Goal: Task Accomplishment & Management: Use online tool/utility

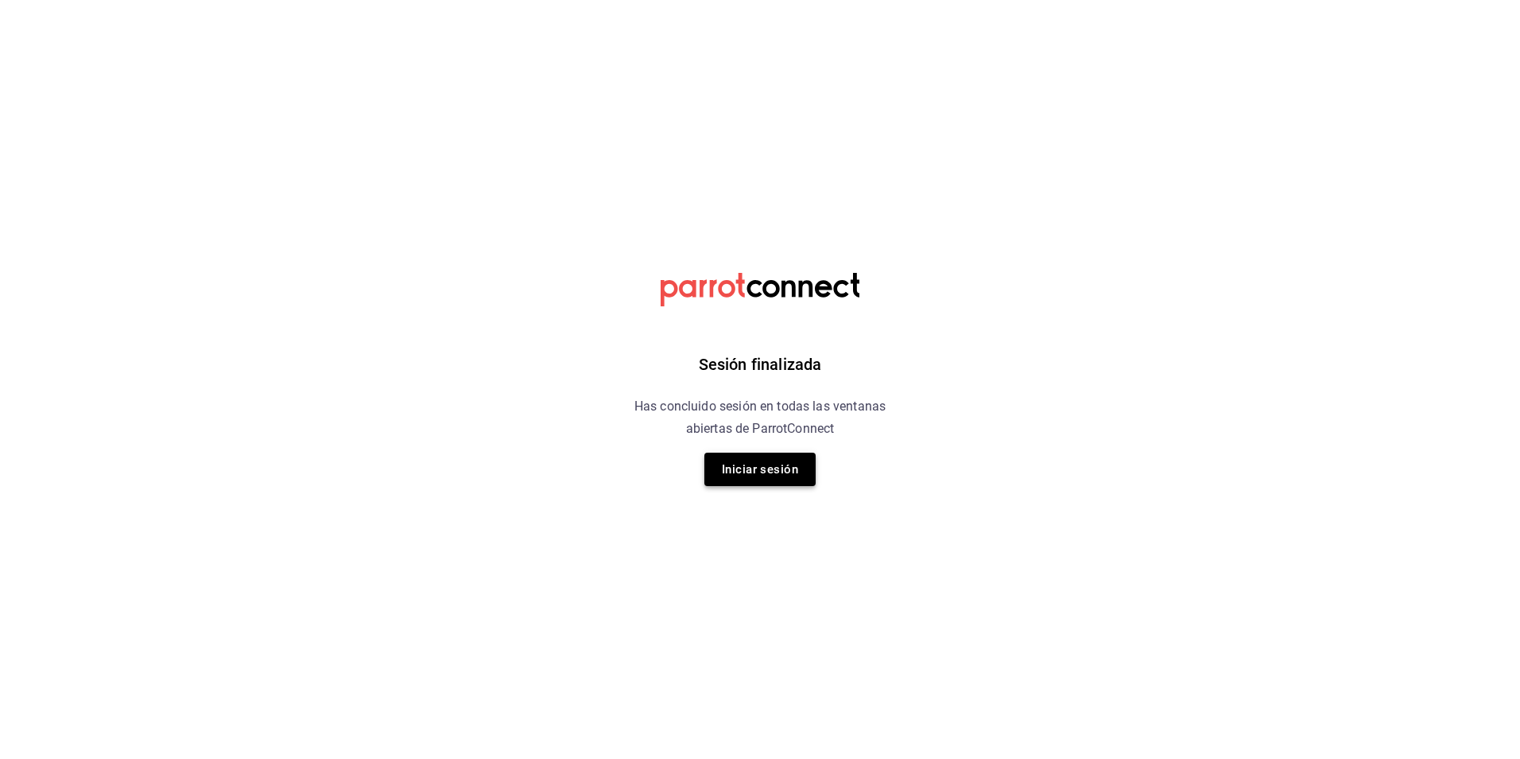
click at [748, 458] on button "Iniciar sesión" at bounding box center [759, 468] width 111 height 33
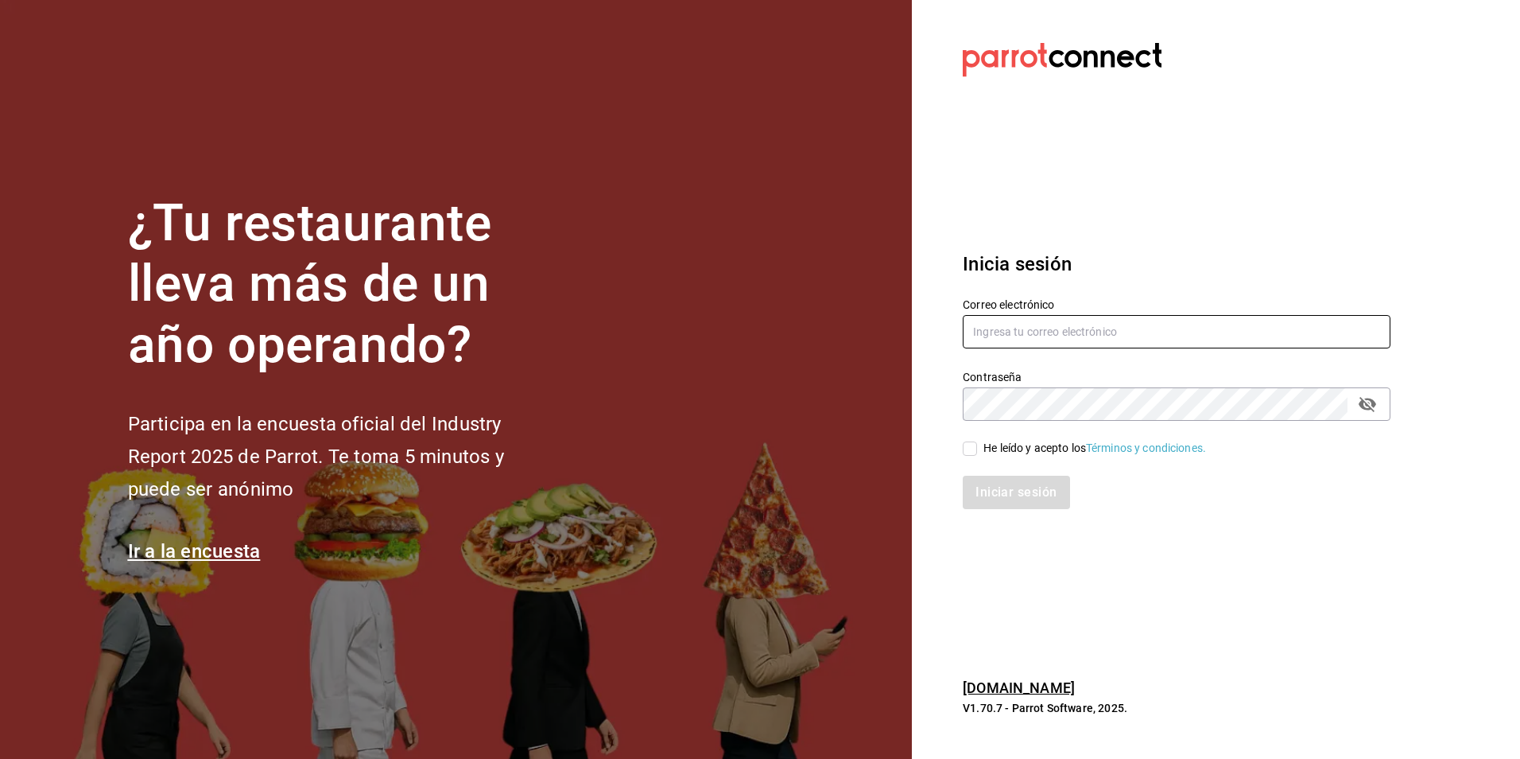
type input "multiuser@comercializadora.com"
click at [1012, 450] on div "He leído y acepto los Términos y condiciones." at bounding box center [1095, 448] width 223 height 17
click at [977, 450] on input "He leído y acepto los Términos y condiciones." at bounding box center [970, 448] width 14 height 14
checkbox input "true"
click at [1023, 494] on button "Iniciar sesión" at bounding box center [1017, 491] width 108 height 33
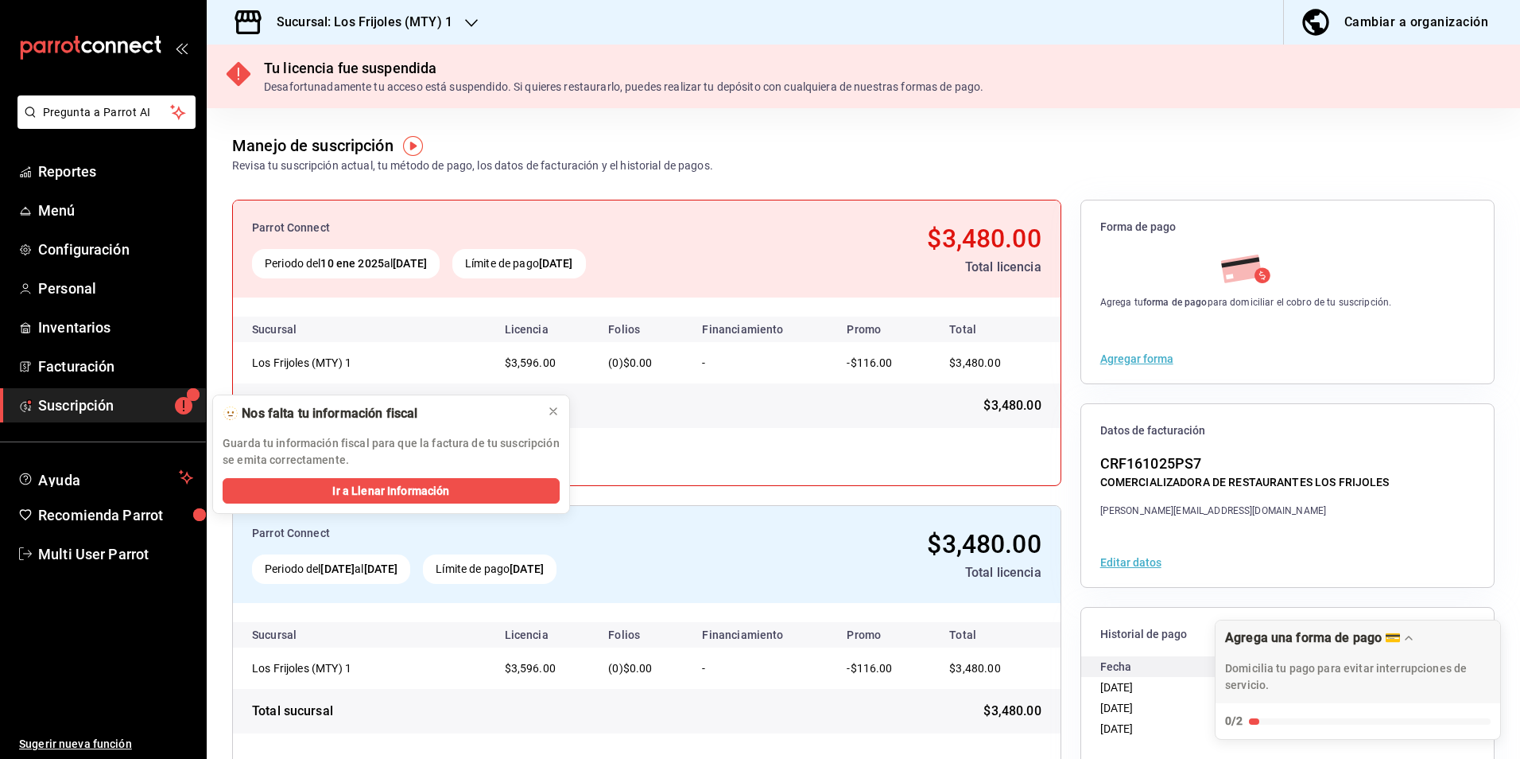
click at [433, 27] on h3 "Sucursal: Los Frijoles (MTY) 1" at bounding box center [358, 22] width 188 height 19
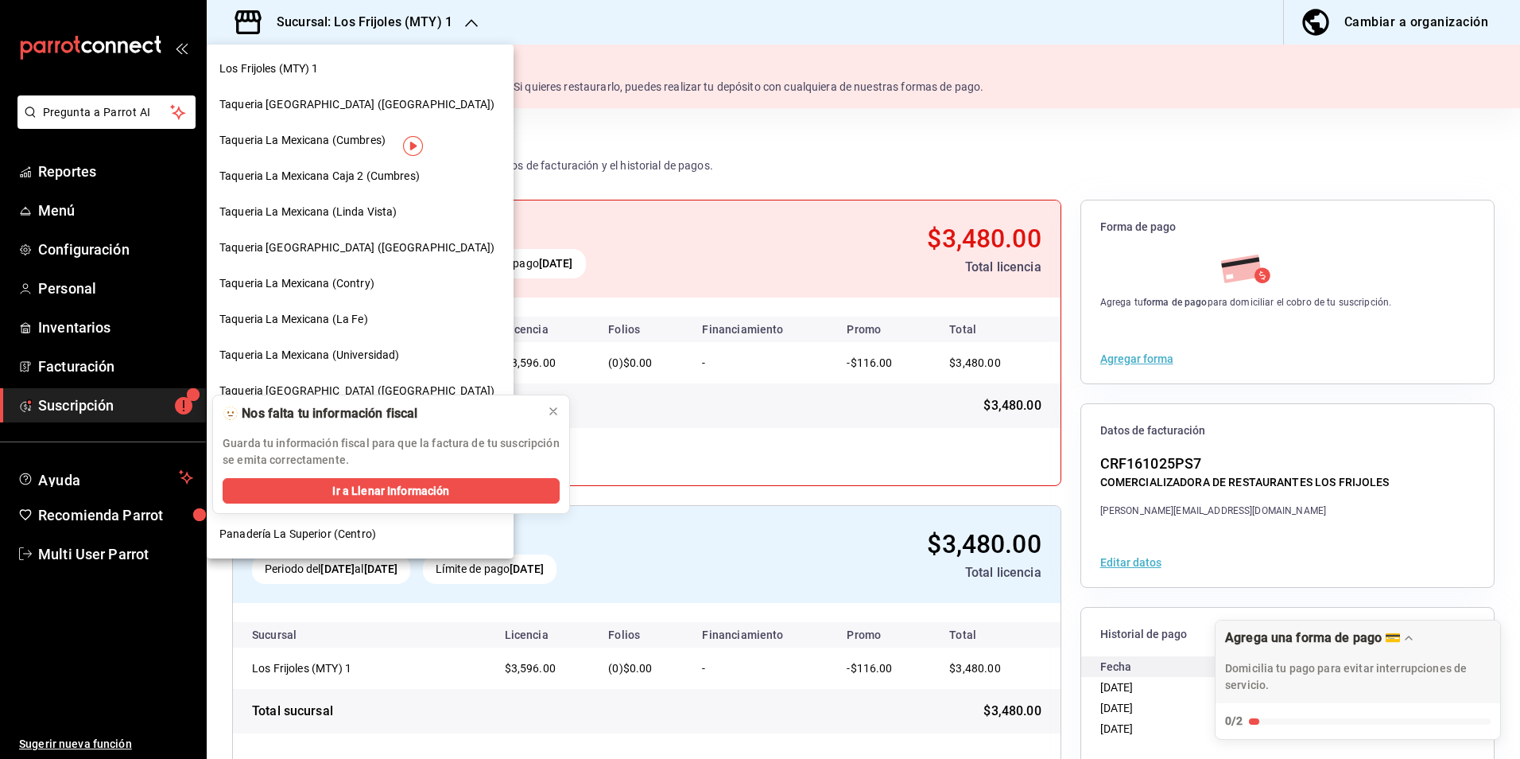
click at [370, 114] on div "Taqueria [GEOGRAPHIC_DATA] ([GEOGRAPHIC_DATA])" at bounding box center [360, 105] width 307 height 36
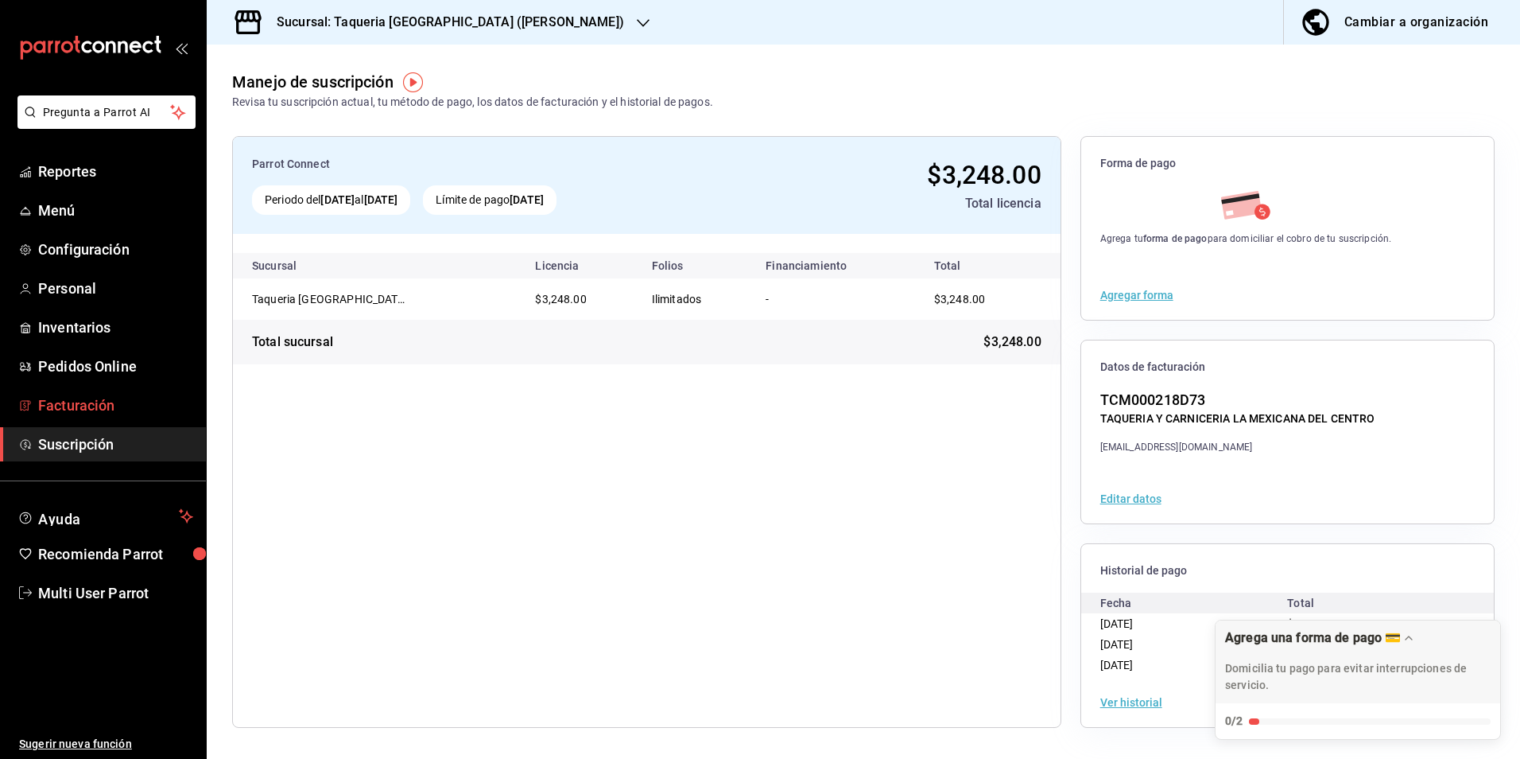
click at [134, 415] on span "Facturación" at bounding box center [115, 404] width 155 height 21
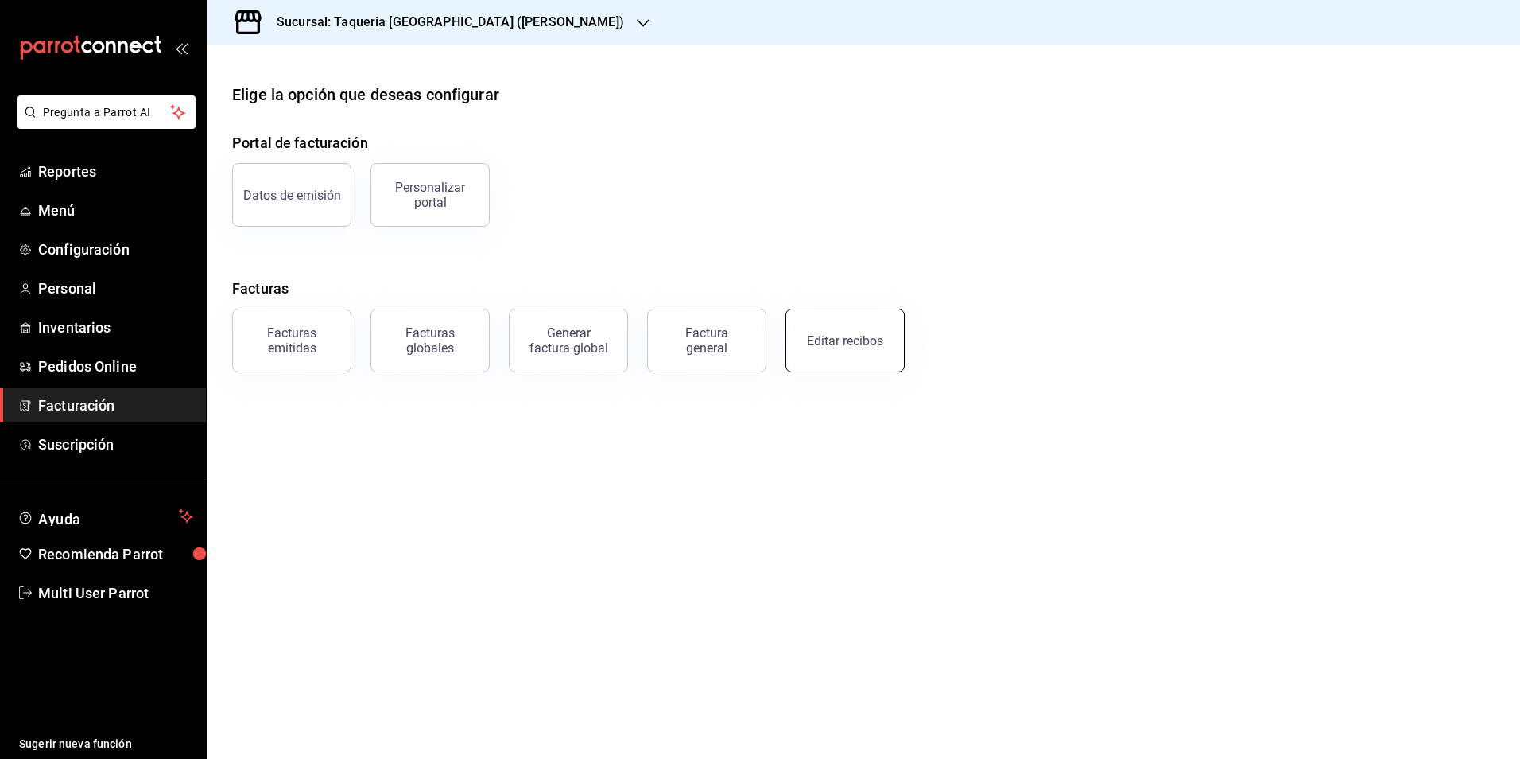
click at [835, 329] on button "Editar recibos" at bounding box center [845, 340] width 119 height 64
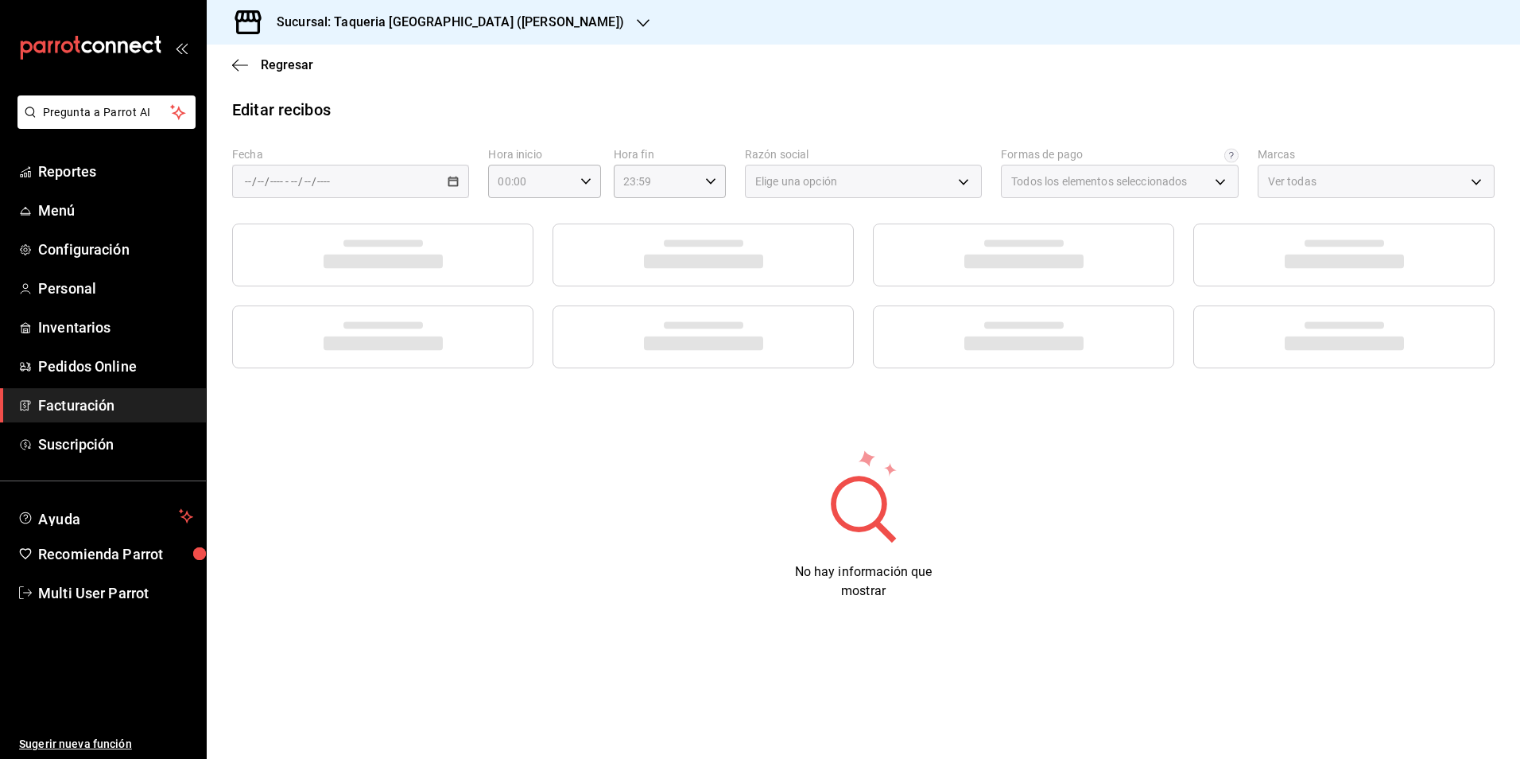
type input "7437ec86-3498-450a-b0f5-5c40c3d95f63"
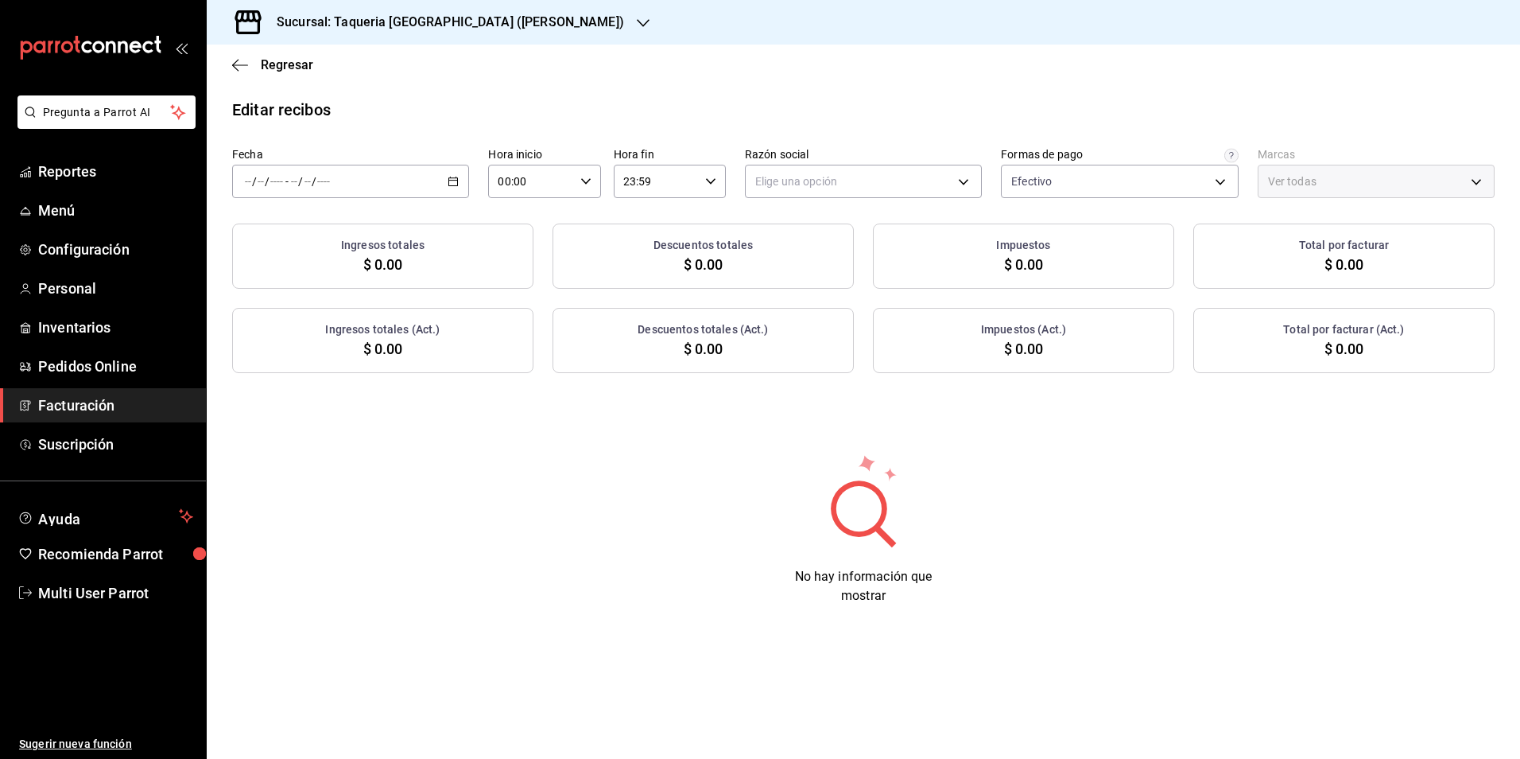
click at [367, 153] on label "Fecha" at bounding box center [350, 154] width 237 height 11
click at [370, 178] on div "/ / - / /" at bounding box center [350, 181] width 237 height 33
click at [316, 404] on span "Rango de fechas" at bounding box center [307, 408] width 123 height 17
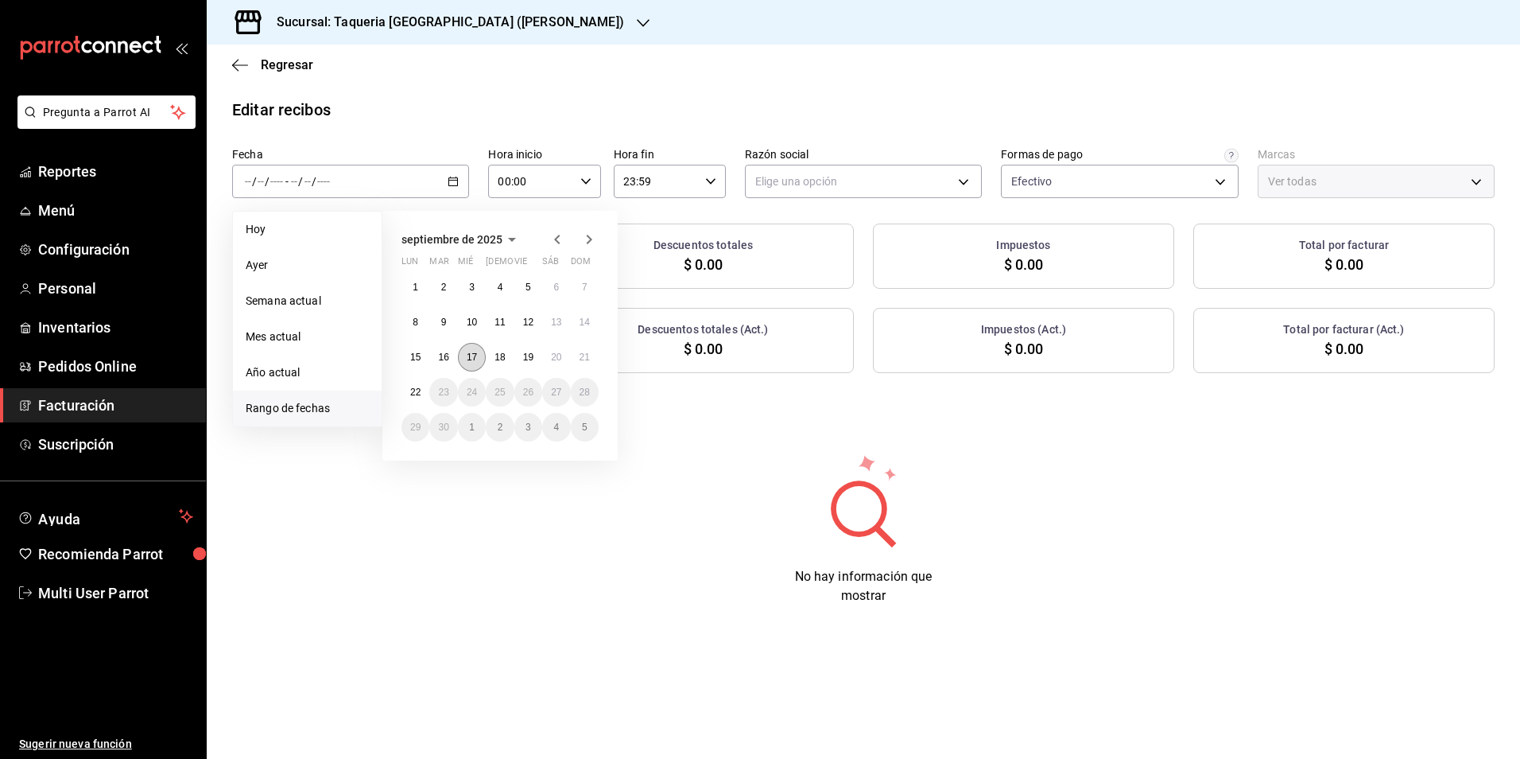
click at [475, 362] on abbr "17" at bounding box center [472, 356] width 10 height 11
click at [549, 355] on button "20" at bounding box center [556, 357] width 28 height 29
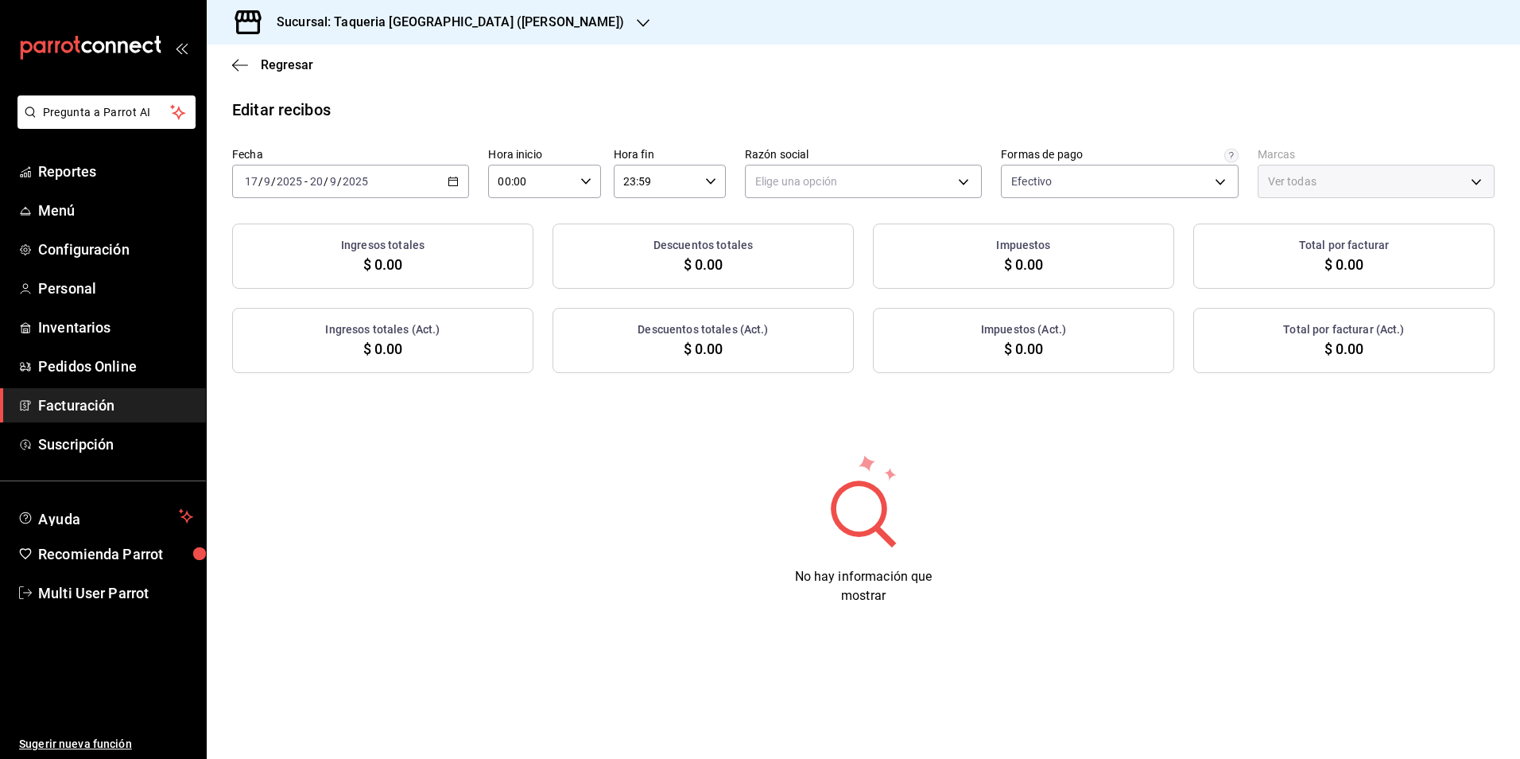
click at [390, 192] on div "[DATE] [DATE] - [DATE] [DATE]" at bounding box center [350, 181] width 237 height 33
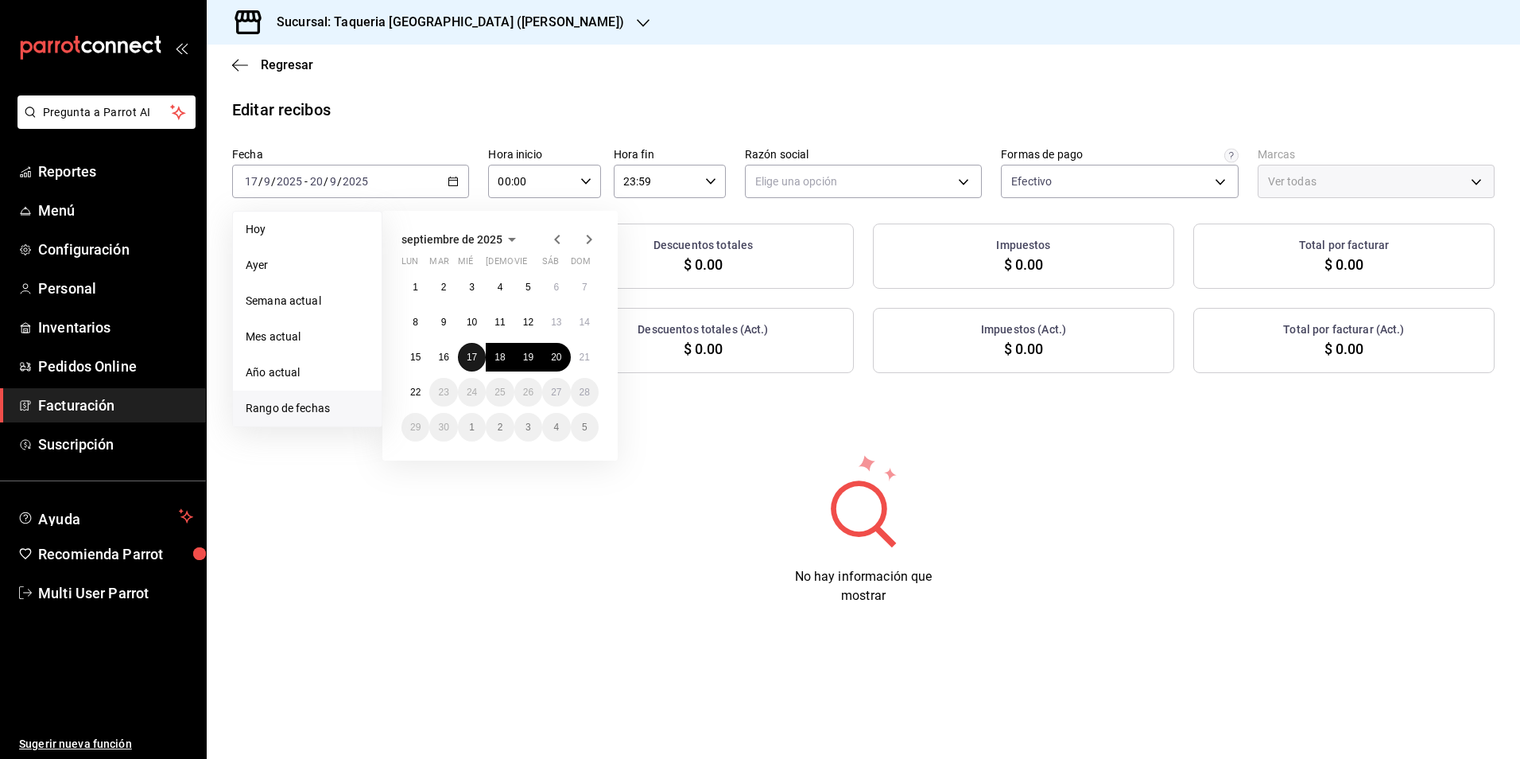
click at [458, 358] on button "17" at bounding box center [472, 357] width 28 height 29
click at [531, 359] on abbr "19" at bounding box center [528, 356] width 10 height 11
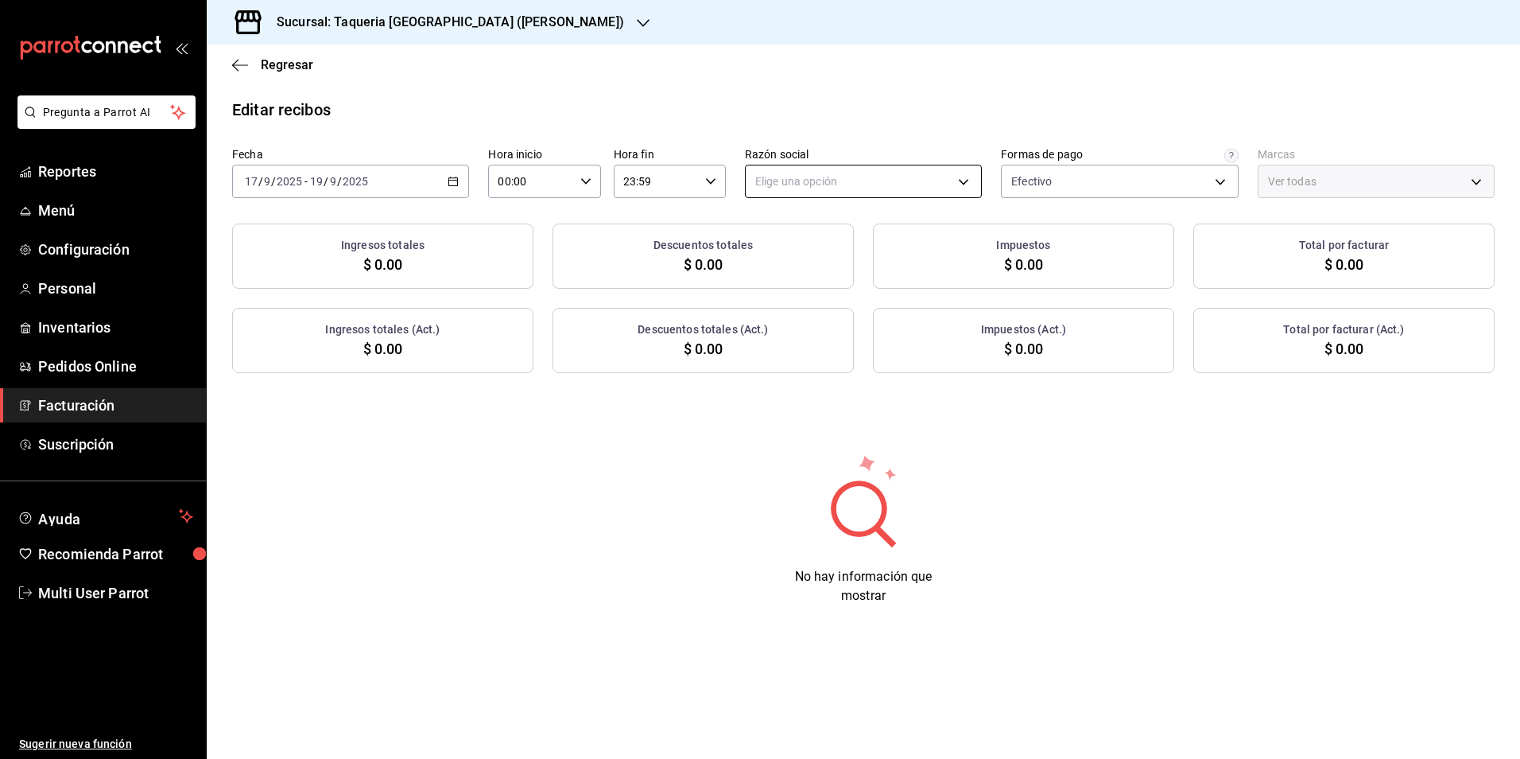
click at [910, 180] on body "Pregunta a Parrot AI Reportes Menú Configuración Personal Inventarios Pedidos O…" at bounding box center [760, 379] width 1520 height 759
click at [860, 247] on li "TAQUERIA Y CARNICERIA LA MEXICANA DEL CENTRO" at bounding box center [890, 261] width 289 height 29
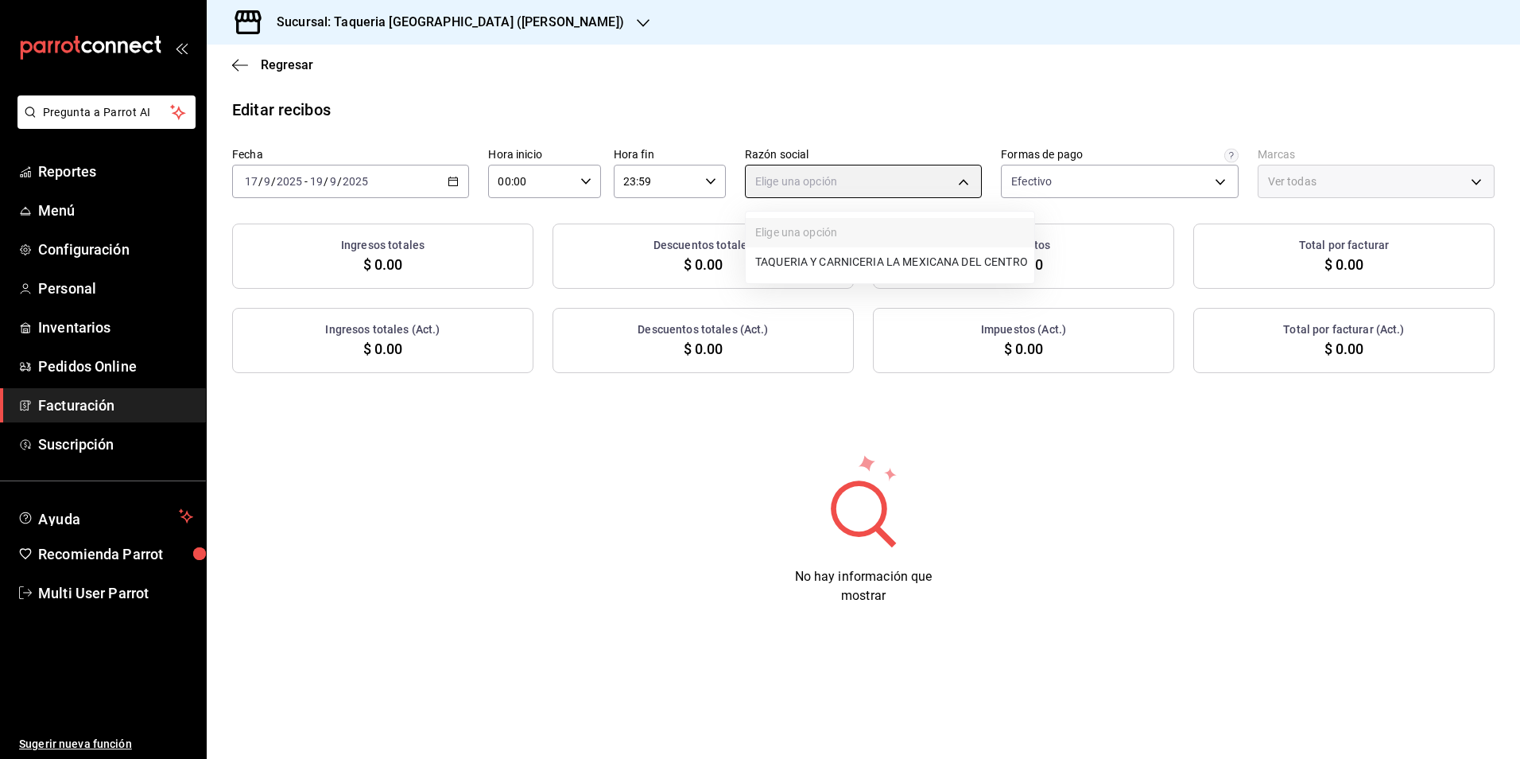
type input "4dff3b27-102c-4cd2-9c7c-5ec2a70a3d33"
type input "73286d80-91db-40b0-87cb-9460f5fb930f"
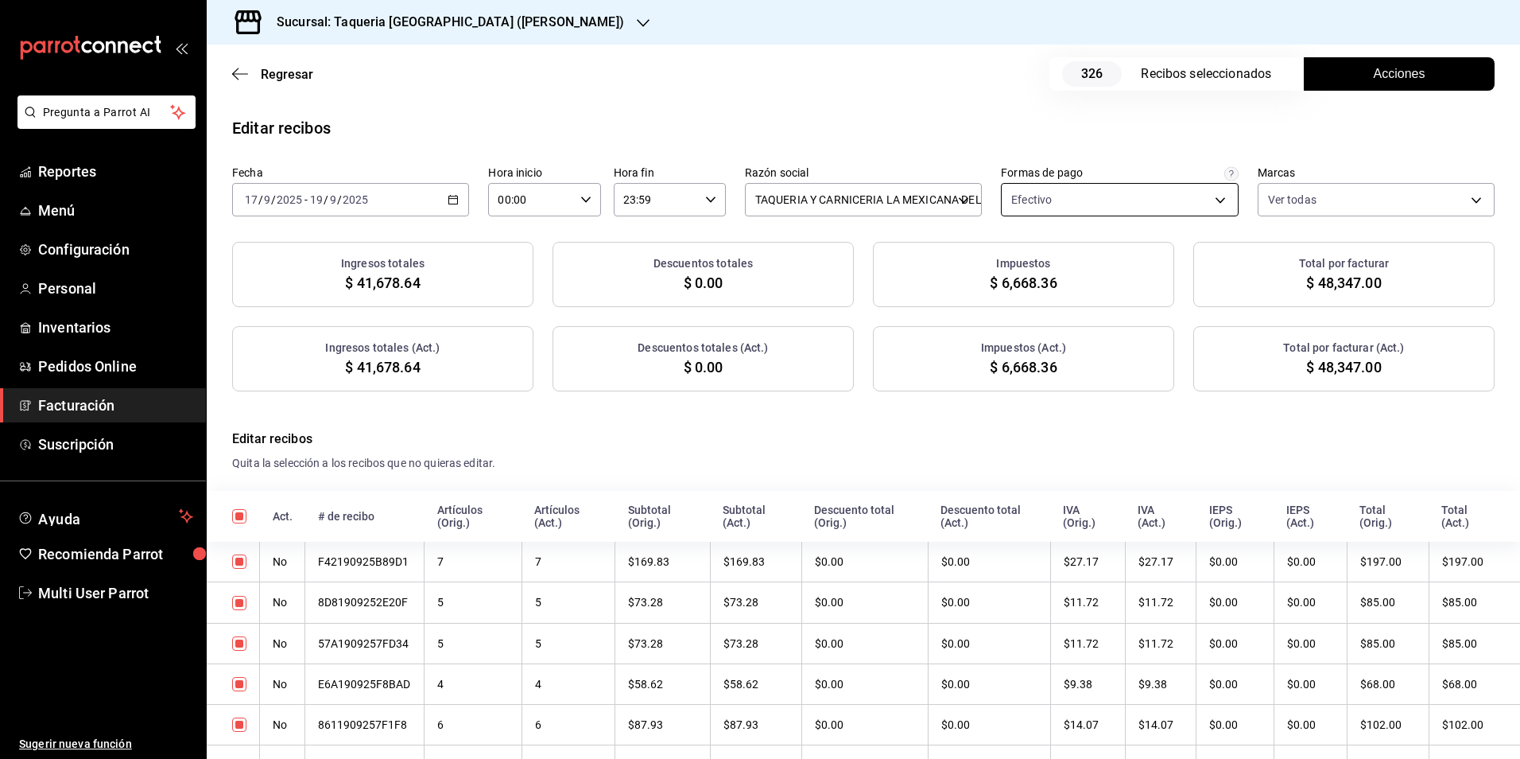
click at [1155, 190] on body "Pregunta a Parrot AI Reportes Menú Configuración Personal Inventarios Pedidos O…" at bounding box center [760, 379] width 1520 height 759
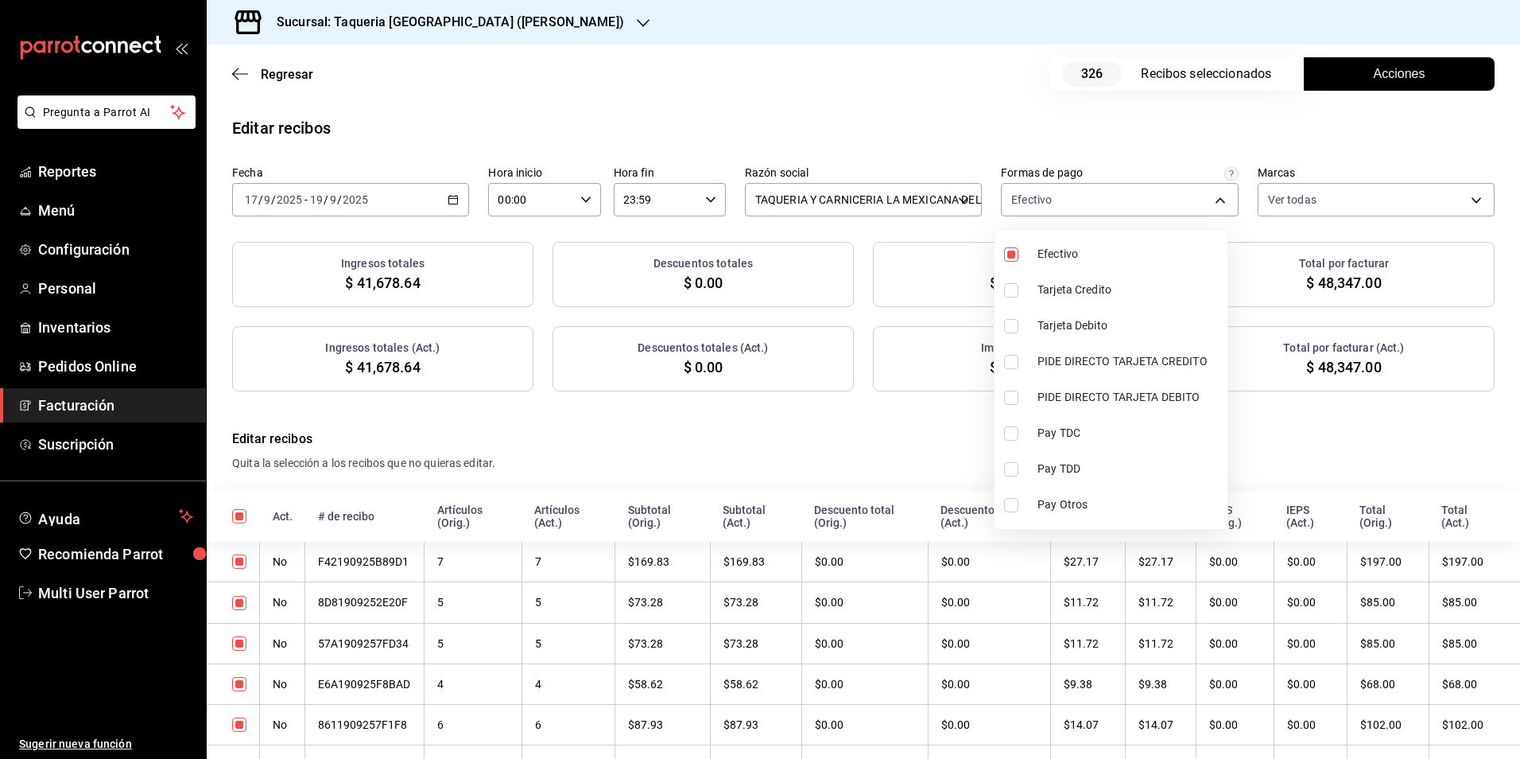
click at [1101, 235] on ul "Efectivo Tarjeta Credito Tarjeta Debito PIDE DIRECTO TARJETA CREDITO PIDE DIREC…" at bounding box center [1111, 379] width 233 height 299
click at [1108, 255] on span "Efectivo" at bounding box center [1130, 254] width 184 height 17
checkbox input "false"
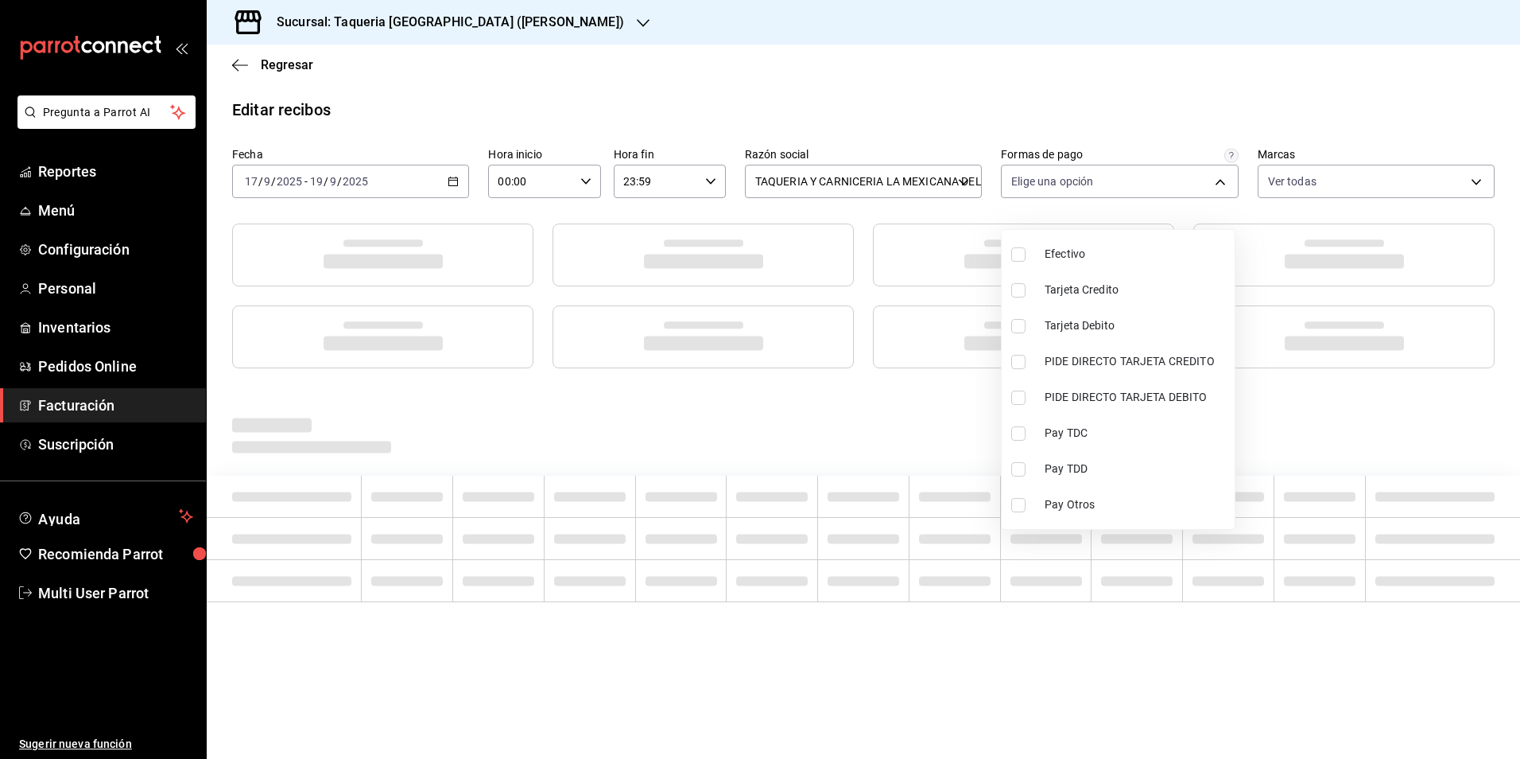
click at [1039, 91] on div at bounding box center [760, 379] width 1520 height 759
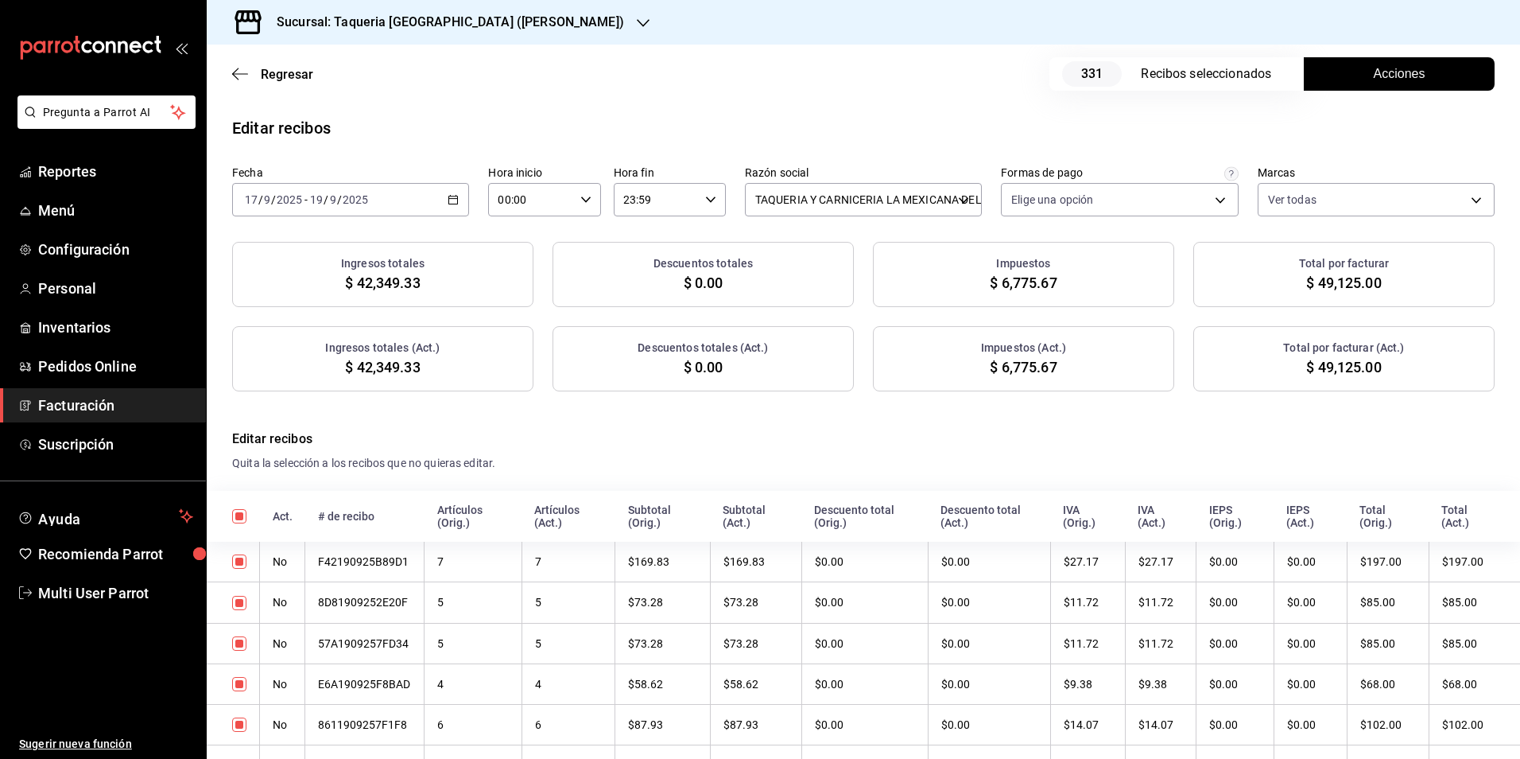
click at [1355, 85] on button "Acciones" at bounding box center [1399, 73] width 191 height 33
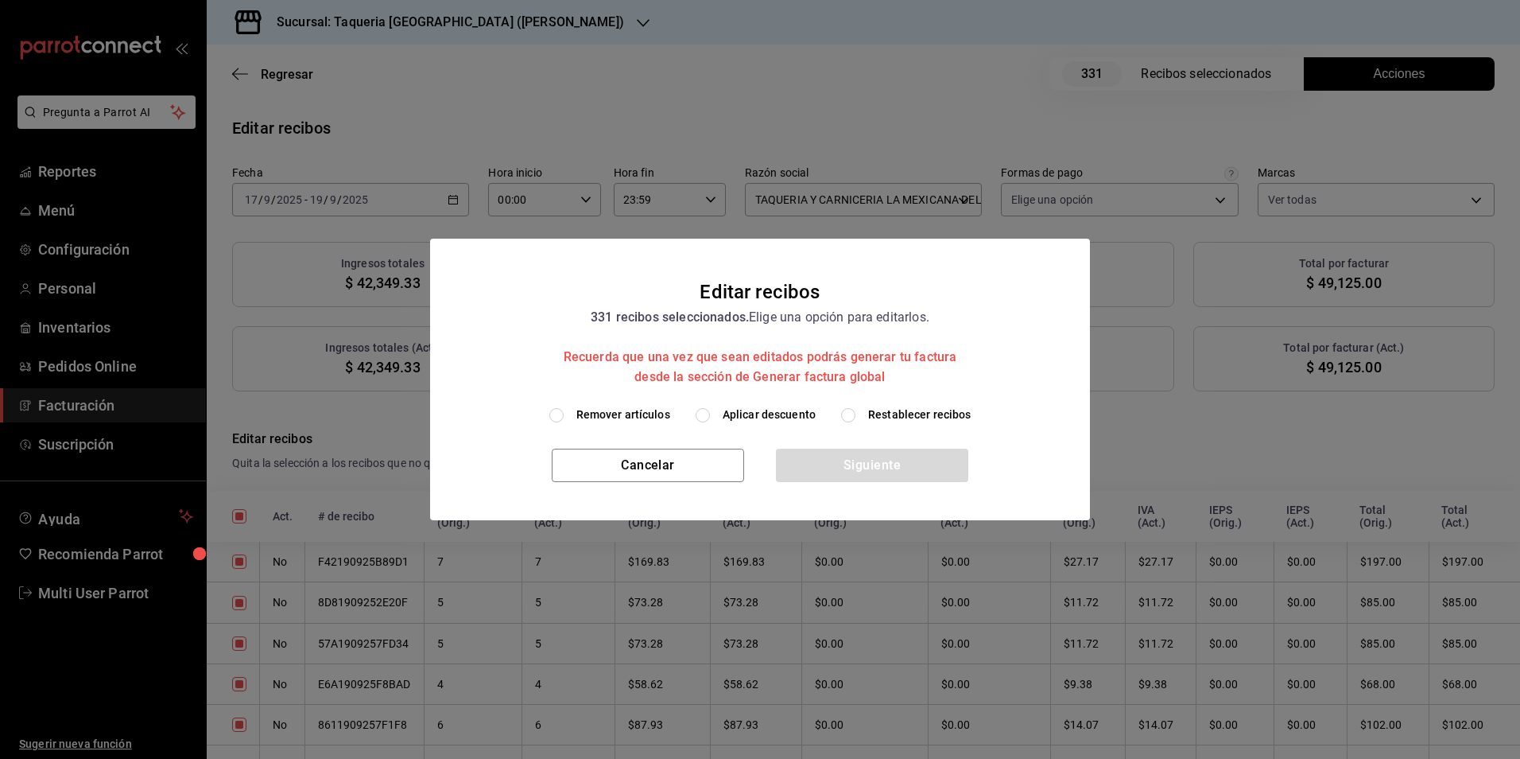
click at [779, 408] on span "Aplicar descuento" at bounding box center [769, 414] width 93 height 17
click at [710, 408] on input "Aplicar descuento" at bounding box center [703, 415] width 14 height 14
radio input "true"
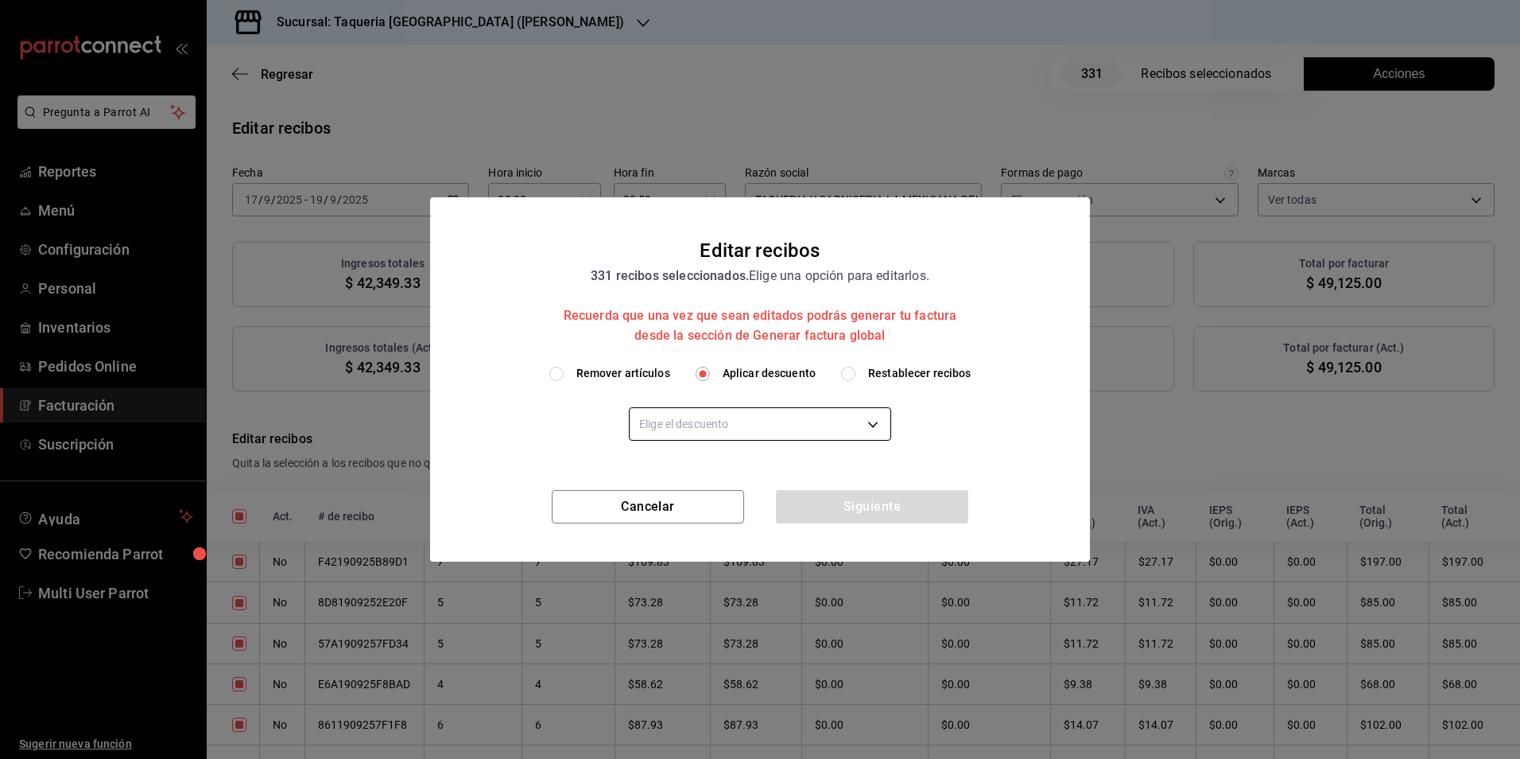
click at [767, 426] on body "Pregunta a Parrot AI Reportes Menú Configuración Personal Inventarios Pedidos O…" at bounding box center [760, 379] width 1520 height 759
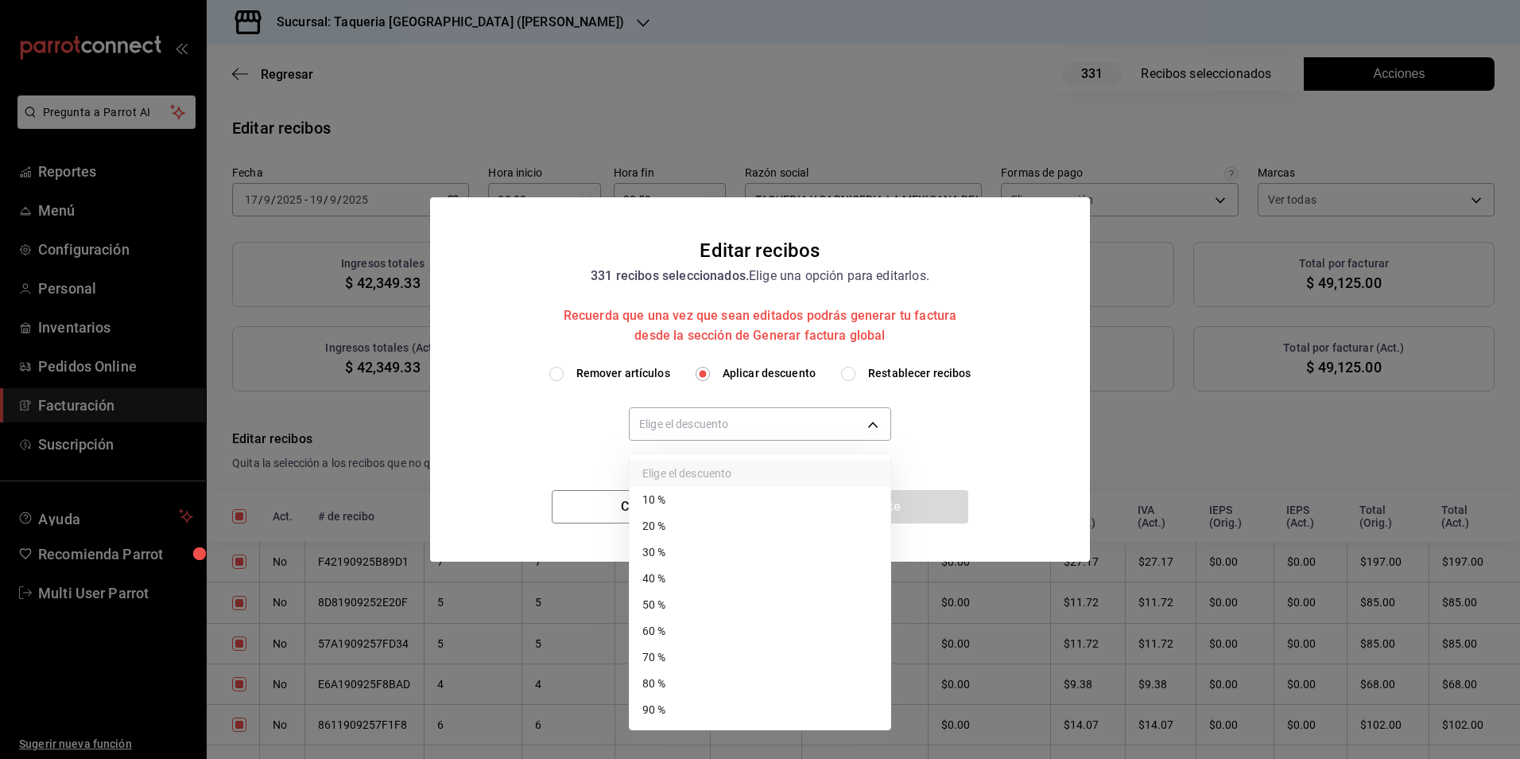
click at [673, 500] on li "10 %" at bounding box center [760, 500] width 261 height 26
type input "10"
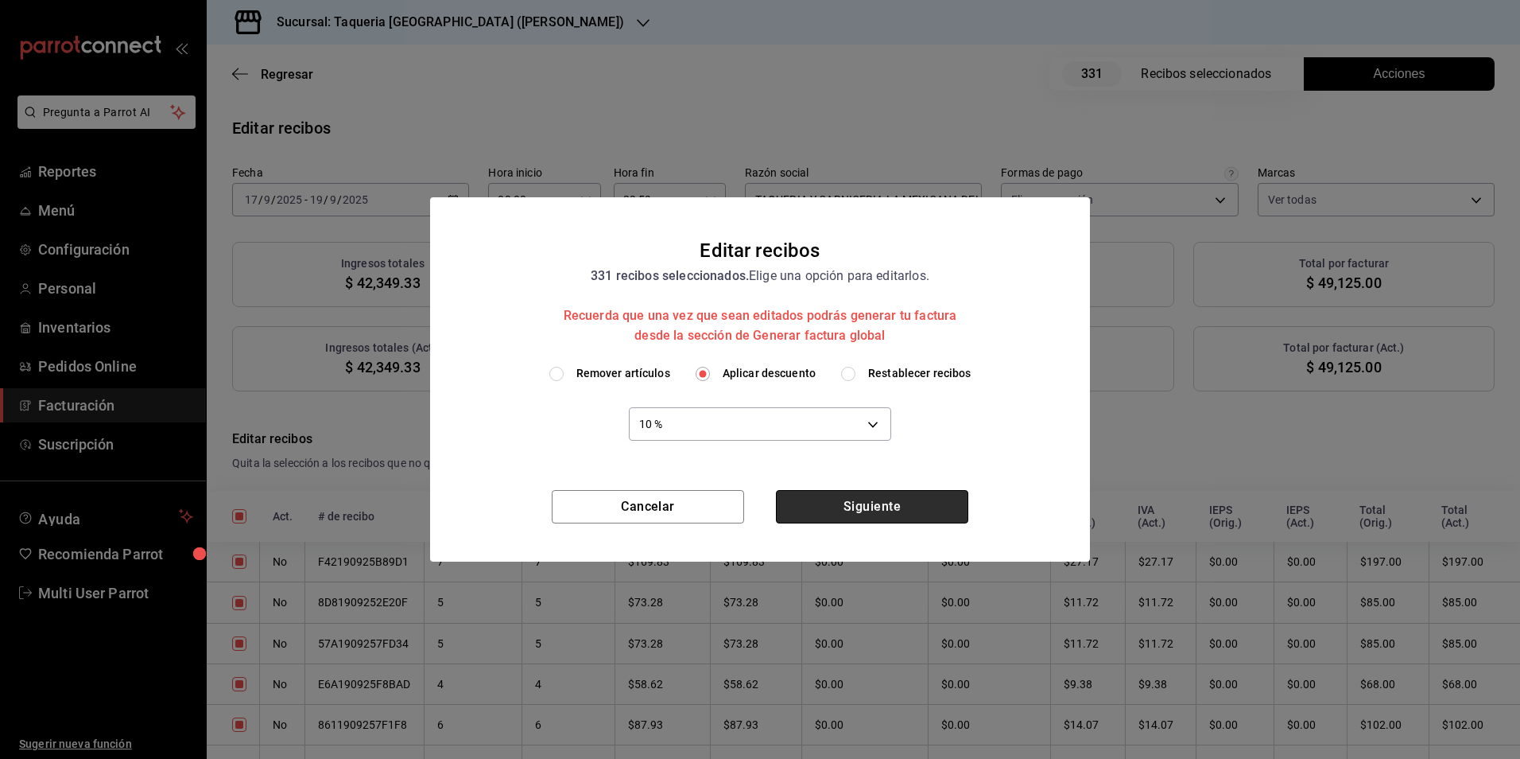
click at [832, 507] on button "Siguiente" at bounding box center [872, 506] width 192 height 33
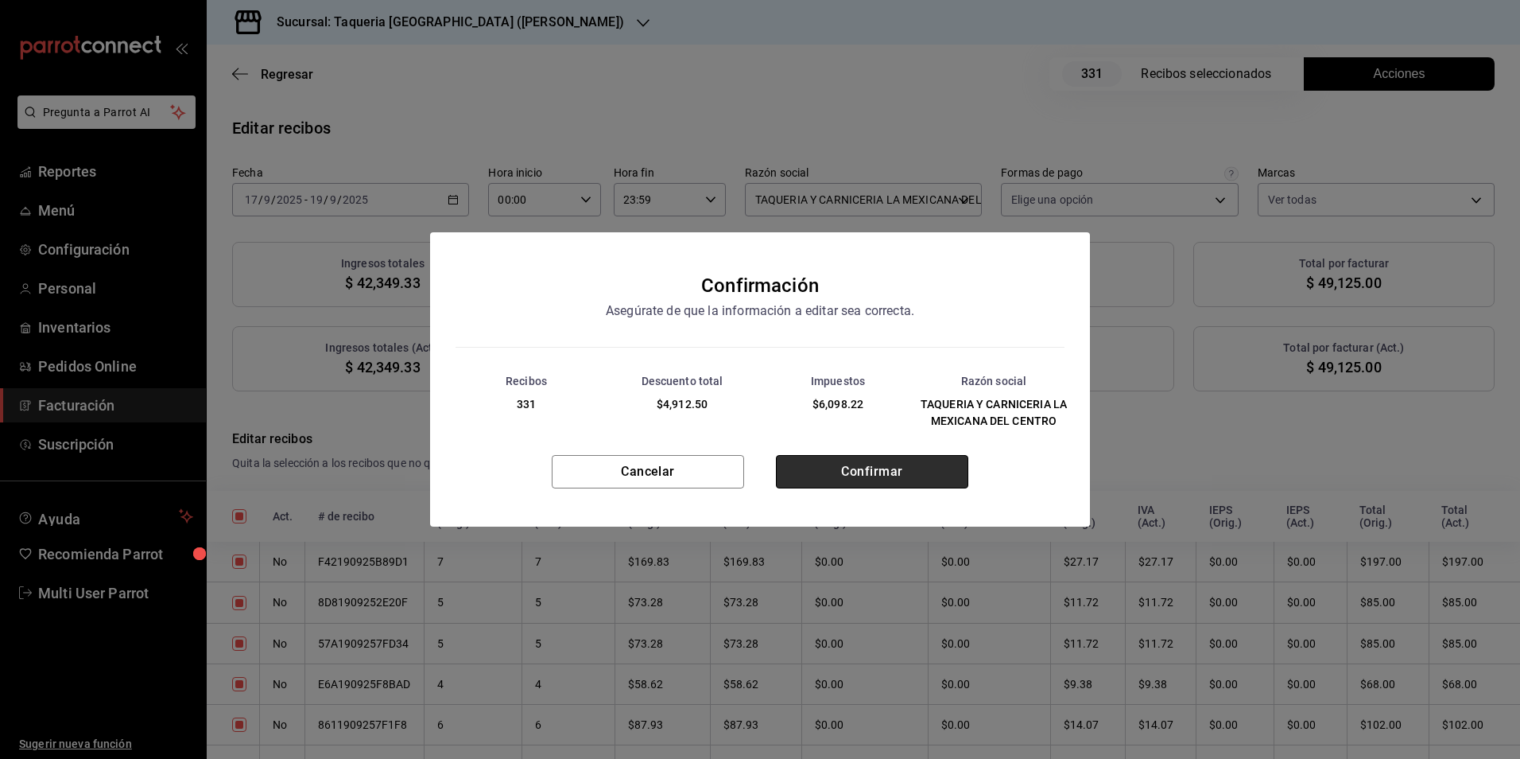
click at [821, 472] on button "Confirmar" at bounding box center [872, 471] width 192 height 33
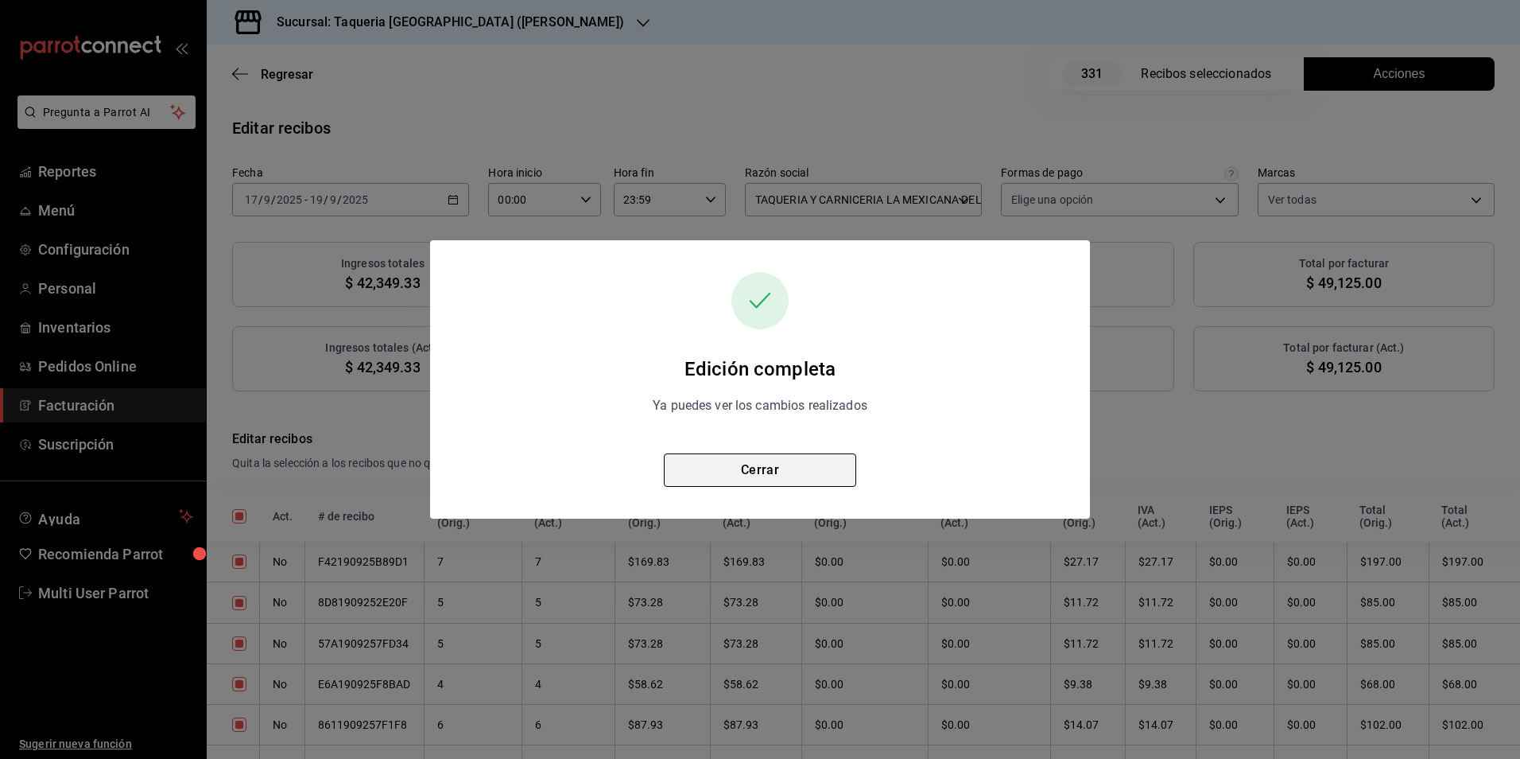
click at [815, 468] on button "Cerrar" at bounding box center [760, 469] width 192 height 33
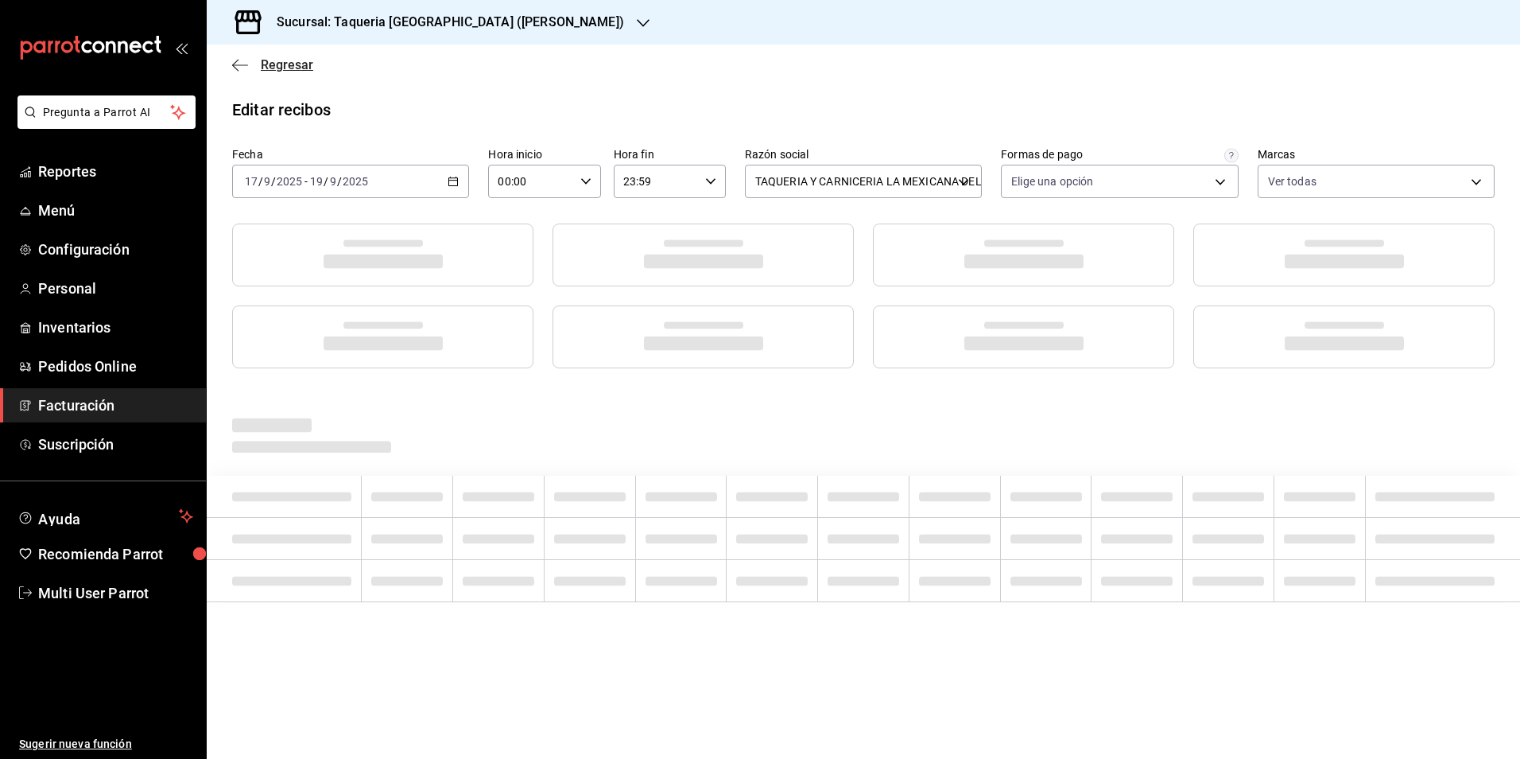
click at [281, 64] on span "Regresar" at bounding box center [287, 64] width 52 height 15
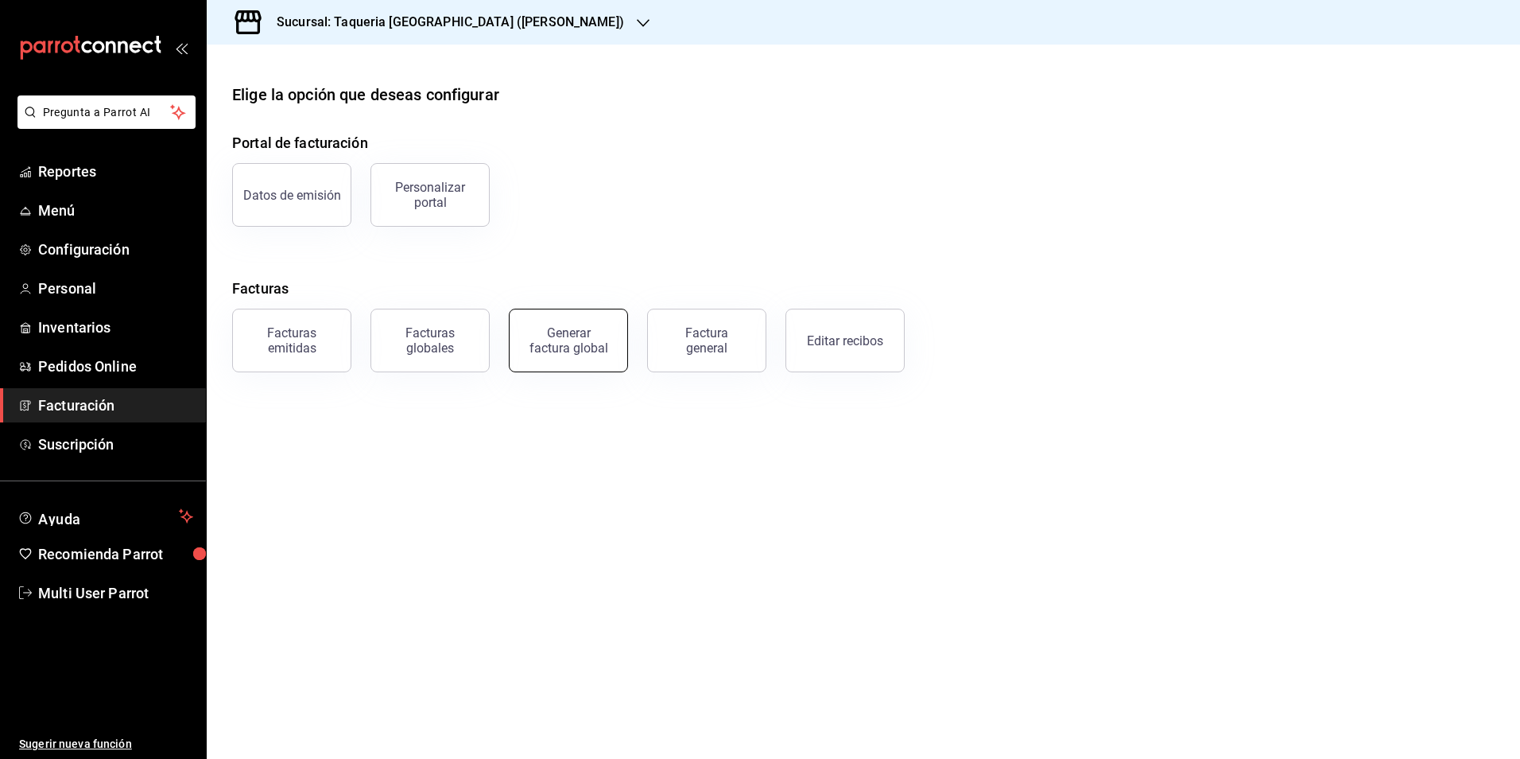
click at [576, 327] on div "Generar factura global" at bounding box center [569, 340] width 80 height 30
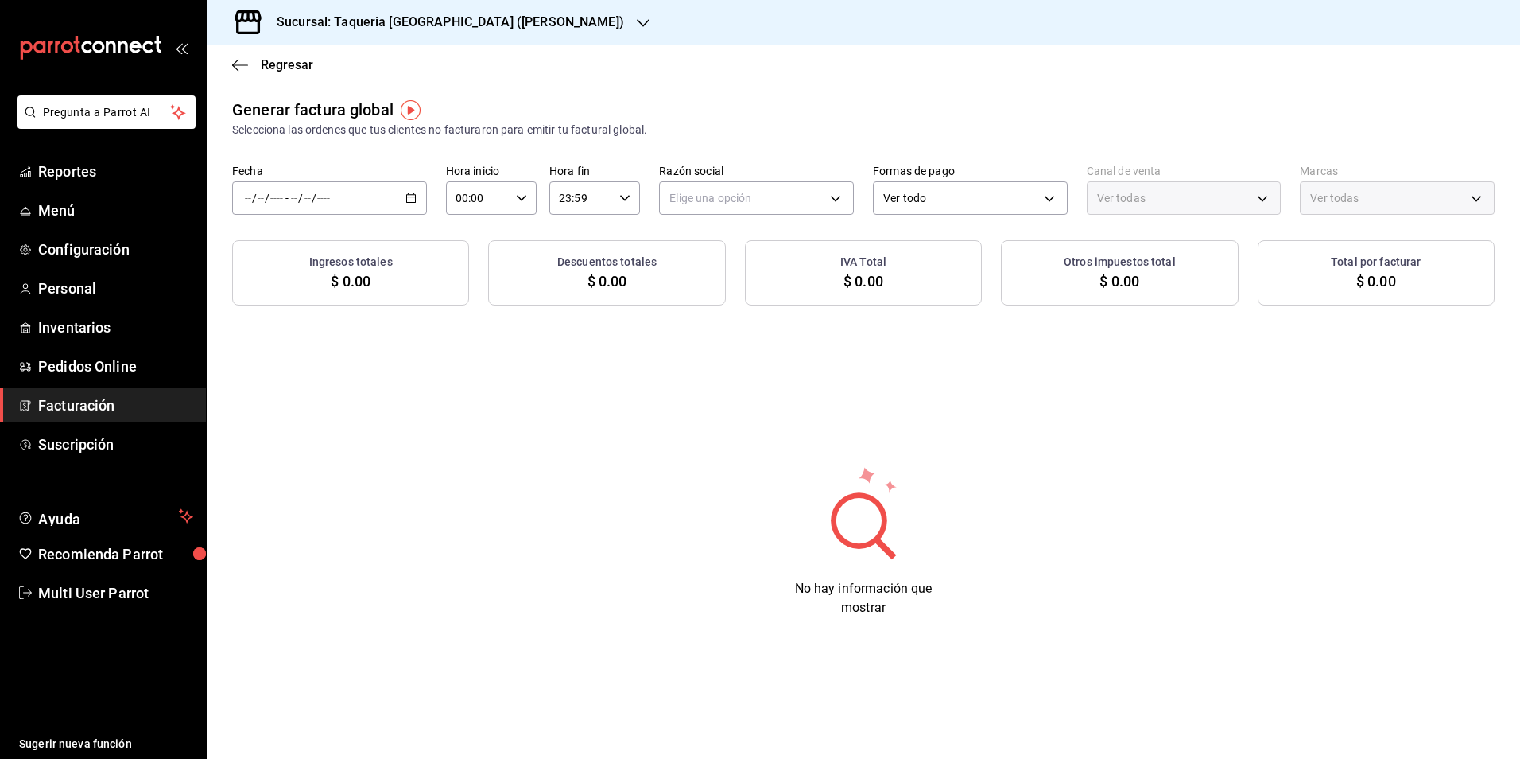
type input "PARROT,UBER_EATS,RAPPI,DIDI_FOOD,ONLINE"
click at [308, 228] on li "Rango de fechas" at bounding box center [307, 246] width 149 height 36
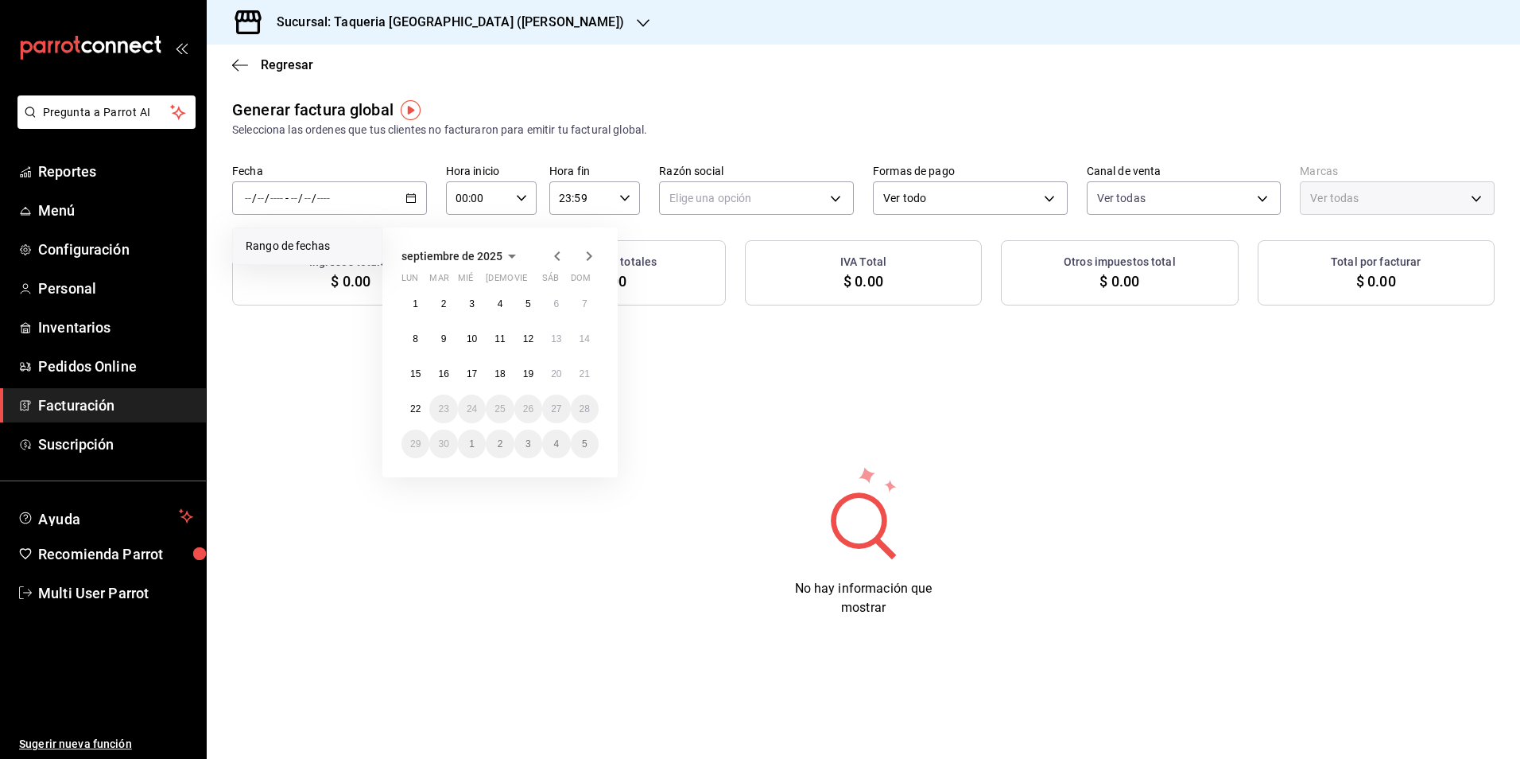
click at [316, 244] on span "Rango de fechas" at bounding box center [307, 246] width 123 height 17
click at [473, 379] on button "17" at bounding box center [472, 373] width 28 height 29
click at [472, 373] on abbr "17" at bounding box center [472, 373] width 10 height 11
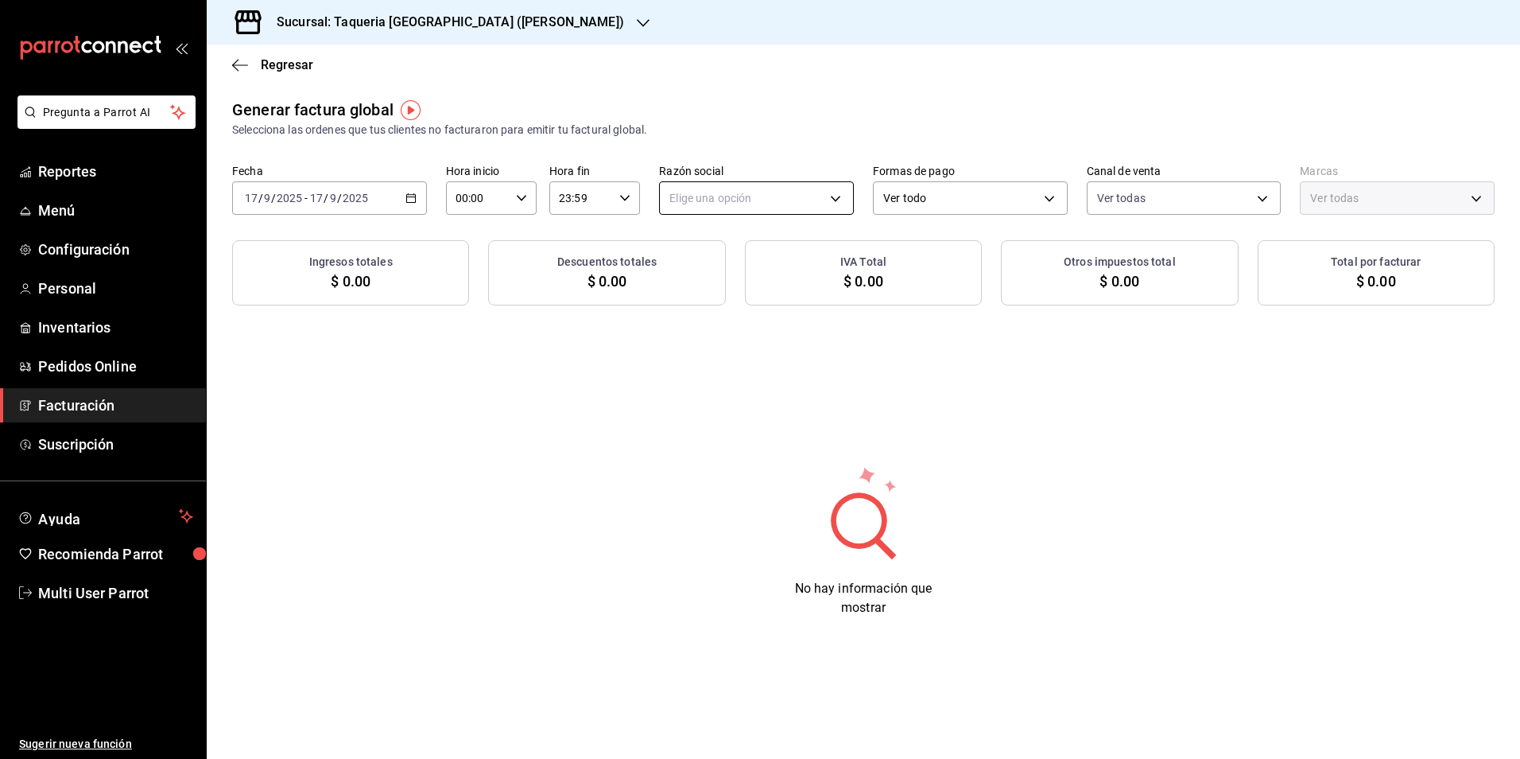
click at [747, 200] on body "Pregunta a Parrot AI Reportes Menú Configuración Personal Inventarios Pedidos O…" at bounding box center [760, 379] width 1520 height 759
click at [728, 277] on li "TAQUERIA Y CARNICERIA LA MEXICANA DEL CENTRO" at bounding box center [804, 278] width 289 height 29
type input "4dff3b27-102c-4cd2-9c7c-5ec2a70a3d33"
type input "73286d80-91db-40b0-87cb-9460f5fb930f"
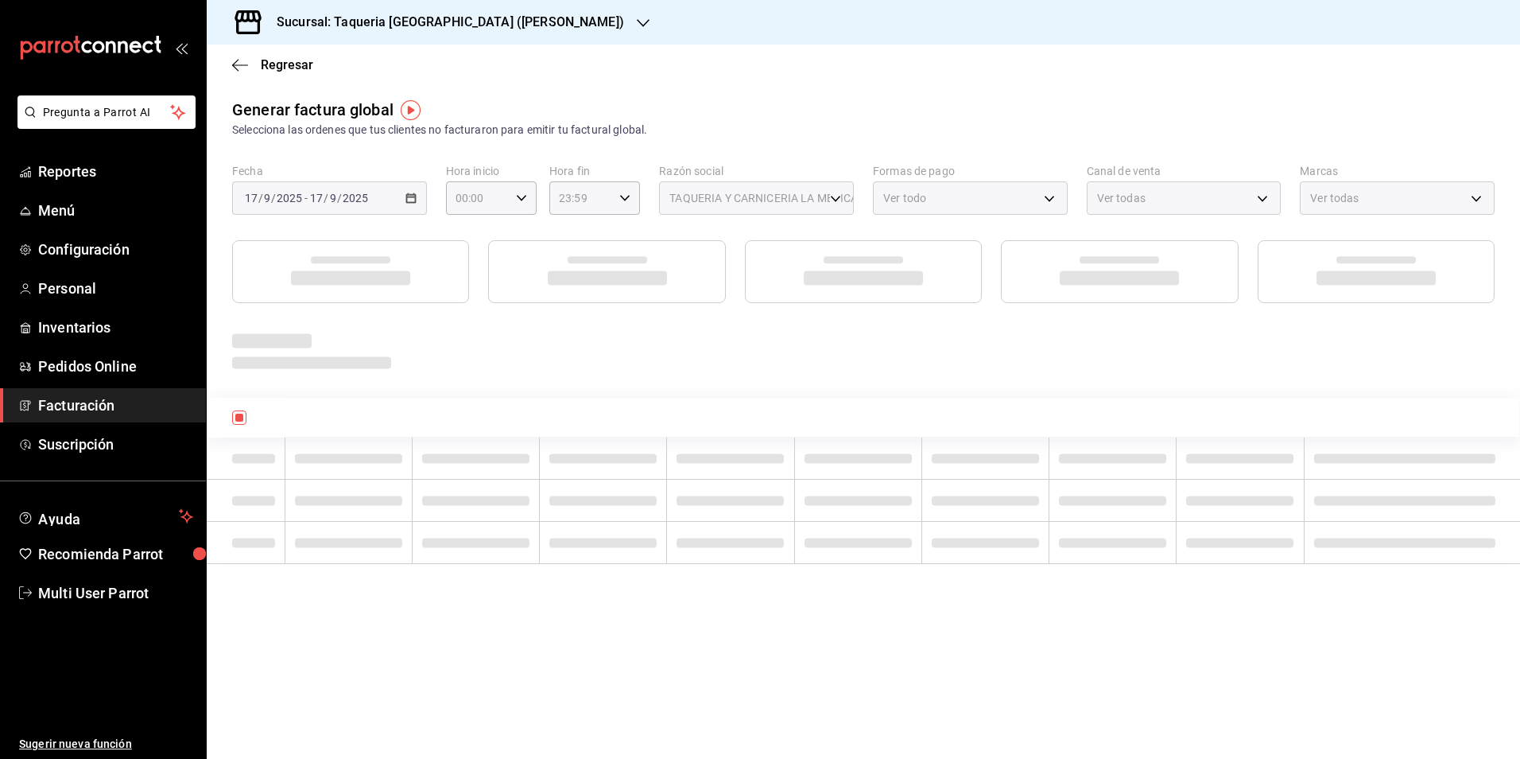
click at [716, 110] on div "Generar factura global Selecciona las ordenes que tus clientes no facturaron pa…" at bounding box center [863, 118] width 1263 height 41
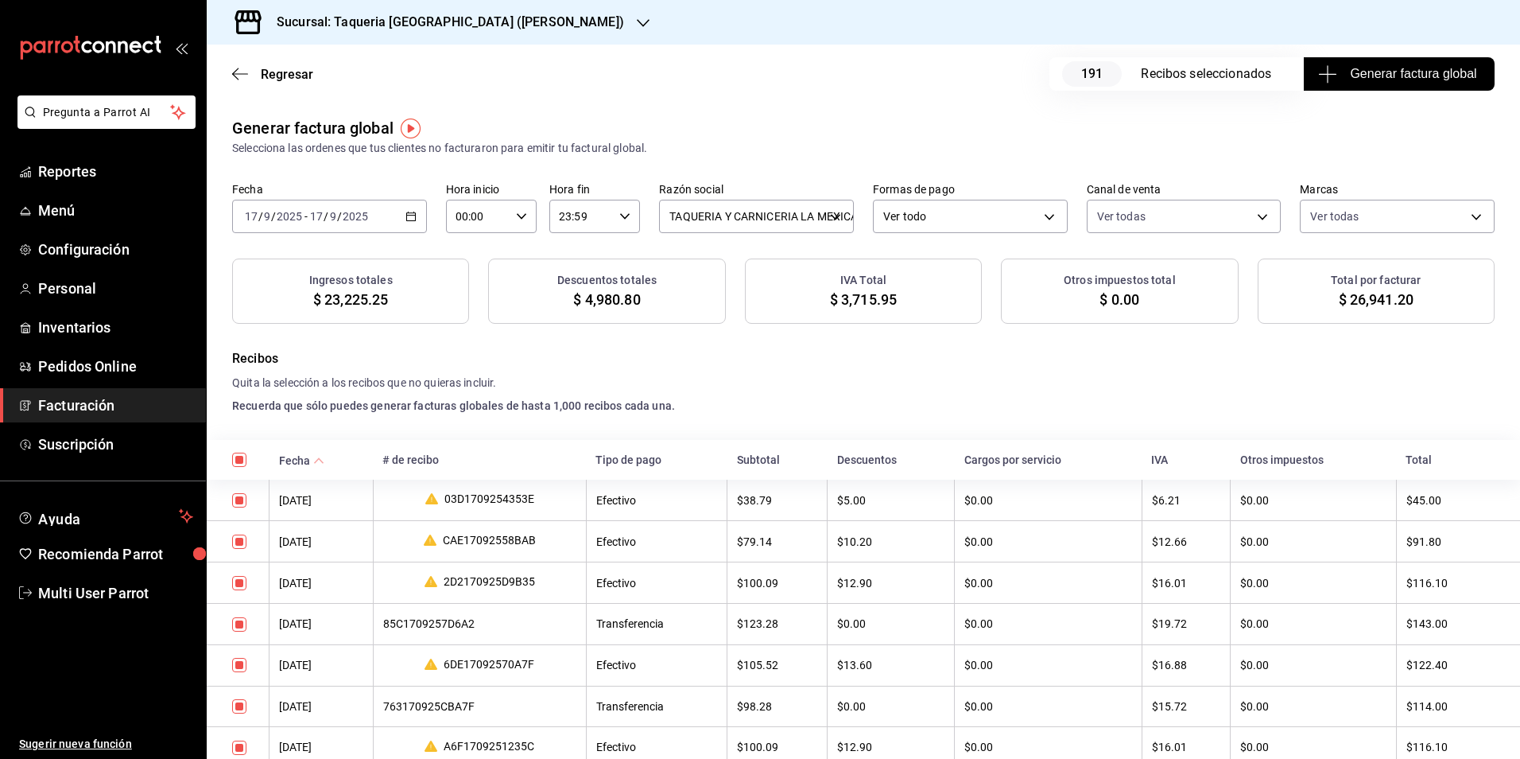
click at [1318, 79] on icon "button" at bounding box center [1327, 73] width 19 height 19
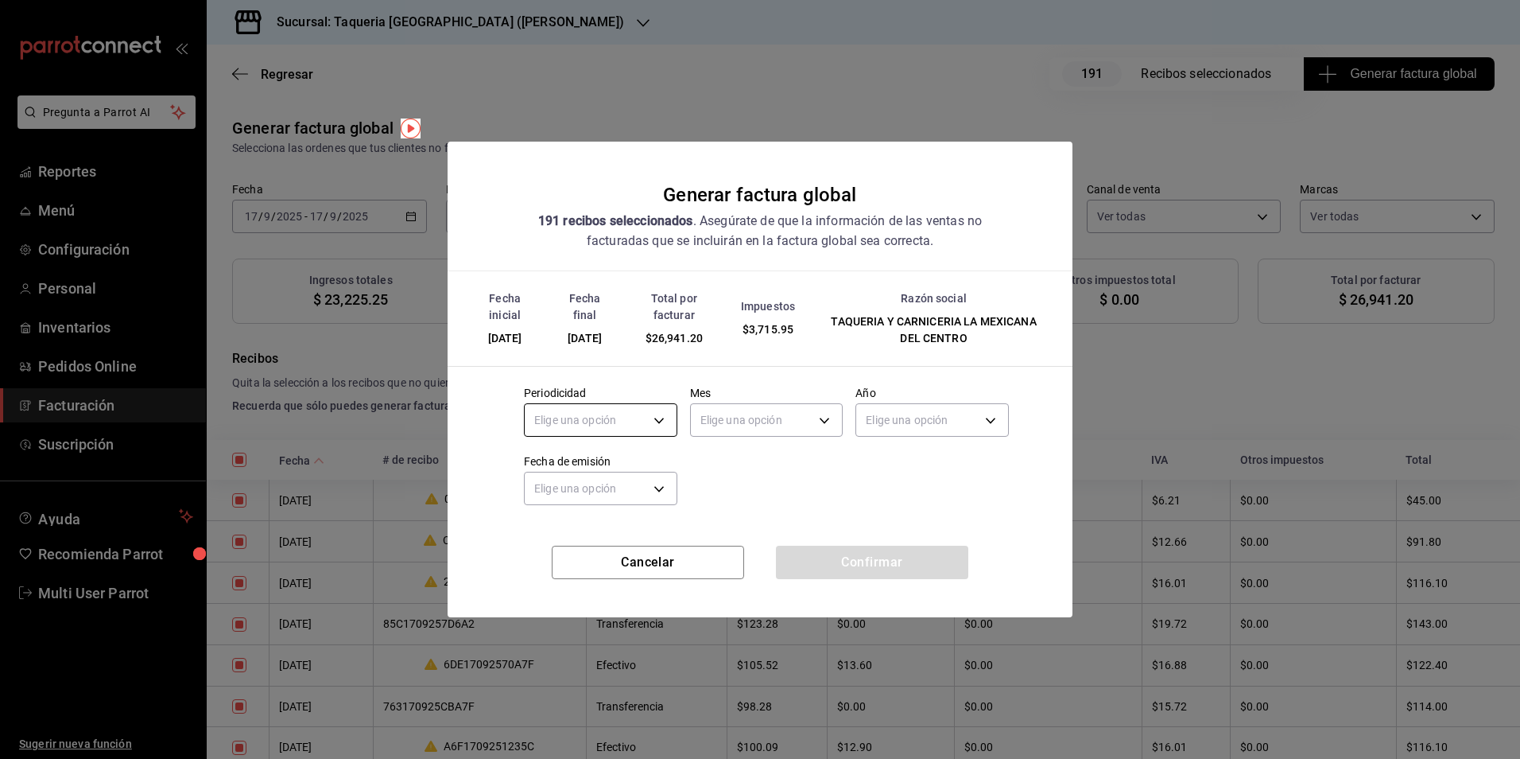
click at [592, 427] on body "Pregunta a Parrot AI Reportes Menú Configuración Personal Inventarios Pedidos O…" at bounding box center [760, 379] width 1520 height 759
click at [577, 459] on li "Diario" at bounding box center [601, 469] width 152 height 26
type input "DAILY"
click at [743, 409] on body "Pregunta a Parrot AI Reportes Menú Configuración Personal Inventarios Pedidos O…" at bounding box center [760, 379] width 1520 height 759
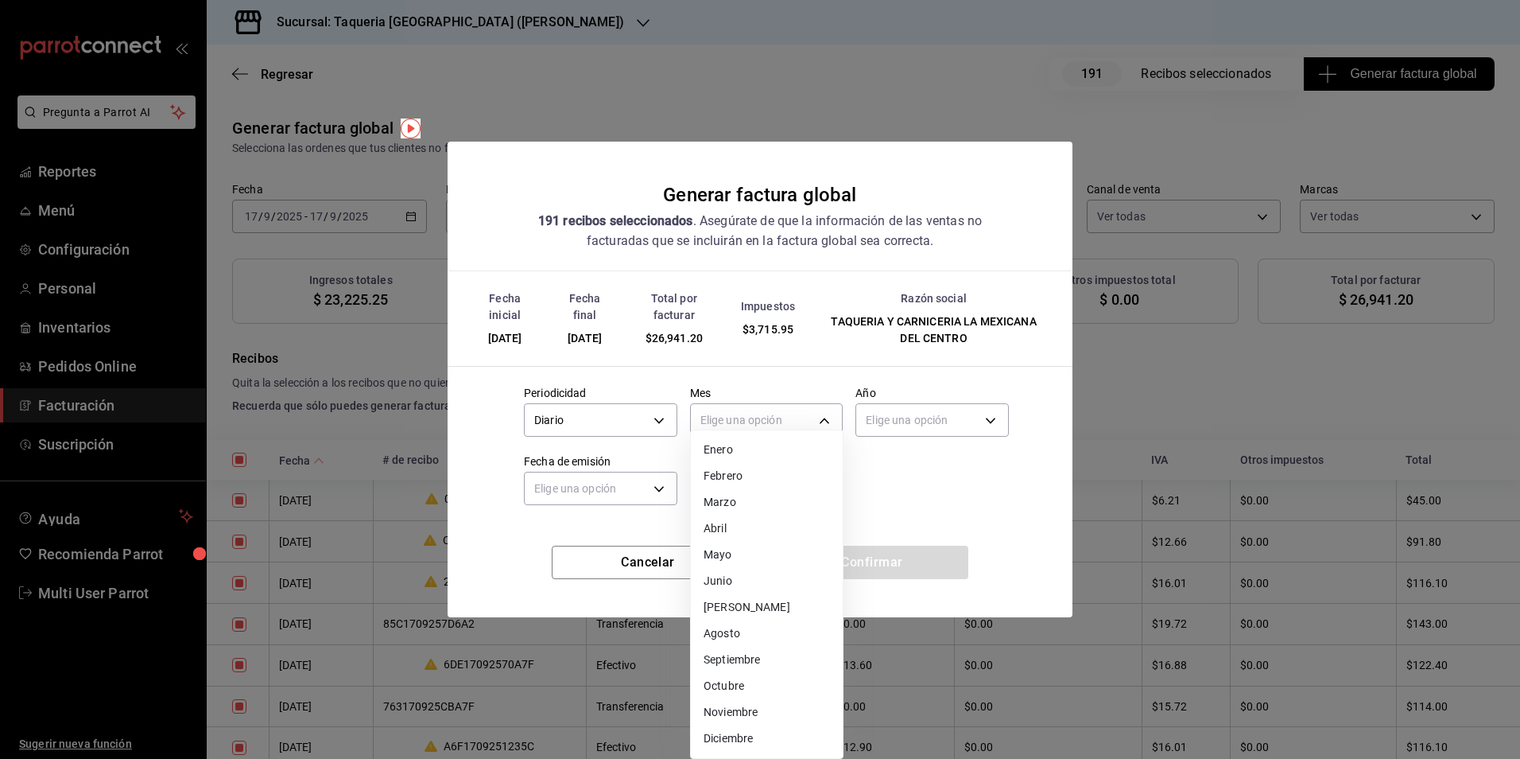
click at [748, 669] on li "Septiembre" at bounding box center [767, 659] width 152 height 26
type input "9"
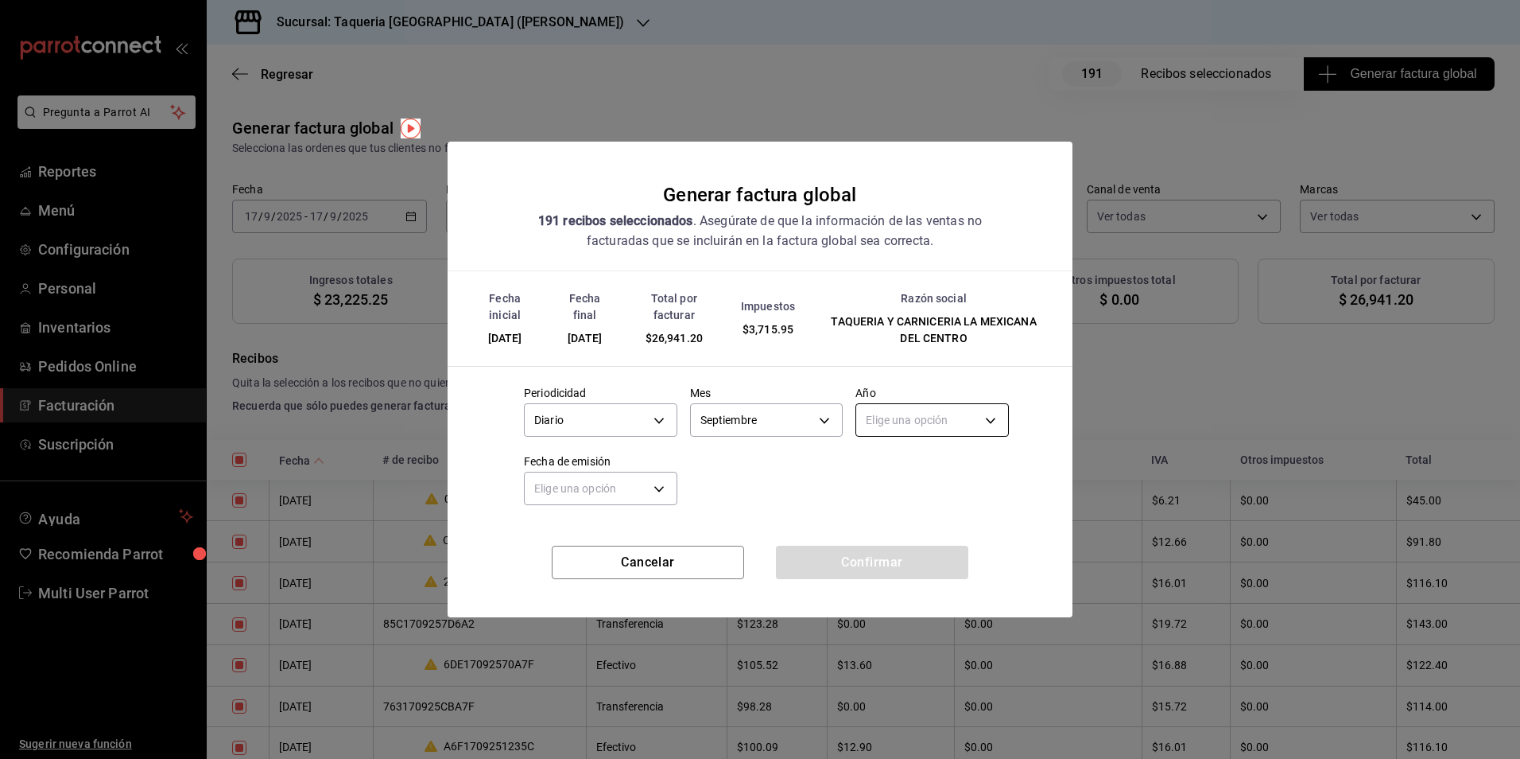
click at [915, 426] on body "Pregunta a Parrot AI Reportes Menú Configuración Personal Inventarios Pedidos O…" at bounding box center [760, 379] width 1520 height 759
click at [903, 469] on li "2025" at bounding box center [932, 469] width 152 height 26
type input "2025"
click at [582, 495] on body "Pregunta a Parrot AI Reportes Menú Configuración Personal Inventarios Pedidos O…" at bounding box center [760, 379] width 1520 height 759
click at [573, 533] on li "Hoy" at bounding box center [601, 538] width 152 height 26
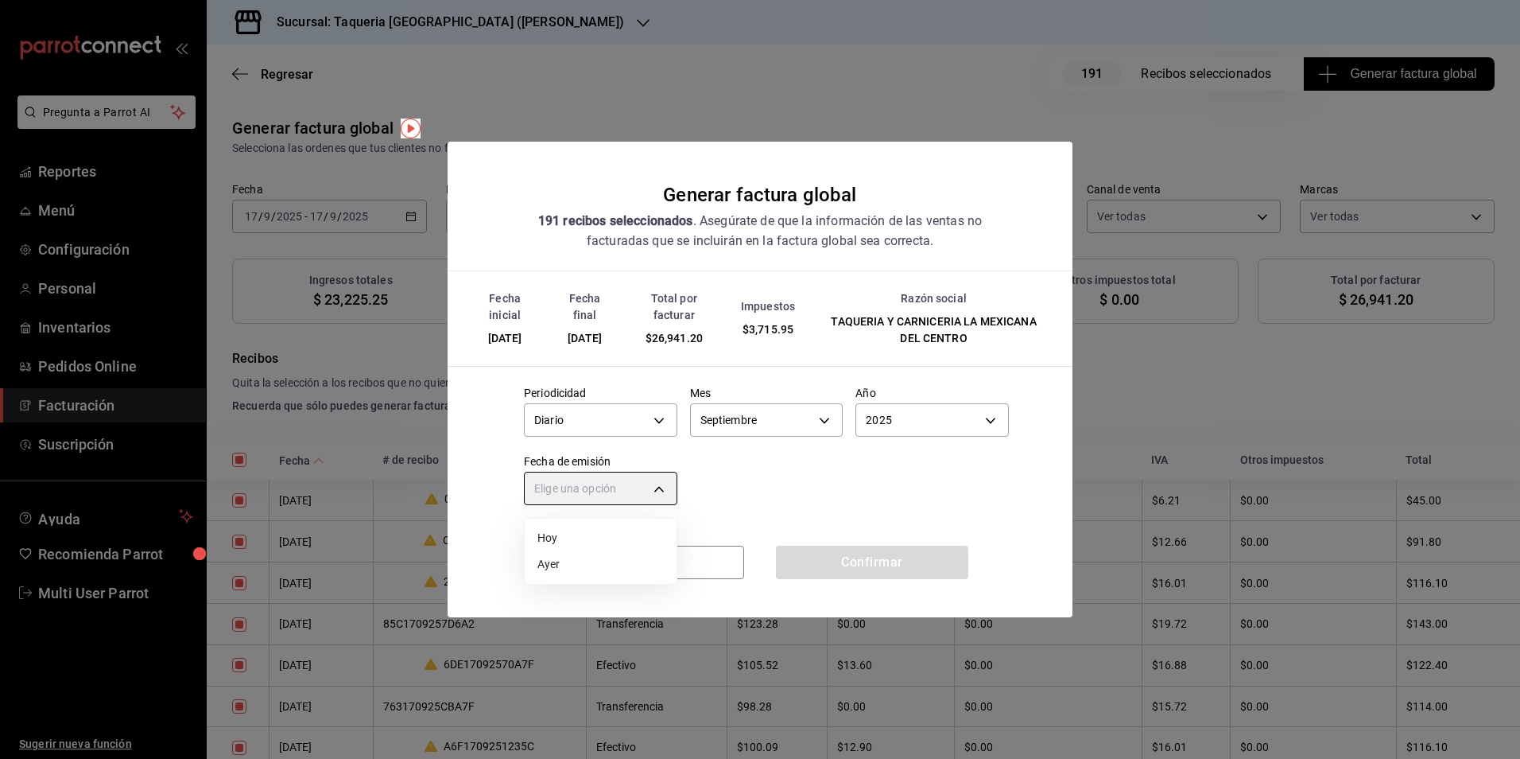
type input "[DATE]"
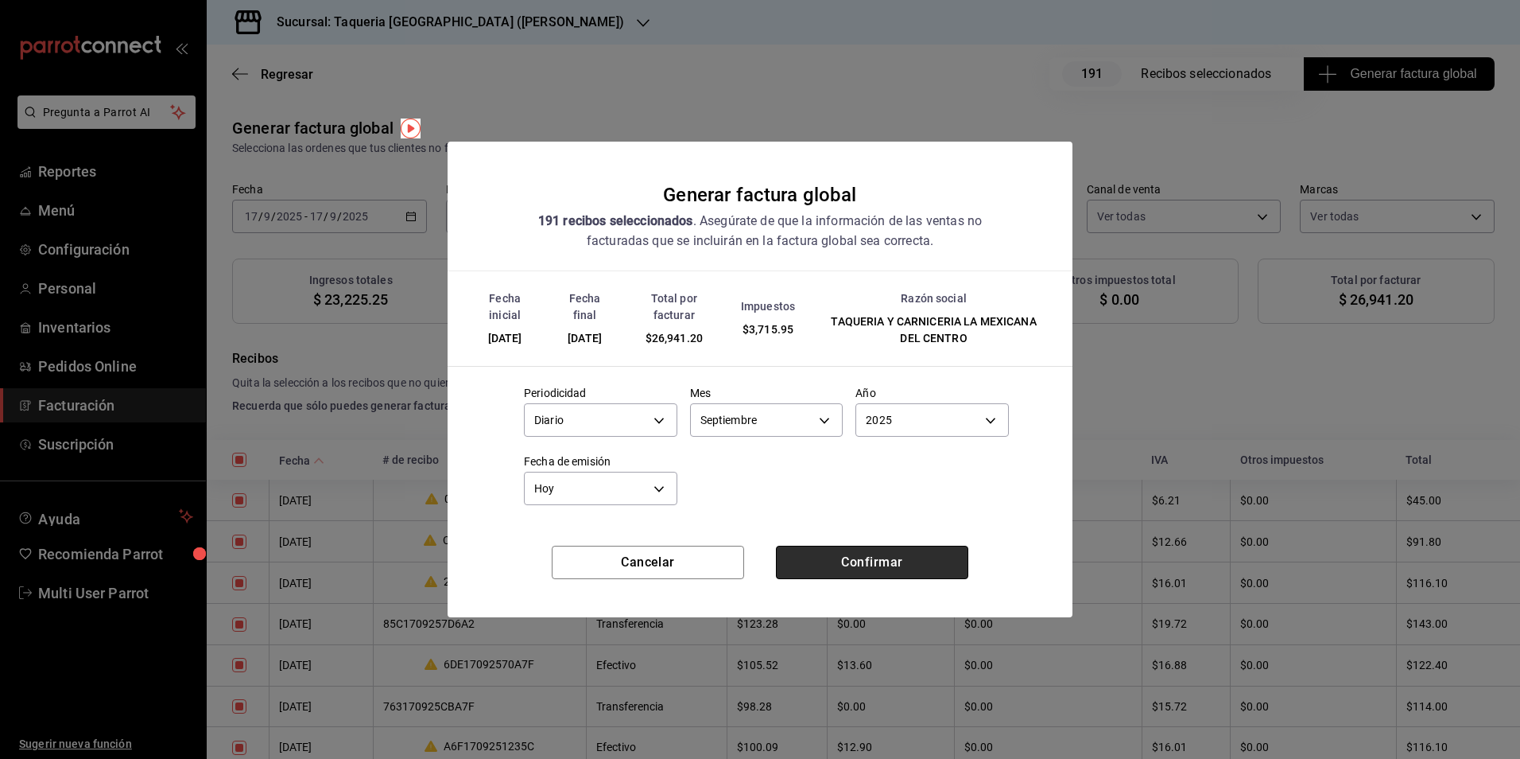
click at [884, 565] on button "Confirmar" at bounding box center [872, 561] width 192 height 33
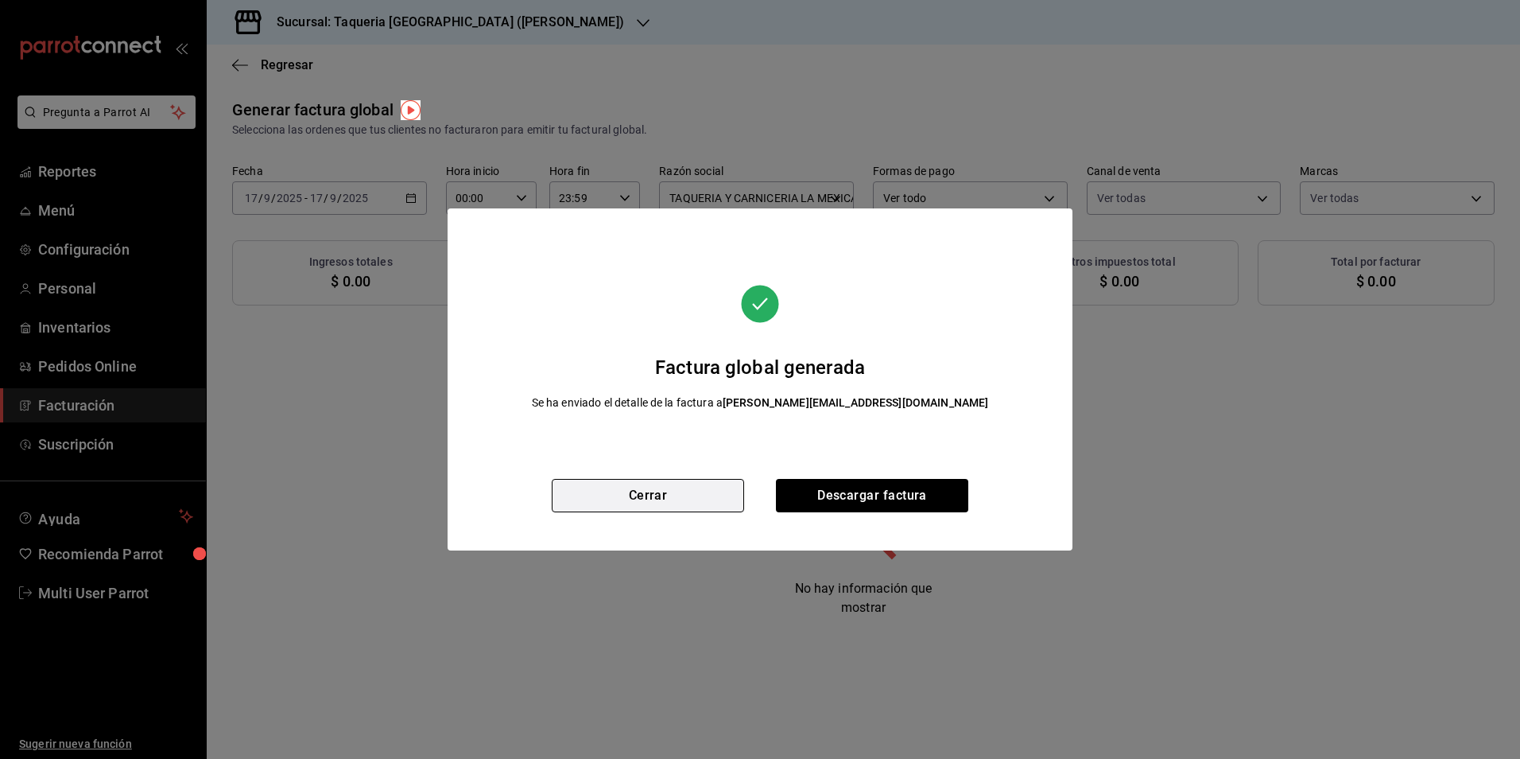
click at [731, 499] on button "Cerrar" at bounding box center [648, 495] width 192 height 33
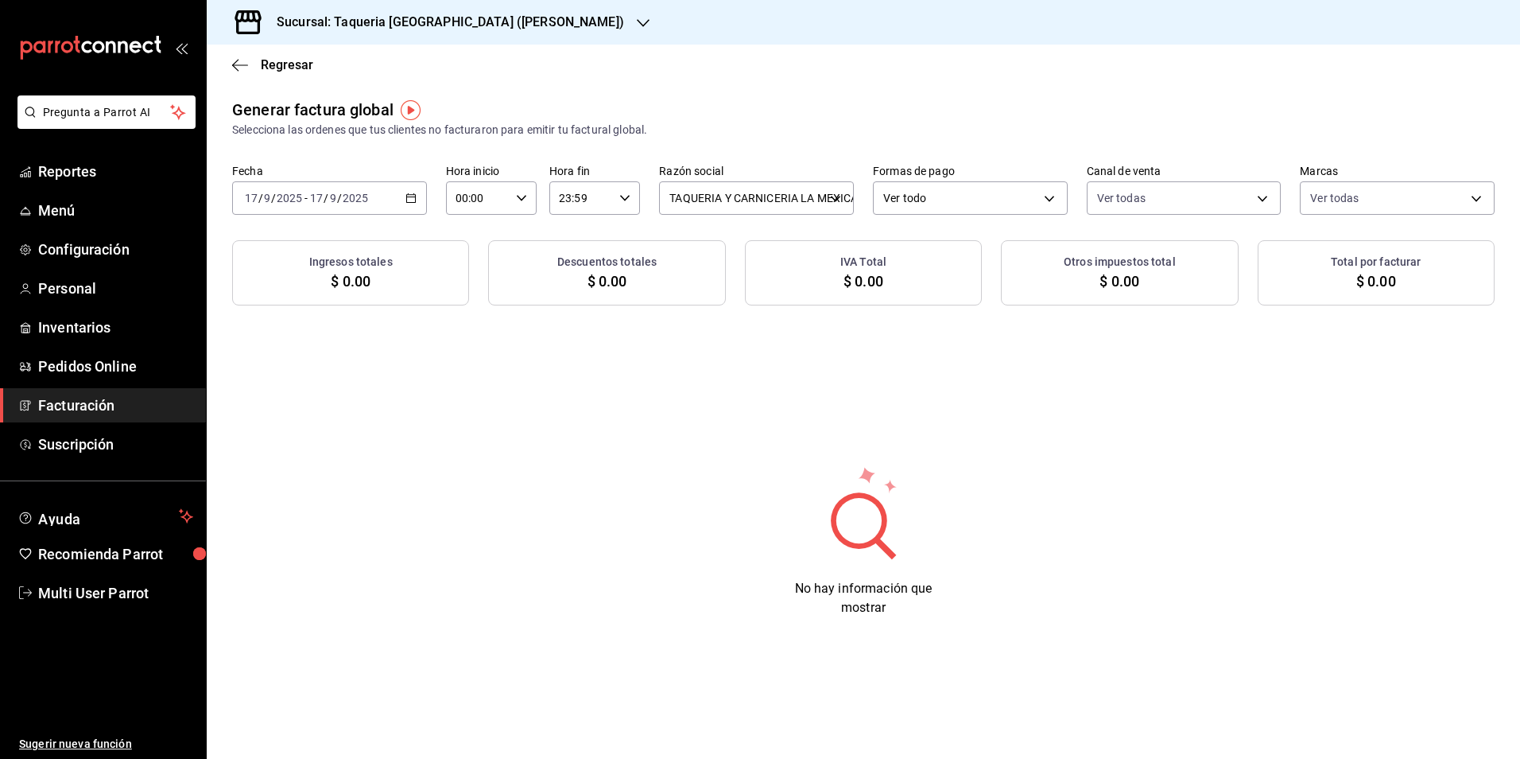
click at [418, 210] on div "[DATE] [DATE] - [DATE] [DATE]" at bounding box center [329, 197] width 195 height 33
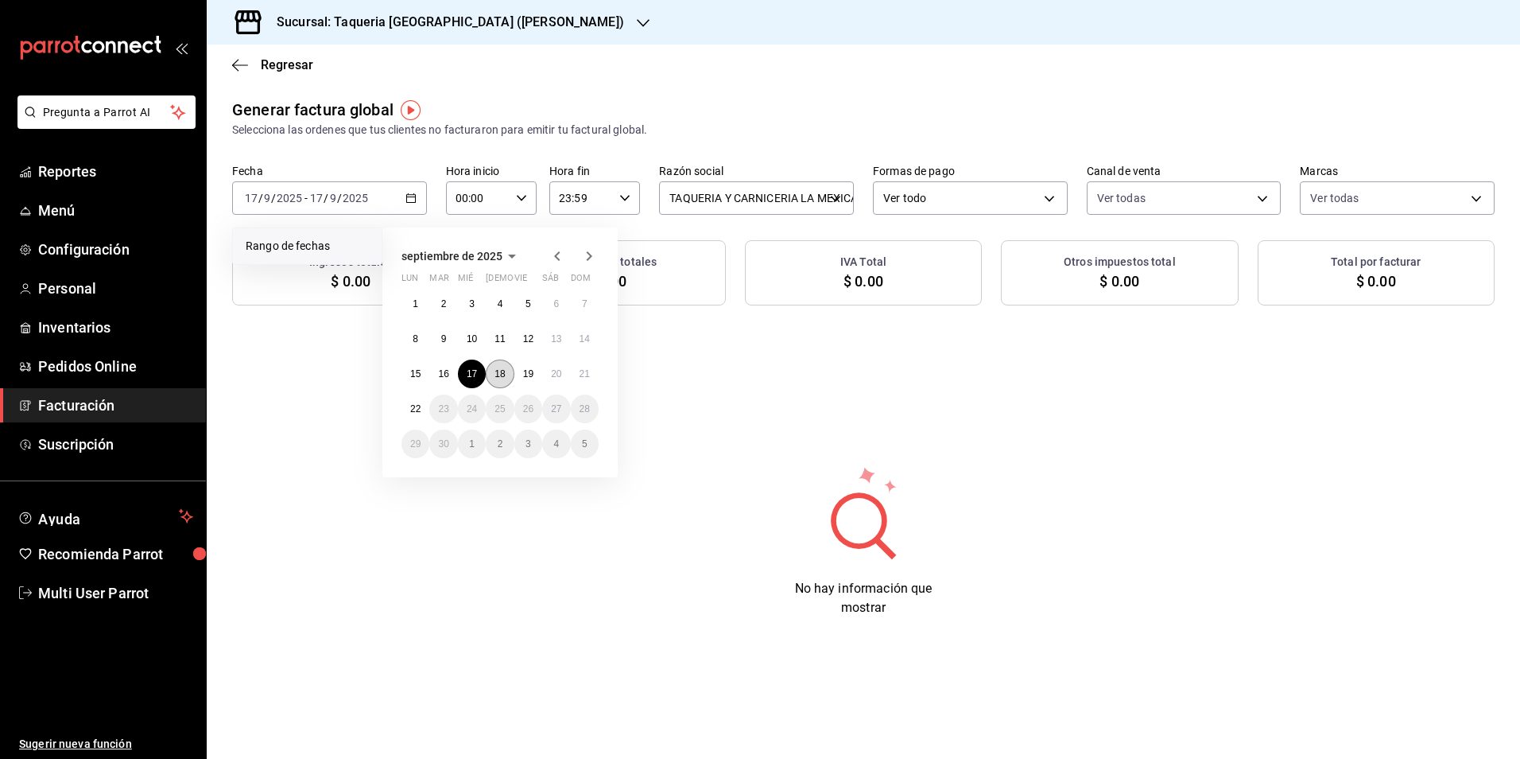
click at [499, 369] on abbr "18" at bounding box center [500, 373] width 10 height 11
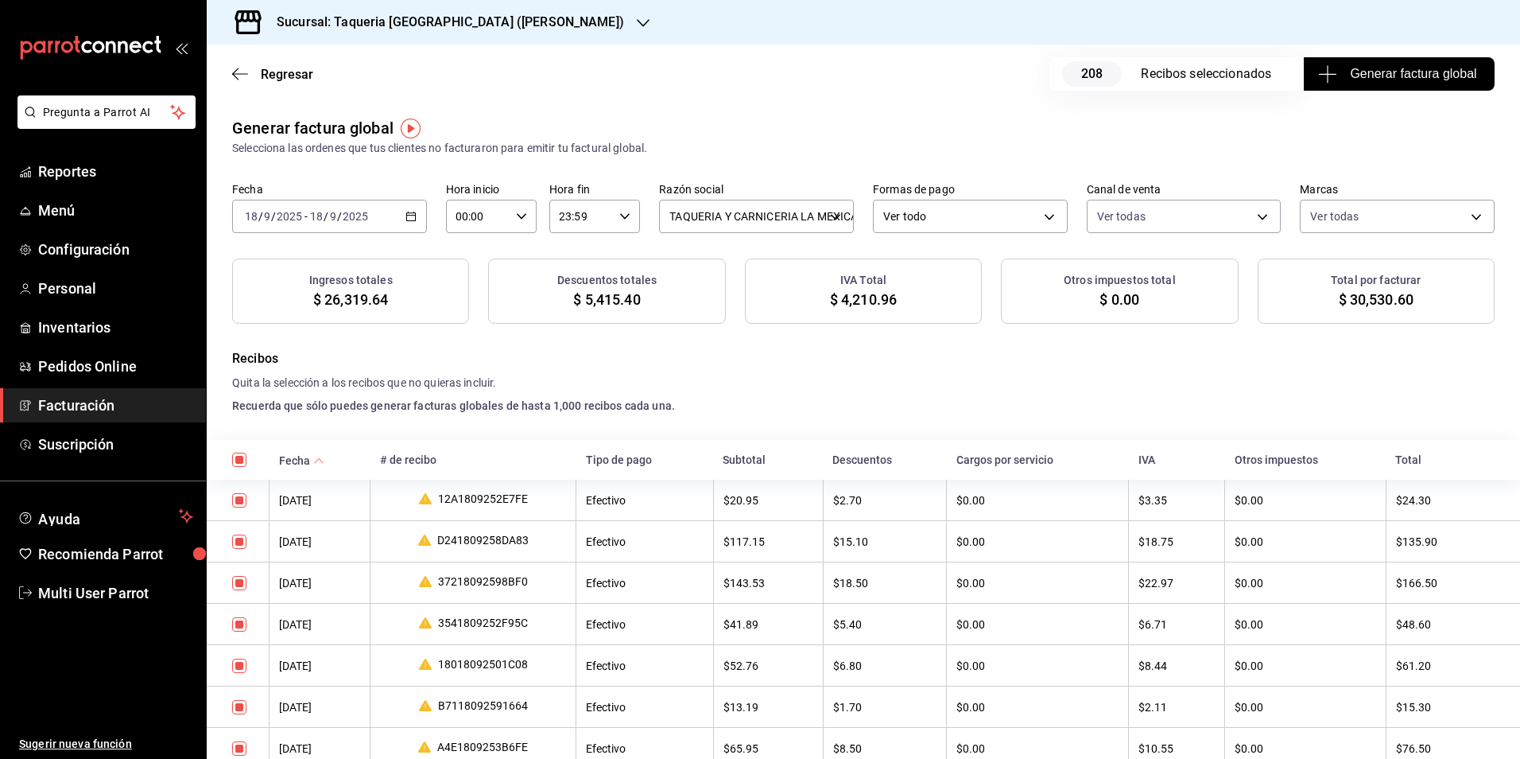
click at [1353, 72] on span "Generar factura global" at bounding box center [1398, 73] width 155 height 19
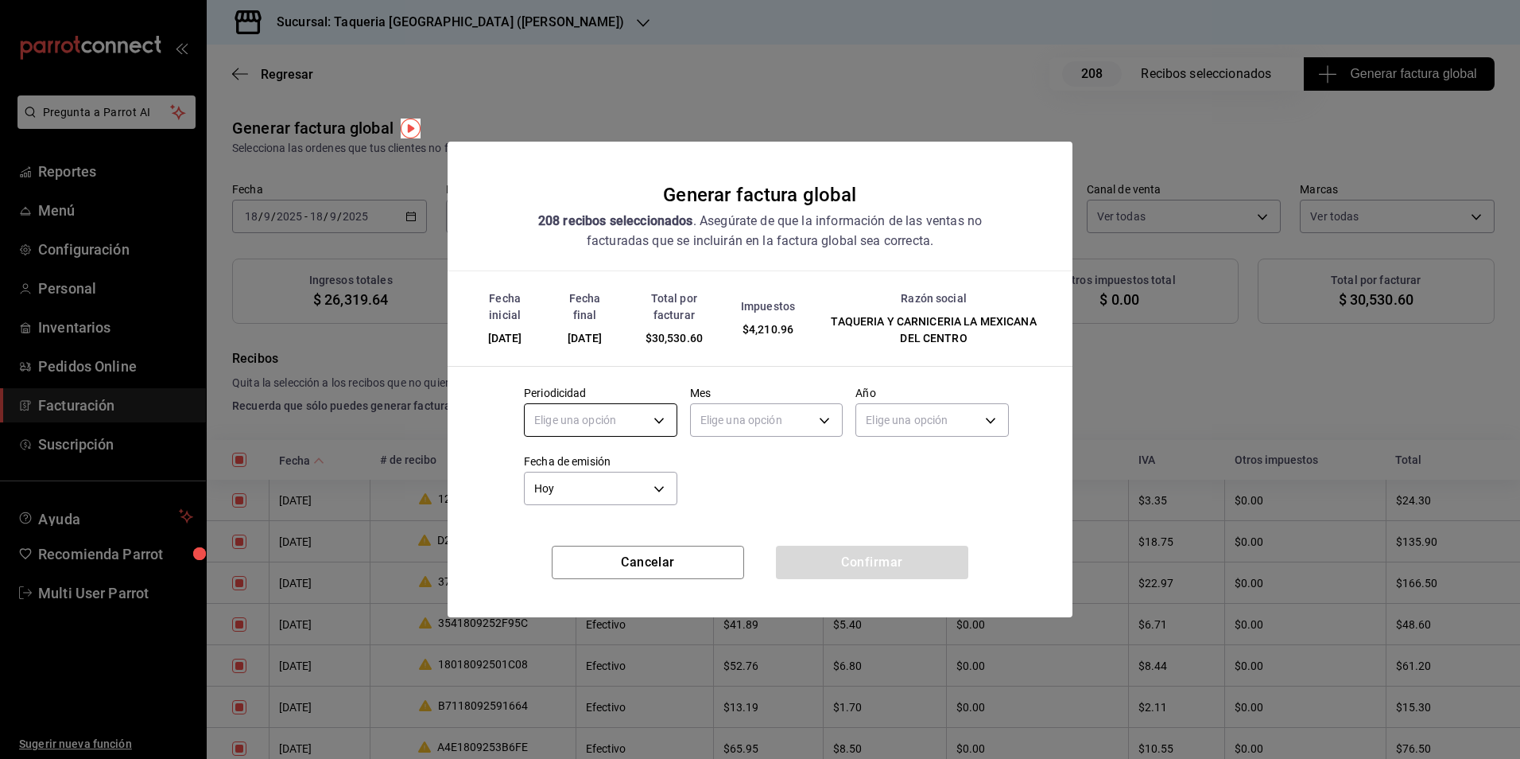
click at [608, 419] on body "Pregunta a Parrot AI Reportes Menú Configuración Personal Inventarios Pedidos O…" at bounding box center [760, 379] width 1520 height 759
click at [599, 485] on li "Semanal" at bounding box center [601, 496] width 152 height 26
click at [650, 409] on body "Pregunta a Parrot AI Reportes Menú Configuración Personal Inventarios Pedidos O…" at bounding box center [760, 379] width 1520 height 759
click at [619, 464] on li "Diario" at bounding box center [601, 469] width 152 height 26
type input "DAILY"
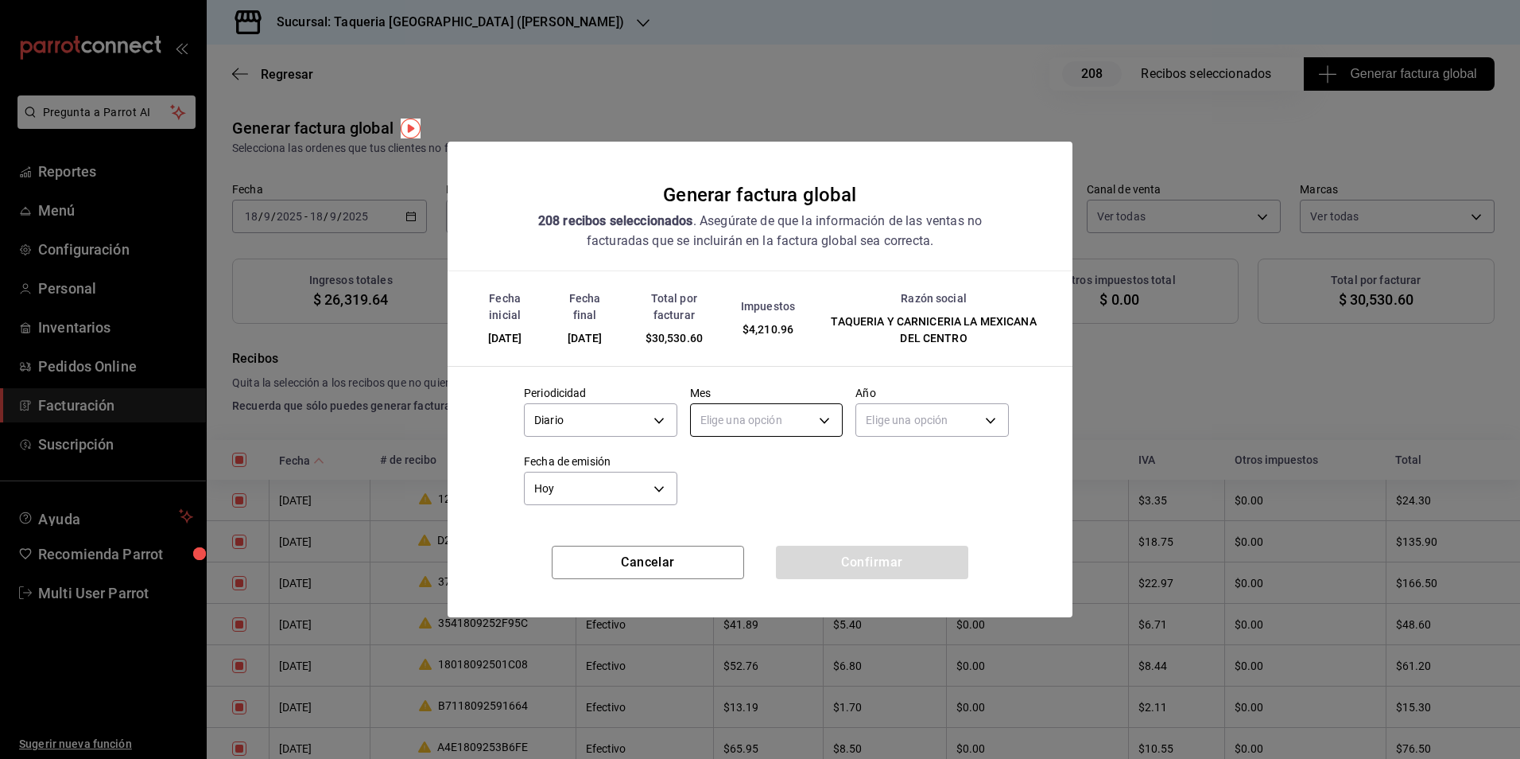
click at [793, 424] on body "Pregunta a Parrot AI Reportes Menú Configuración Personal Inventarios Pedidos O…" at bounding box center [760, 379] width 1520 height 759
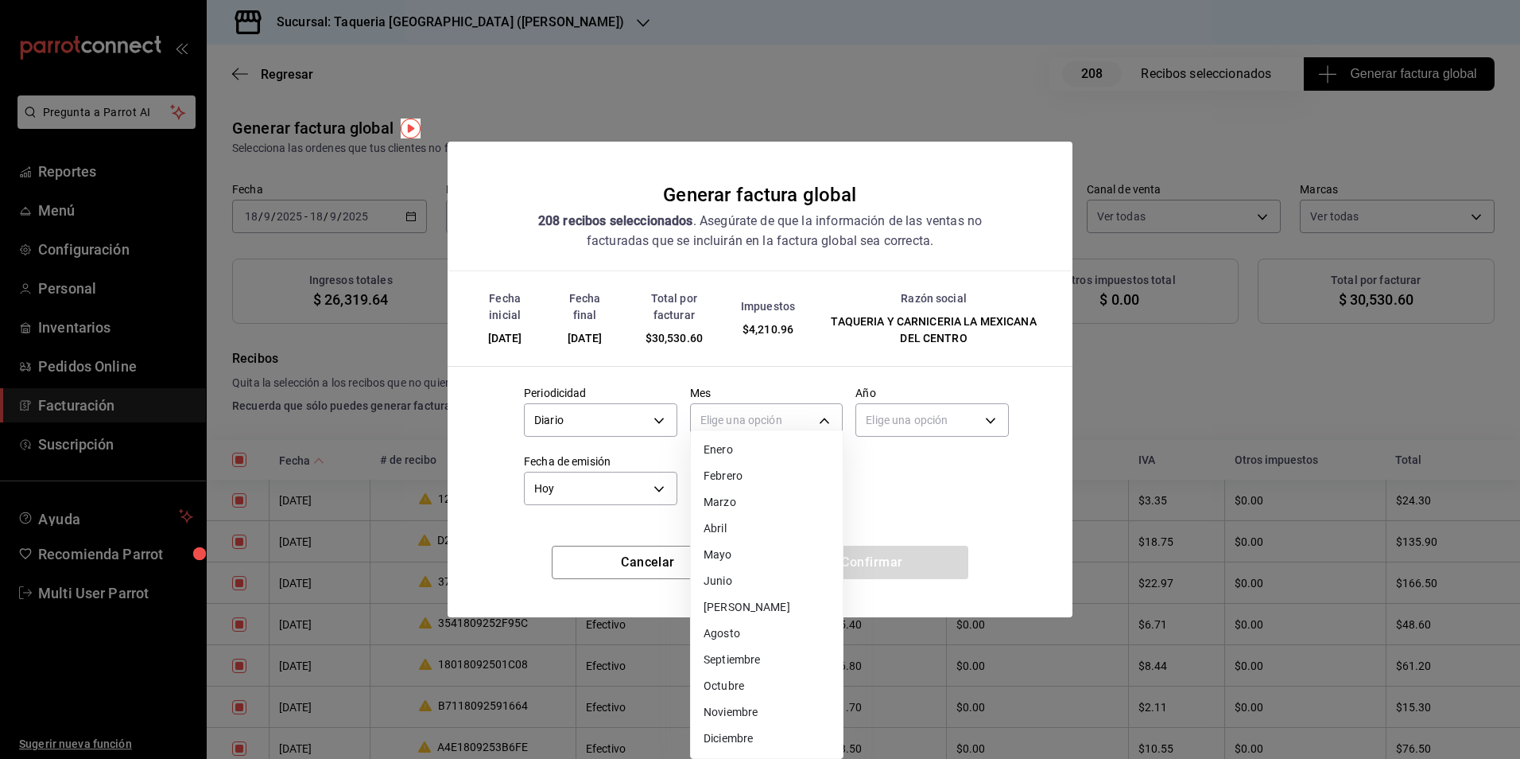
click at [735, 658] on li "Septiembre" at bounding box center [767, 659] width 152 height 26
type input "9"
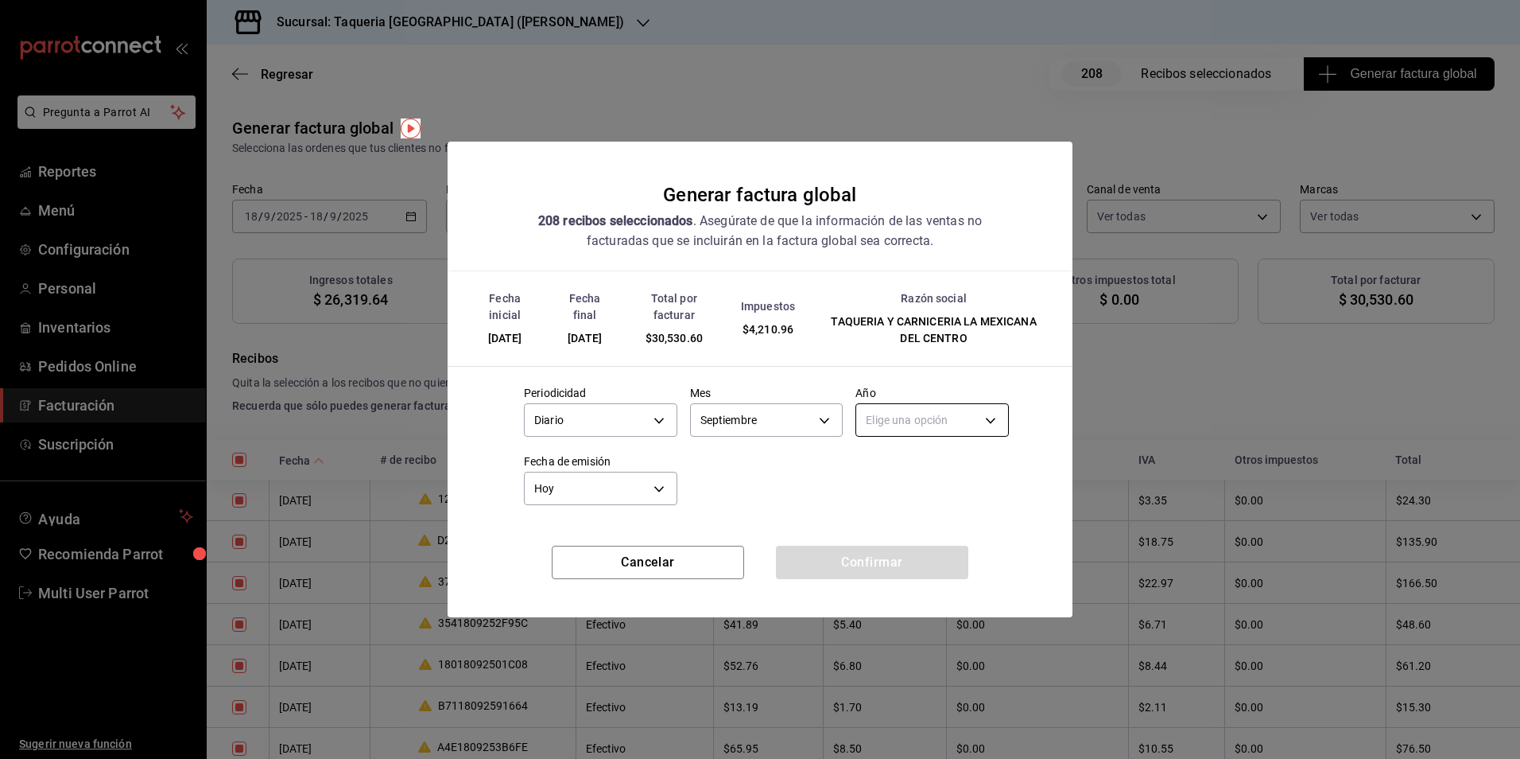
click at [941, 417] on body "Pregunta a Parrot AI Reportes Menú Configuración Personal Inventarios Pedidos O…" at bounding box center [760, 379] width 1520 height 759
click at [907, 472] on li "2025" at bounding box center [932, 469] width 152 height 26
type input "2025"
click at [897, 565] on button "Confirmar" at bounding box center [872, 561] width 192 height 33
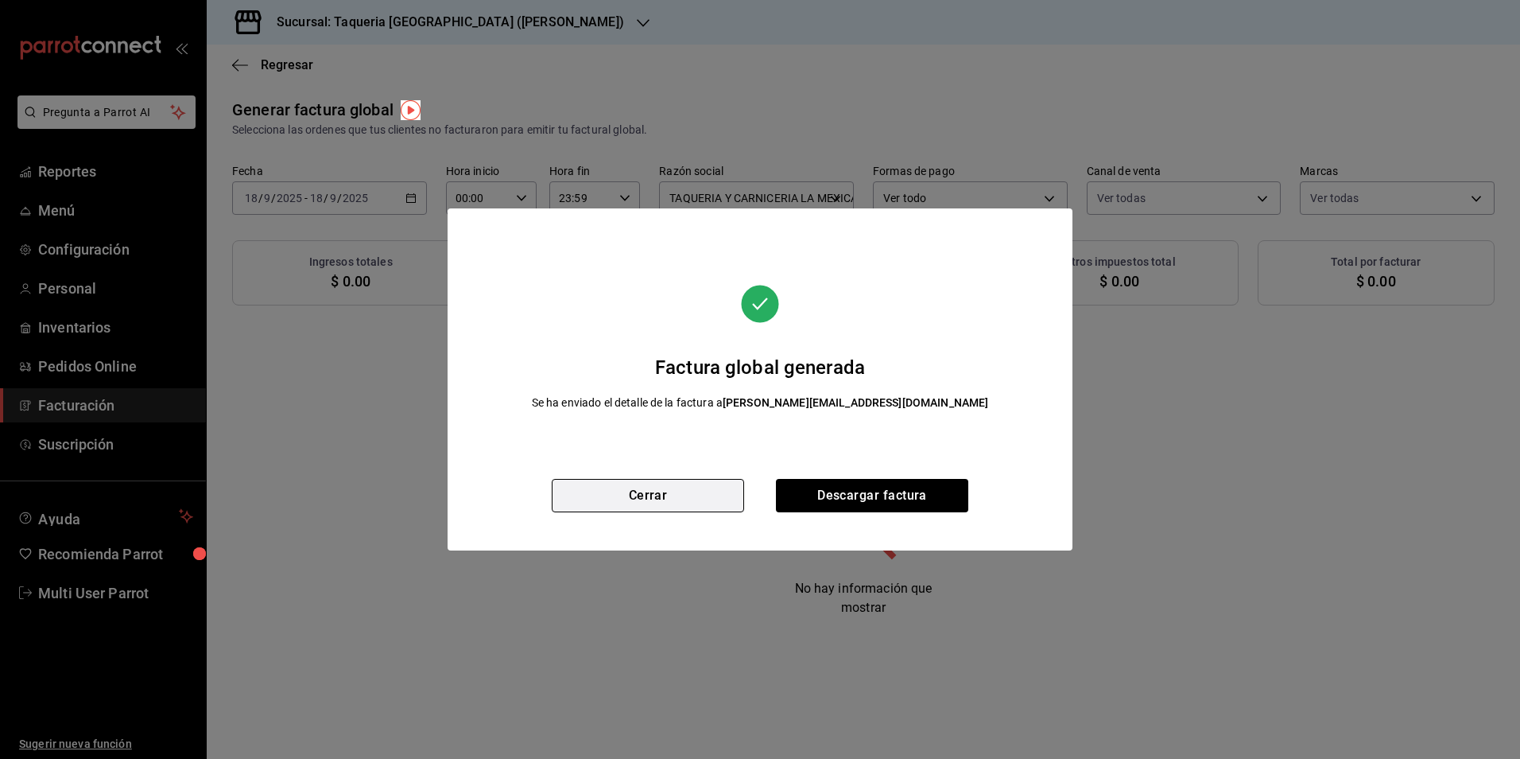
click at [718, 506] on button "Cerrar" at bounding box center [648, 495] width 192 height 33
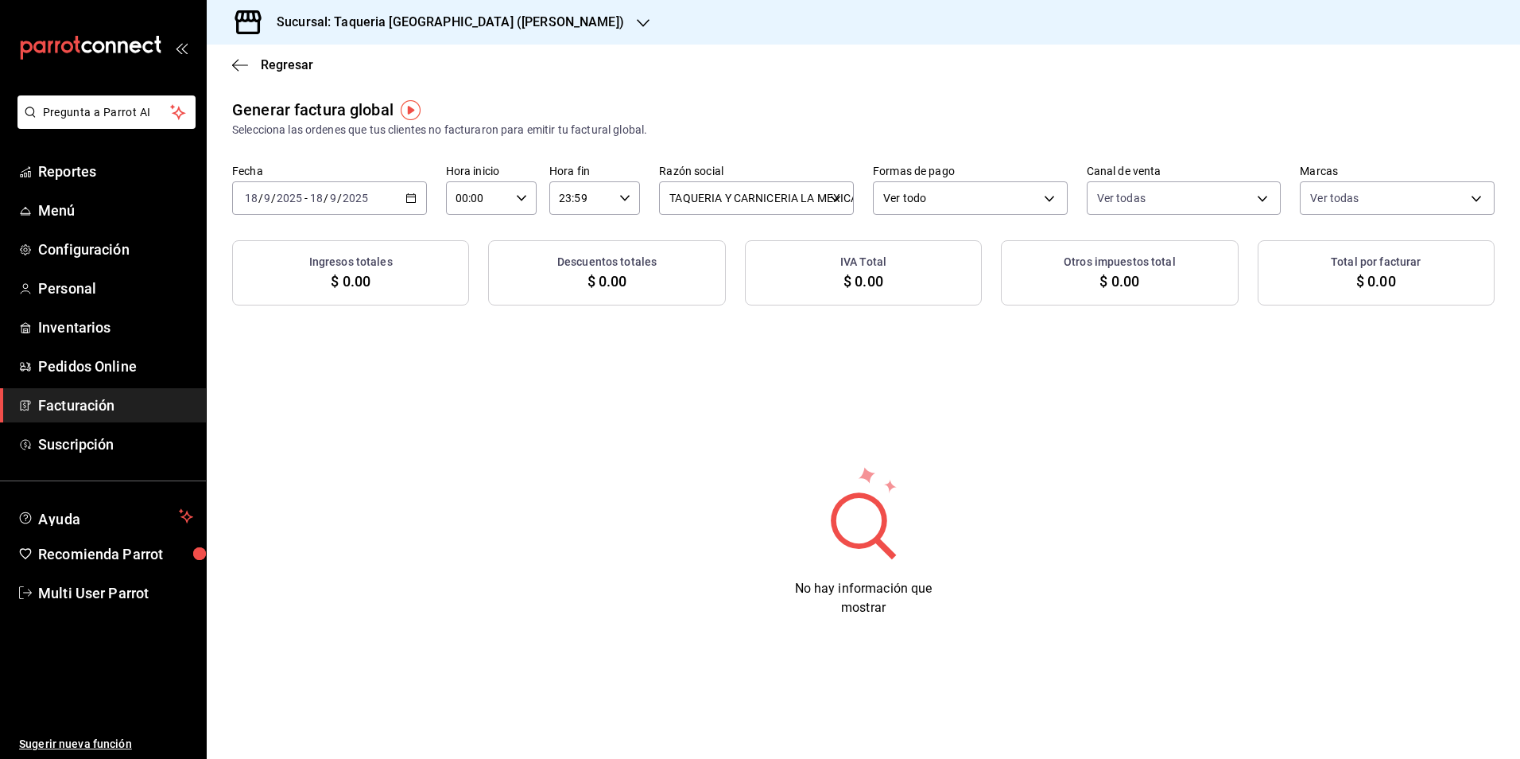
click at [400, 195] on div "[DATE] [DATE] - [DATE] [DATE]" at bounding box center [329, 197] width 195 height 33
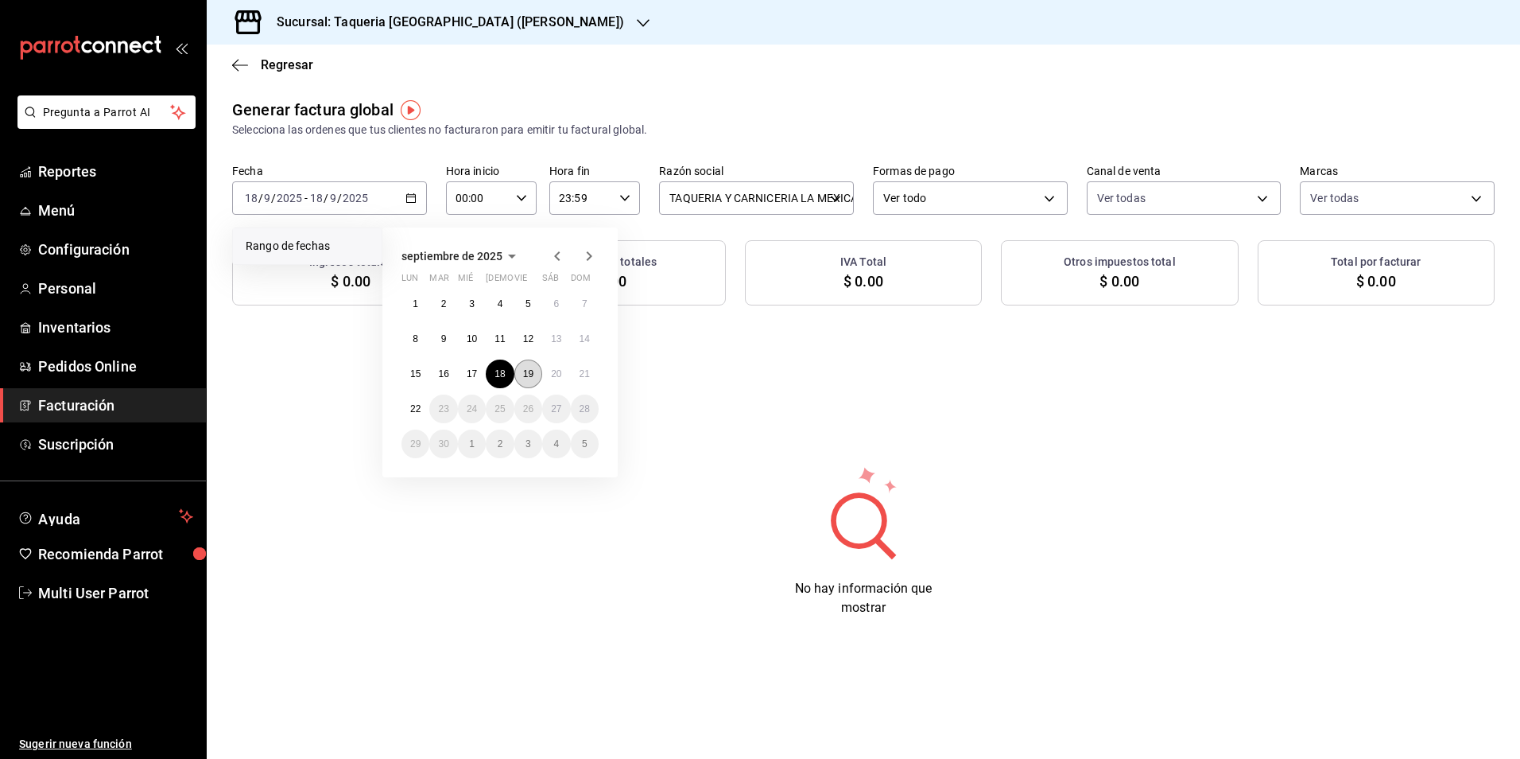
click at [528, 379] on button "19" at bounding box center [528, 373] width 28 height 29
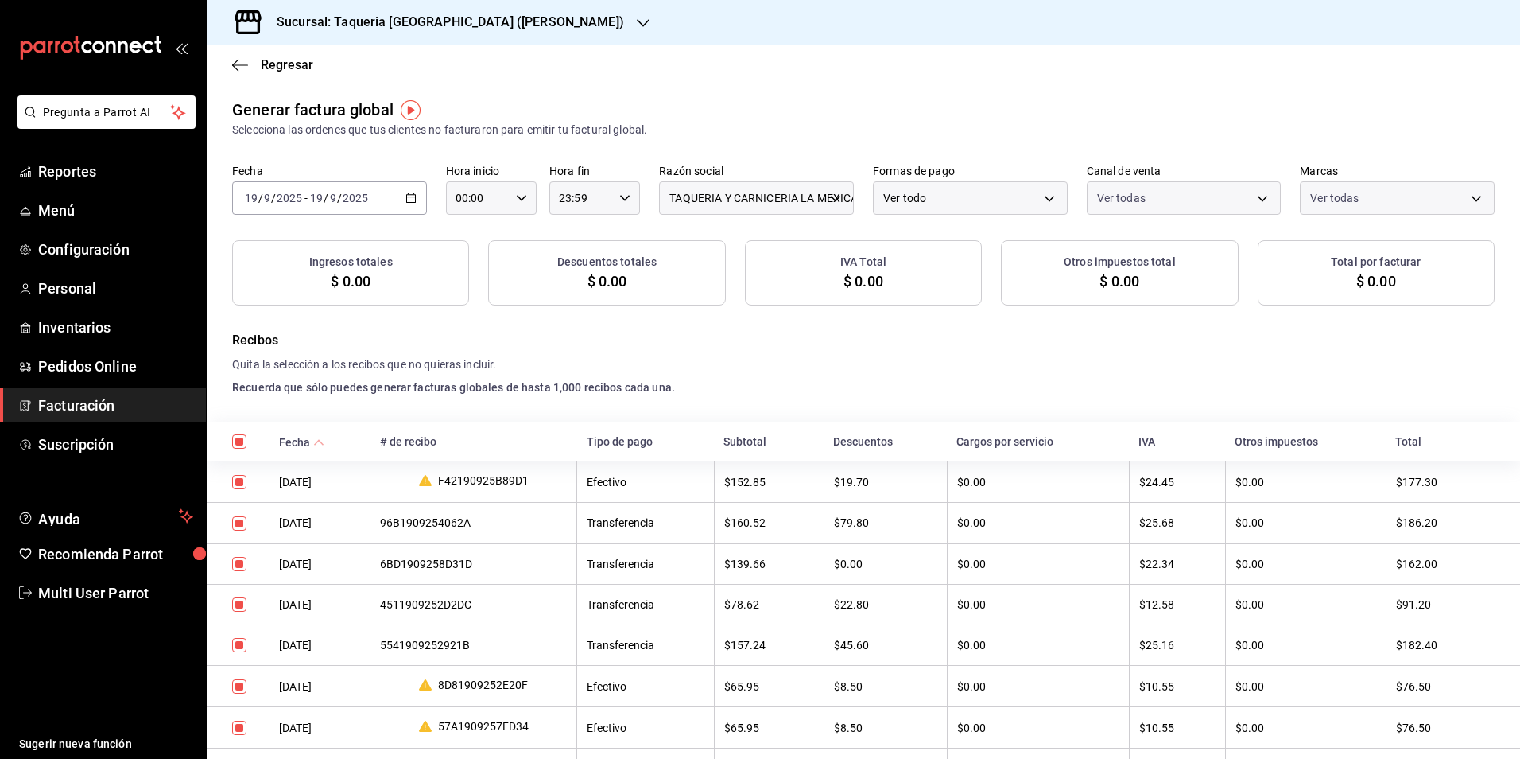
checkbox input "true"
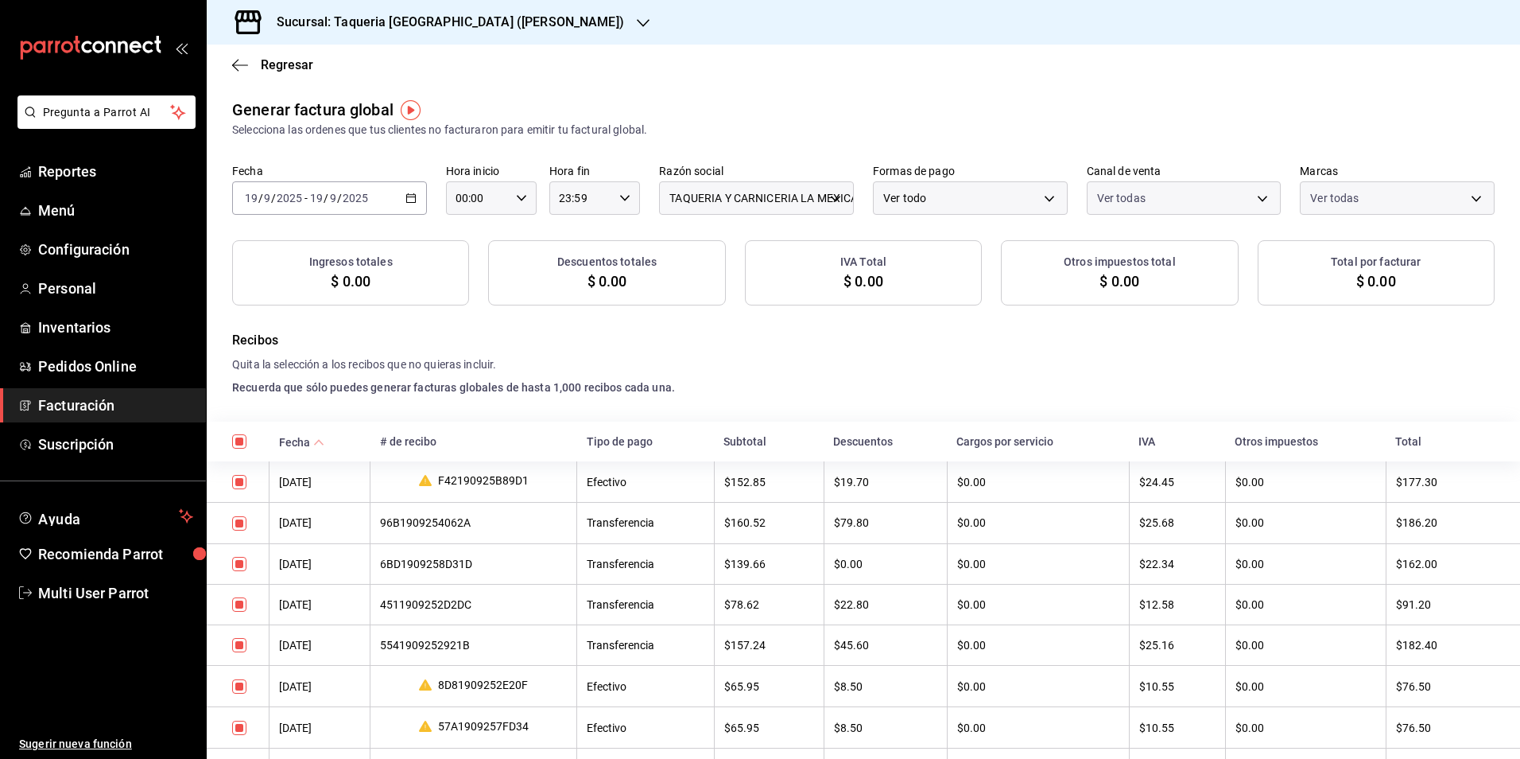
checkbox input "true"
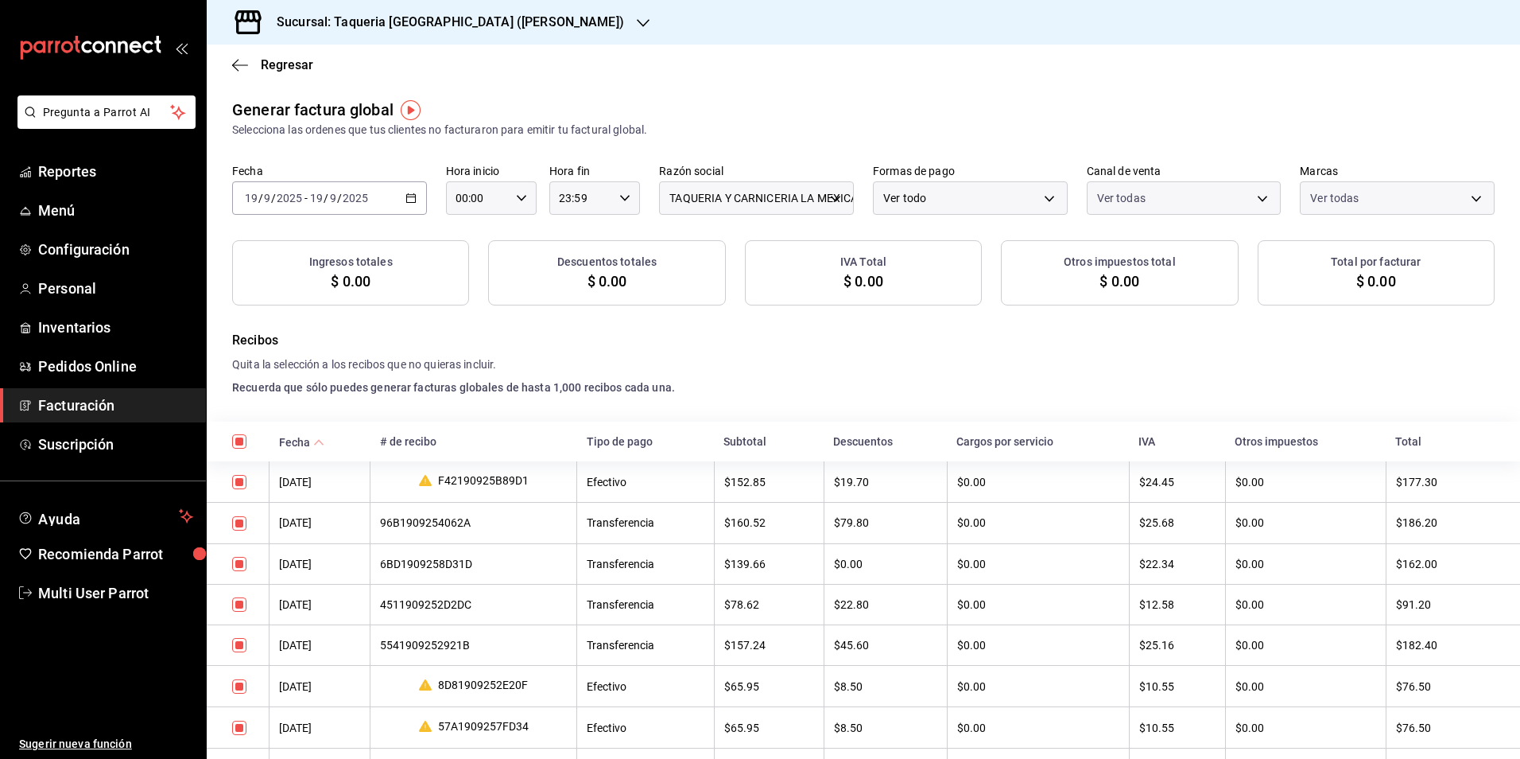
checkbox input "true"
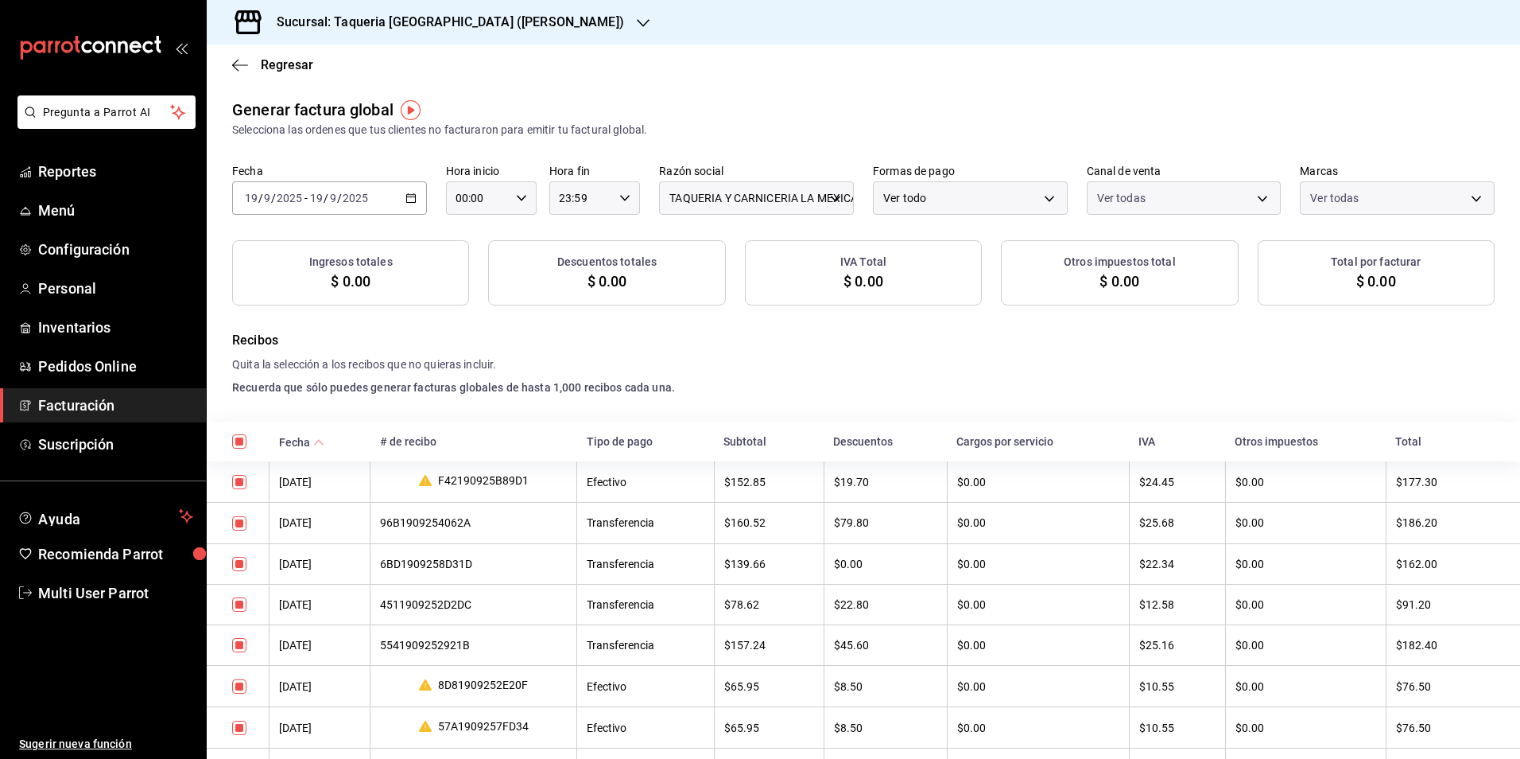
checkbox input "true"
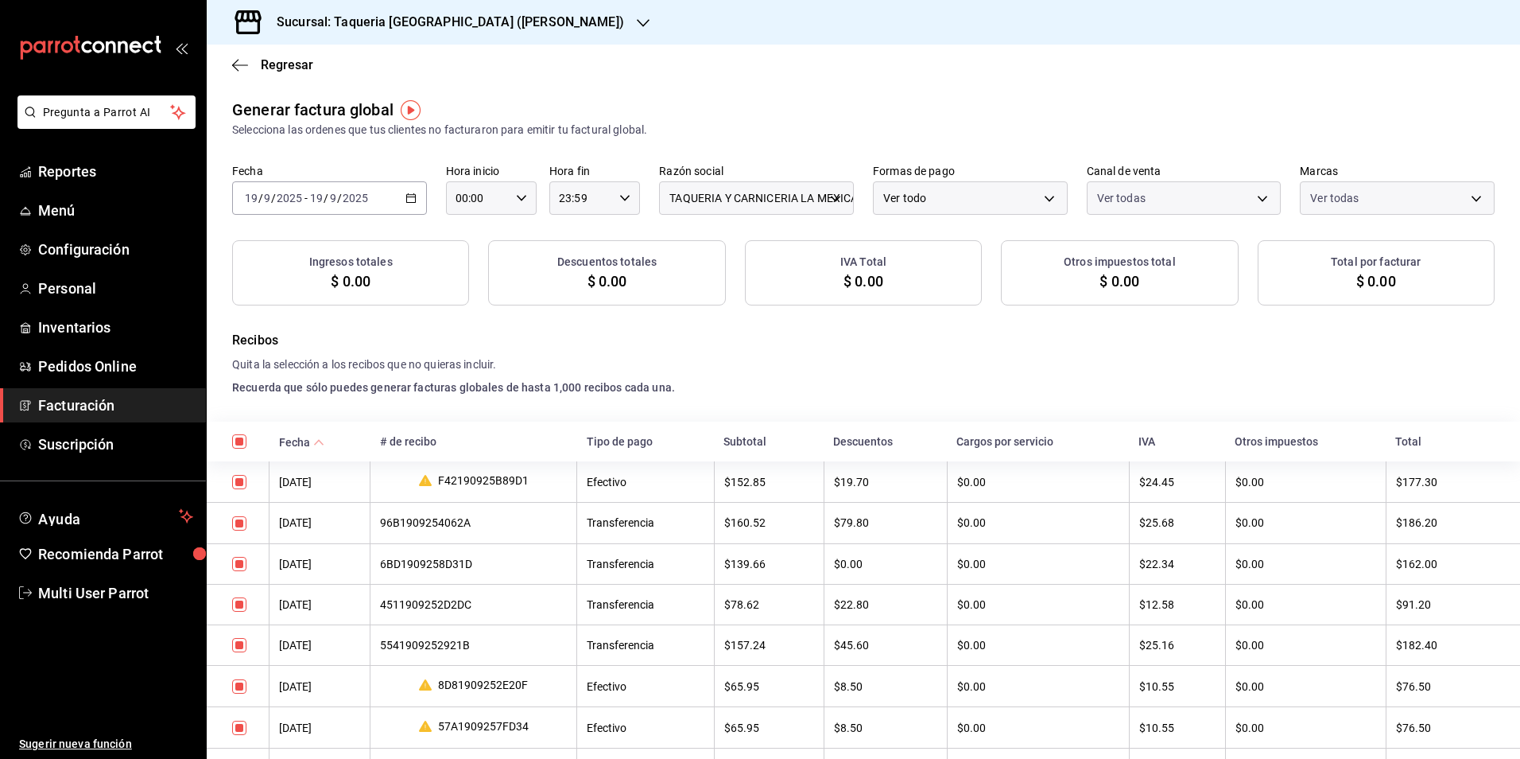
checkbox input "true"
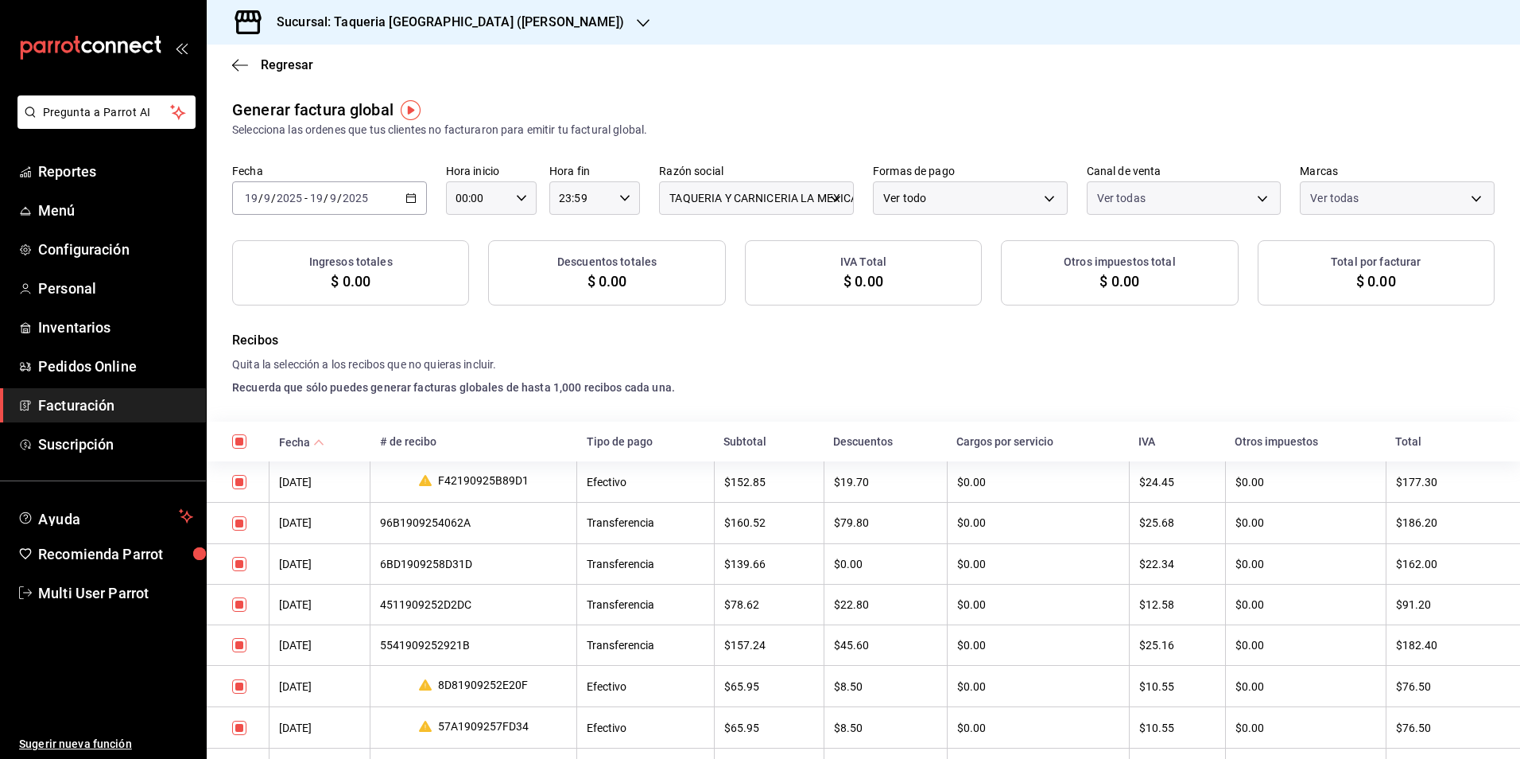
checkbox input "true"
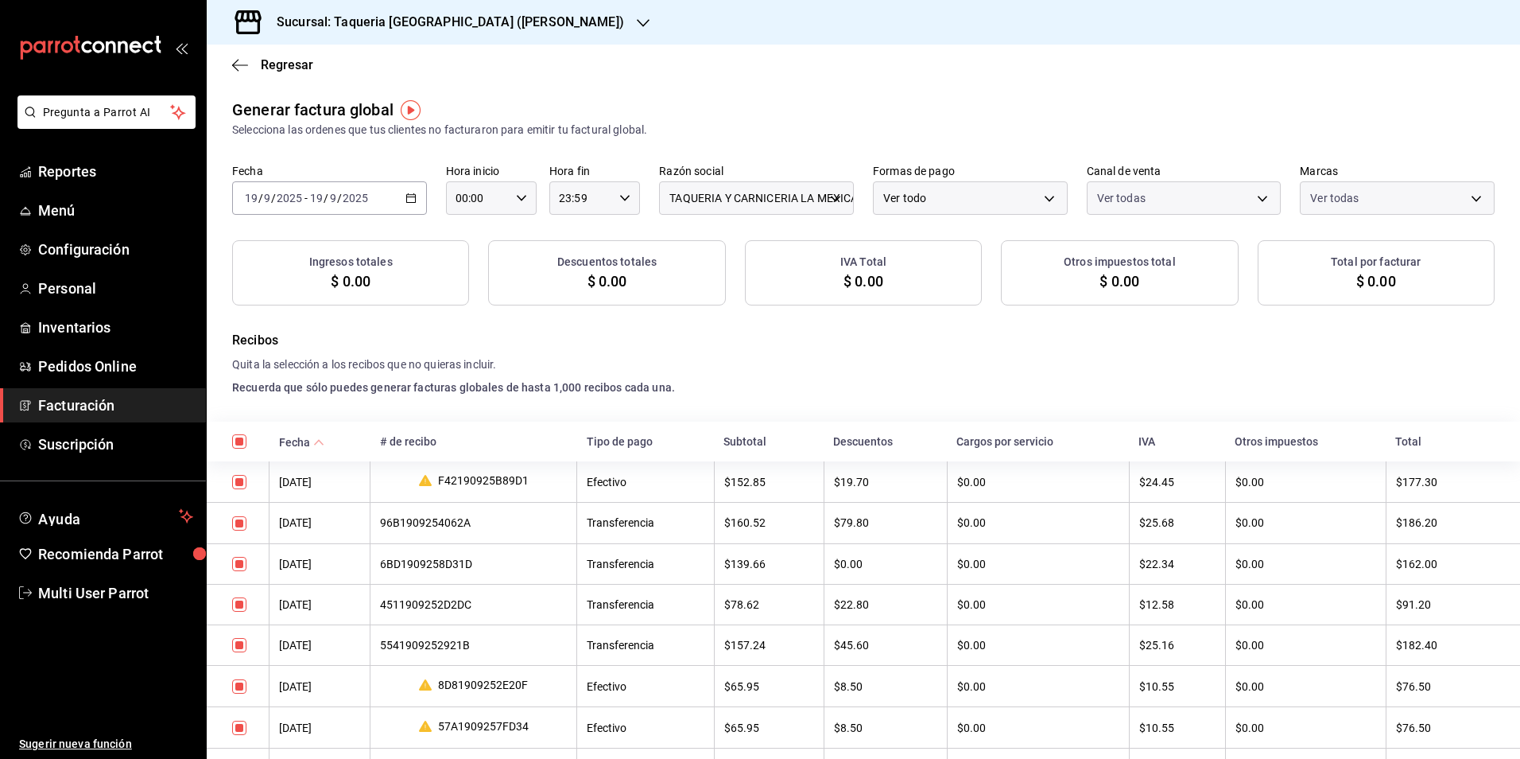
checkbox input "true"
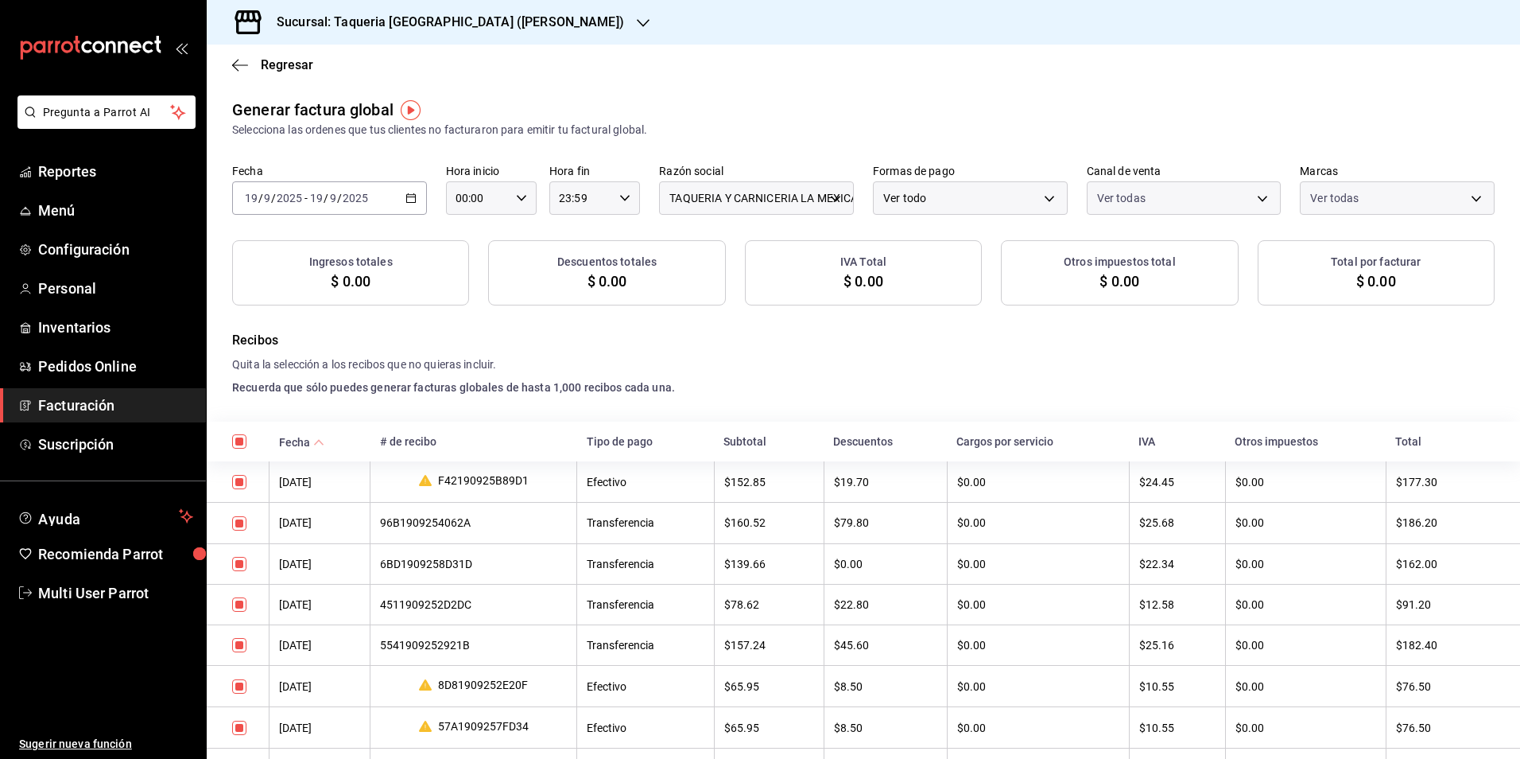
checkbox input "true"
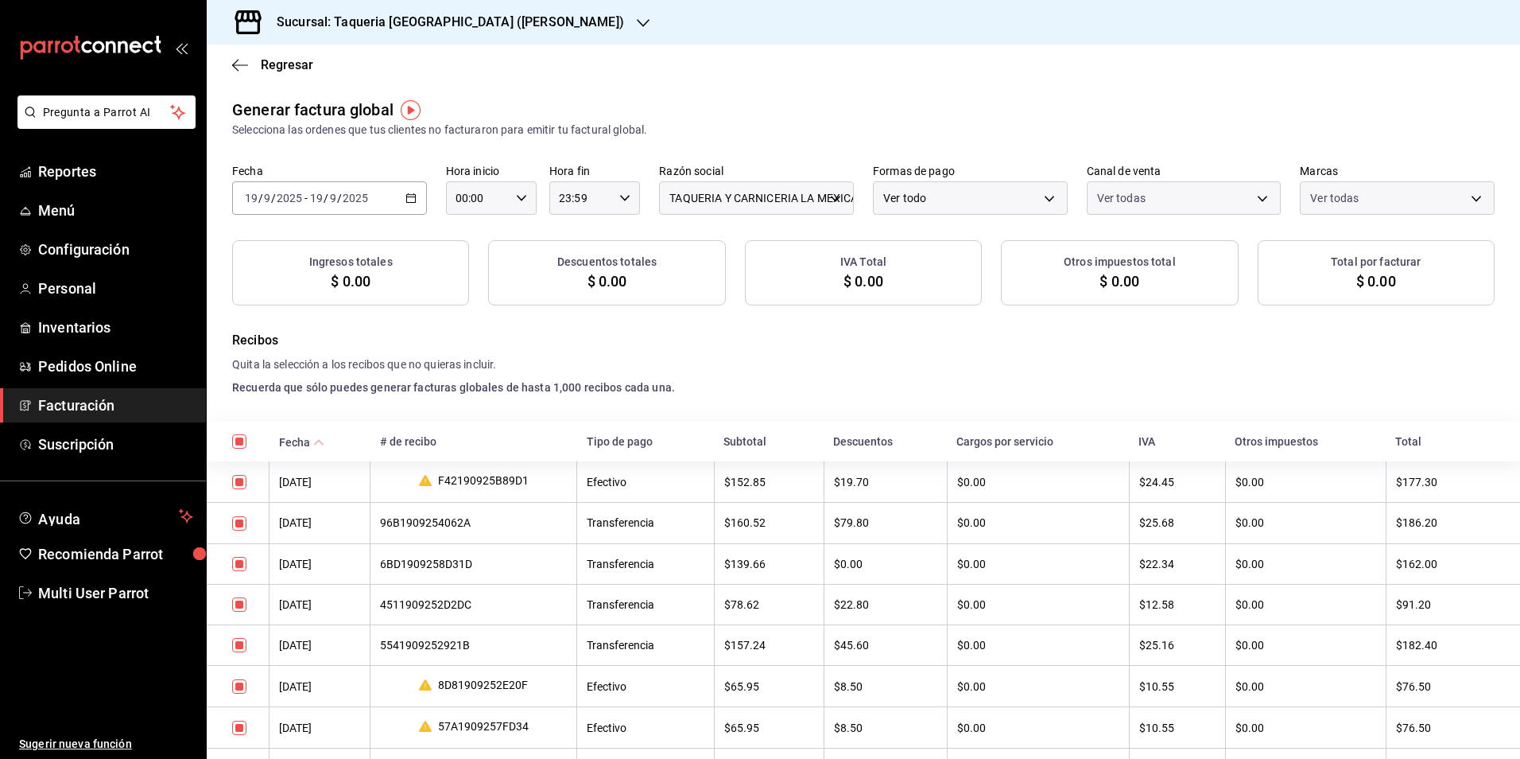
checkbox input "true"
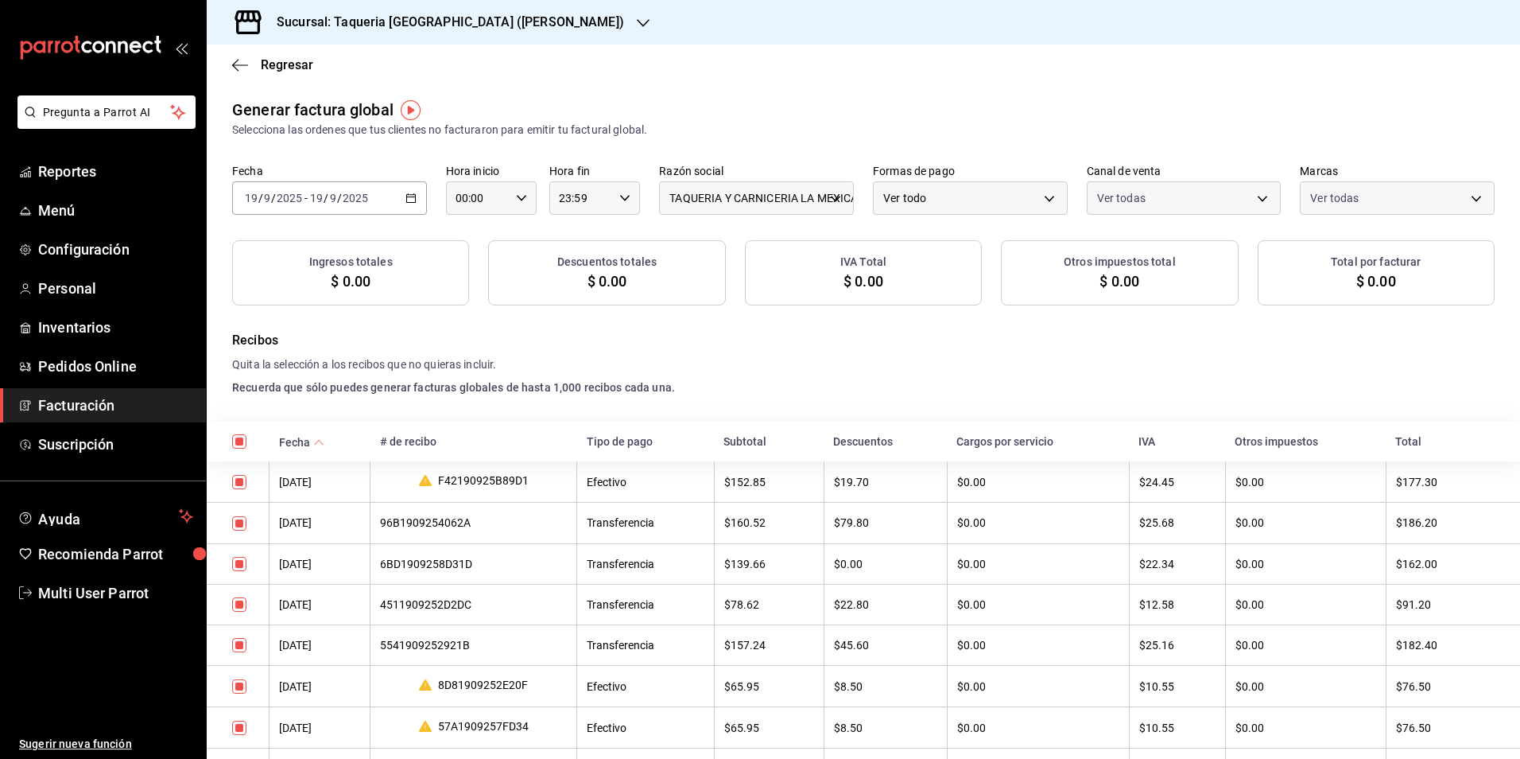
checkbox input "true"
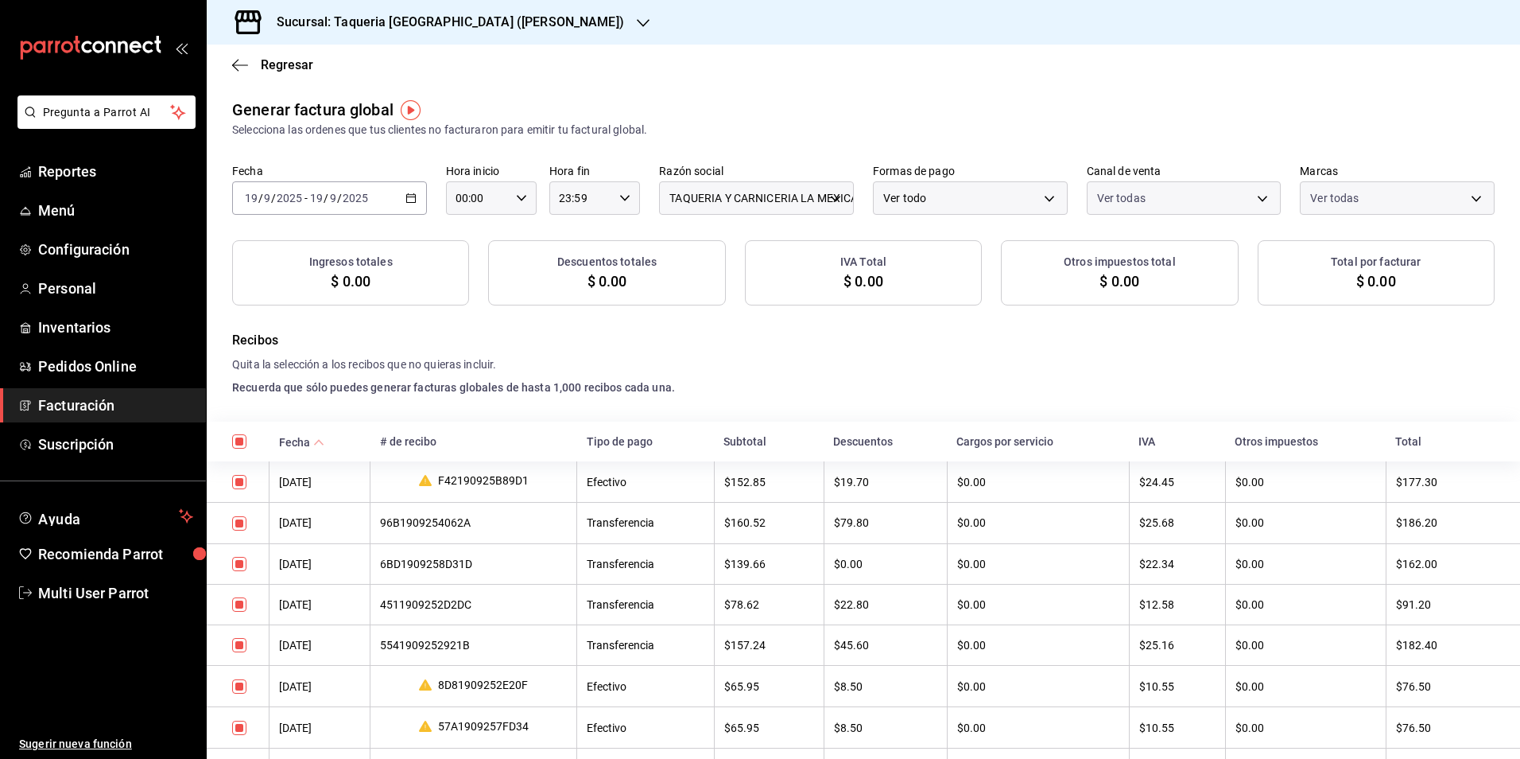
checkbox input "true"
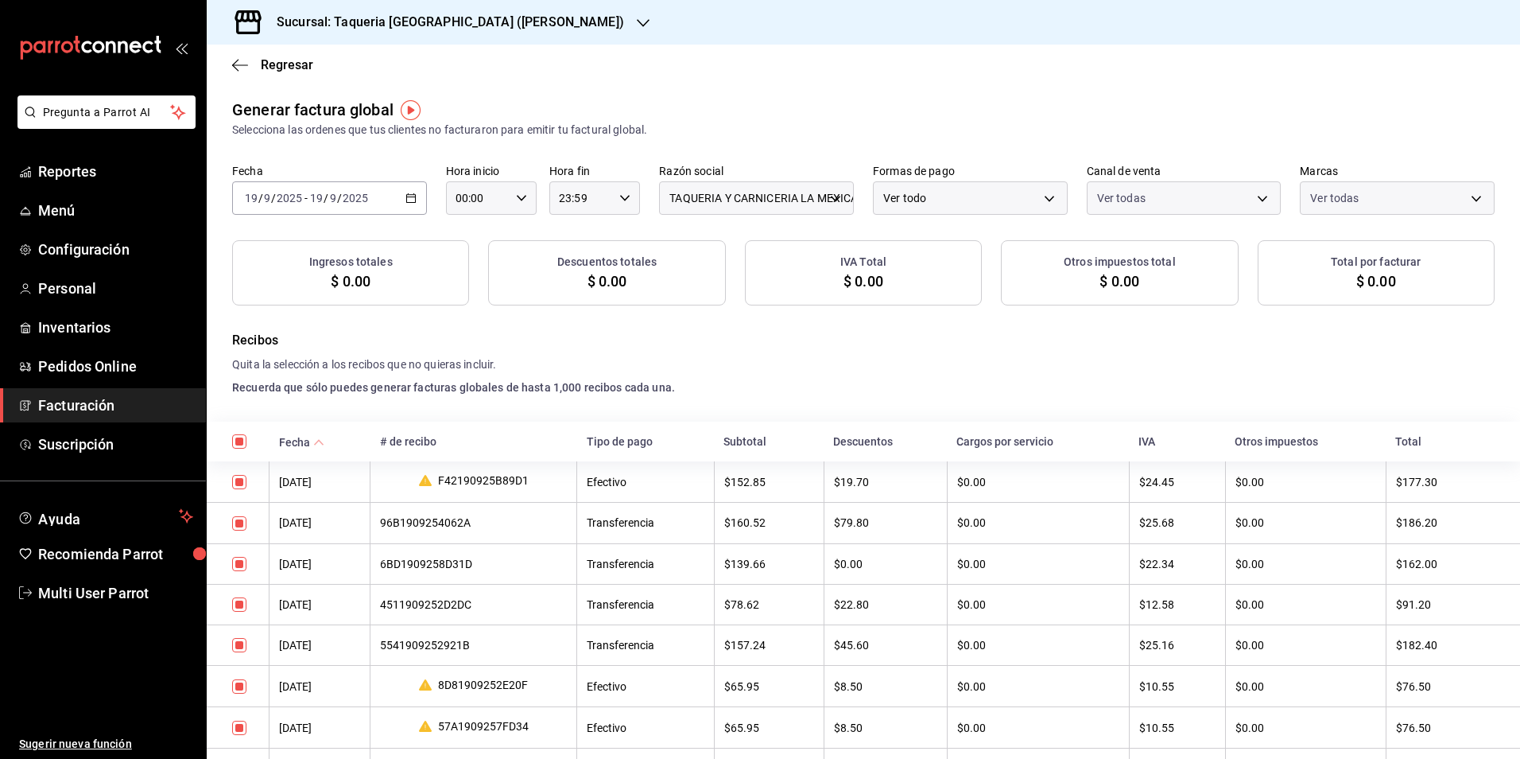
checkbox input "true"
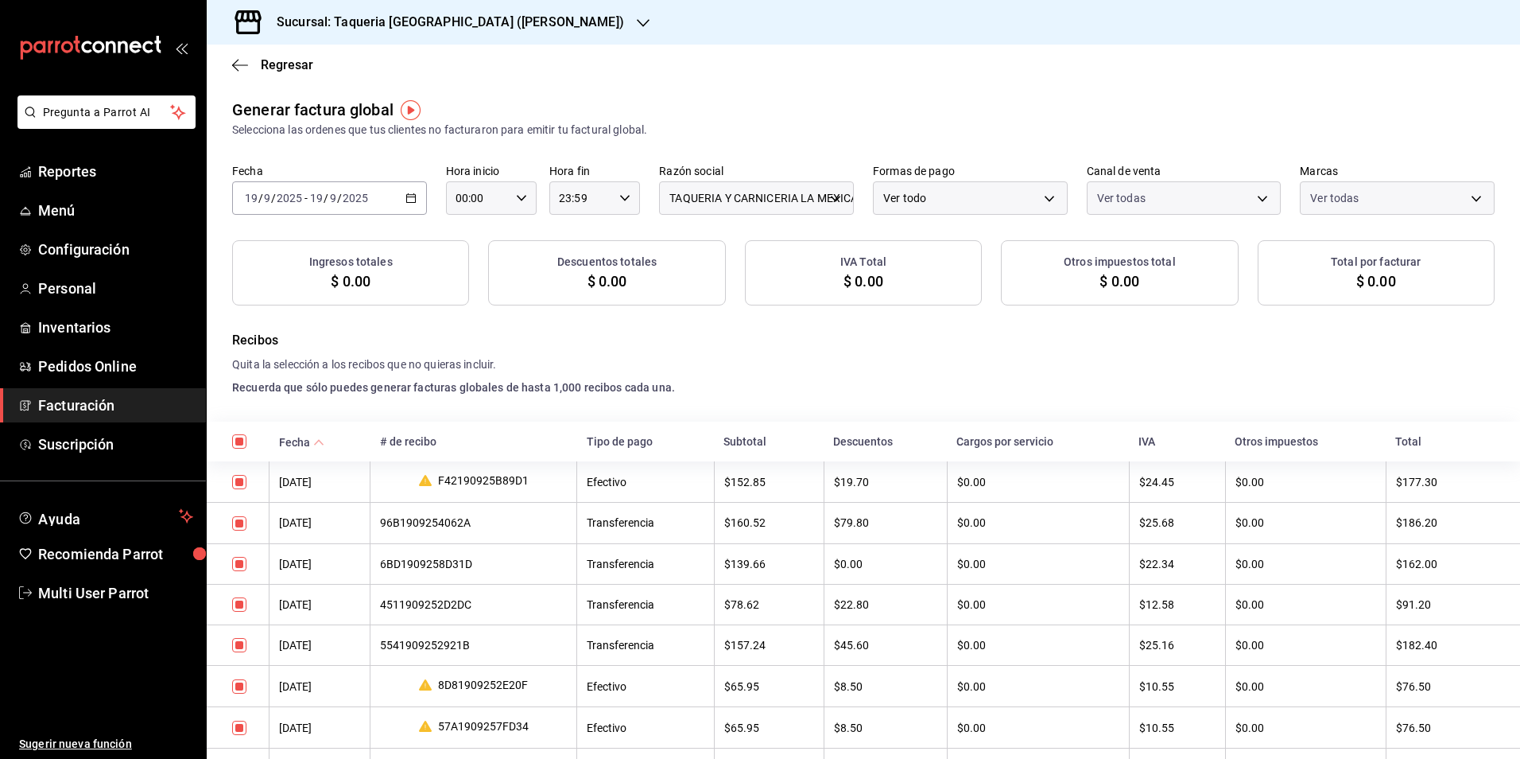
checkbox input "true"
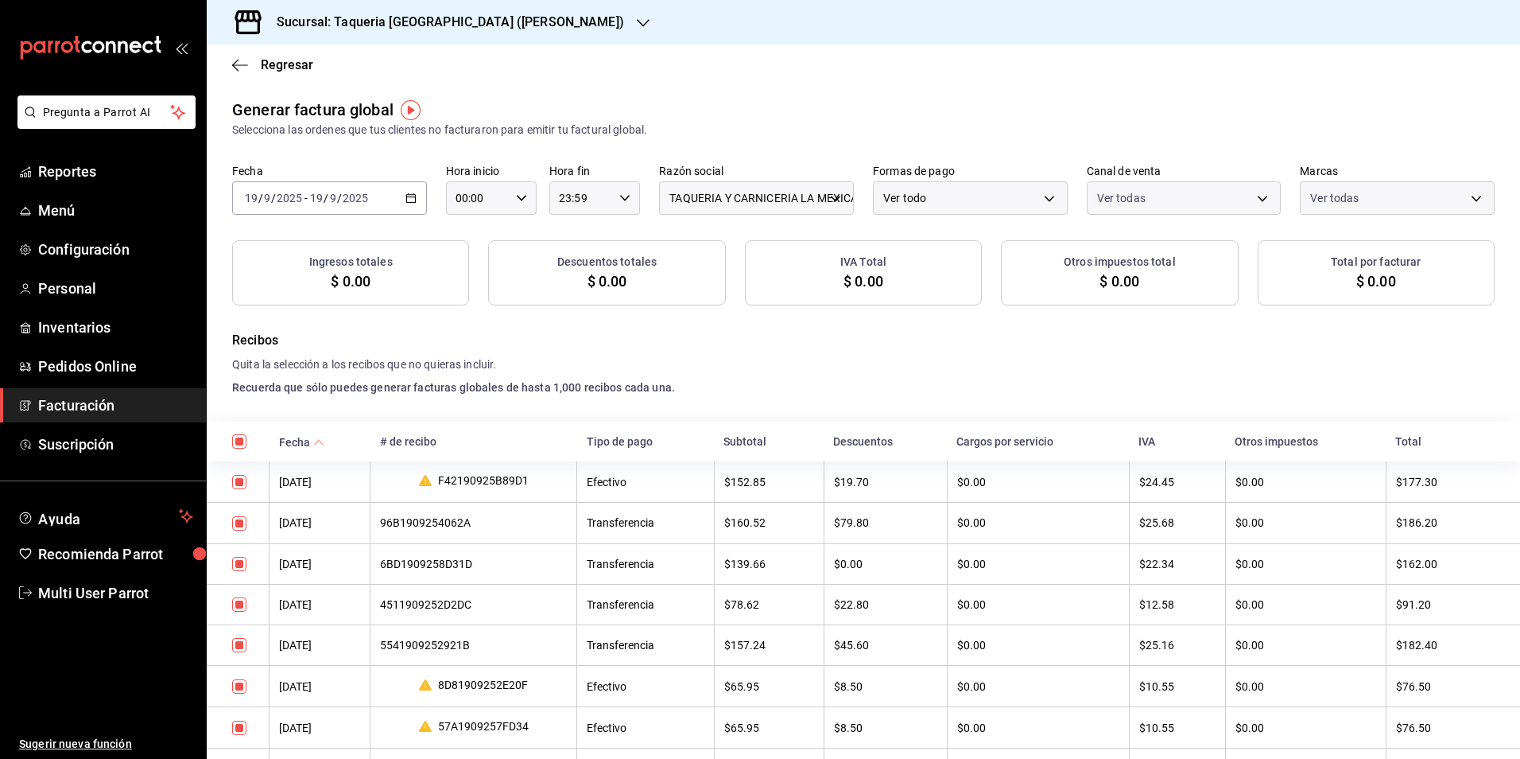
checkbox input "true"
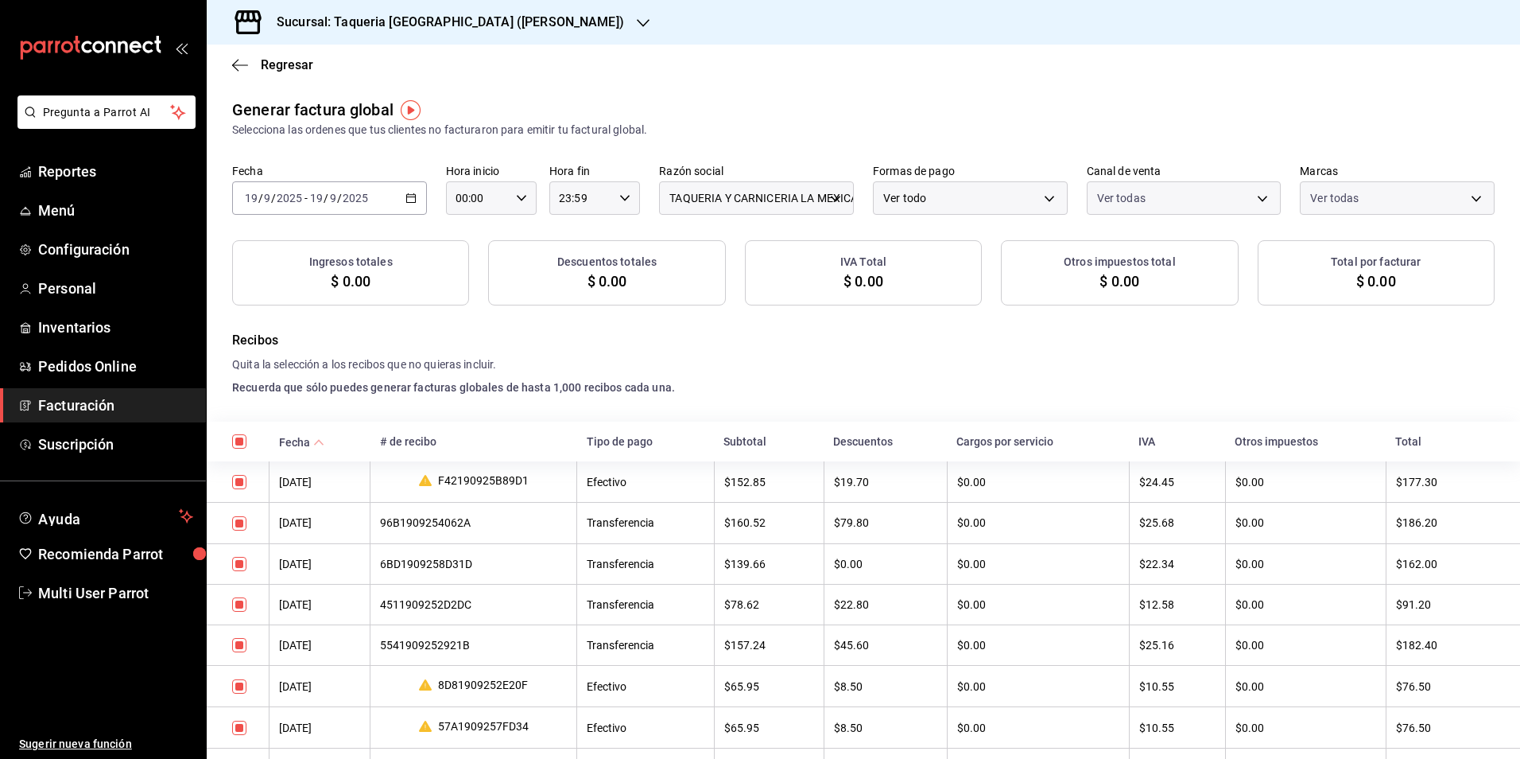
checkbox input "true"
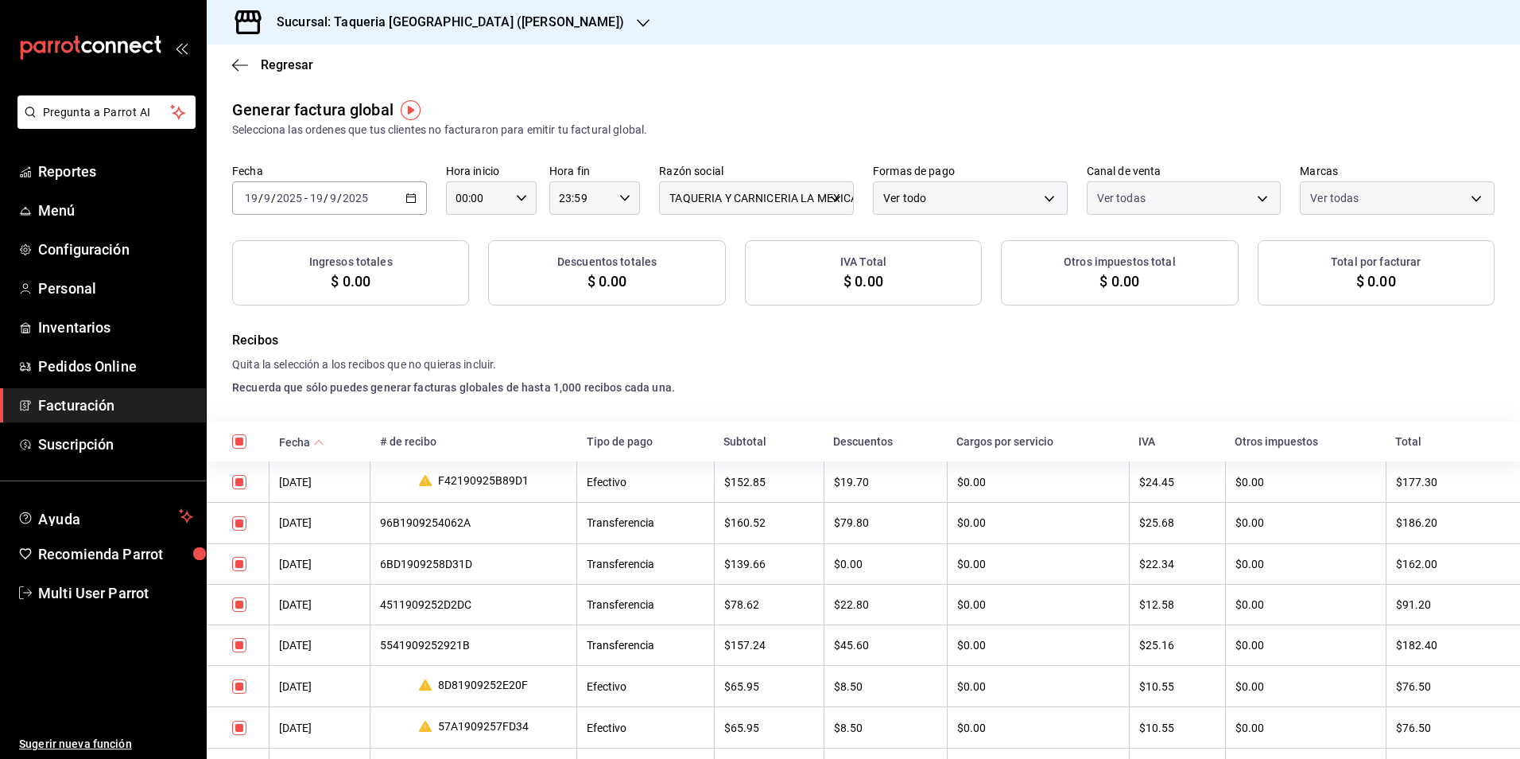
checkbox input "true"
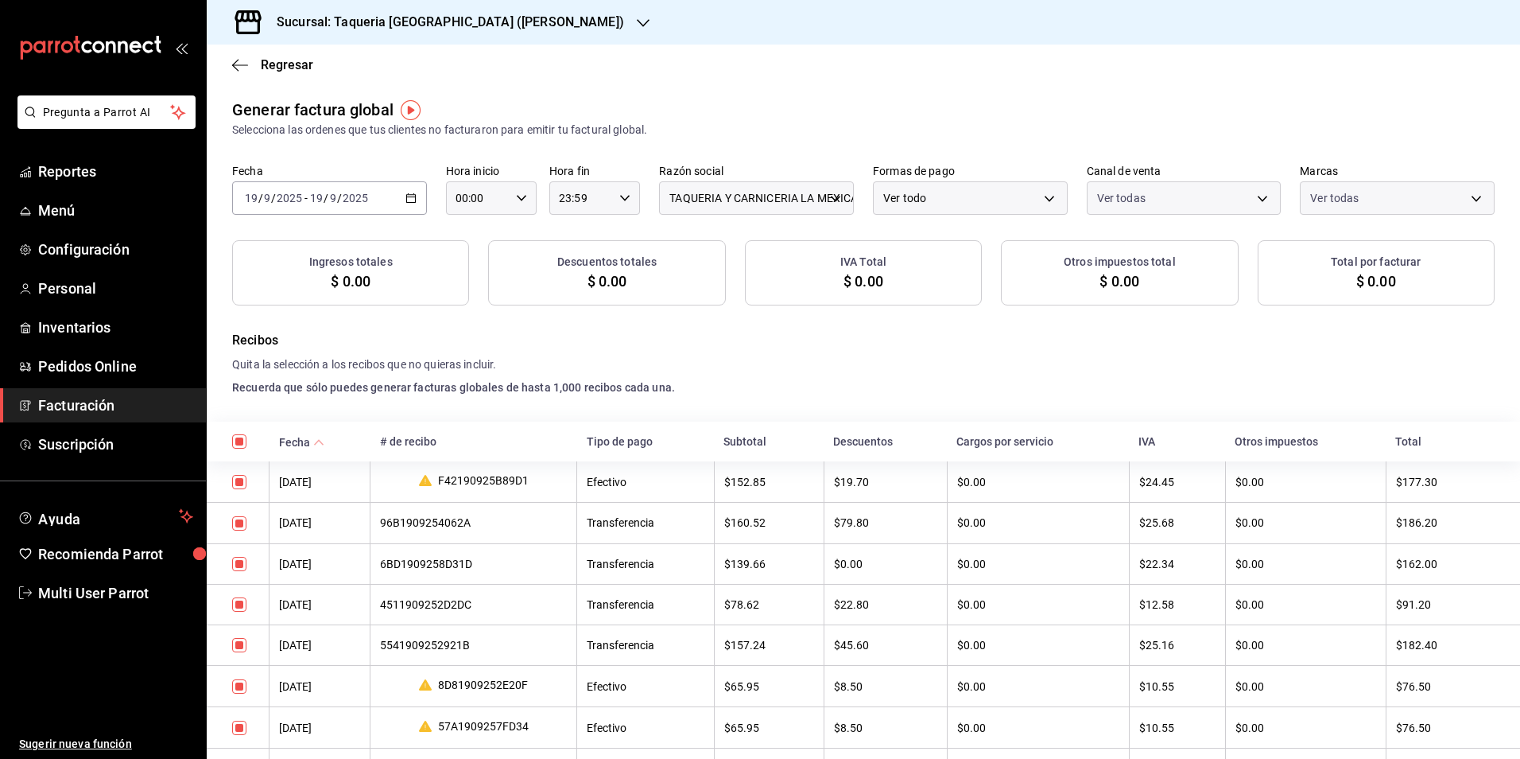
checkbox input "true"
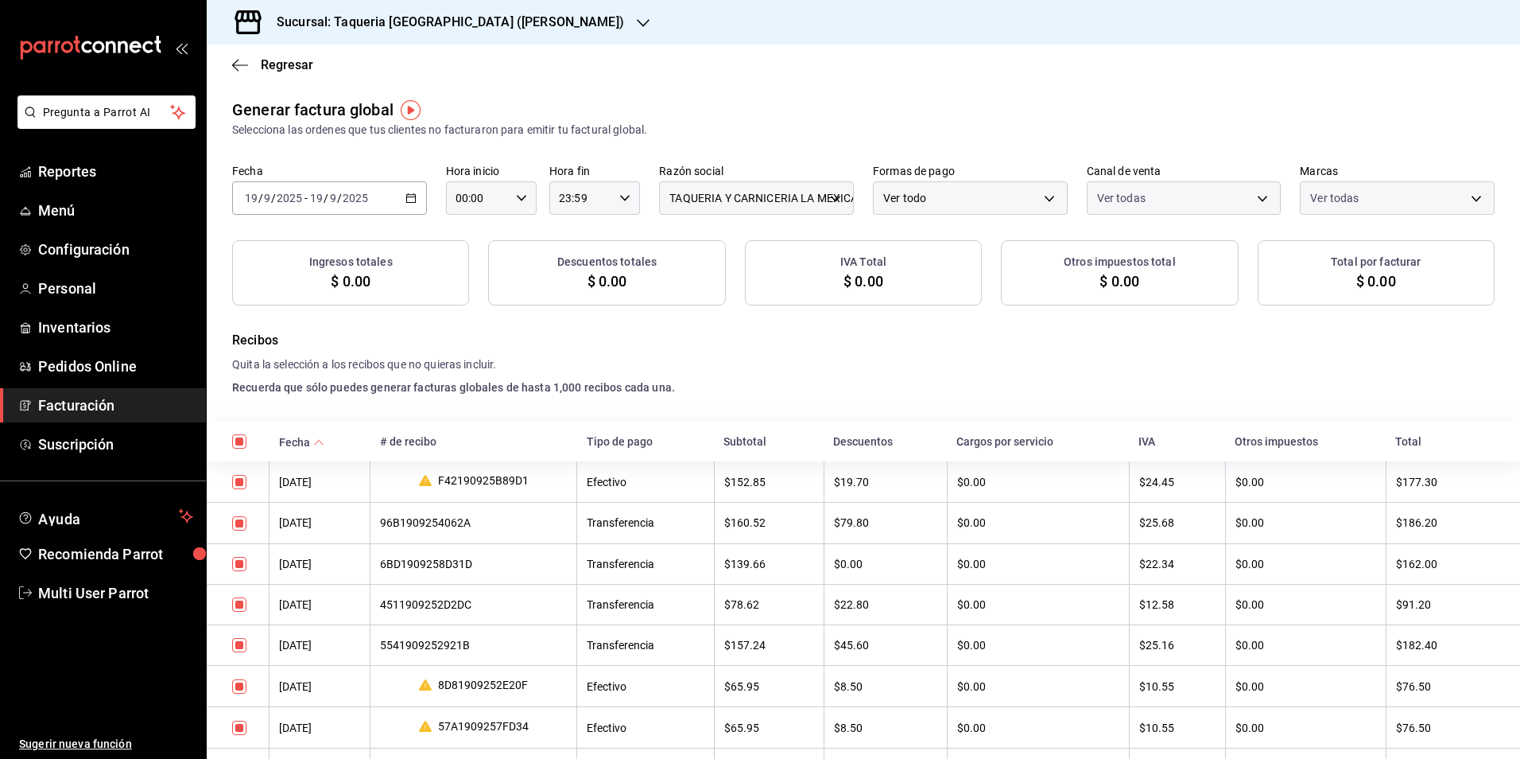
checkbox input "true"
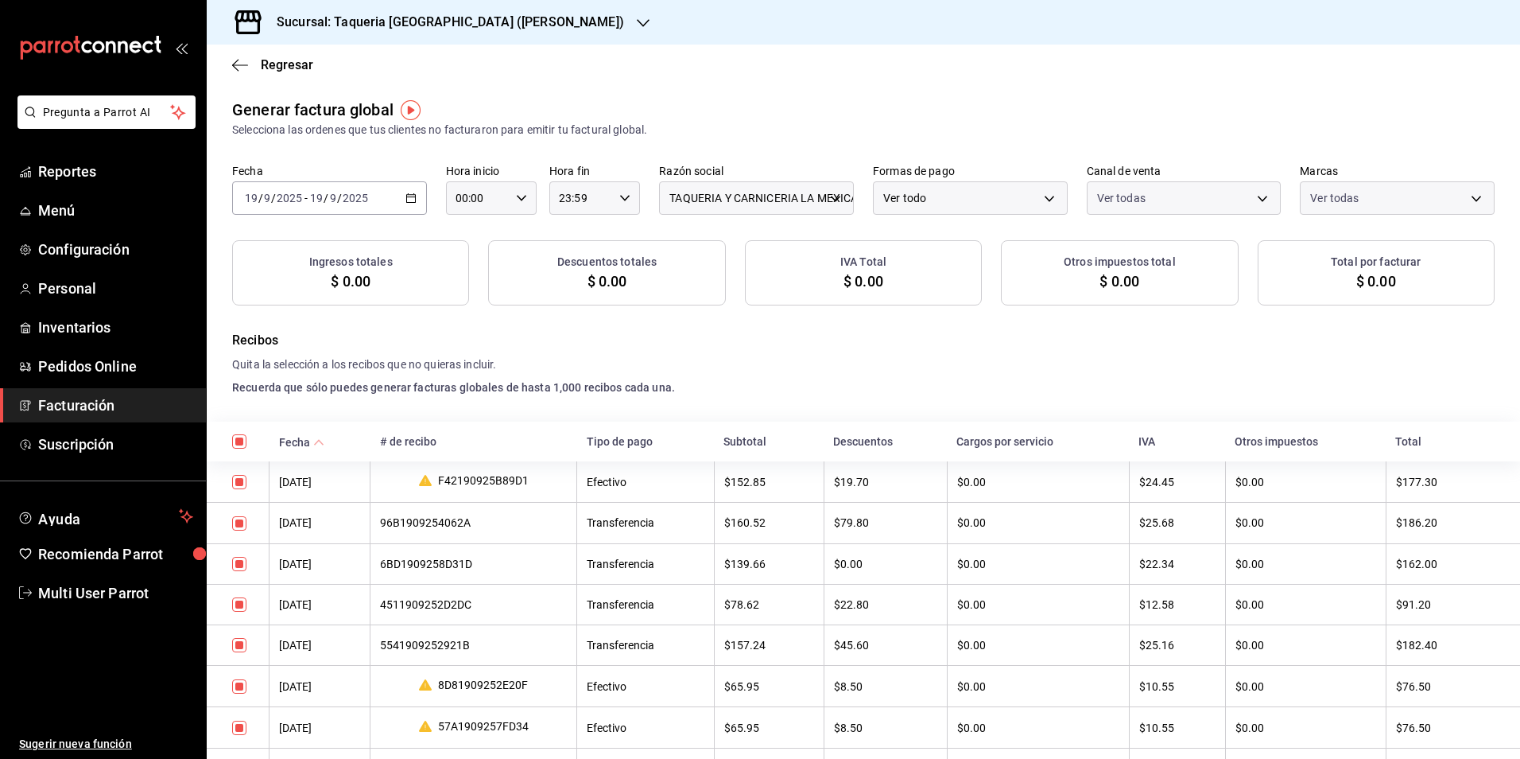
checkbox input "true"
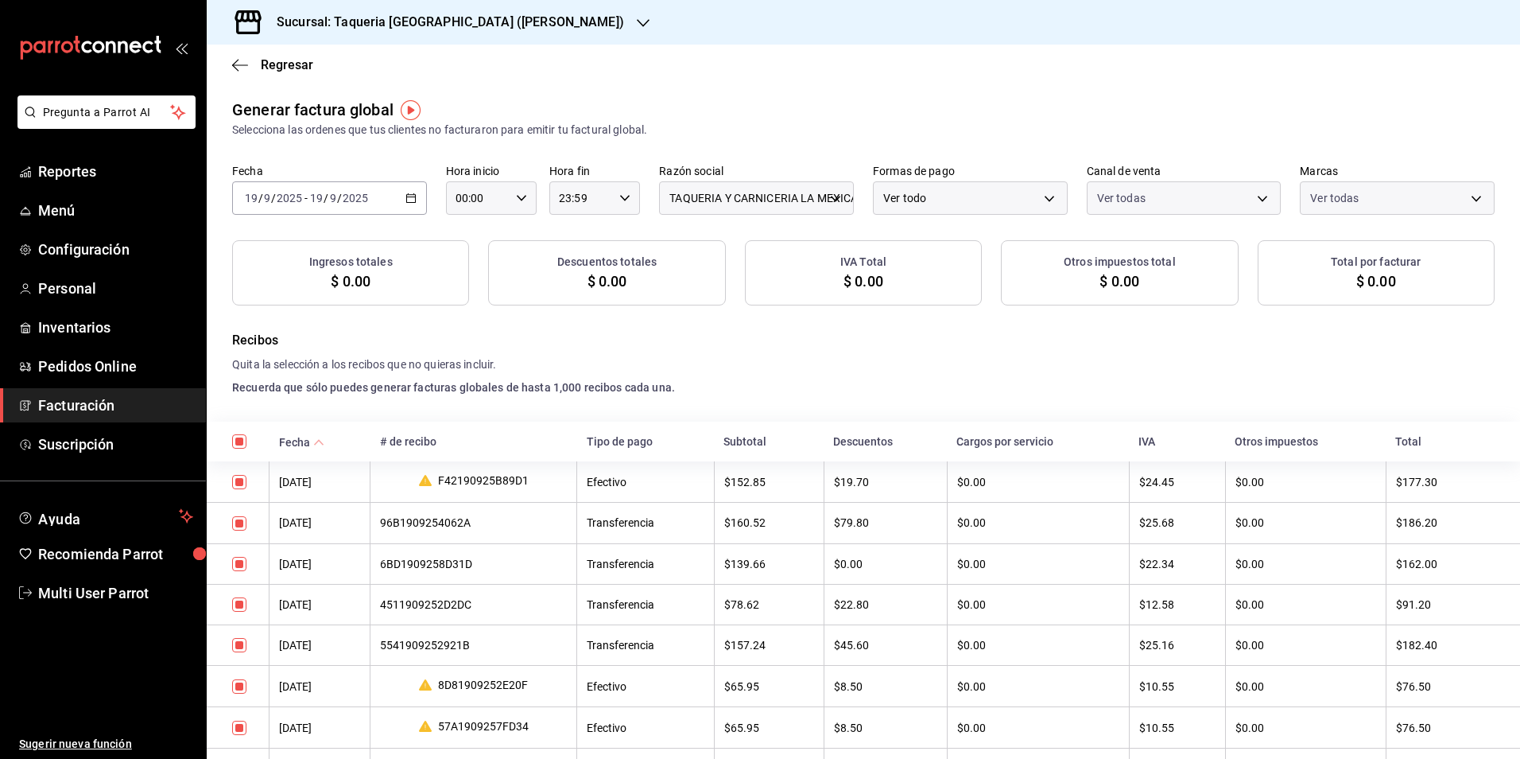
checkbox input "true"
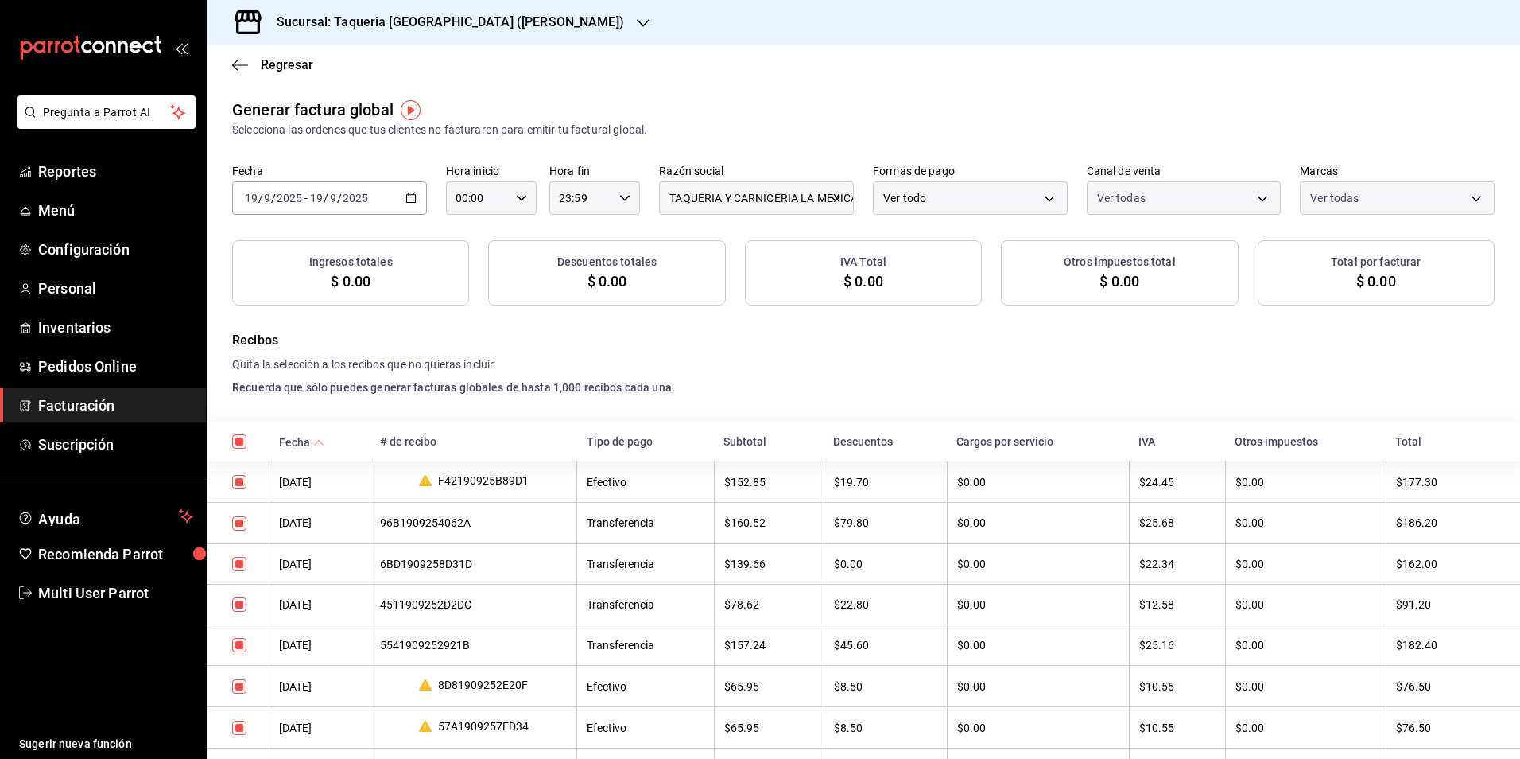
checkbox input "true"
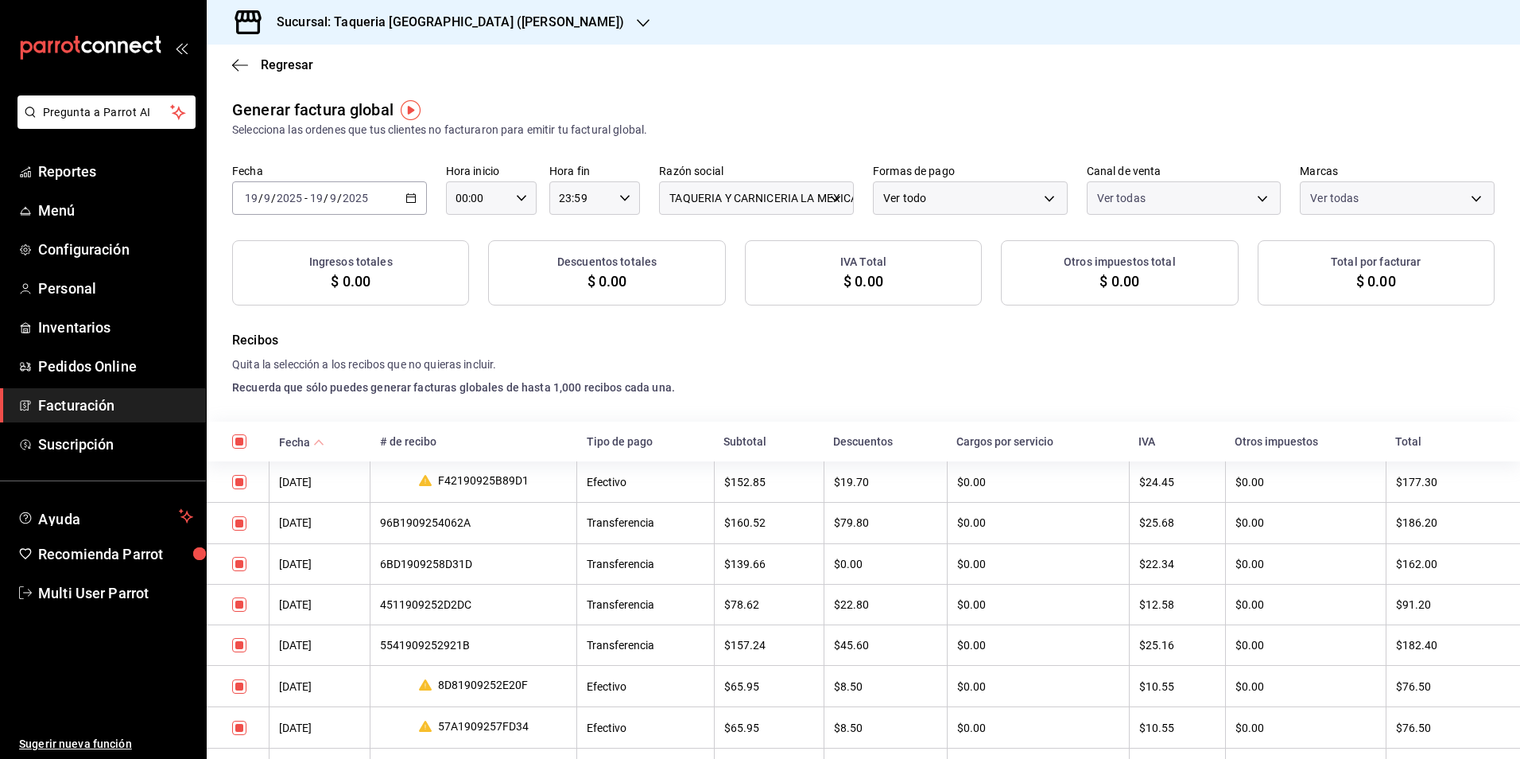
checkbox input "true"
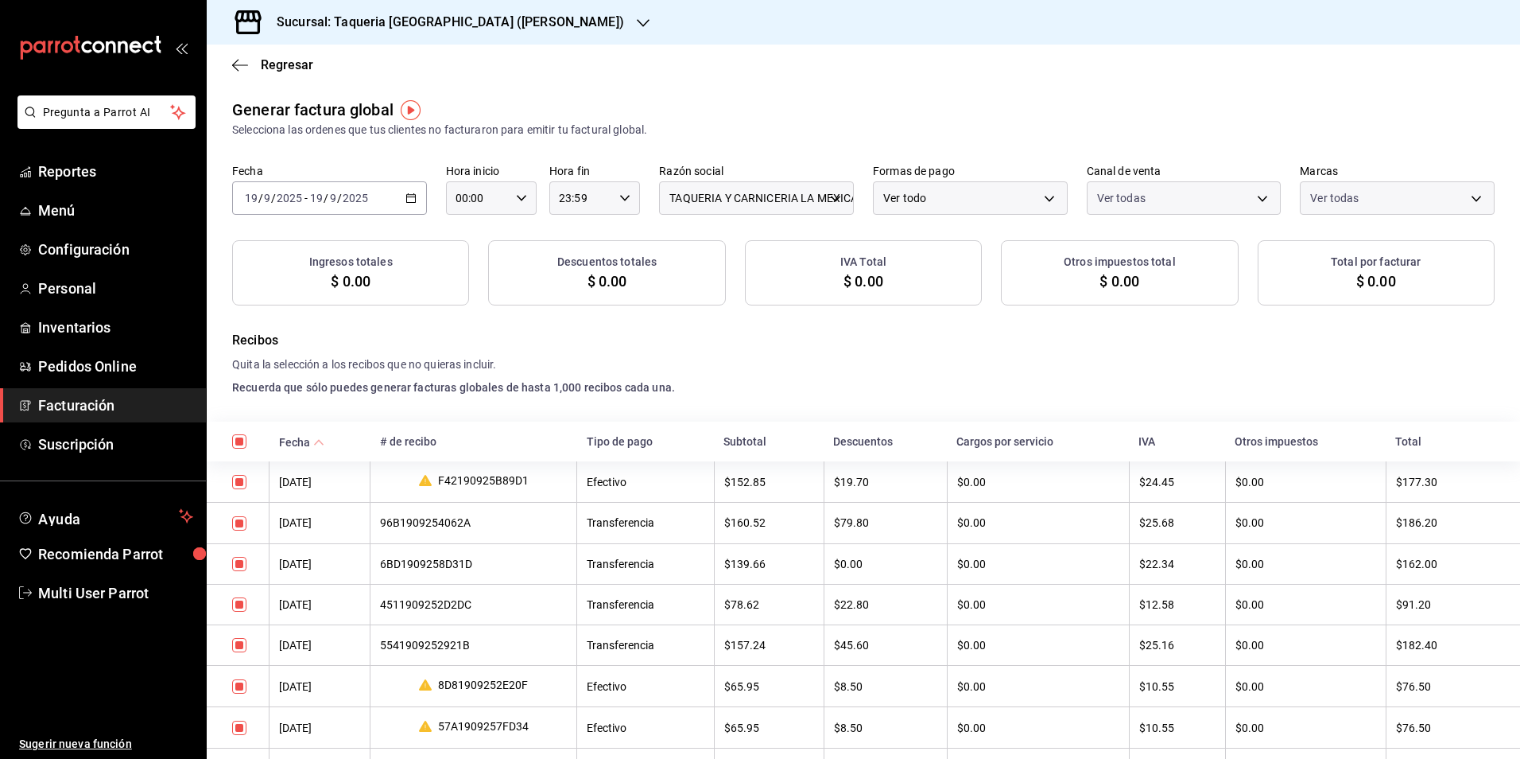
checkbox input "true"
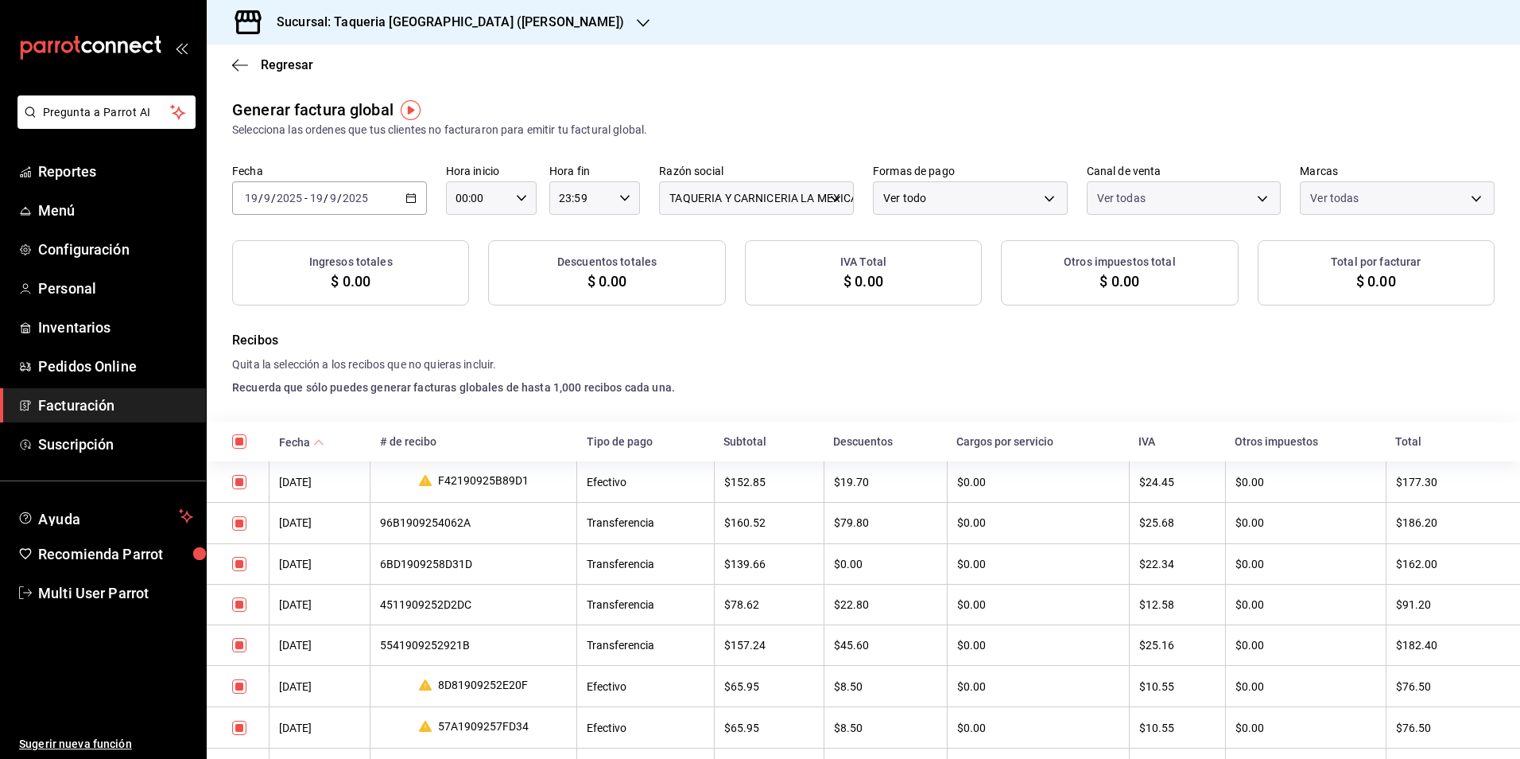
checkbox input "true"
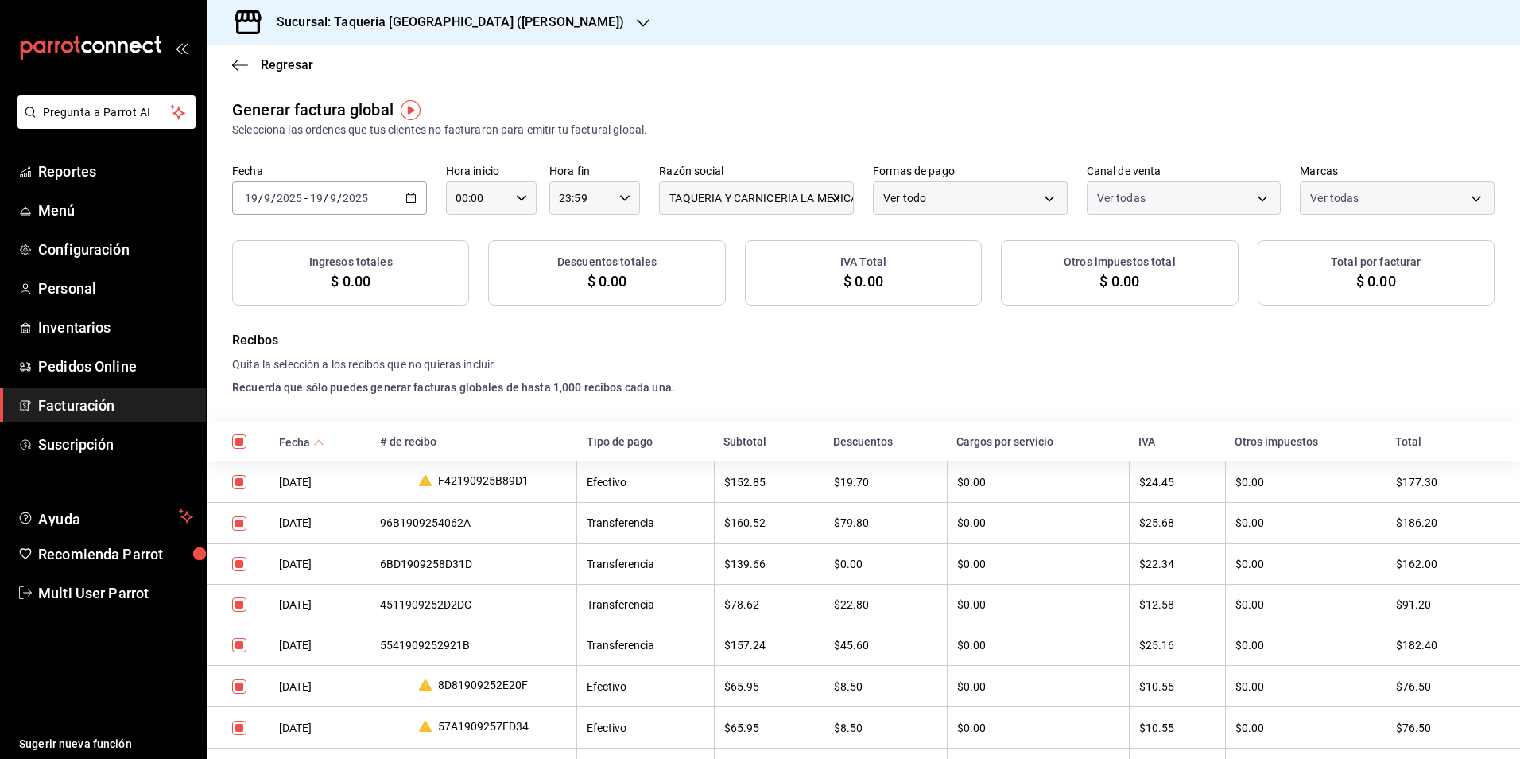
checkbox input "true"
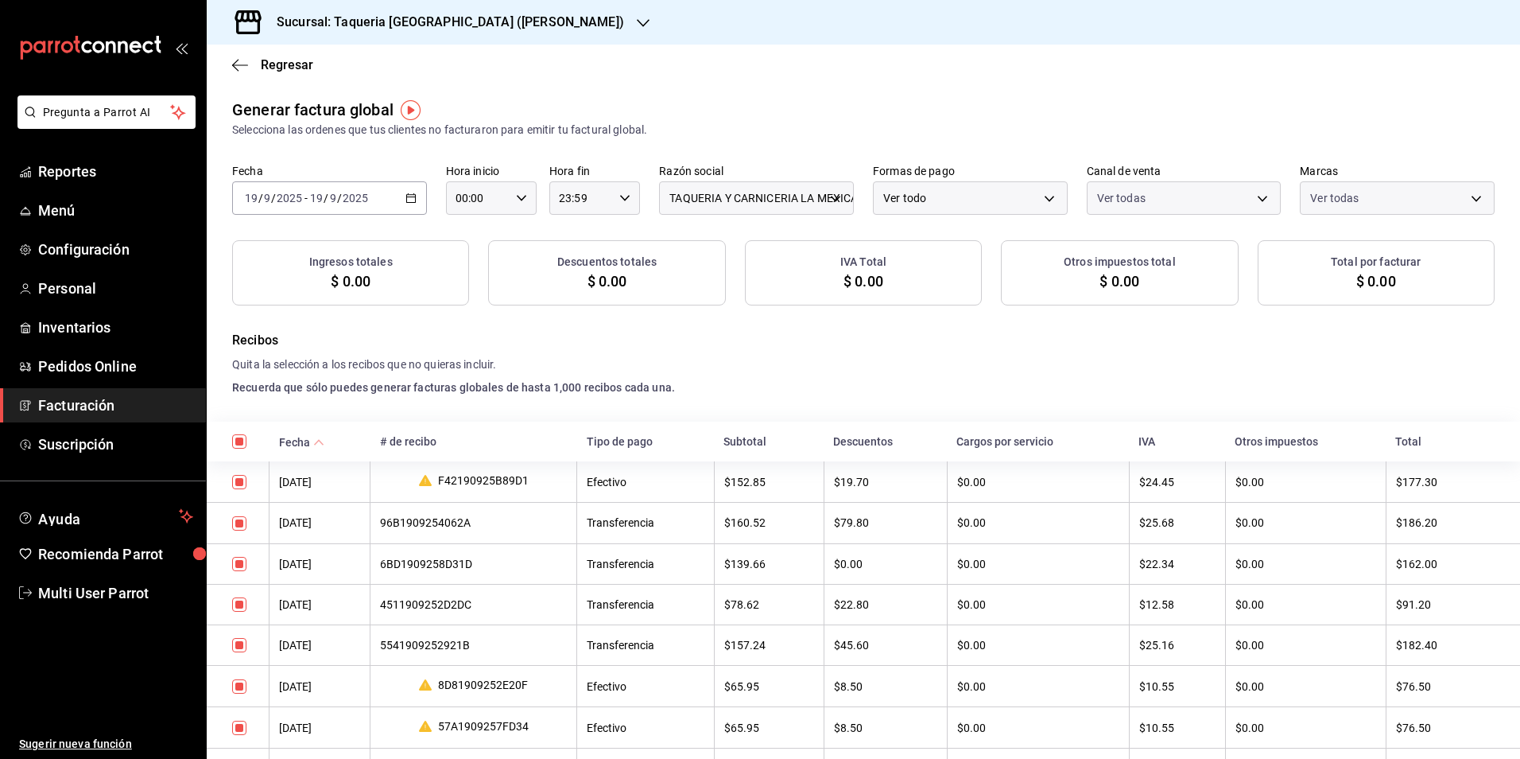
checkbox input "true"
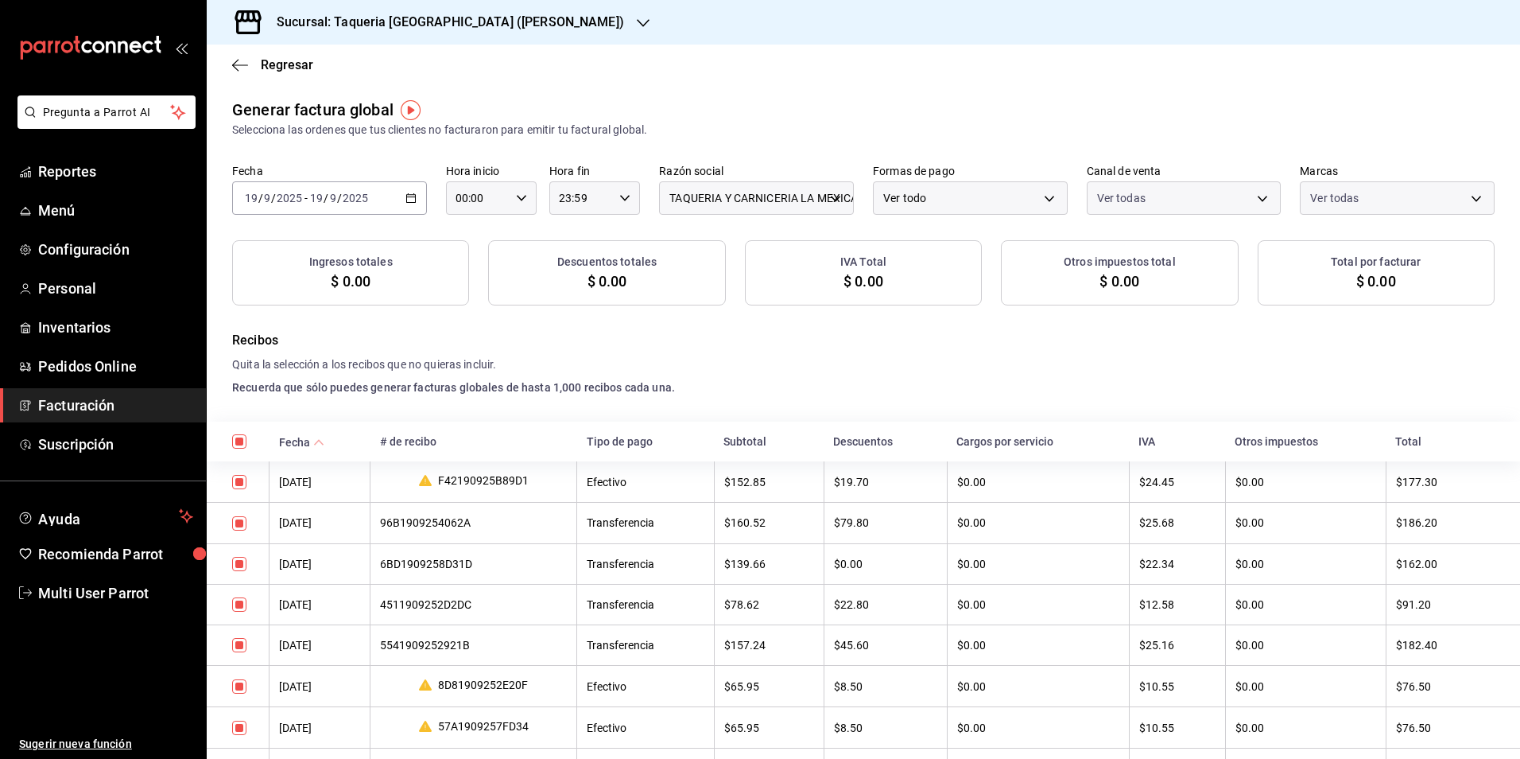
checkbox input "true"
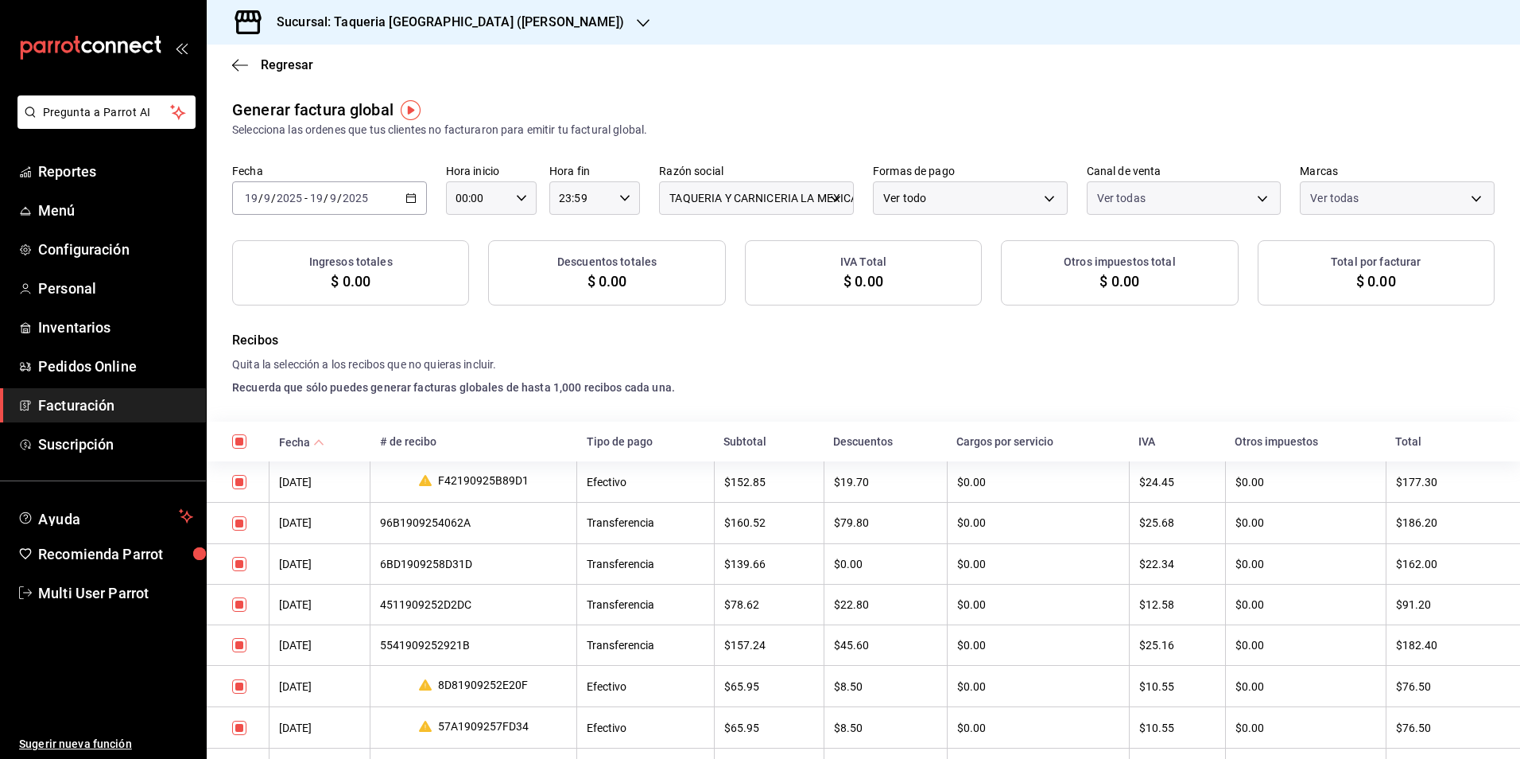
checkbox input "true"
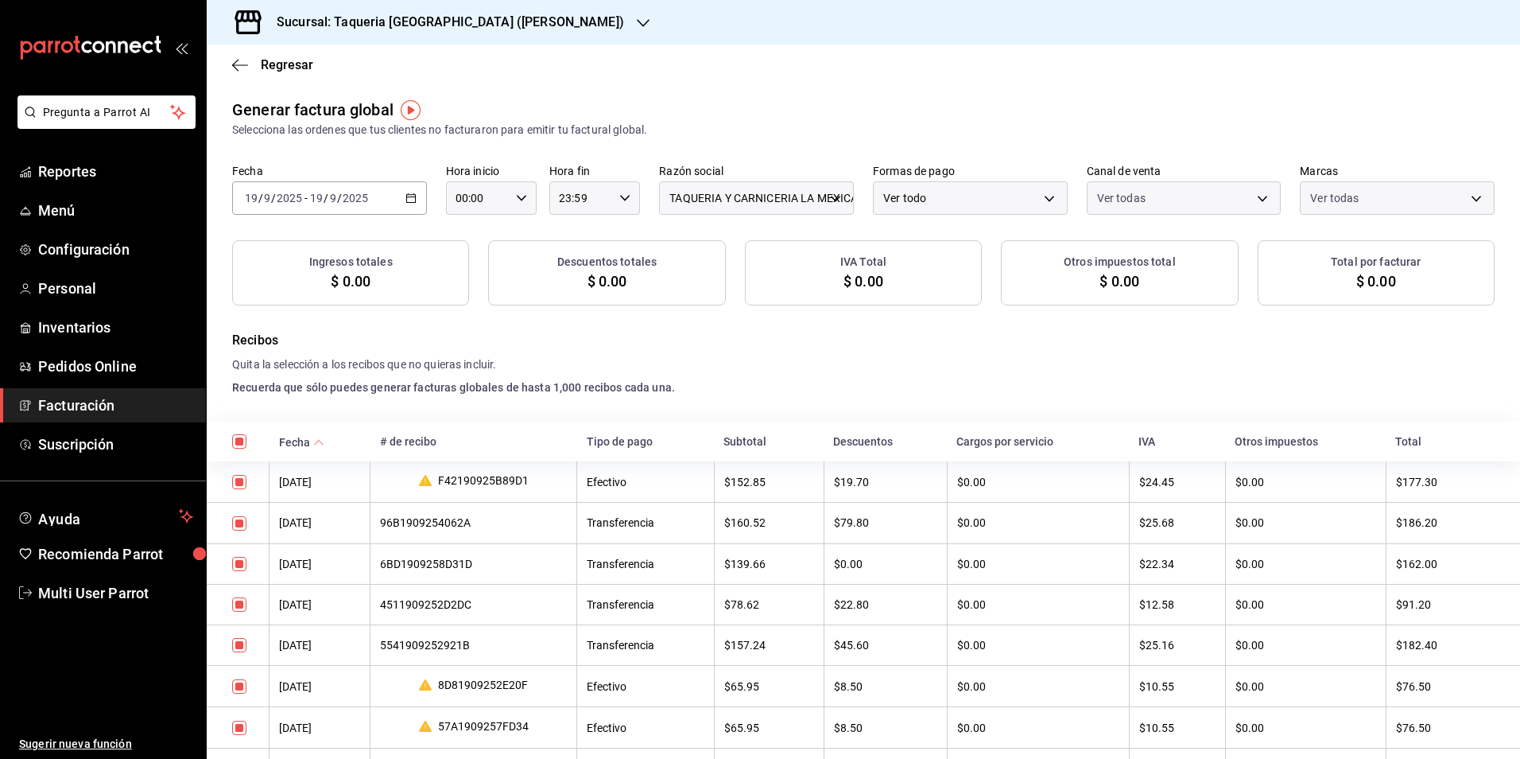
checkbox input "true"
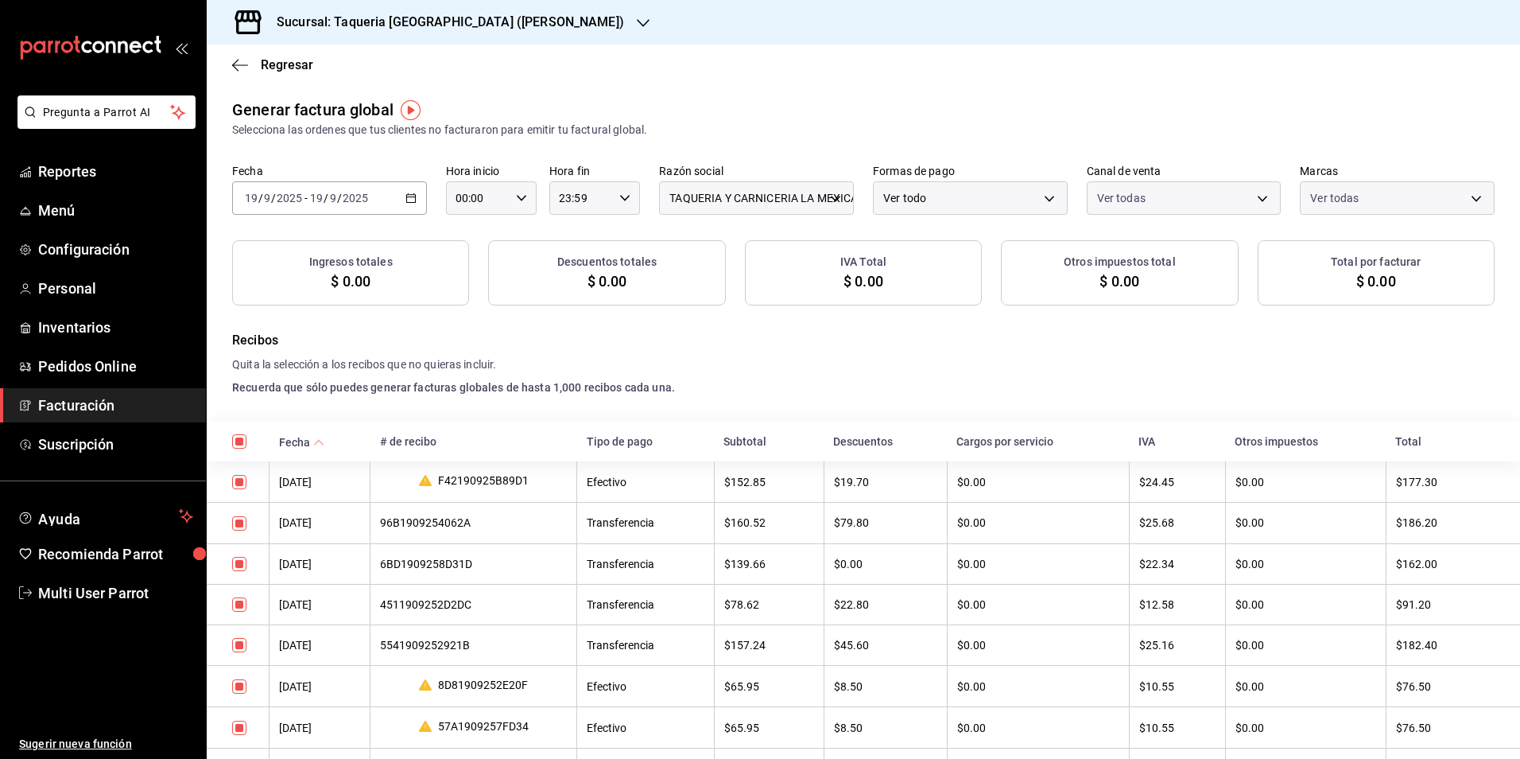
checkbox input "true"
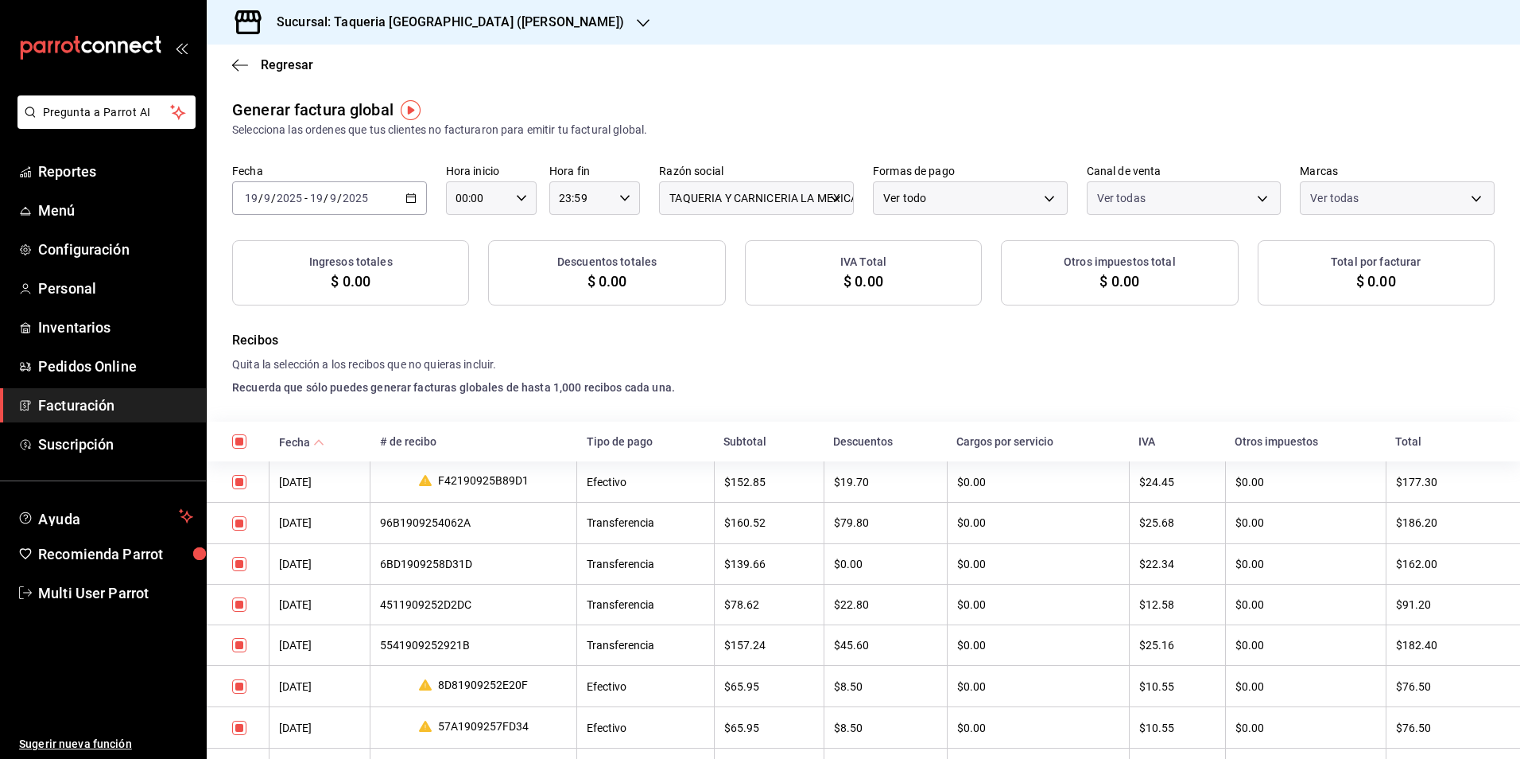
checkbox input "true"
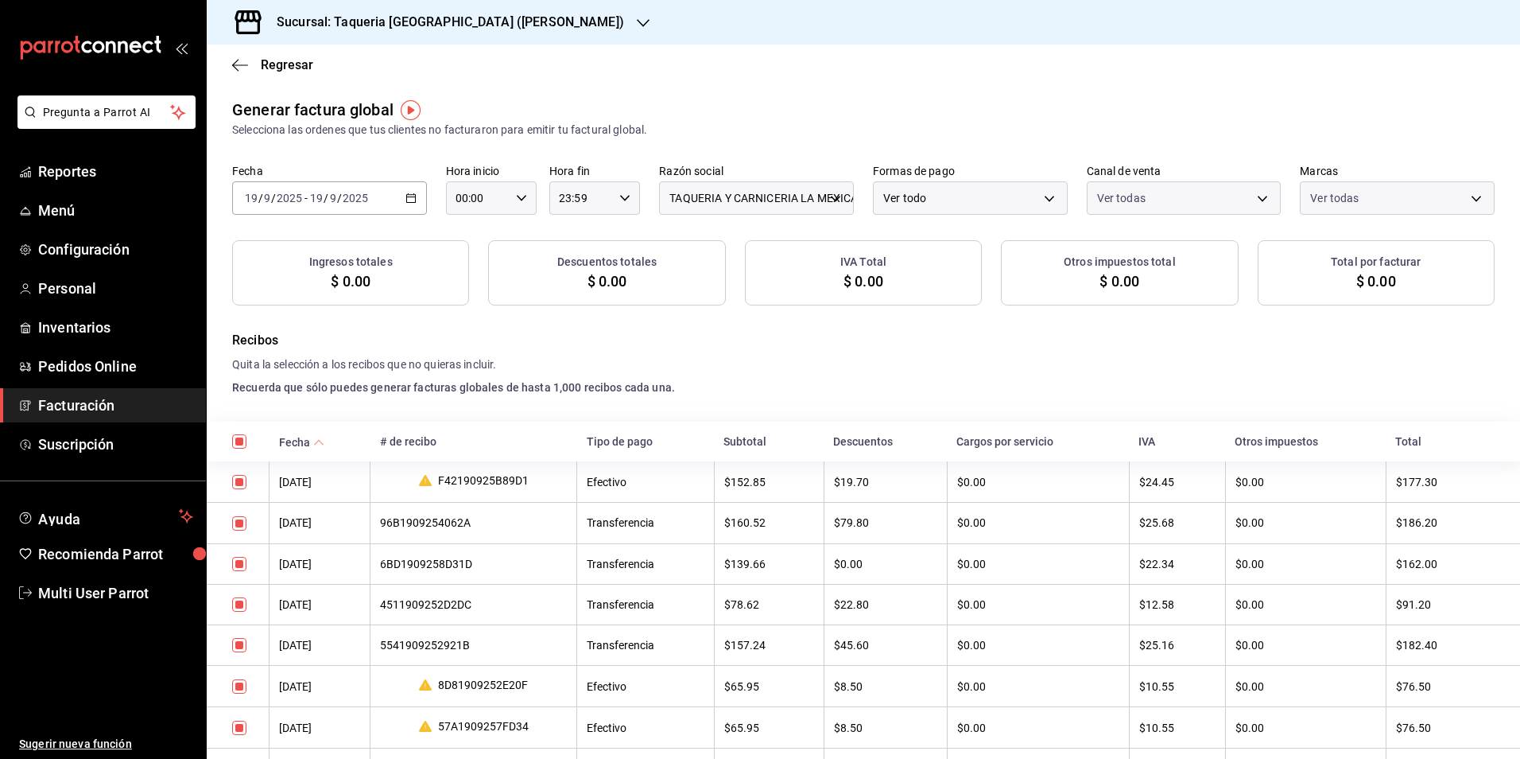
checkbox input "true"
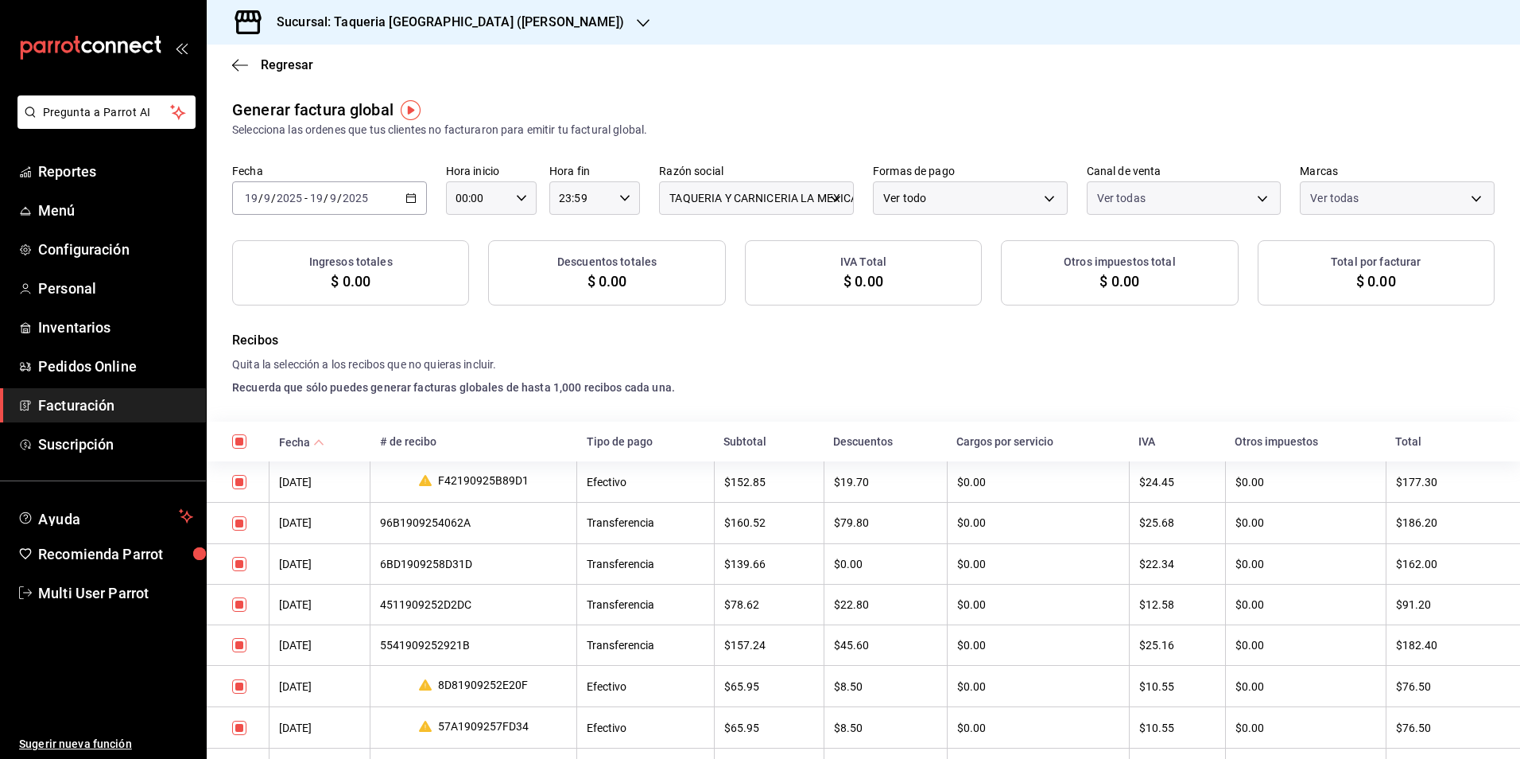
checkbox input "true"
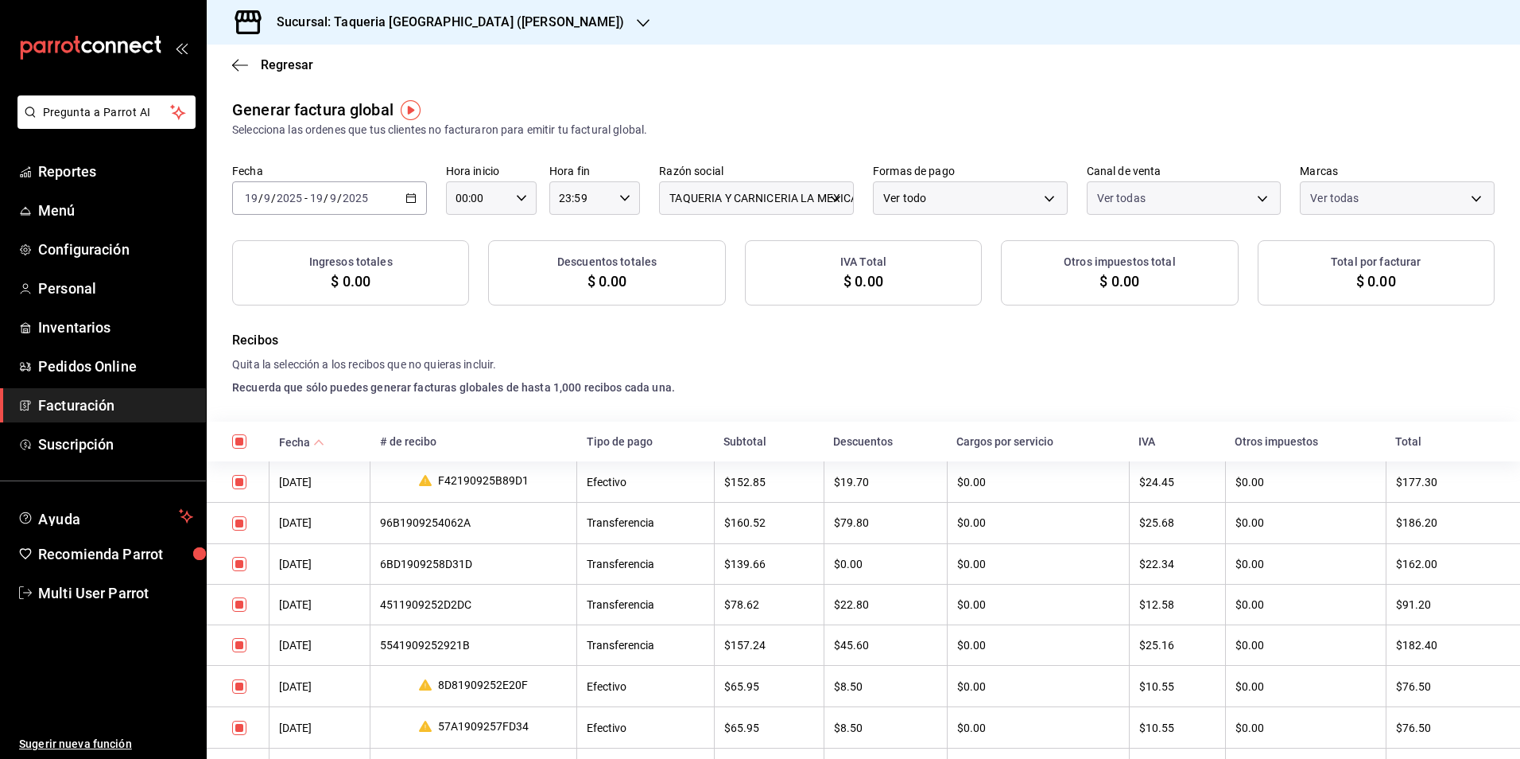
checkbox input "true"
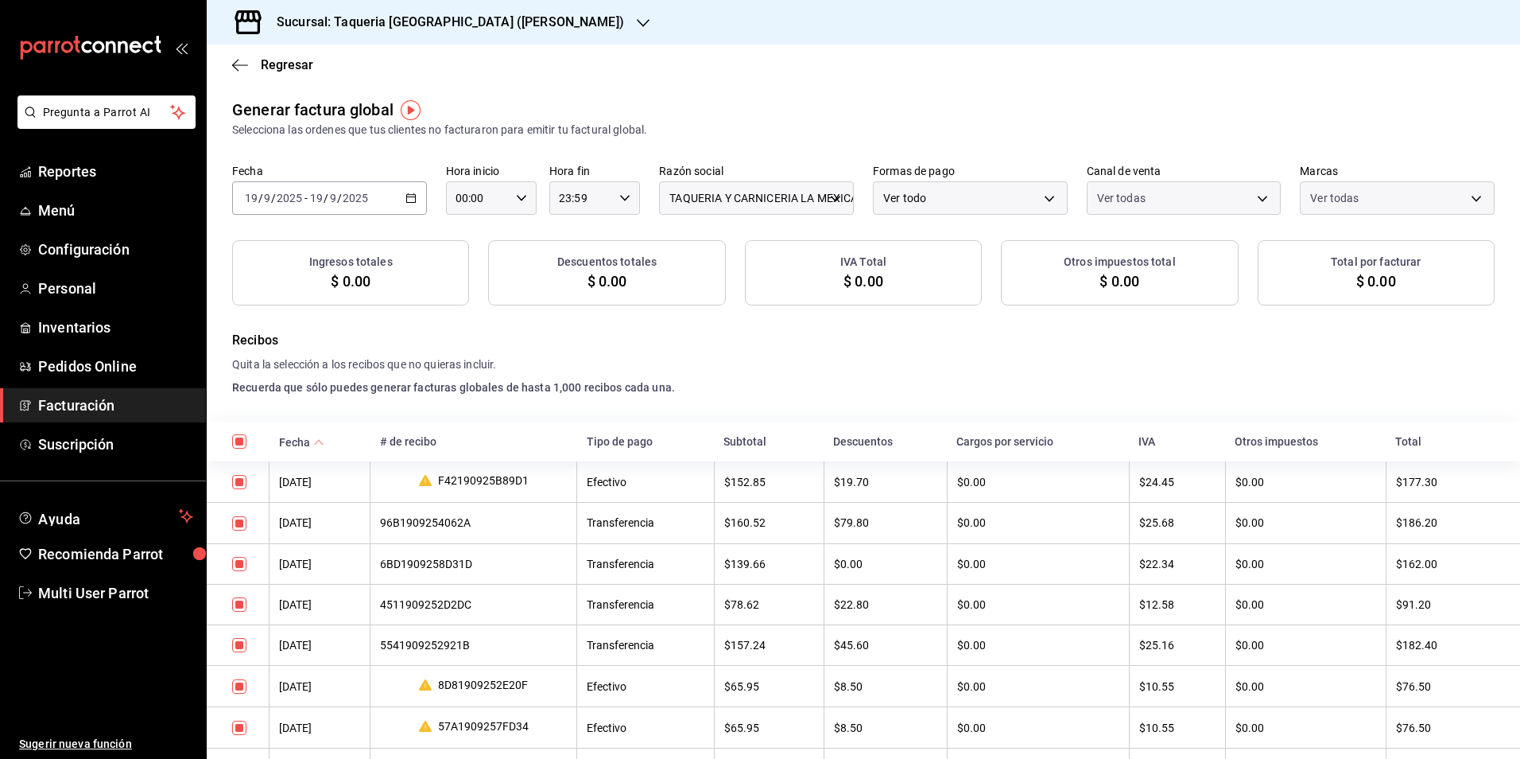
checkbox input "true"
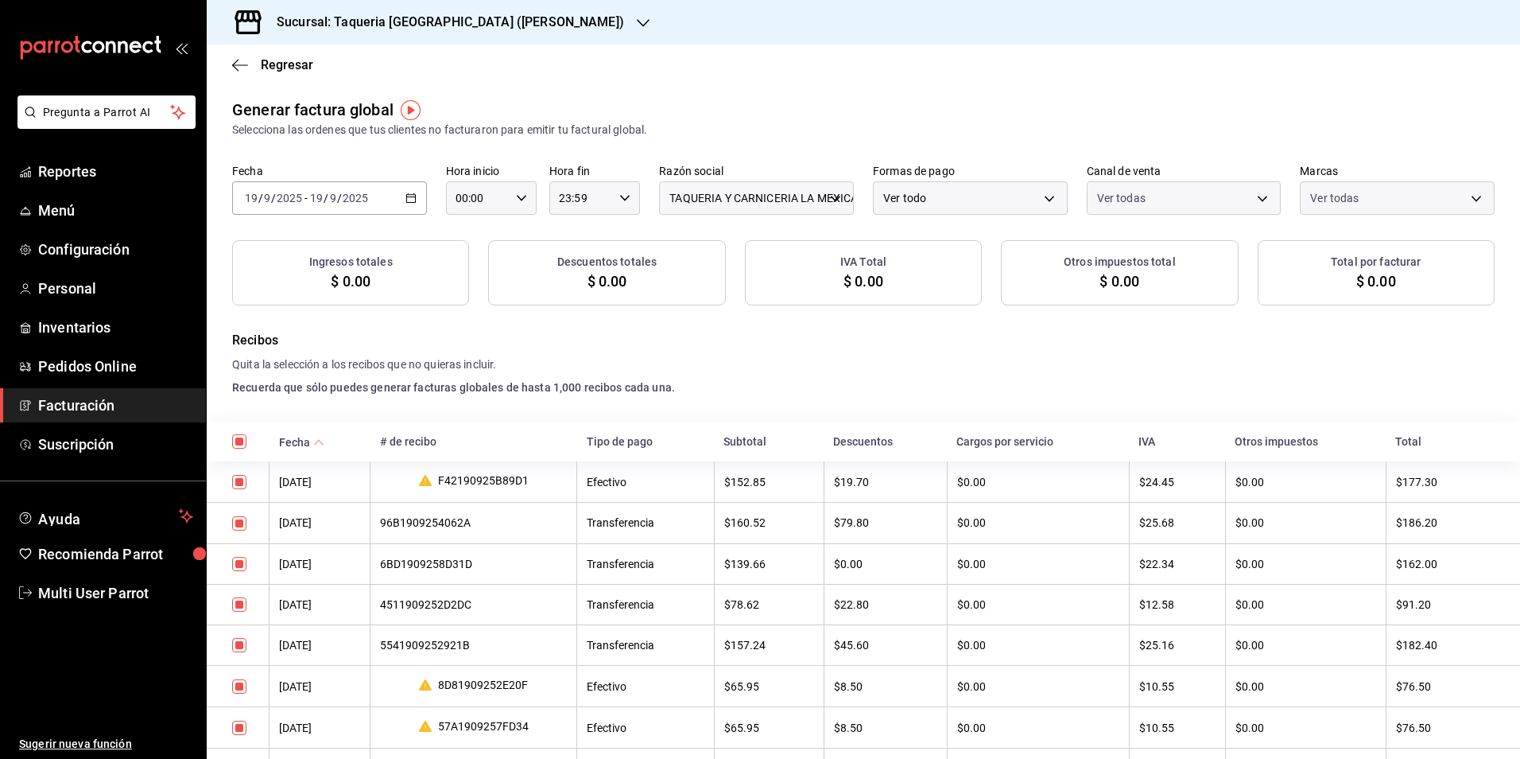
checkbox input "true"
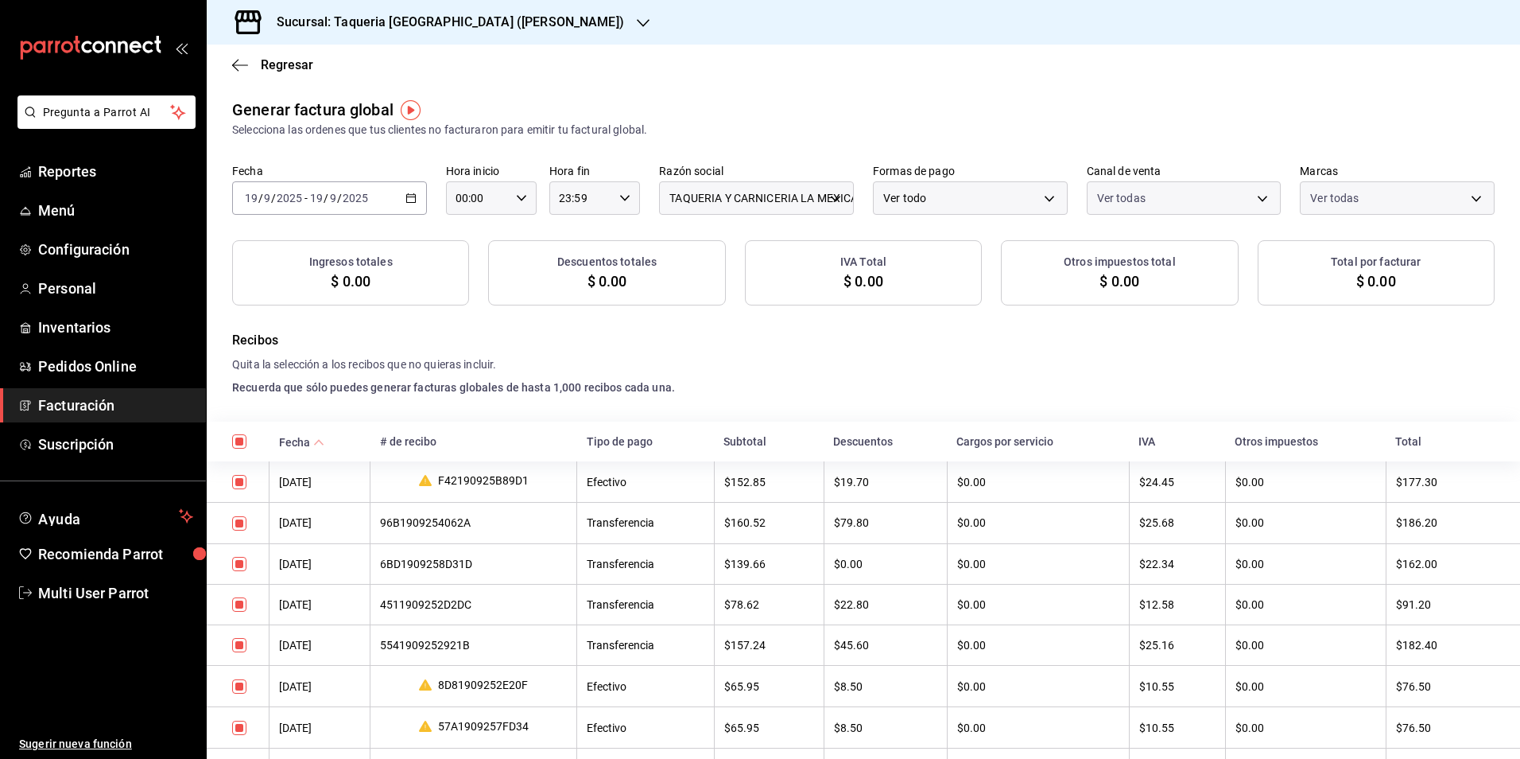
checkbox input "true"
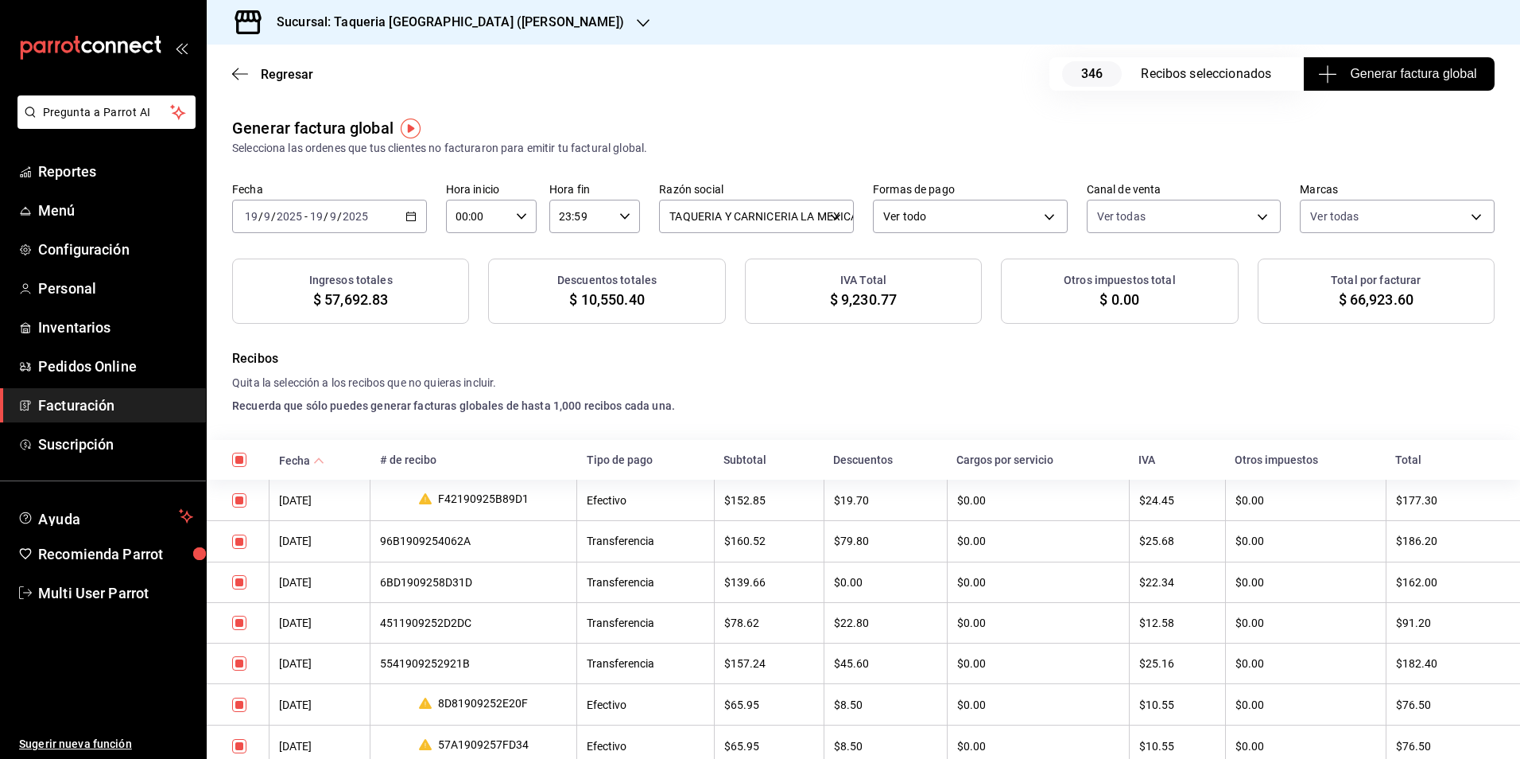
click at [1390, 76] on span "Generar factura global" at bounding box center [1398, 73] width 155 height 19
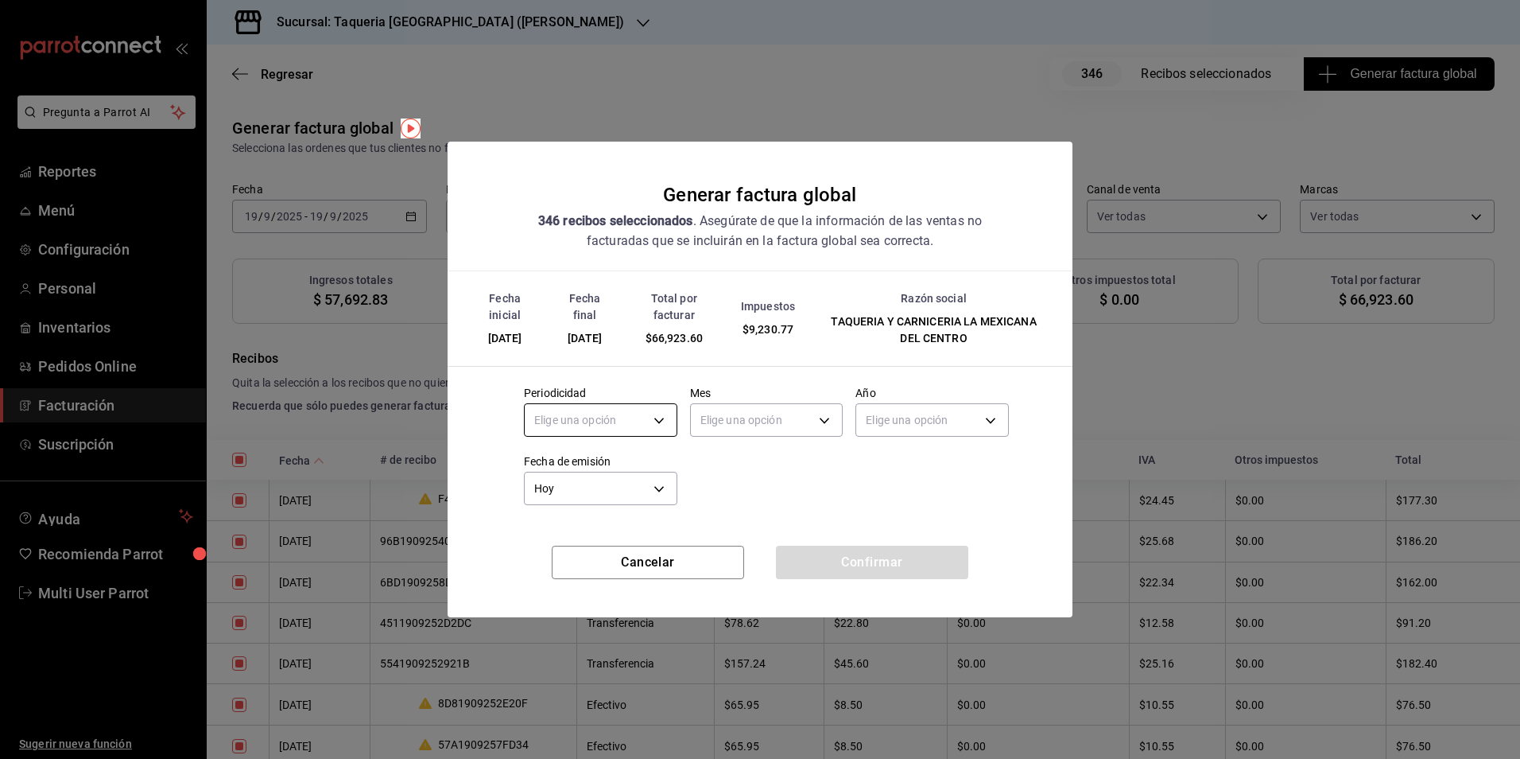
click at [577, 422] on body "Pregunta a Parrot AI Reportes Menú Configuración Personal Inventarios Pedidos O…" at bounding box center [760, 379] width 1520 height 759
drag, startPoint x: 580, startPoint y: 474, endPoint x: 706, endPoint y: 471, distance: 126.5
click at [580, 474] on li "Diario" at bounding box center [601, 469] width 152 height 26
click at [800, 413] on body "Pregunta a Parrot AI Reportes Menú Configuración Personal Inventarios Pedidos O…" at bounding box center [760, 379] width 1520 height 759
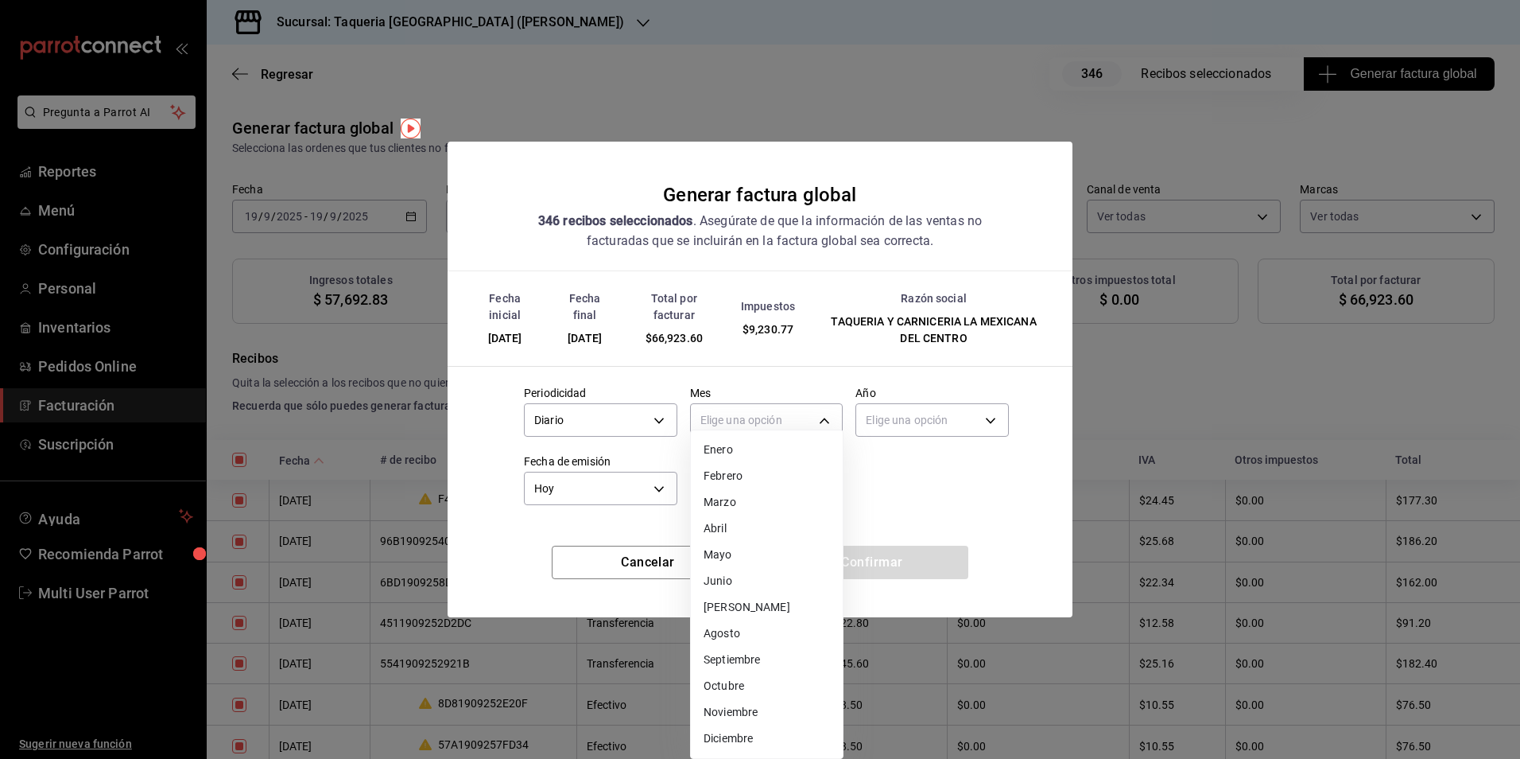
click at [747, 662] on li "Septiembre" at bounding box center [767, 659] width 152 height 26
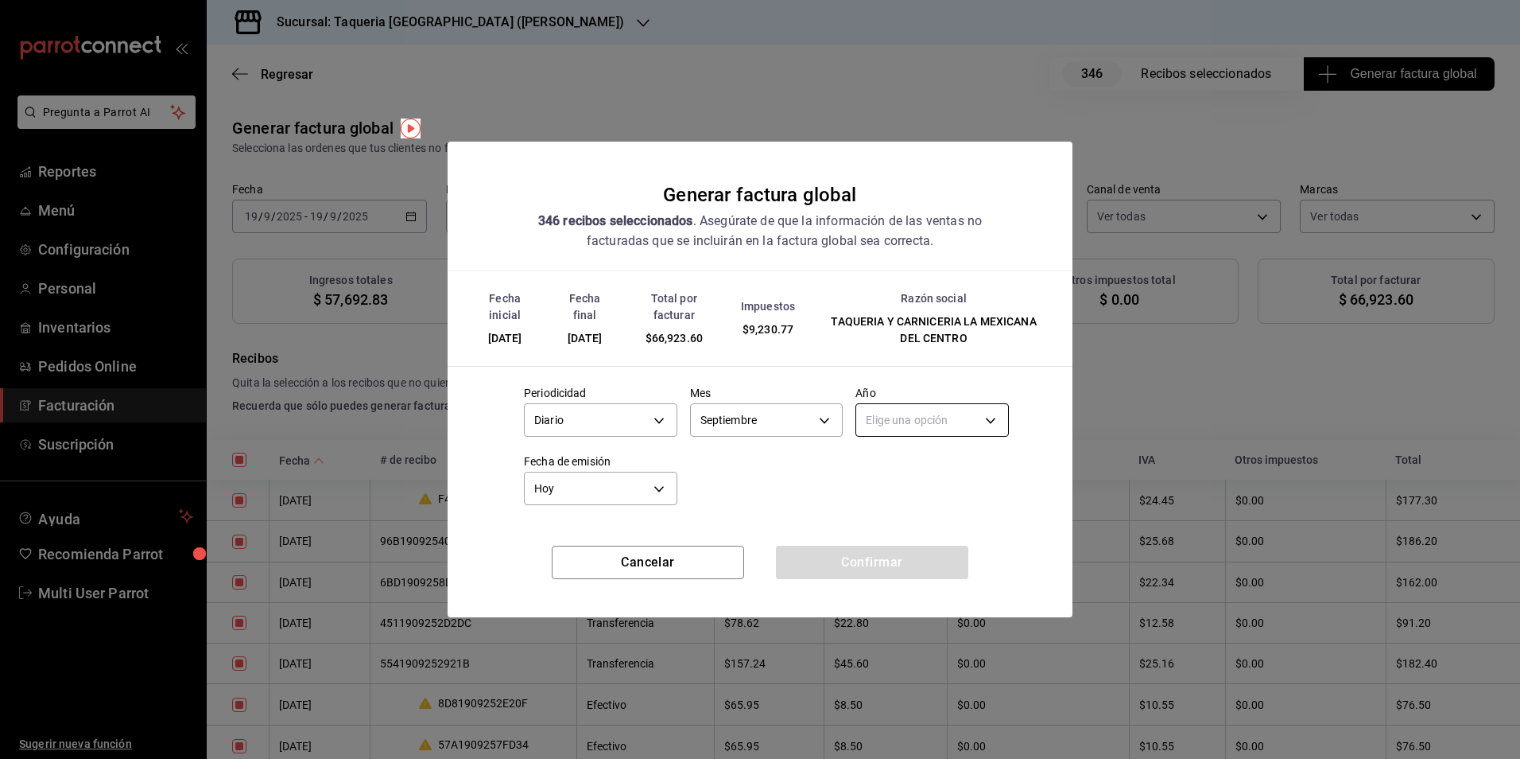
click at [950, 419] on body "Pregunta a Parrot AI Reportes Menú Configuración Personal Inventarios Pedidos O…" at bounding box center [760, 379] width 1520 height 759
click at [903, 467] on li "2025" at bounding box center [932, 469] width 152 height 26
click at [891, 562] on button "Confirmar" at bounding box center [872, 561] width 192 height 33
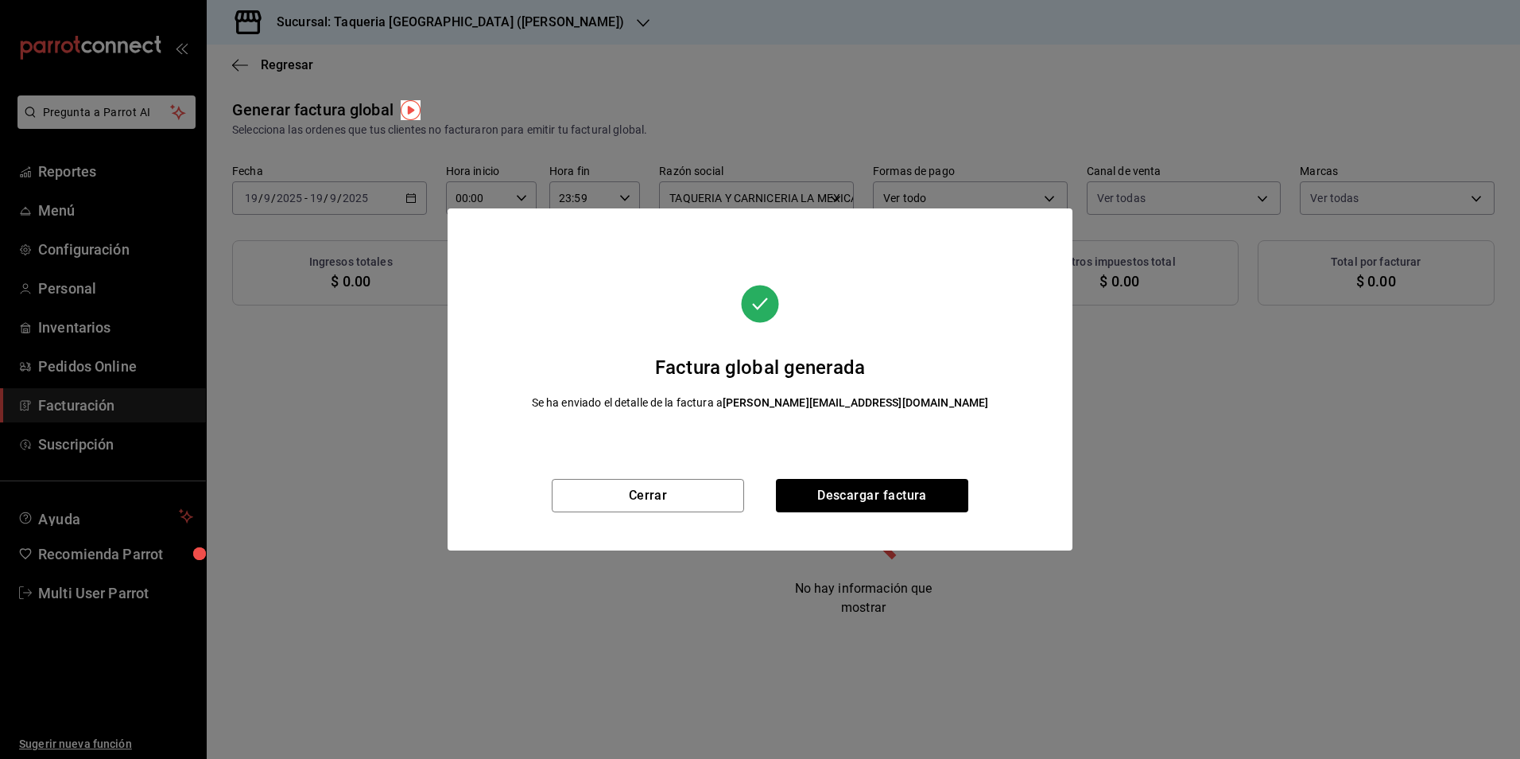
click at [700, 518] on div "Cerrar Descargar factura" at bounding box center [760, 515] width 625 height 72
click at [694, 495] on button "Cerrar" at bounding box center [648, 495] width 192 height 33
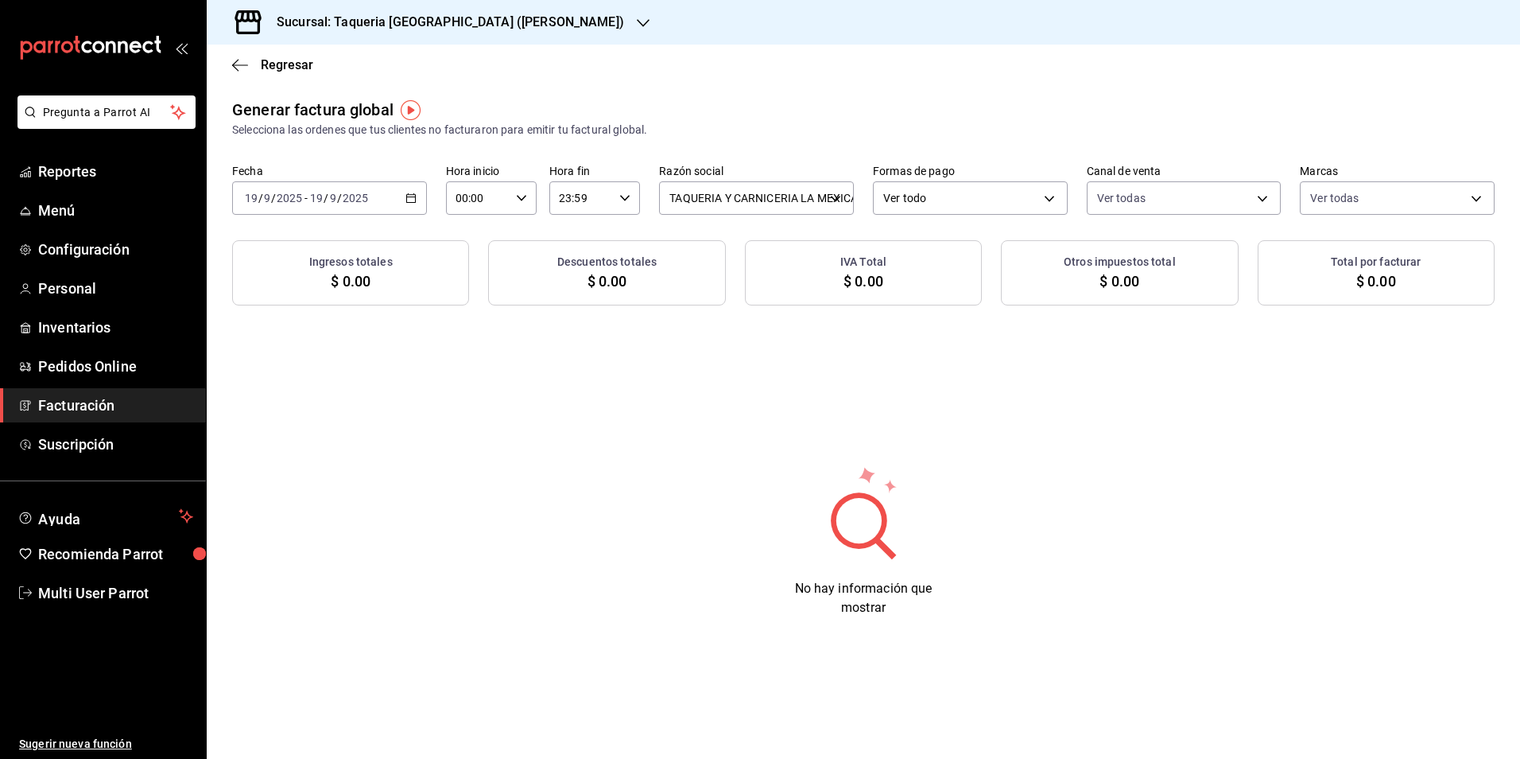
click at [700, 490] on div "No hay información que mostrar" at bounding box center [863, 540] width 1313 height 153
click at [441, 31] on h3 "Sucursal: Taqueria [GEOGRAPHIC_DATA] ([PERSON_NAME])" at bounding box center [444, 22] width 360 height 19
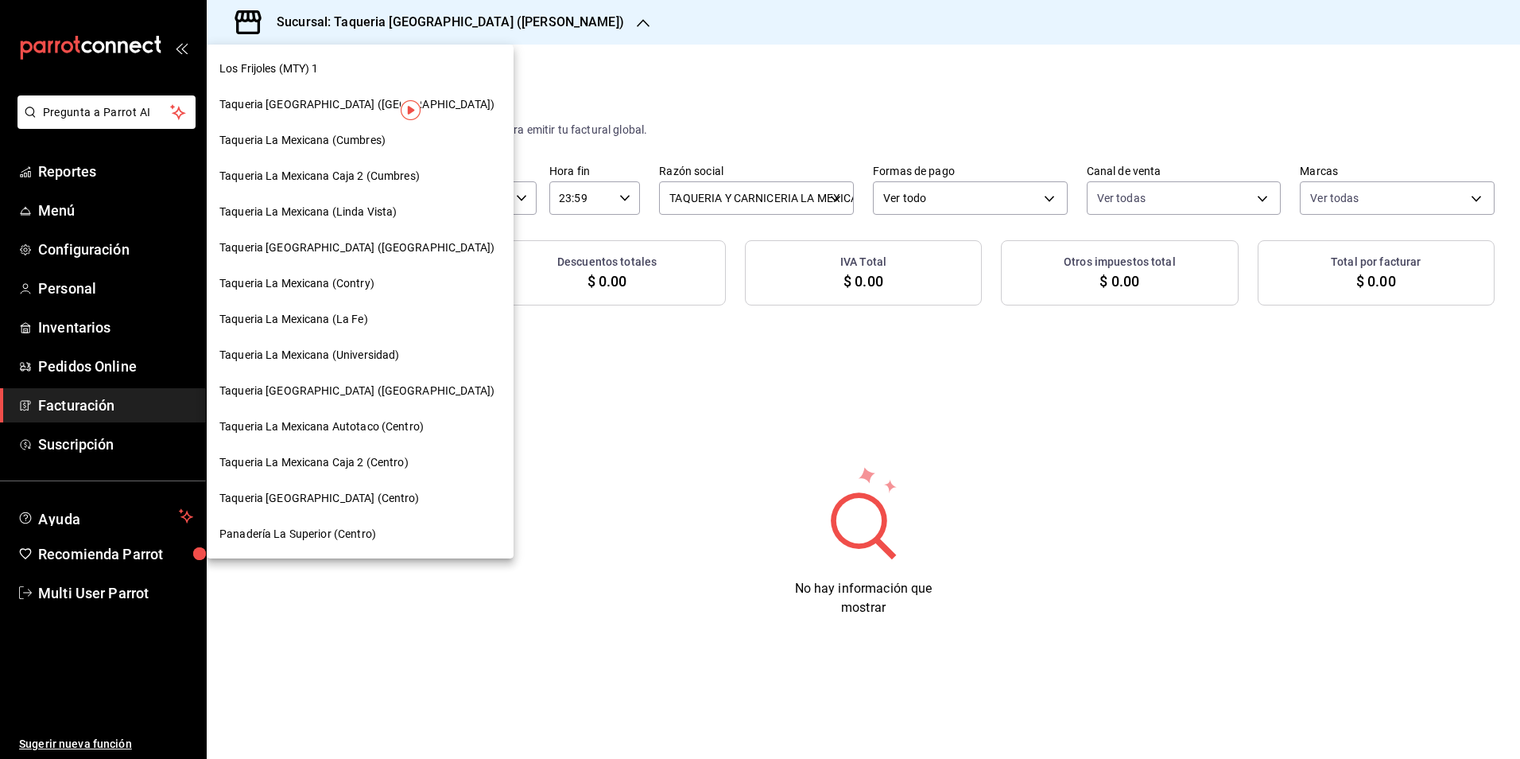
click at [414, 141] on div "Taqueria La Mexicana (Cumbres)" at bounding box center [359, 140] width 281 height 17
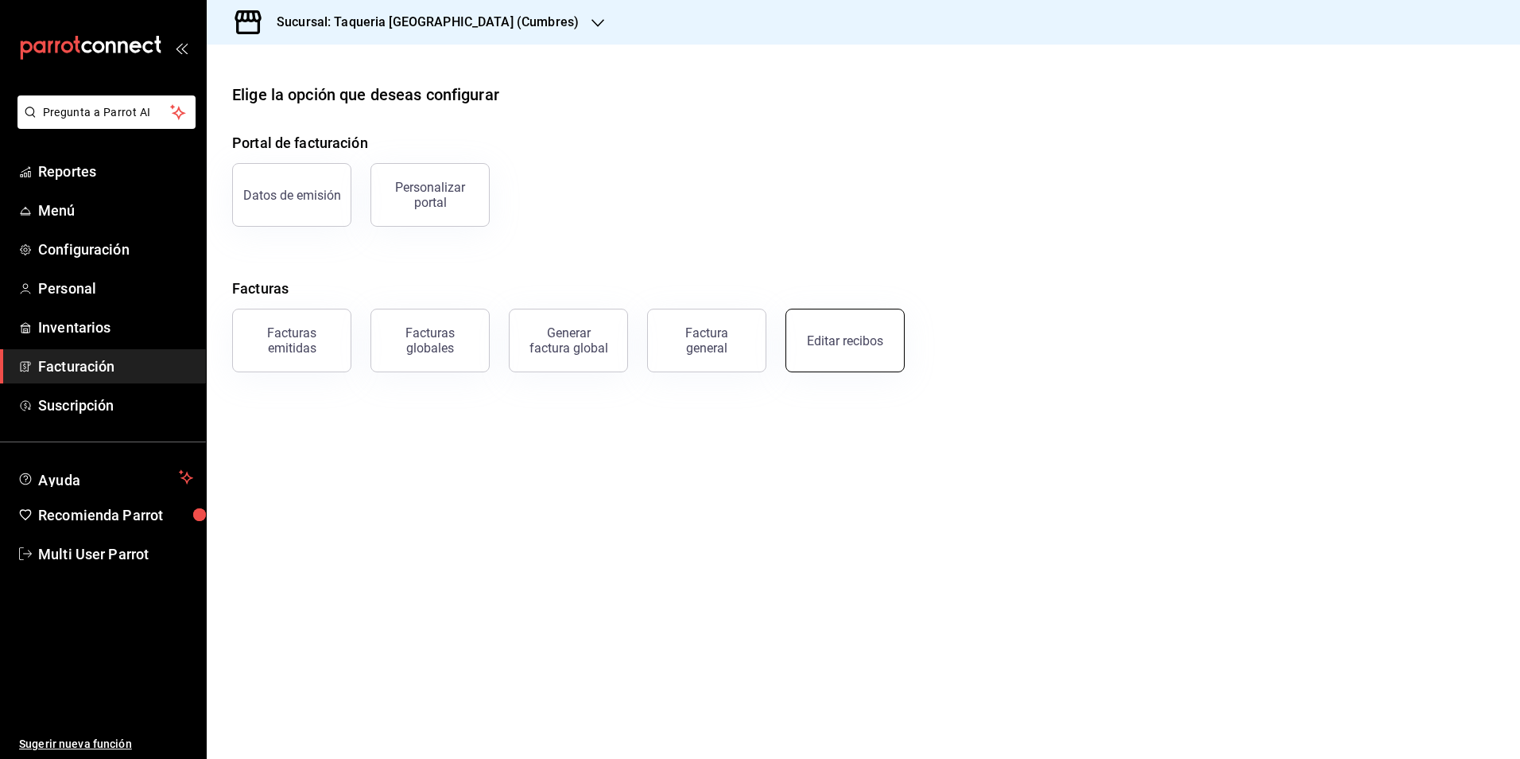
click at [879, 351] on button "Editar recibos" at bounding box center [845, 340] width 119 height 64
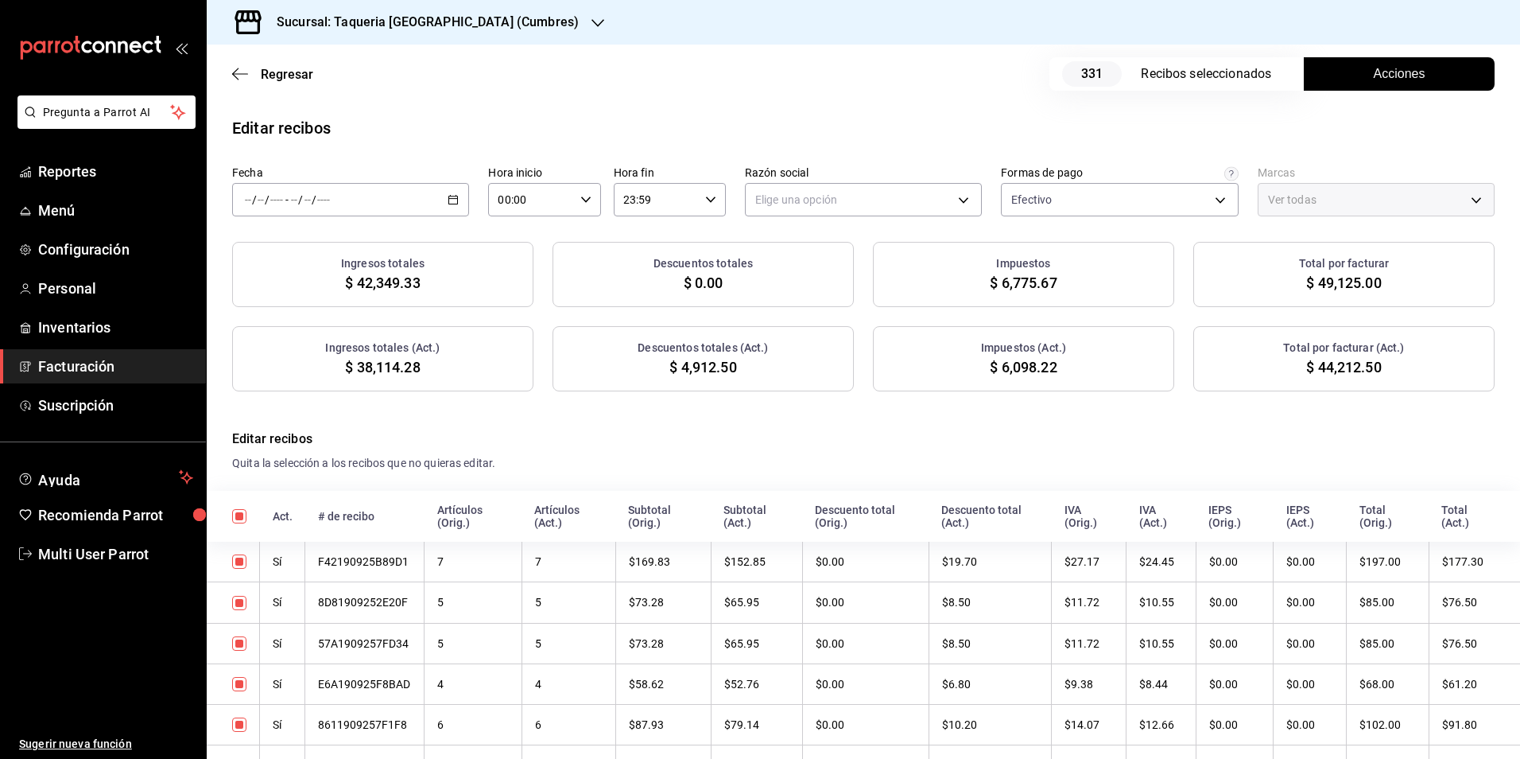
click at [382, 211] on div "/ / - / /" at bounding box center [350, 199] width 237 height 33
click at [337, 421] on span "Rango de fechas" at bounding box center [307, 426] width 123 height 17
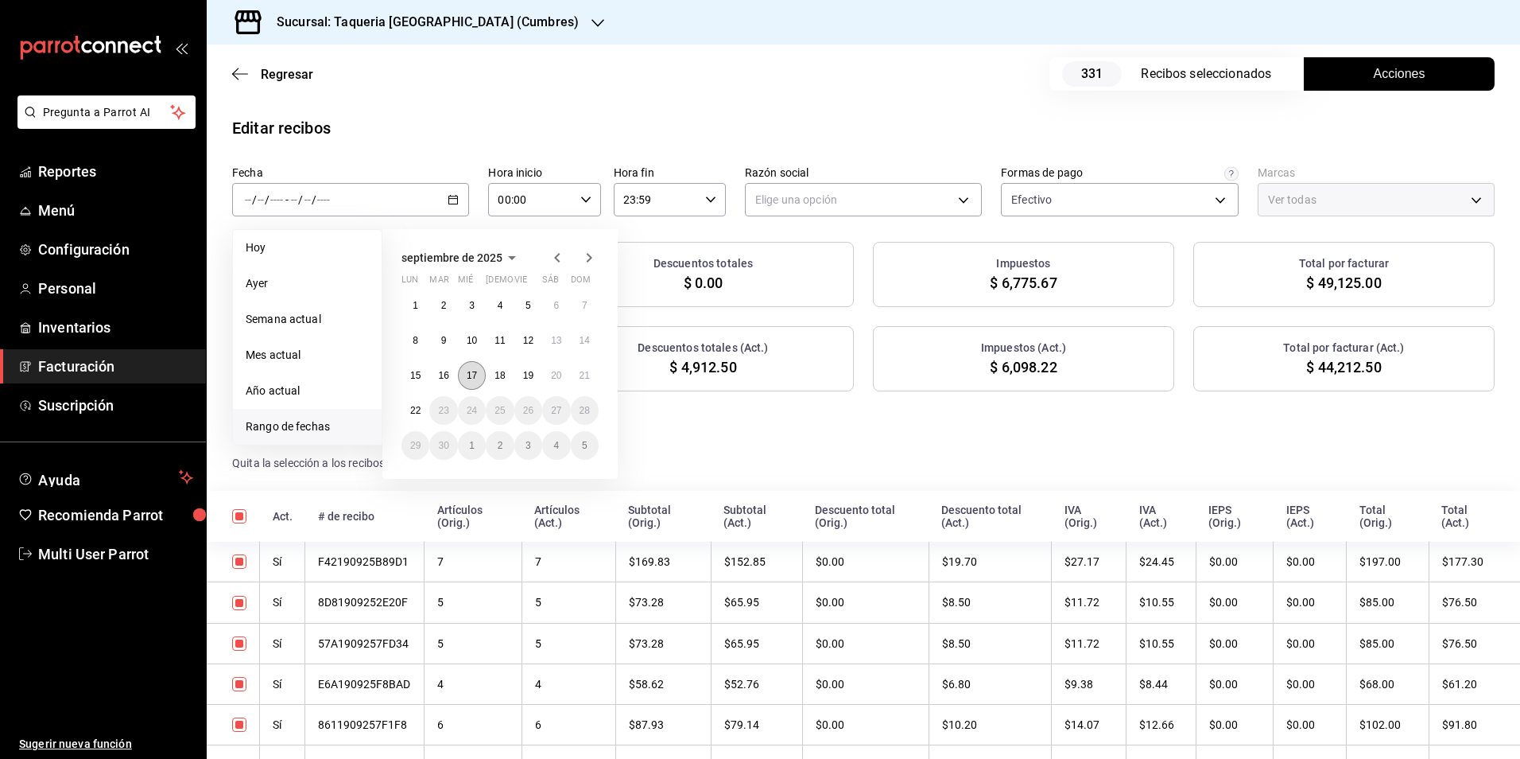
click at [476, 379] on abbr "17" at bounding box center [472, 375] width 10 height 11
click at [525, 371] on abbr "19" at bounding box center [528, 375] width 10 height 11
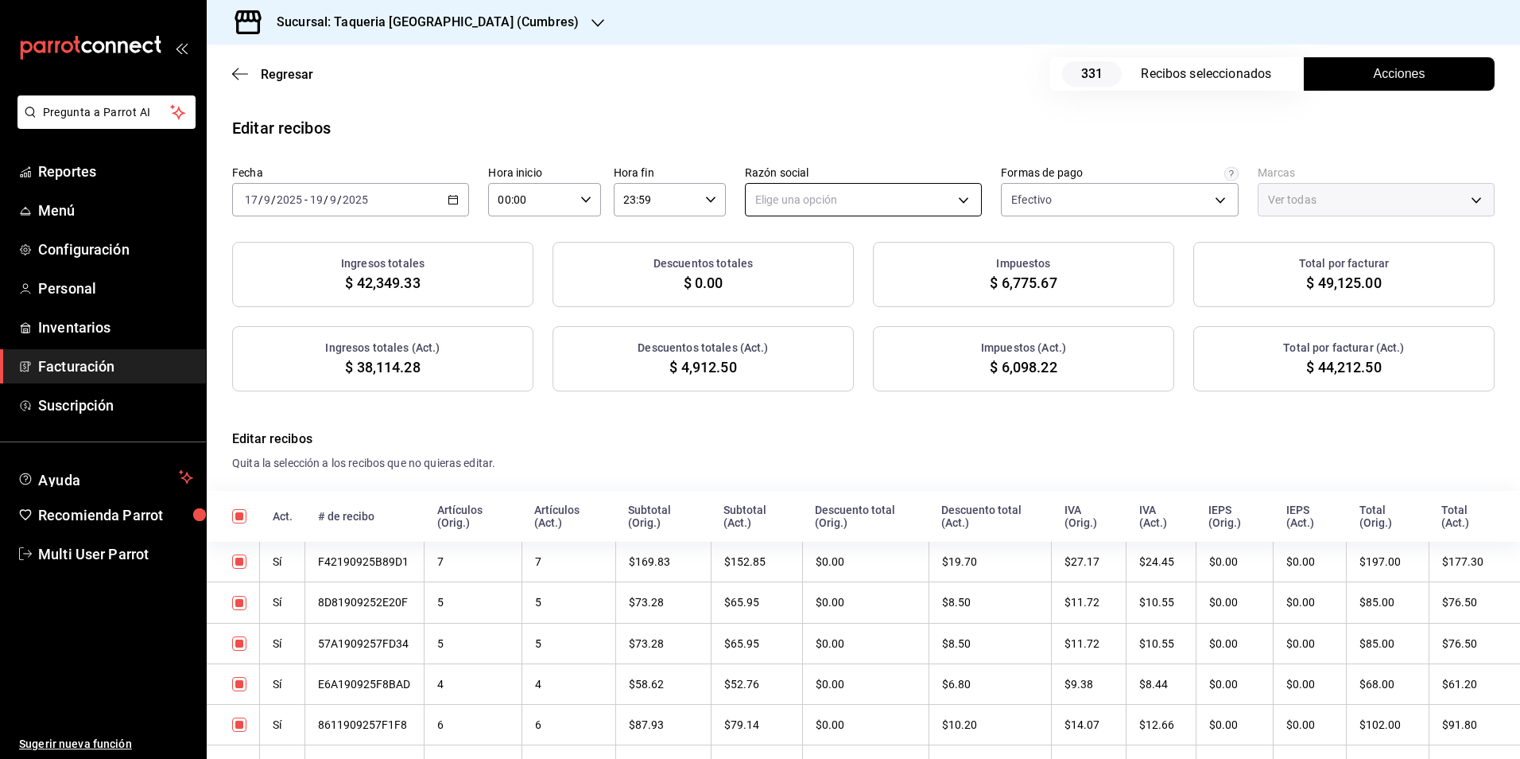
click at [872, 192] on body "Pregunta a Parrot AI Reportes Menú Configuración Personal Inventarios Facturaci…" at bounding box center [760, 379] width 1520 height 759
click at [817, 282] on li "TAQUERIA Y CARNICERIA LA MEXICANA DEL CENTRO" at bounding box center [885, 280] width 289 height 29
click at [1026, 204] on body "Pregunta a Parrot AI Reportes Menú Configuración Personal Inventarios Facturaci…" at bounding box center [760, 379] width 1520 height 759
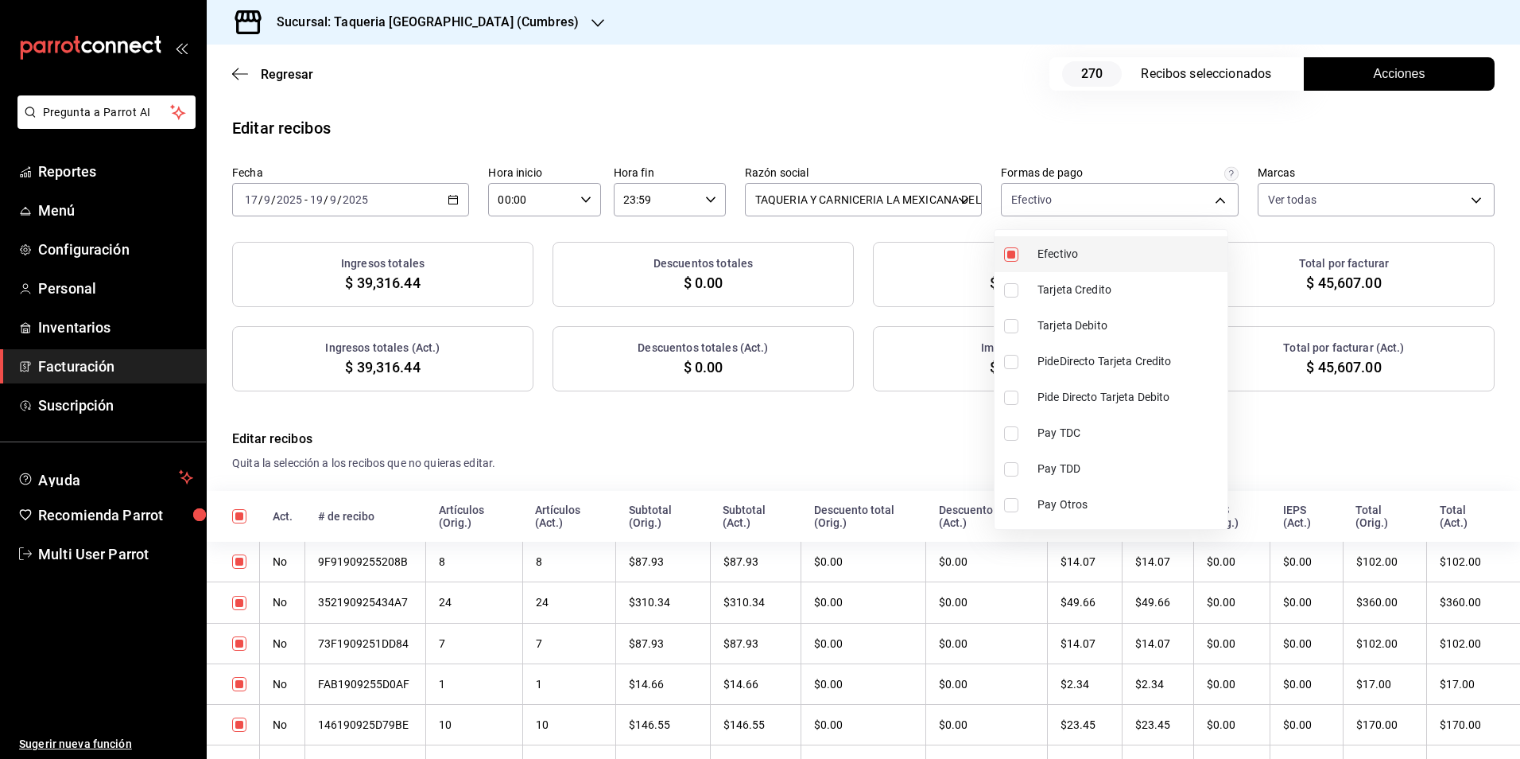
click at [1041, 256] on span "Efectivo" at bounding box center [1130, 254] width 184 height 17
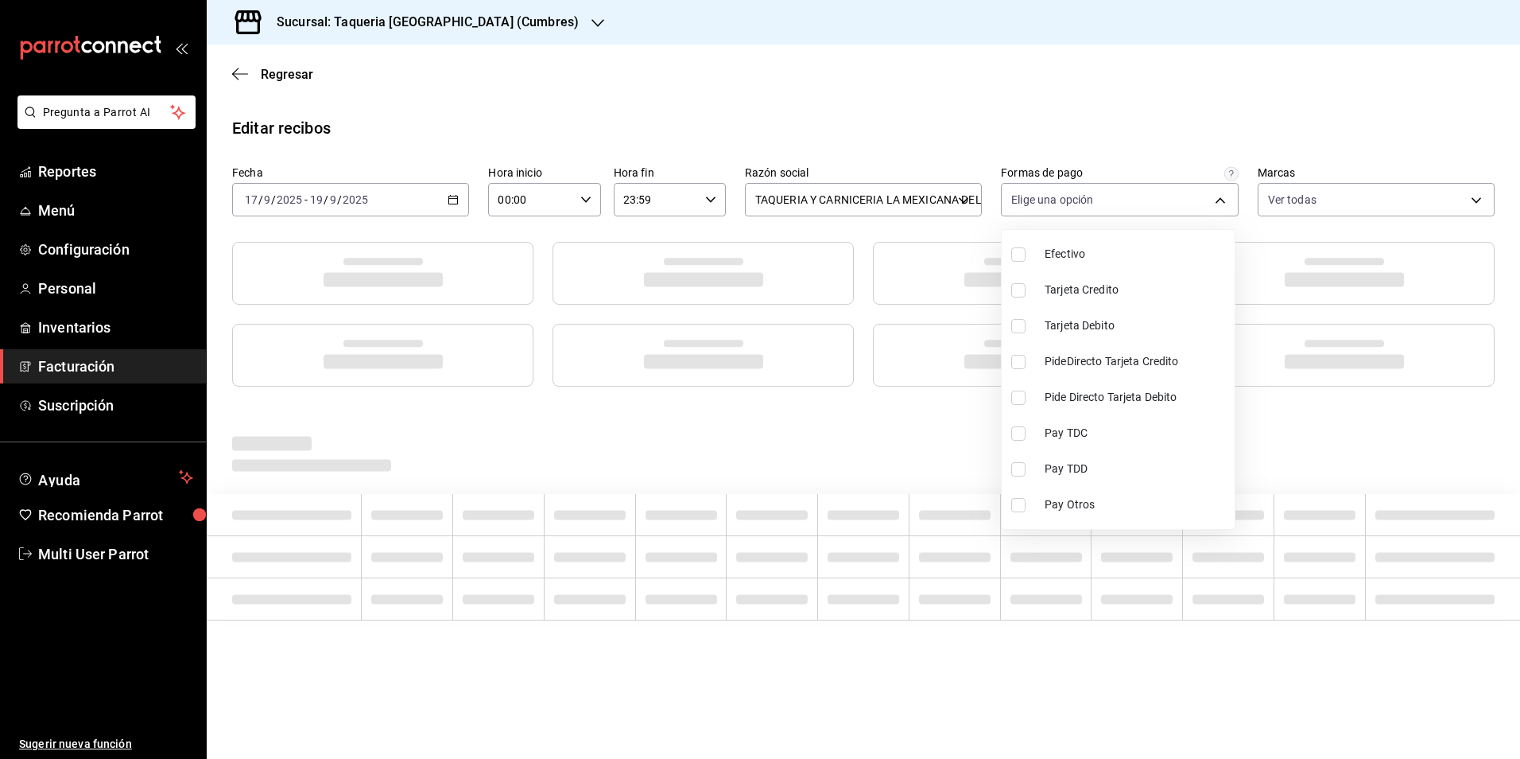
click at [933, 139] on div at bounding box center [760, 379] width 1520 height 759
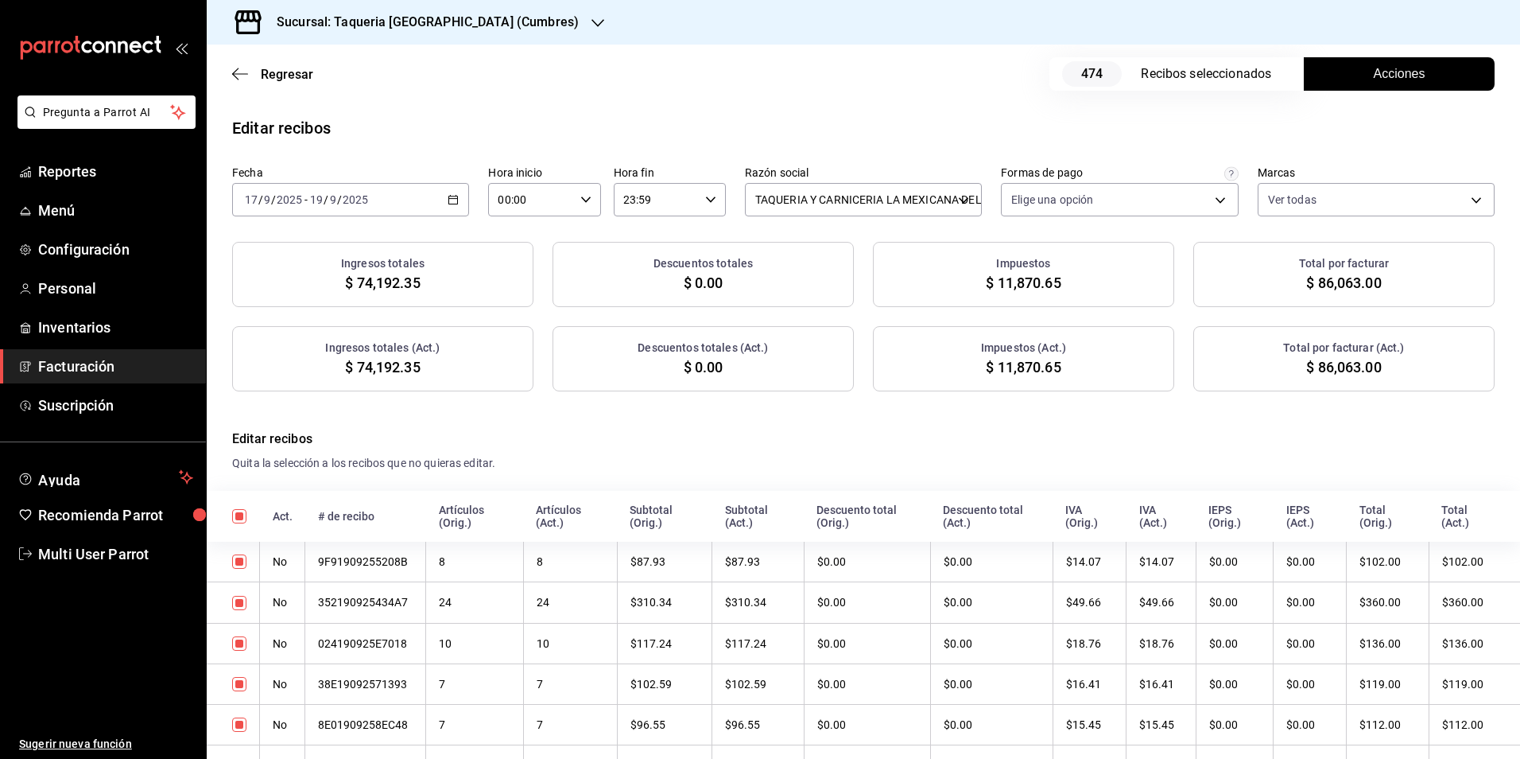
click at [1345, 76] on button "Acciones" at bounding box center [1399, 73] width 191 height 33
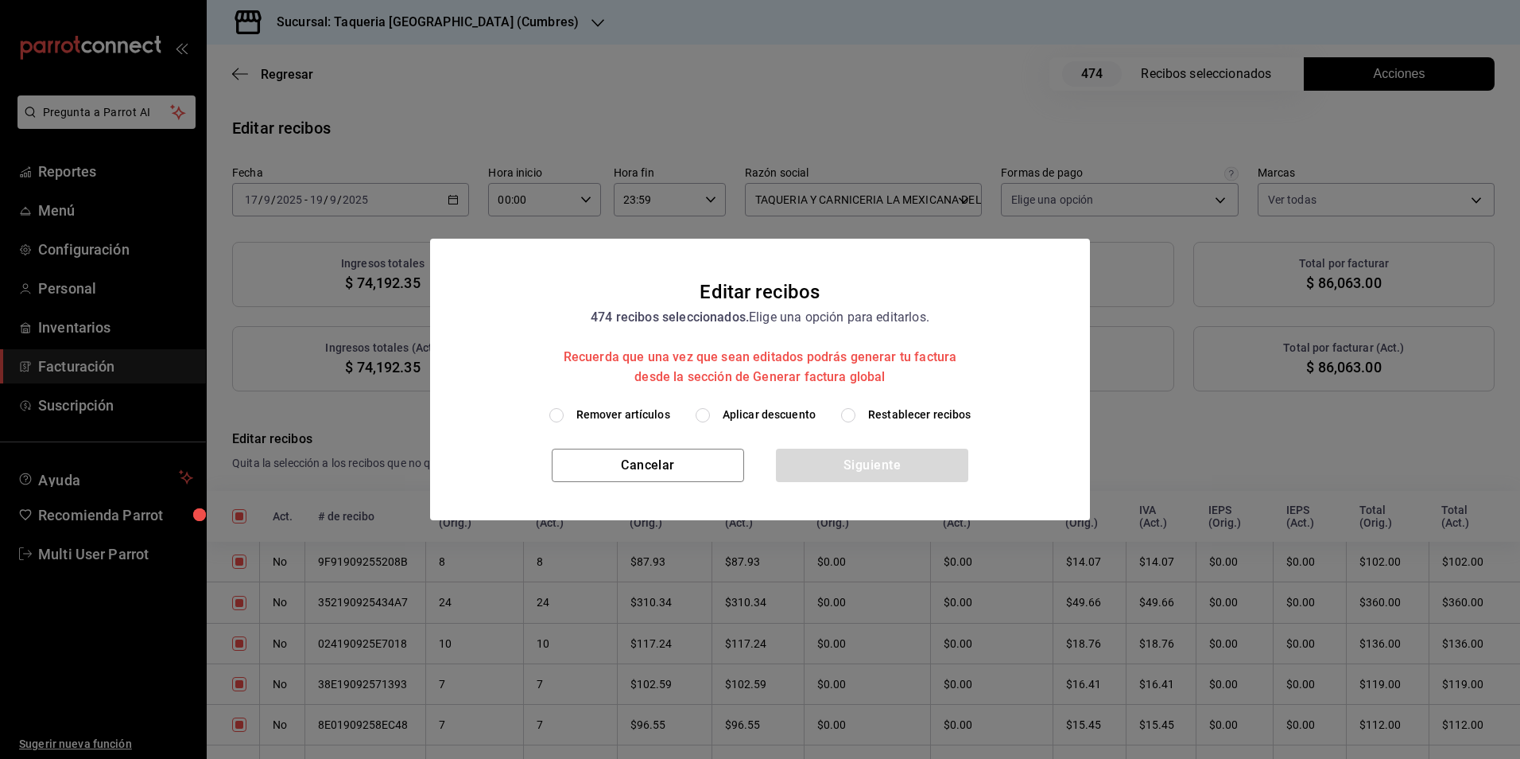
click at [777, 406] on span "Aplicar descuento" at bounding box center [769, 414] width 93 height 17
click at [710, 408] on input "Aplicar descuento" at bounding box center [703, 415] width 14 height 14
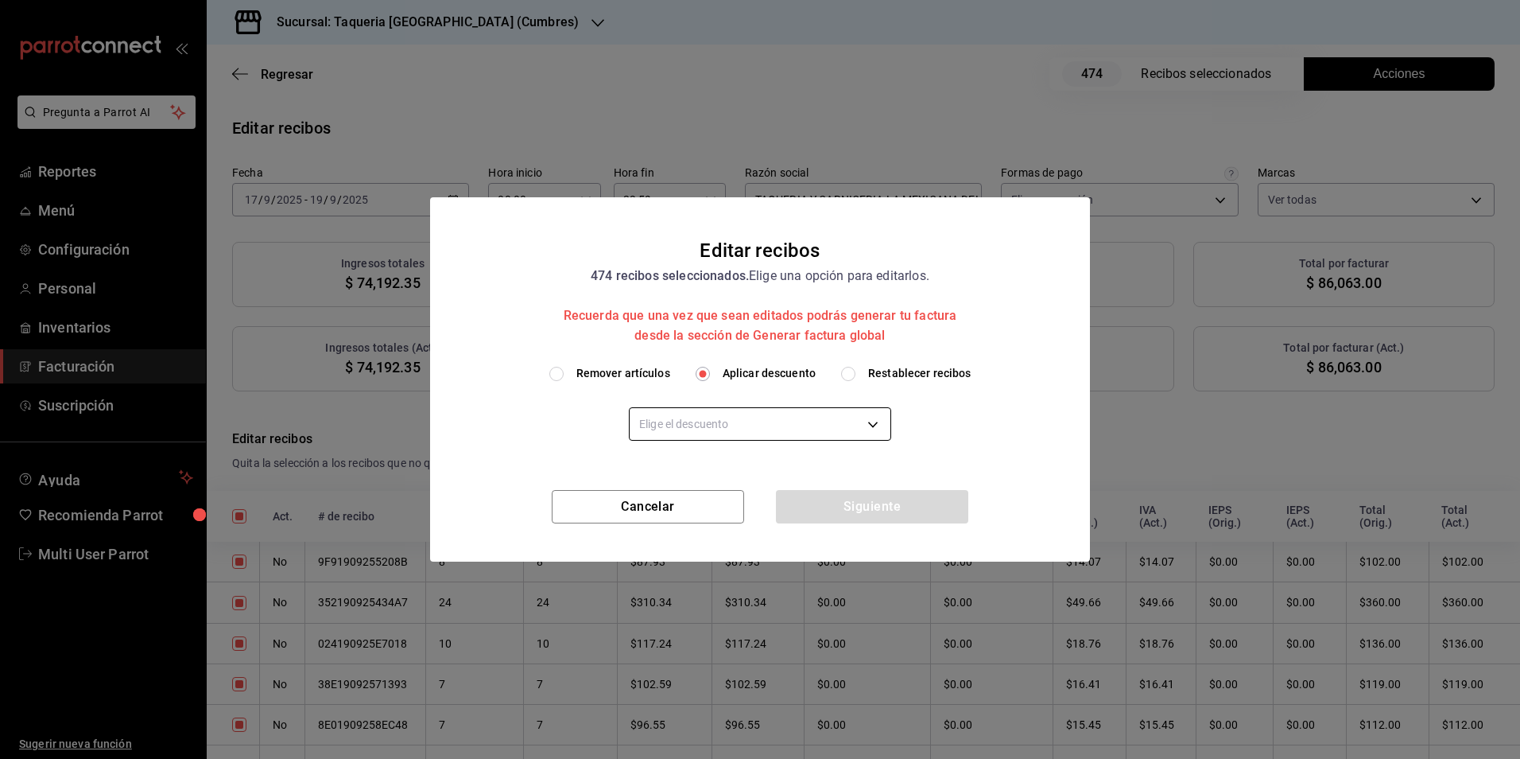
click at [779, 413] on body "Pregunta a Parrot AI Reportes Menú Configuración Personal Inventarios Facturaci…" at bounding box center [760, 379] width 1520 height 759
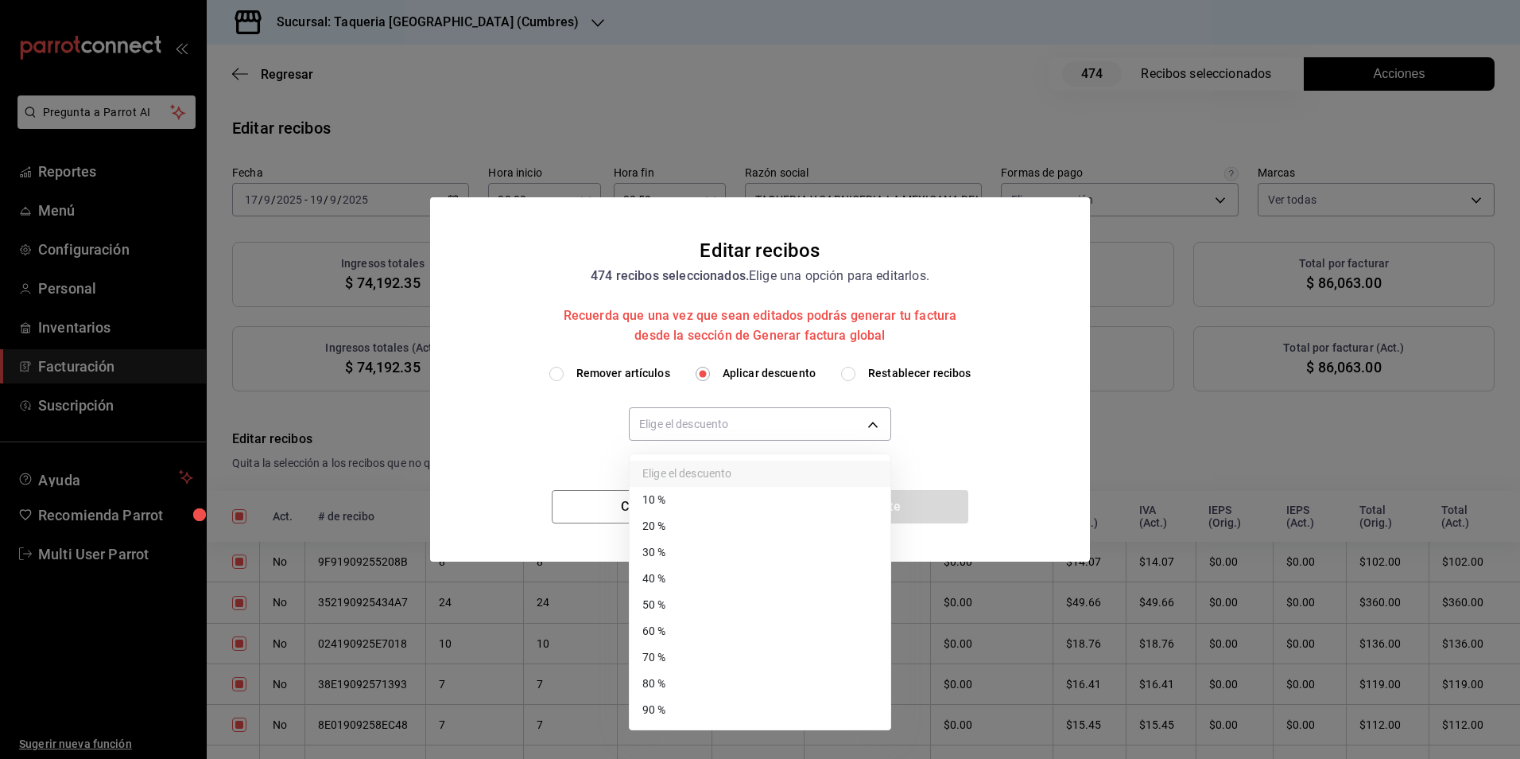
click at [685, 507] on li "10 %" at bounding box center [760, 500] width 261 height 26
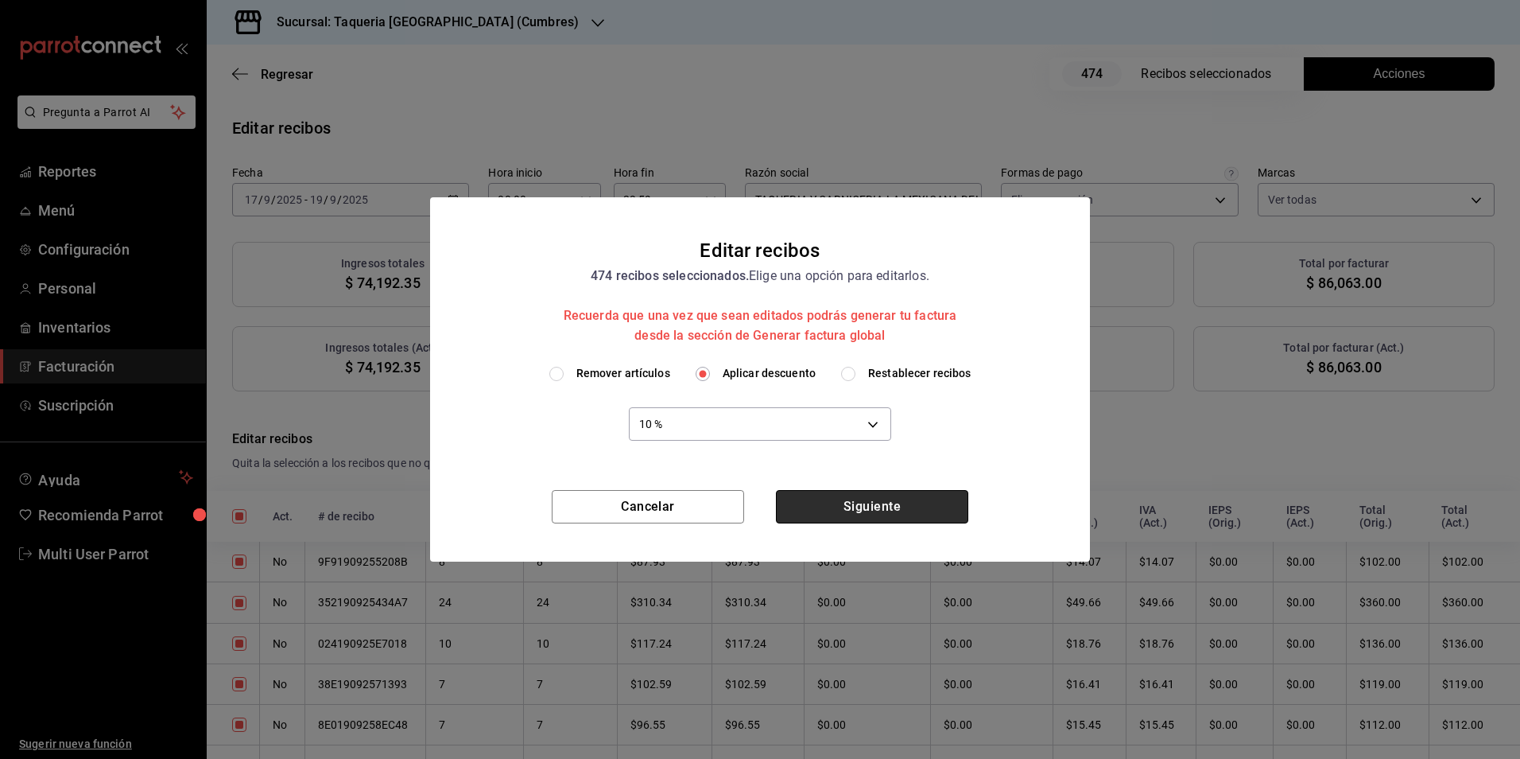
click at [859, 521] on button "Siguiente" at bounding box center [872, 506] width 192 height 33
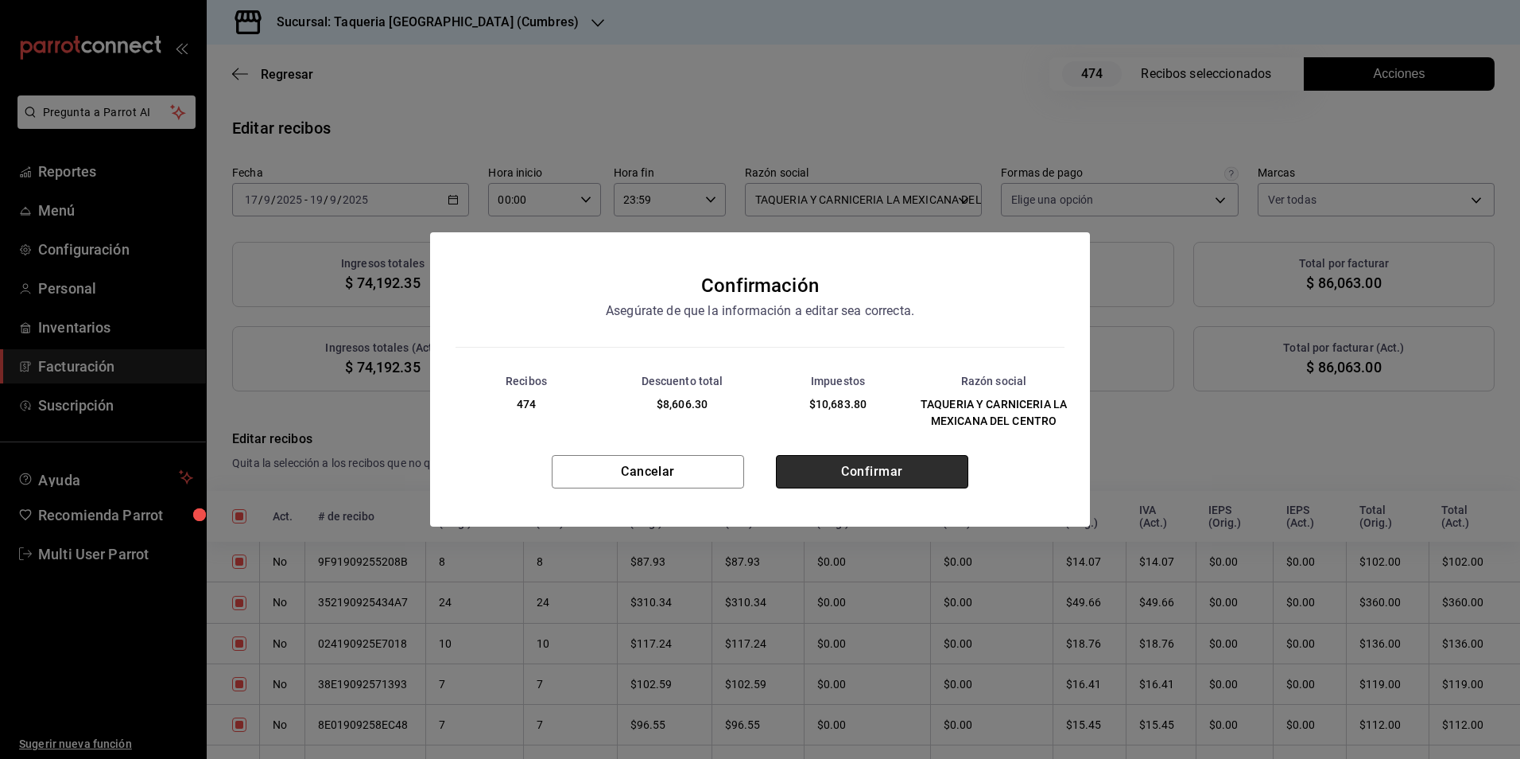
click at [852, 463] on button "Confirmar" at bounding box center [872, 471] width 192 height 33
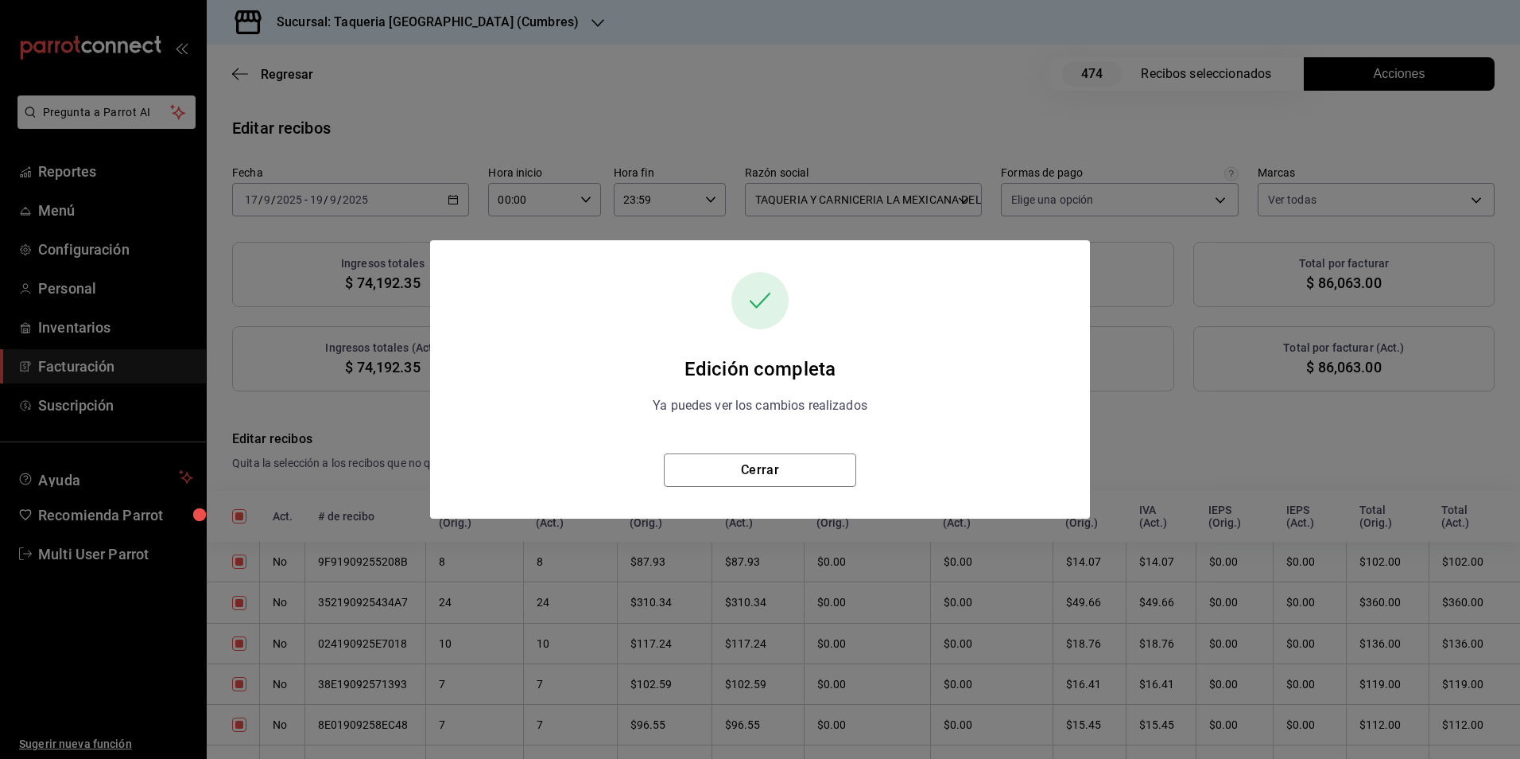
click at [827, 492] on div "Edición completa Ya puedes ver los cambios realizados Cerrar" at bounding box center [760, 379] width 660 height 278
click at [828, 481] on button "Cerrar" at bounding box center [760, 469] width 192 height 33
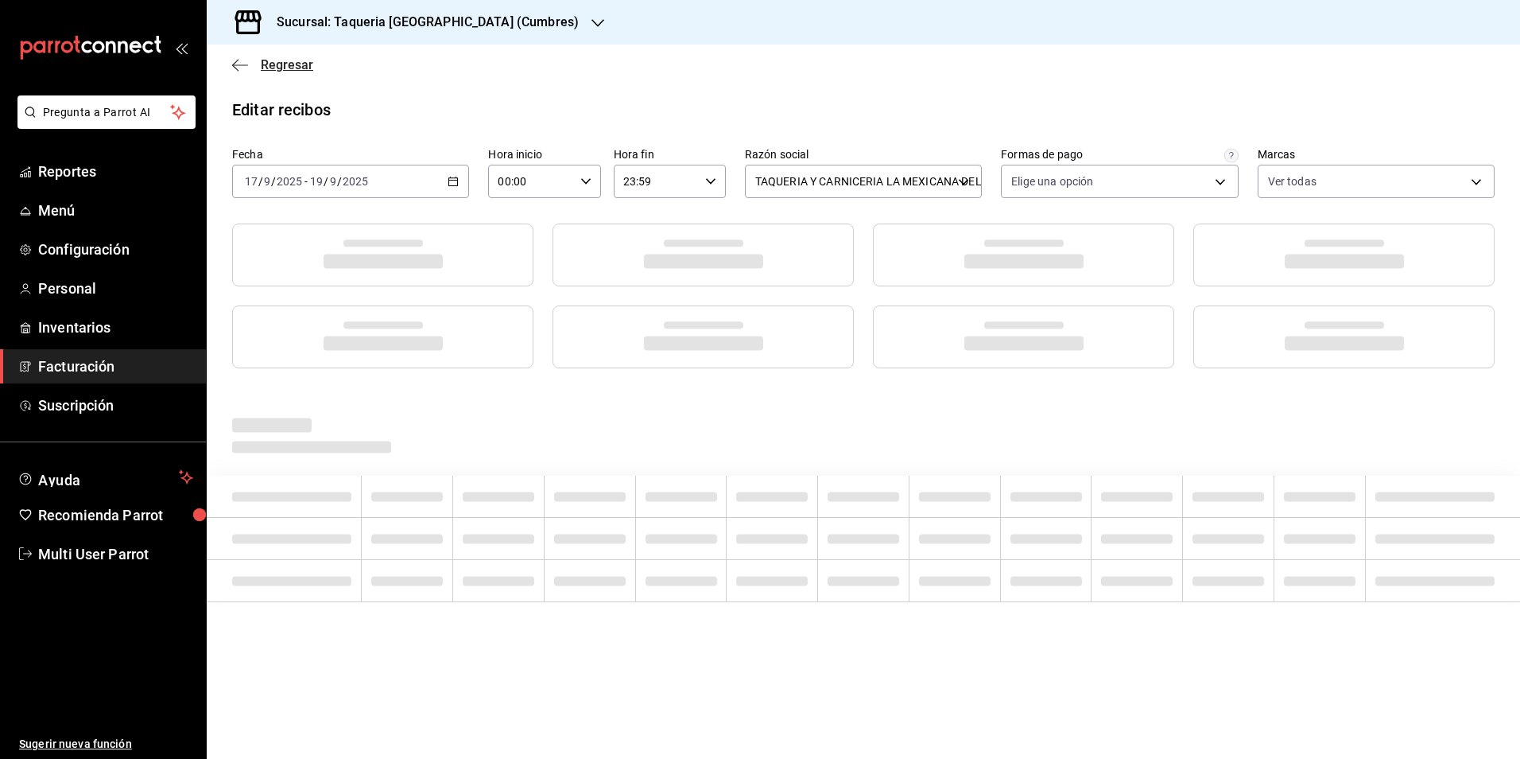
click at [306, 63] on span "Regresar" at bounding box center [287, 64] width 52 height 15
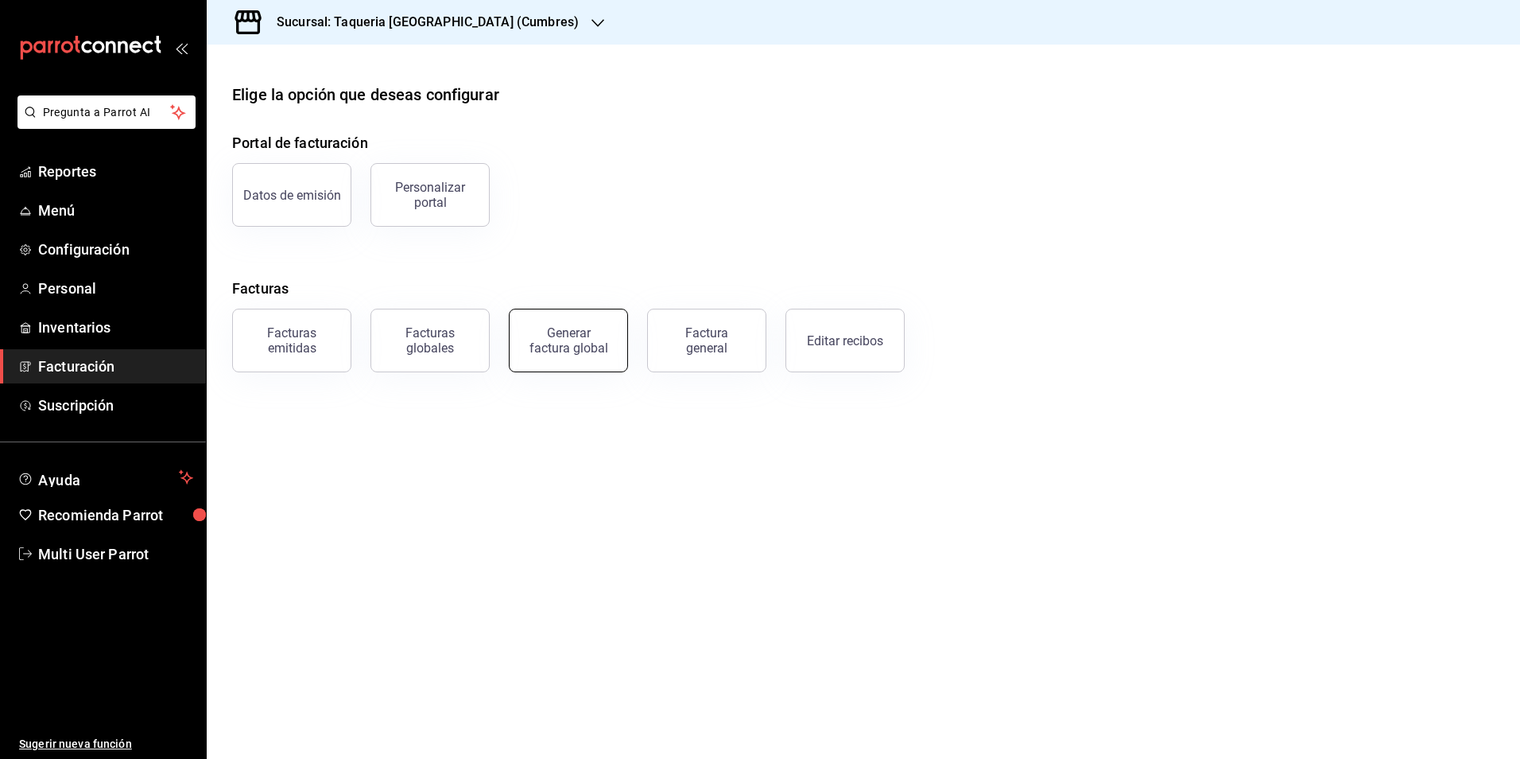
click at [574, 331] on div "Generar factura global" at bounding box center [569, 340] width 80 height 30
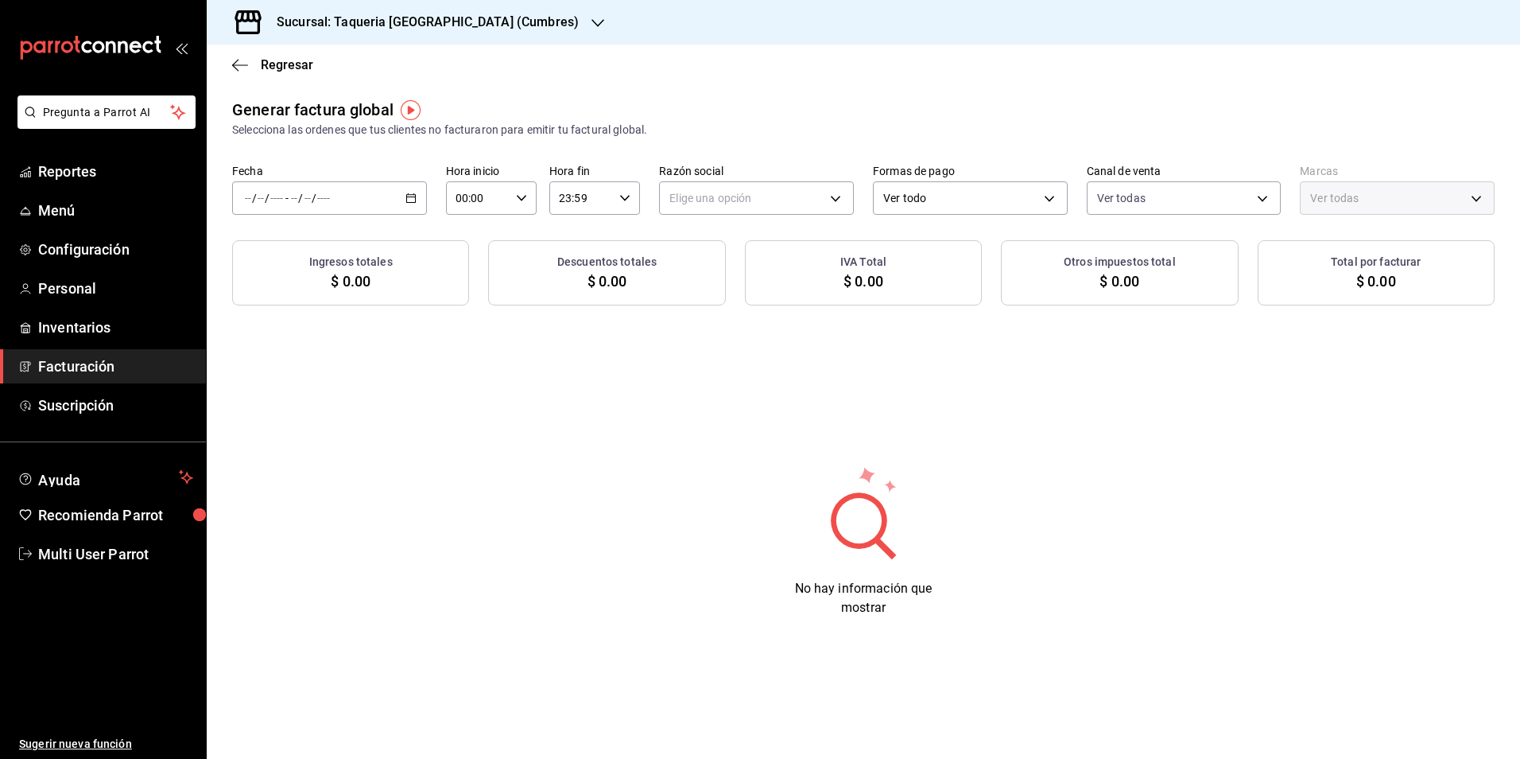
click at [390, 187] on div "/ / - / /" at bounding box center [329, 197] width 195 height 33
click at [322, 260] on li "Rango de fechas" at bounding box center [307, 246] width 149 height 36
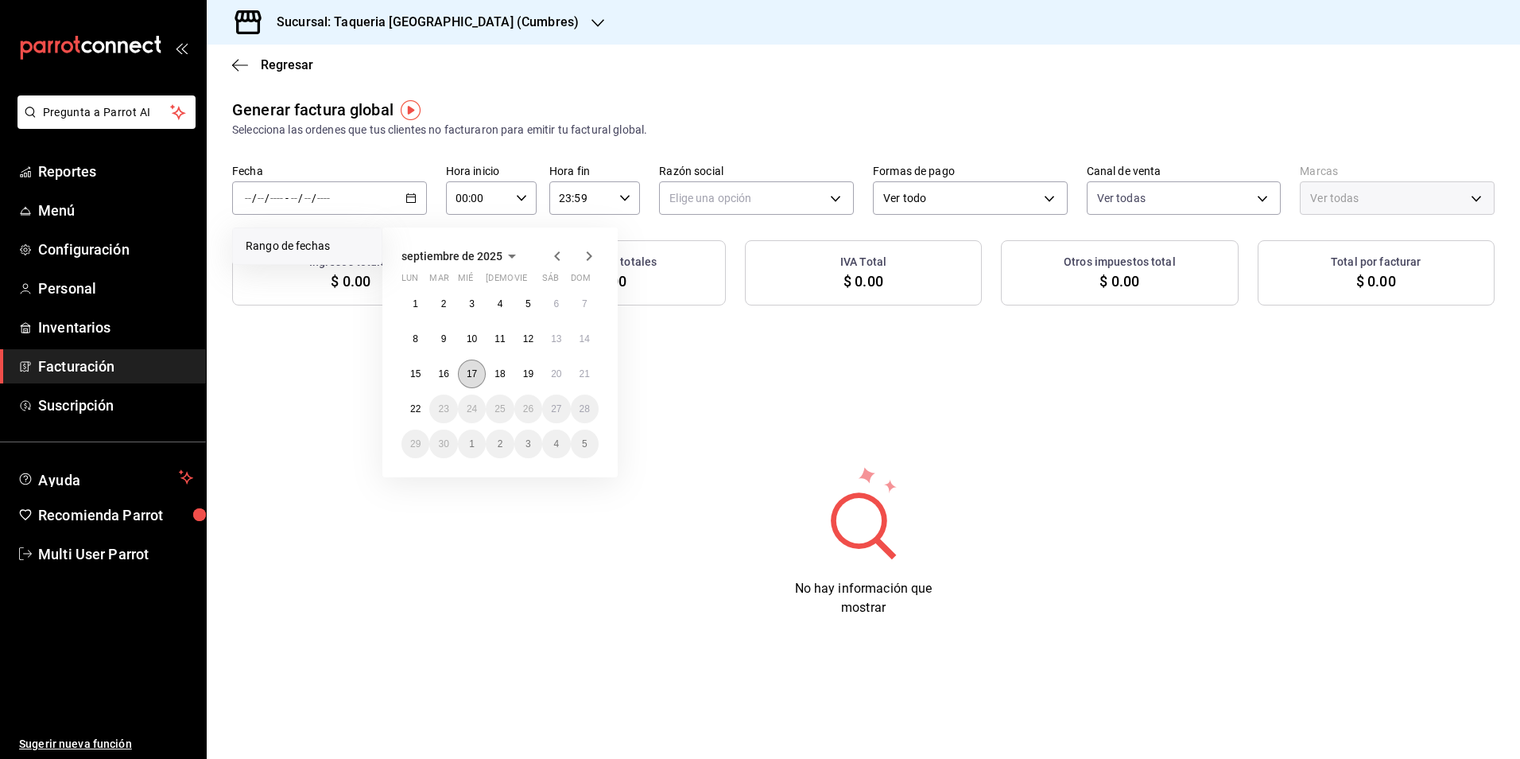
click at [464, 375] on button "17" at bounding box center [472, 373] width 28 height 29
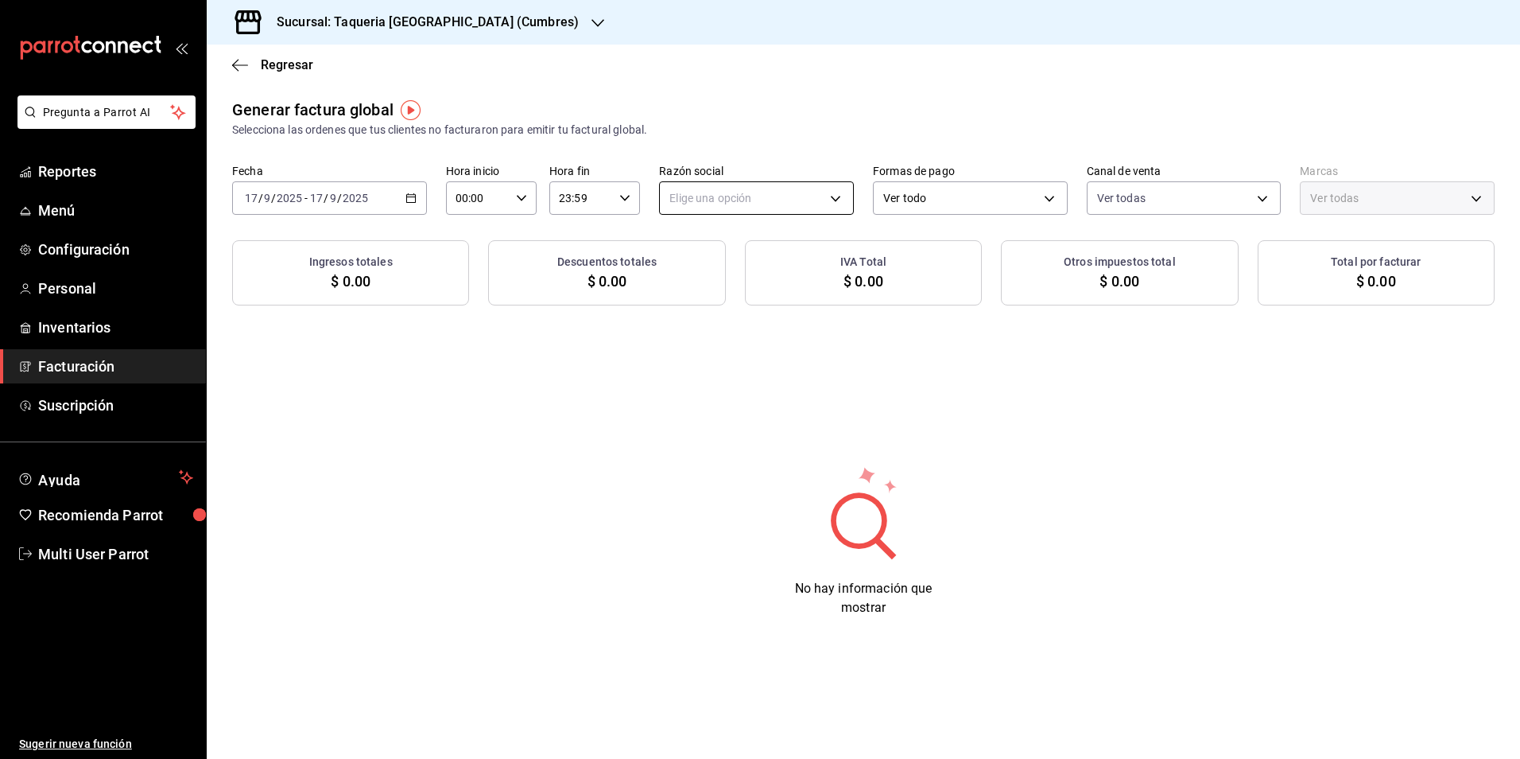
click at [731, 194] on body "Pregunta a Parrot AI Reportes Menú Configuración Personal Inventarios Facturaci…" at bounding box center [760, 379] width 1520 height 759
click at [717, 266] on li "TAQUERIA Y CARNICERIA LA MEXICANA DEL CENTRO" at bounding box center [804, 278] width 289 height 29
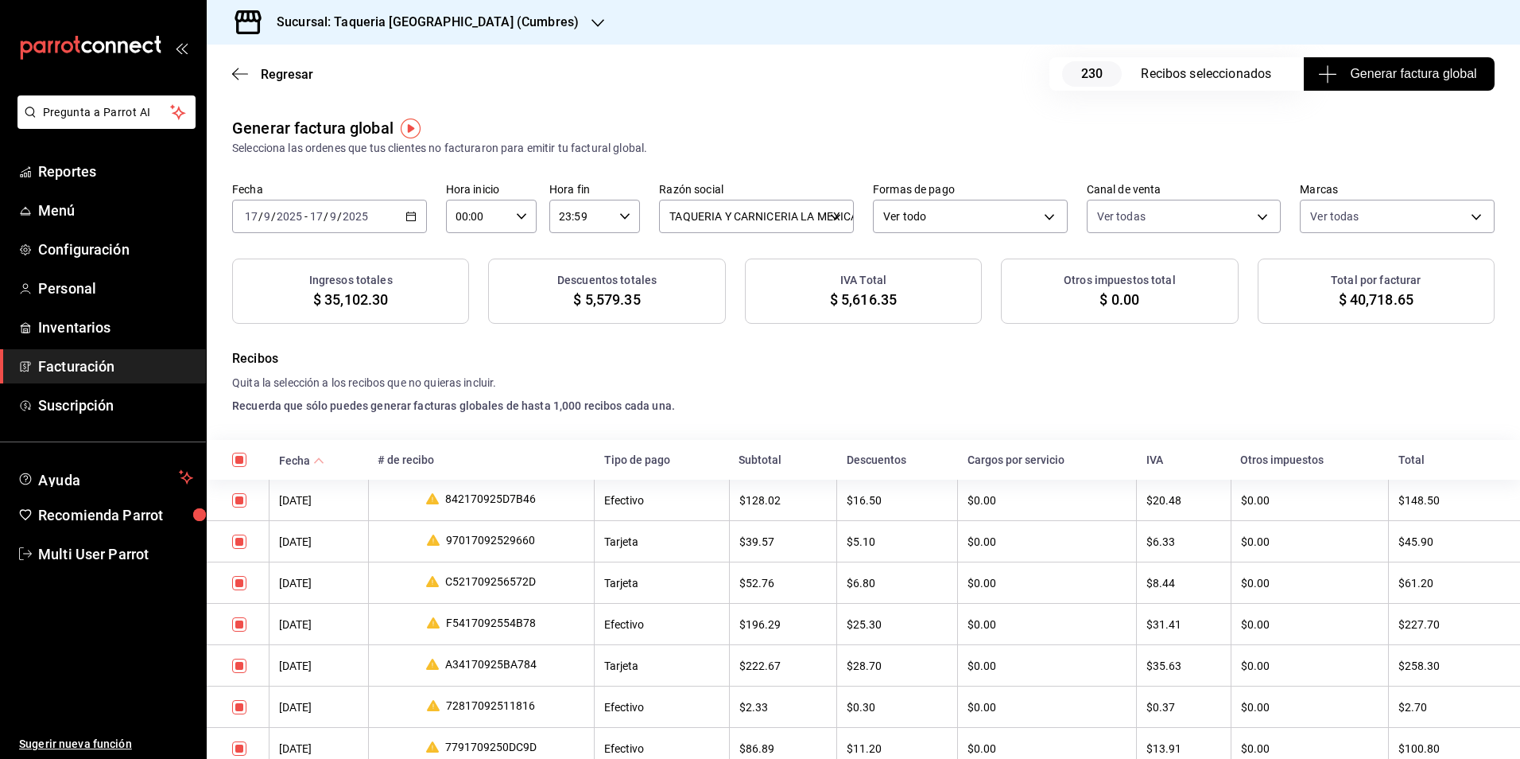
click at [1414, 67] on span "Generar factura global" at bounding box center [1398, 73] width 155 height 19
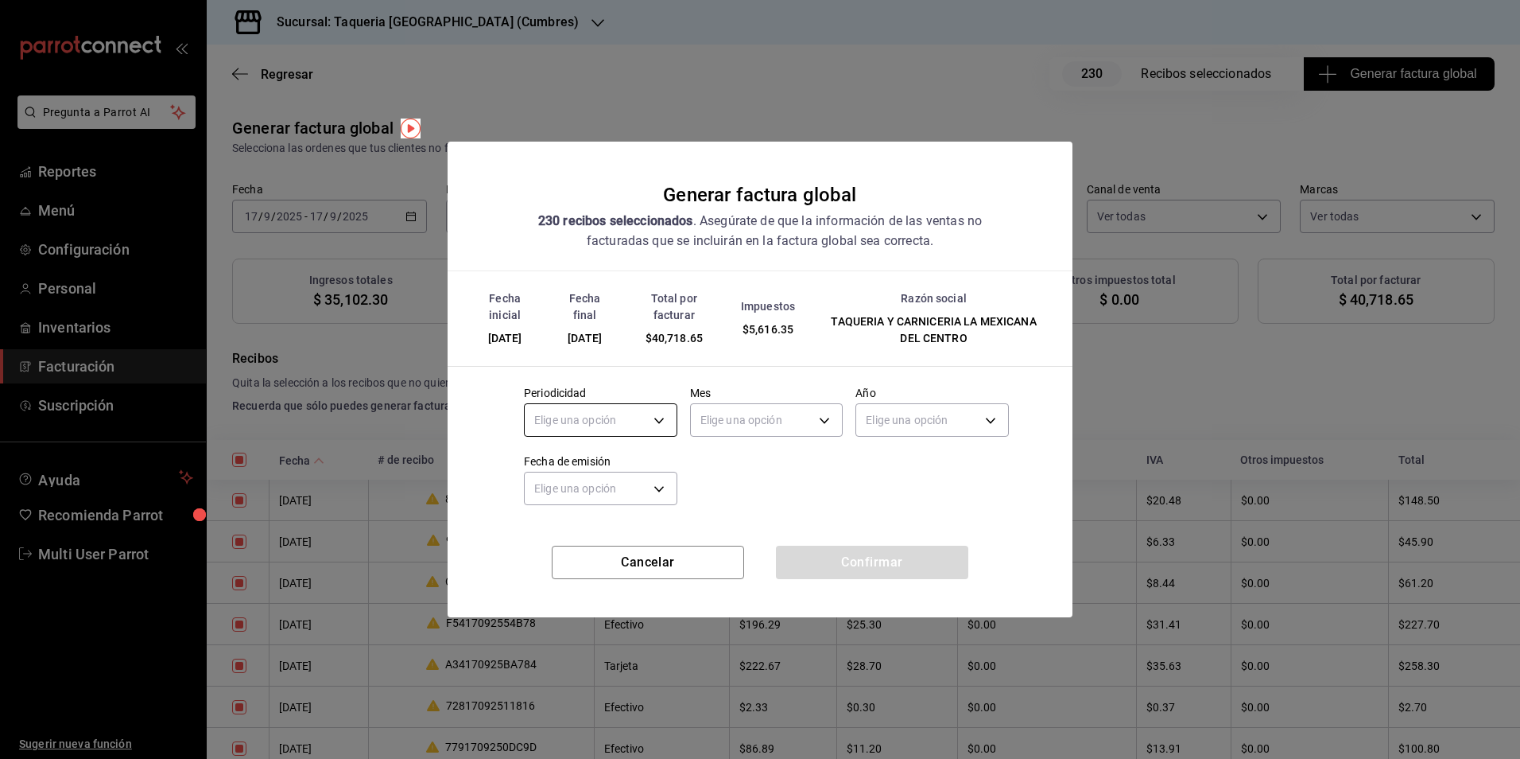
click at [654, 428] on body "Pregunta a Parrot AI Reportes Menú Configuración Personal Inventarios Facturaci…" at bounding box center [760, 379] width 1520 height 759
click at [612, 462] on li "Diario" at bounding box center [601, 469] width 152 height 26
click at [747, 409] on body "Pregunta a Parrot AI Reportes Menú Configuración Personal Inventarios Facturaci…" at bounding box center [760, 379] width 1520 height 759
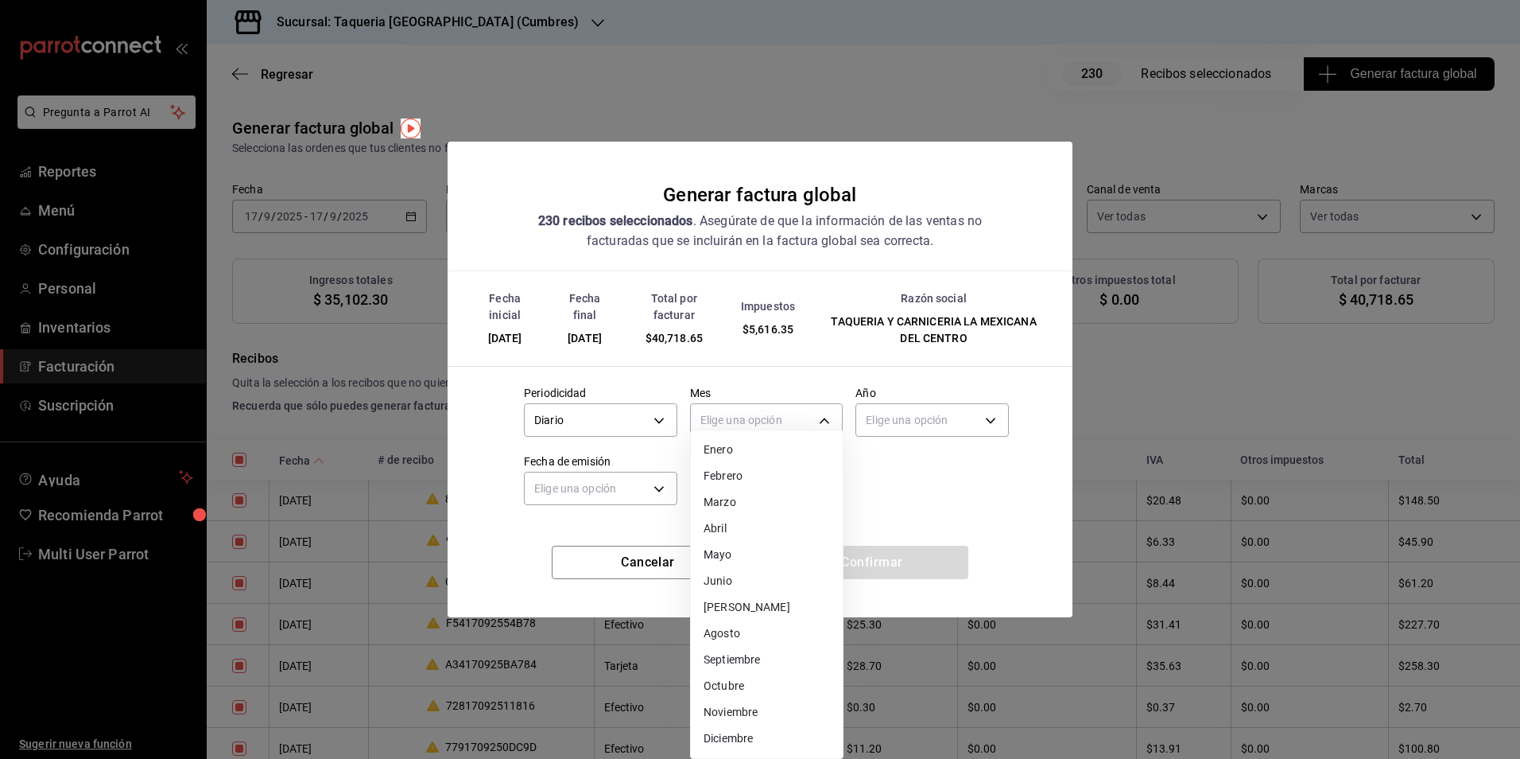
click at [755, 654] on li "Septiembre" at bounding box center [767, 659] width 152 height 26
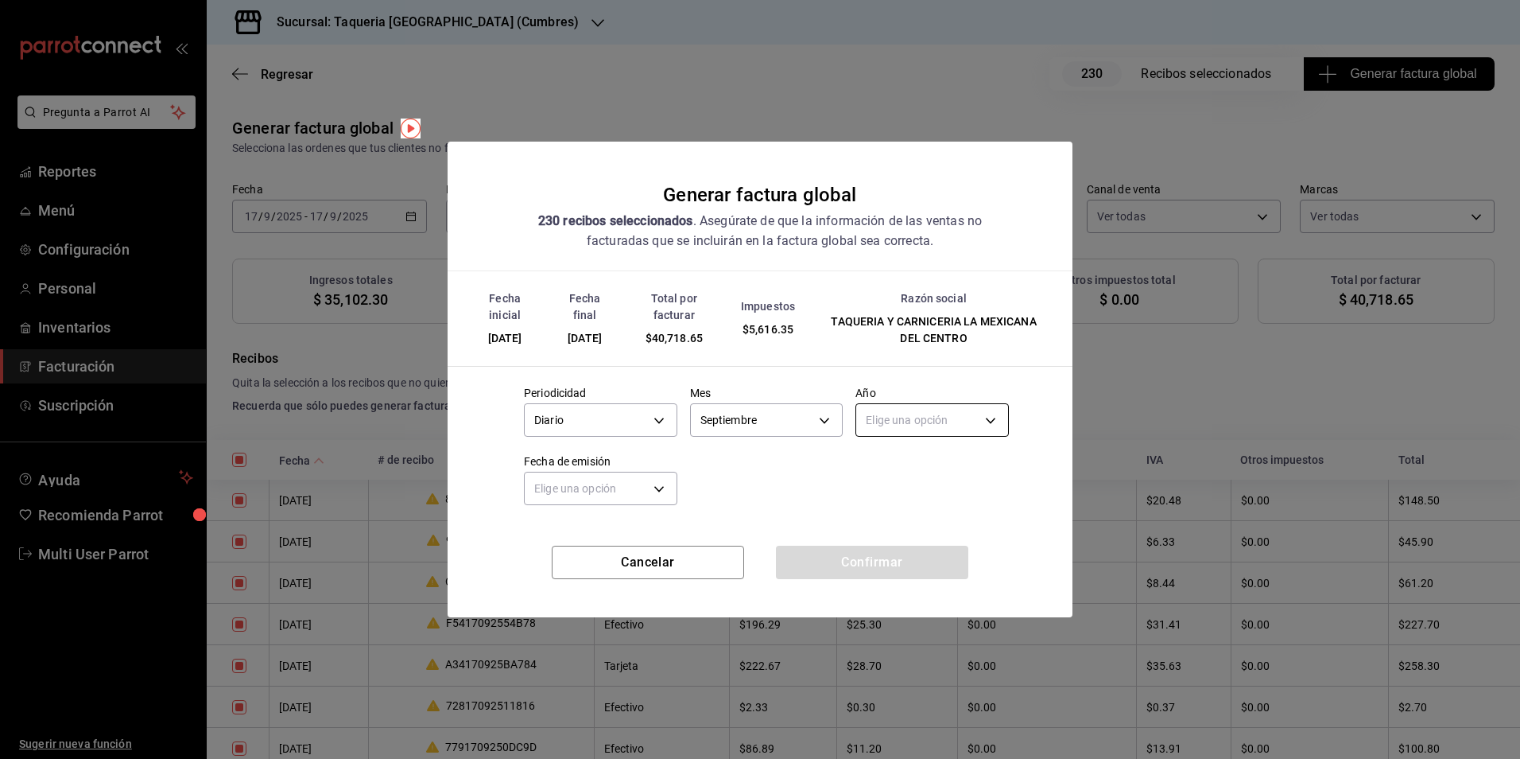
click at [939, 429] on body "Pregunta a Parrot AI Reportes Menú Configuración Personal Inventarios Facturaci…" at bounding box center [760, 379] width 1520 height 759
click at [915, 476] on li "2025" at bounding box center [932, 469] width 152 height 26
click at [604, 498] on body "Pregunta a Parrot AI Reportes Menú Configuración Personal Inventarios Facturaci…" at bounding box center [760, 379] width 1520 height 759
click at [595, 529] on li "Hoy" at bounding box center [601, 538] width 152 height 26
click at [898, 568] on button "Confirmar" at bounding box center [872, 561] width 192 height 33
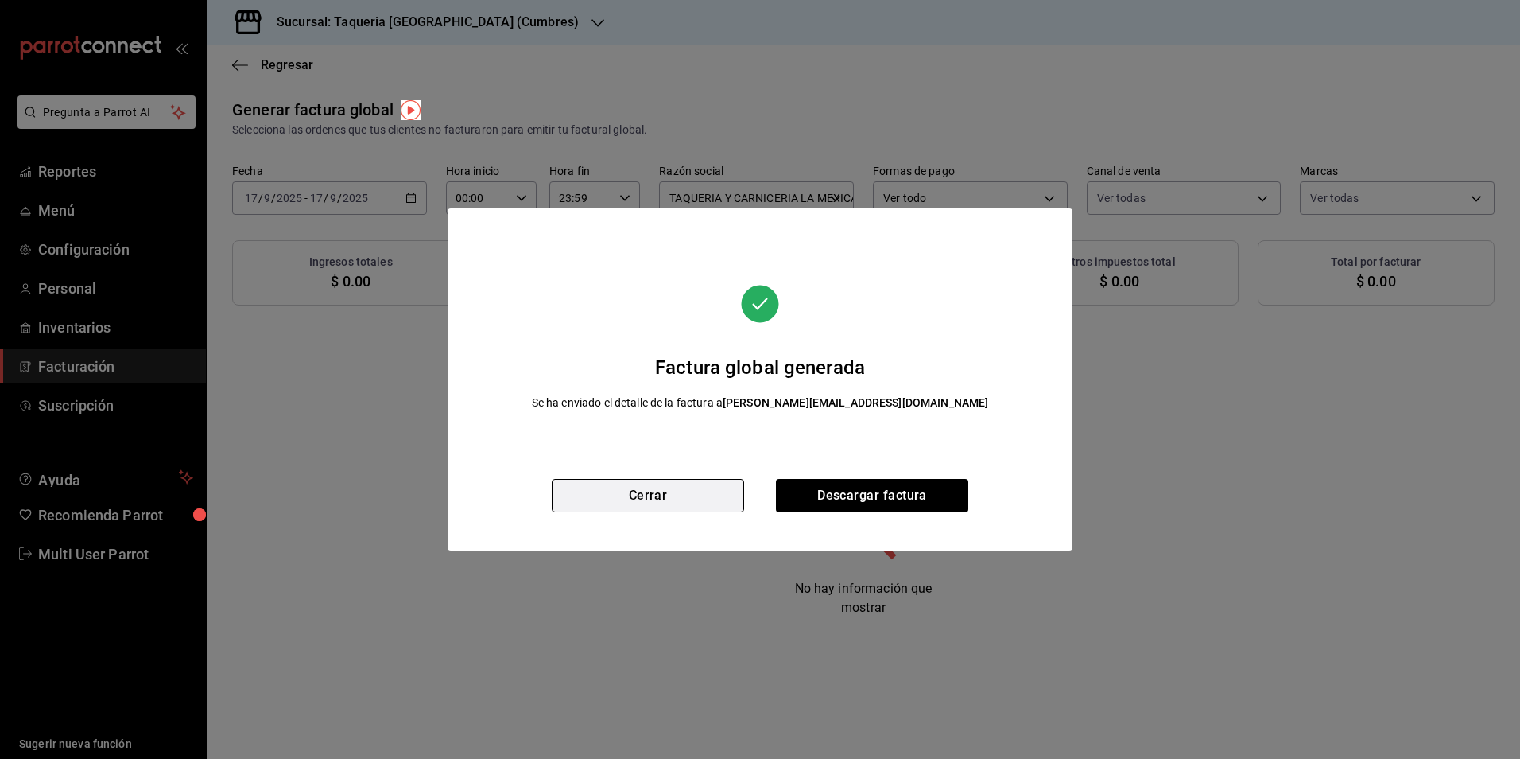
click at [669, 494] on button "Cerrar" at bounding box center [648, 495] width 192 height 33
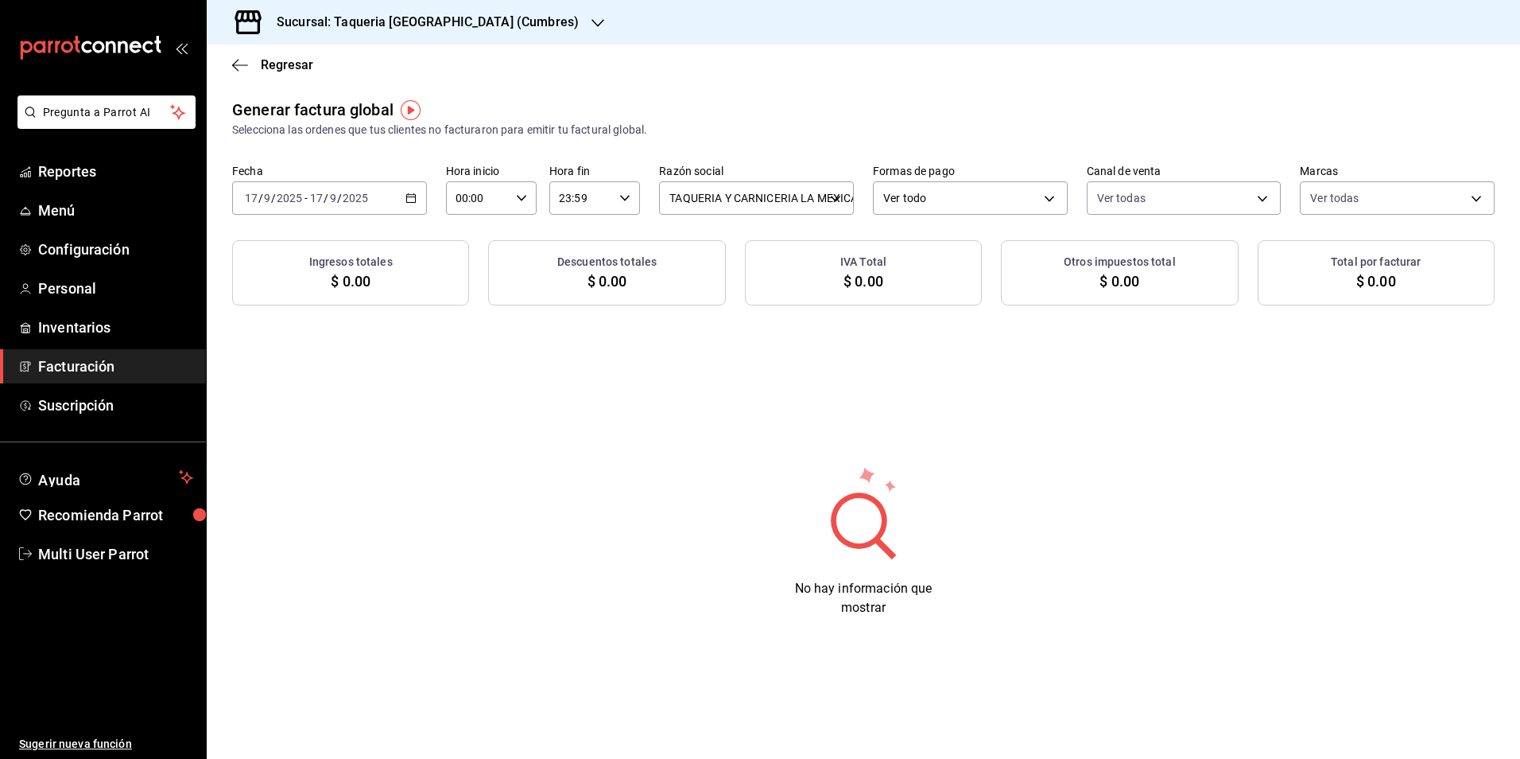
click at [368, 189] on div "[DATE] [DATE] - [DATE] [DATE]" at bounding box center [329, 197] width 195 height 33
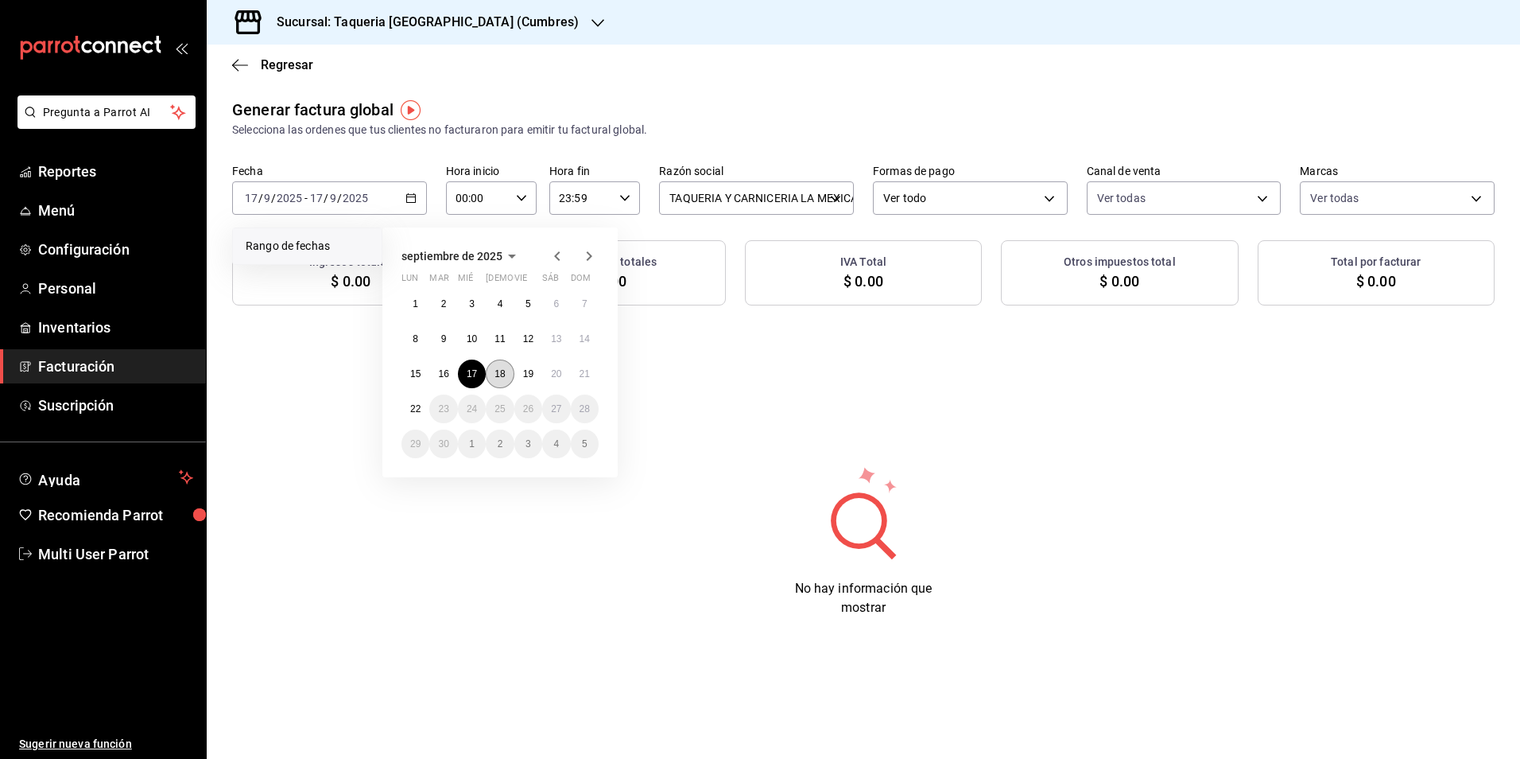
click at [499, 373] on abbr "18" at bounding box center [500, 373] width 10 height 11
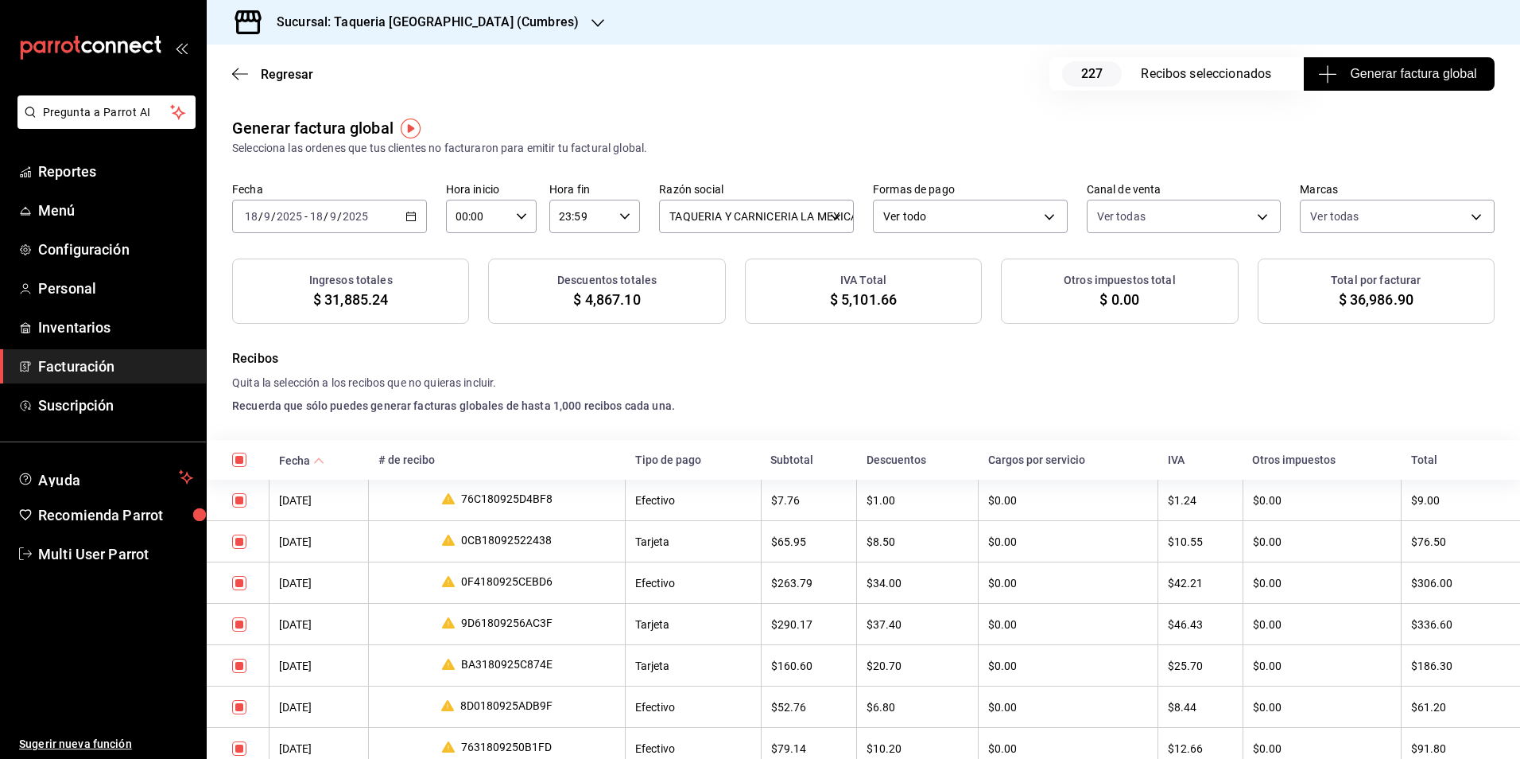
click at [1352, 87] on button "Generar factura global" at bounding box center [1399, 73] width 191 height 33
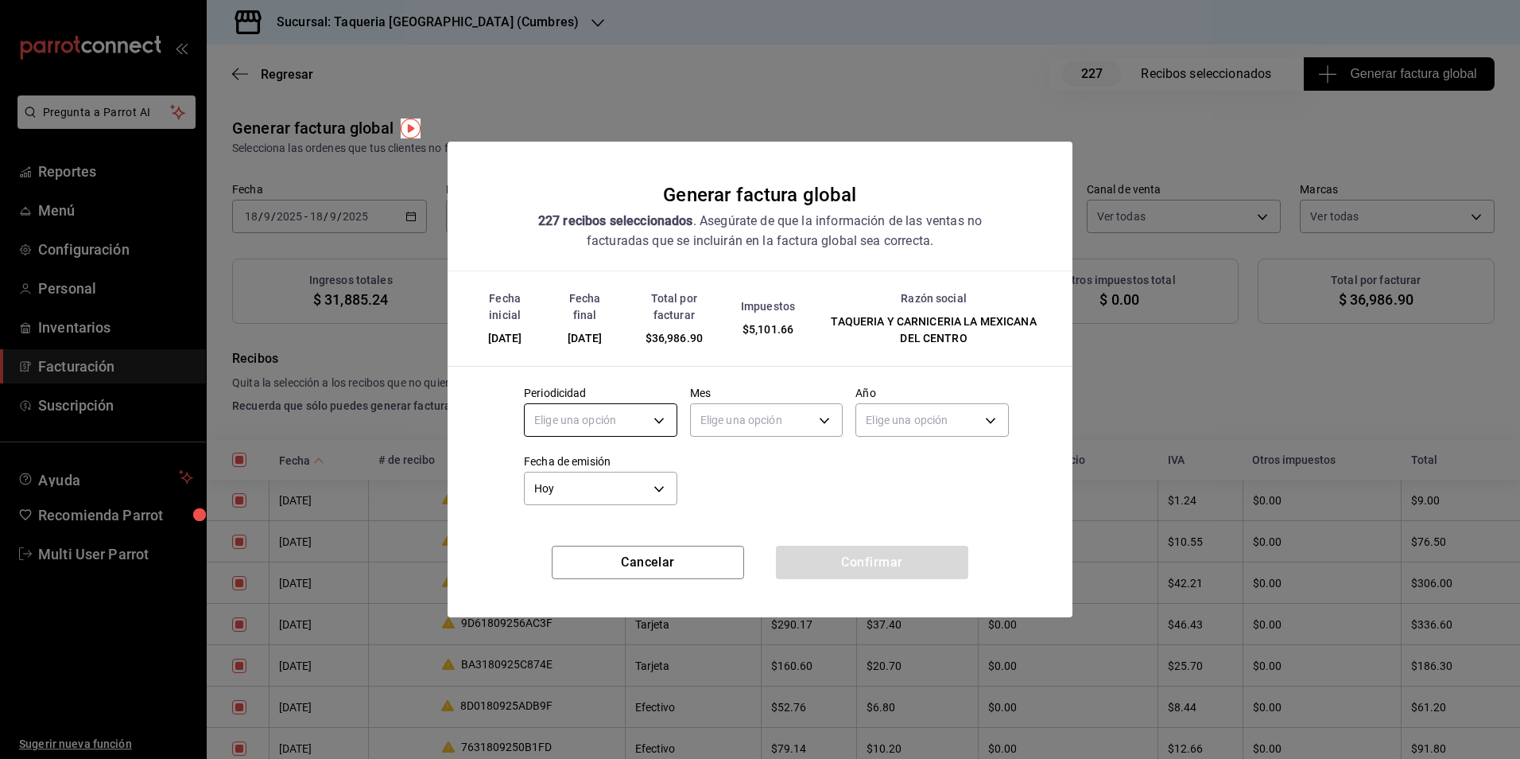
click at [620, 404] on body "Pregunta a Parrot AI Reportes Menú Configuración Personal Inventarios Facturaci…" at bounding box center [760, 379] width 1520 height 759
click at [590, 448] on div at bounding box center [760, 379] width 1520 height 759
click at [586, 473] on li "Semanal" at bounding box center [582, 475] width 114 height 15
click at [638, 417] on body "Pregunta a Parrot AI Reportes Menú Configuración Personal Inventarios Facturaci…" at bounding box center [760, 379] width 1520 height 759
click at [619, 473] on li "Diario" at bounding box center [601, 469] width 152 height 26
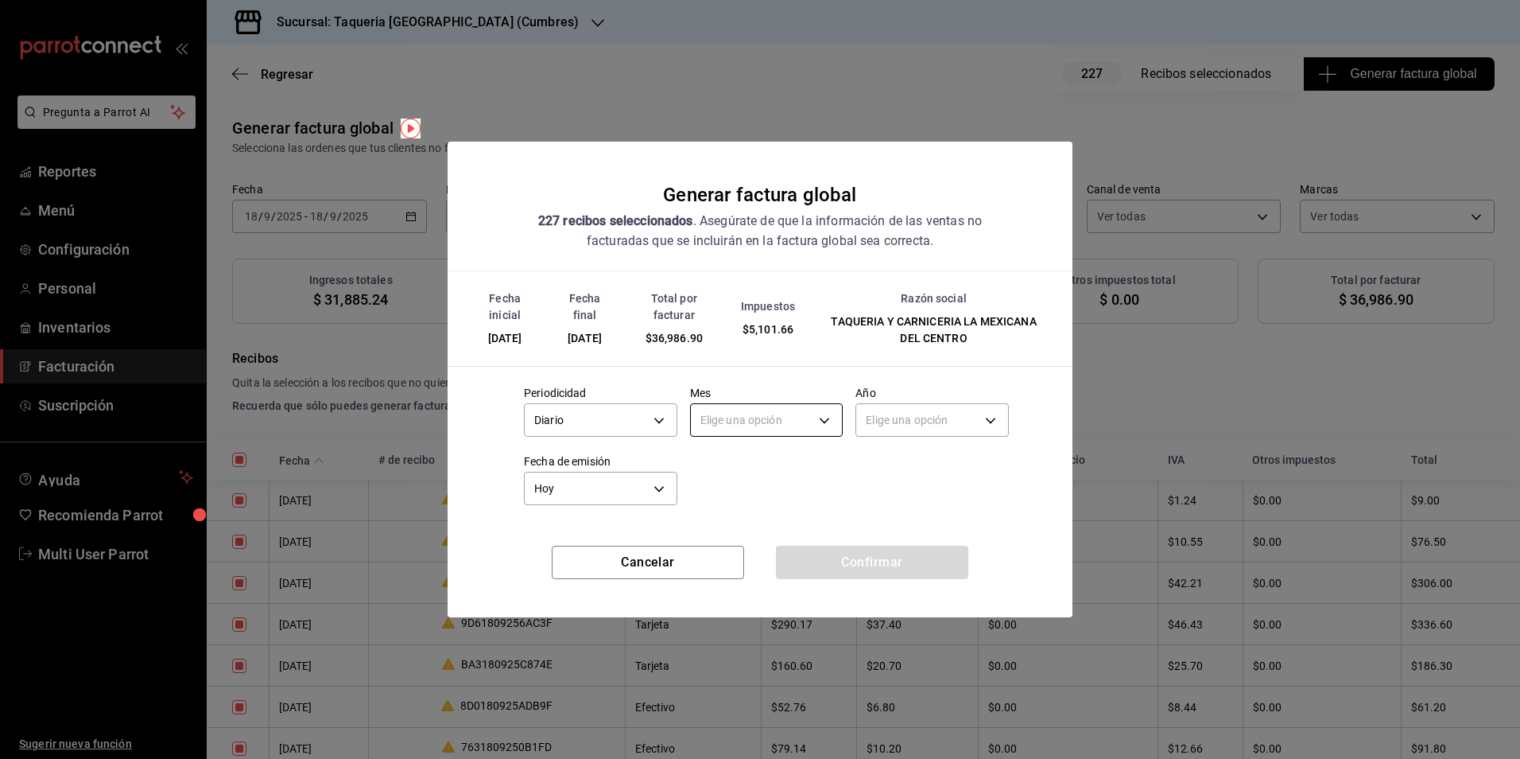
click at [760, 416] on body "Pregunta a Parrot AI Reportes Menú Configuración Personal Inventarios Facturaci…" at bounding box center [760, 379] width 1520 height 759
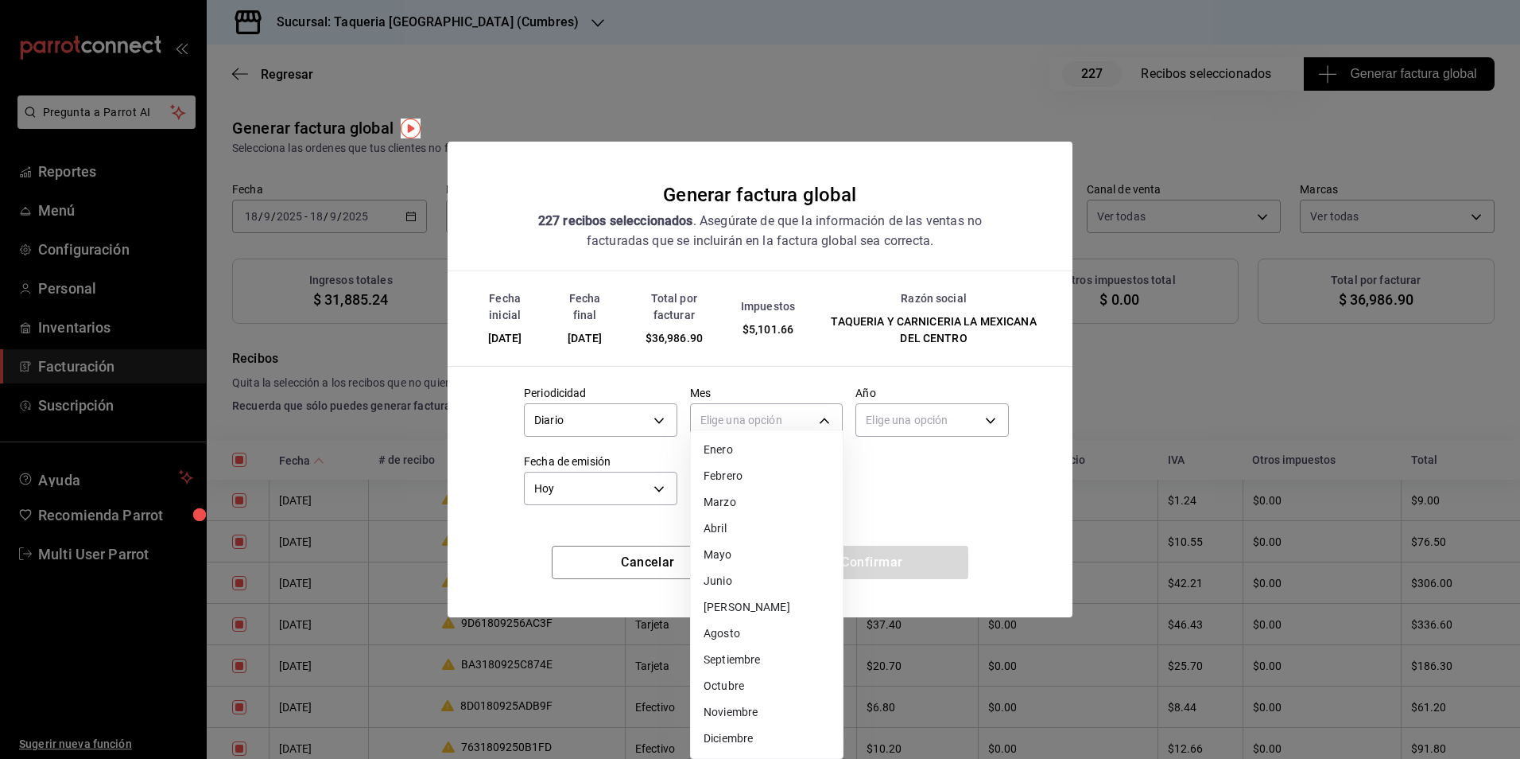
click at [762, 654] on li "Septiembre" at bounding box center [767, 659] width 152 height 26
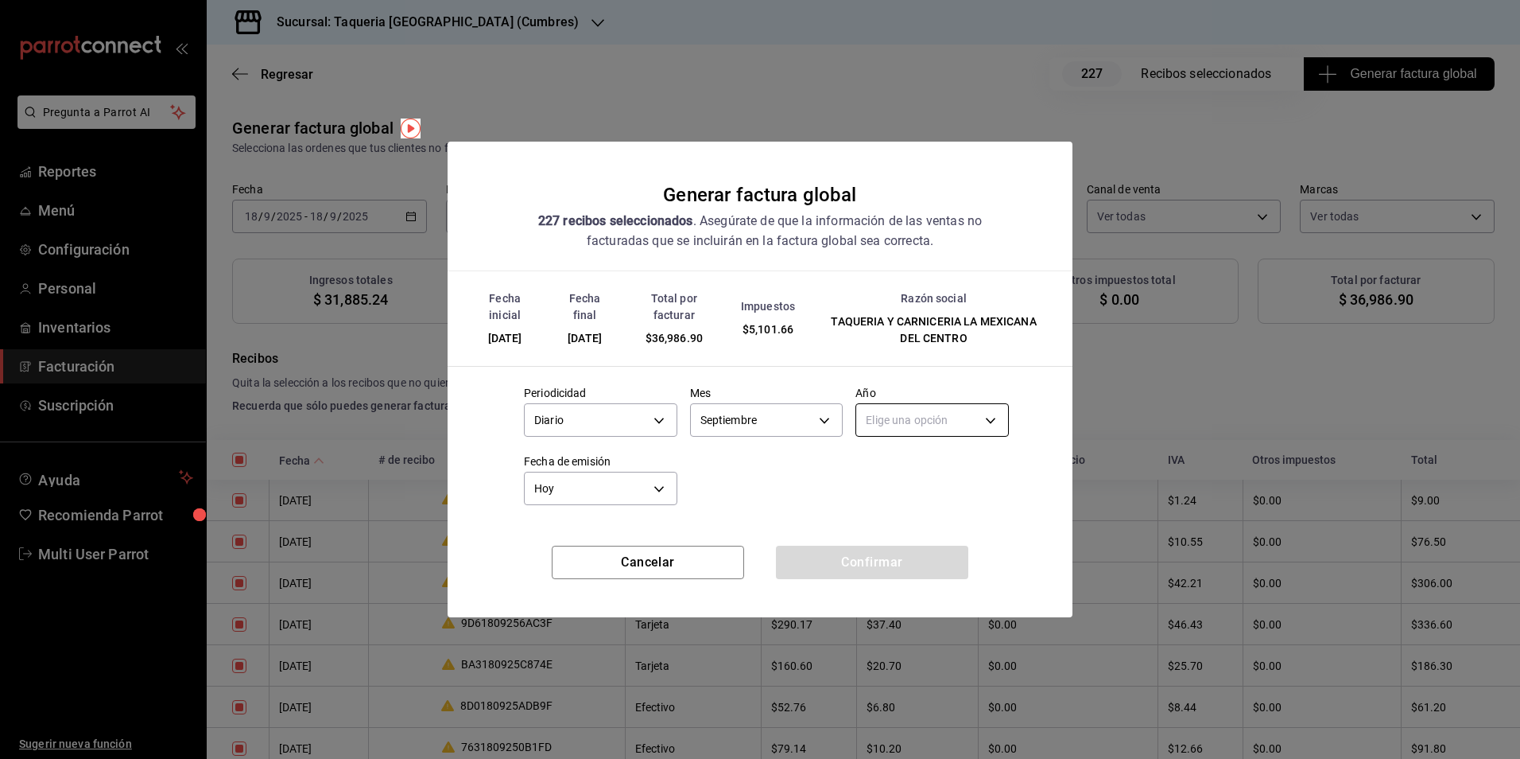
click at [925, 416] on body "Pregunta a Parrot AI Reportes Menú Configuración Personal Inventarios Facturaci…" at bounding box center [760, 379] width 1520 height 759
click at [885, 464] on li "2025" at bounding box center [932, 469] width 152 height 26
click at [893, 563] on button "Confirmar" at bounding box center [872, 561] width 192 height 33
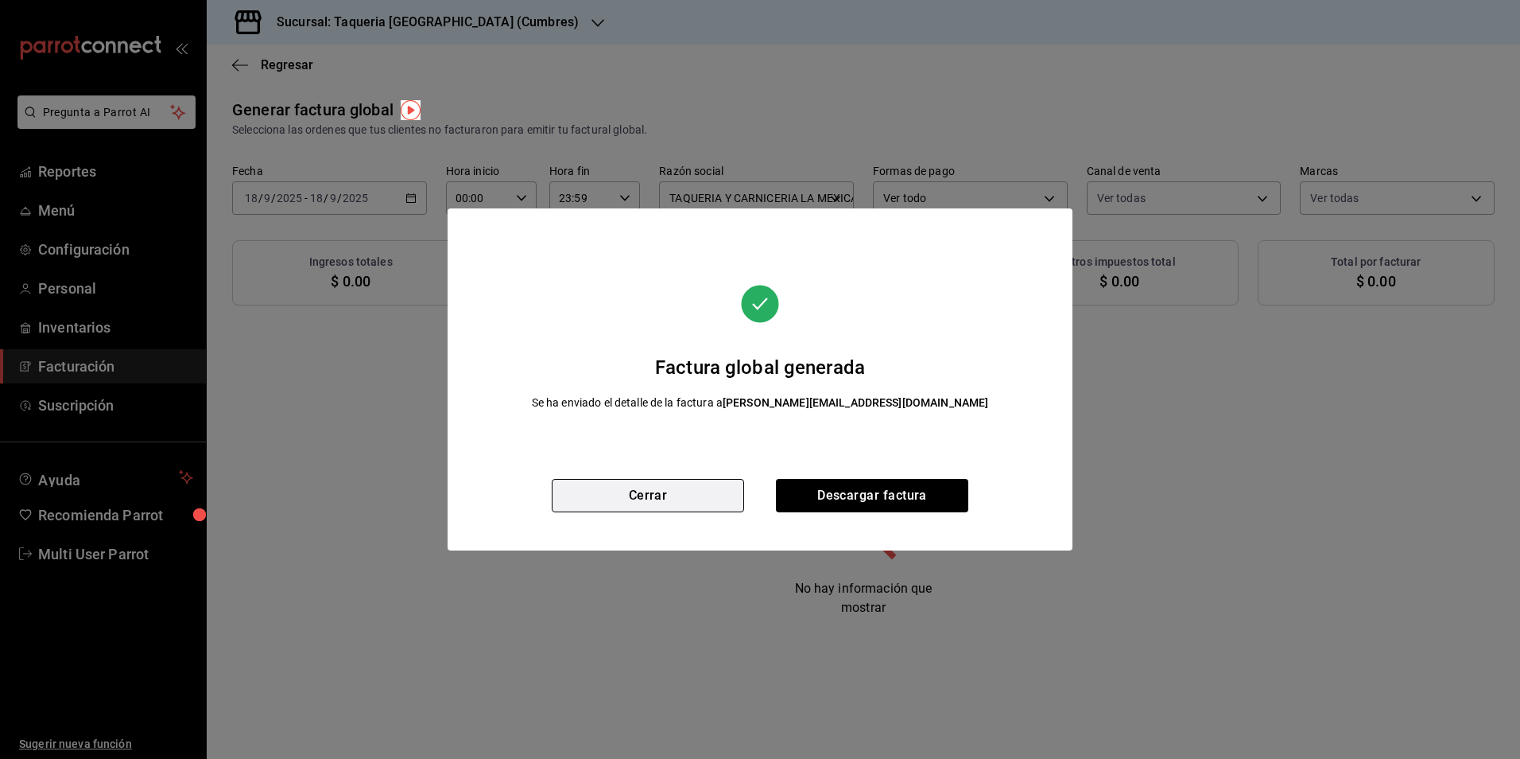
click at [655, 495] on button "Cerrar" at bounding box center [648, 495] width 192 height 33
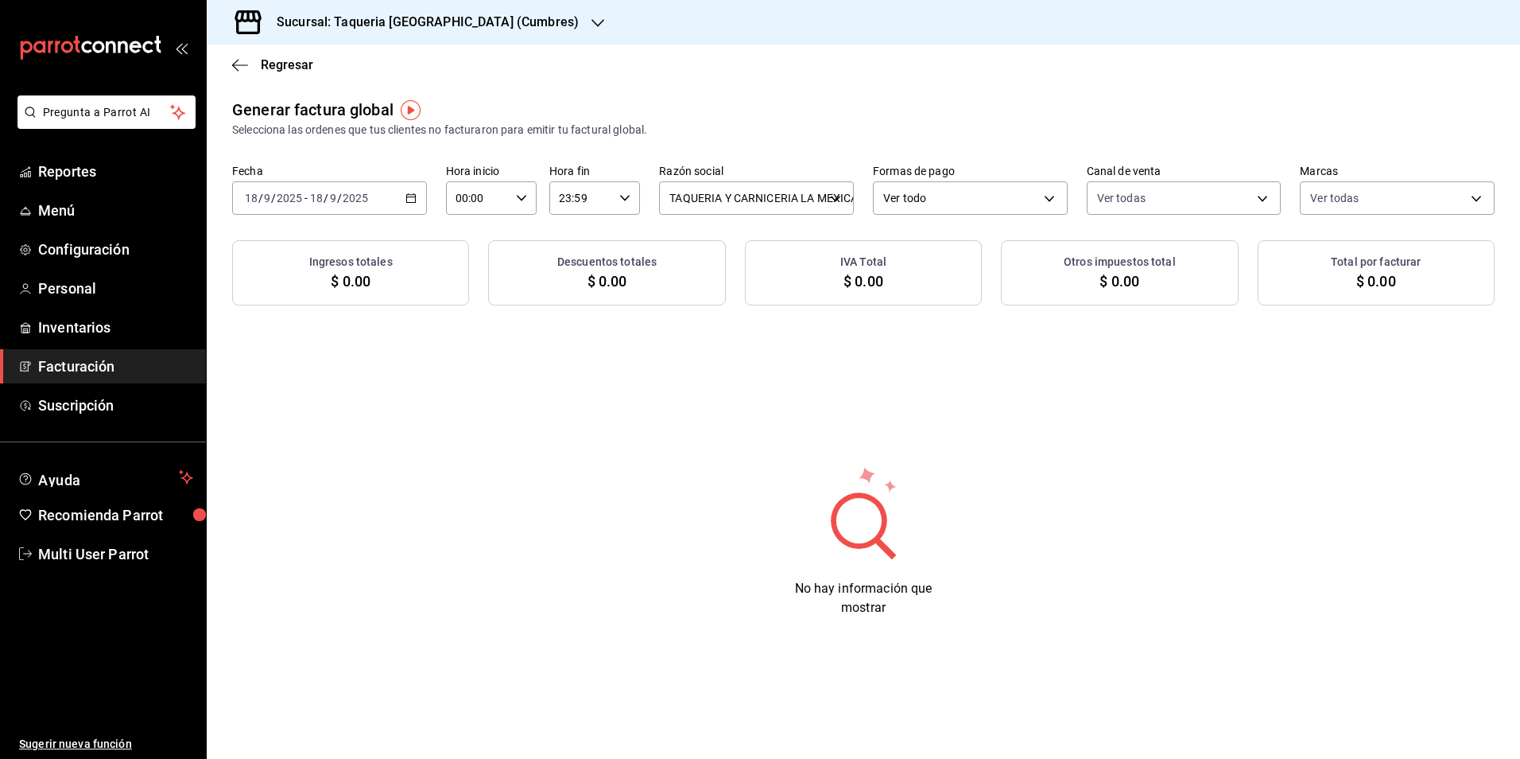
click at [355, 204] on input "2025" at bounding box center [355, 198] width 27 height 13
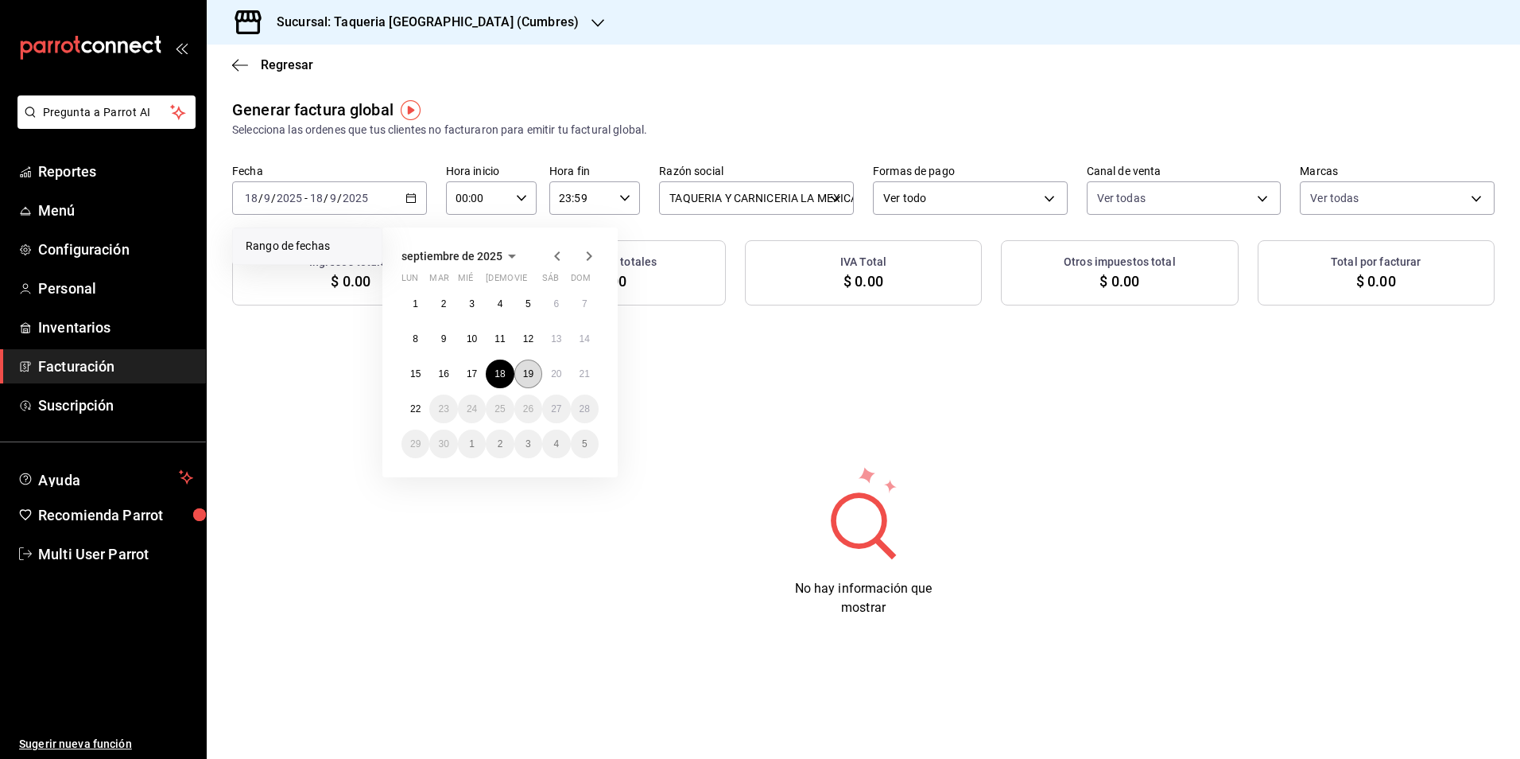
click at [530, 371] on abbr "19" at bounding box center [528, 373] width 10 height 11
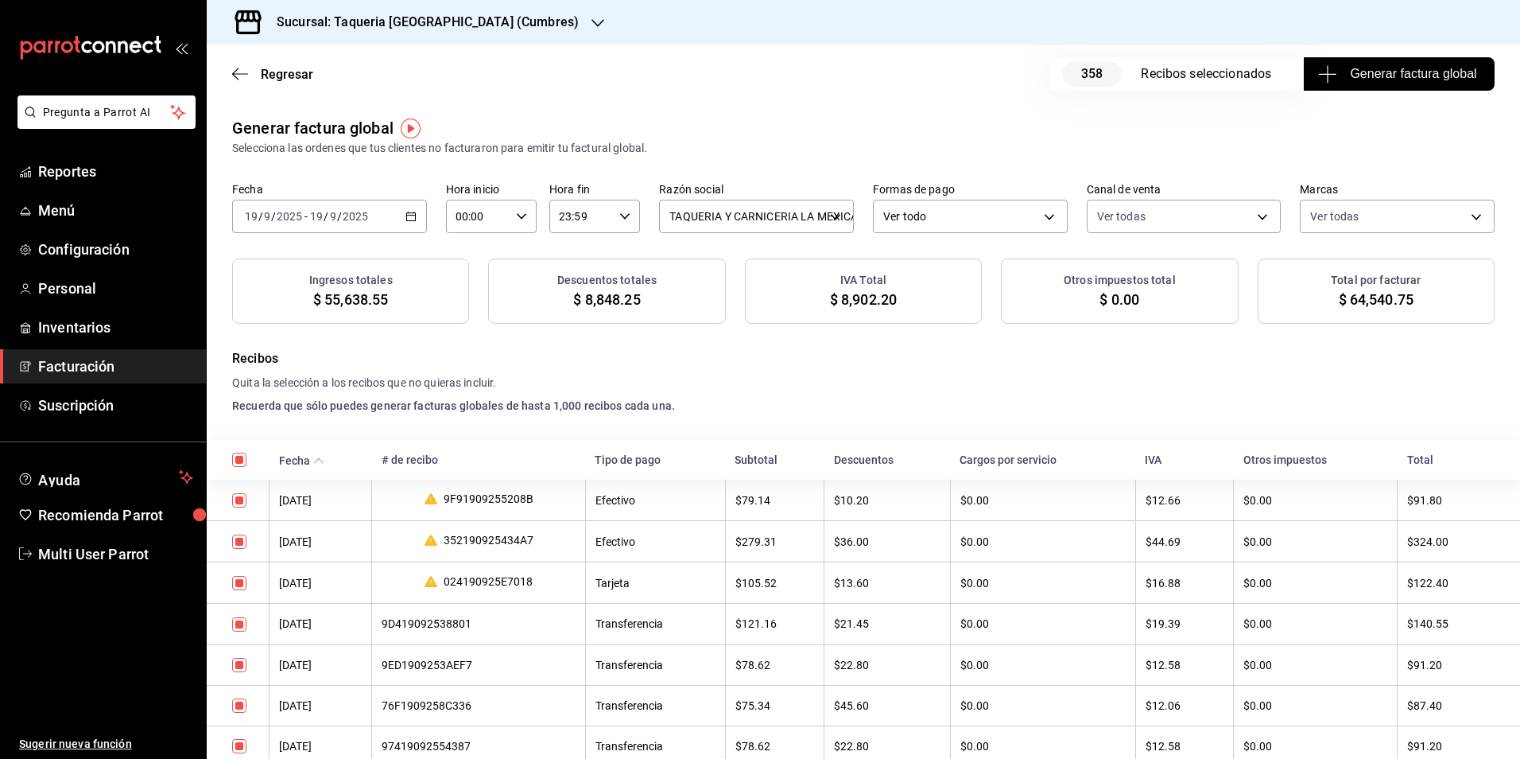
click at [1394, 50] on div "Regresar 358 Recibos seleccionados Generar factura global" at bounding box center [863, 74] width 1313 height 59
click at [1377, 75] on span "Generar factura global" at bounding box center [1398, 73] width 155 height 19
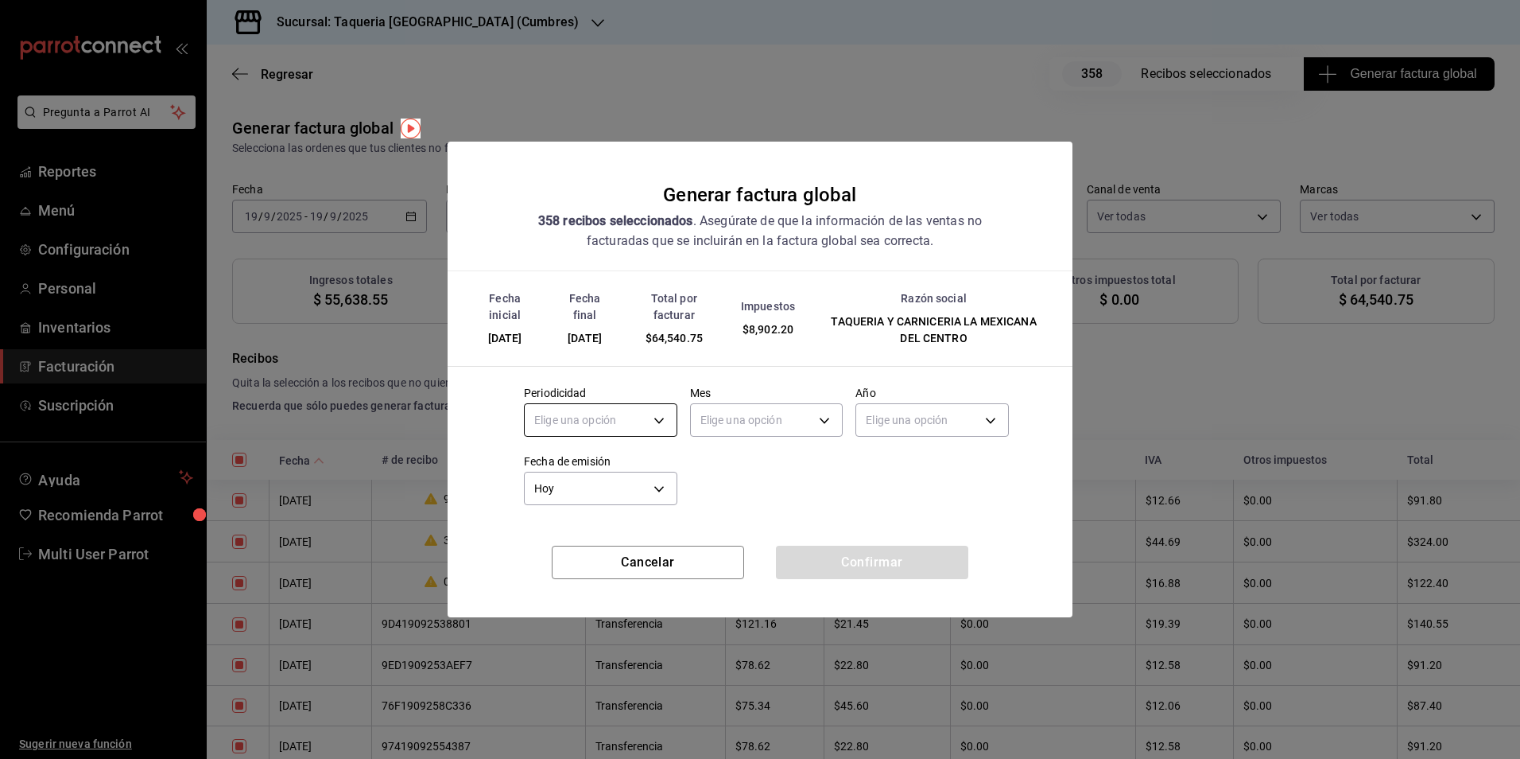
click at [580, 421] on body "Pregunta a Parrot AI Reportes Menú Configuración Personal Inventarios Facturaci…" at bounding box center [760, 379] width 1520 height 759
click at [573, 458] on li "Diario" at bounding box center [601, 469] width 152 height 26
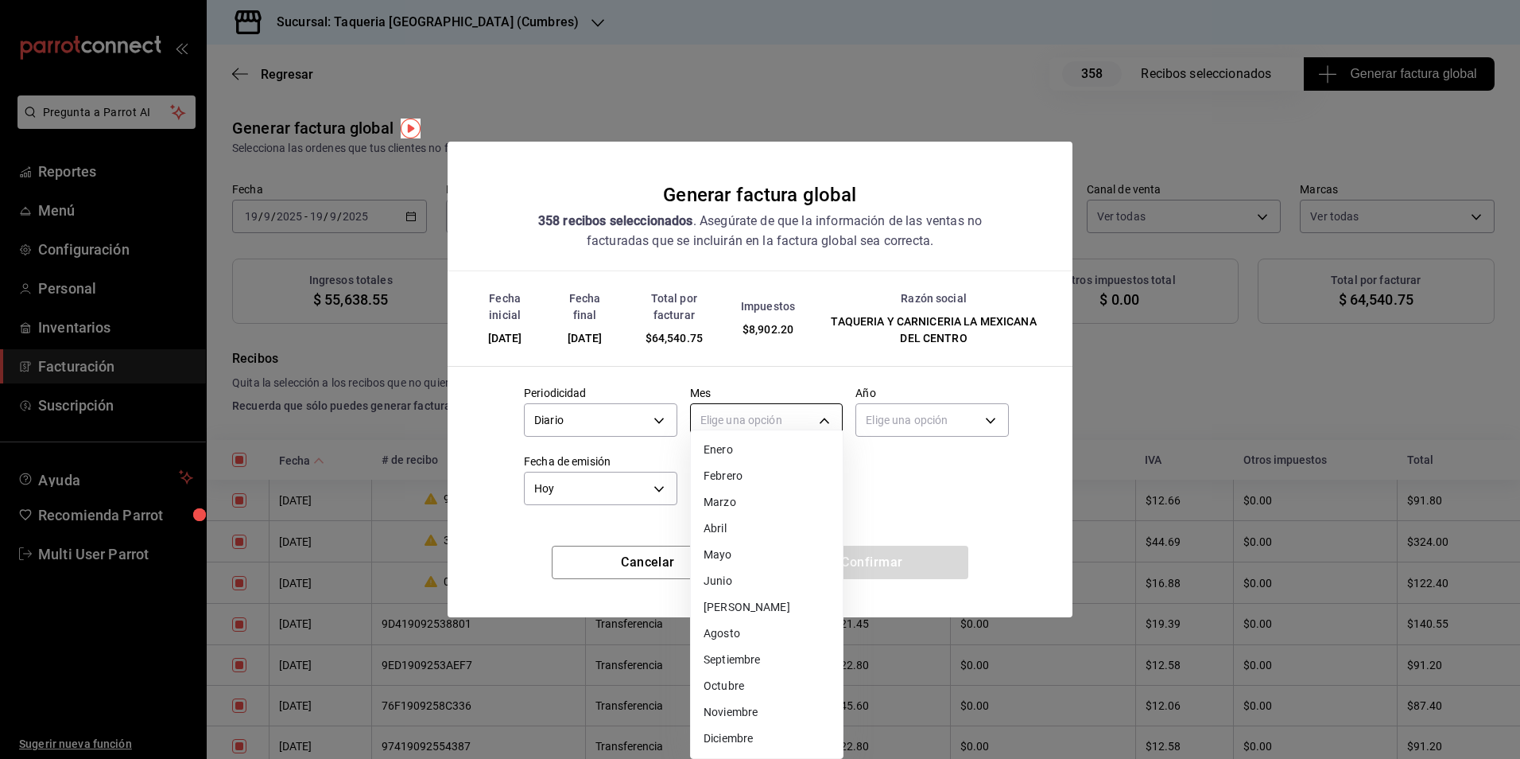
click at [775, 410] on body "Pregunta a Parrot AI Reportes Menú Configuración Personal Inventarios Facturaci…" at bounding box center [760, 379] width 1520 height 759
click at [747, 650] on li "Septiembre" at bounding box center [767, 659] width 152 height 26
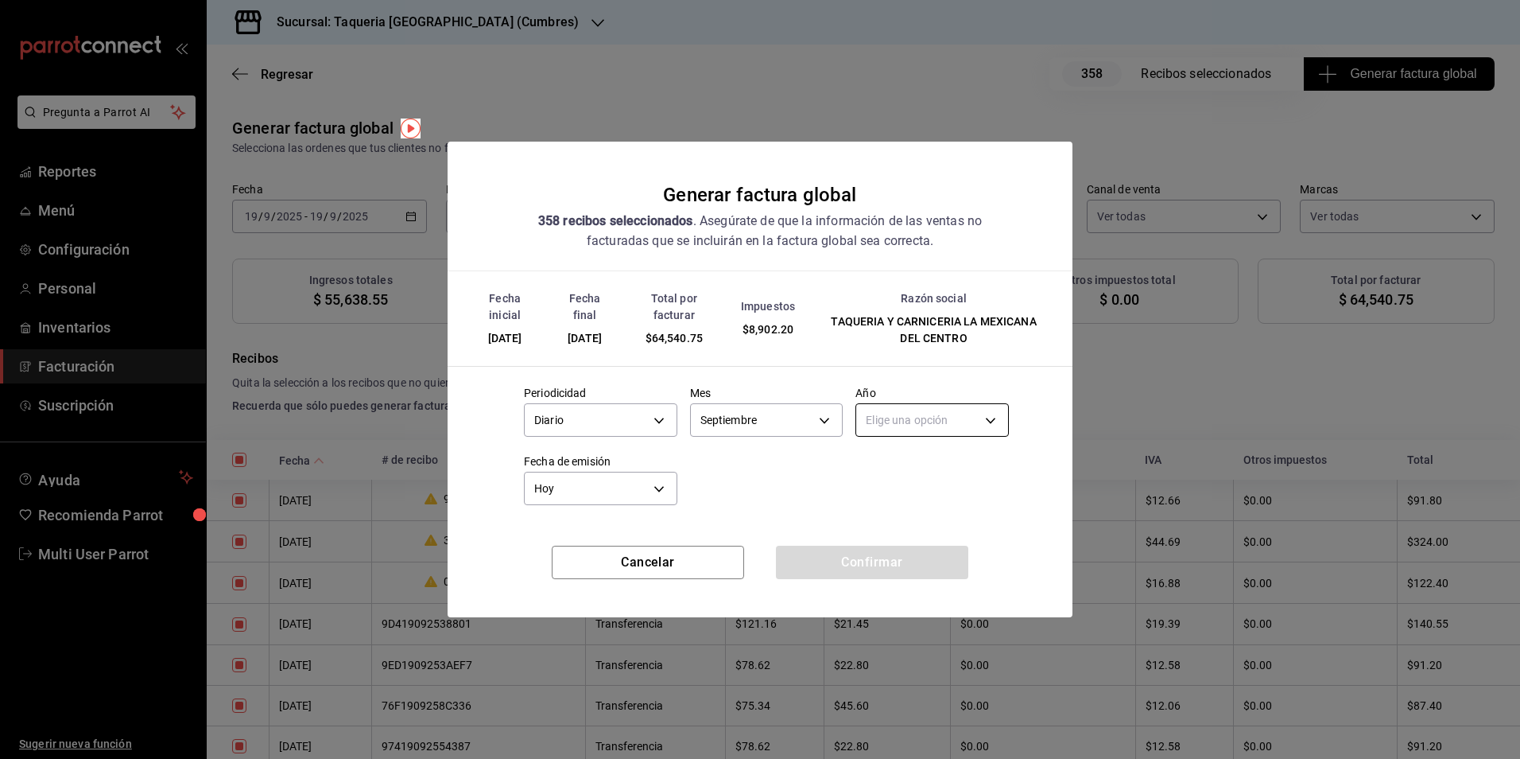
click at [947, 411] on body "Pregunta a Parrot AI Reportes Menú Configuración Personal Inventarios Facturaci…" at bounding box center [760, 379] width 1520 height 759
click at [895, 470] on li "2025" at bounding box center [932, 469] width 152 height 26
click at [850, 561] on button "Confirmar" at bounding box center [872, 561] width 192 height 33
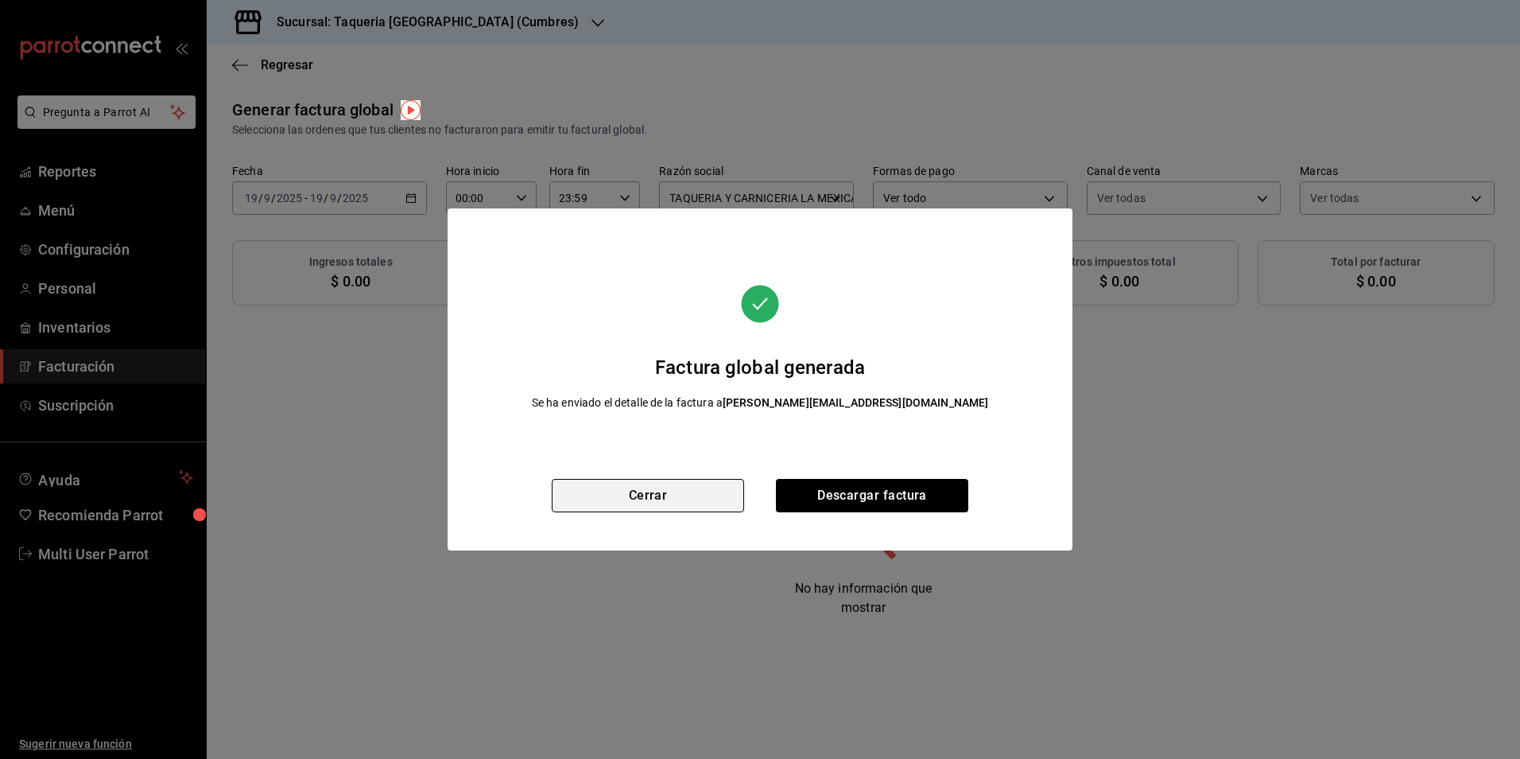
click at [669, 481] on button "Cerrar" at bounding box center [648, 495] width 192 height 33
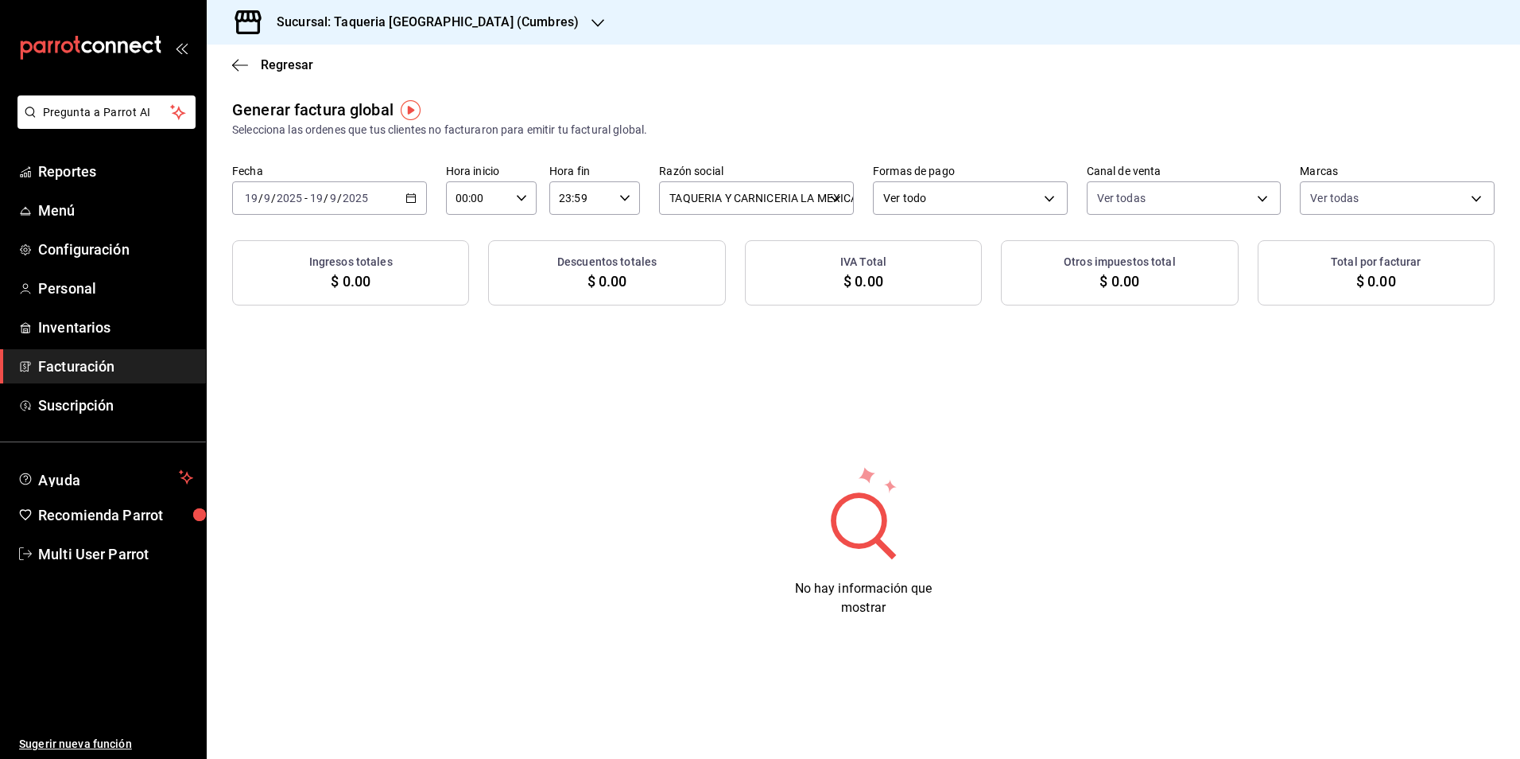
click at [403, 188] on div "[DATE] [DATE] - [DATE] [DATE]" at bounding box center [329, 197] width 195 height 33
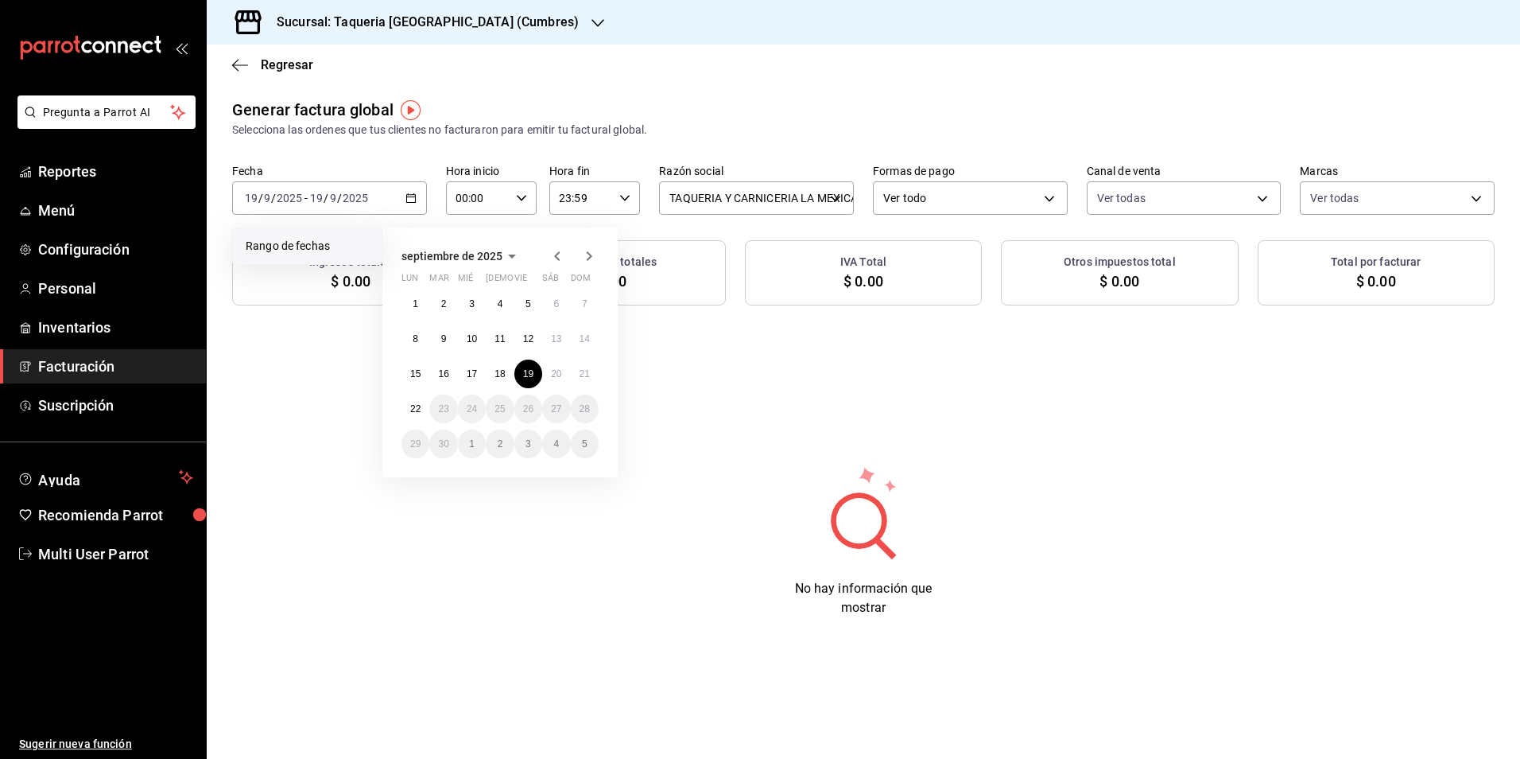
click at [470, 17] on h3 "Sucursal: Taqueria [GEOGRAPHIC_DATA] (Cumbres)" at bounding box center [421, 22] width 315 height 19
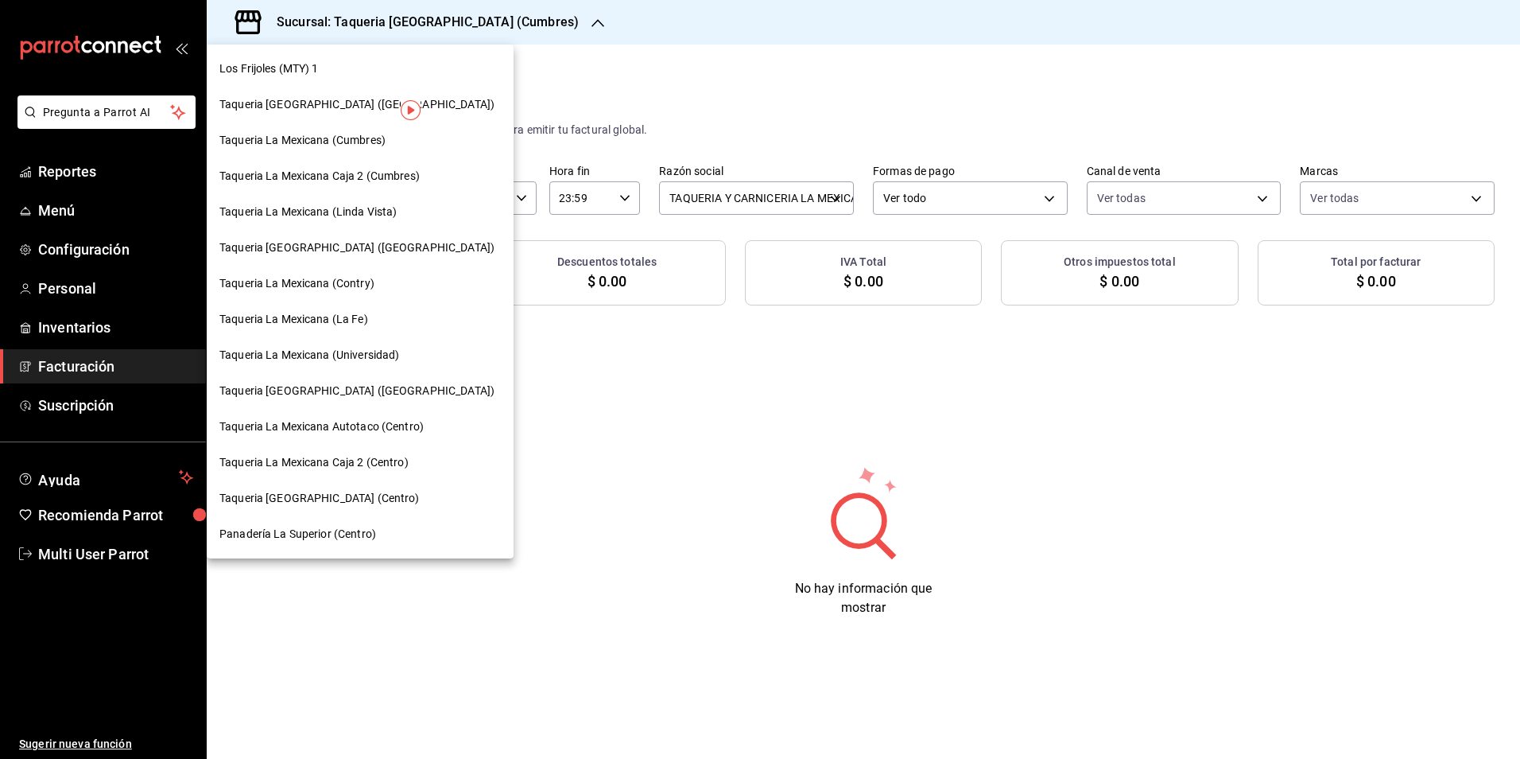
click at [394, 212] on span "Taqueria La Mexicana (Linda Vista)" at bounding box center [307, 212] width 177 height 17
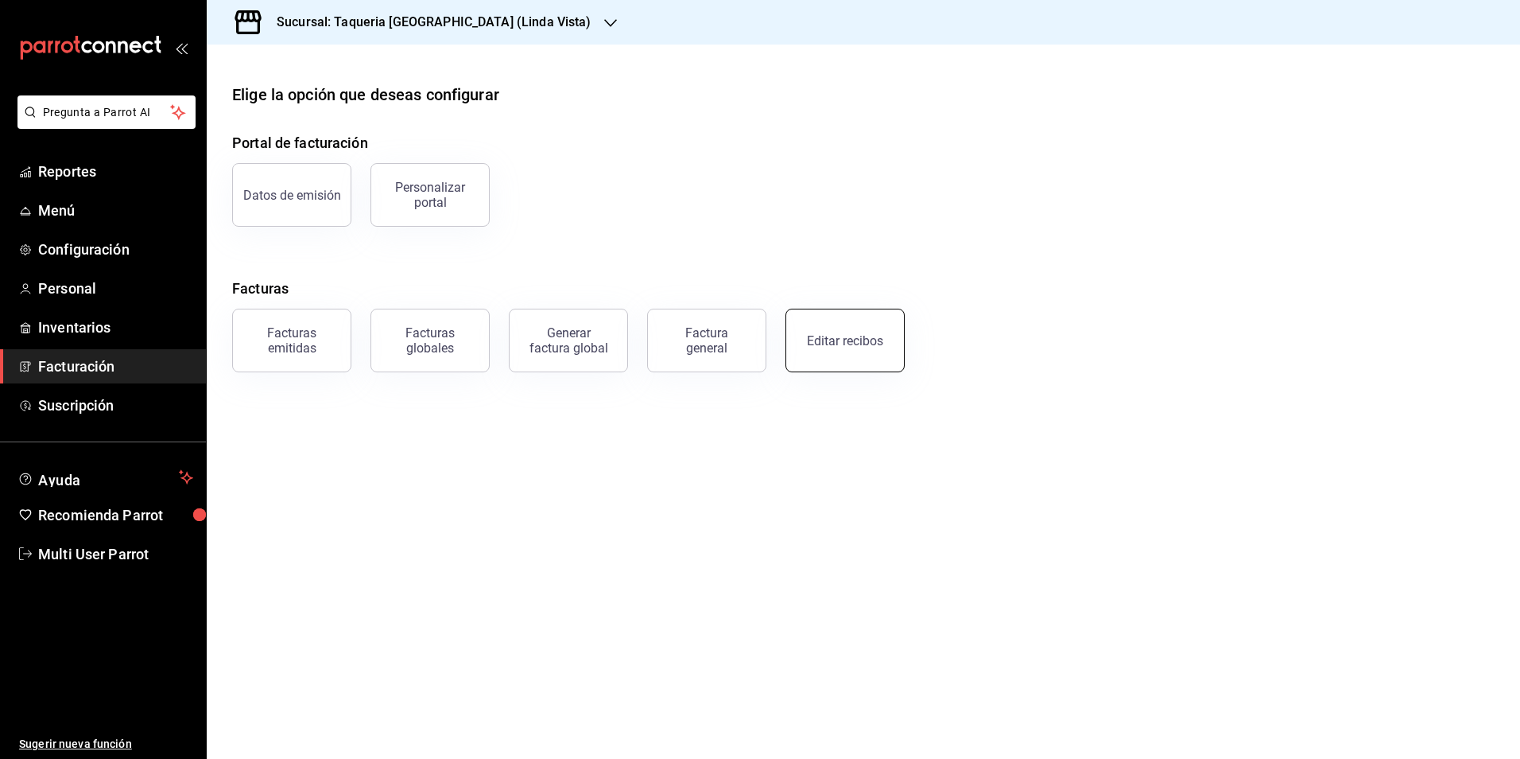
click at [848, 327] on button "Editar recibos" at bounding box center [845, 340] width 119 height 64
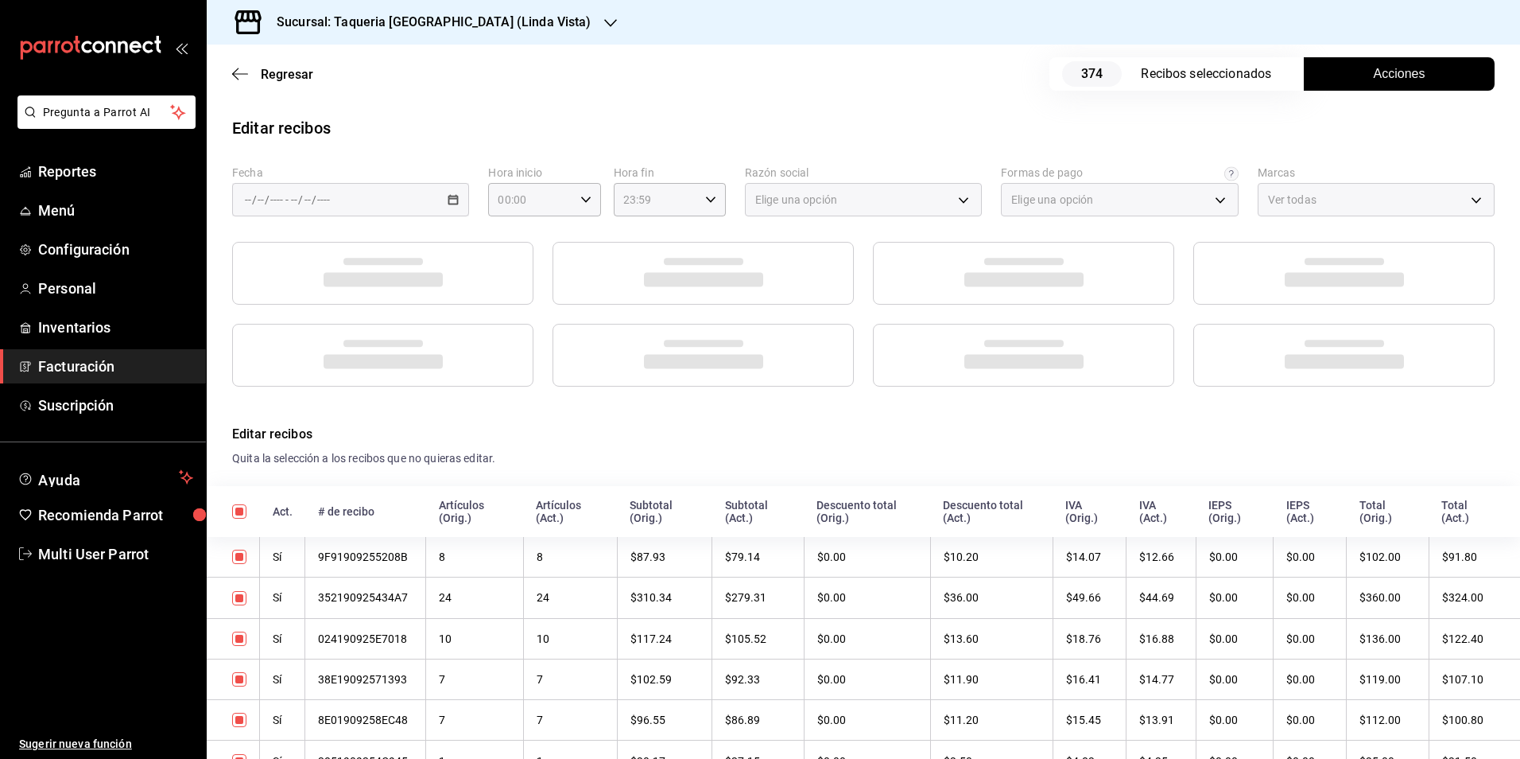
click at [443, 229] on div "Fecha / / - / / Hora inicio 00:00 Hora inicio Hora fin 23:59 Hora fin Razón soc…" at bounding box center [863, 275] width 1313 height 221
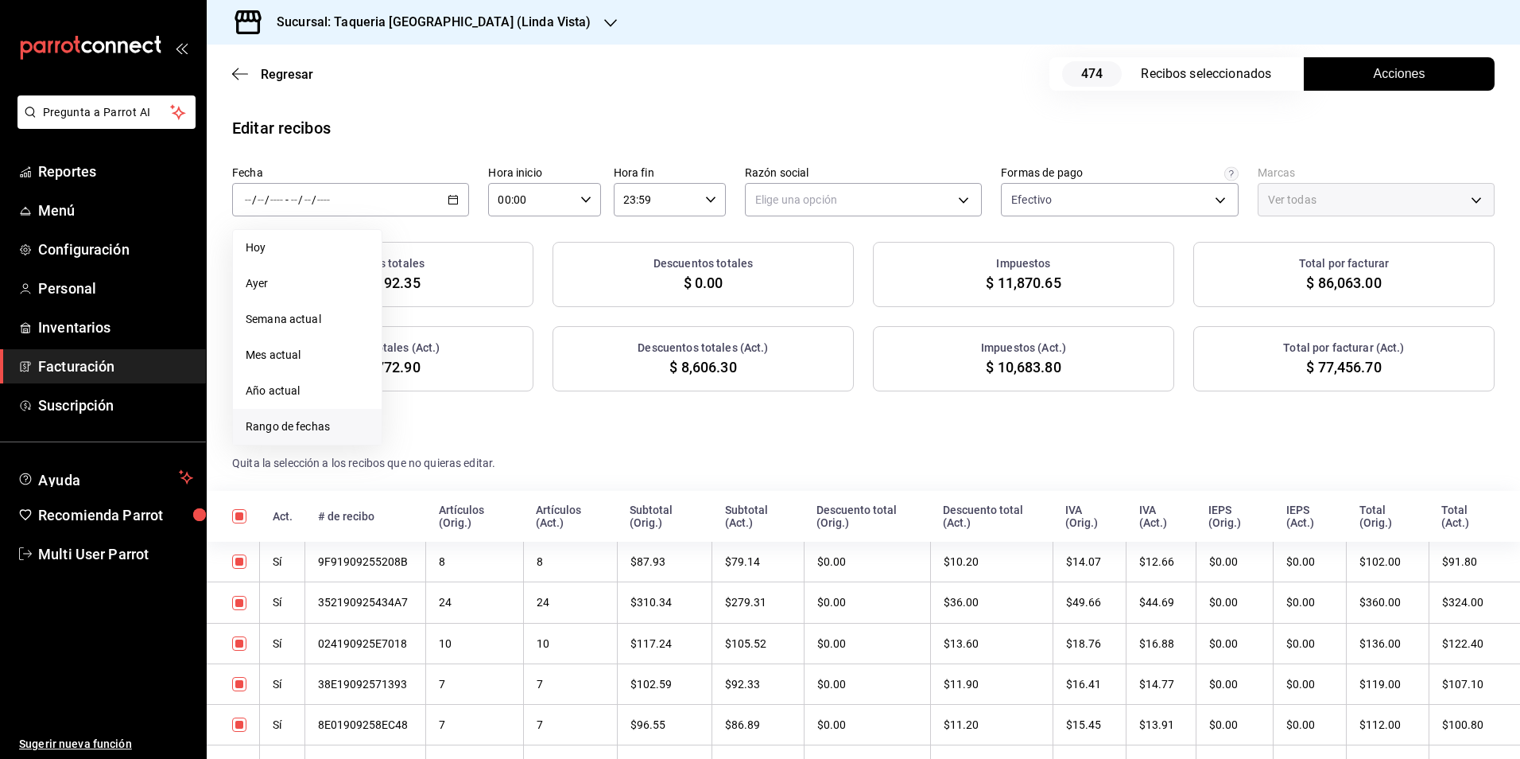
click at [317, 429] on span "Rango de fechas" at bounding box center [307, 426] width 123 height 17
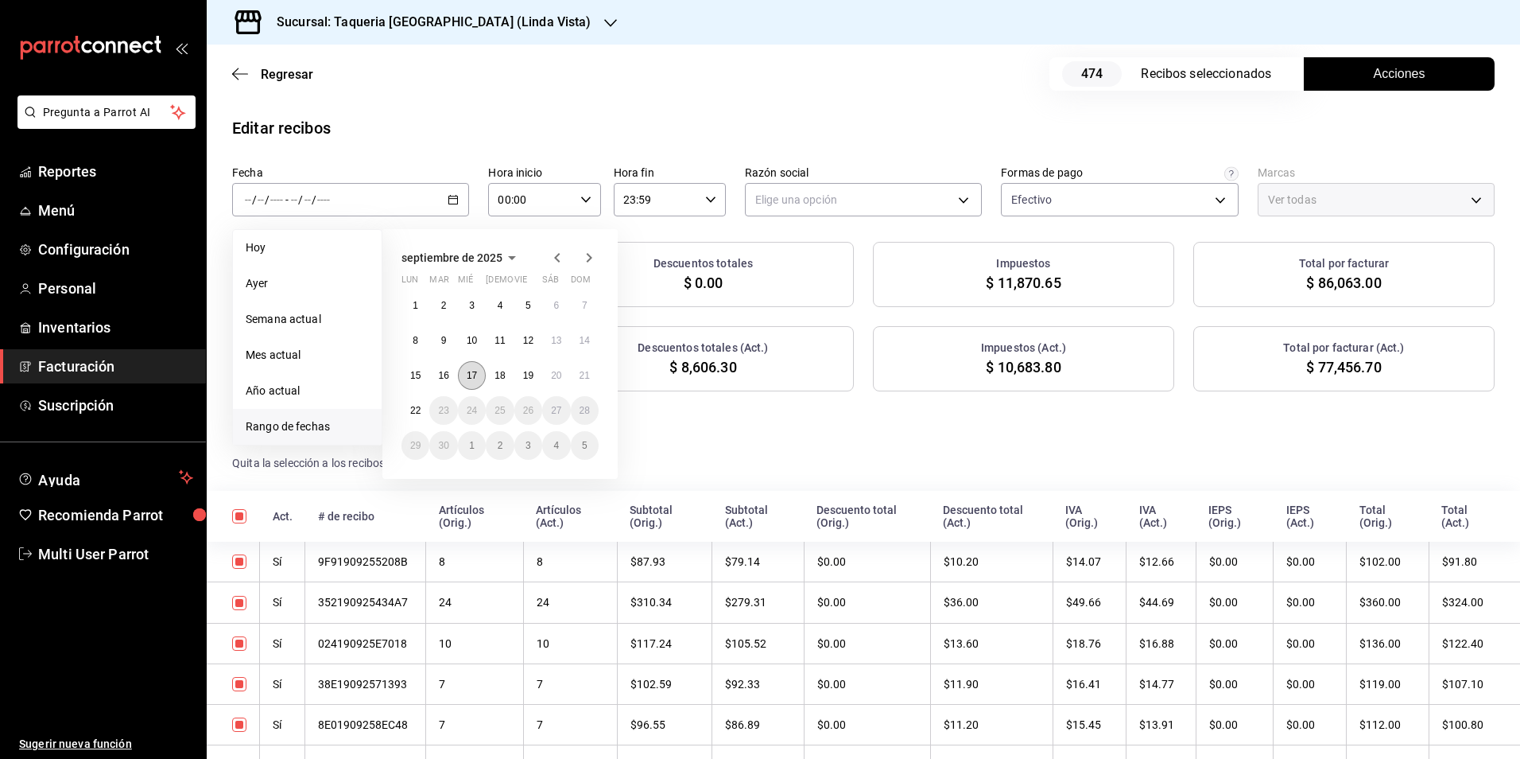
click at [468, 382] on button "17" at bounding box center [472, 375] width 28 height 29
click at [528, 373] on abbr "19" at bounding box center [528, 375] width 10 height 11
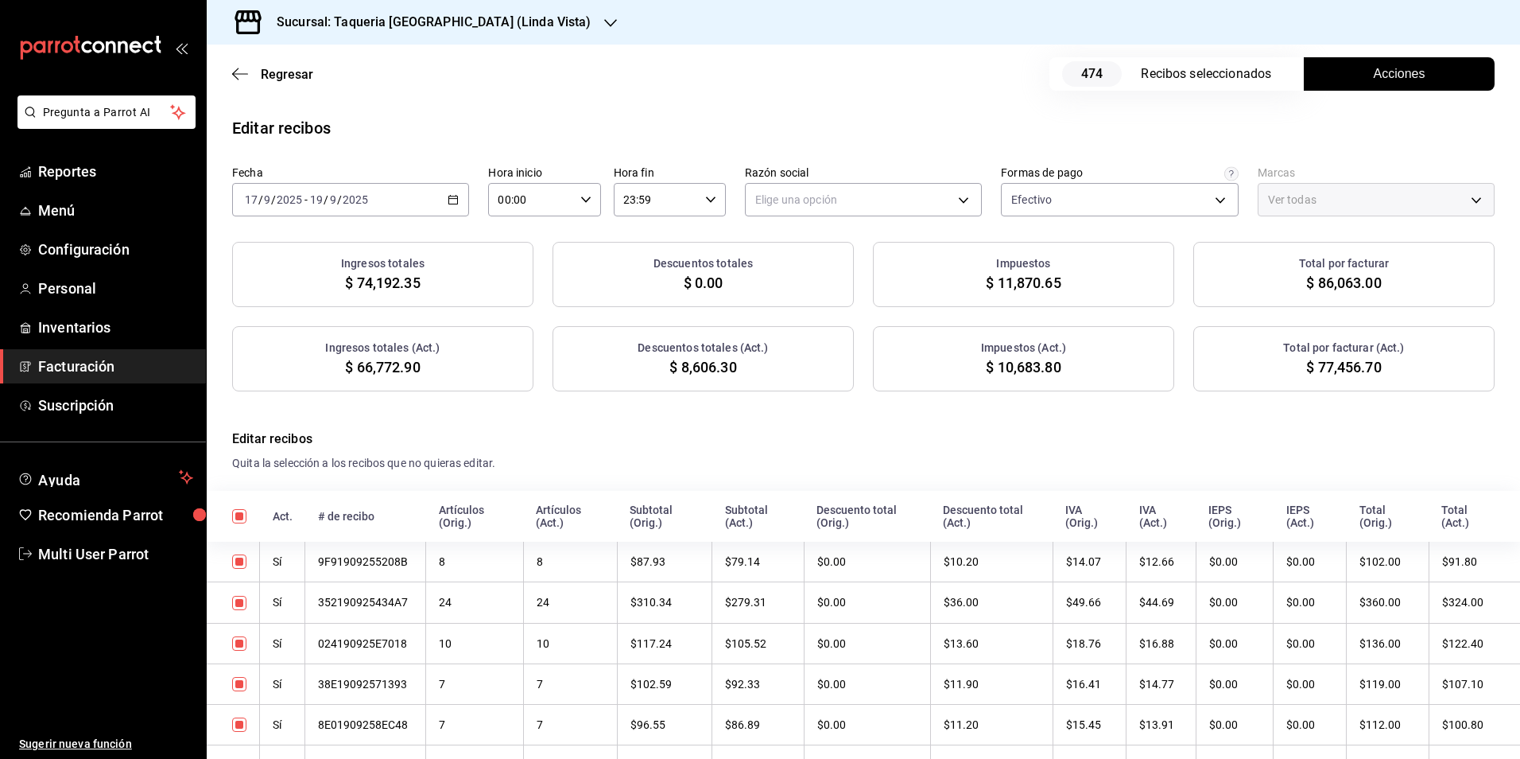
click at [886, 181] on div "Elige una opción" at bounding box center [863, 197] width 237 height 40
click at [872, 216] on body "Pregunta a Parrot AI Reportes Menú Configuración Personal Inventarios Facturaci…" at bounding box center [760, 379] width 1520 height 759
click at [846, 280] on li "TAQUERIA Y CARNICERIA LA MEXICANA DEL CENTRO" at bounding box center [885, 280] width 289 height 29
click at [1053, 190] on body "Pregunta a Parrot AI Reportes Menú Configuración Personal Inventarios Facturaci…" at bounding box center [760, 379] width 1520 height 759
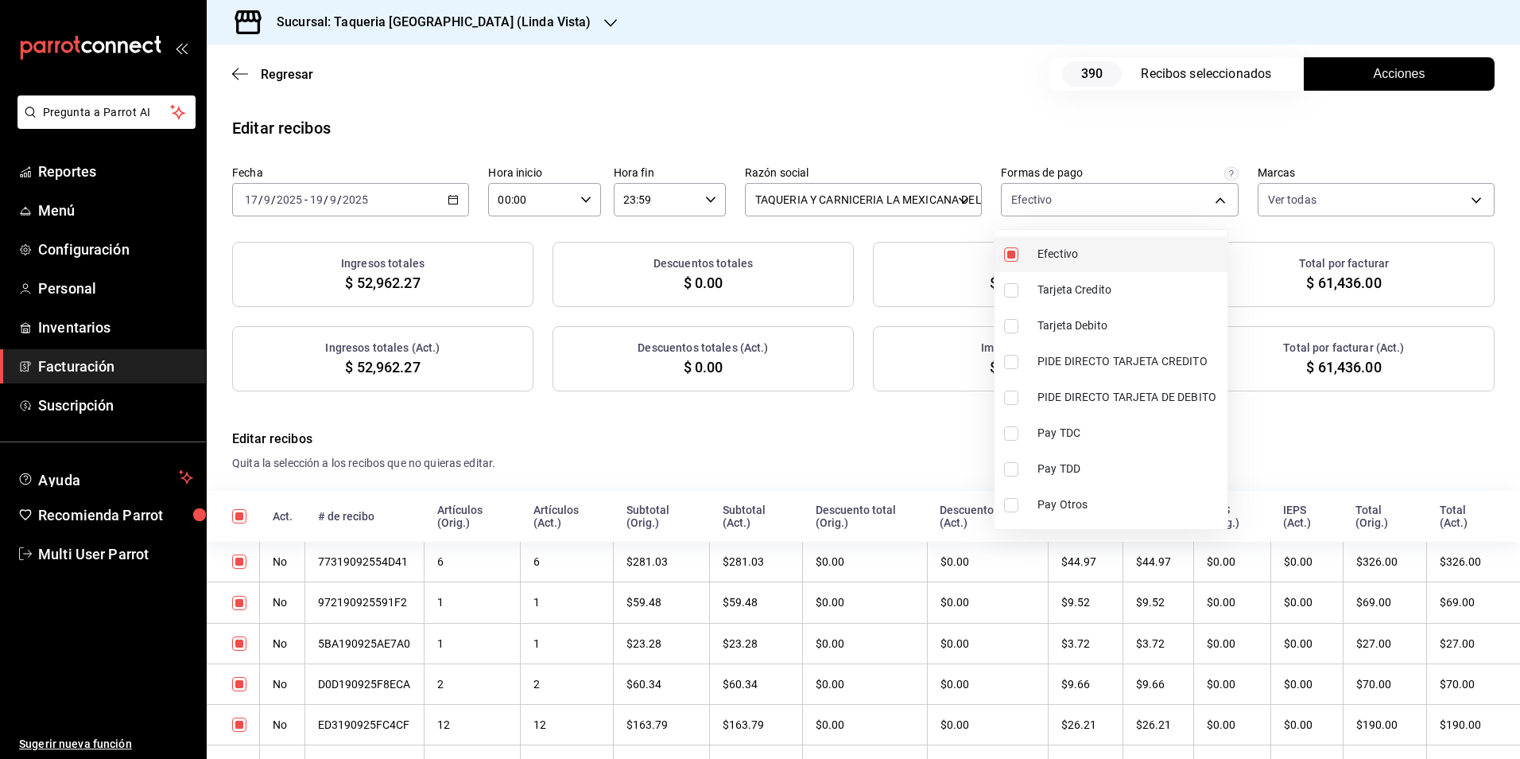
click at [1046, 268] on li "Efectivo" at bounding box center [1111, 254] width 233 height 36
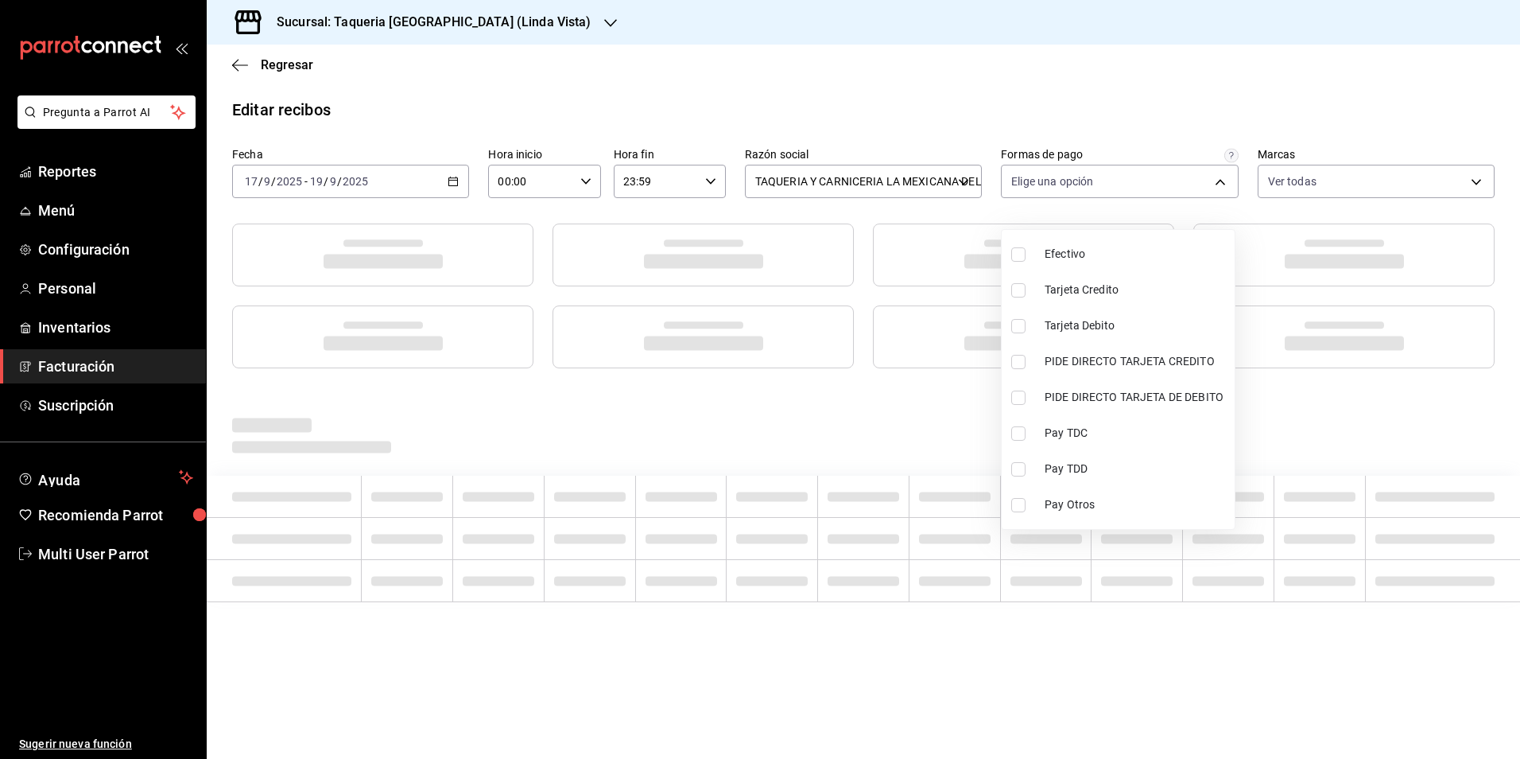
click at [1178, 132] on div at bounding box center [760, 379] width 1520 height 759
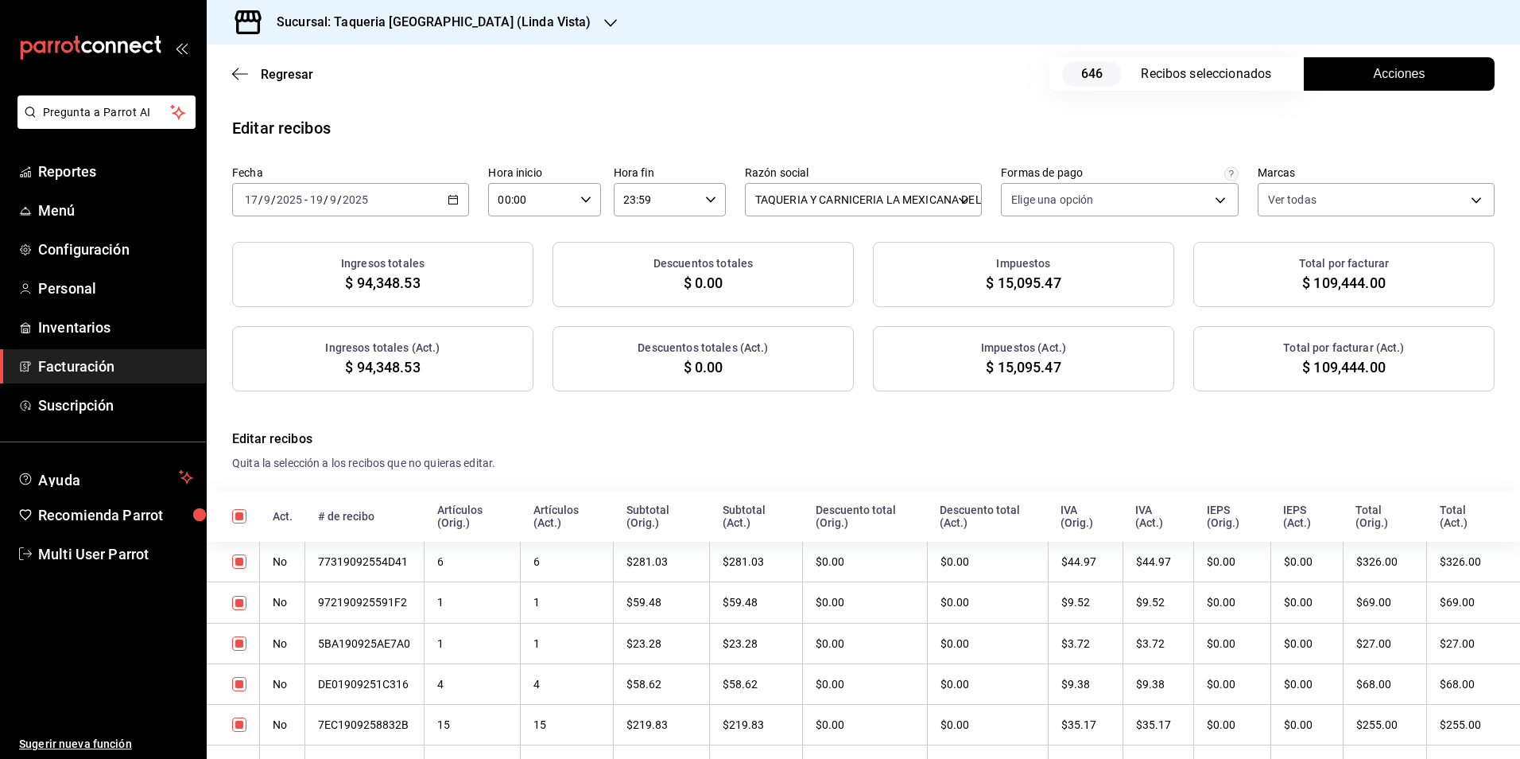
click at [1353, 76] on button "Acciones" at bounding box center [1399, 73] width 191 height 33
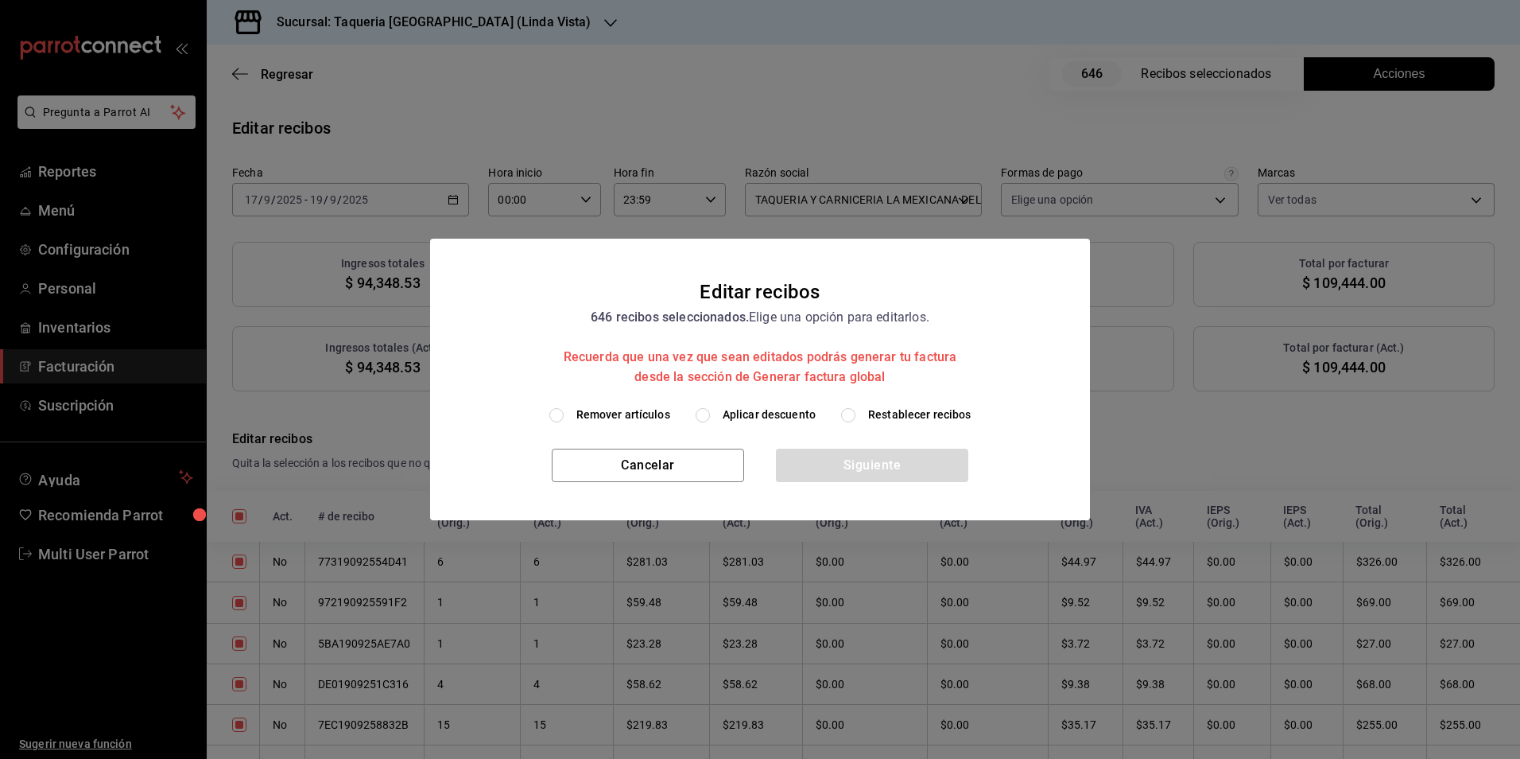
click at [768, 404] on h2 "Editar recibos 646 recibos seleccionados. Elige una opción para editarlos. Recu…" at bounding box center [760, 323] width 660 height 168
click at [767, 425] on div "Remover artículos Aplicar descuento Restablecer recibos" at bounding box center [760, 427] width 660 height 42
click at [767, 422] on span "Aplicar descuento" at bounding box center [769, 414] width 93 height 17
click at [710, 422] on input "Aplicar descuento" at bounding box center [703, 415] width 14 height 14
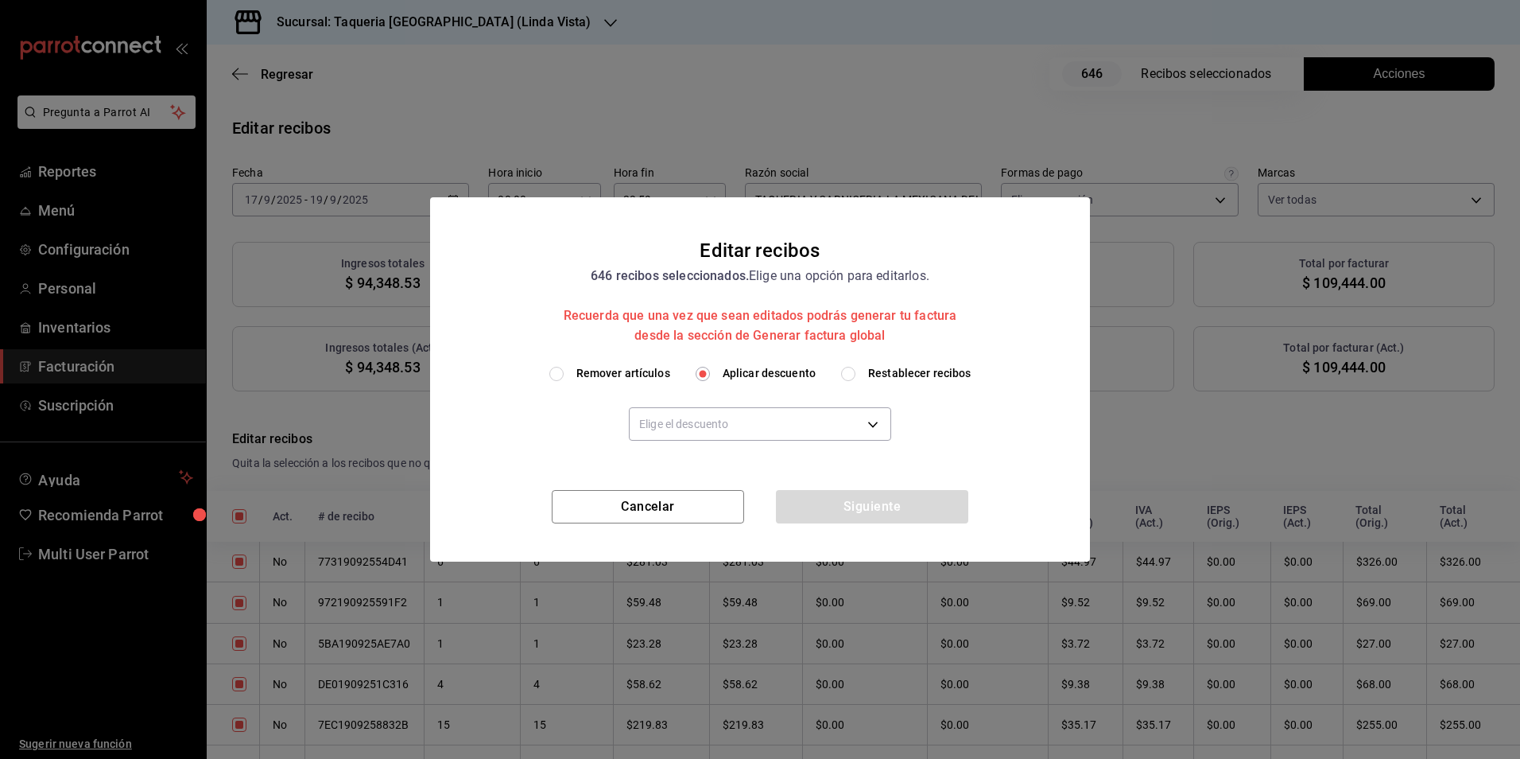
click at [744, 447] on div "Elige el descuento" at bounding box center [760, 423] width 262 height 83
click at [749, 426] on body "Pregunta a Parrot AI Reportes Menú Configuración Personal Inventarios Facturaci…" at bounding box center [760, 379] width 1520 height 759
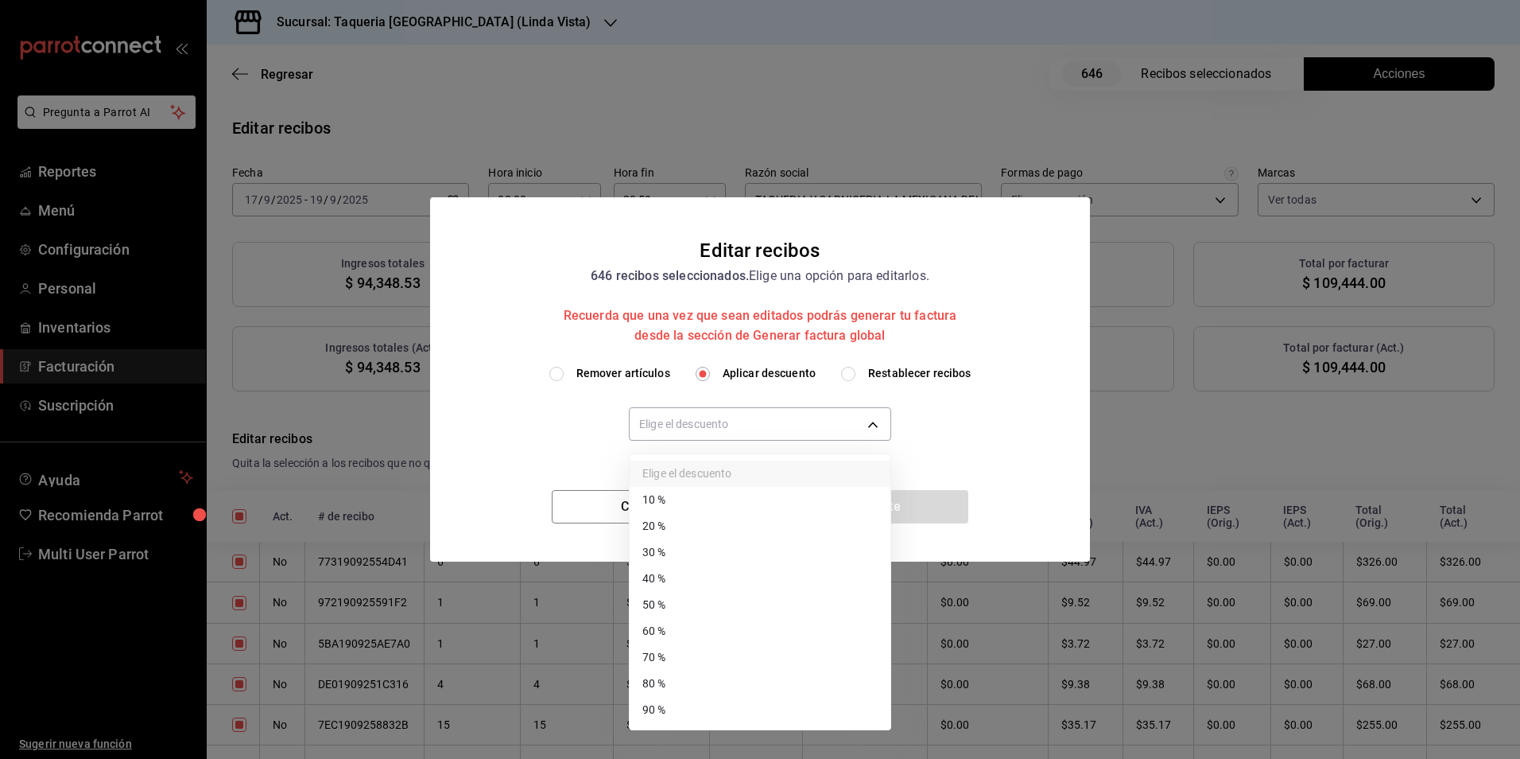
click at [708, 494] on li "10 %" at bounding box center [760, 500] width 261 height 26
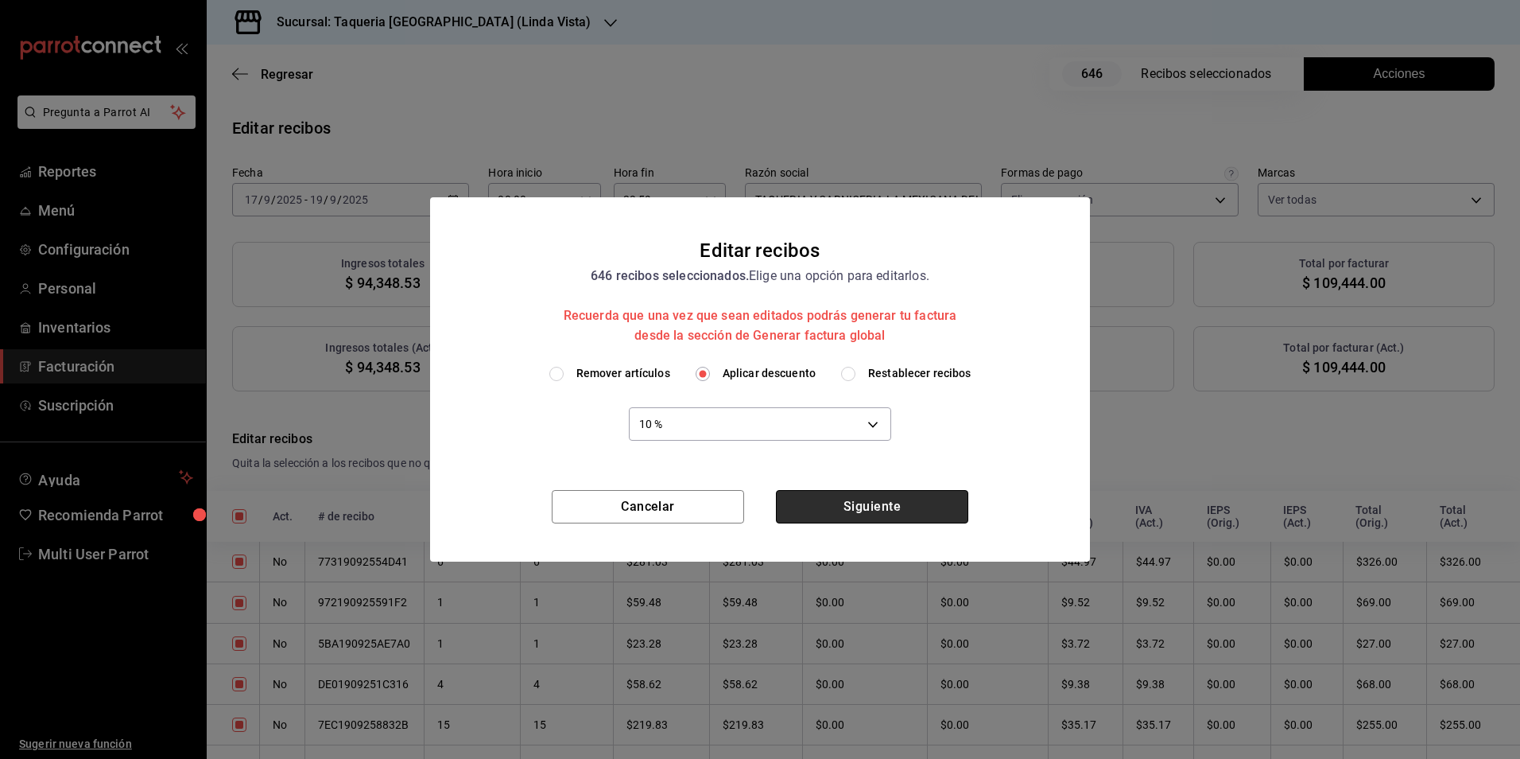
click at [925, 502] on button "Siguiente" at bounding box center [872, 506] width 192 height 33
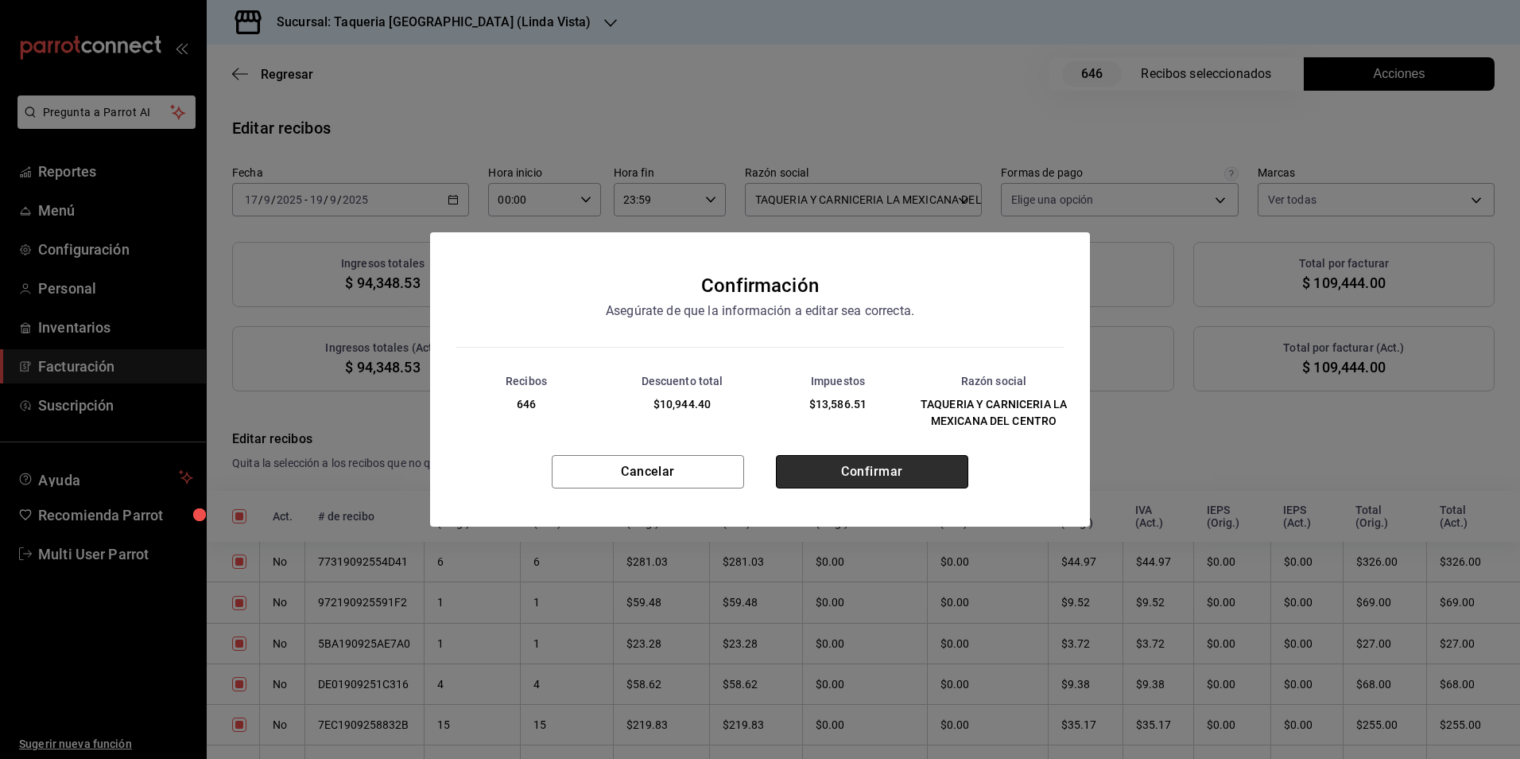
click at [887, 458] on button "Confirmar" at bounding box center [872, 471] width 192 height 33
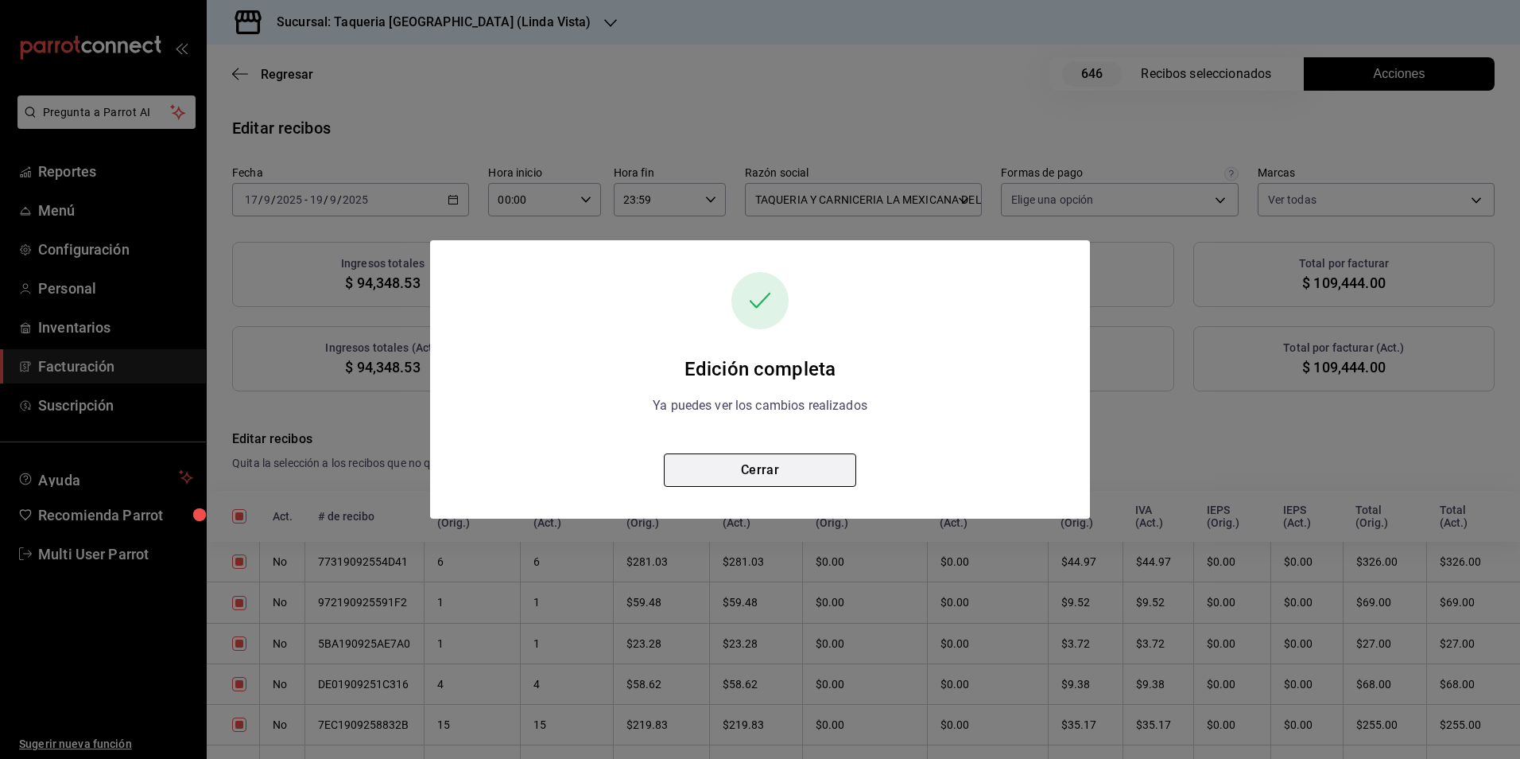
click at [805, 468] on button "Cerrar" at bounding box center [760, 469] width 192 height 33
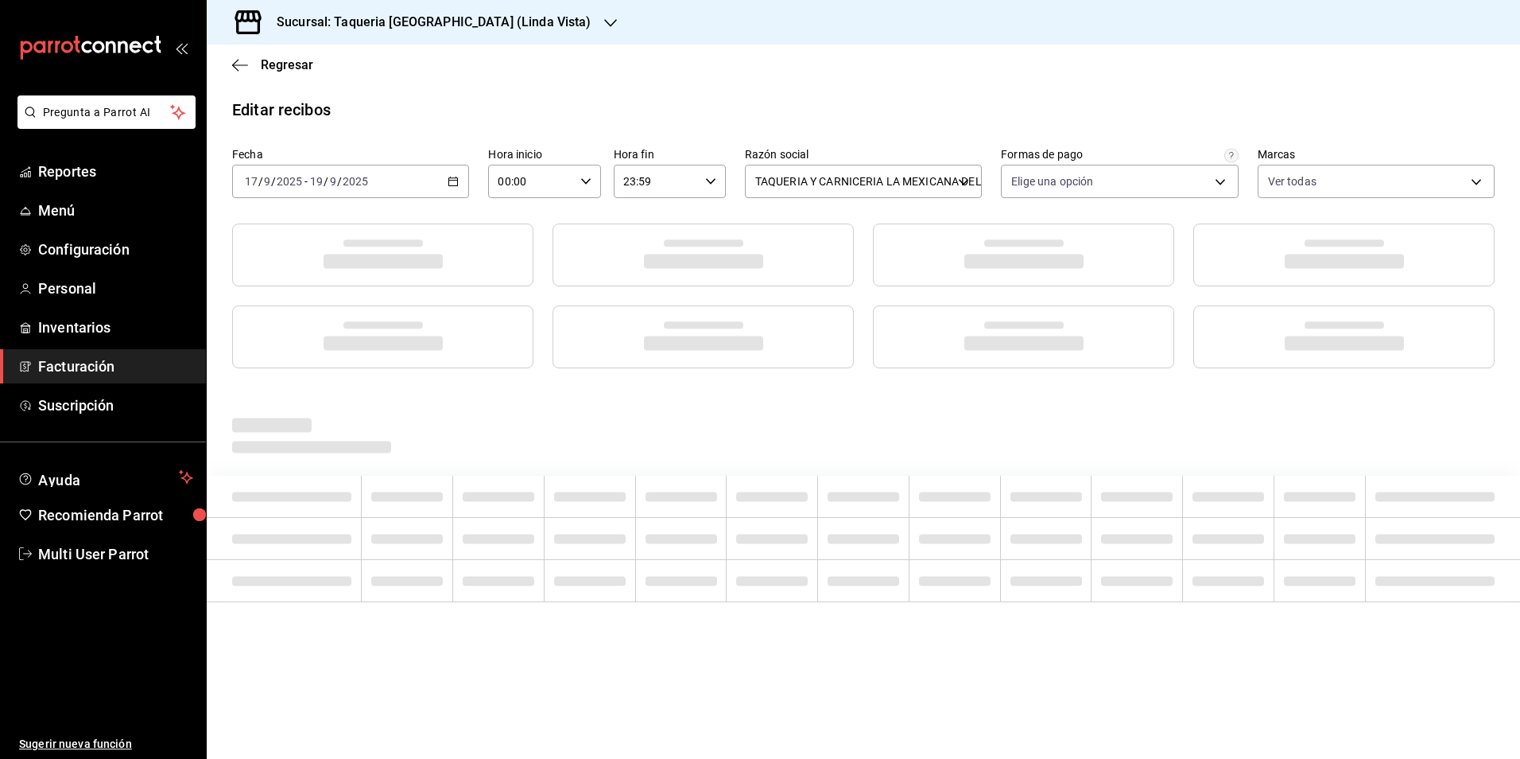
click at [281, 72] on div "Regresar" at bounding box center [863, 65] width 1313 height 41
click at [281, 72] on span "Regresar" at bounding box center [287, 64] width 52 height 15
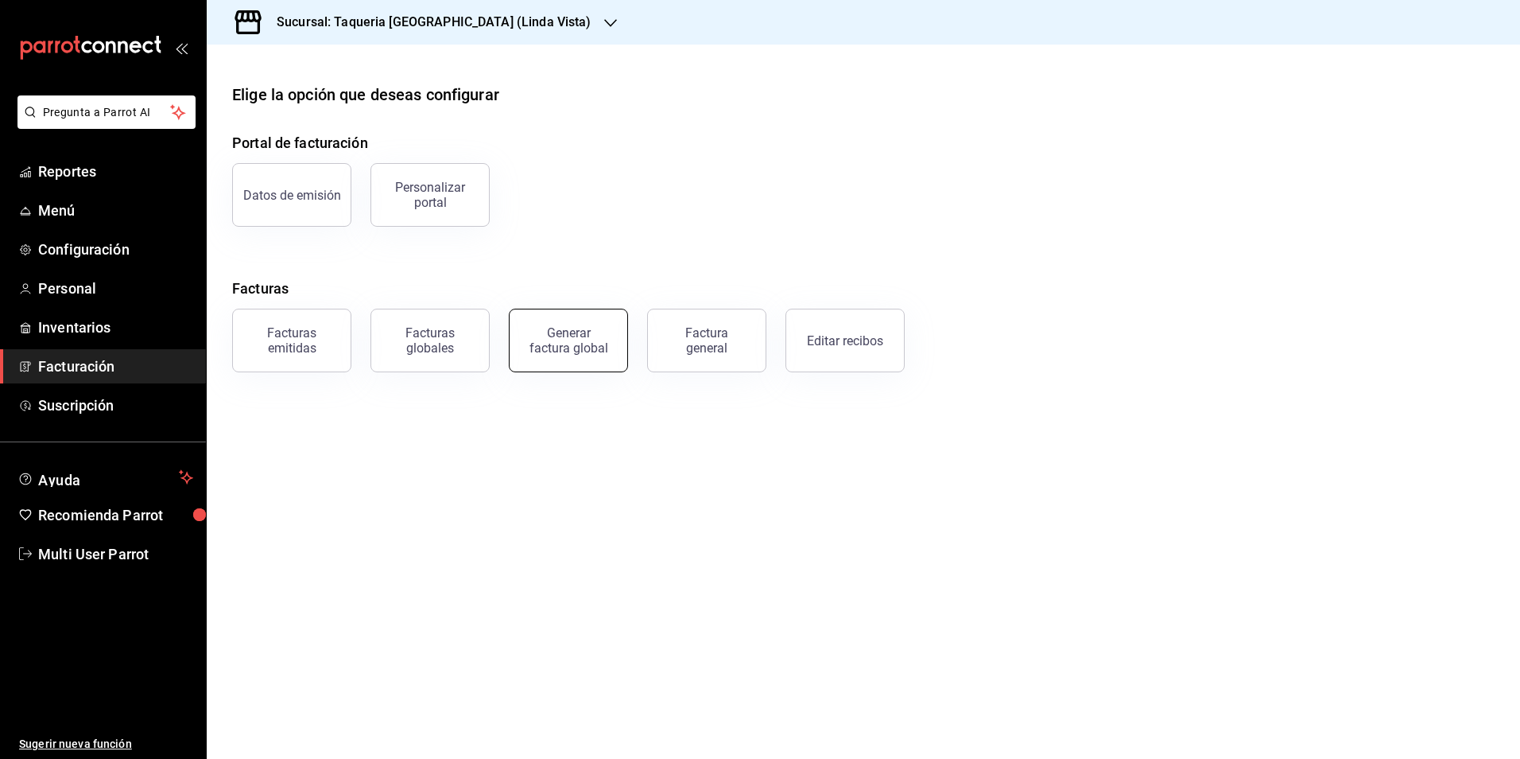
click at [592, 341] on div "Generar factura global" at bounding box center [569, 340] width 80 height 30
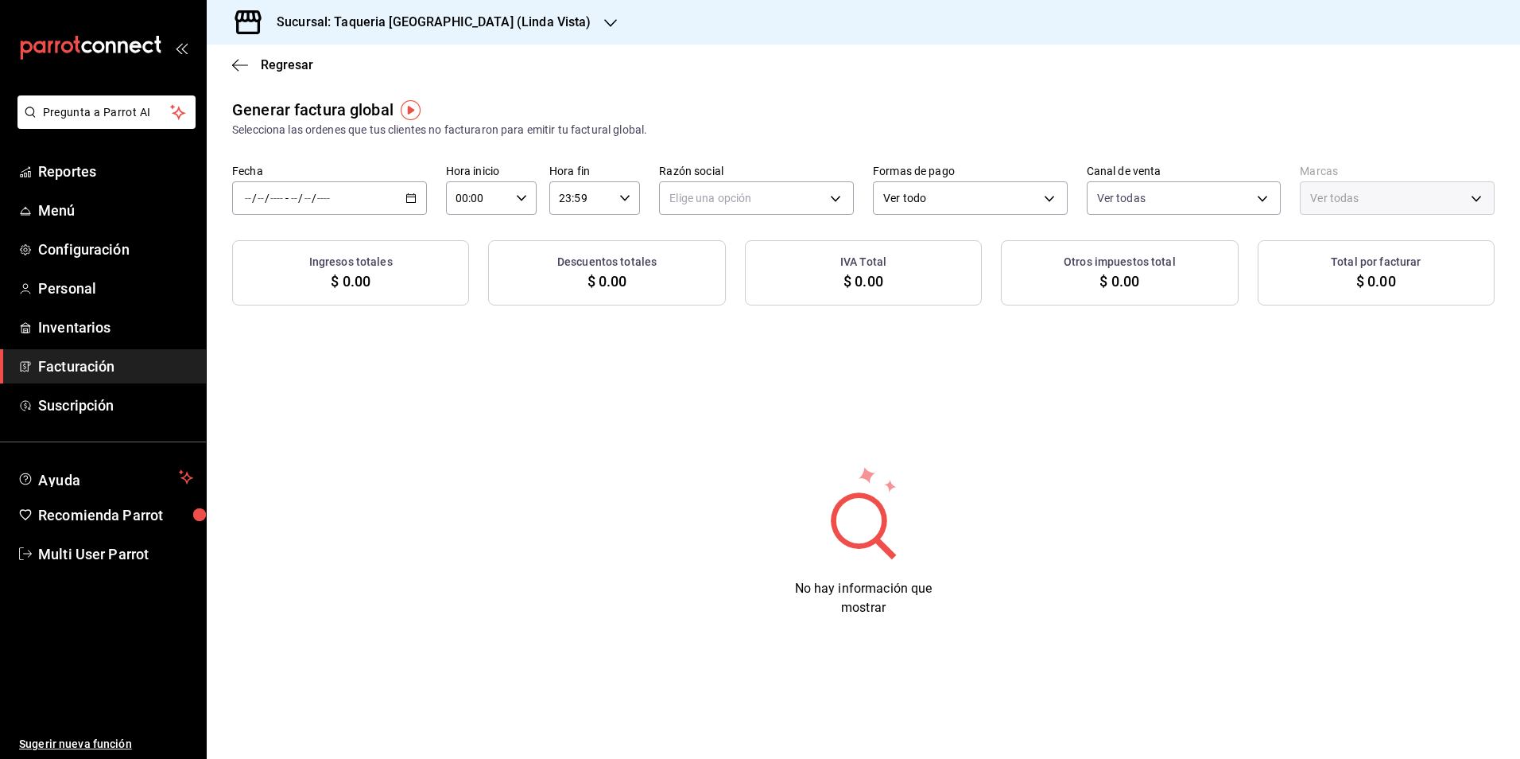
click at [337, 203] on div "/ / - / /" at bounding box center [329, 197] width 195 height 33
click at [315, 266] on h3 "Ingresos totales" at bounding box center [350, 262] width 83 height 17
click at [316, 250] on div "Ingresos totales $ 0.00" at bounding box center [350, 272] width 237 height 65
click at [340, 198] on div "/ / - / /" at bounding box center [329, 197] width 195 height 33
click at [328, 238] on span "Rango de fechas" at bounding box center [307, 246] width 123 height 17
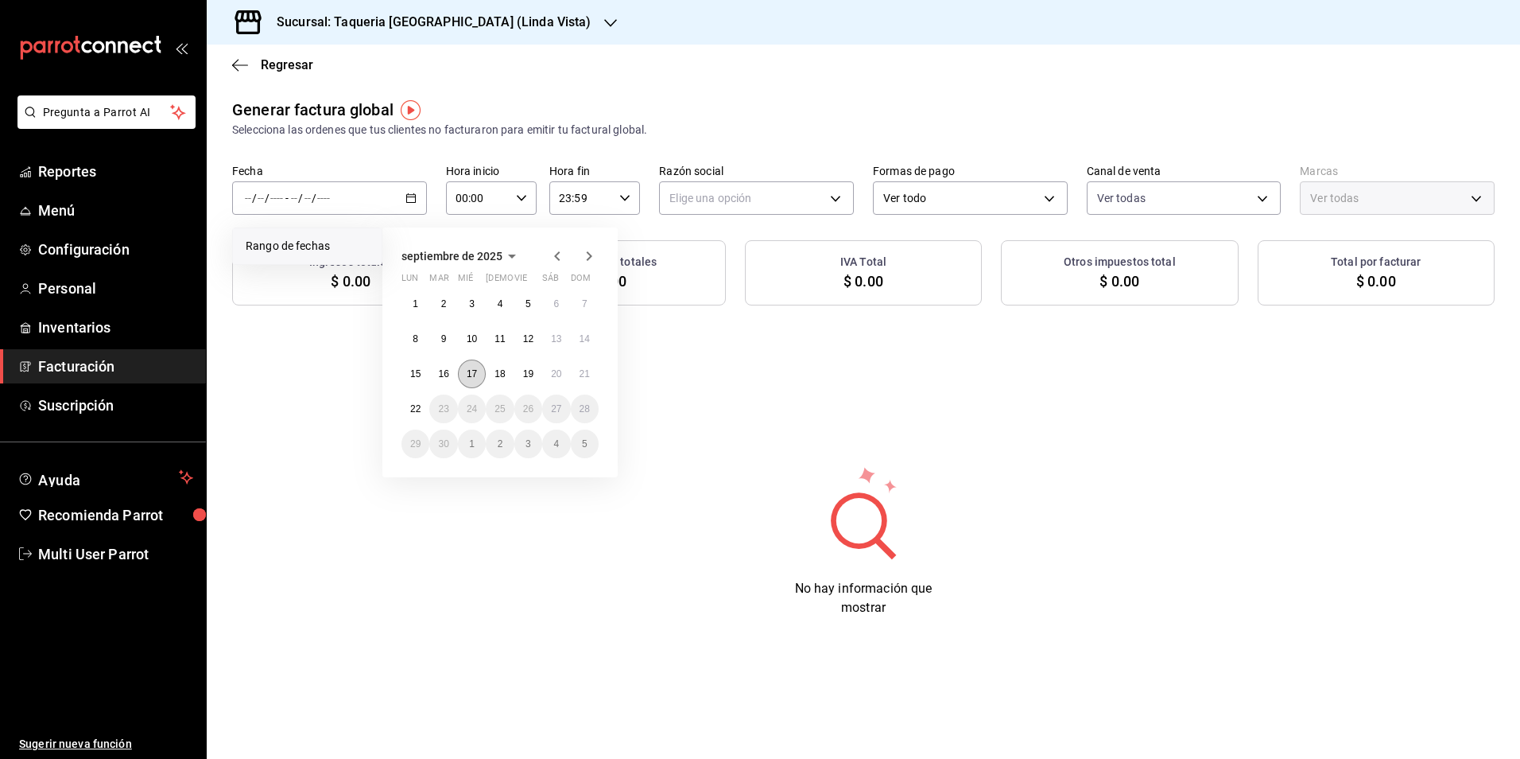
click at [476, 375] on abbr "17" at bounding box center [472, 373] width 10 height 11
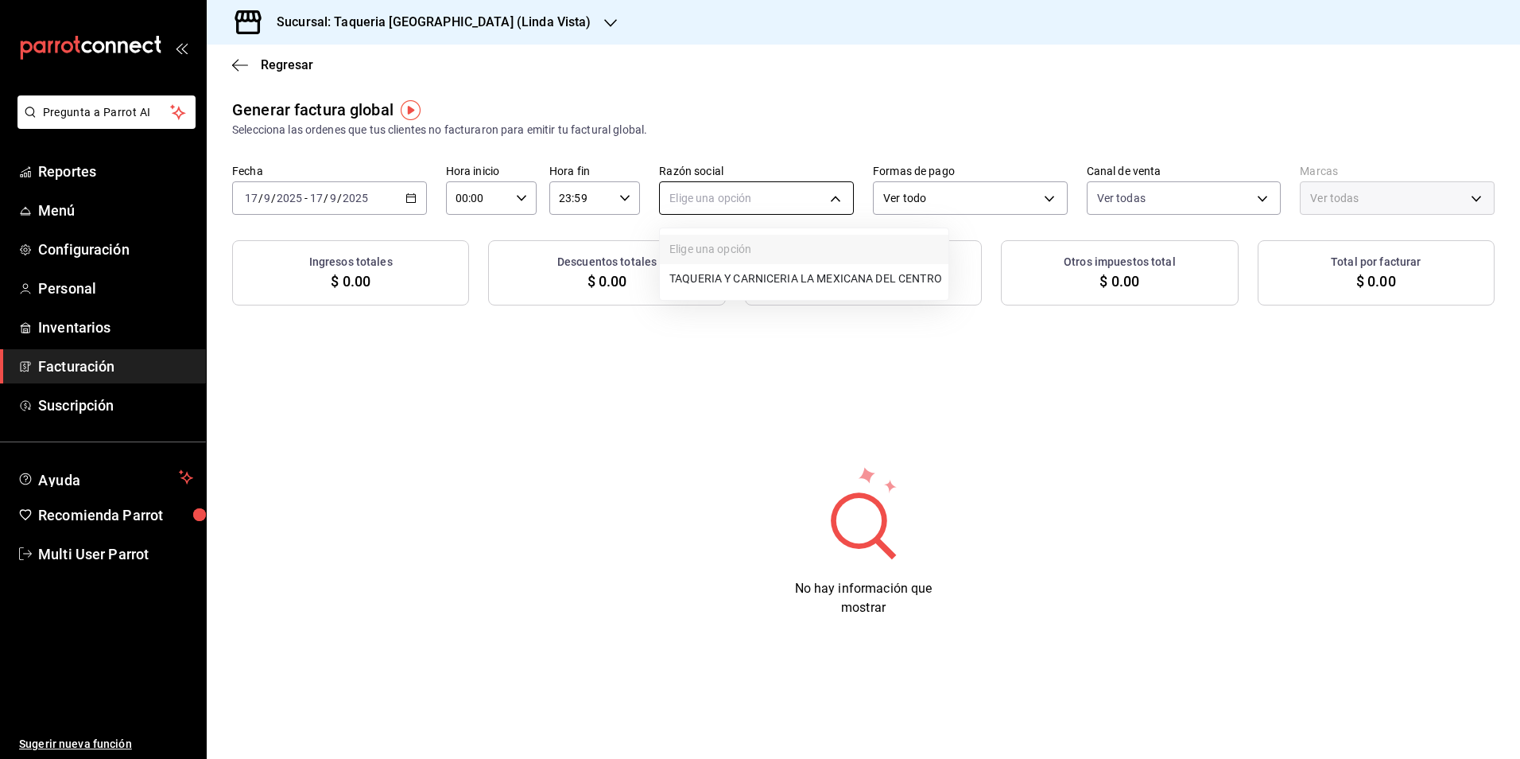
click at [774, 192] on body "Pregunta a Parrot AI Reportes Menú Configuración Personal Inventarios Facturaci…" at bounding box center [760, 379] width 1520 height 759
click at [726, 260] on ul "Elige una opción TAQUERIA Y CARNICERIA LA MEXICANA DEL CENTRO" at bounding box center [804, 264] width 289 height 72
click at [731, 270] on li "TAQUERIA Y CARNICERIA LA MEXICANA DEL CENTRO" at bounding box center [804, 278] width 289 height 29
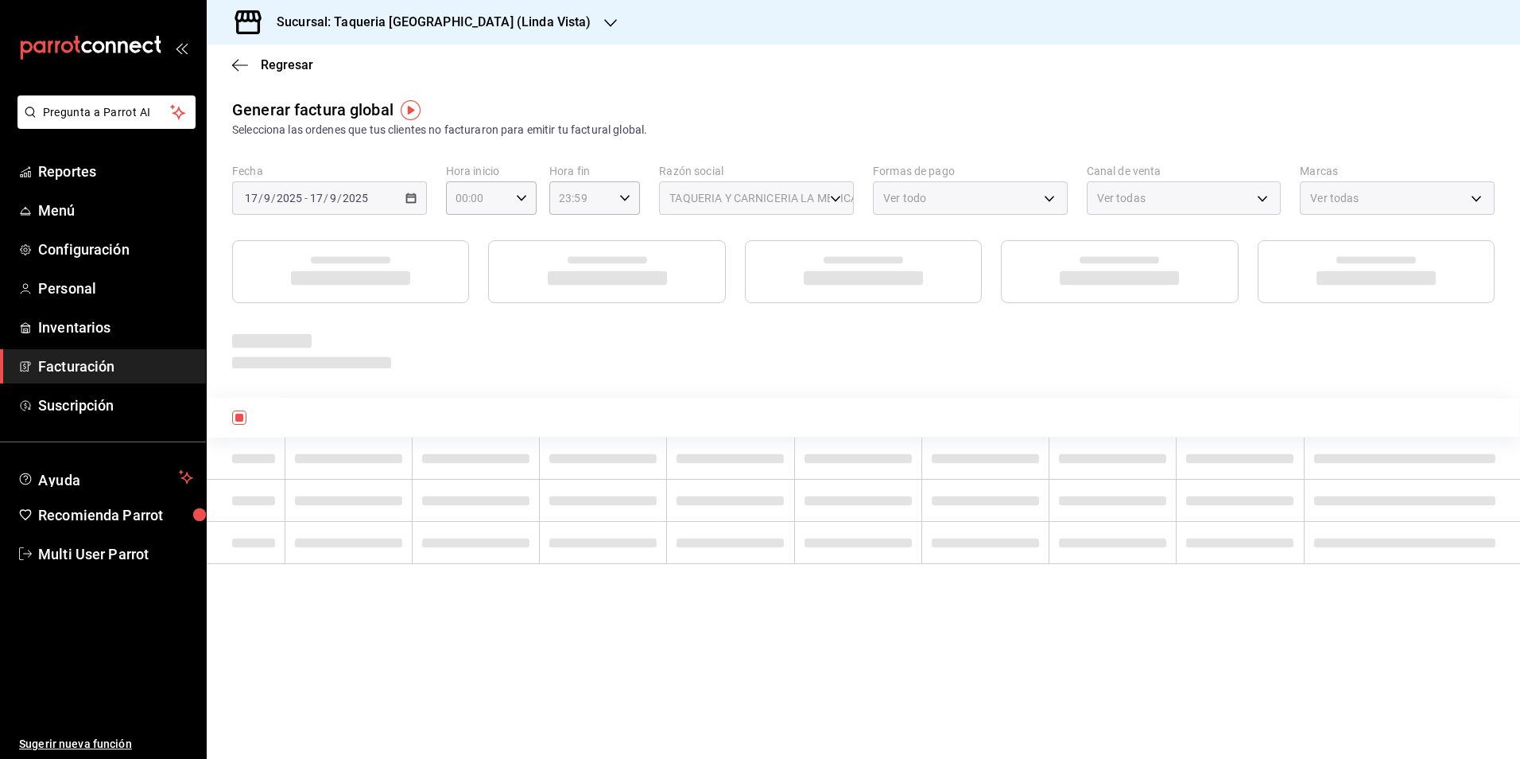
click at [809, 134] on div "Selecciona las ordenes que tus clientes no facturaron para emitir tu factural g…" at bounding box center [863, 130] width 1263 height 17
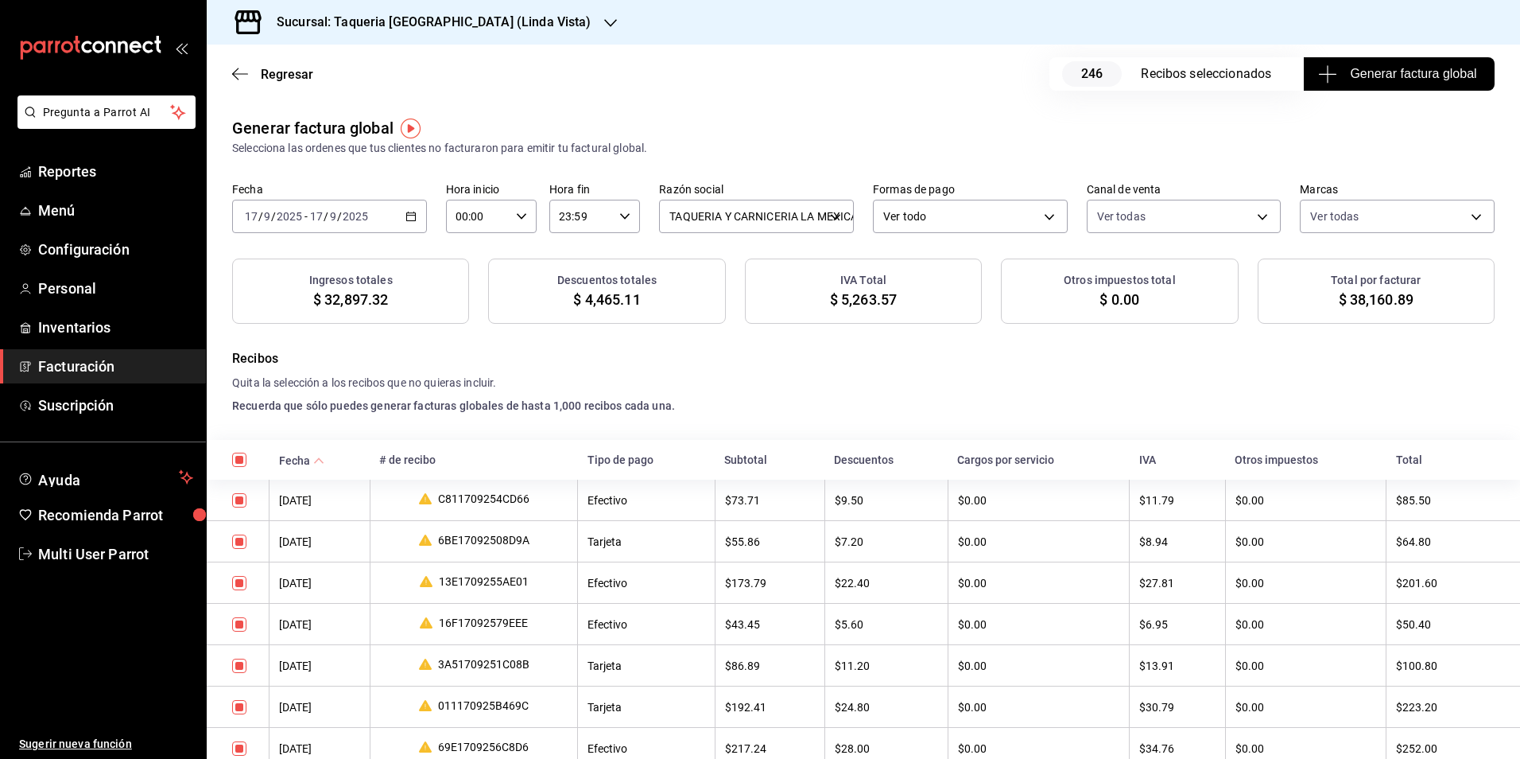
click at [1335, 84] on button "Generar factura global" at bounding box center [1399, 73] width 191 height 33
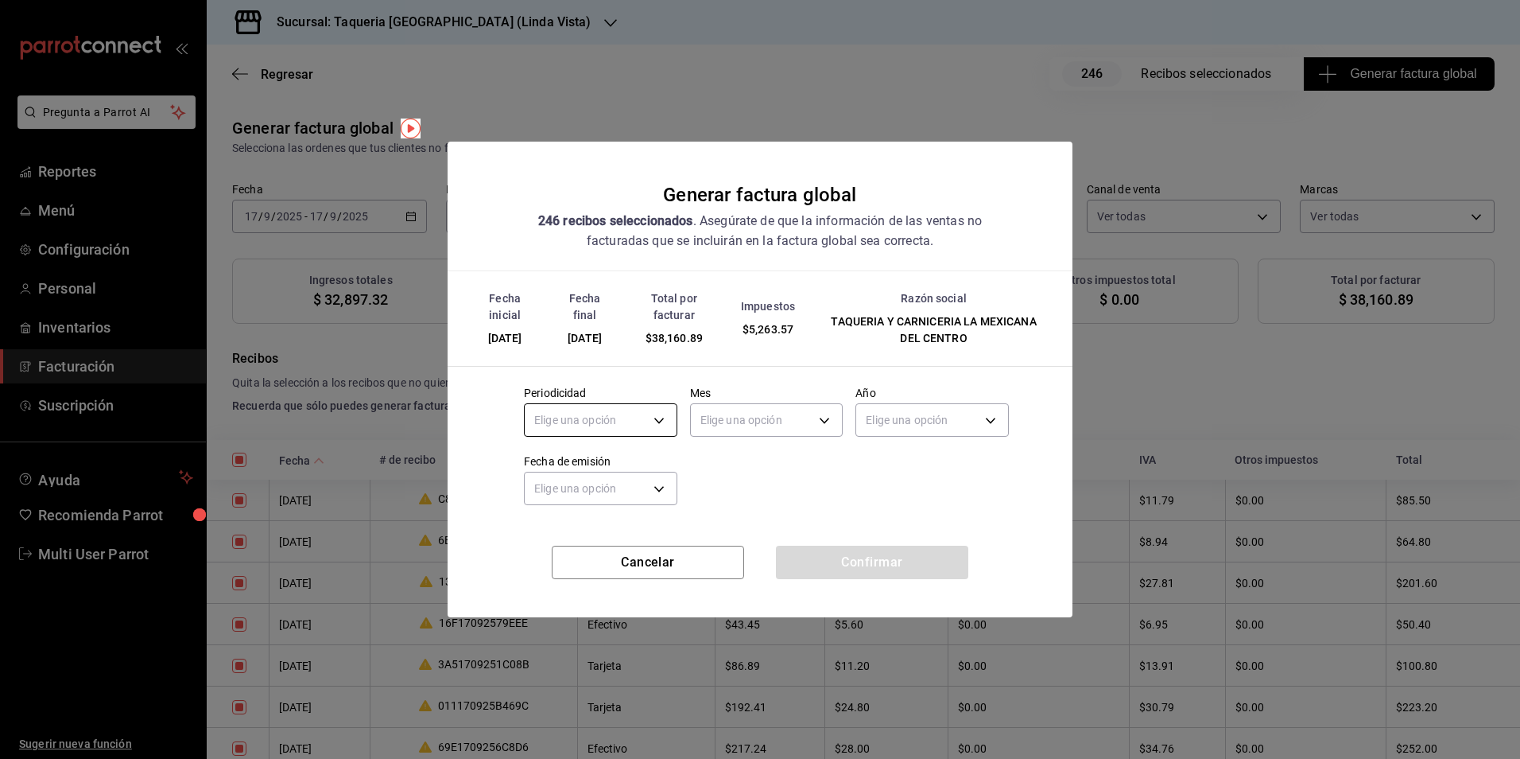
click at [622, 416] on body "Pregunta a Parrot AI Reportes Menú Configuración Personal Inventarios Facturaci…" at bounding box center [760, 379] width 1520 height 759
click at [590, 468] on li "Diario" at bounding box center [601, 469] width 152 height 26
click at [806, 411] on body "Pregunta a Parrot AI Reportes Menú Configuración Personal Inventarios Facturaci…" at bounding box center [760, 379] width 1520 height 759
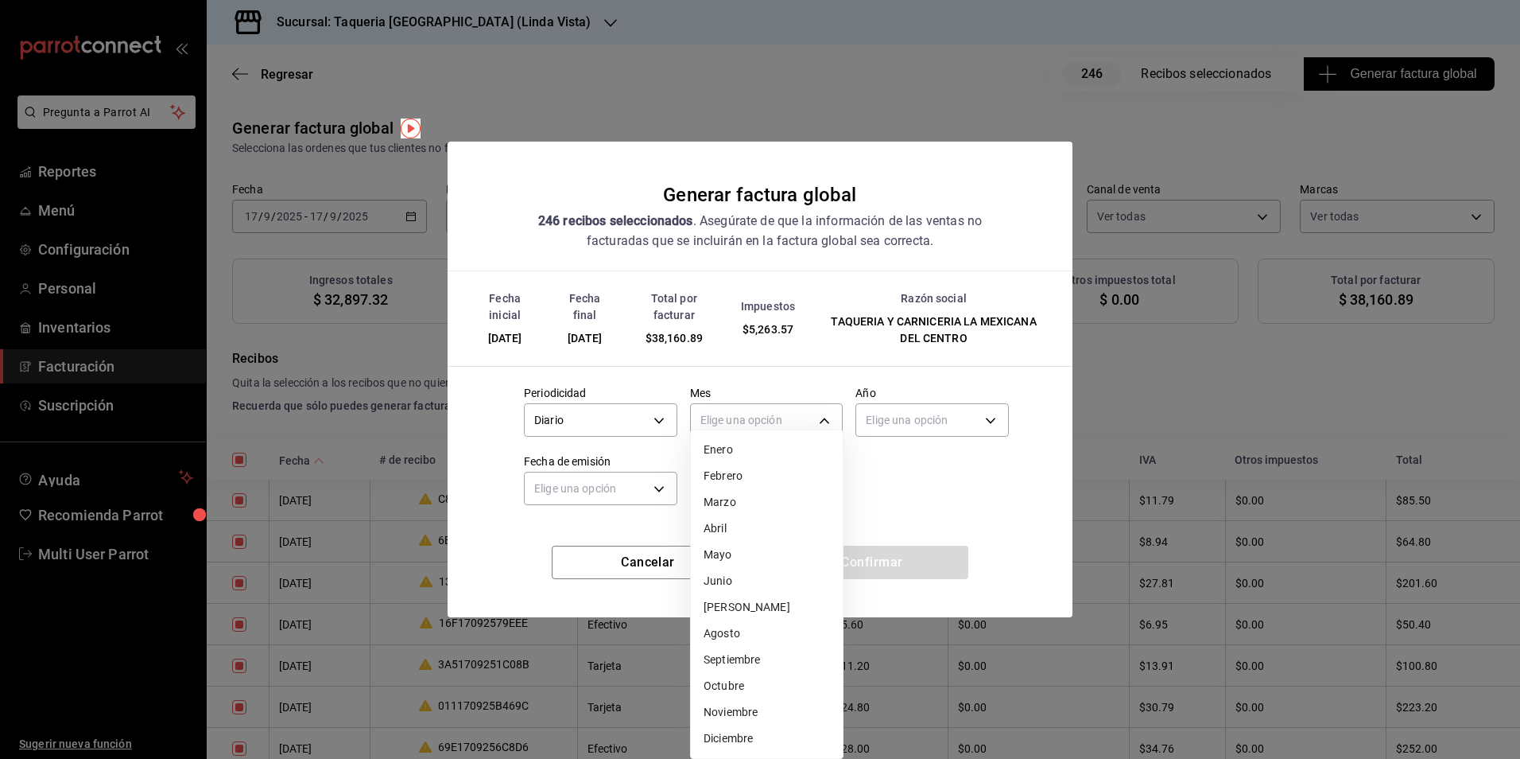
click at [792, 654] on li "Septiembre" at bounding box center [767, 659] width 152 height 26
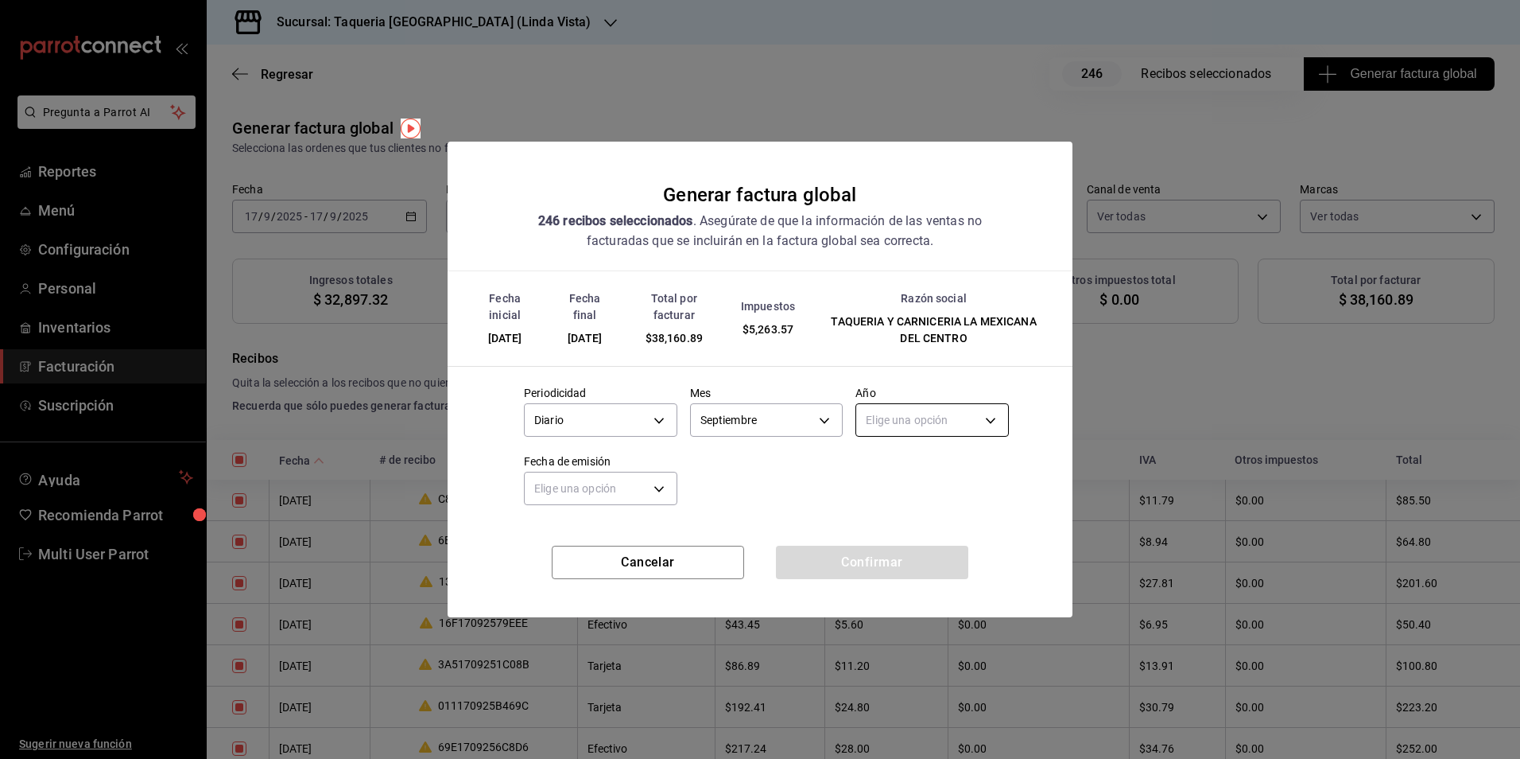
click at [956, 425] on body "Pregunta a Parrot AI Reportes Menú Configuración Personal Inventarios Facturaci…" at bounding box center [760, 379] width 1520 height 759
click at [916, 462] on li "2025" at bounding box center [932, 469] width 152 height 26
click at [648, 491] on body "Pregunta a Parrot AI Reportes Menú Configuración Personal Inventarios Facturaci…" at bounding box center [760, 379] width 1520 height 759
click at [616, 523] on ul "Elige una opción [DATE] [DATE]" at bounding box center [601, 550] width 152 height 65
click at [582, 539] on li "Hoy" at bounding box center [601, 538] width 152 height 26
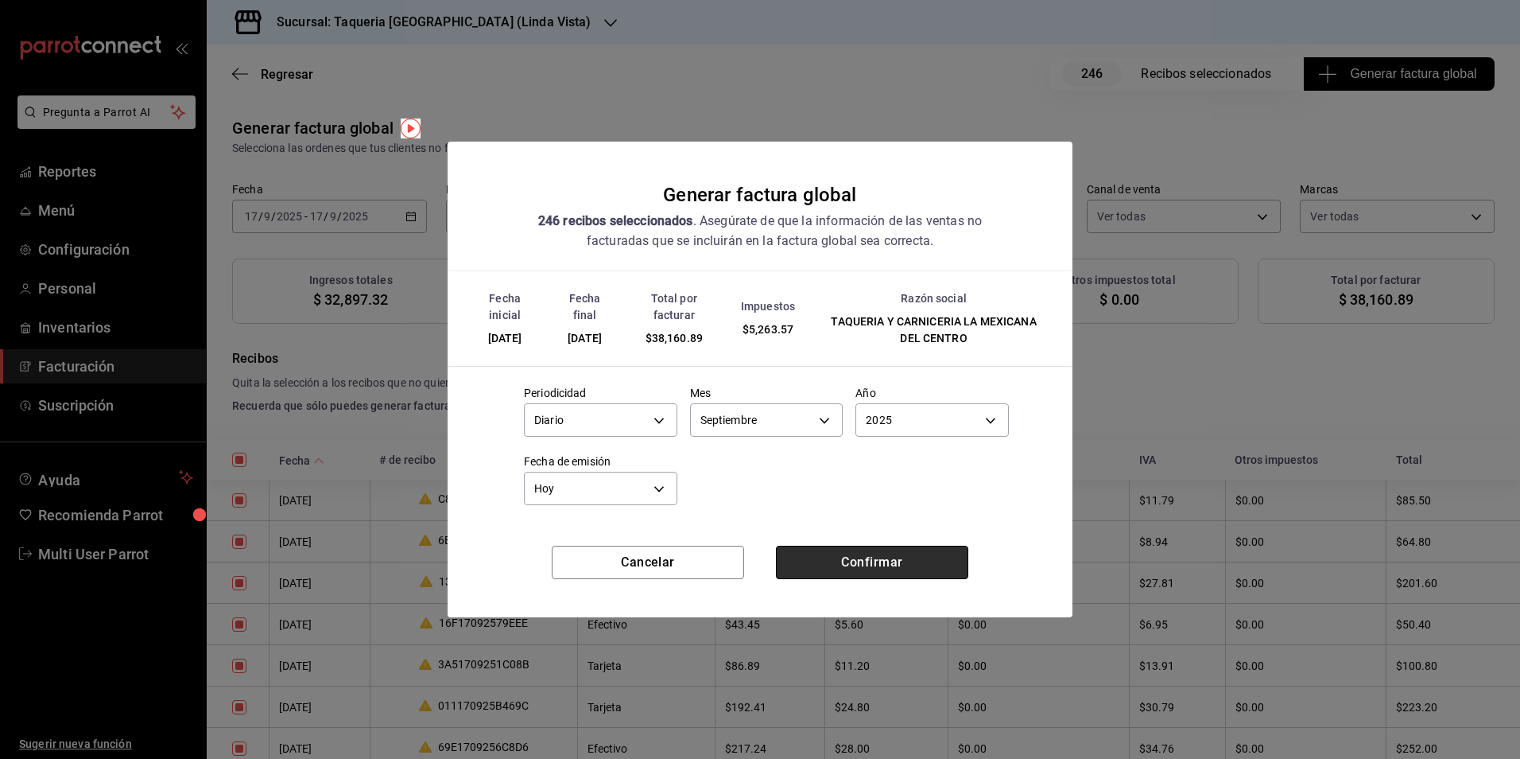
click at [834, 568] on button "Confirmar" at bounding box center [872, 561] width 192 height 33
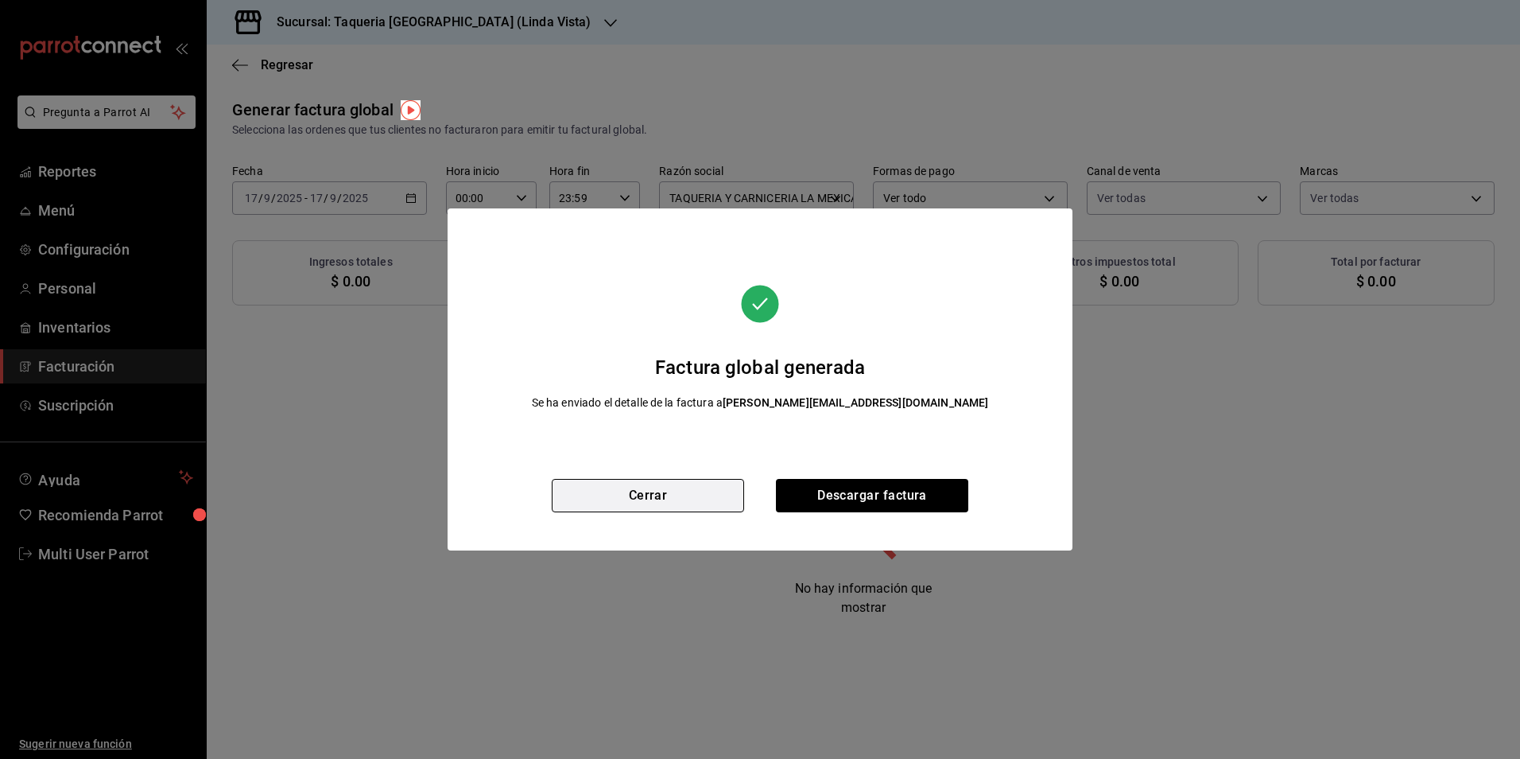
click at [708, 503] on button "Cerrar" at bounding box center [648, 495] width 192 height 33
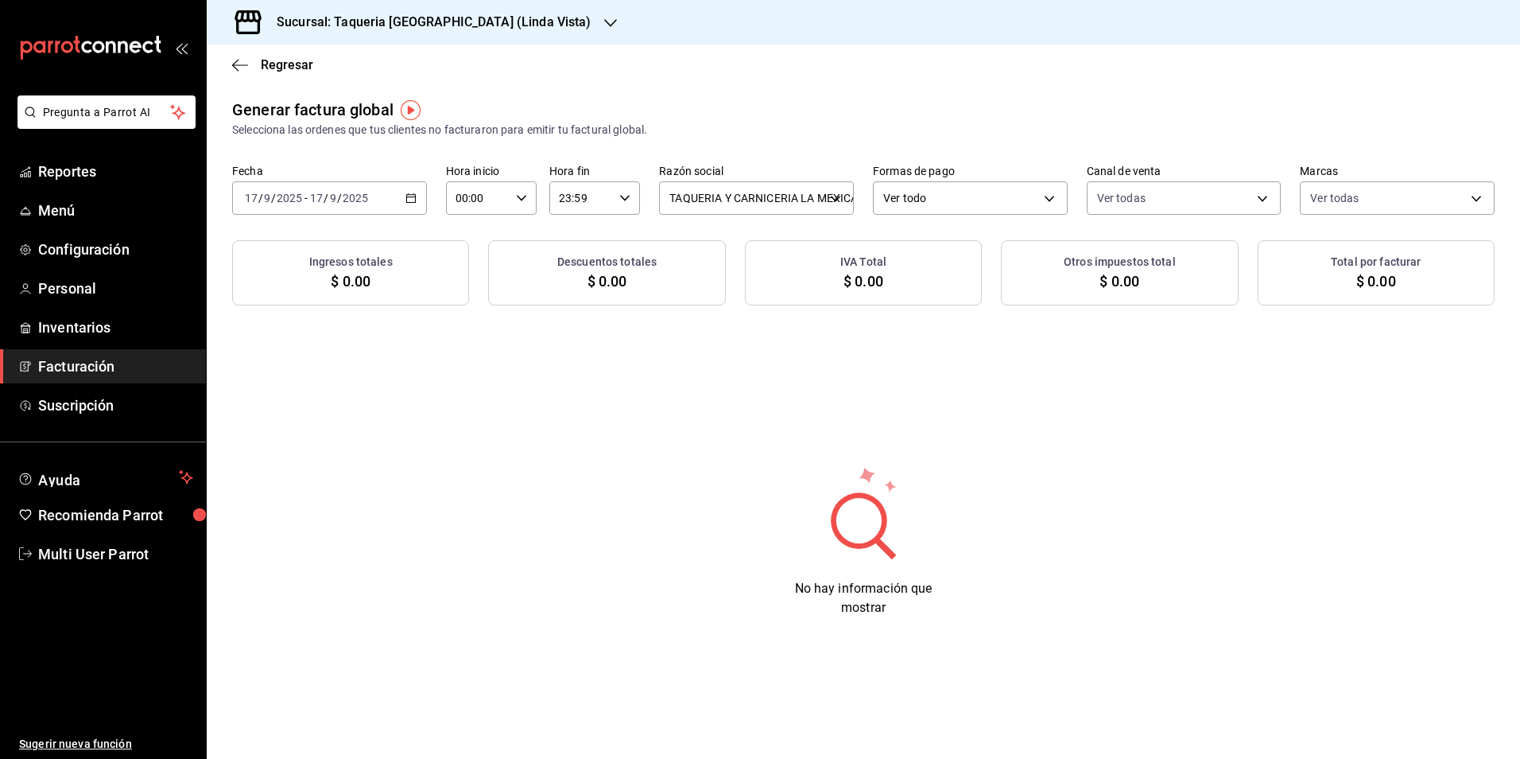
click at [310, 198] on input "17" at bounding box center [316, 198] width 14 height 13
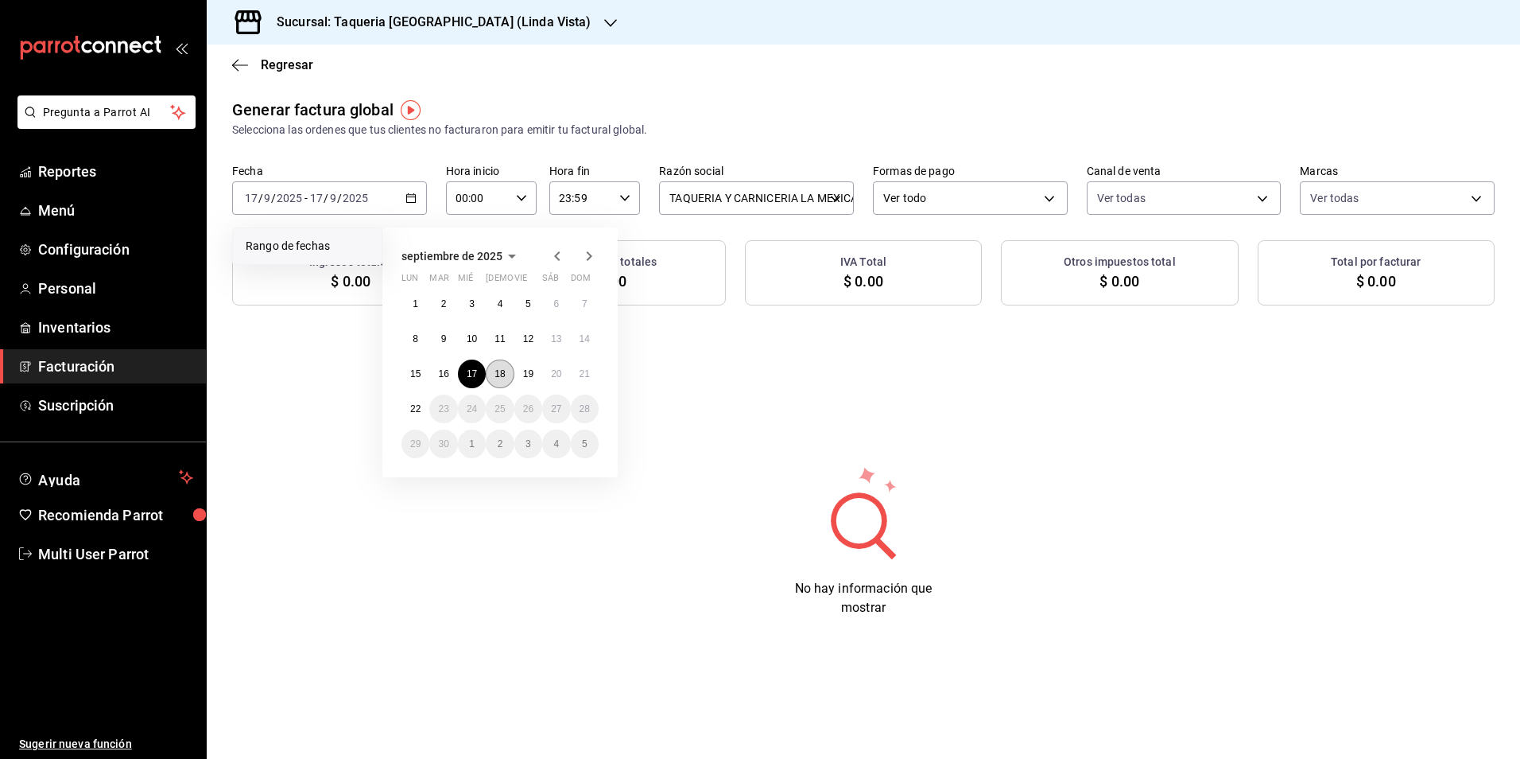
click at [495, 367] on button "18" at bounding box center [500, 373] width 28 height 29
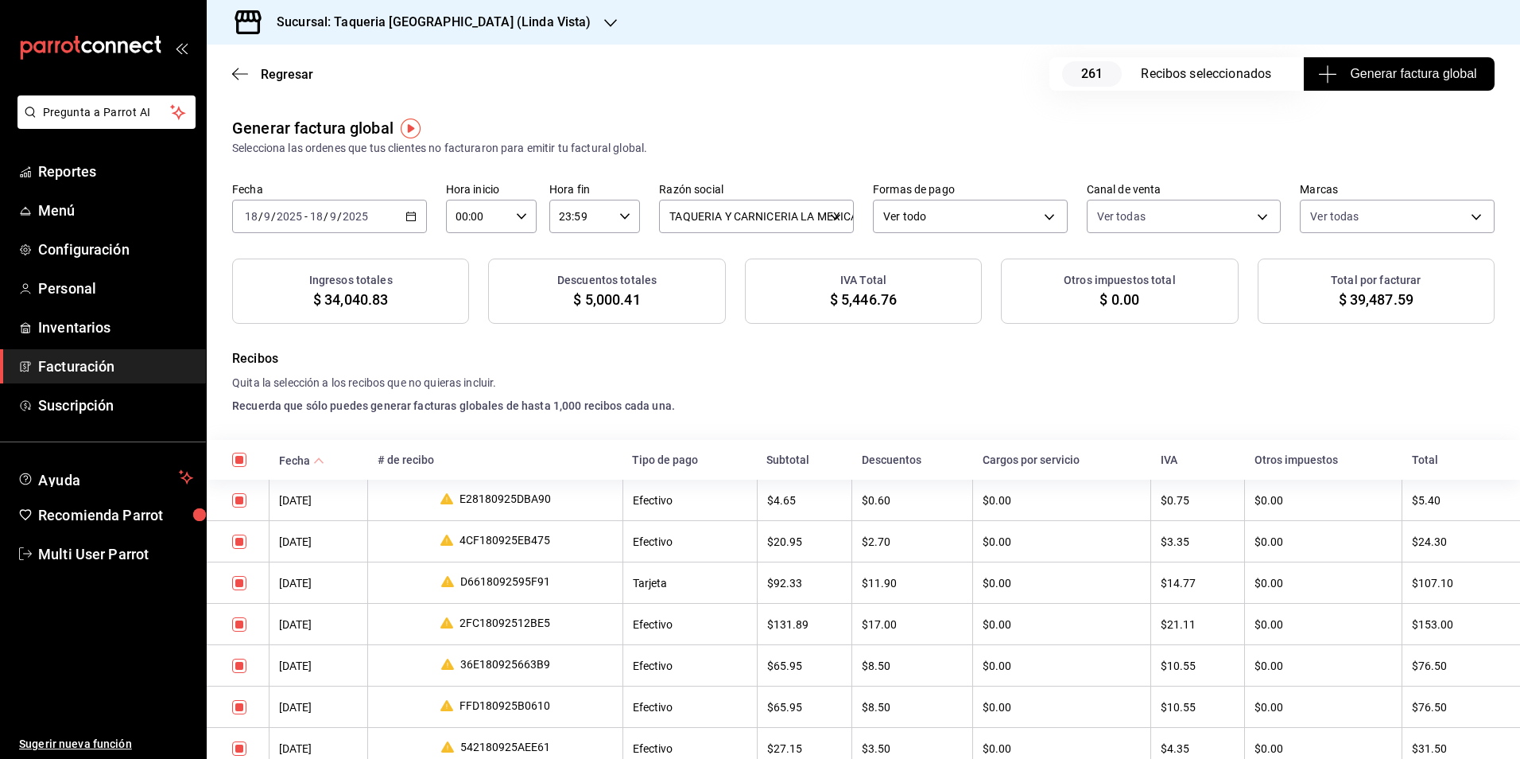
click at [1367, 76] on span "Generar factura global" at bounding box center [1398, 73] width 155 height 19
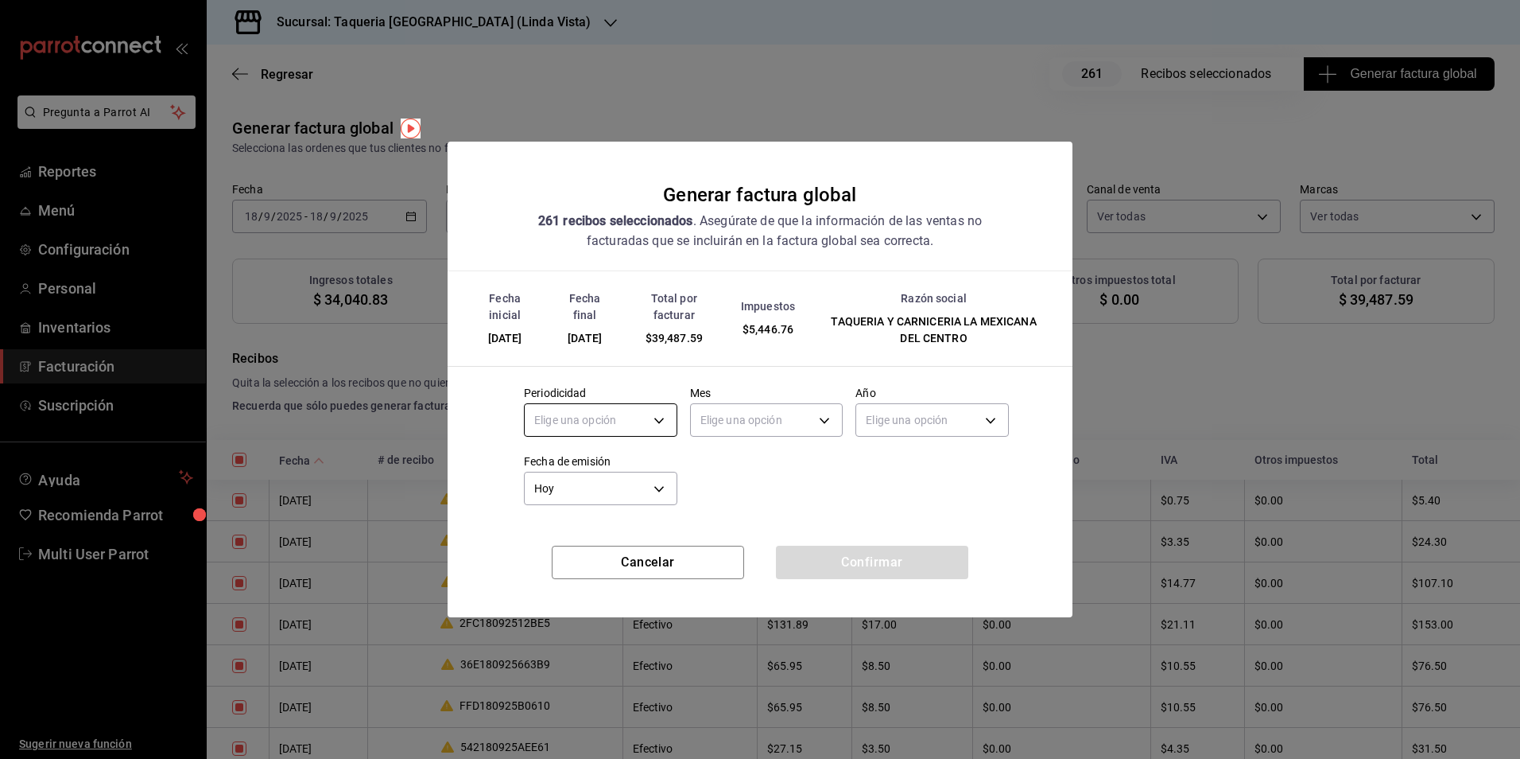
click at [599, 422] on body "Pregunta a Parrot AI Reportes Menú Configuración Personal Inventarios Facturaci…" at bounding box center [760, 379] width 1520 height 759
click at [574, 475] on li "Diario" at bounding box center [601, 469] width 152 height 26
click at [774, 421] on body "Pregunta a Parrot AI Reportes Menú Configuración Personal Inventarios Facturaci…" at bounding box center [760, 379] width 1520 height 759
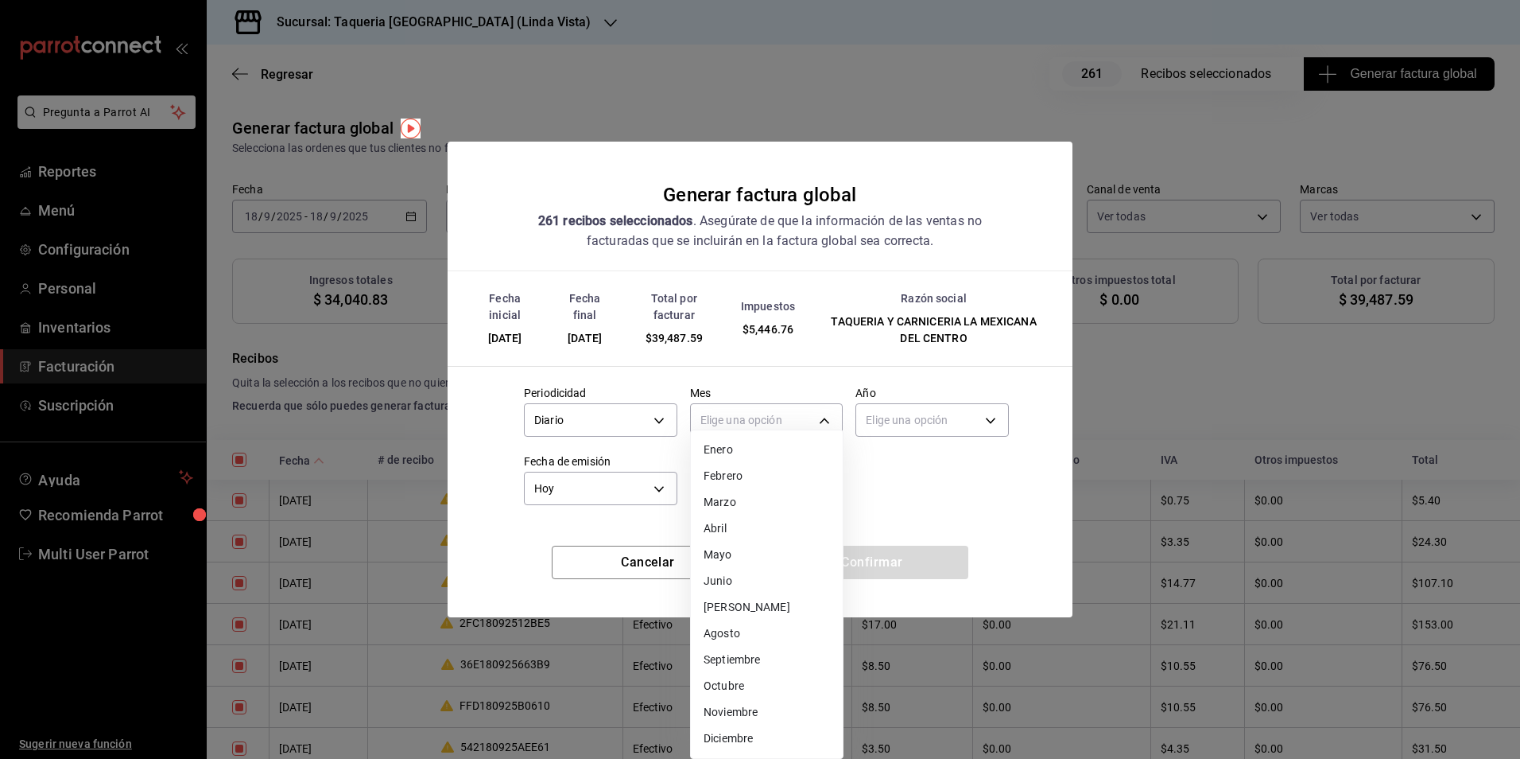
click at [757, 665] on li "Septiembre" at bounding box center [767, 659] width 152 height 26
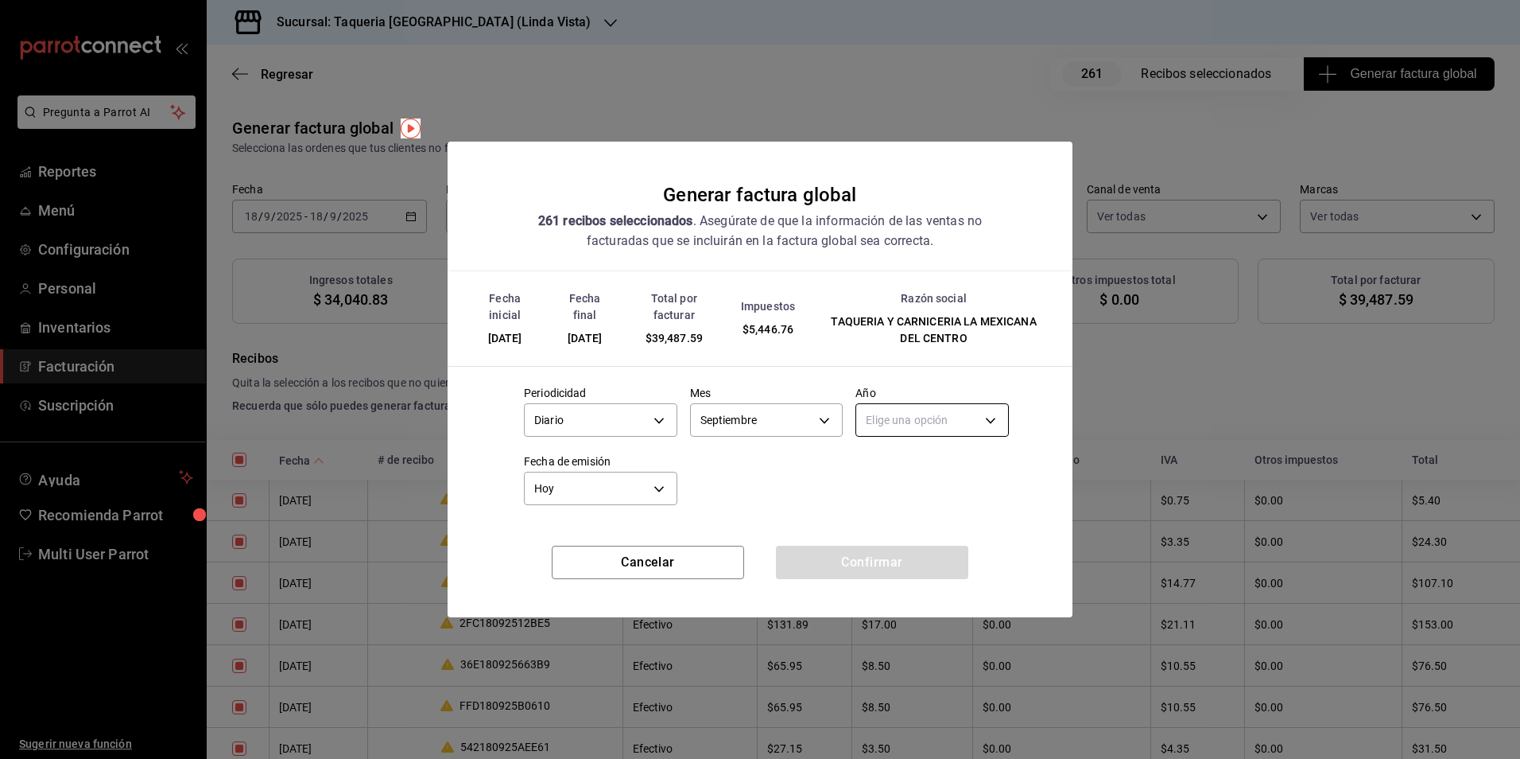
click at [929, 429] on body "Pregunta a Parrot AI Reportes Menú Configuración Personal Inventarios Facturaci…" at bounding box center [760, 379] width 1520 height 759
click at [903, 467] on li "2025" at bounding box center [932, 469] width 152 height 26
click at [839, 554] on button "Confirmar" at bounding box center [872, 561] width 192 height 33
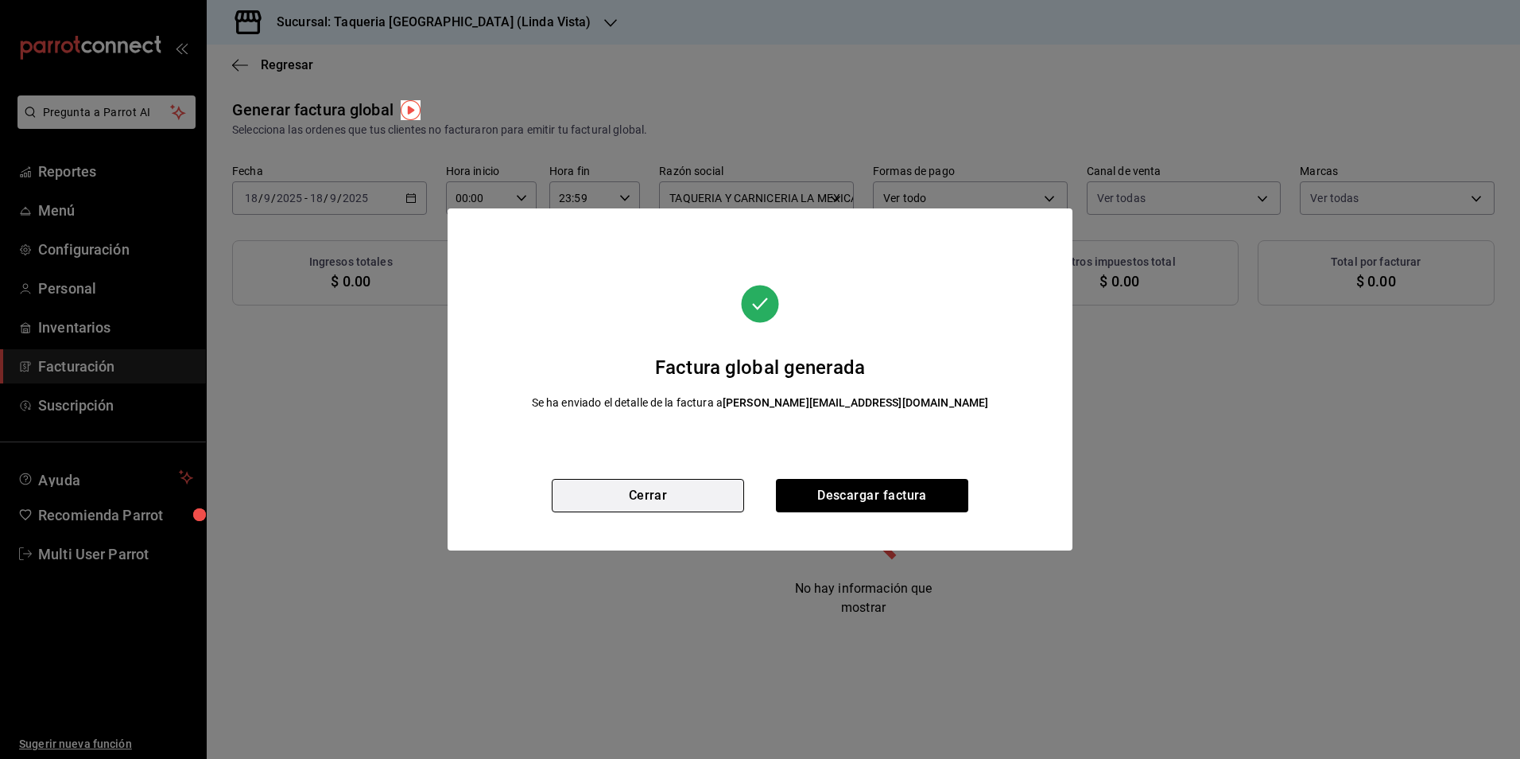
click at [704, 502] on button "Cerrar" at bounding box center [648, 495] width 192 height 33
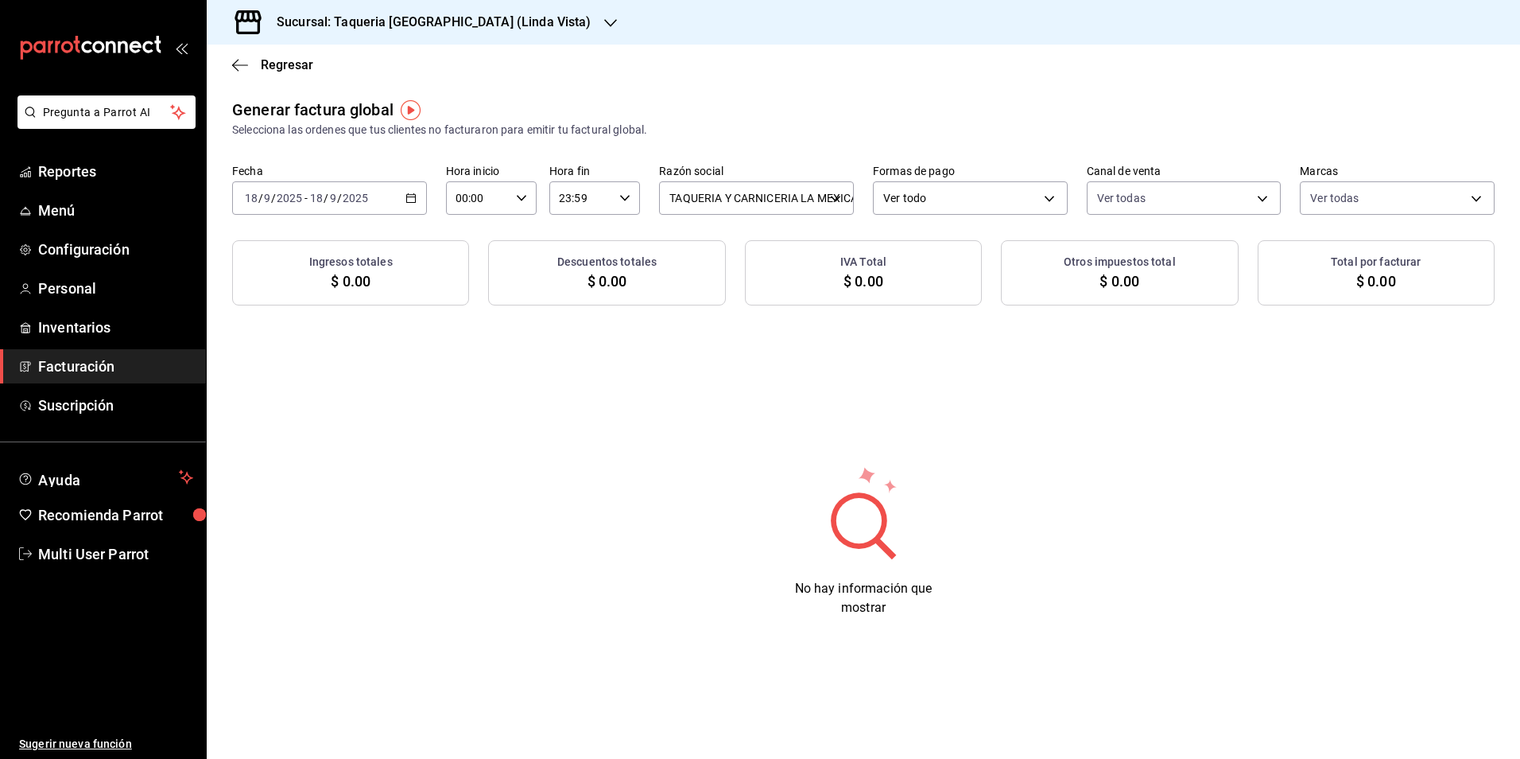
click at [407, 193] on icon "button" at bounding box center [410, 197] width 11 height 11
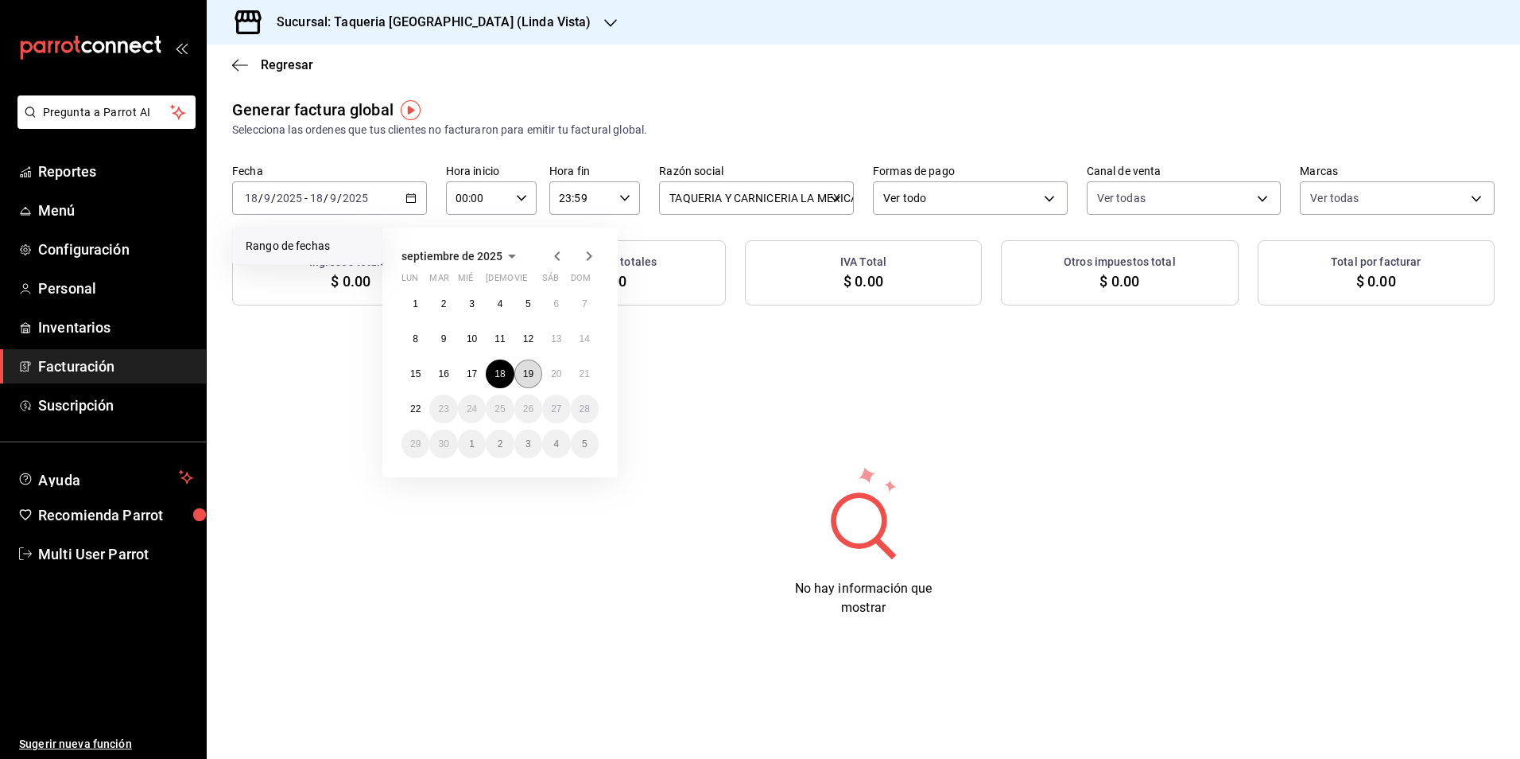
click at [536, 376] on button "19" at bounding box center [528, 373] width 28 height 29
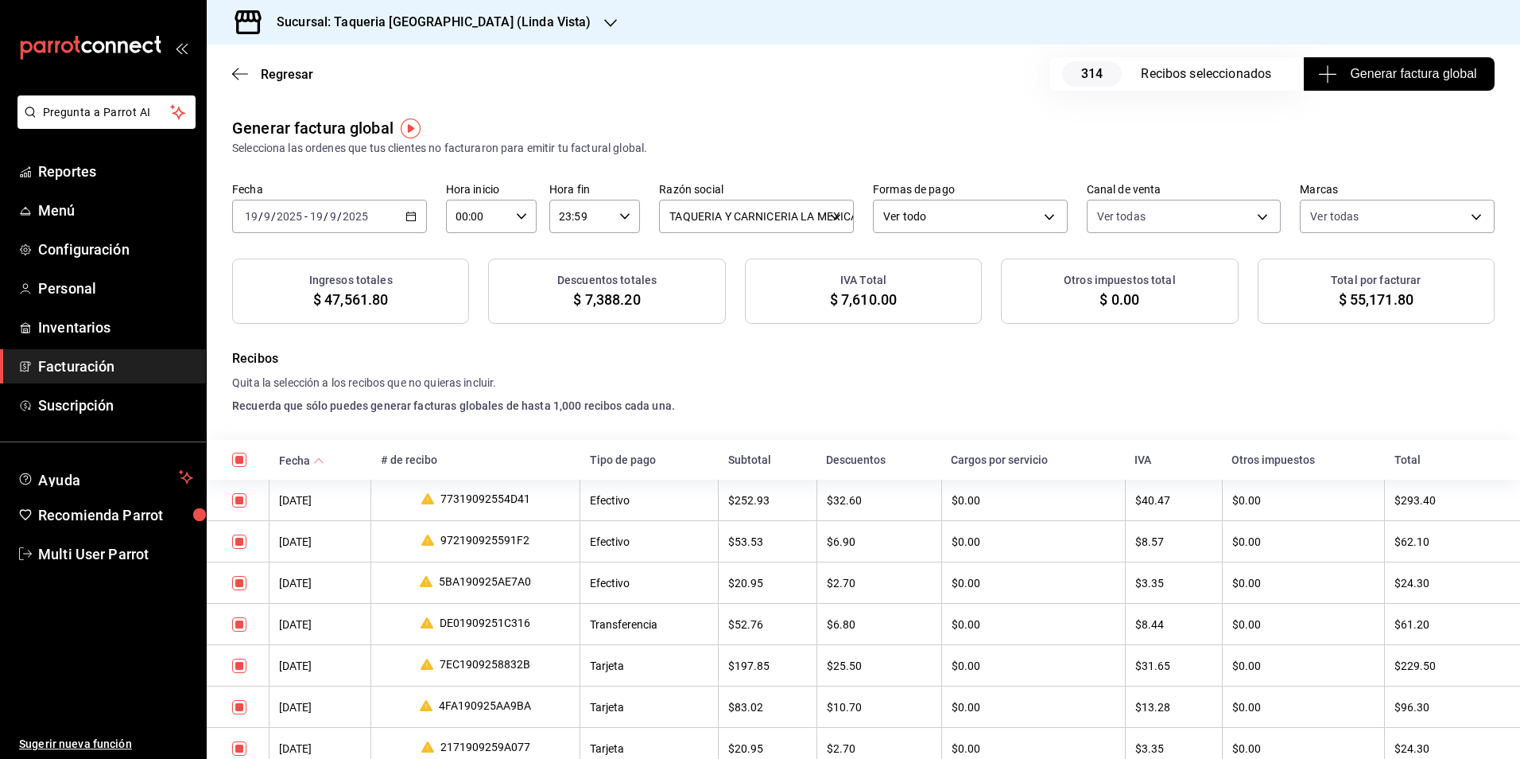
click at [1400, 83] on button "Generar factura global" at bounding box center [1399, 73] width 191 height 33
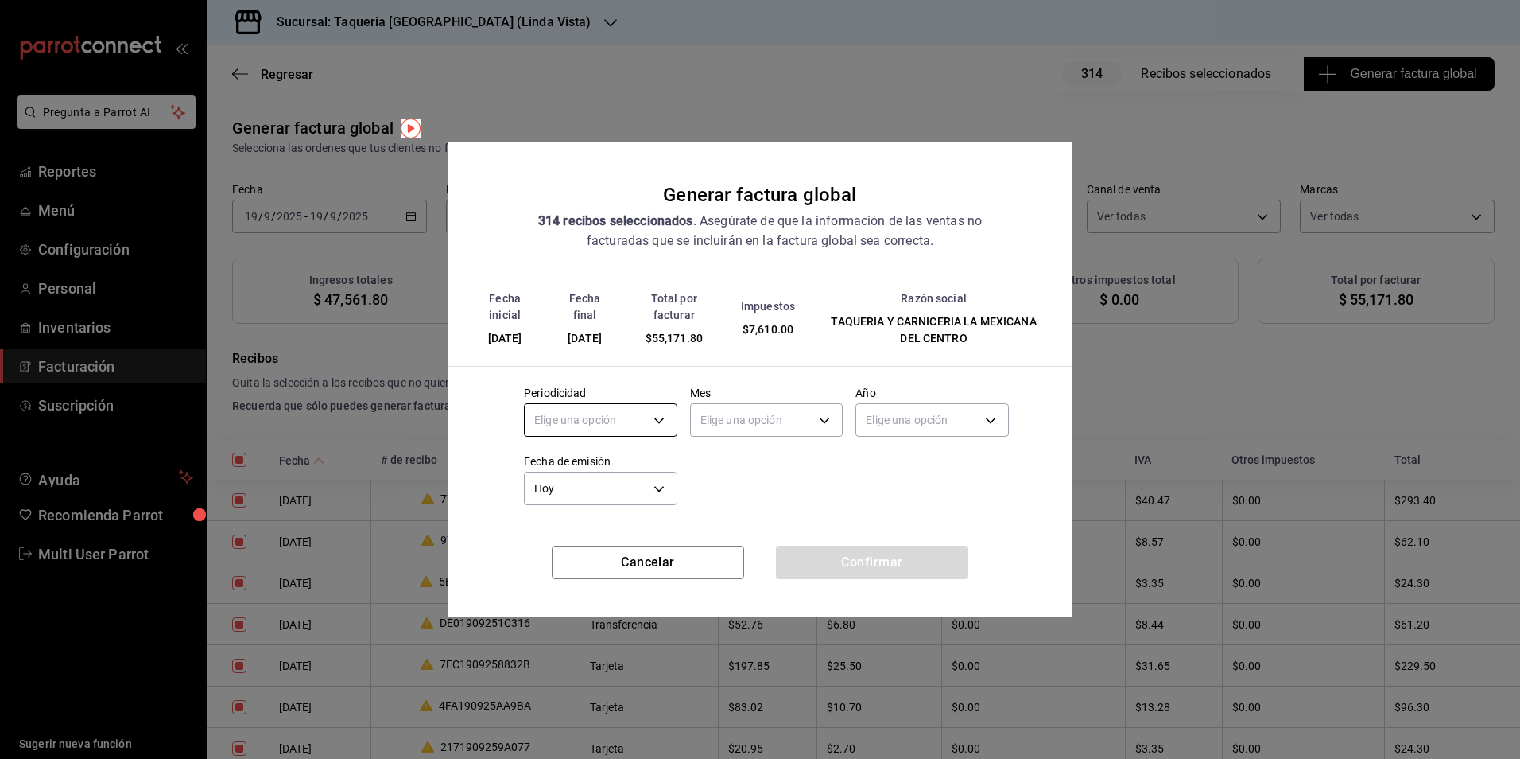
click at [642, 425] on body "Pregunta a Parrot AI Reportes Menú Configuración Personal Inventarios Facturaci…" at bounding box center [760, 379] width 1520 height 759
click at [588, 468] on li "Diario" at bounding box center [601, 469] width 152 height 26
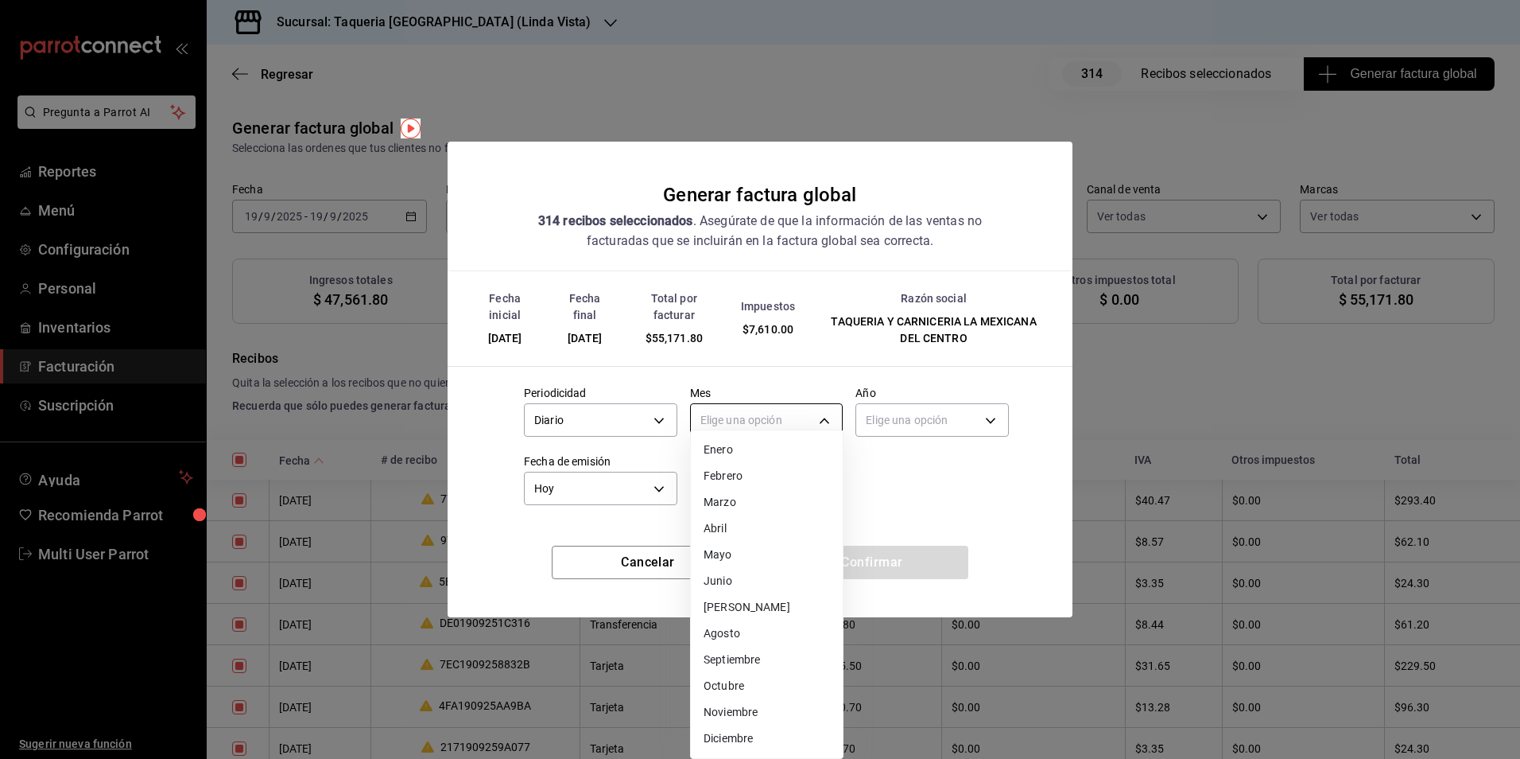
click at [735, 425] on body "Pregunta a Parrot AI Reportes Menú Configuración Personal Inventarios Facturaci…" at bounding box center [760, 379] width 1520 height 759
click at [745, 664] on li "Septiembre" at bounding box center [767, 659] width 152 height 26
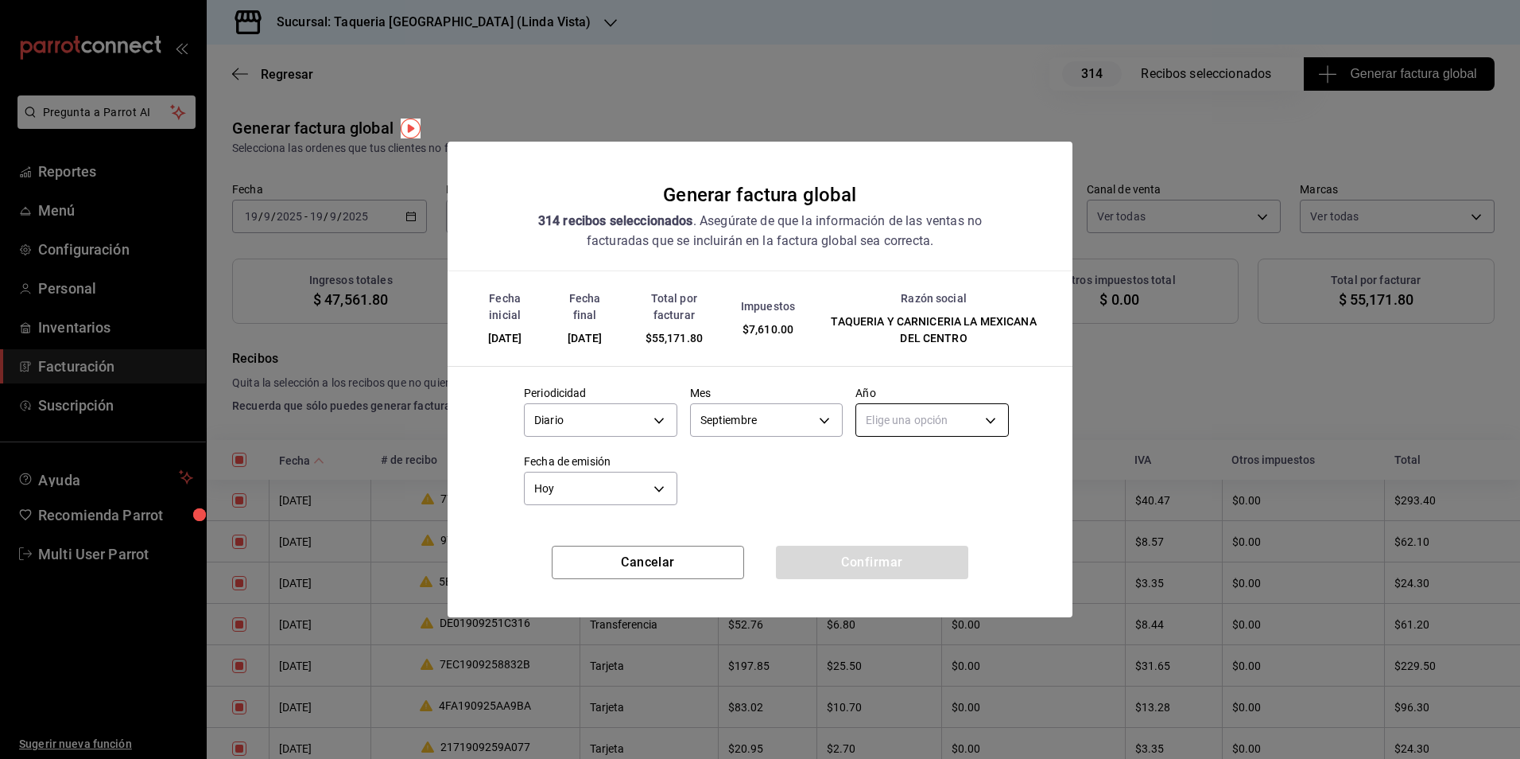
click at [939, 419] on body "Pregunta a Parrot AI Reportes Menú Configuración Personal Inventarios Facturaci…" at bounding box center [760, 379] width 1520 height 759
click at [895, 470] on li "2025" at bounding box center [932, 469] width 152 height 26
click at [915, 564] on button "Confirmar" at bounding box center [872, 561] width 192 height 33
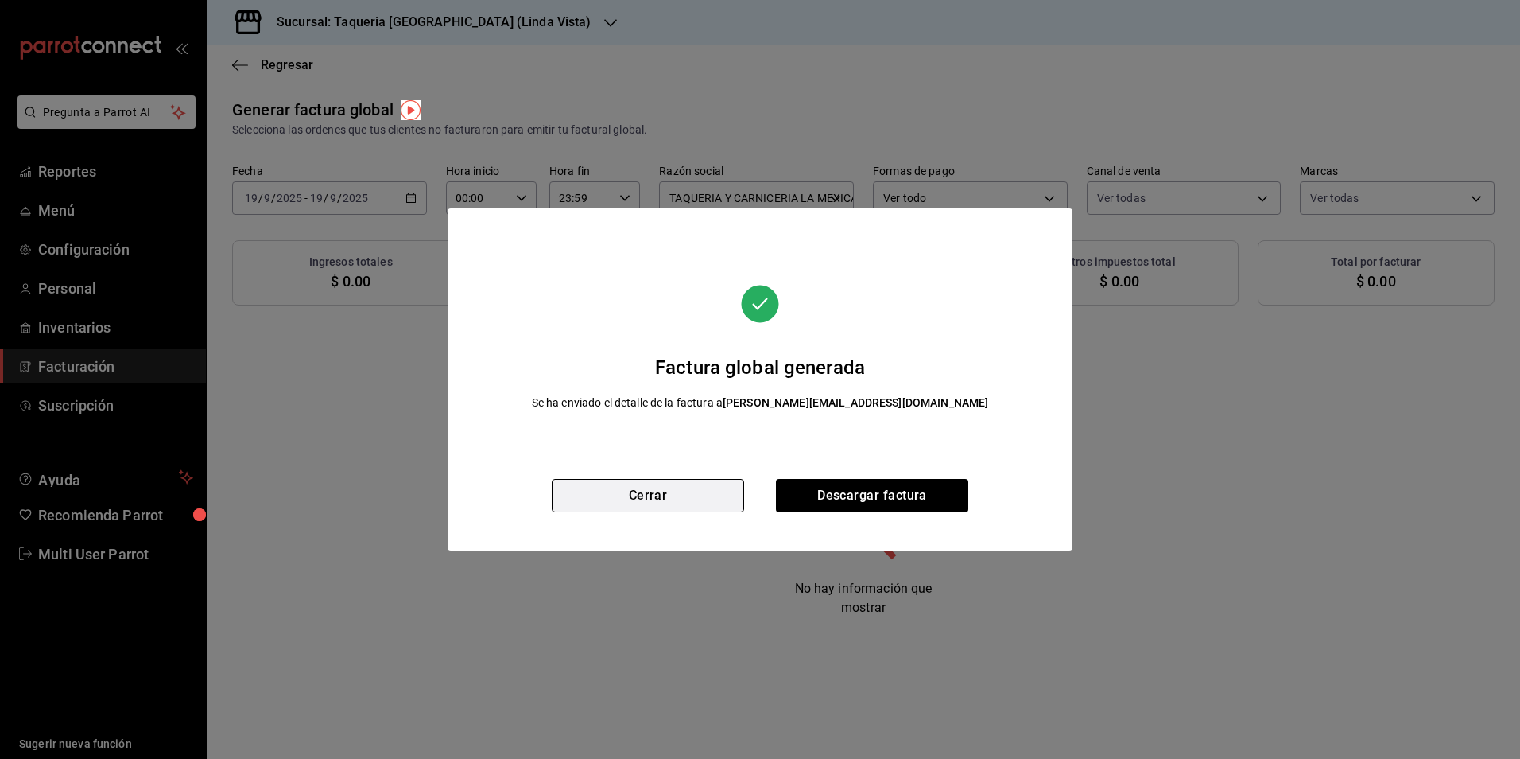
click at [722, 497] on button "Cerrar" at bounding box center [648, 495] width 192 height 33
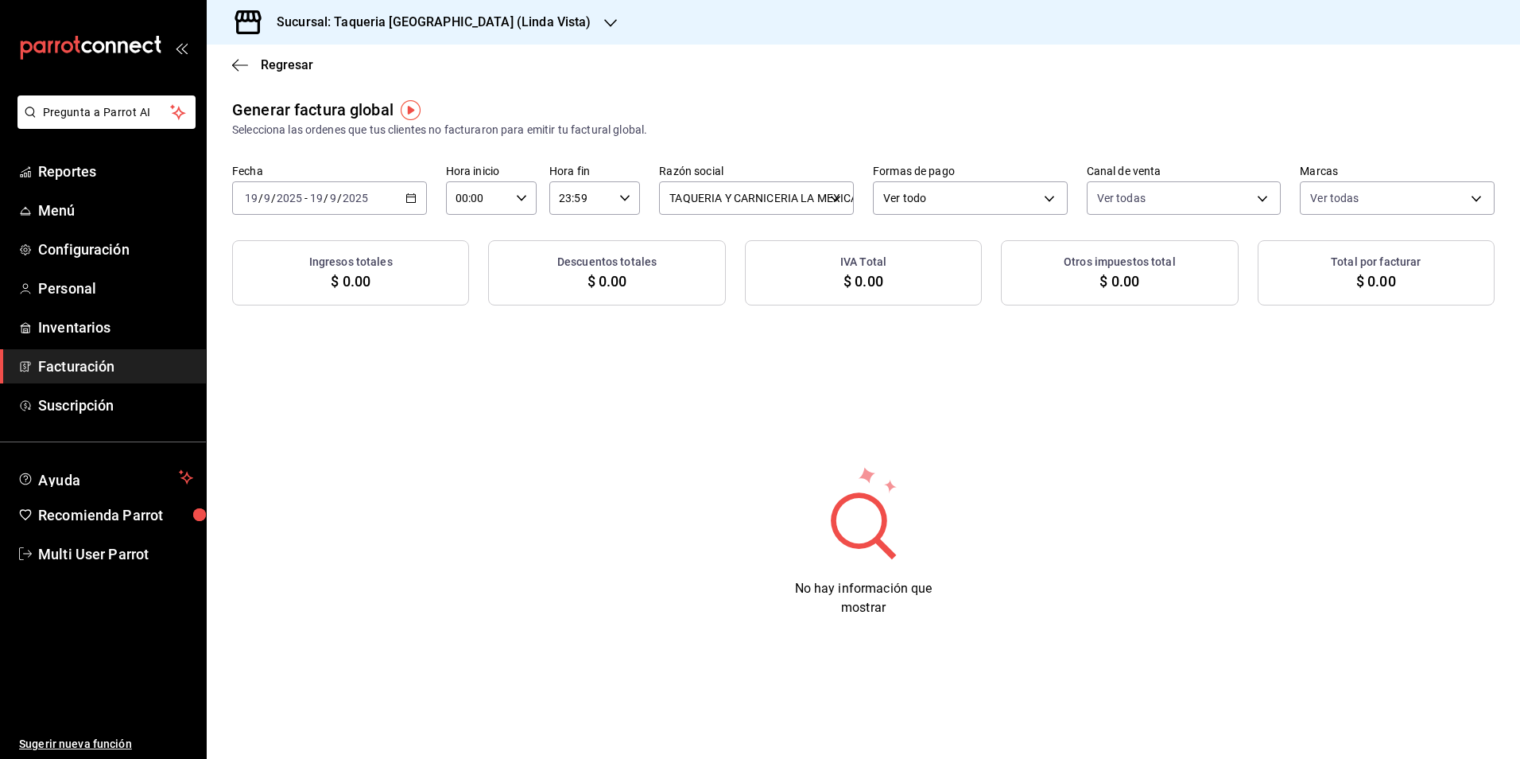
click at [451, 33] on div "Sucursal: Taqueria [GEOGRAPHIC_DATA] (Linda Vista)" at bounding box center [421, 22] width 404 height 45
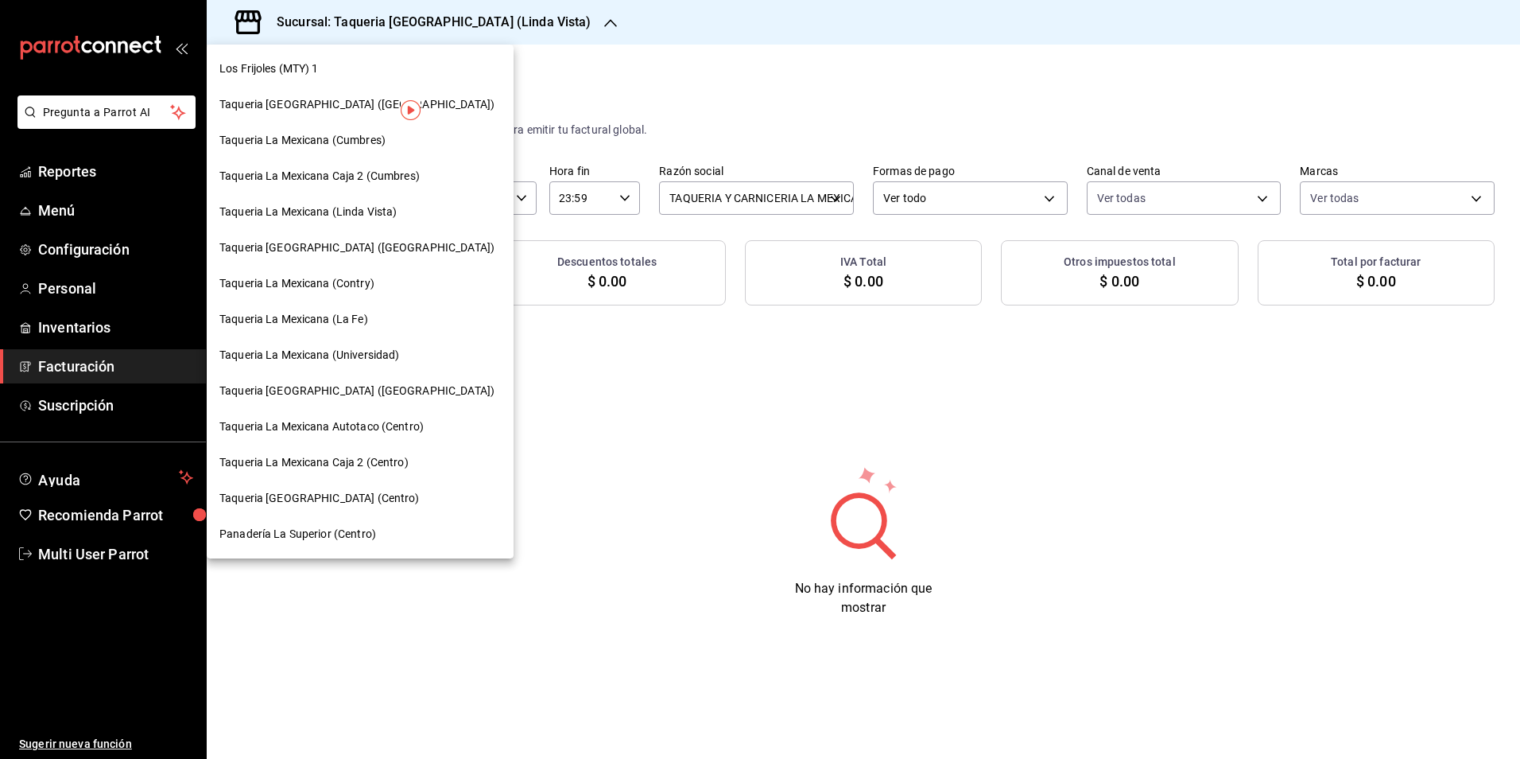
click at [394, 285] on div "Taqueria La Mexicana (Contry)" at bounding box center [359, 283] width 281 height 17
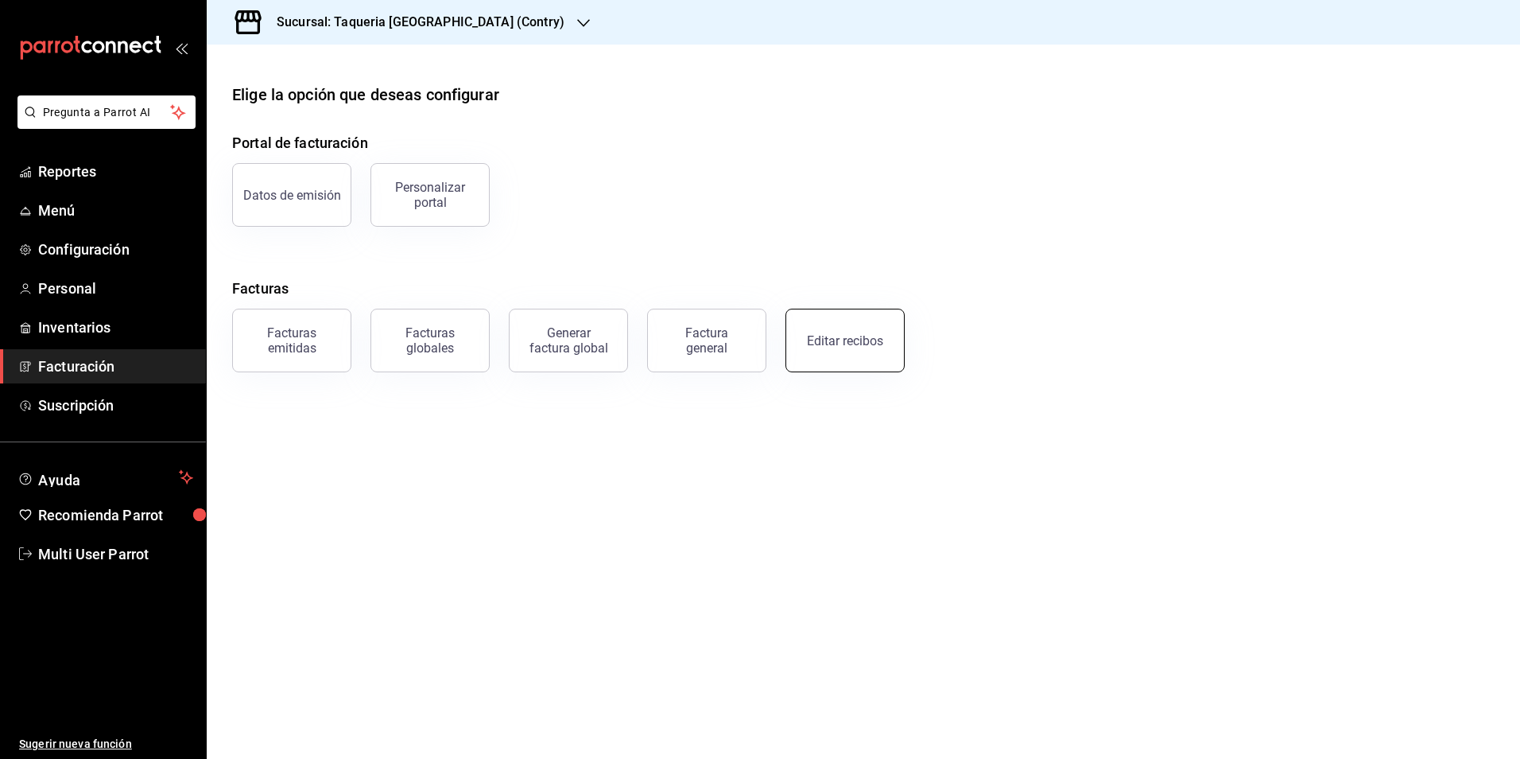
click at [876, 336] on div "Editar recibos" at bounding box center [845, 340] width 76 height 15
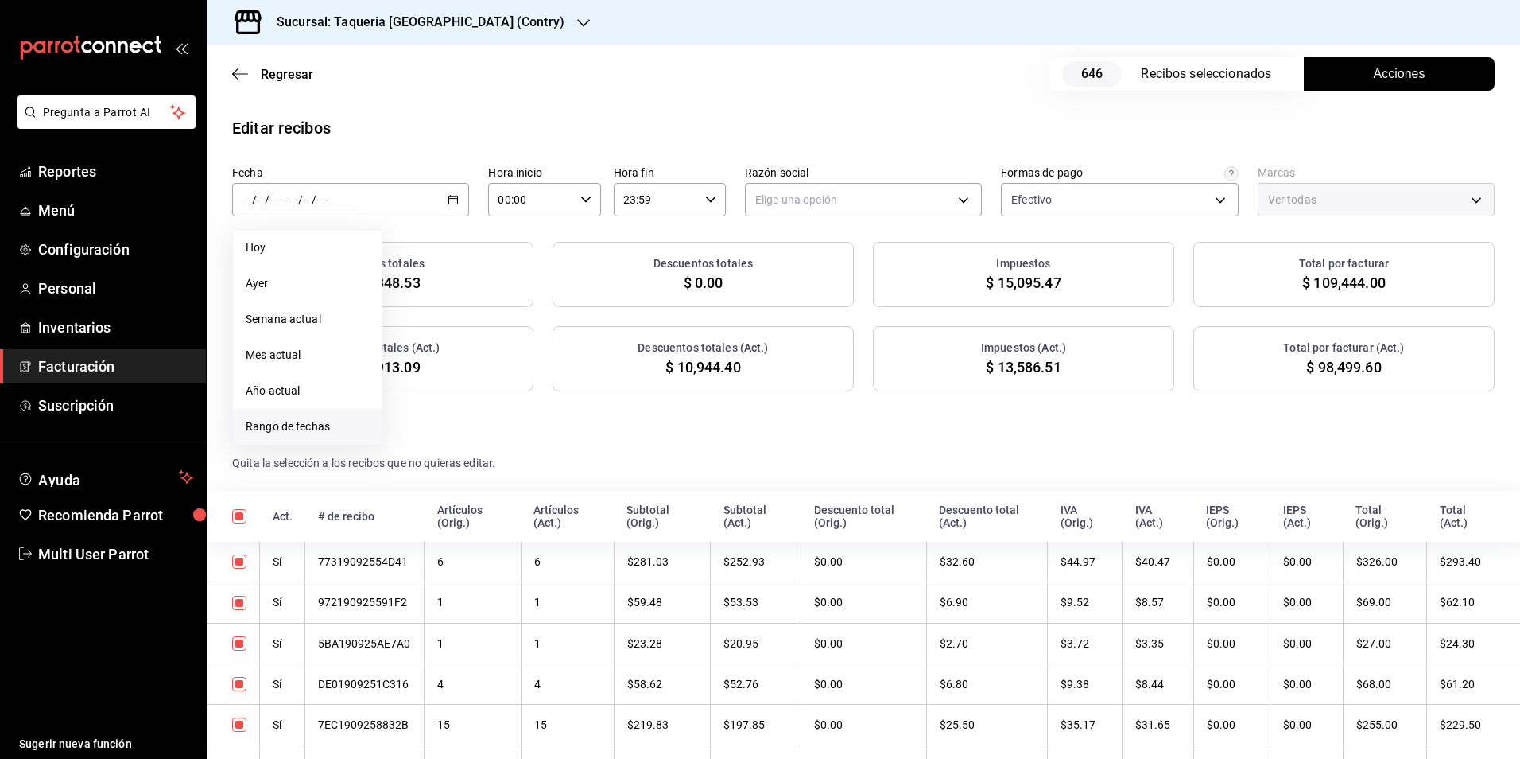
click at [318, 425] on span "Rango de fechas" at bounding box center [307, 426] width 123 height 17
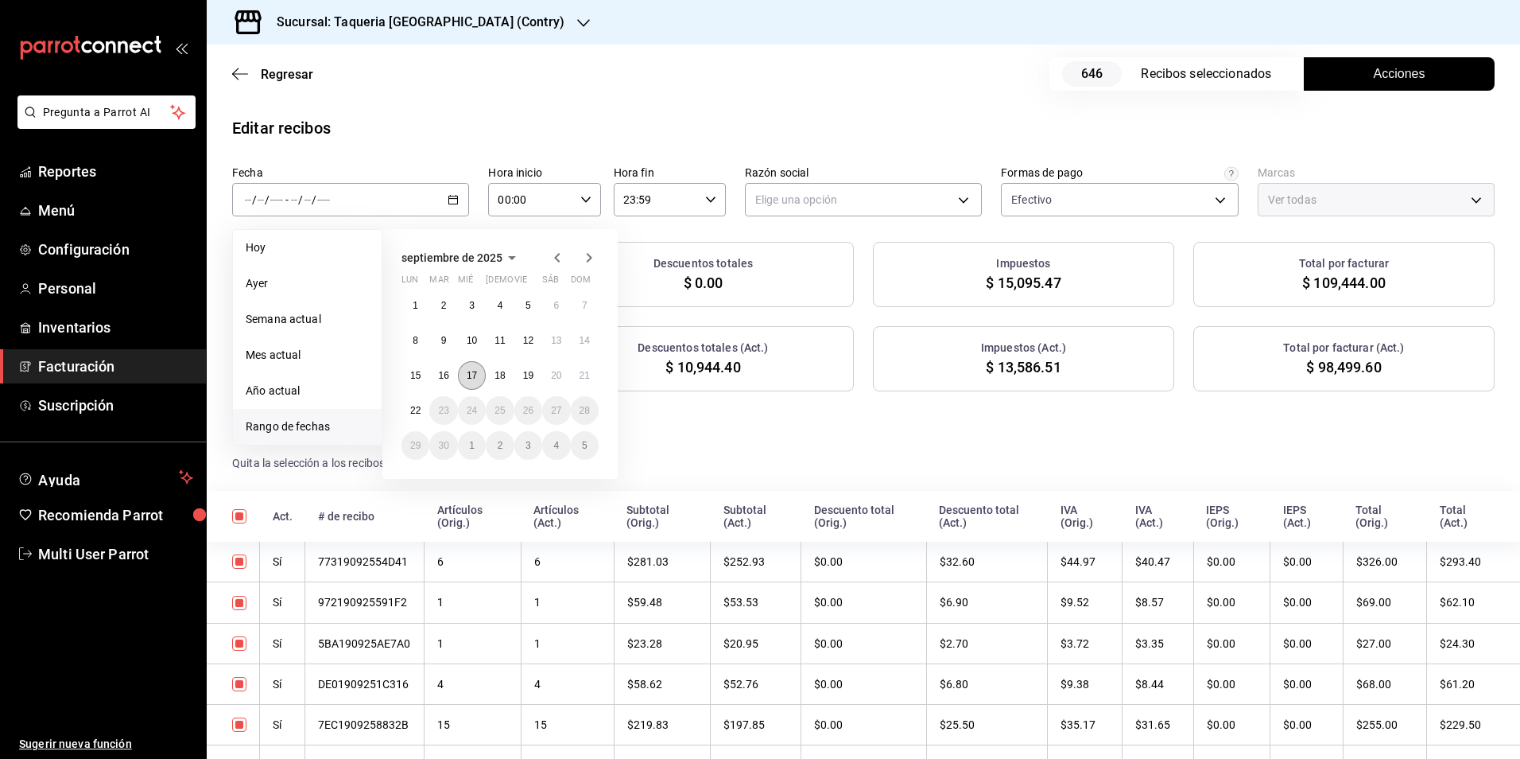
click at [472, 376] on abbr "17" at bounding box center [472, 375] width 10 height 11
click at [533, 376] on abbr "19" at bounding box center [528, 375] width 10 height 11
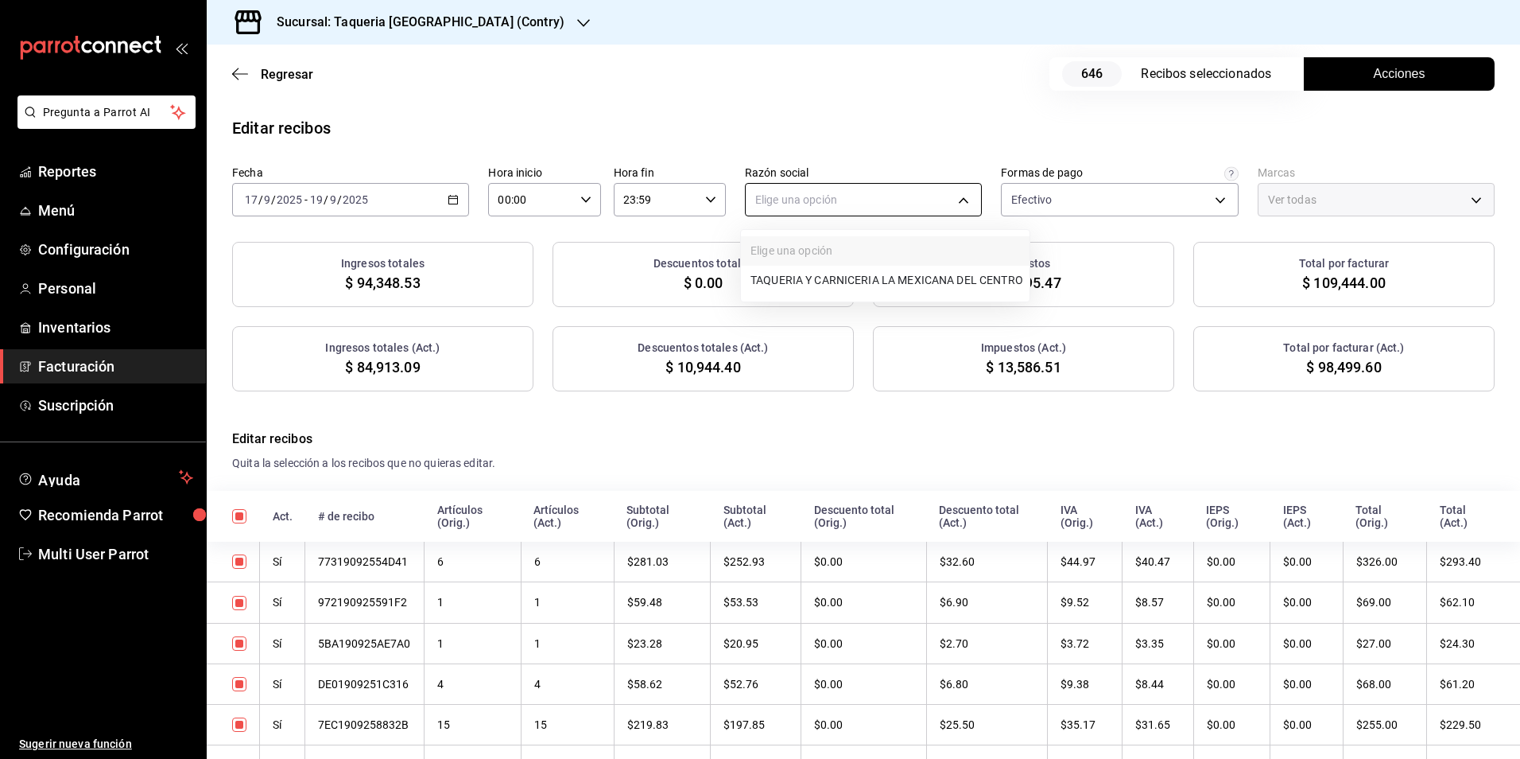
click at [870, 202] on body "Pregunta a Parrot AI Reportes Menú Configuración Personal Inventarios Facturaci…" at bounding box center [760, 379] width 1520 height 759
click at [831, 289] on li "TAQUERIA Y CARNICERIA LA MEXICANA DEL CENTRO" at bounding box center [885, 280] width 289 height 29
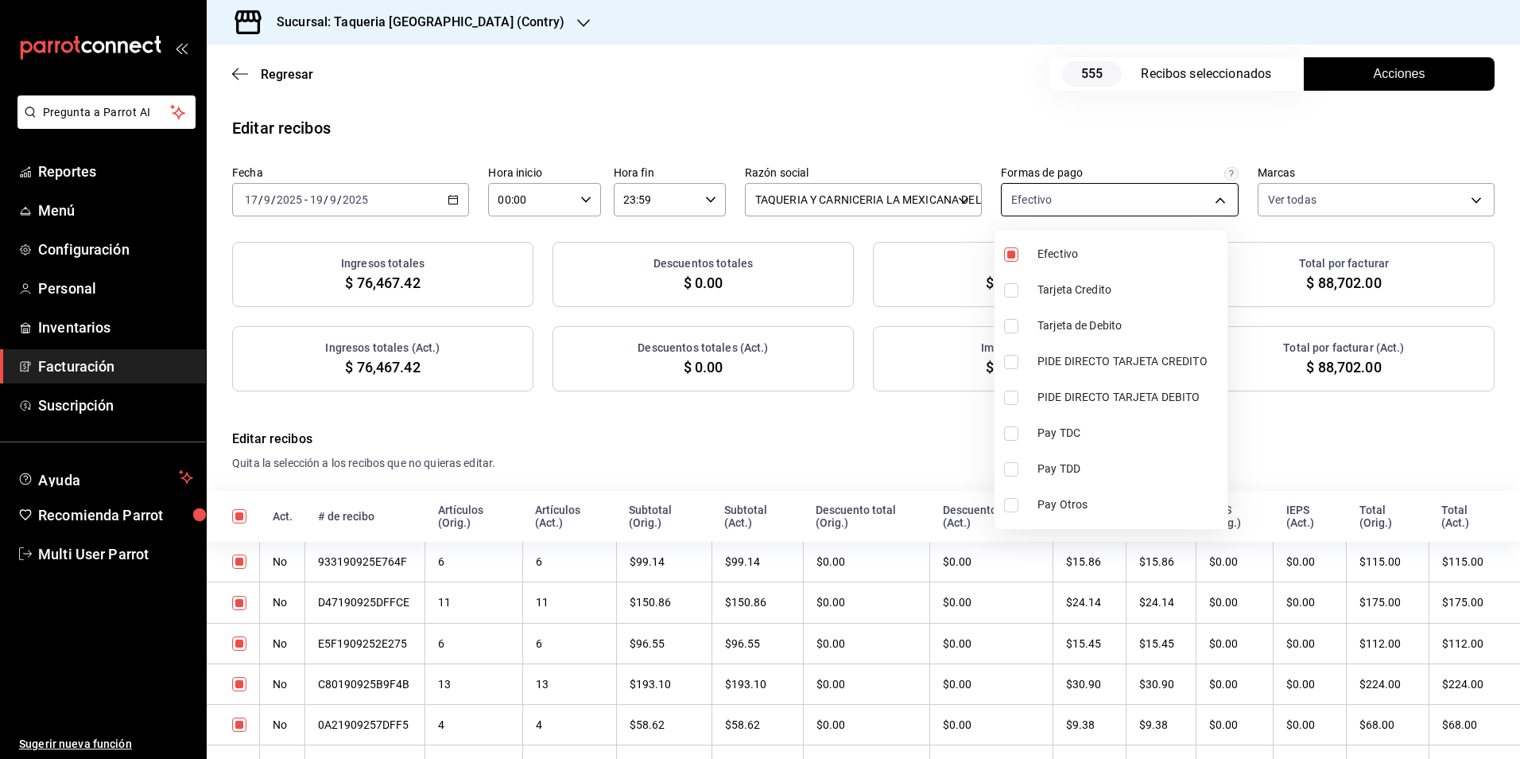
click at [1069, 196] on body "Pregunta a Parrot AI Reportes Menú Configuración Personal Inventarios Facturaci…" at bounding box center [760, 379] width 1520 height 759
click at [1029, 257] on li "Efectivo" at bounding box center [1111, 254] width 233 height 36
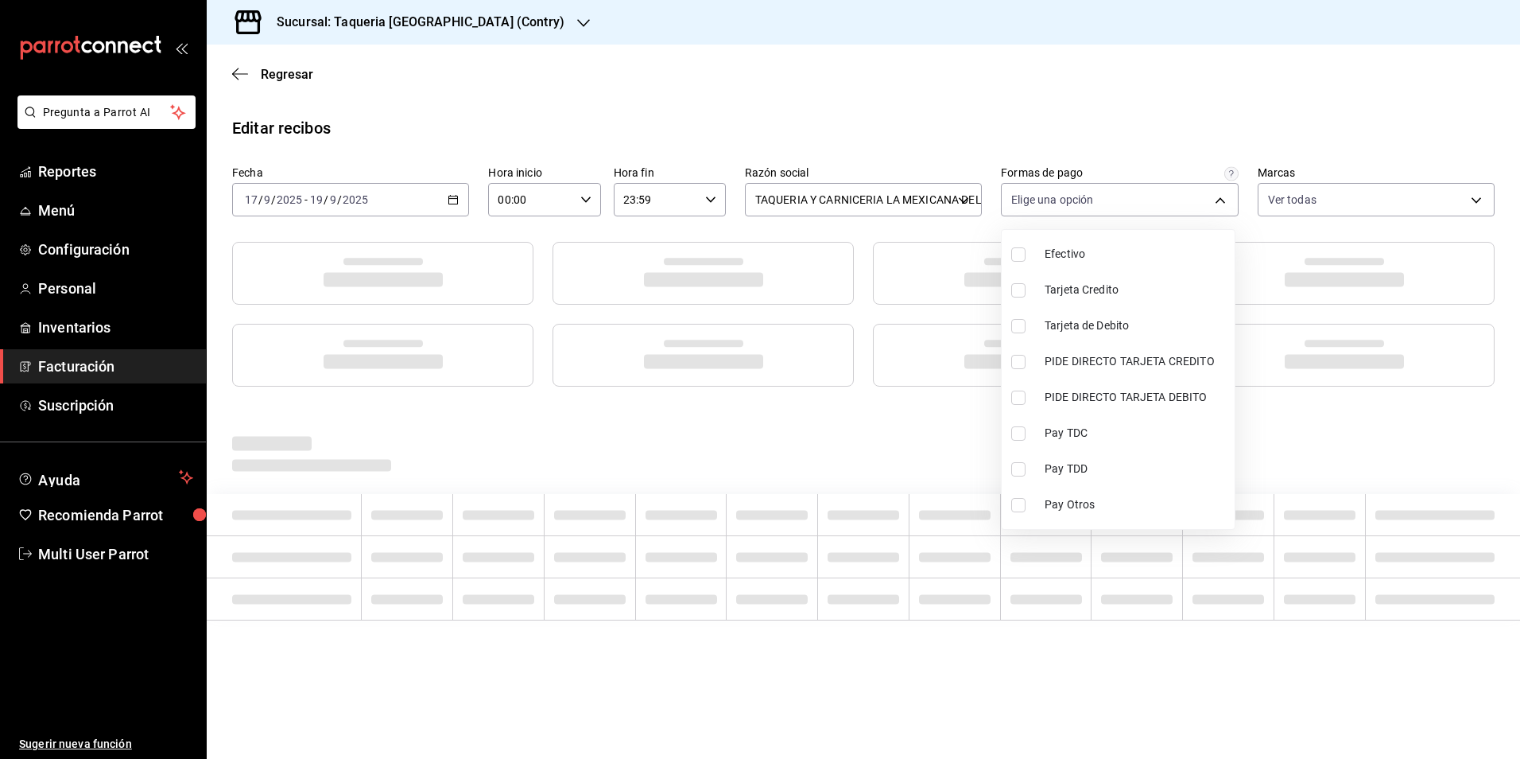
click at [833, 99] on div at bounding box center [760, 379] width 1520 height 759
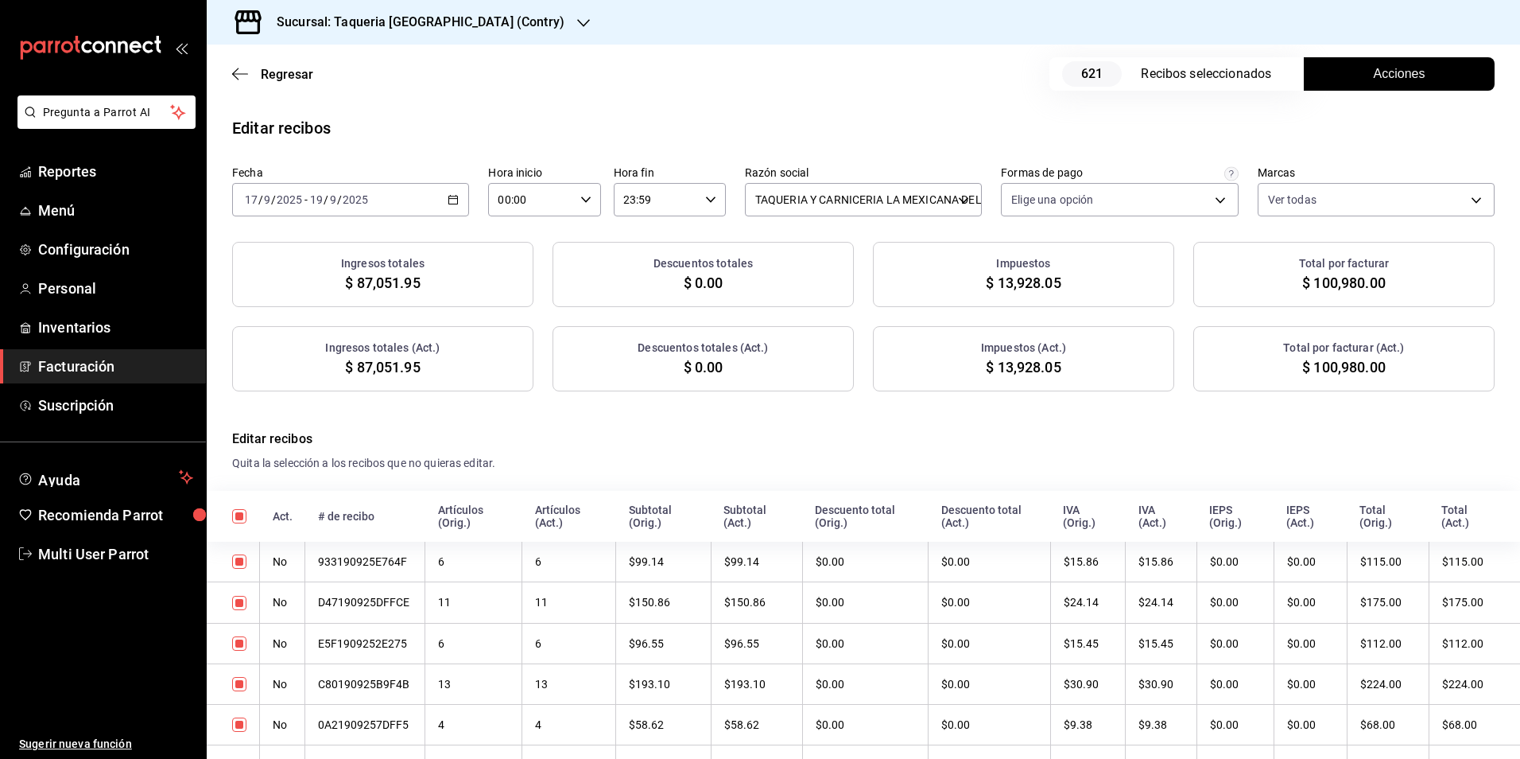
click at [1403, 75] on span "Acciones" at bounding box center [1400, 73] width 52 height 19
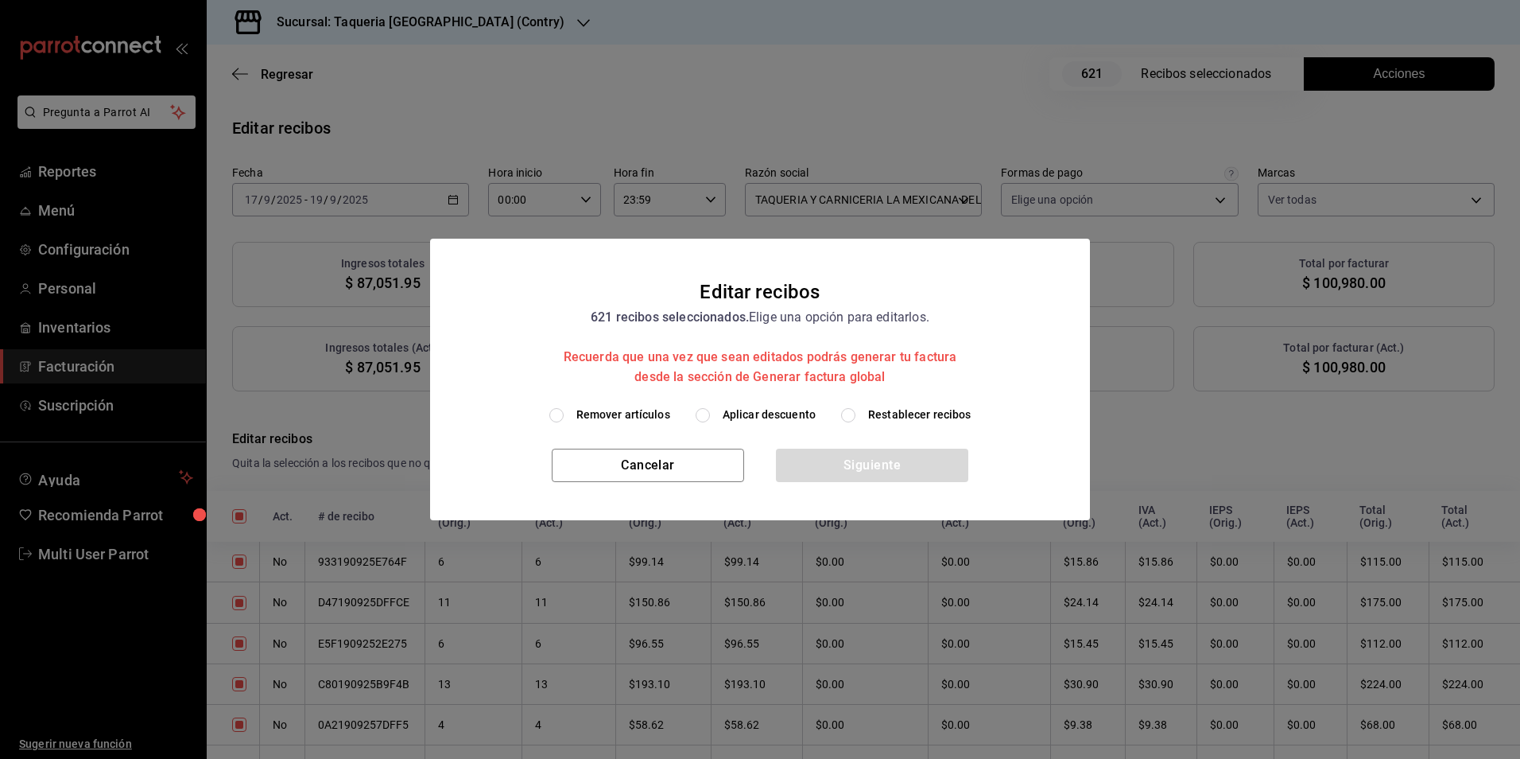
click at [797, 425] on div "Remover artículos Aplicar descuento Restablecer recibos" at bounding box center [760, 427] width 660 height 42
click at [796, 417] on span "Aplicar descuento" at bounding box center [769, 414] width 93 height 17
click at [710, 417] on input "Aplicar descuento" at bounding box center [703, 415] width 14 height 14
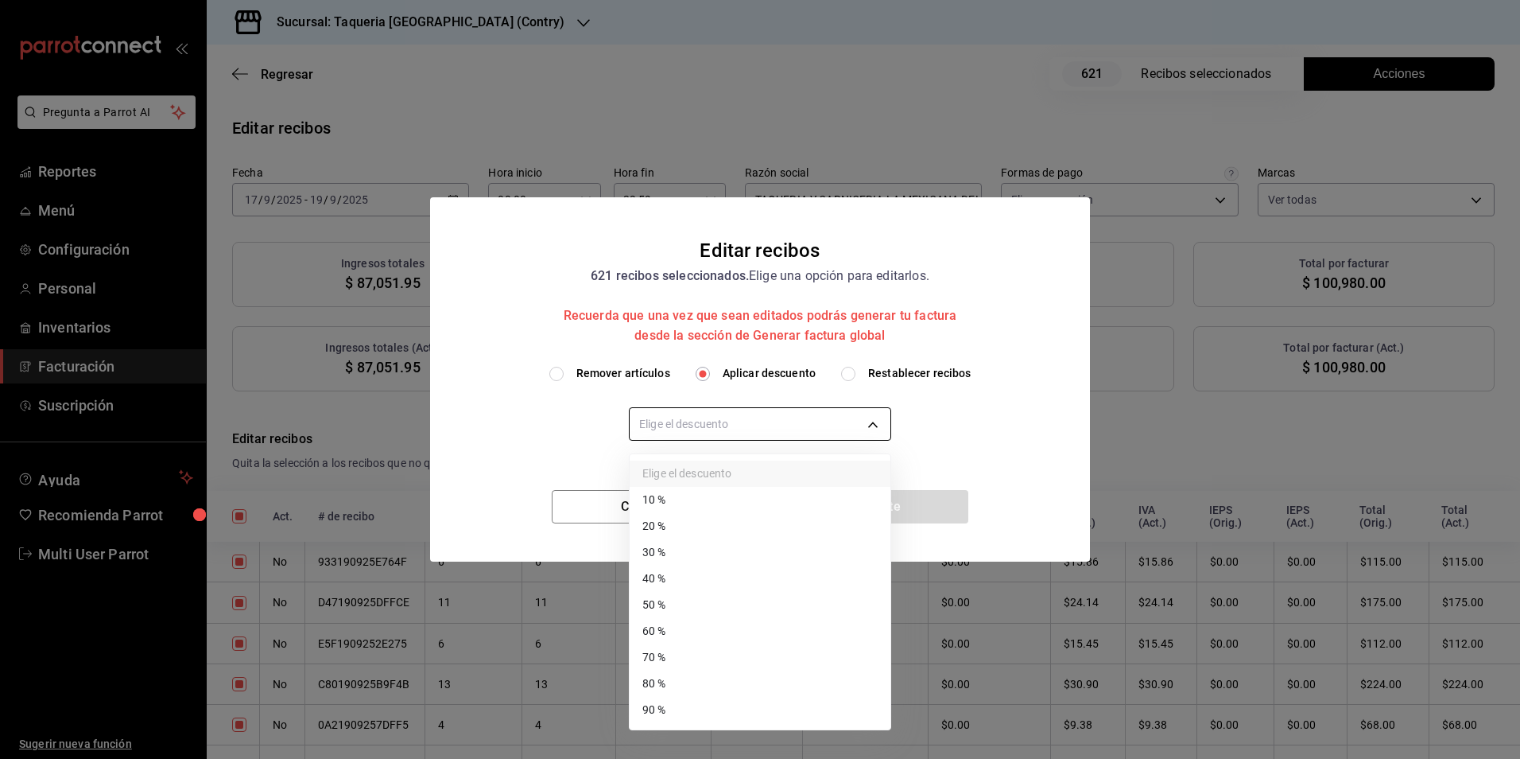
click at [766, 438] on body "Pregunta a Parrot AI Reportes Menú Configuración Personal Inventarios Facturaci…" at bounding box center [760, 379] width 1520 height 759
click at [689, 514] on li "20 %" at bounding box center [760, 526] width 261 height 26
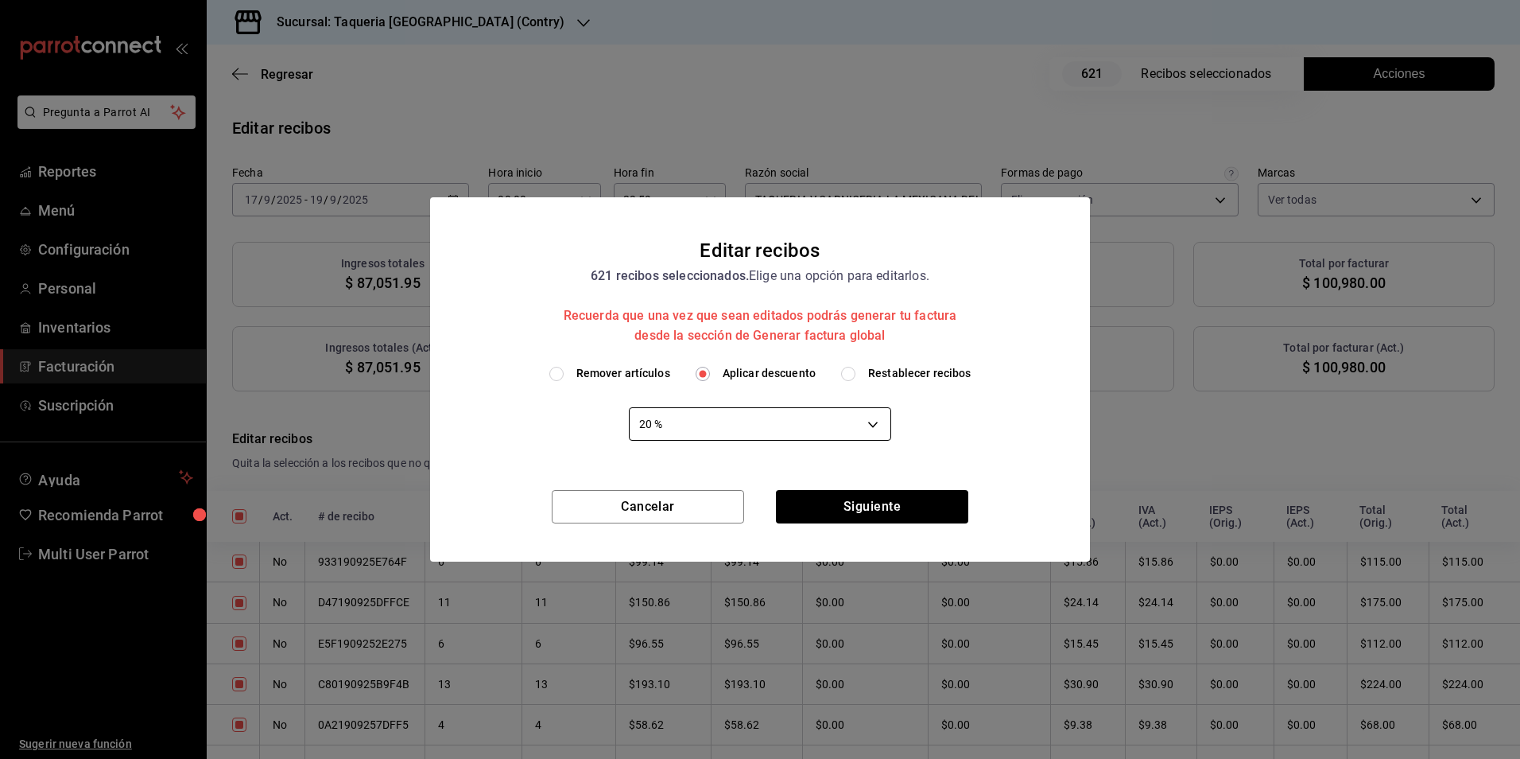
click at [731, 413] on body "Pregunta a Parrot AI Reportes Menú Configuración Personal Inventarios Facturaci…" at bounding box center [760, 379] width 1520 height 759
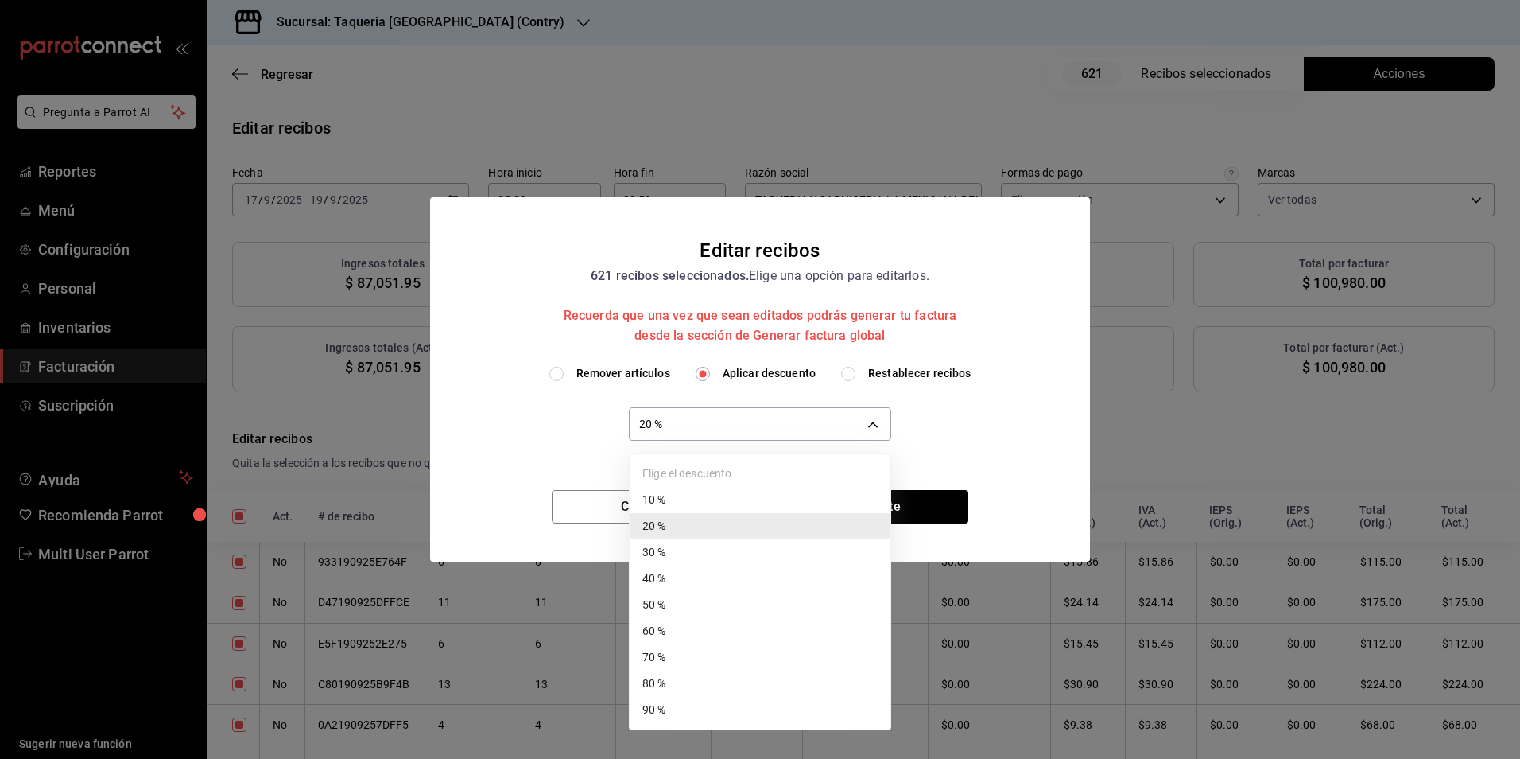
click at [665, 496] on li "10 %" at bounding box center [760, 500] width 261 height 26
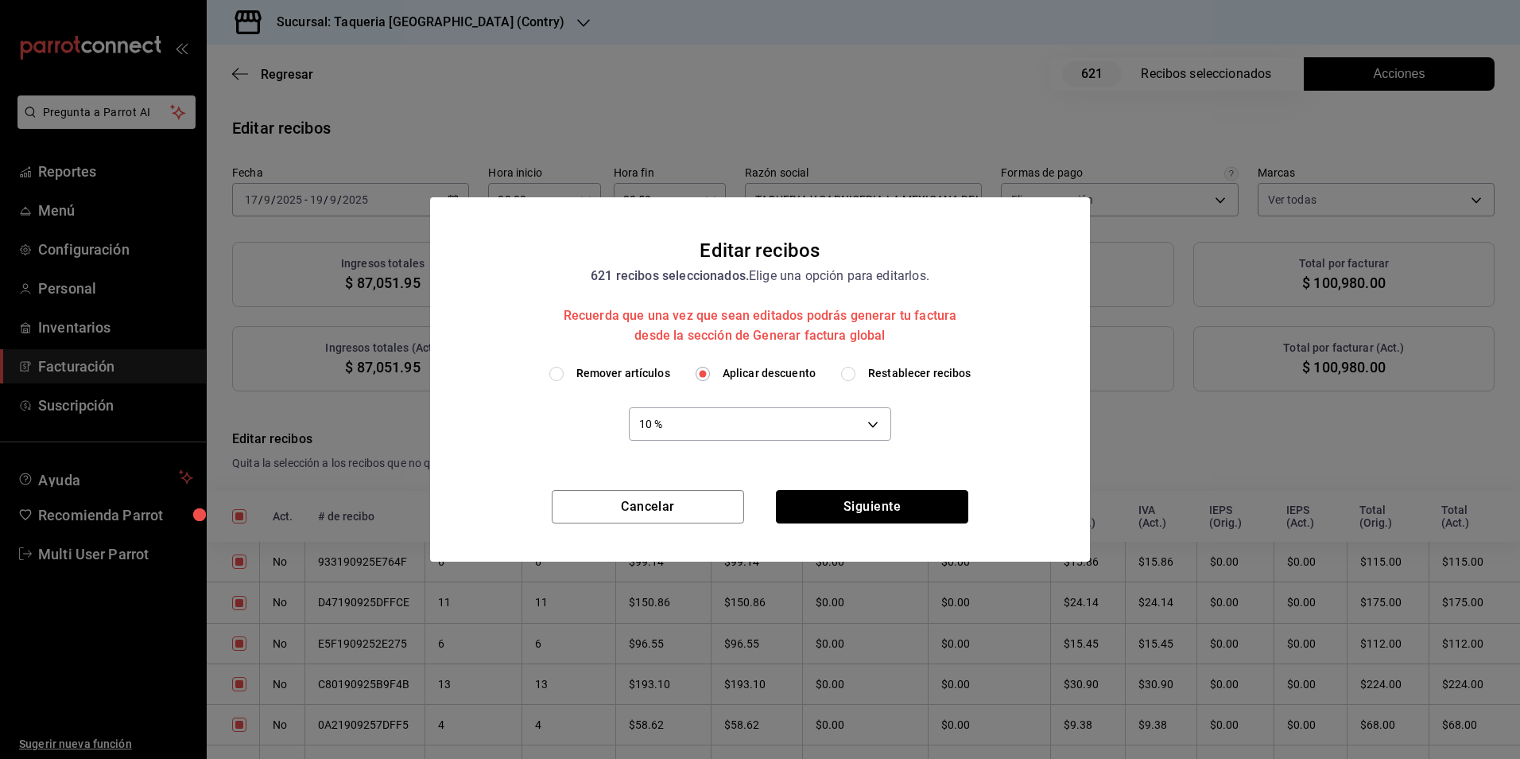
click at [871, 510] on button "Siguiente" at bounding box center [872, 506] width 192 height 33
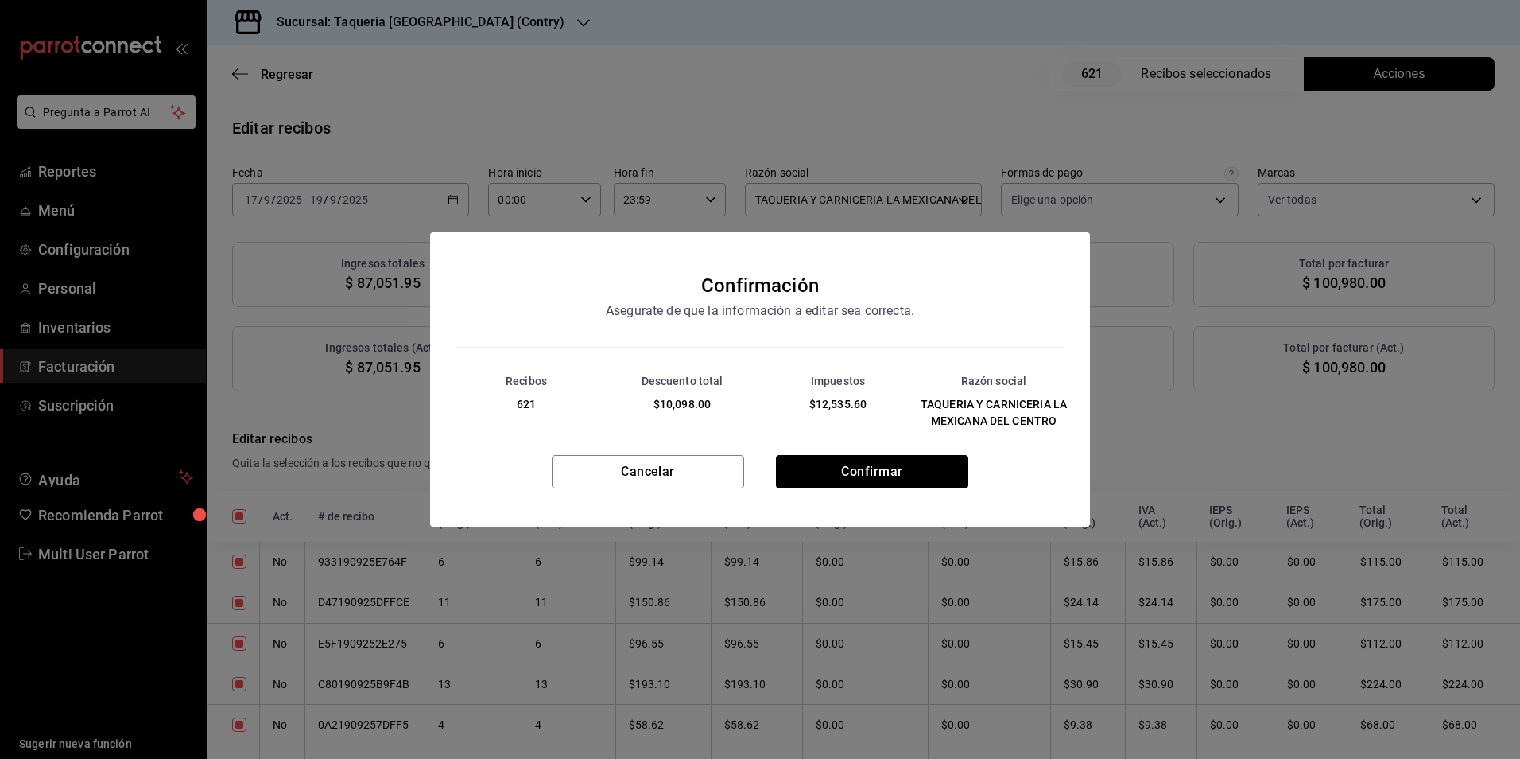
click at [910, 463] on button "Confirmar" at bounding box center [872, 471] width 192 height 33
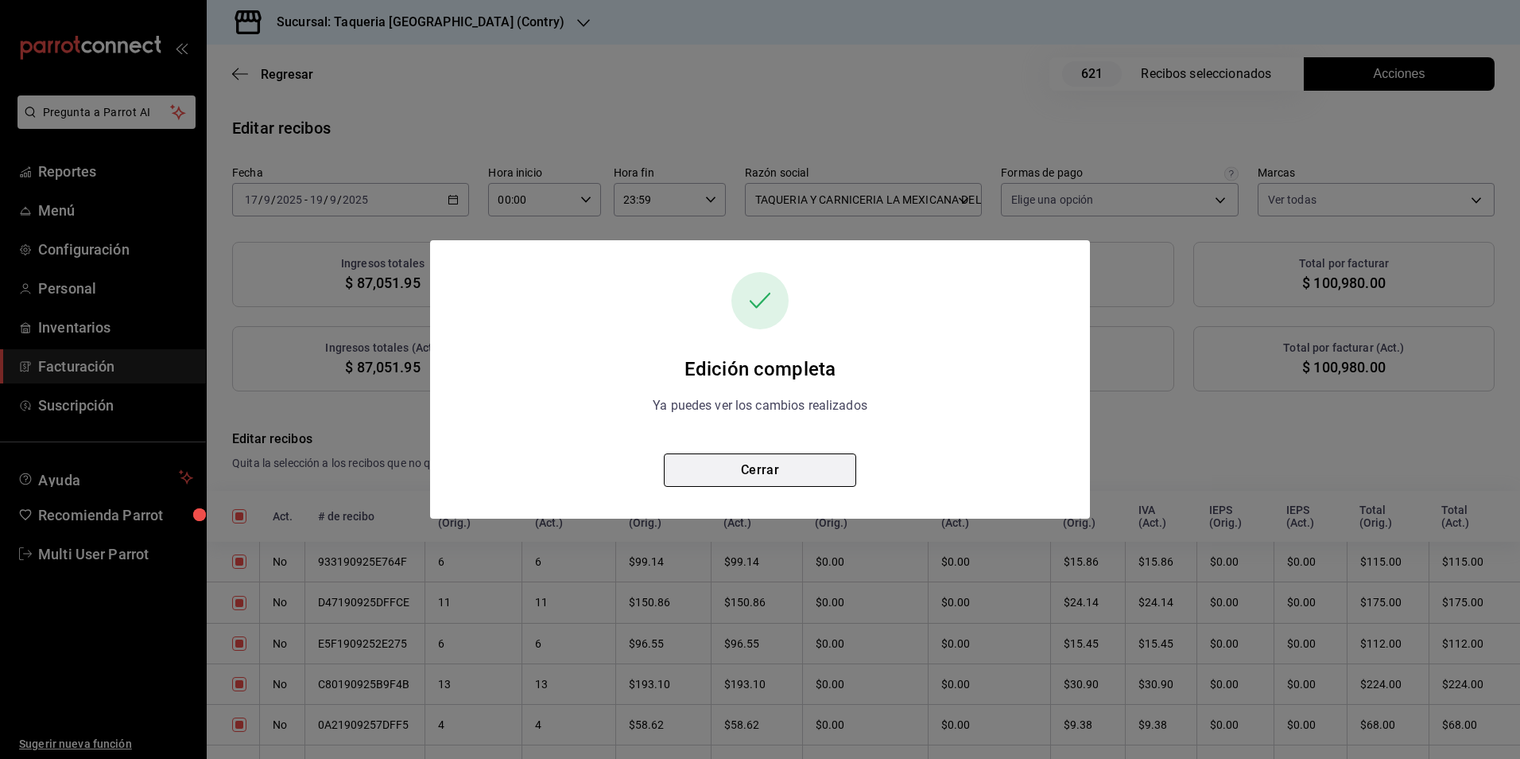
click at [811, 456] on button "Cerrar" at bounding box center [760, 469] width 192 height 33
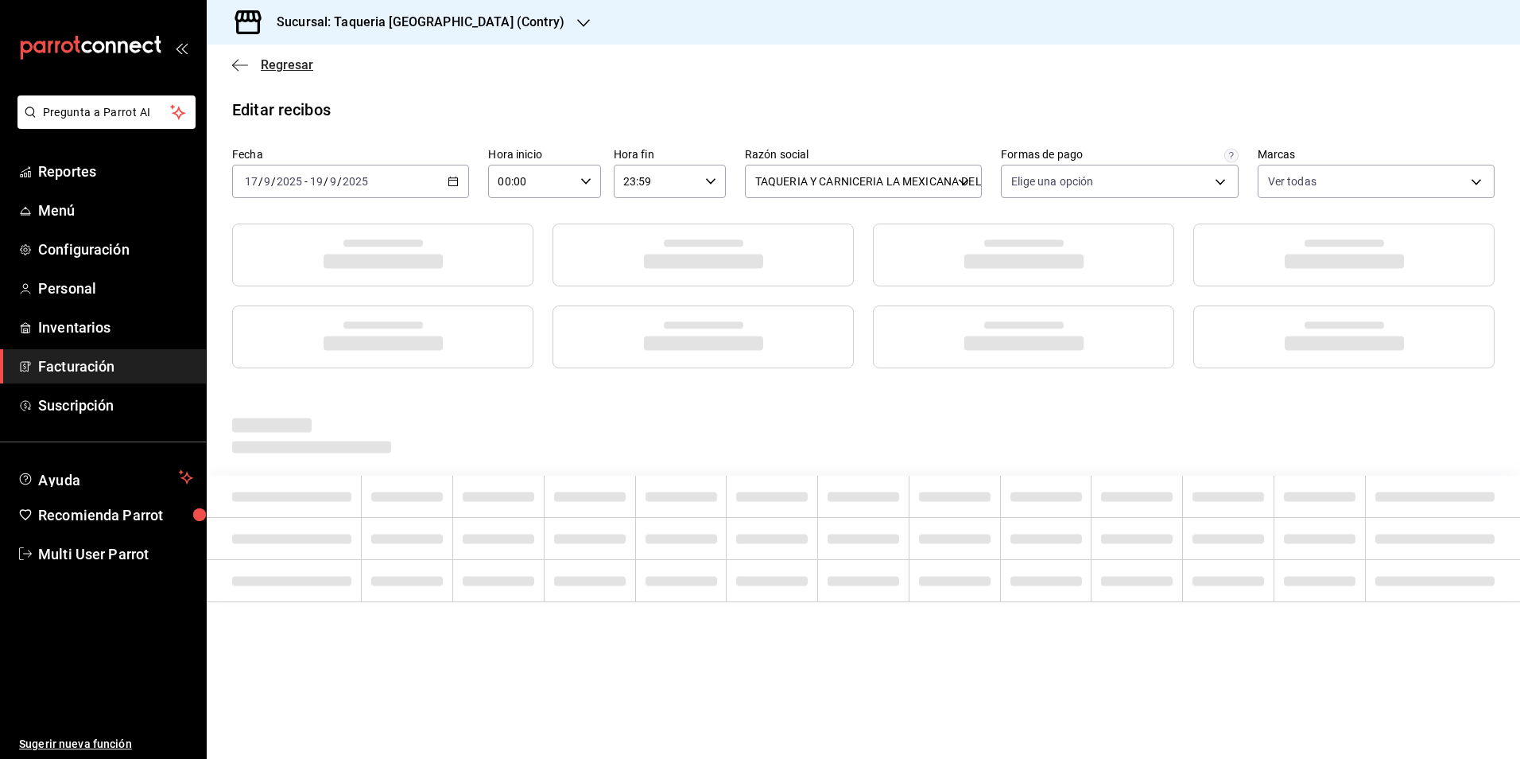
click at [301, 72] on span "Regresar" at bounding box center [287, 64] width 52 height 15
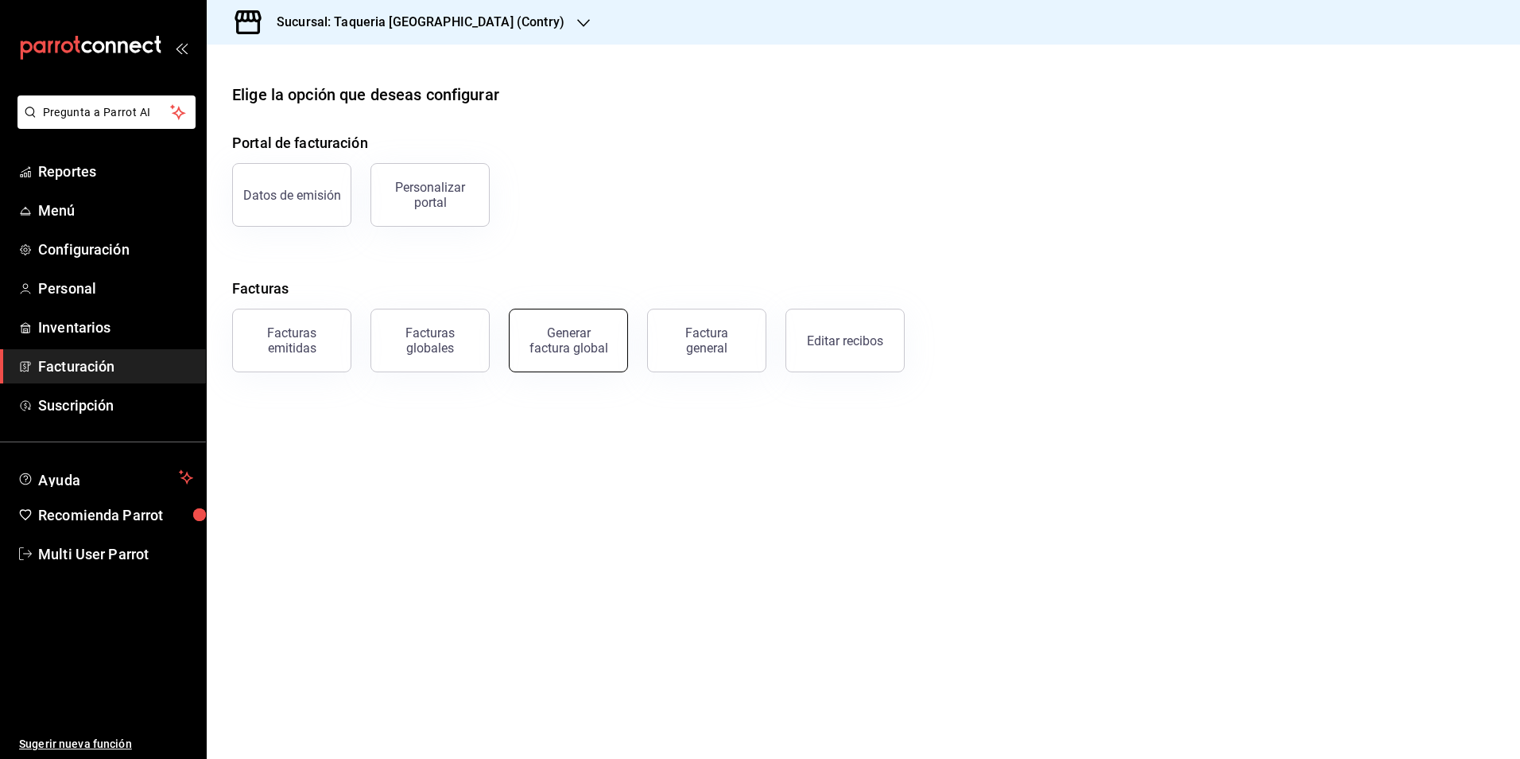
click at [572, 323] on button "Generar factura global" at bounding box center [568, 340] width 119 height 64
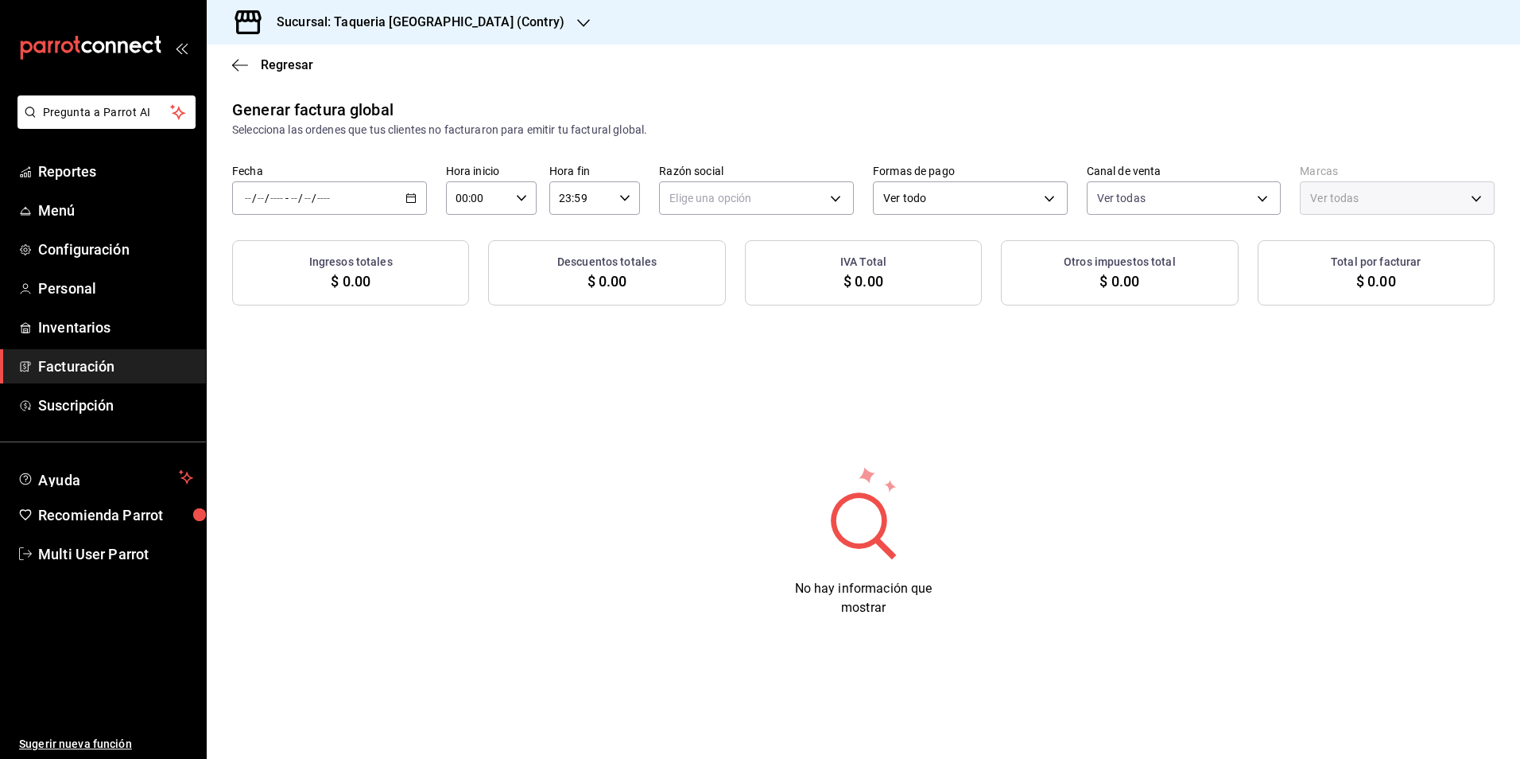
click at [361, 215] on div "Generar factura global Selecciona las ordenes que tus clientes no facturaron pa…" at bounding box center [863, 202] width 1313 height 208
click at [356, 196] on div "/ / - / /" at bounding box center [329, 197] width 195 height 33
click at [324, 248] on span "Rango de fechas" at bounding box center [307, 246] width 123 height 17
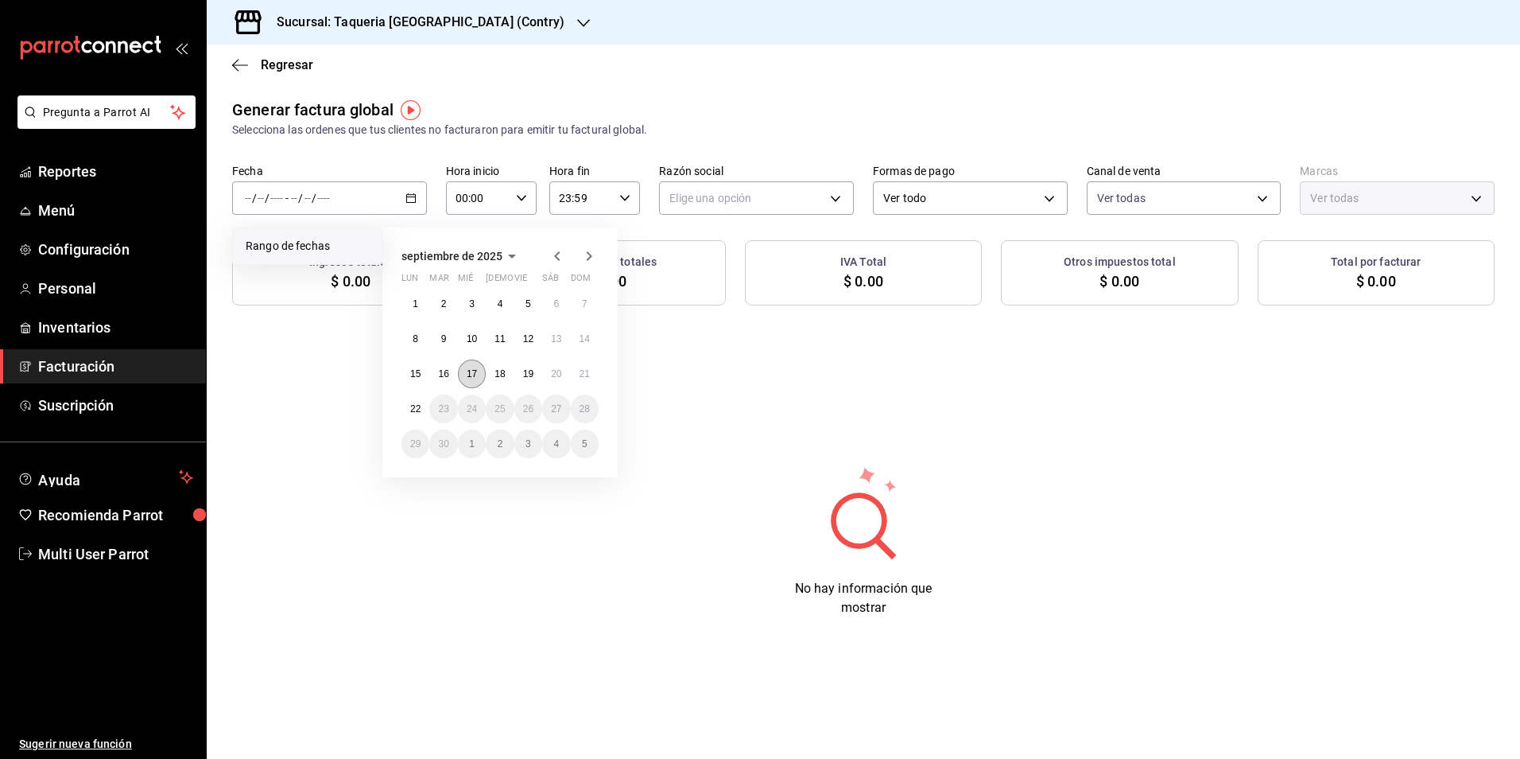
click at [465, 378] on button "17" at bounding box center [472, 373] width 28 height 29
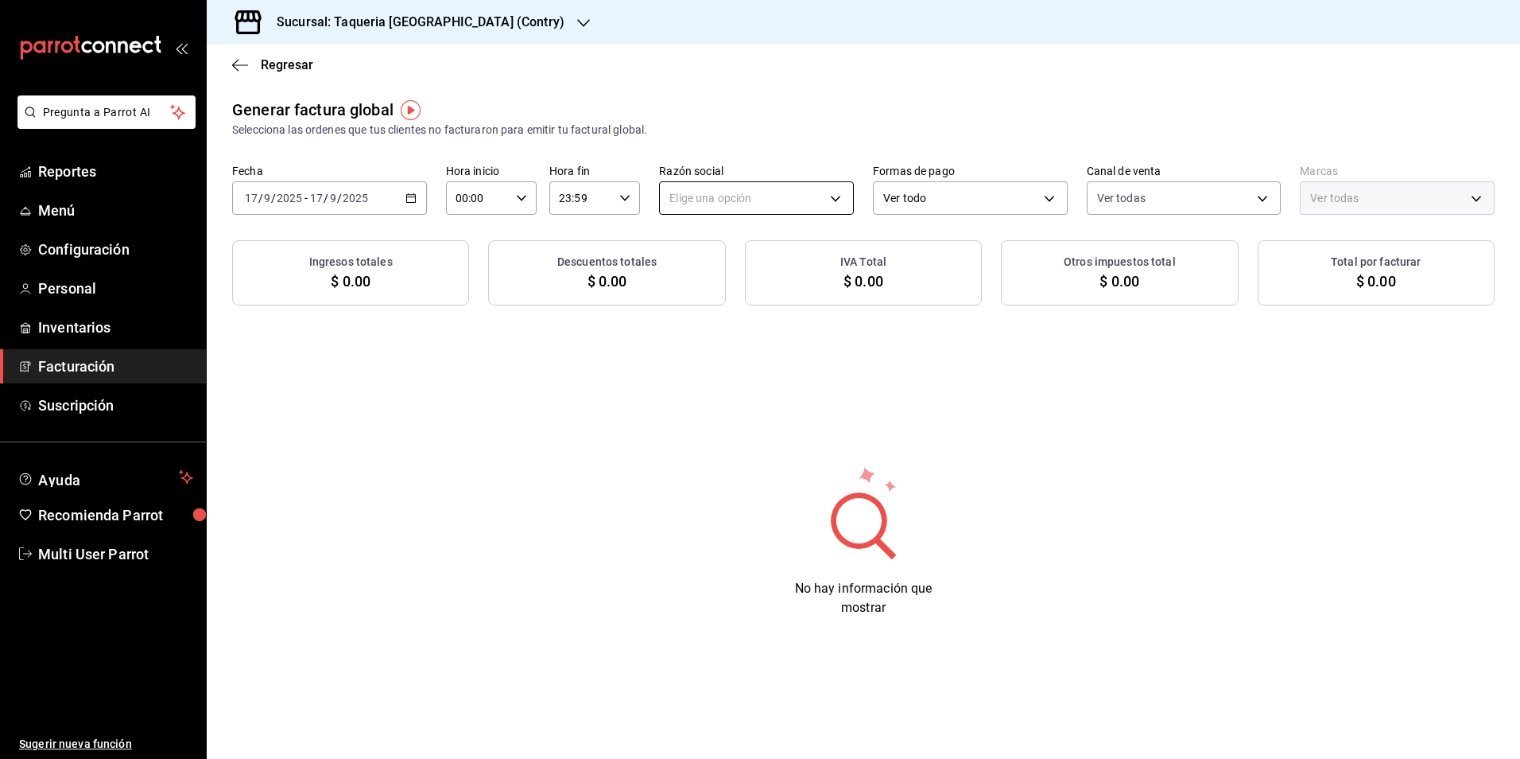
click at [728, 214] on body "Pregunta a Parrot AI Reportes Menú Configuración Personal Inventarios Facturaci…" at bounding box center [760, 379] width 1520 height 759
click at [725, 264] on li "TAQUERIA Y CARNICERIA LA MEXICANA DEL CENTRO" at bounding box center [804, 278] width 289 height 29
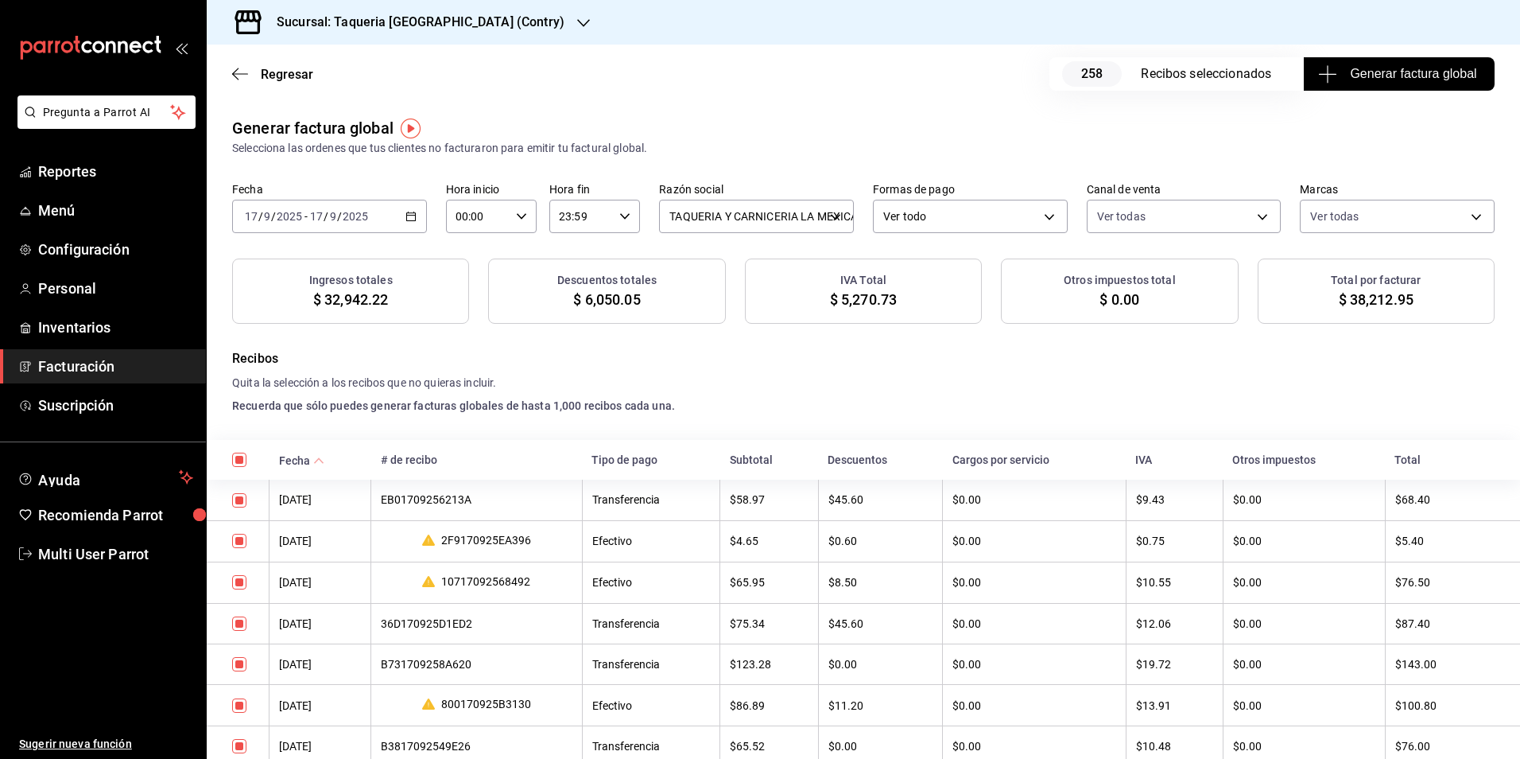
click at [1442, 98] on div "Regresar 258 Recibos seleccionados Generar factura global" at bounding box center [863, 74] width 1313 height 59
click at [1442, 76] on span "Generar factura global" at bounding box center [1398, 73] width 155 height 19
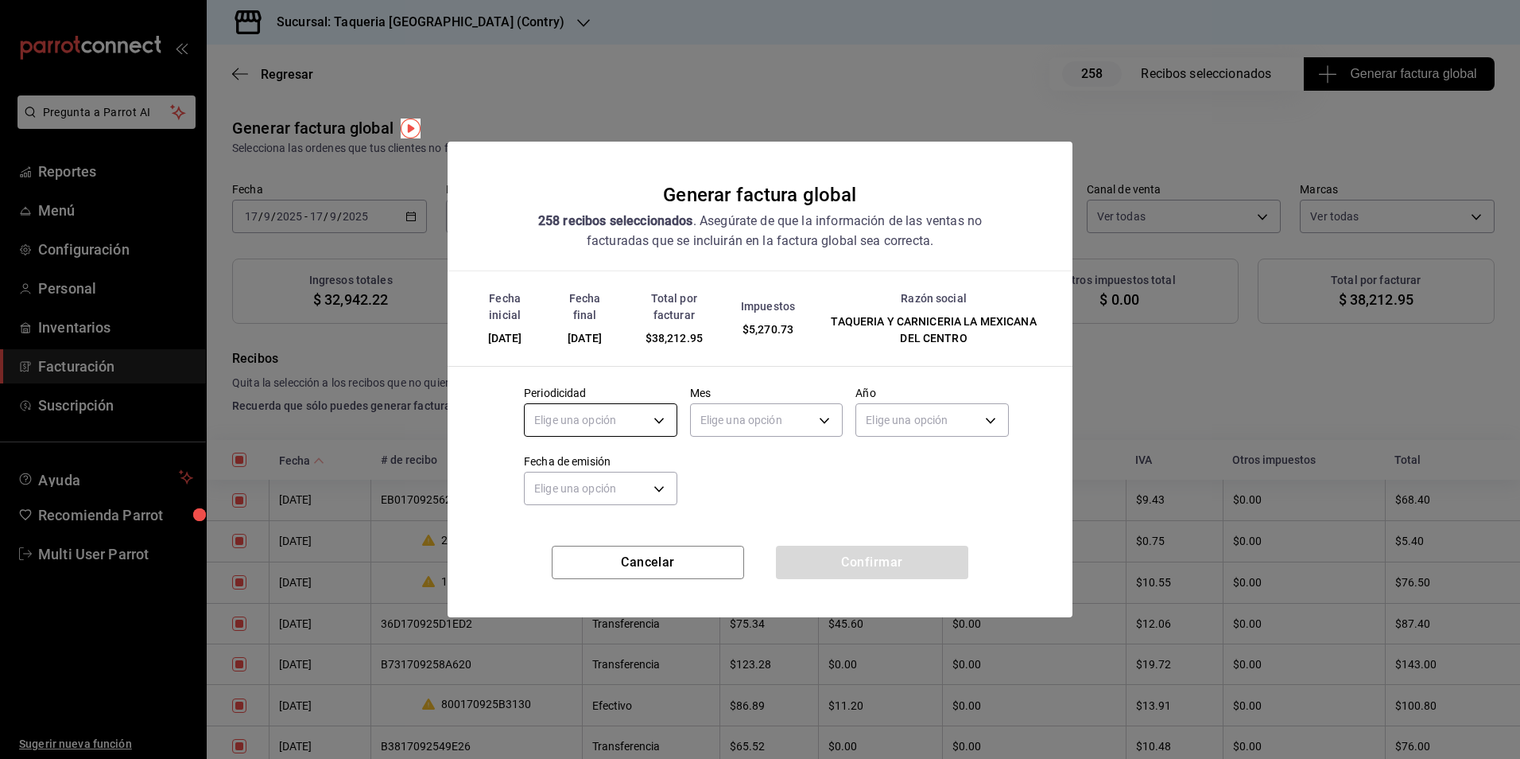
click at [596, 423] on body "Pregunta a Parrot AI Reportes Menú Configuración Personal Inventarios Facturaci…" at bounding box center [760, 379] width 1520 height 759
click at [564, 476] on li "Diario" at bounding box center [601, 469] width 152 height 26
click at [751, 403] on body "Pregunta a Parrot AI Reportes Menú Configuración Personal Inventarios Facturaci…" at bounding box center [760, 379] width 1520 height 759
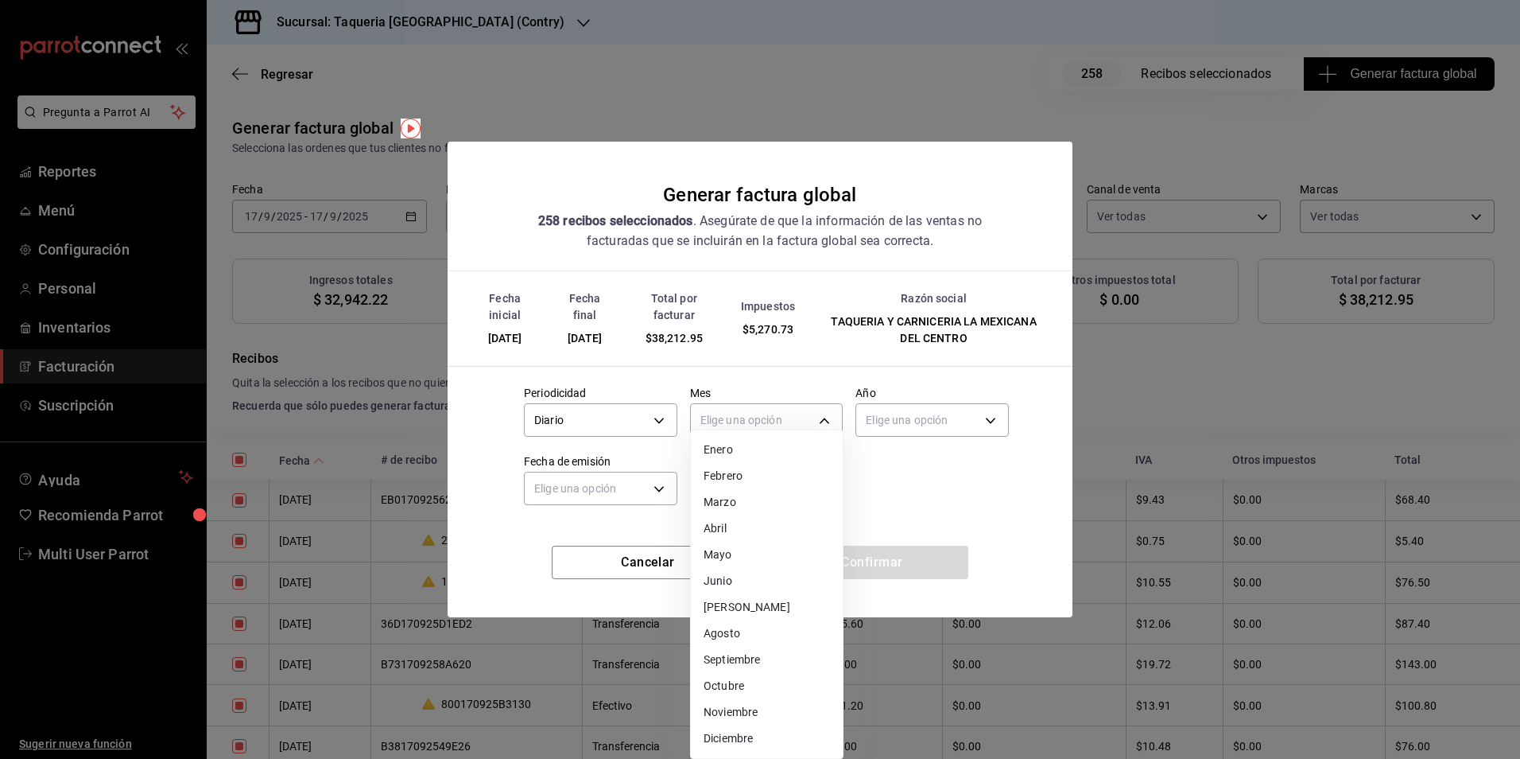
click at [742, 662] on li "Septiembre" at bounding box center [767, 659] width 152 height 26
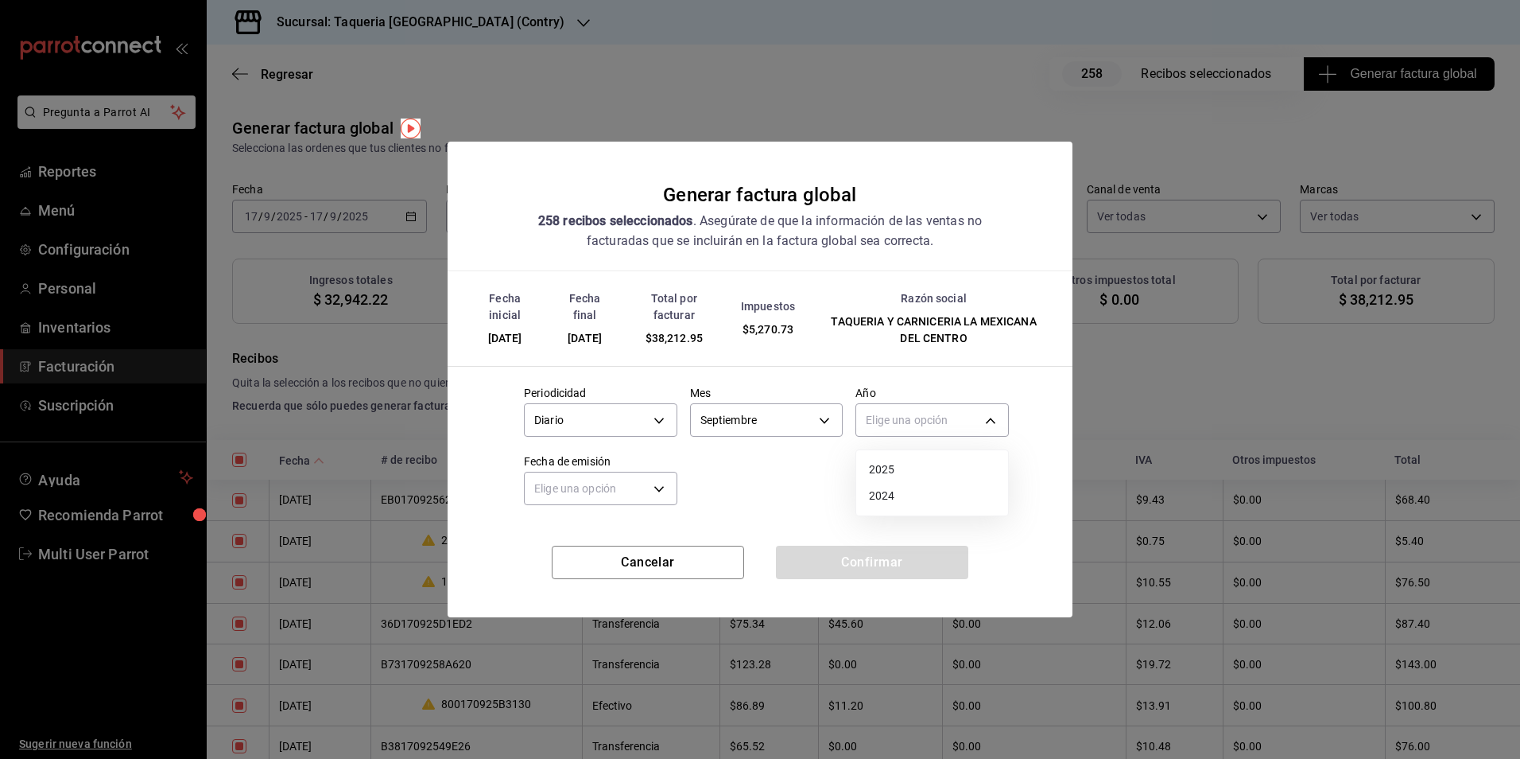
click at [921, 416] on body "Pregunta a Parrot AI Reportes Menú Configuración Personal Inventarios Facturaci…" at bounding box center [760, 379] width 1520 height 759
click at [898, 457] on li "2025" at bounding box center [932, 469] width 152 height 26
click at [588, 487] on body "Pregunta a Parrot AI Reportes Menú Configuración Personal Inventarios Facturaci…" at bounding box center [760, 379] width 1520 height 759
click at [566, 537] on li "Hoy" at bounding box center [601, 538] width 152 height 26
click at [824, 545] on div "Generar factura global 258 recibos seleccionados . Asegúrate de que la informac…" at bounding box center [760, 379] width 625 height 475
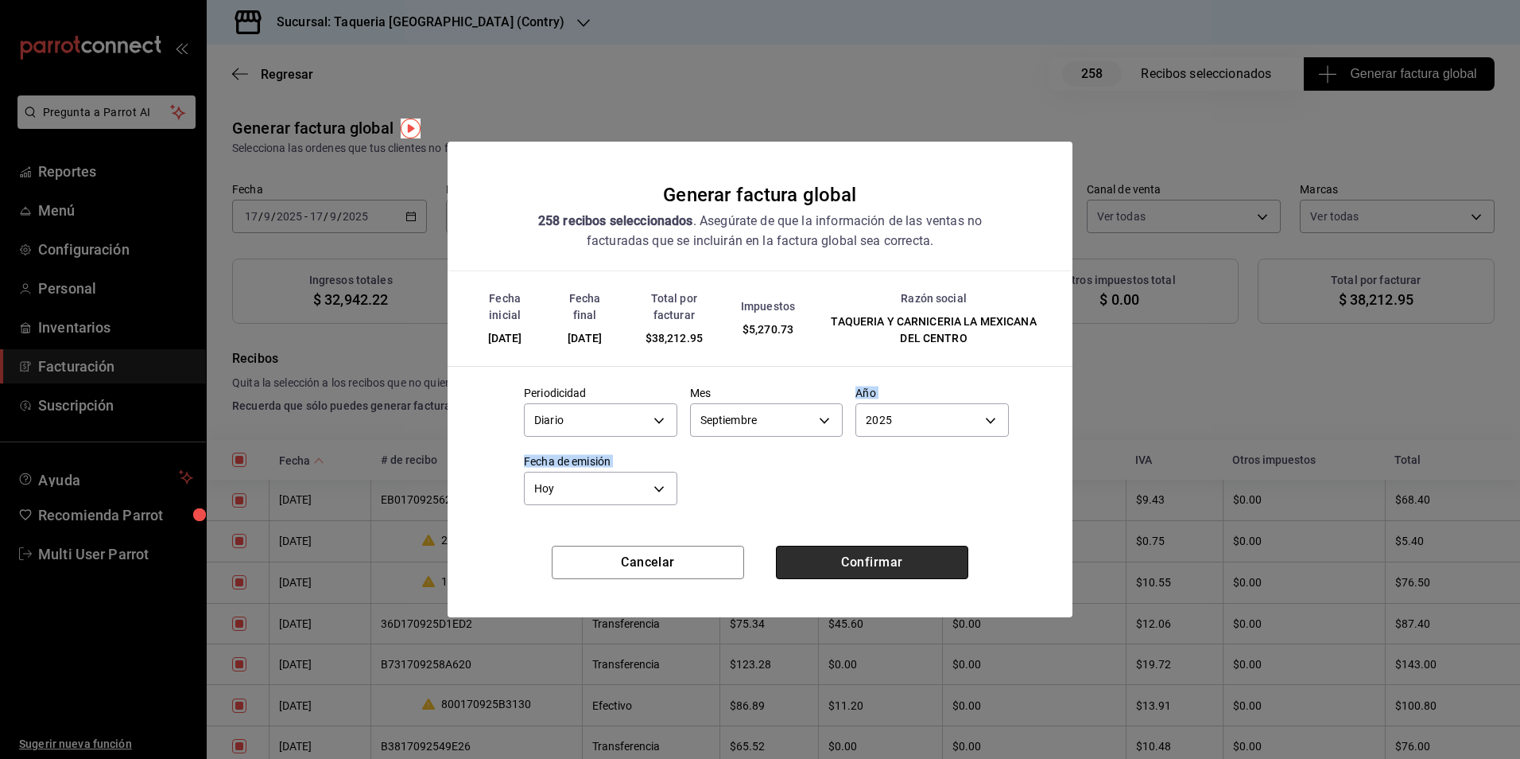
drag, startPoint x: 824, startPoint y: 545, endPoint x: 838, endPoint y: 566, distance: 25.1
click at [838, 566] on button "Confirmar" at bounding box center [872, 561] width 192 height 33
click at [828, 564] on div "Confirmar" at bounding box center [872, 561] width 192 height 33
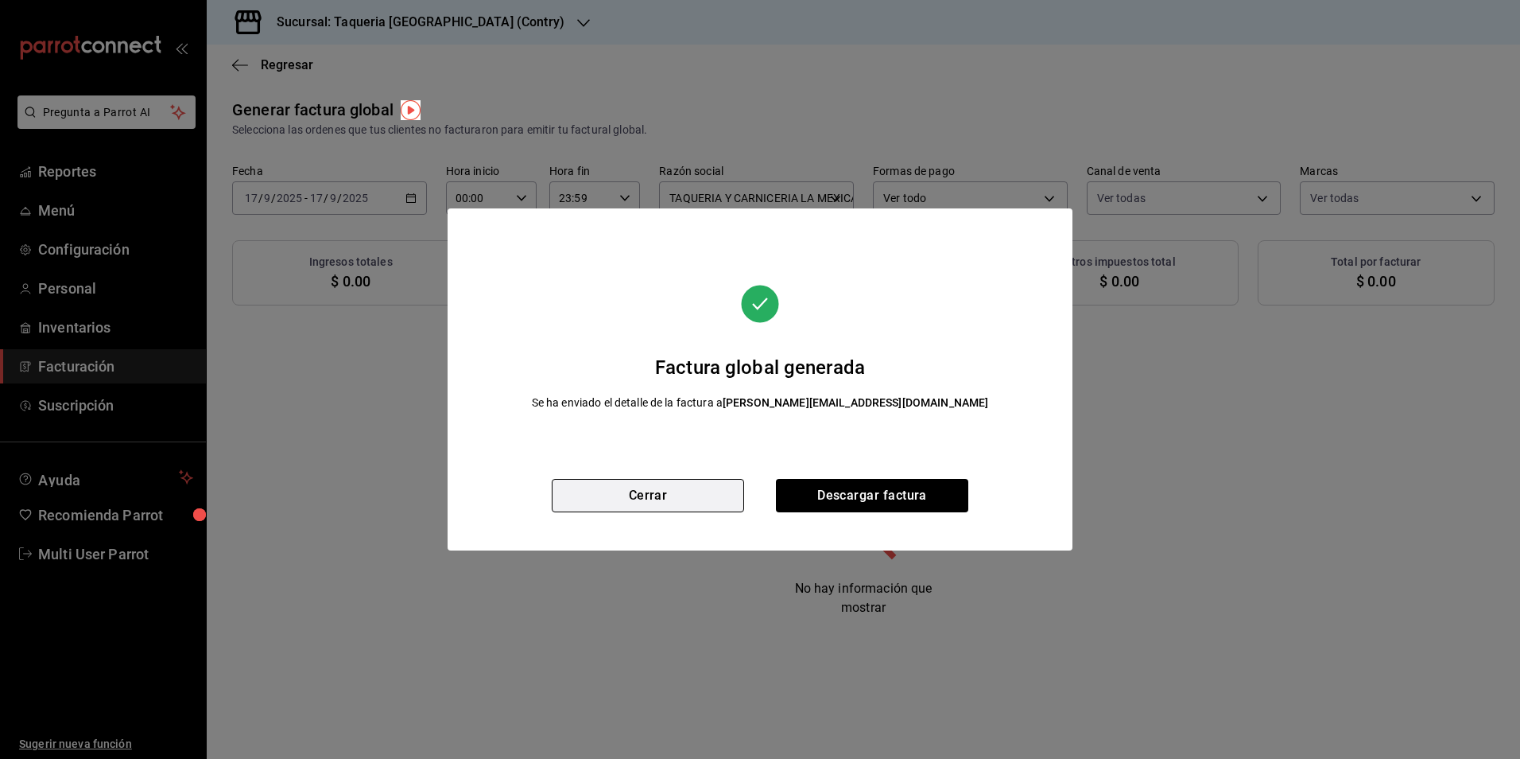
click at [631, 493] on button "Cerrar" at bounding box center [648, 495] width 192 height 33
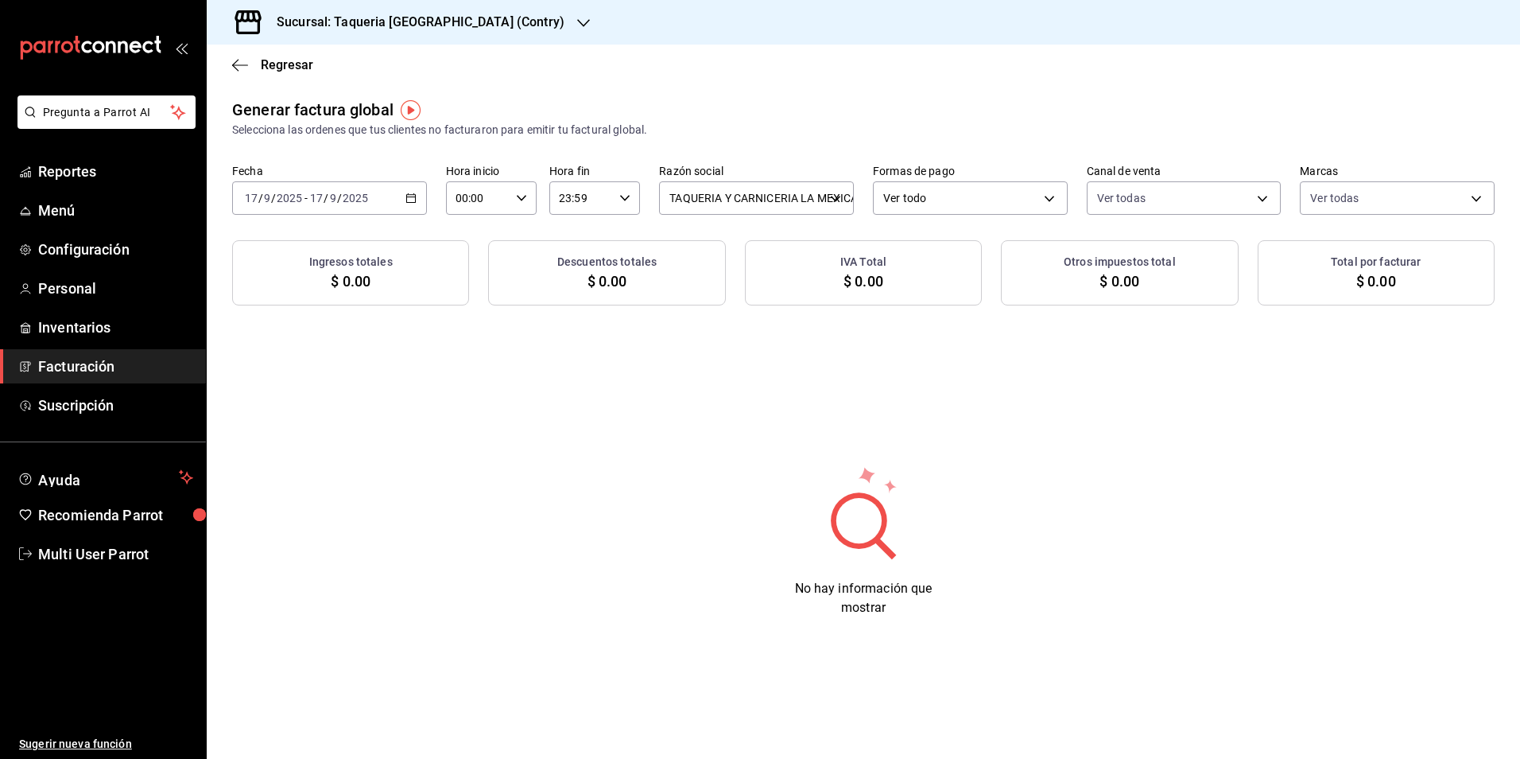
click at [351, 202] on input "2025" at bounding box center [355, 198] width 27 height 13
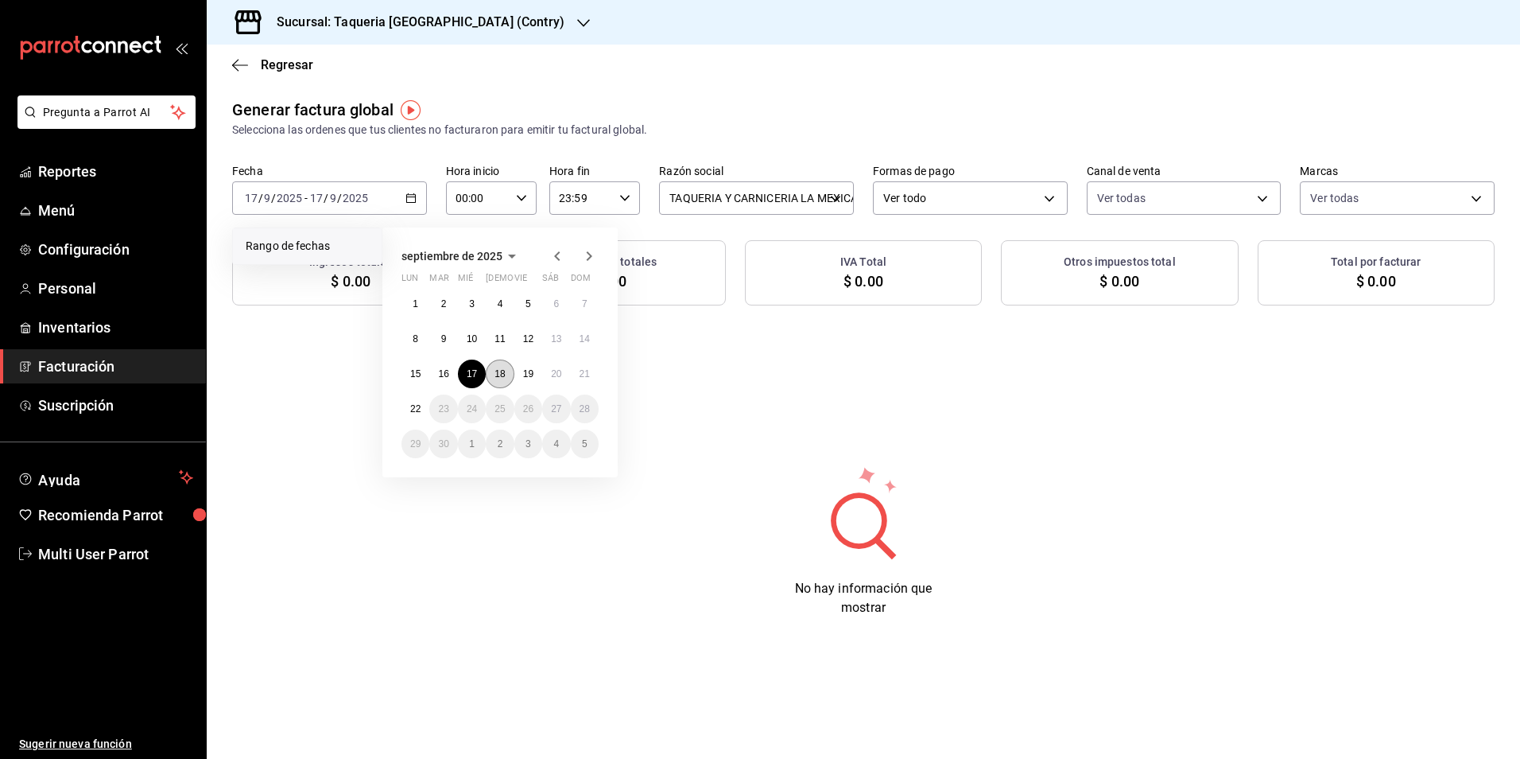
click at [504, 382] on button "18" at bounding box center [500, 373] width 28 height 29
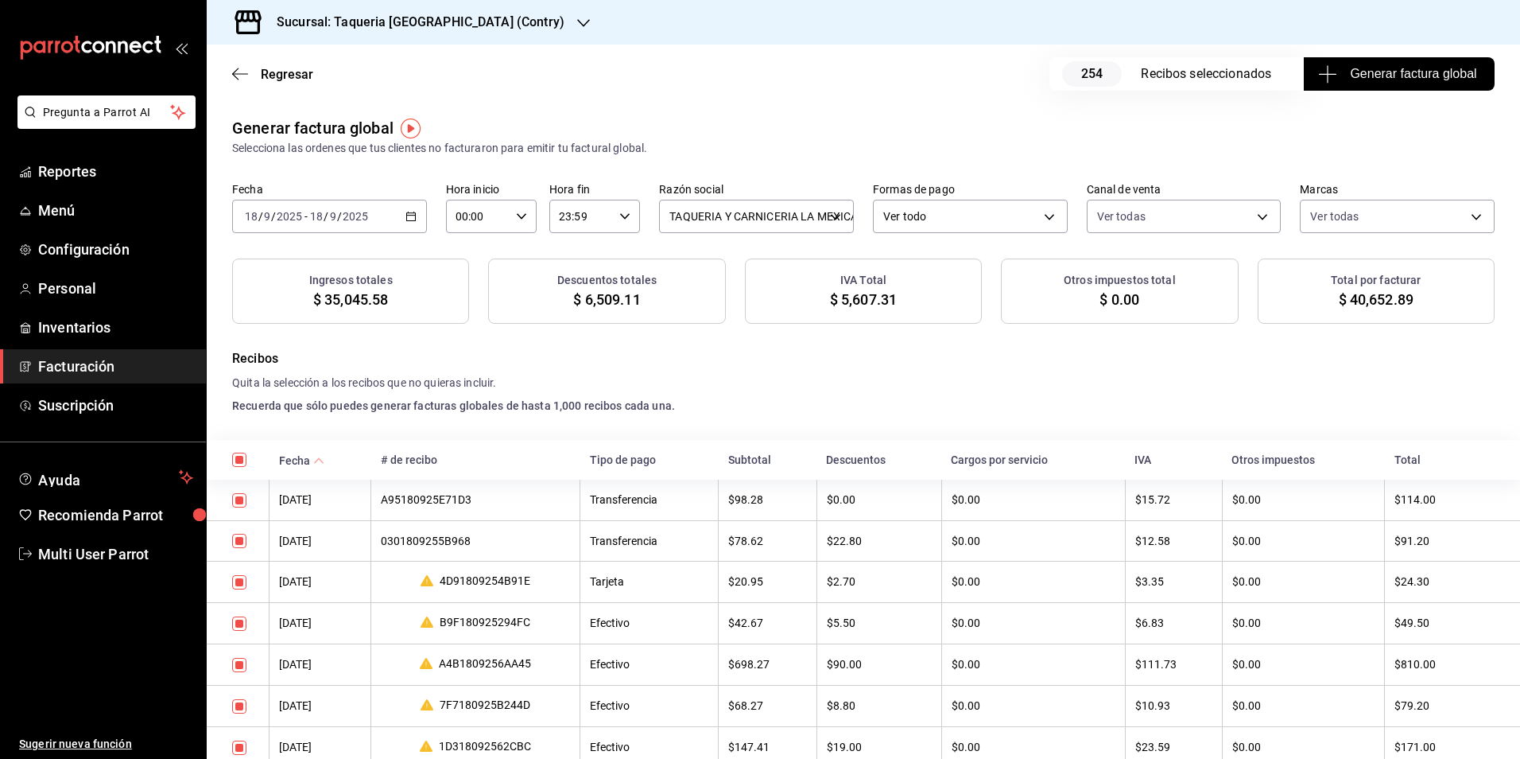
click at [1123, 173] on div "Generar factura global Selecciona las ordenes que tus clientes no facturaron pa…" at bounding box center [863, 220] width 1313 height 208
click at [1350, 73] on span "Generar factura global" at bounding box center [1398, 73] width 155 height 19
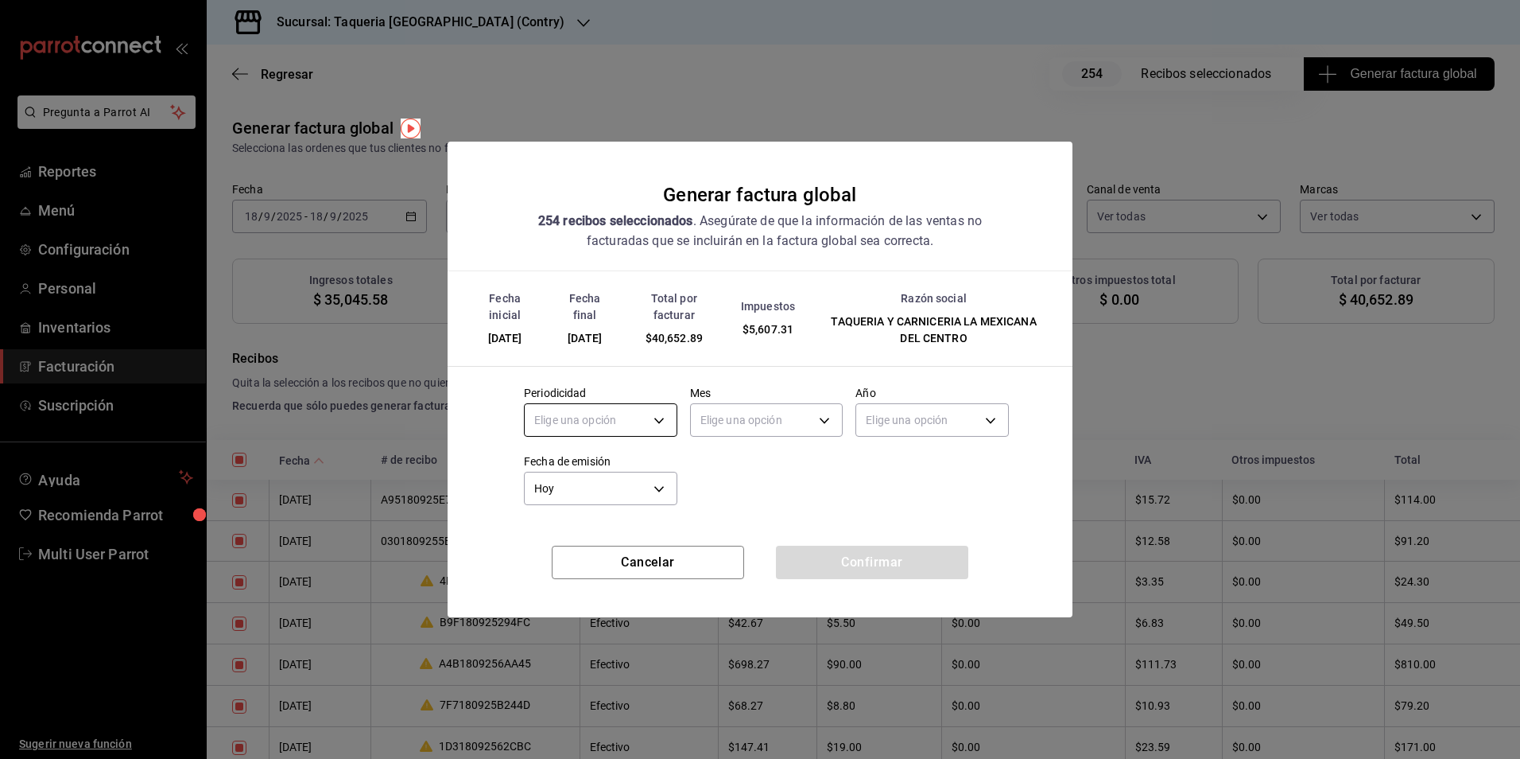
click at [602, 424] on body "Pregunta a Parrot AI Reportes Menú Configuración Personal Inventarios Facturaci…" at bounding box center [760, 379] width 1520 height 759
click at [580, 463] on li "Diario" at bounding box center [601, 469] width 152 height 26
type input "DAILY"
click at [774, 413] on body "Pregunta a Parrot AI Reportes Menú Configuración Personal Inventarios Facturaci…" at bounding box center [760, 379] width 1520 height 759
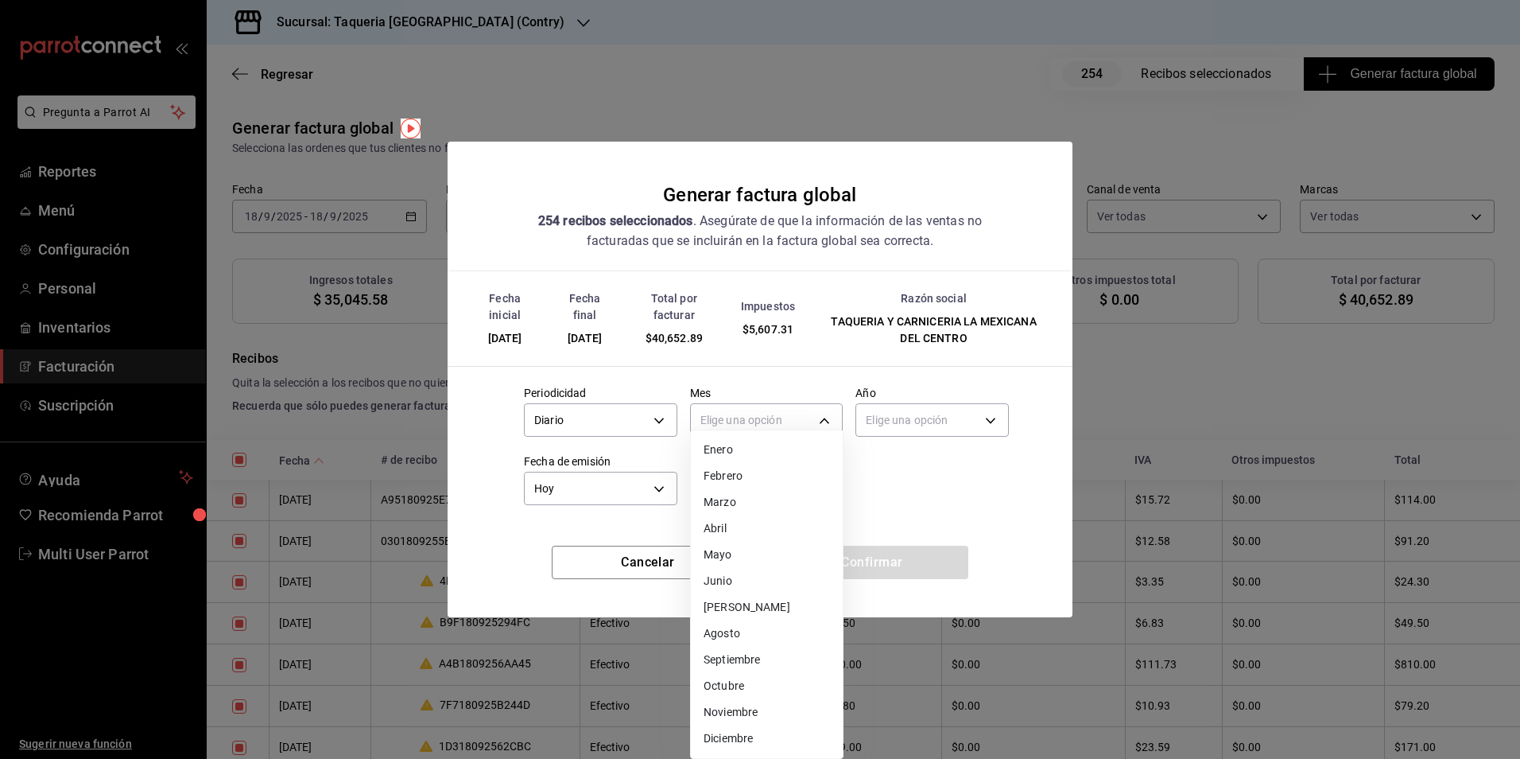
click at [750, 656] on li "Septiembre" at bounding box center [767, 659] width 152 height 26
type input "9"
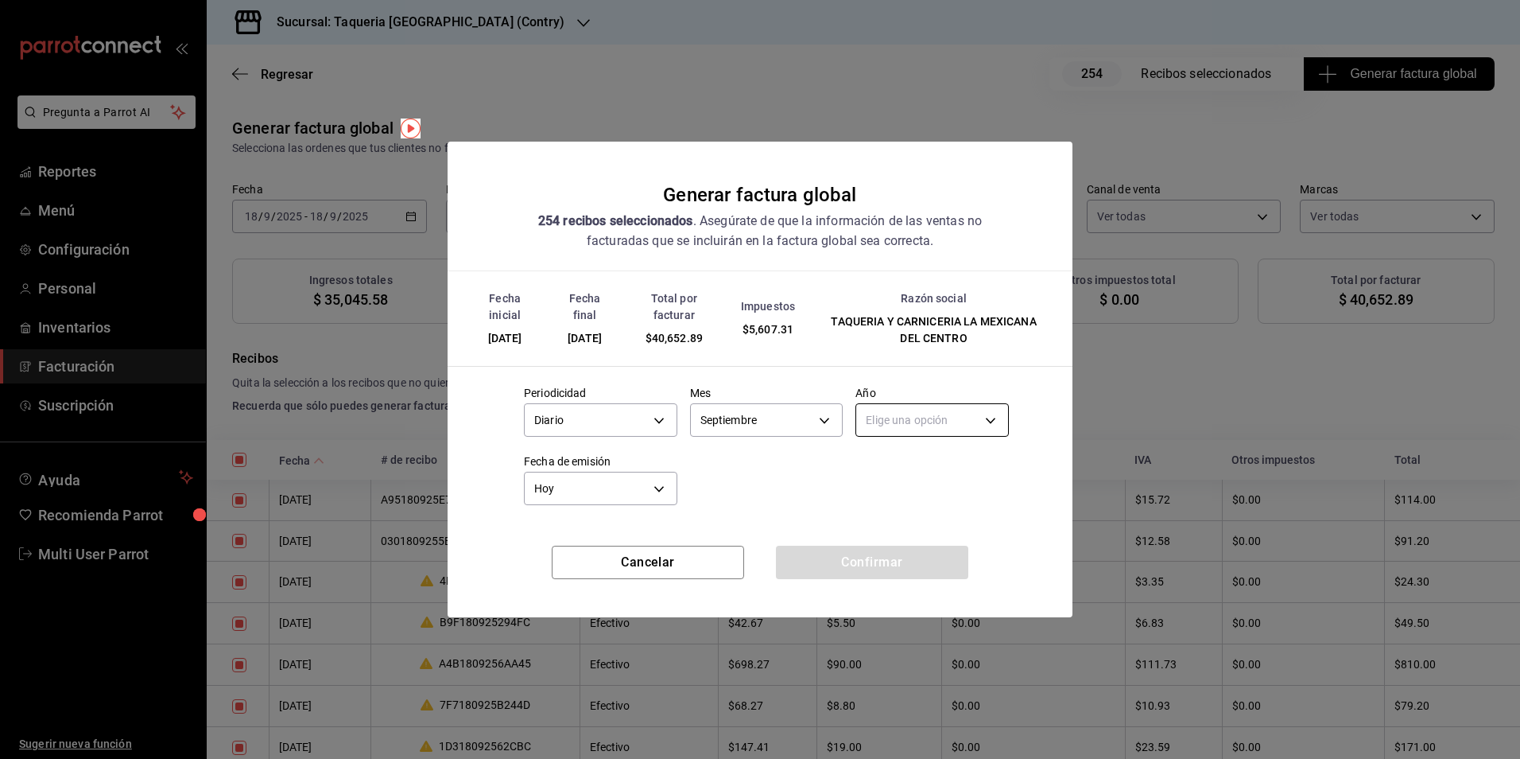
click at [943, 421] on body "Pregunta a Parrot AI Reportes Menú Configuración Personal Inventarios Facturaci…" at bounding box center [760, 379] width 1520 height 759
click at [921, 455] on ul "Elige una opción 2025 2024" at bounding box center [932, 482] width 152 height 65
click at [921, 460] on li "2025" at bounding box center [932, 469] width 152 height 26
type input "2025"
click at [876, 561] on button "Confirmar" at bounding box center [872, 561] width 192 height 33
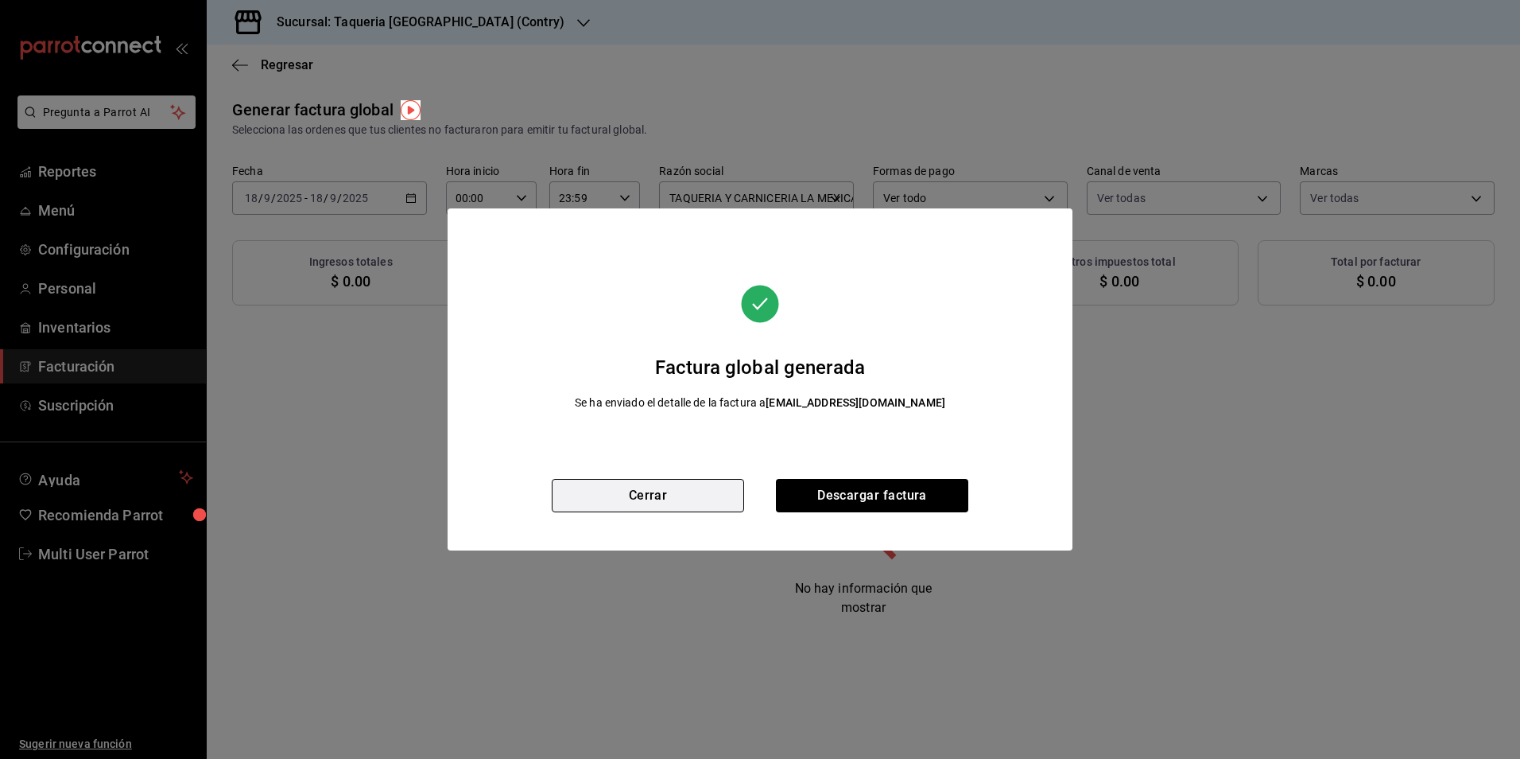
click at [642, 489] on button "Cerrar" at bounding box center [648, 495] width 192 height 33
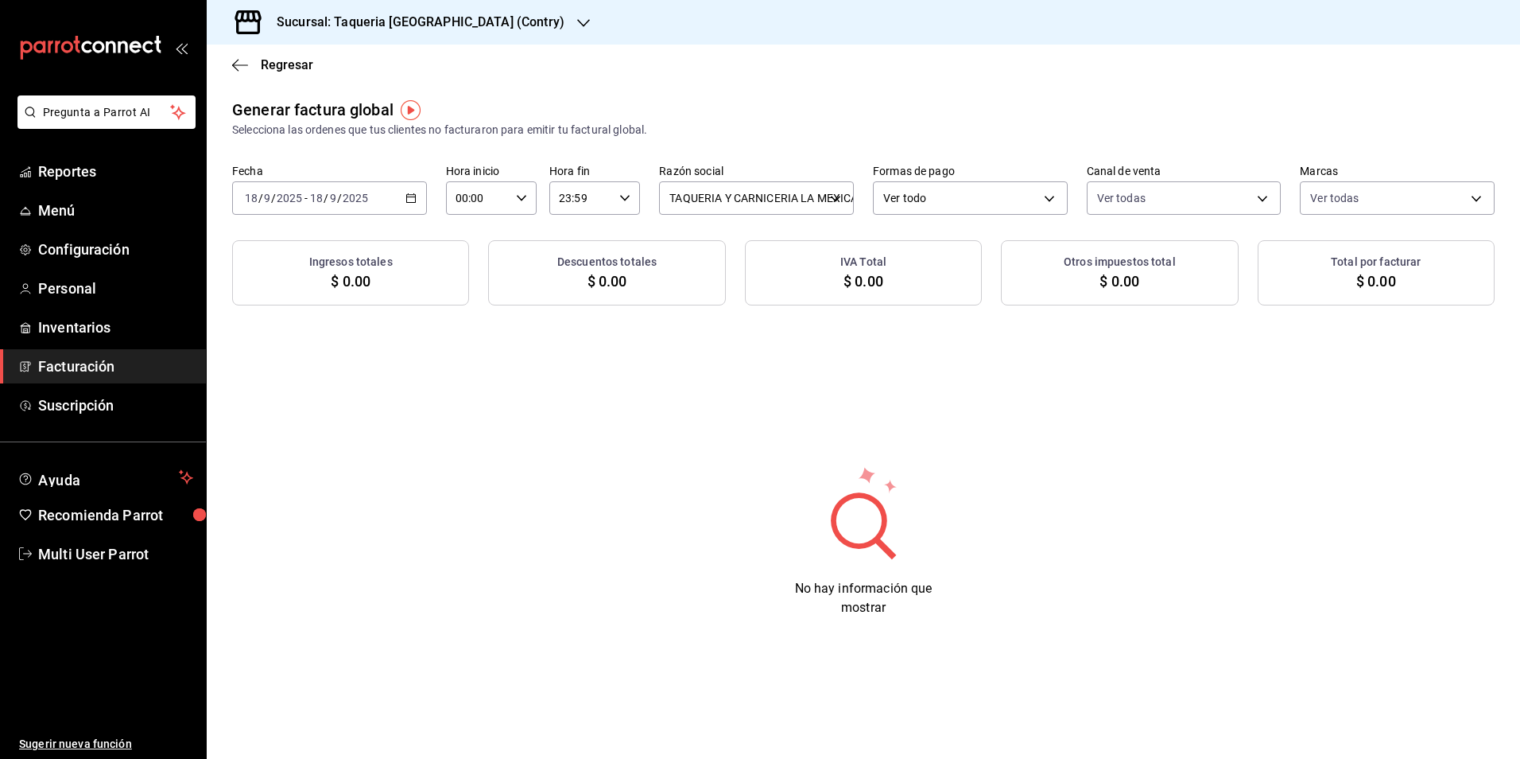
click at [364, 192] on input "2025" at bounding box center [355, 198] width 27 height 13
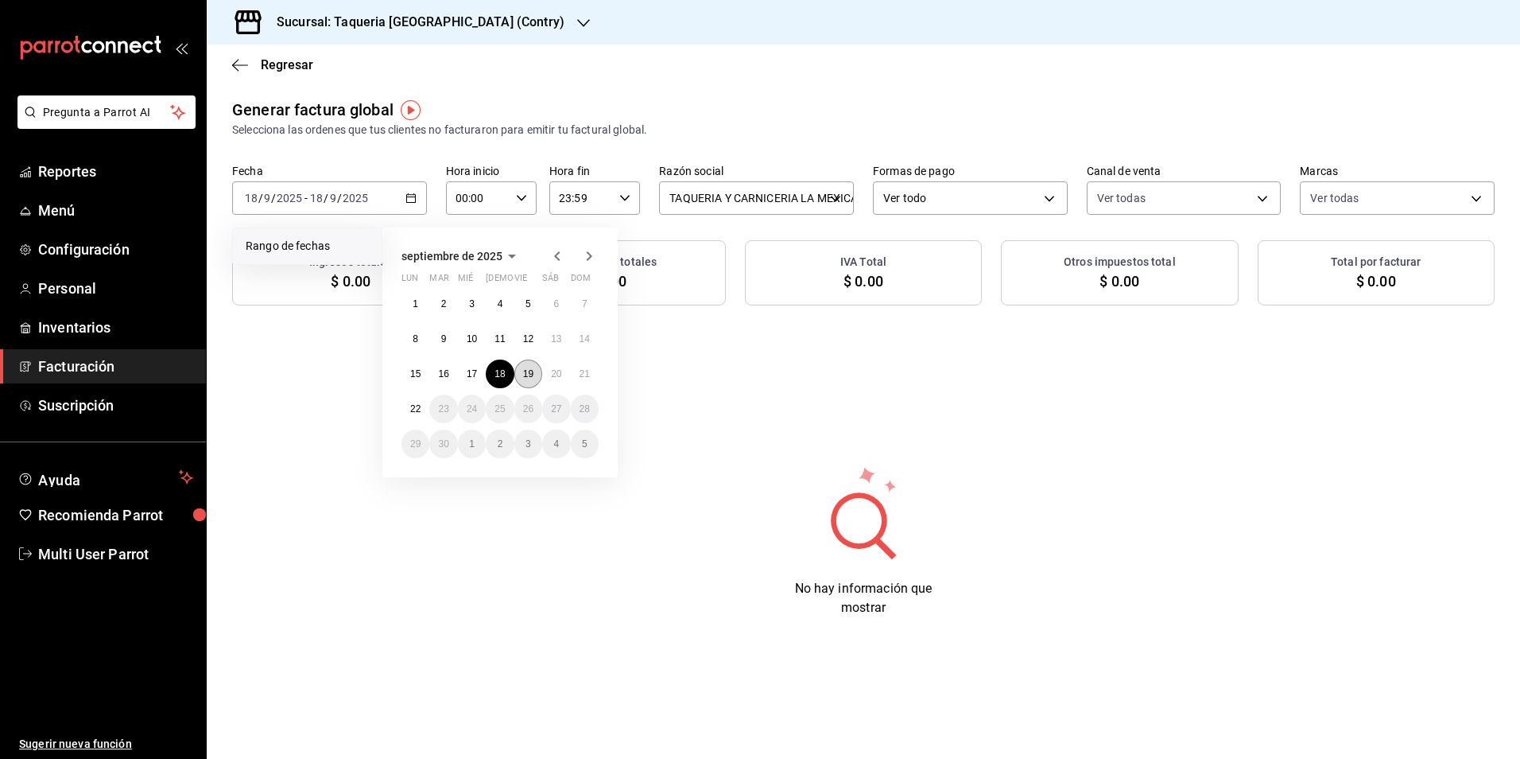
click at [519, 376] on button "19" at bounding box center [528, 373] width 28 height 29
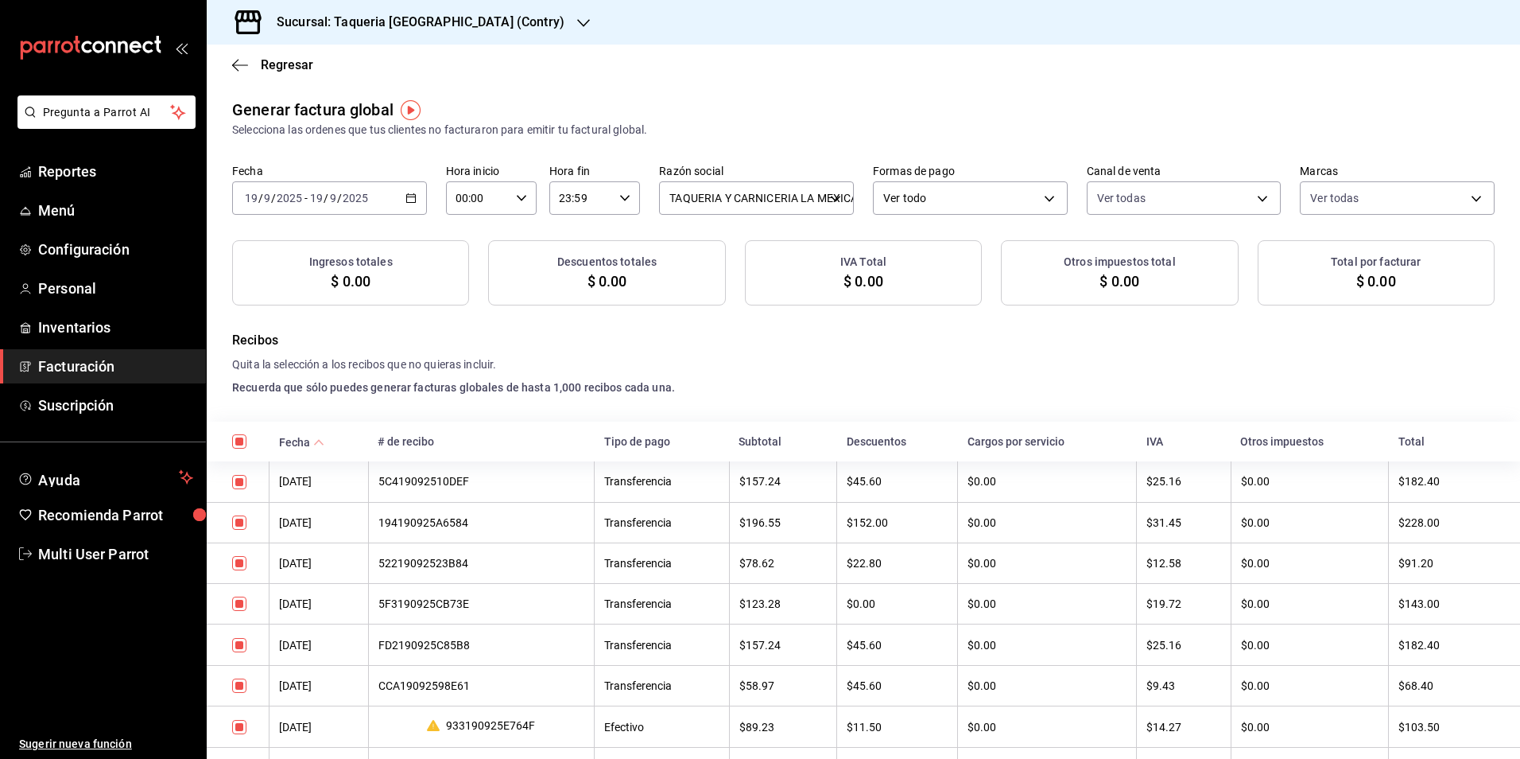
checkbox input "true"
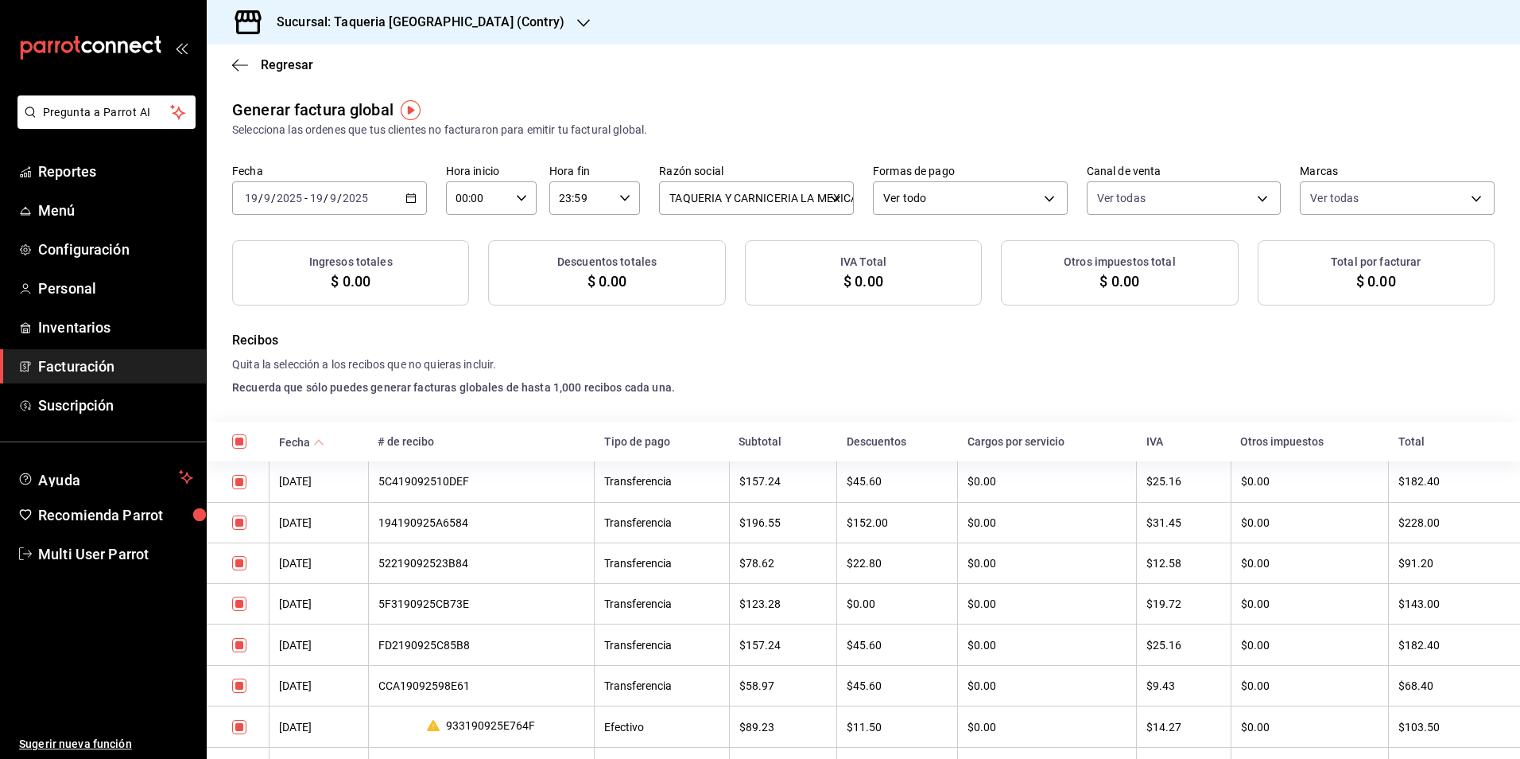
checkbox input "true"
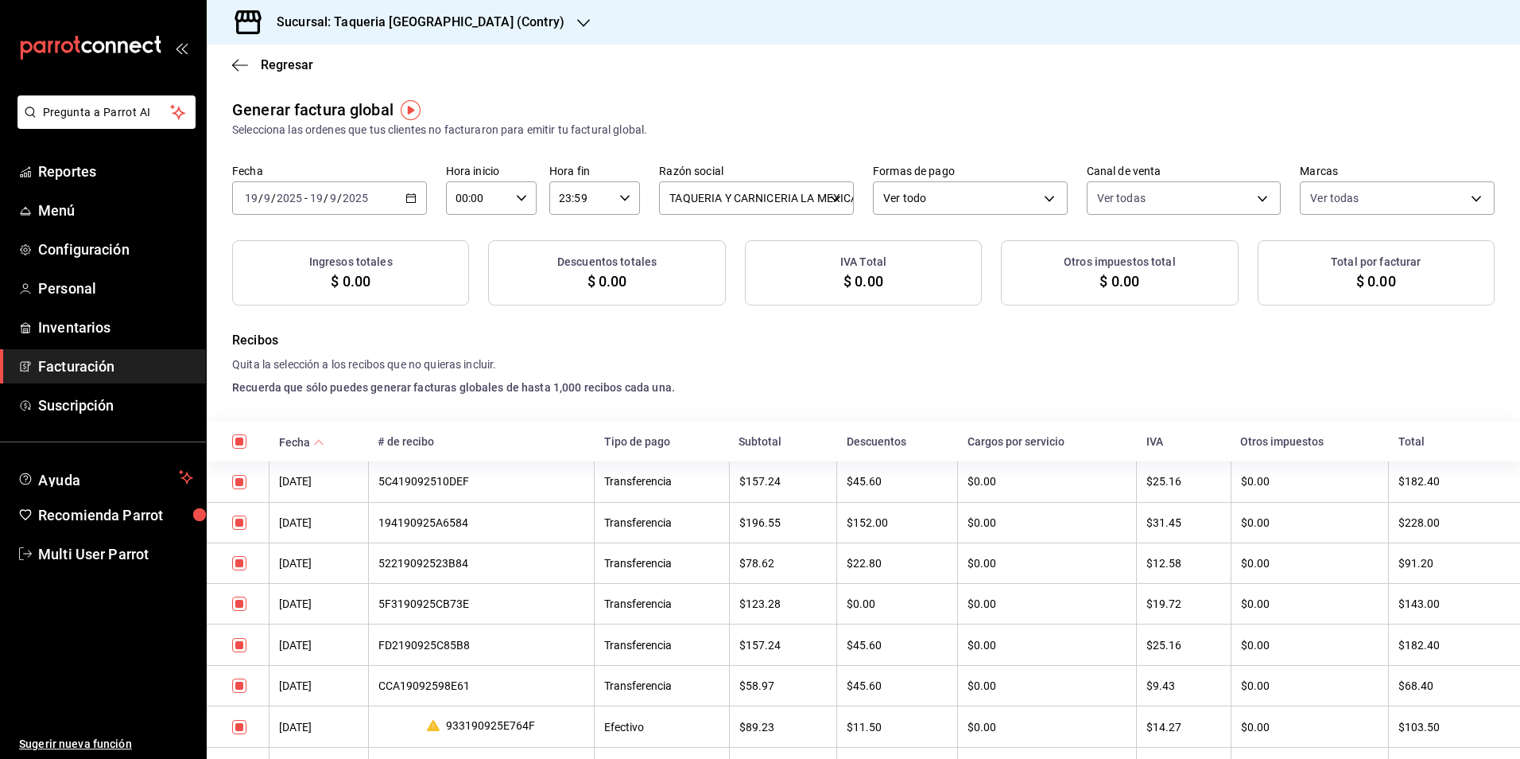
checkbox input "true"
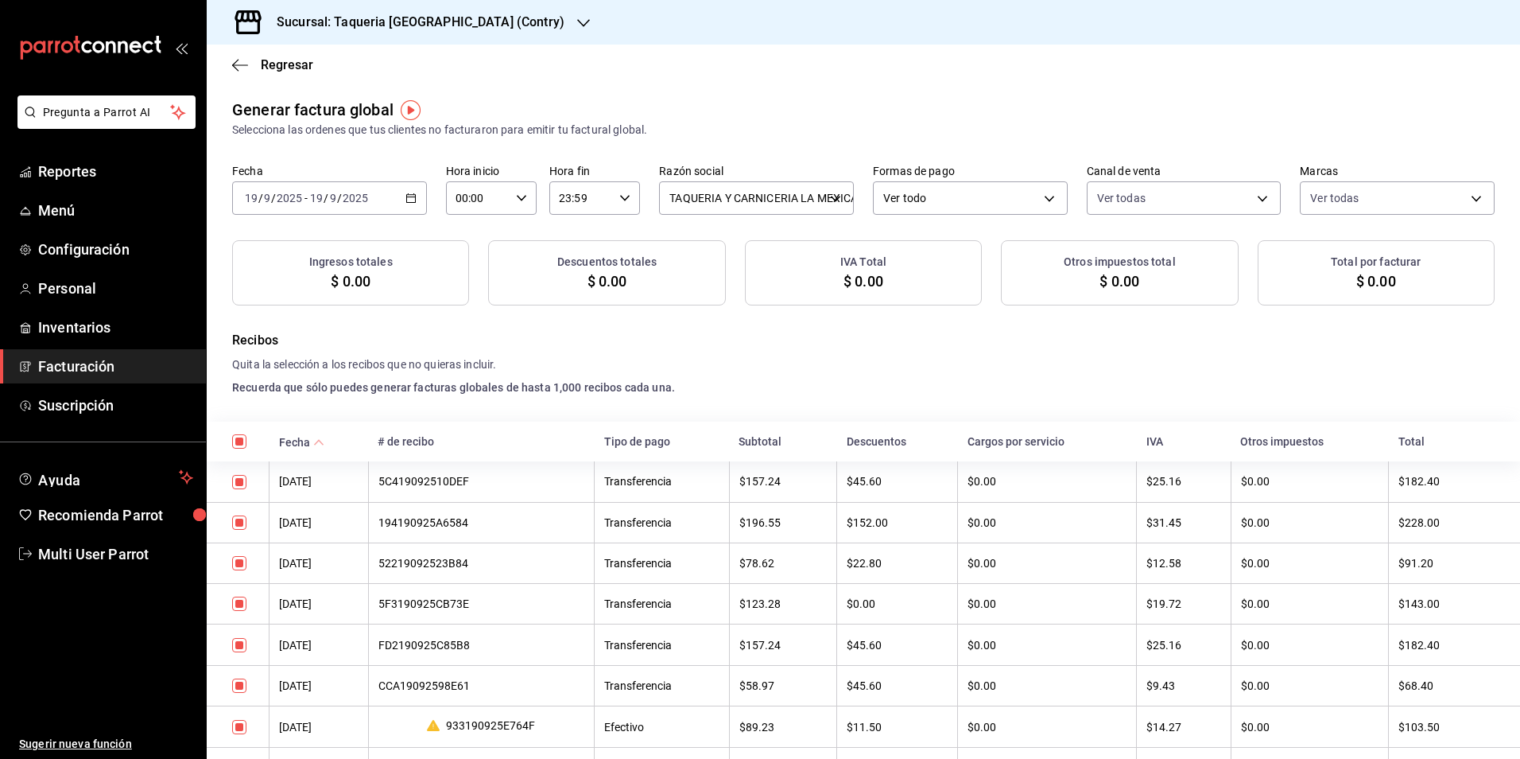
checkbox input "true"
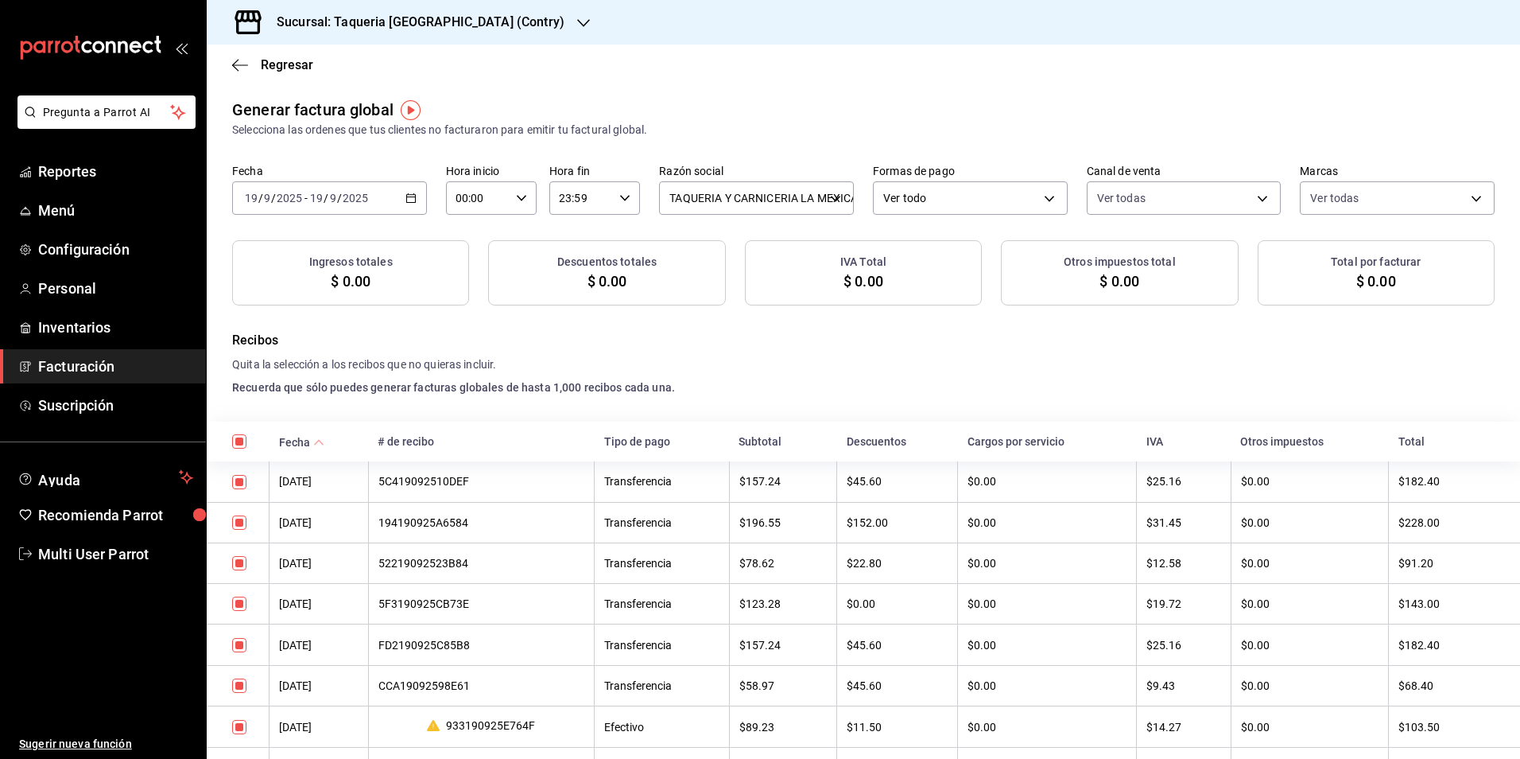
checkbox input "true"
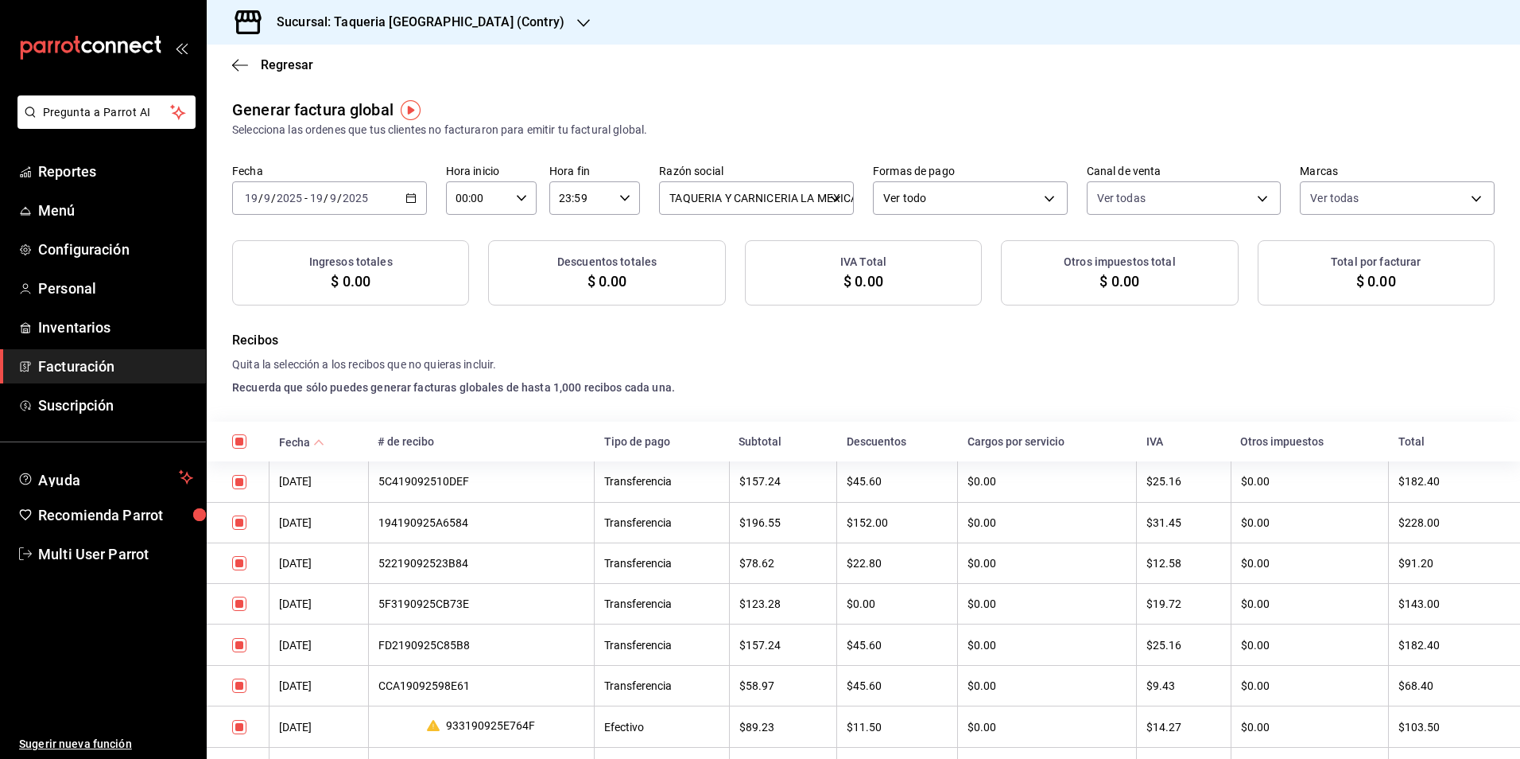
checkbox input "true"
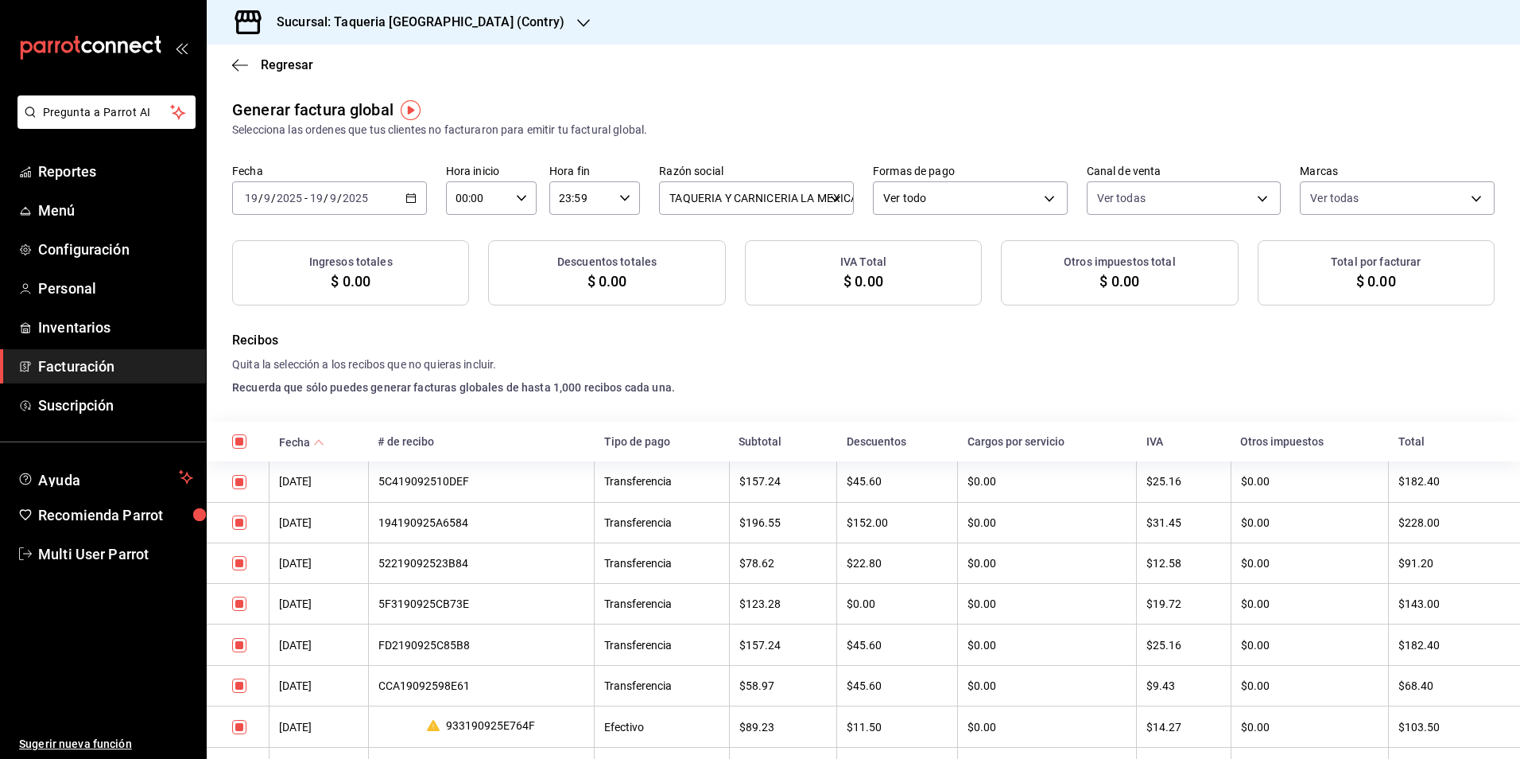
checkbox input "true"
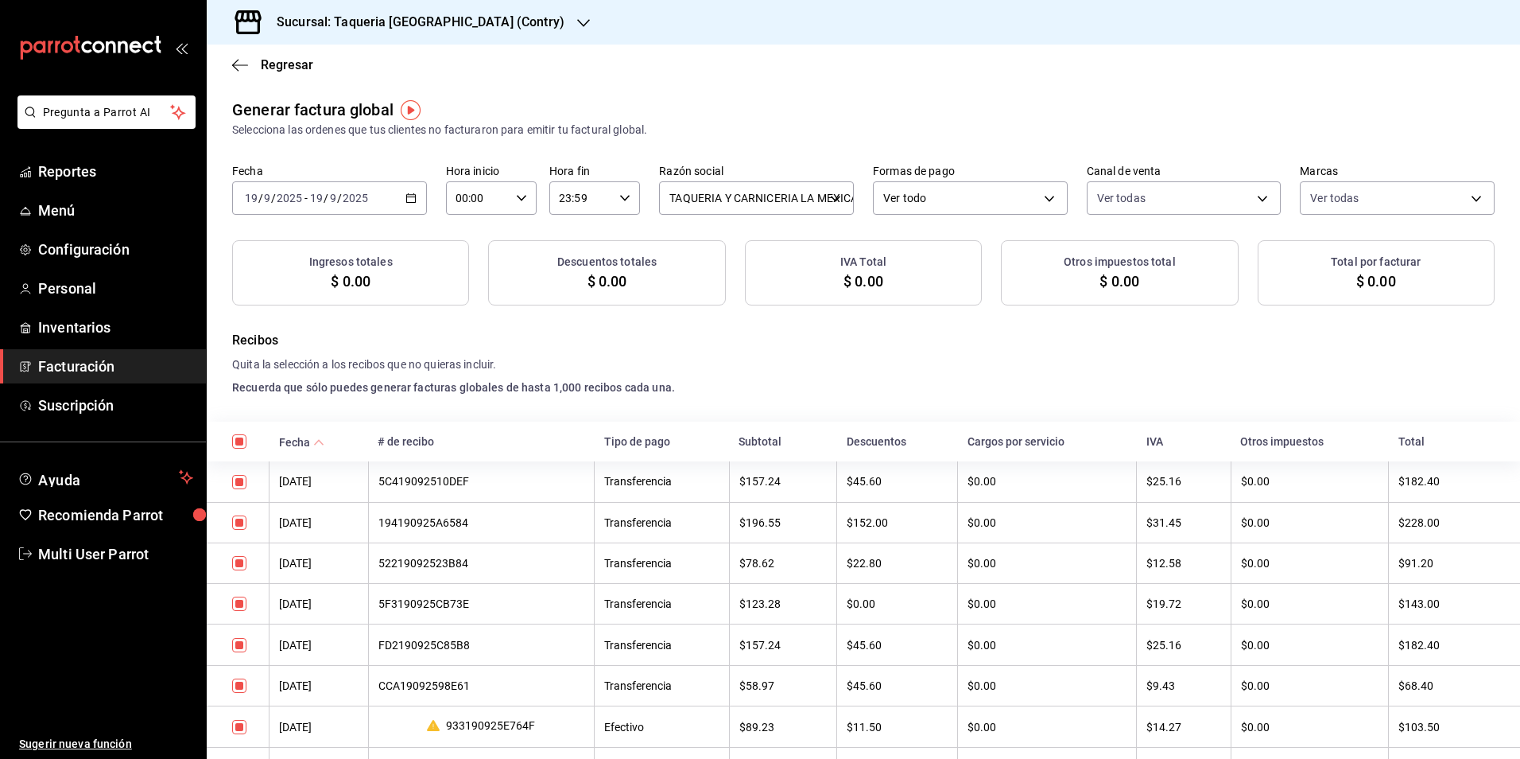
checkbox input "true"
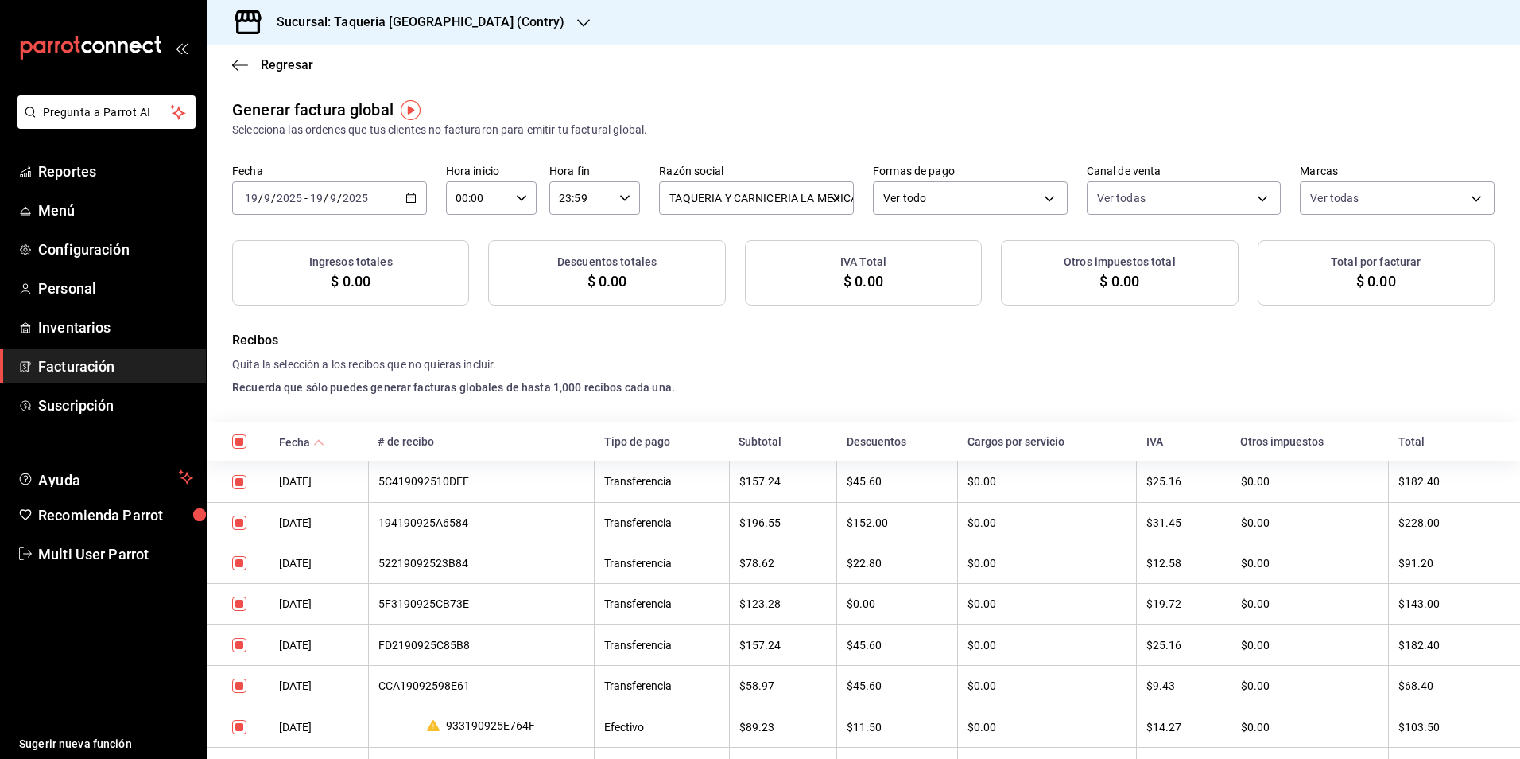
checkbox input "true"
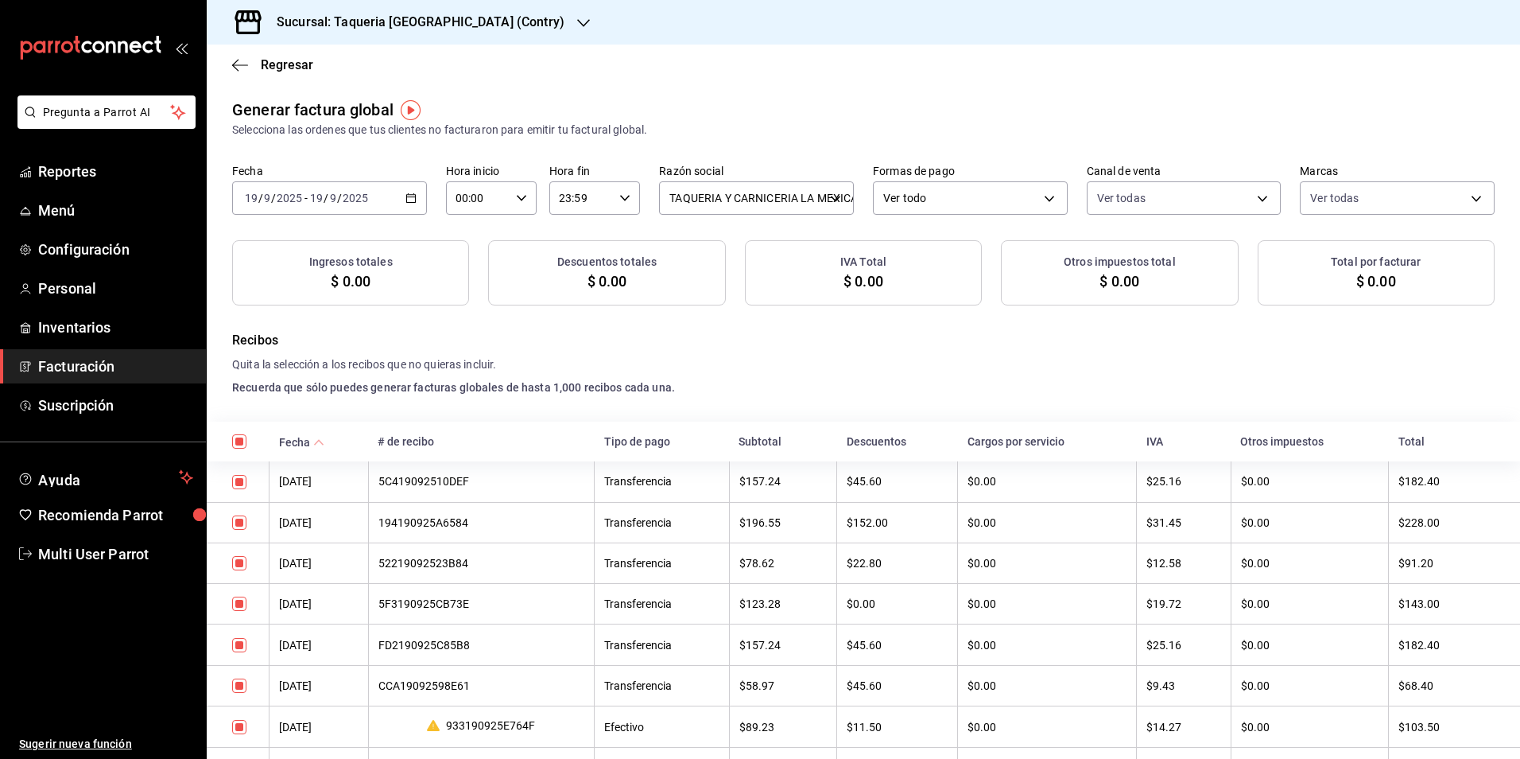
checkbox input "true"
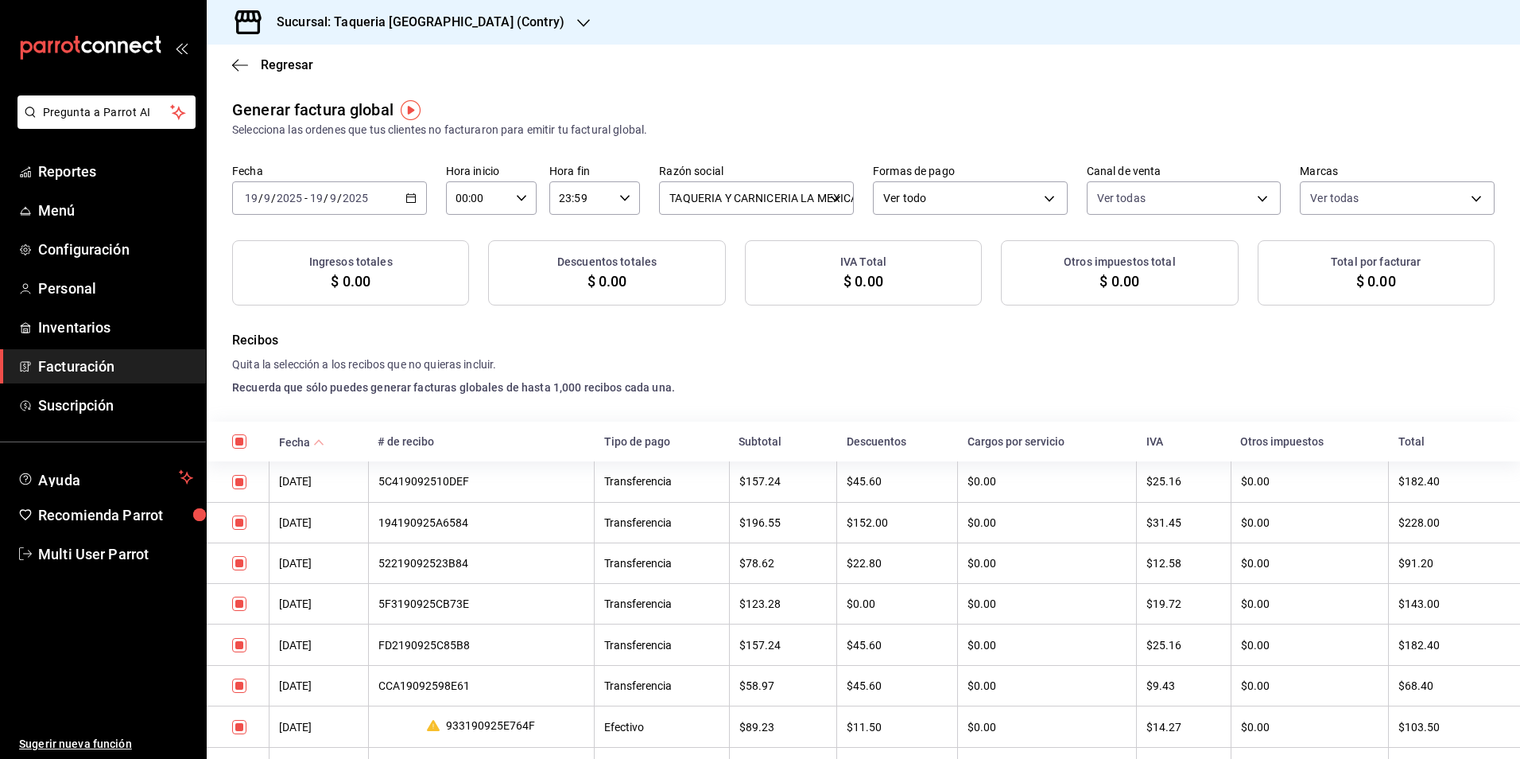
checkbox input "true"
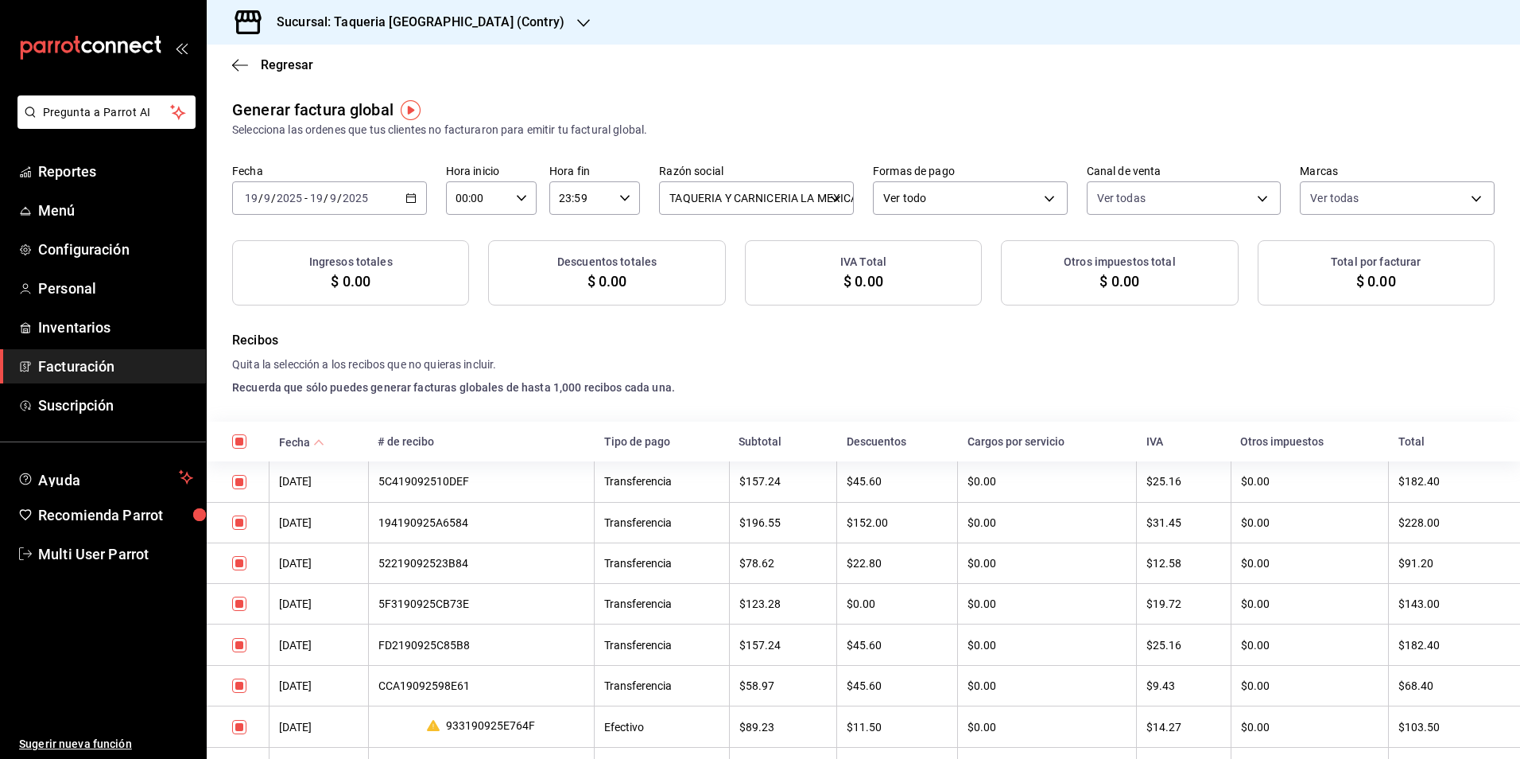
checkbox input "true"
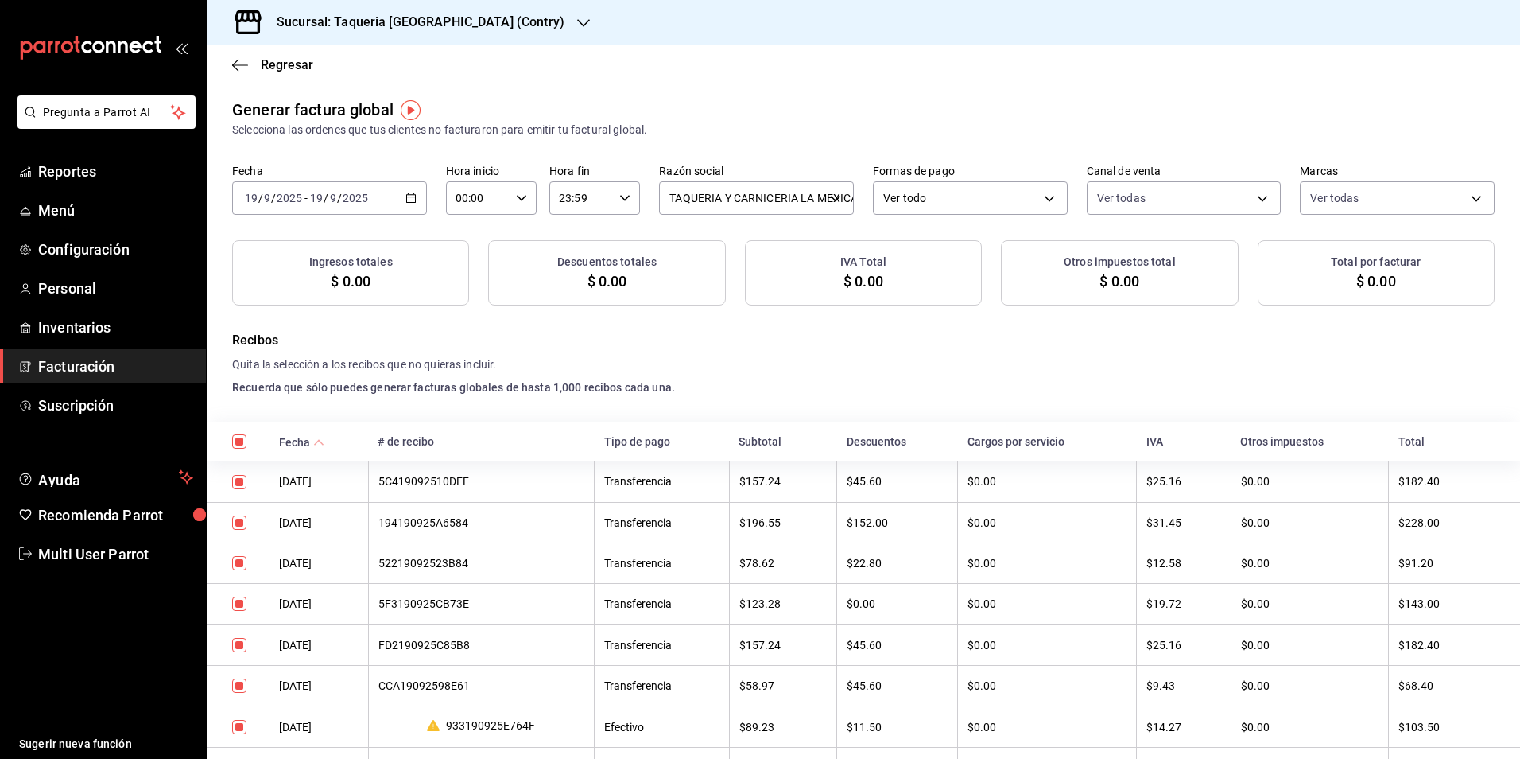
checkbox input "true"
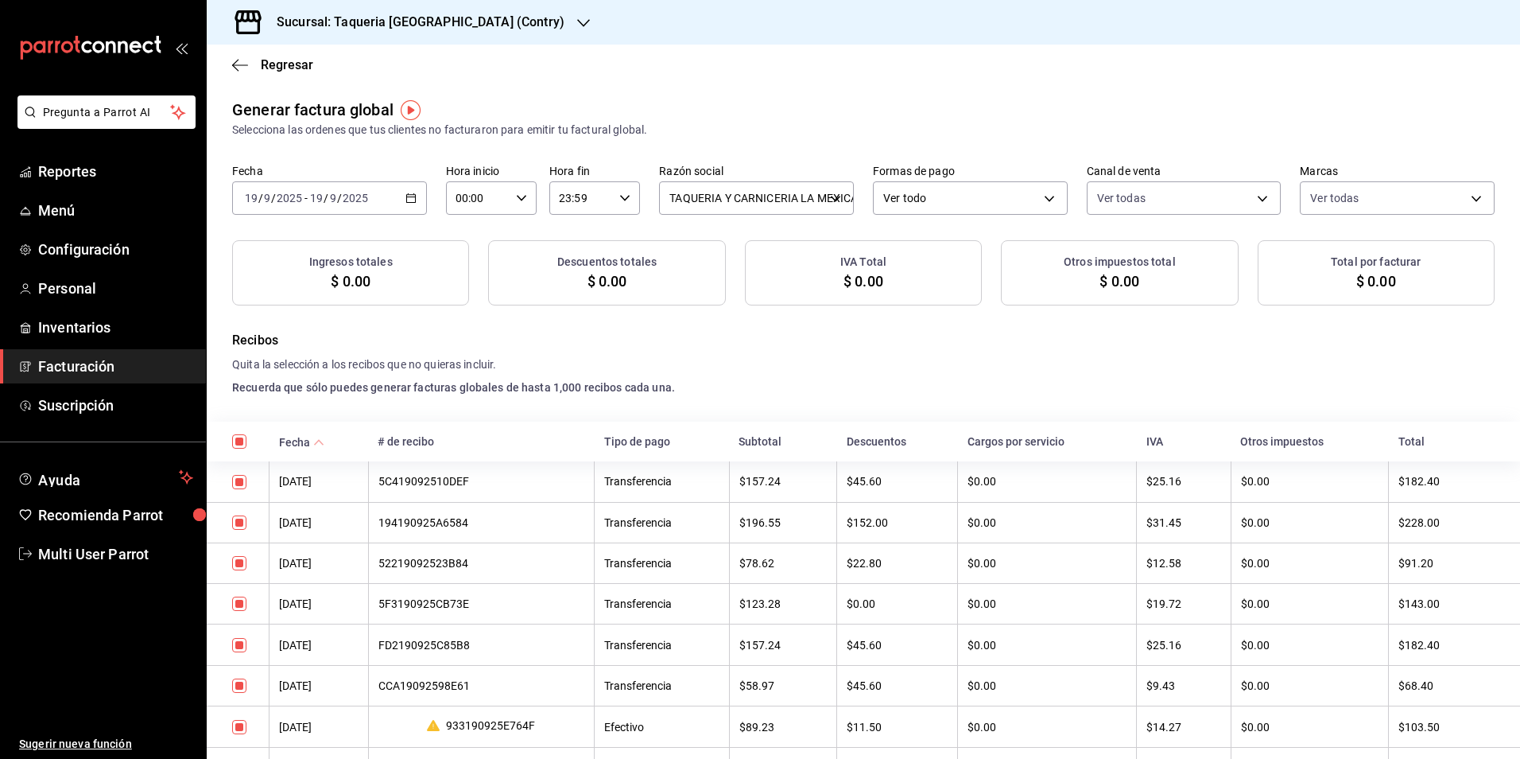
checkbox input "true"
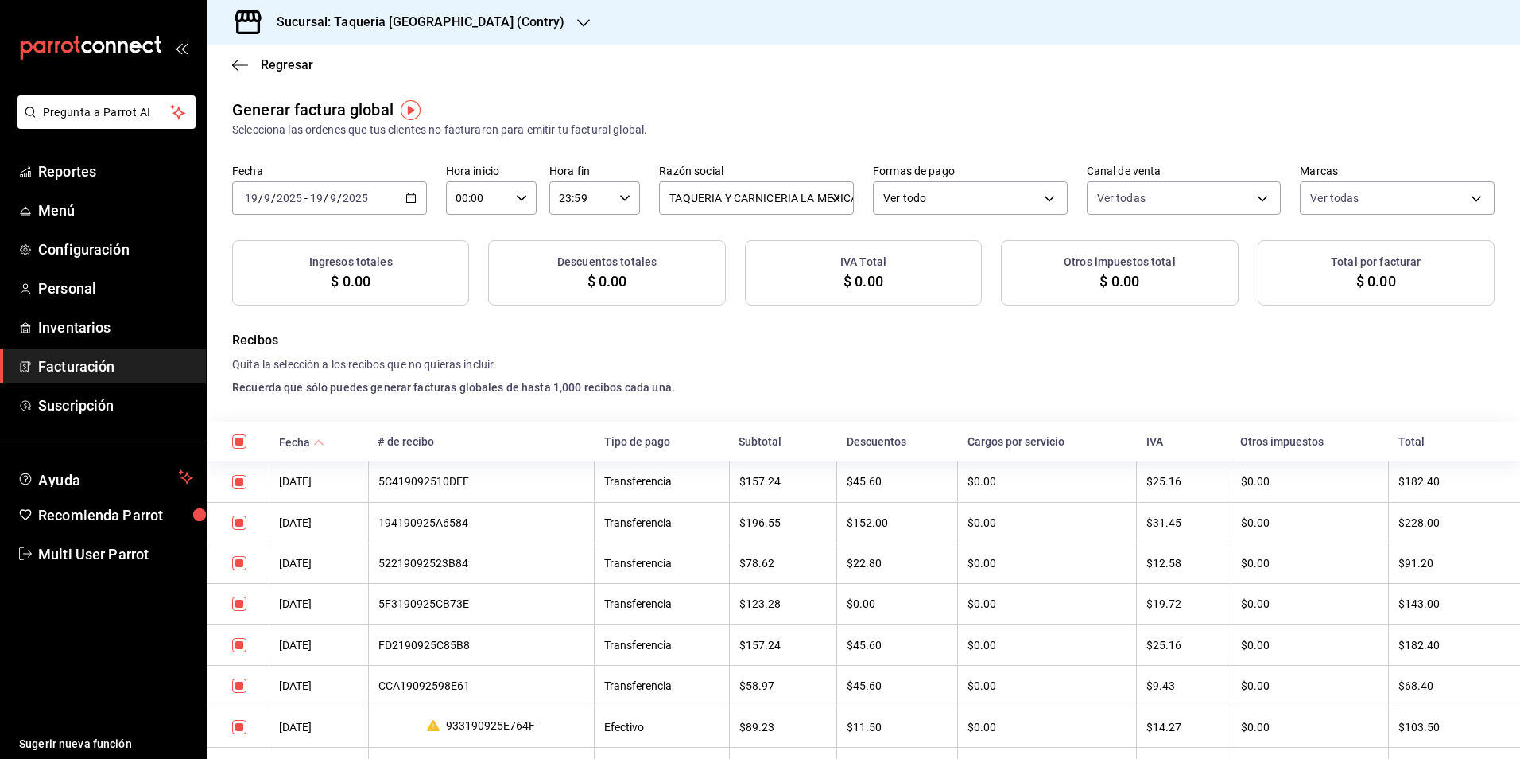
checkbox input "true"
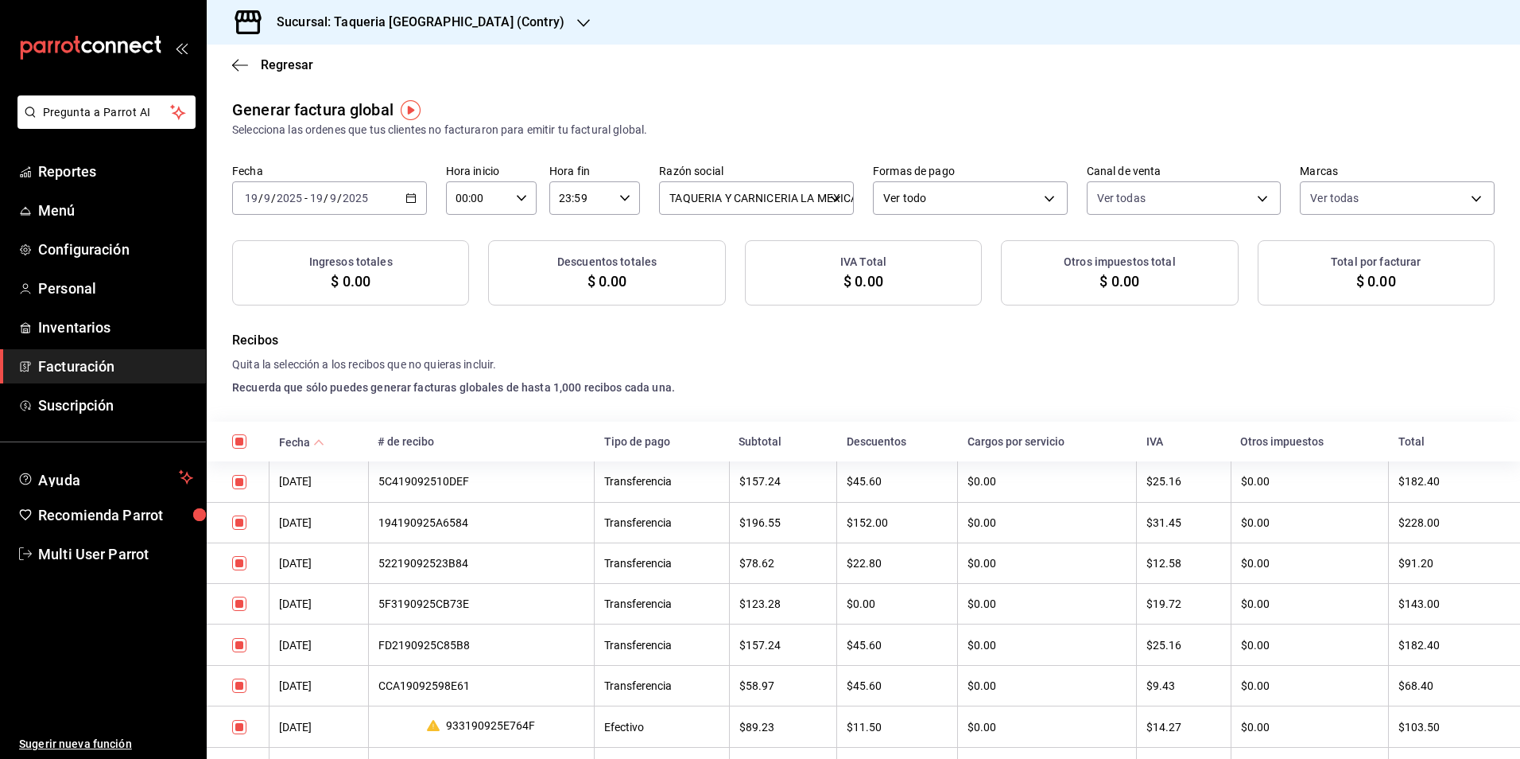
checkbox input "true"
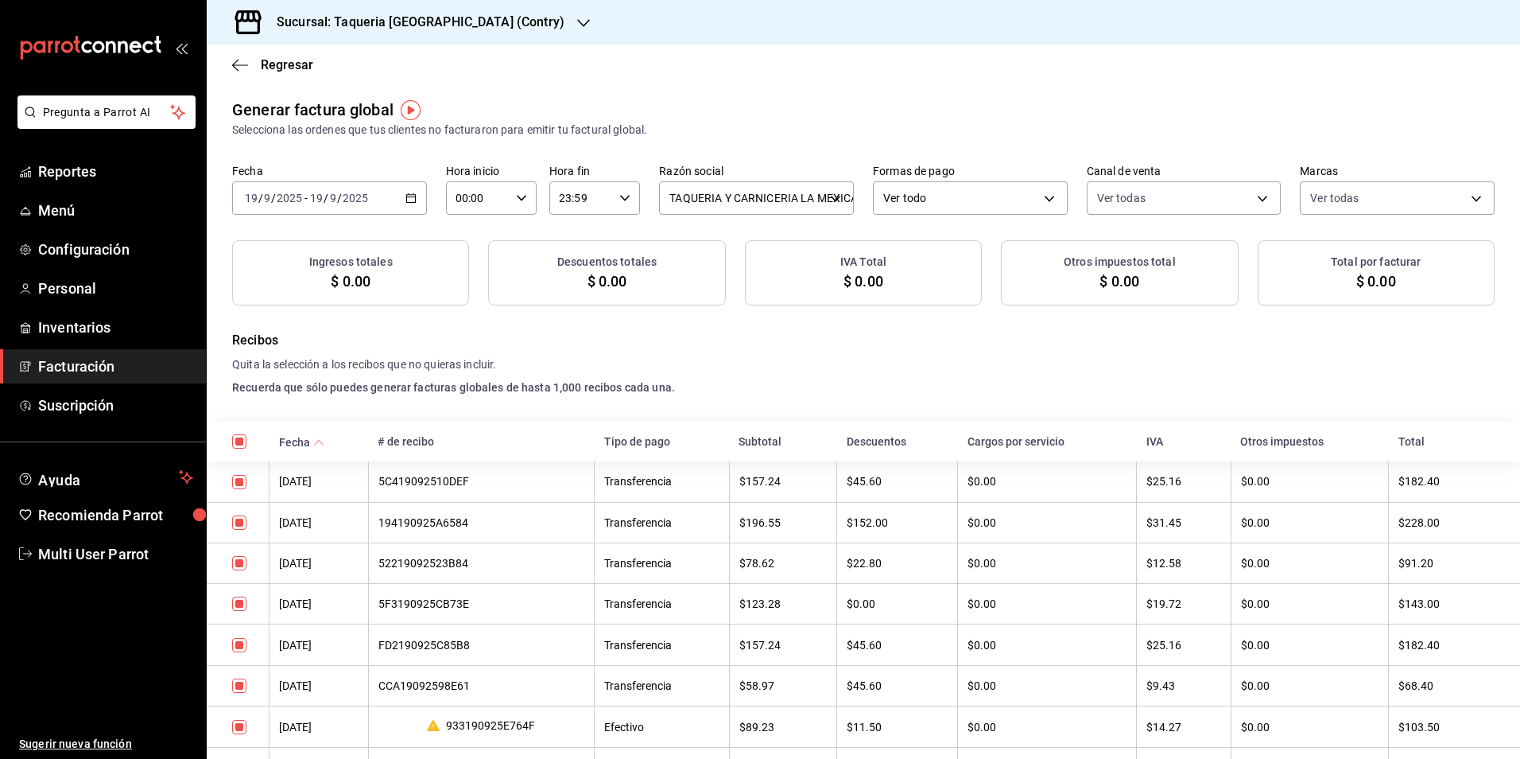
checkbox input "true"
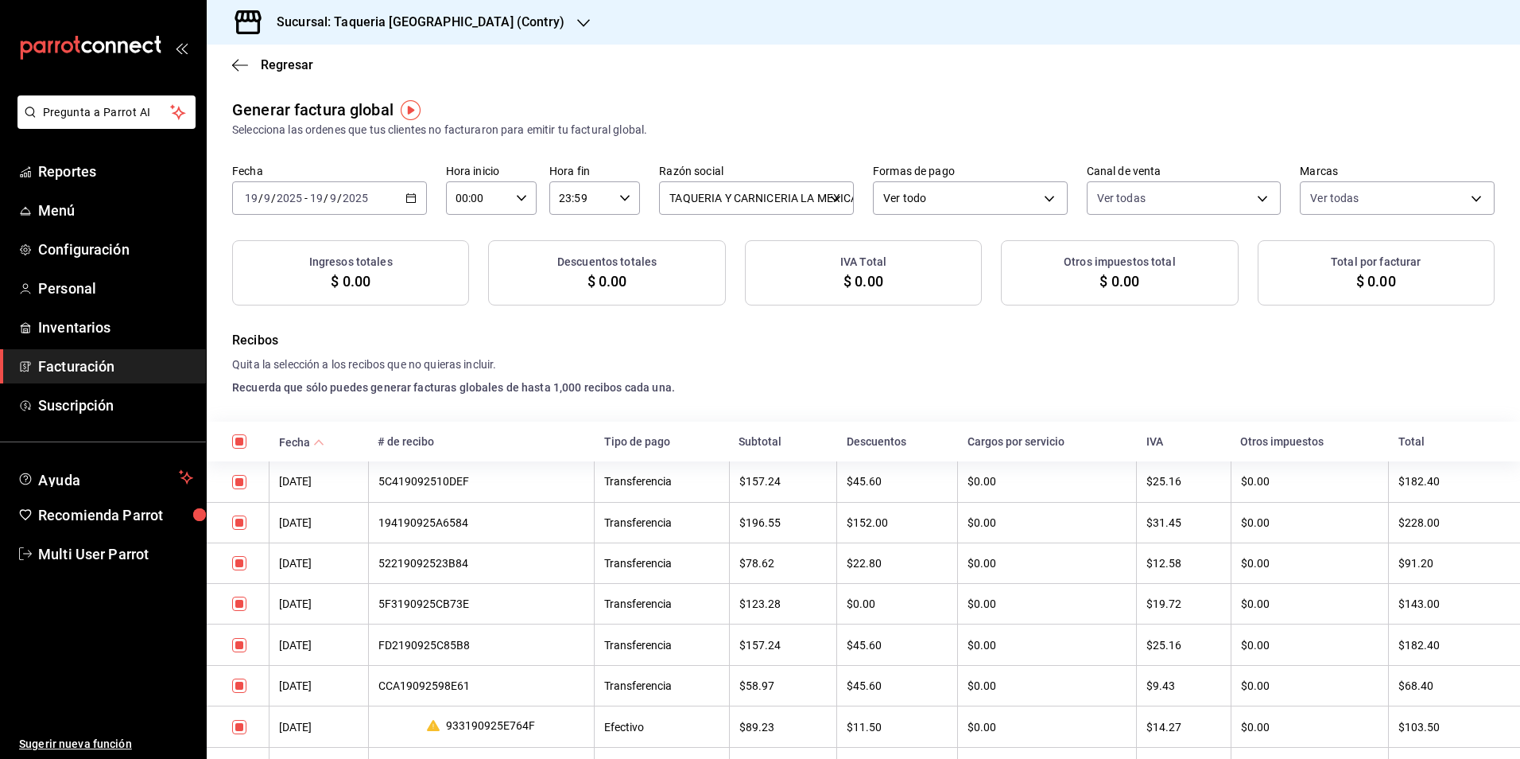
checkbox input "true"
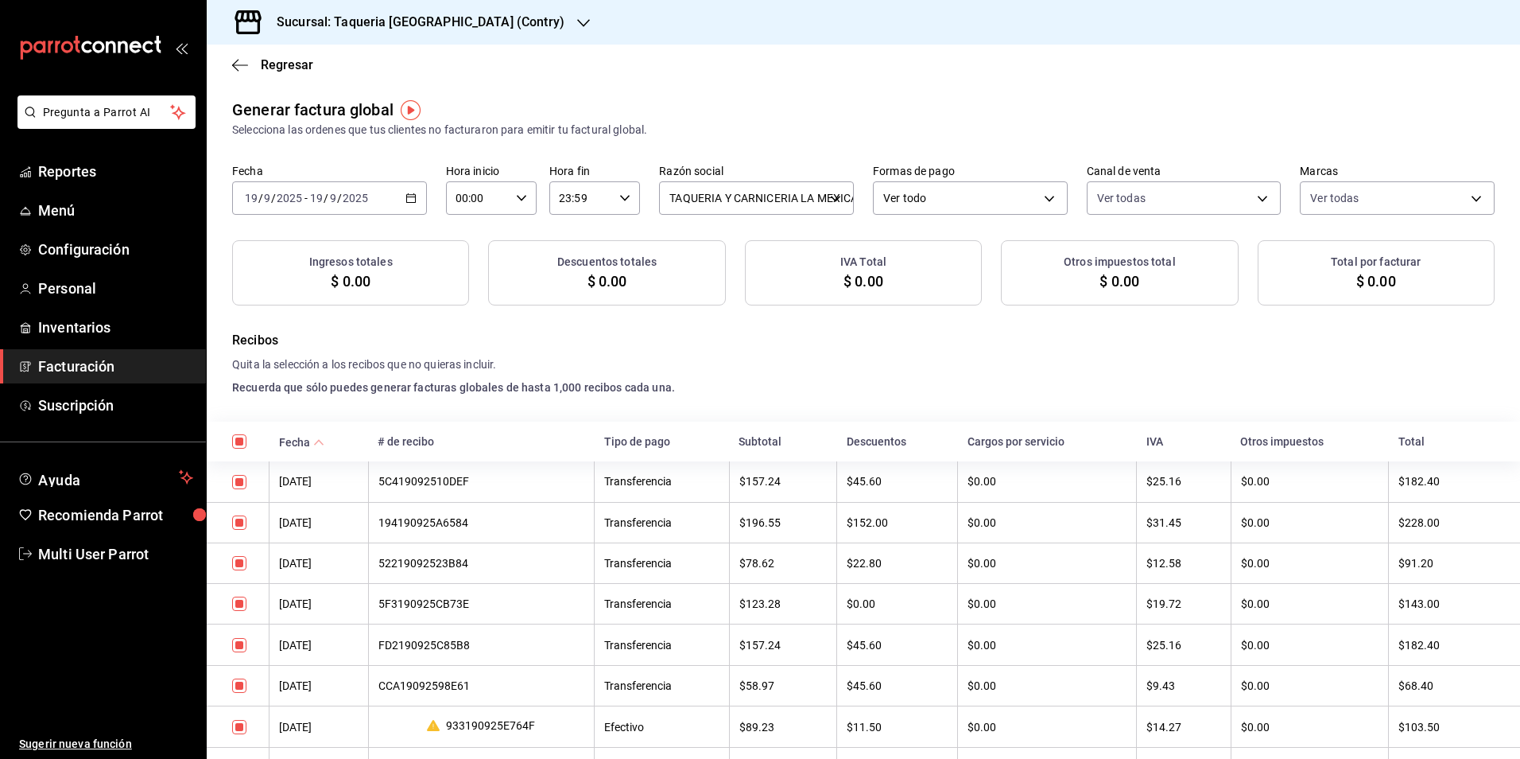
checkbox input "true"
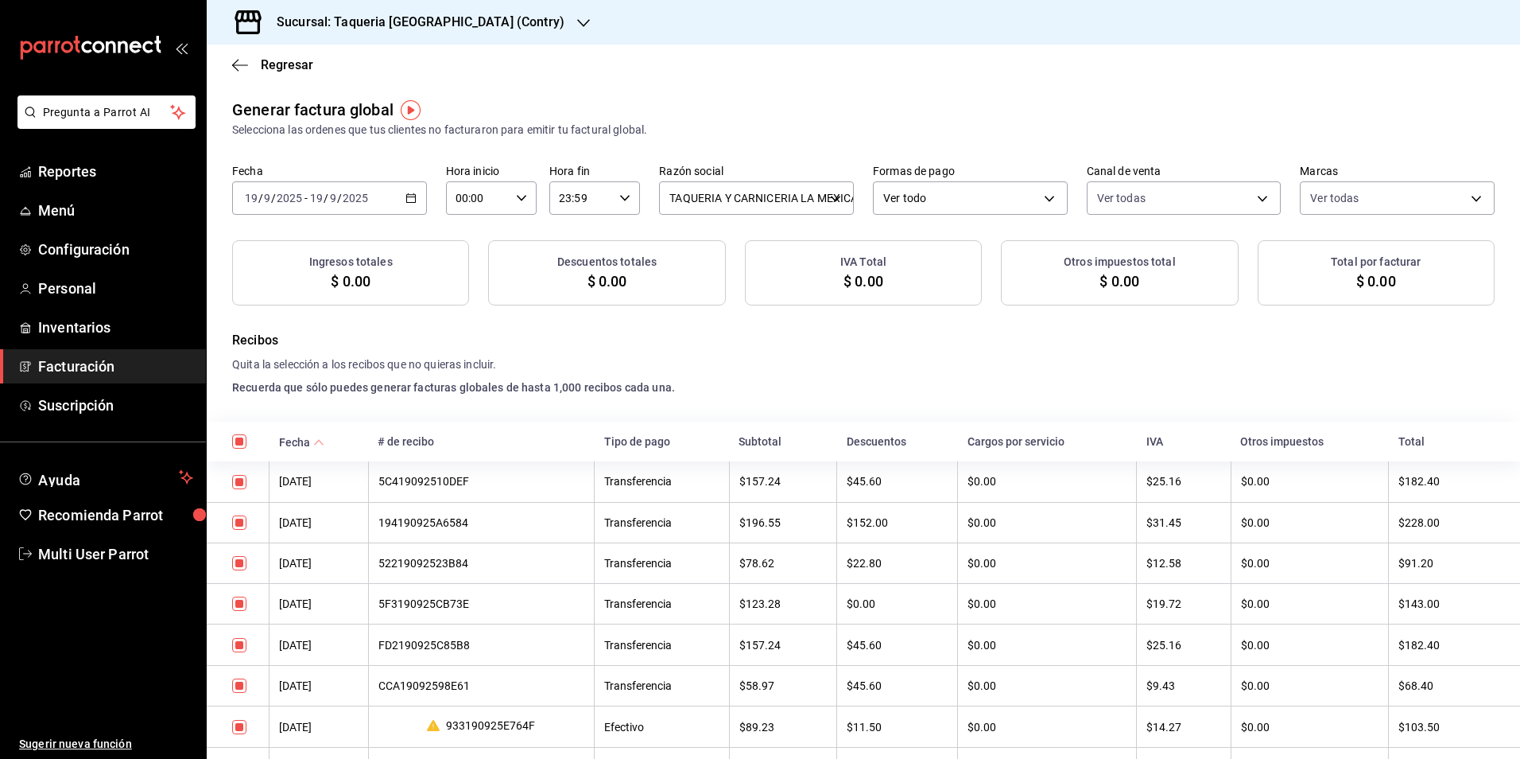
checkbox input "true"
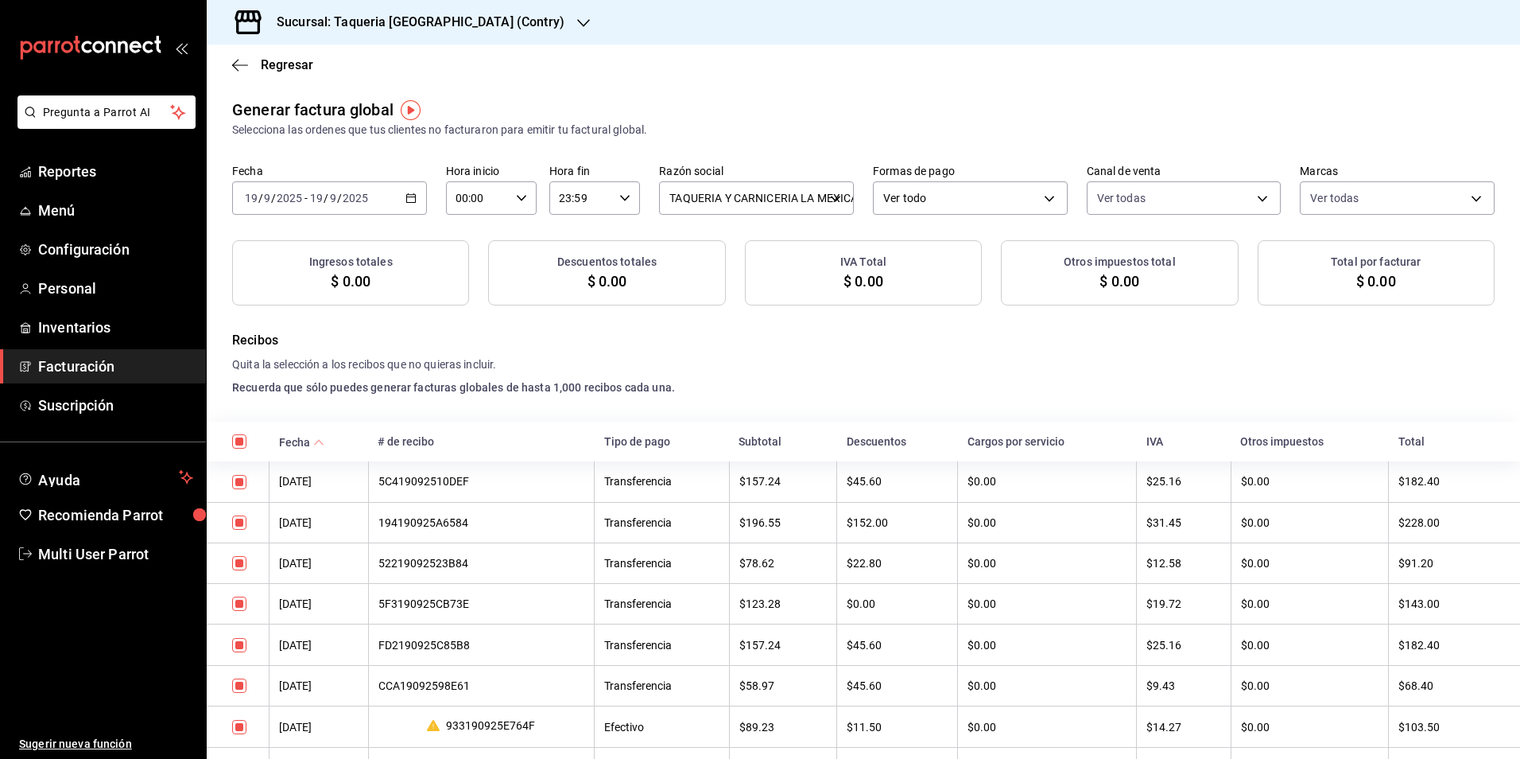
checkbox input "true"
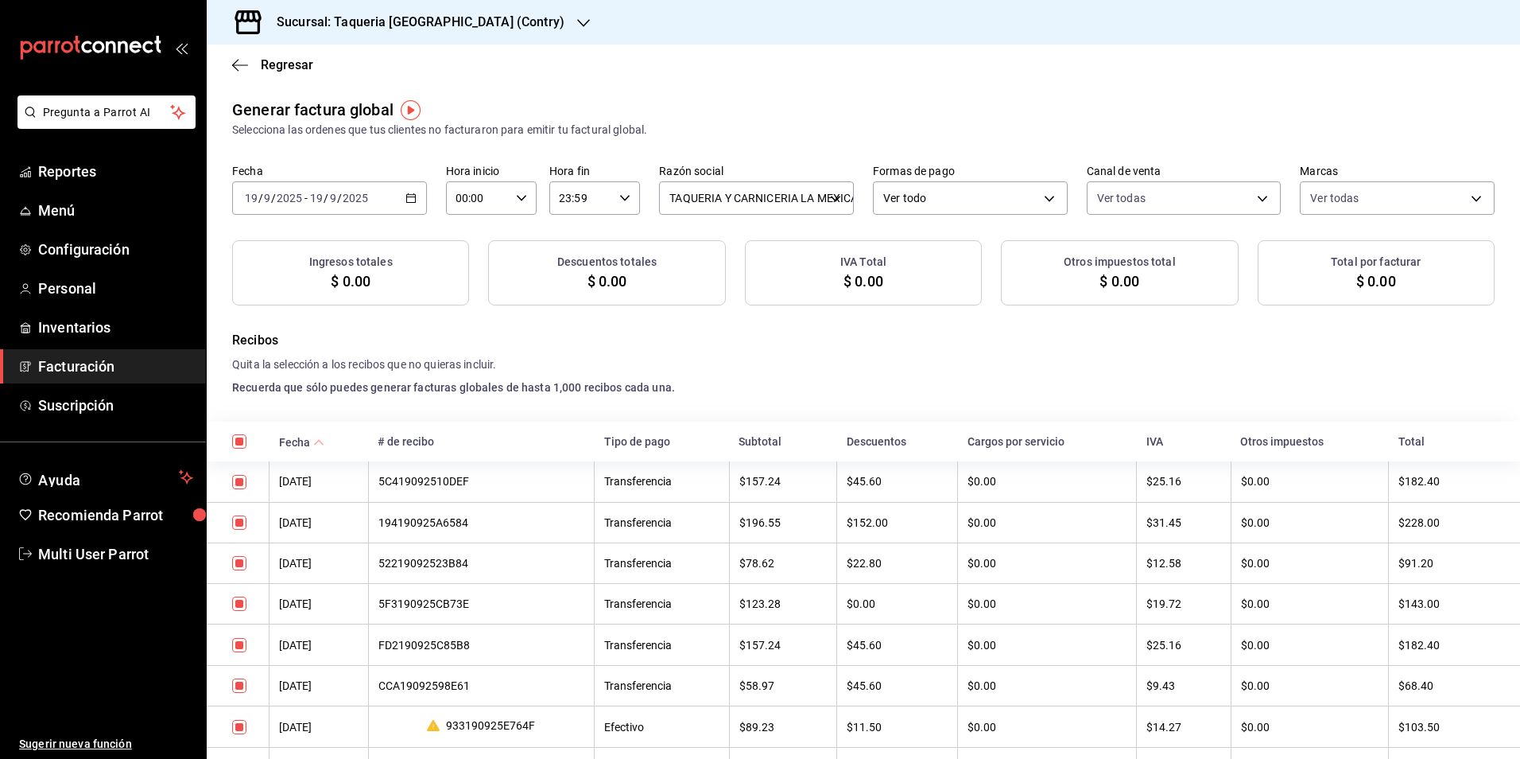
checkbox input "true"
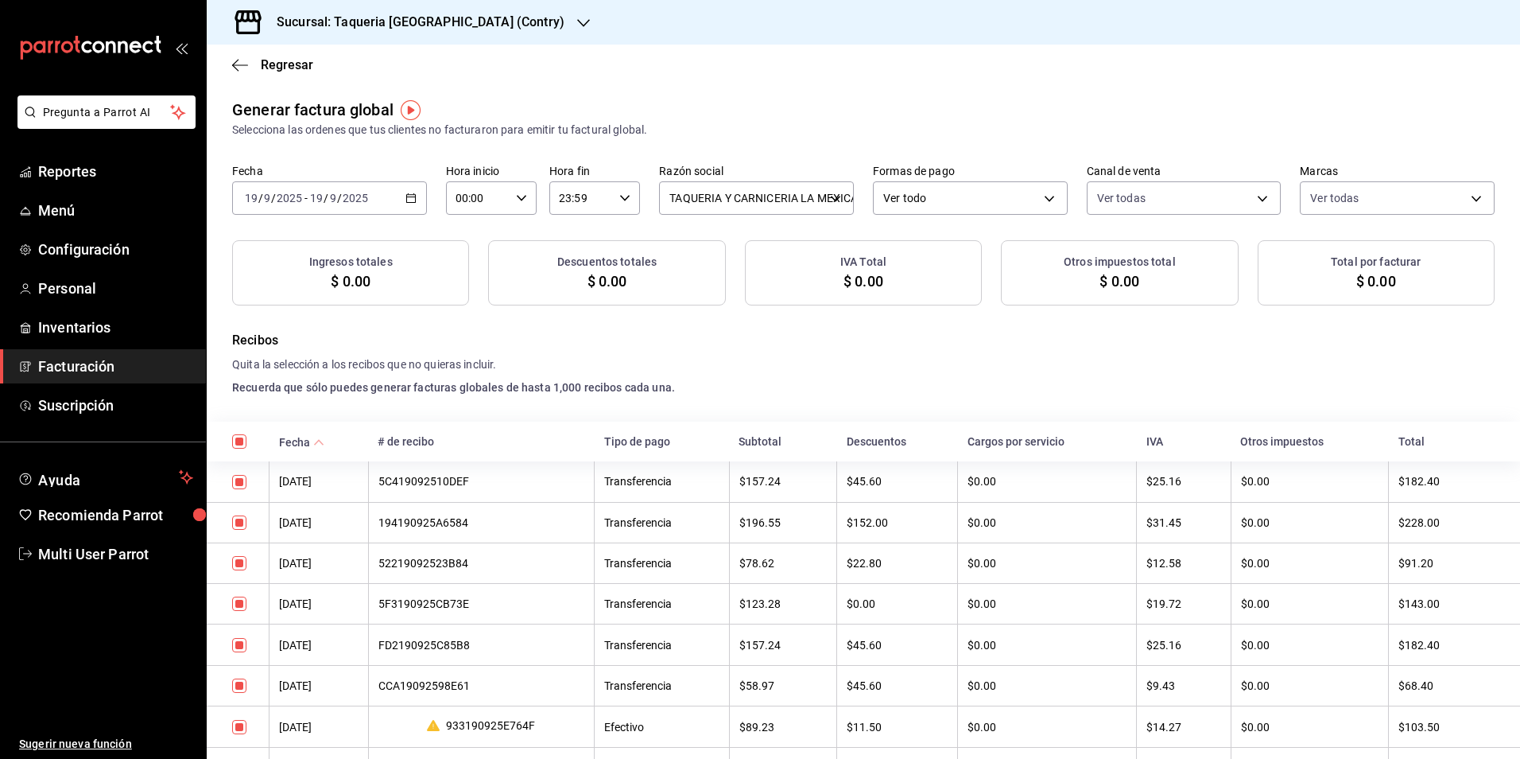
checkbox input "true"
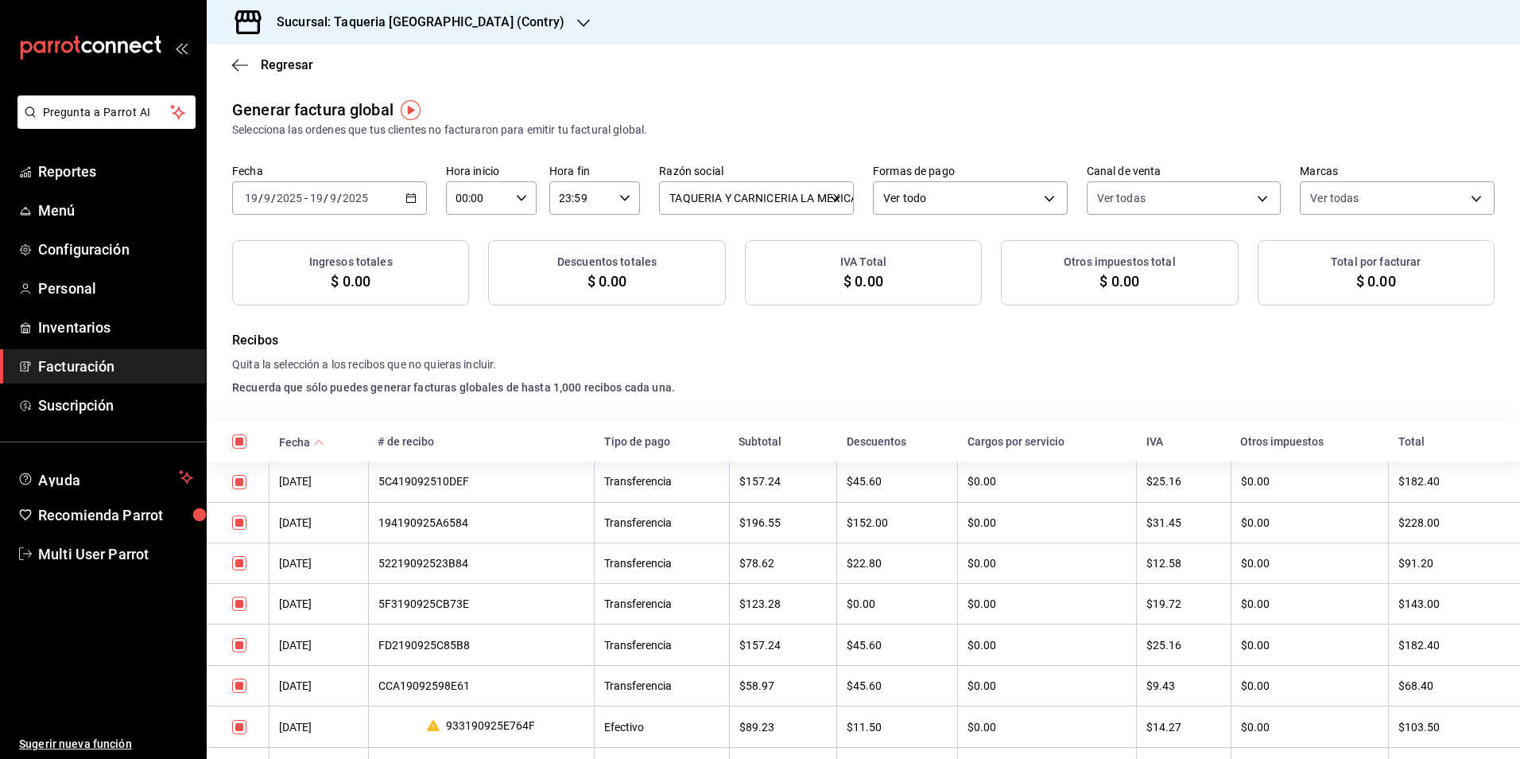
checkbox input "true"
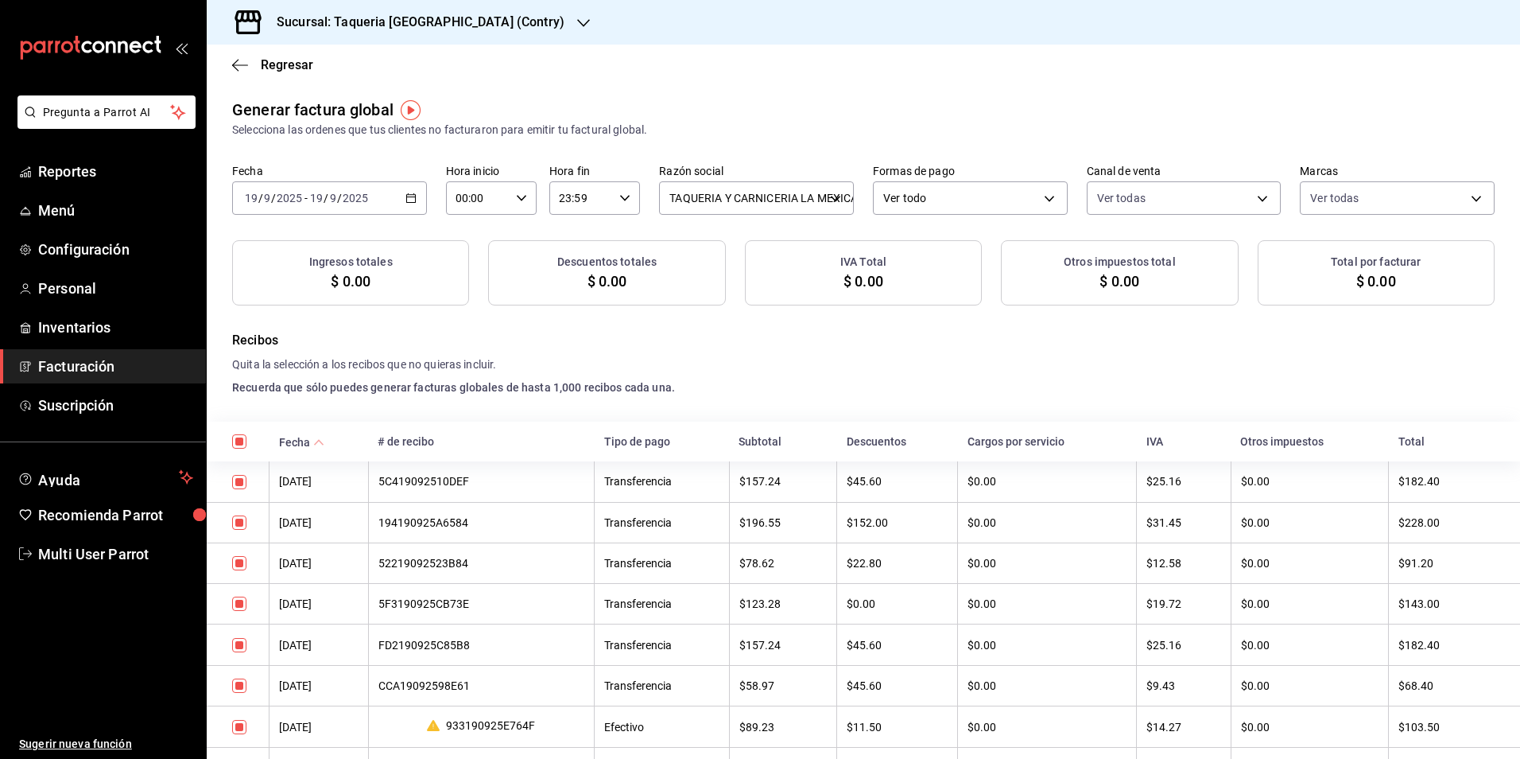
checkbox input "true"
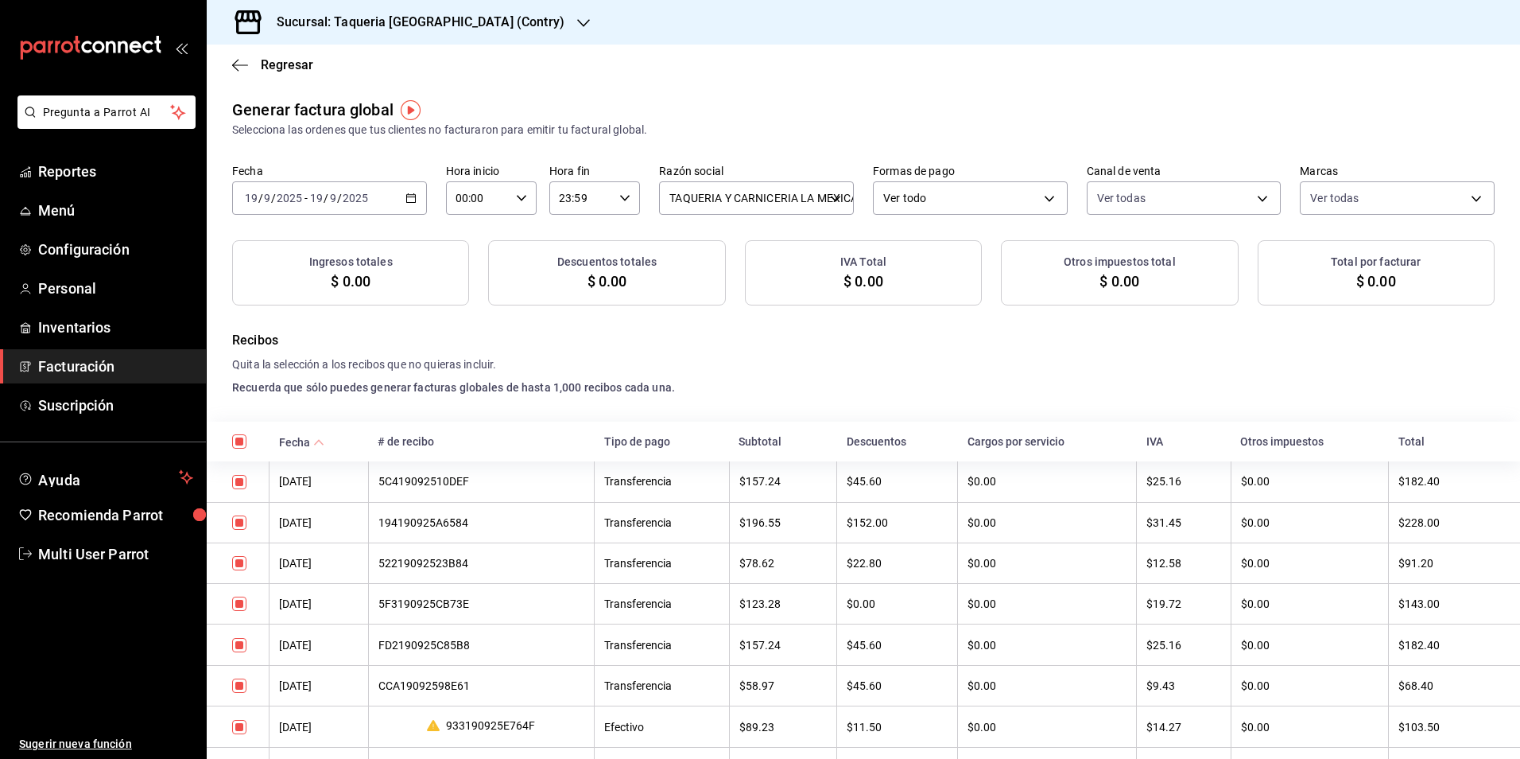
checkbox input "true"
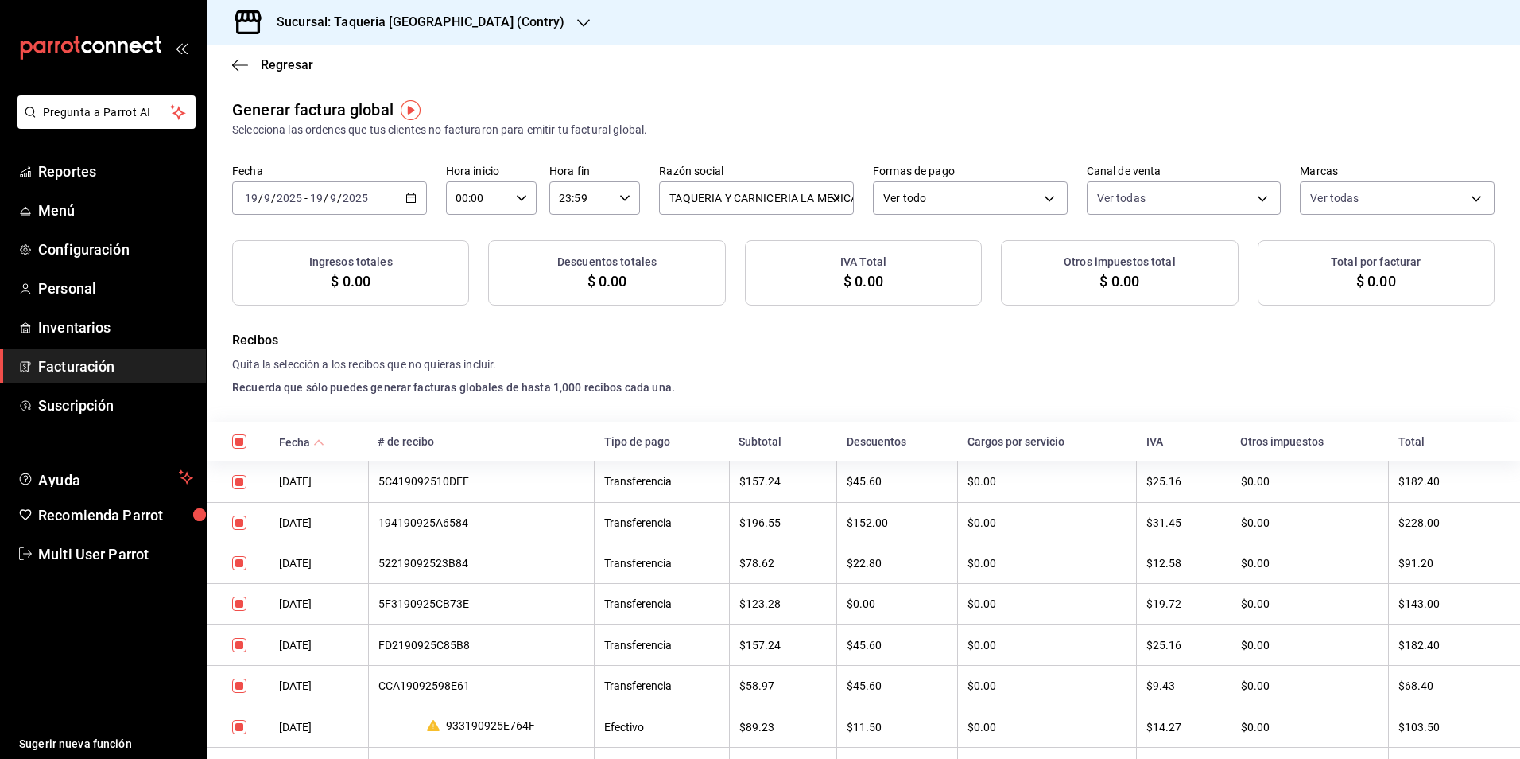
checkbox input "true"
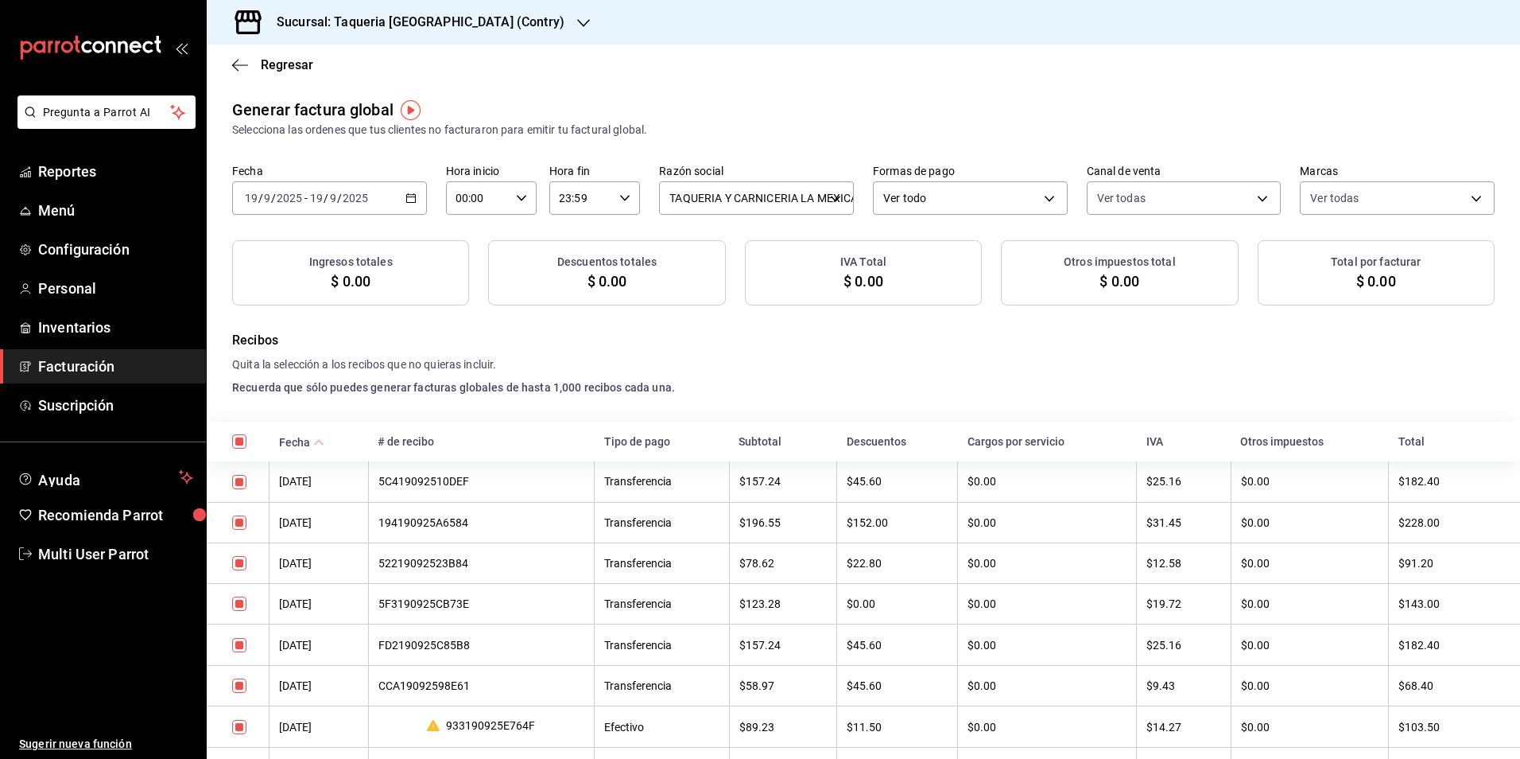
checkbox input "true"
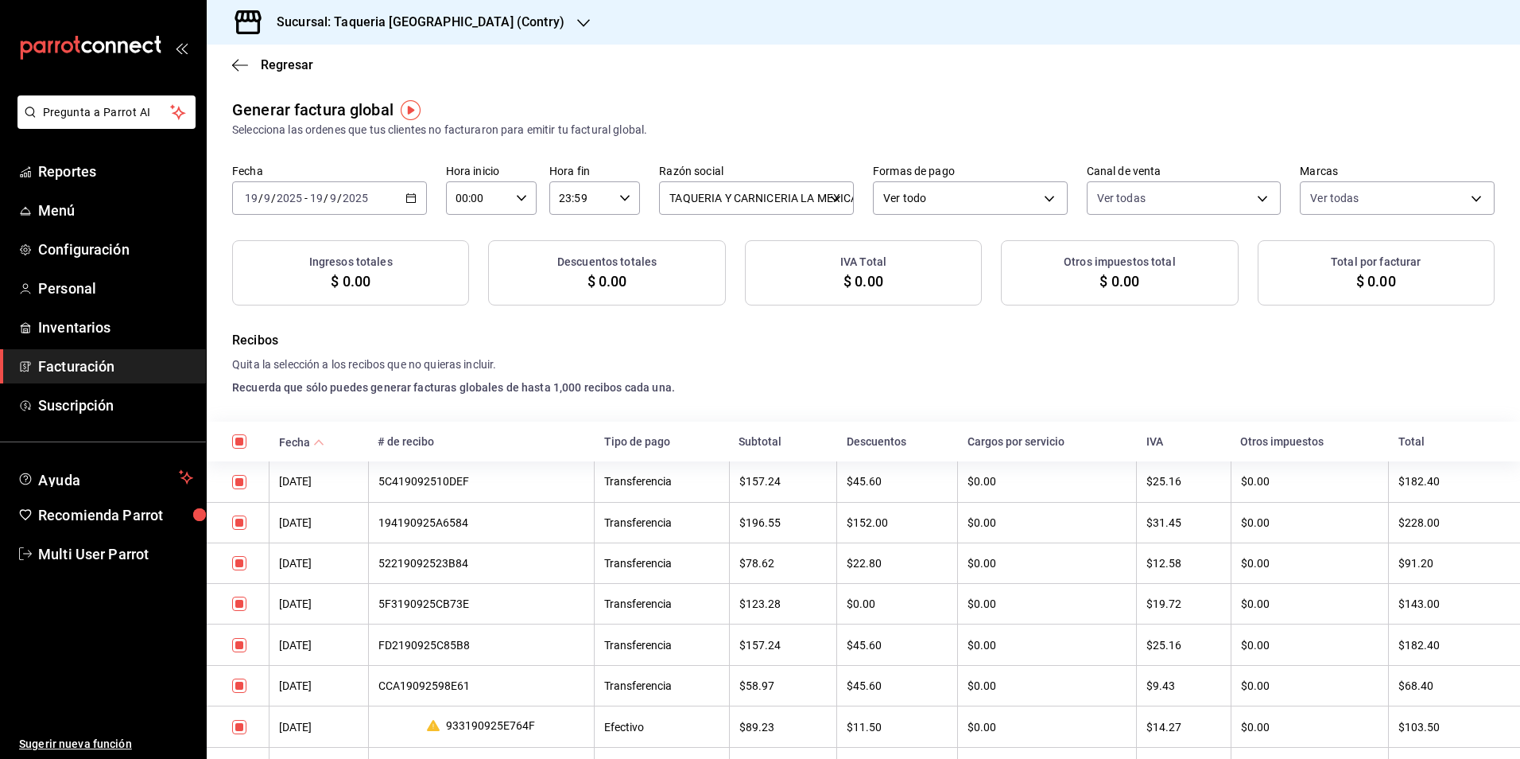
checkbox input "true"
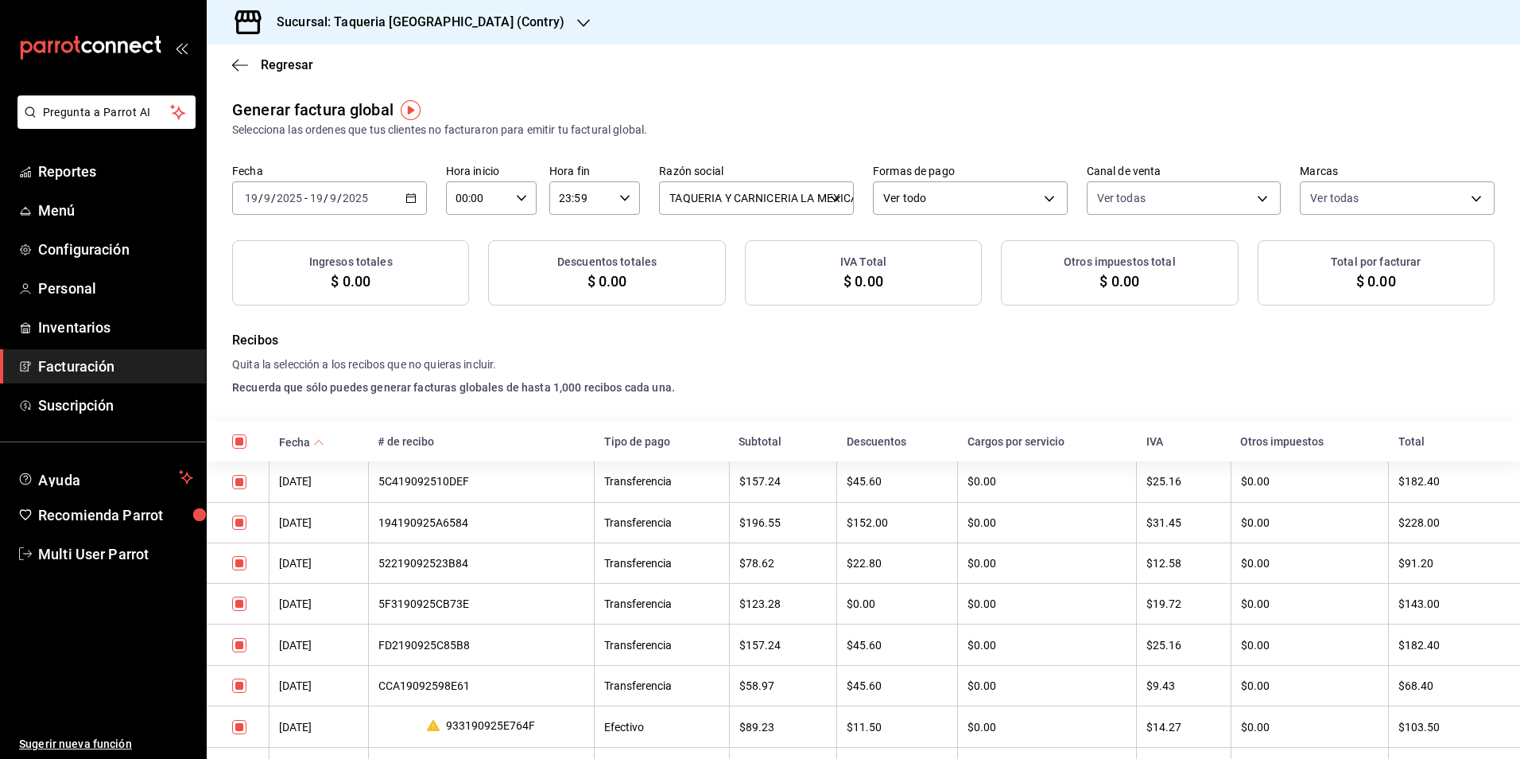
checkbox input "true"
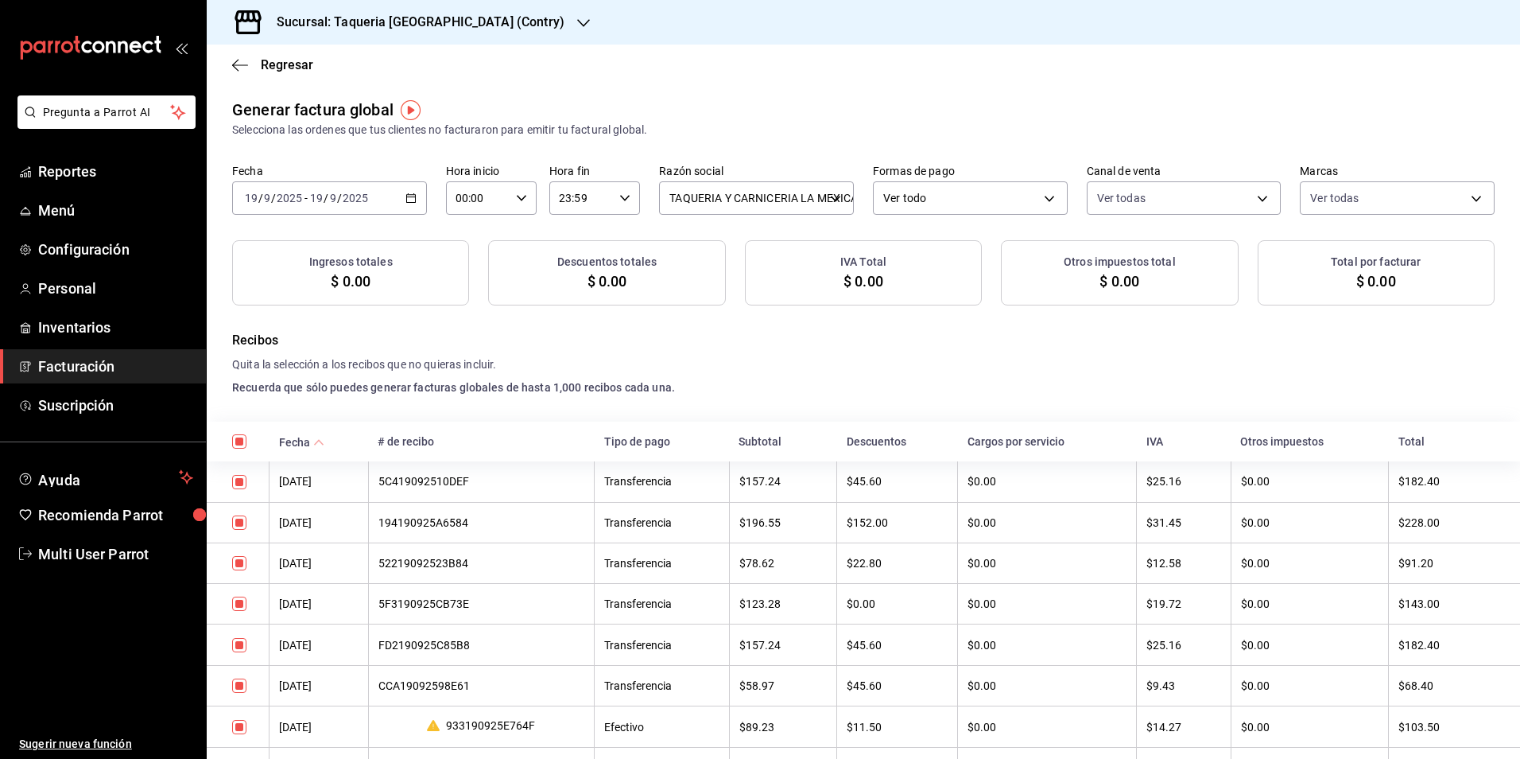
checkbox input "true"
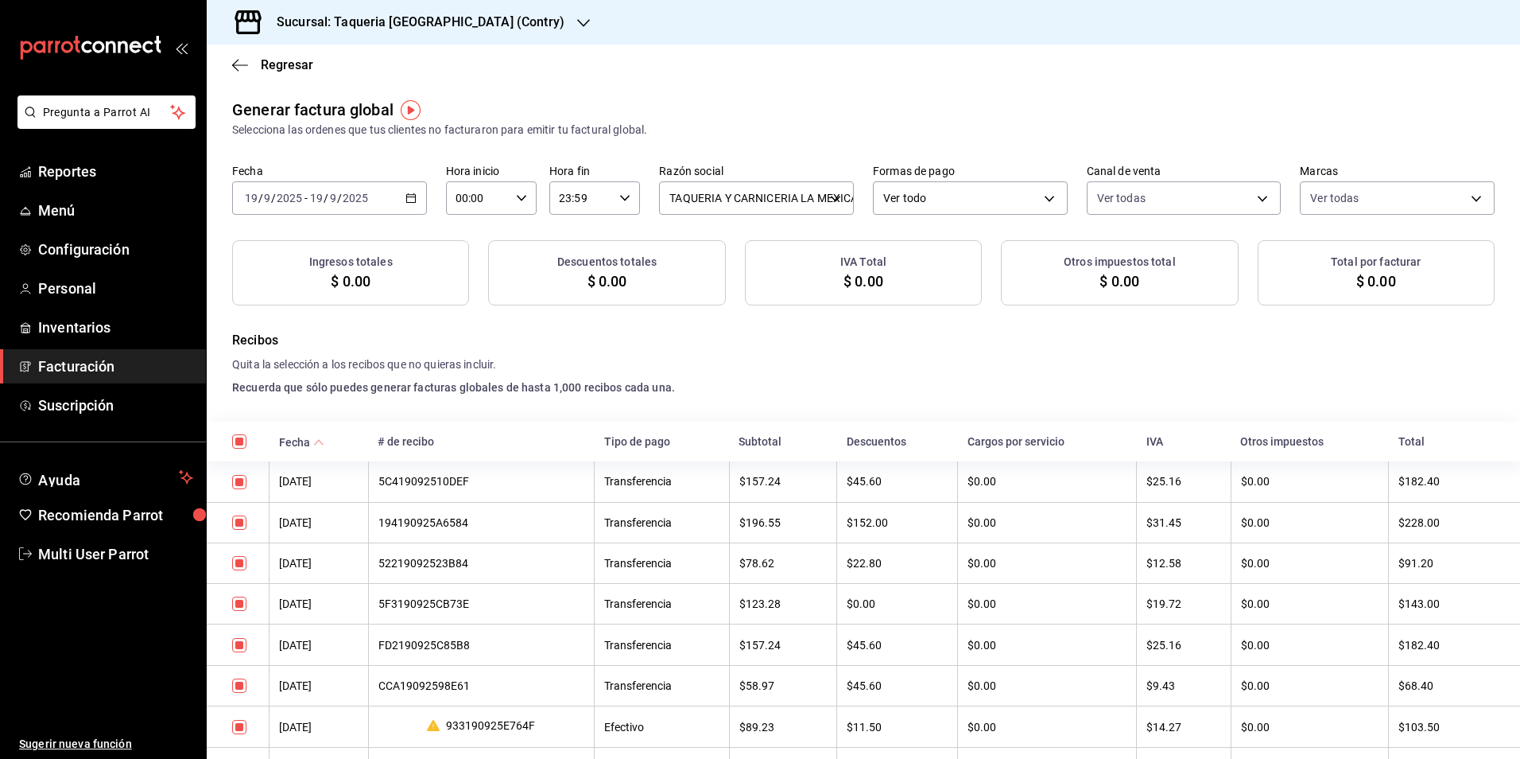
checkbox input "true"
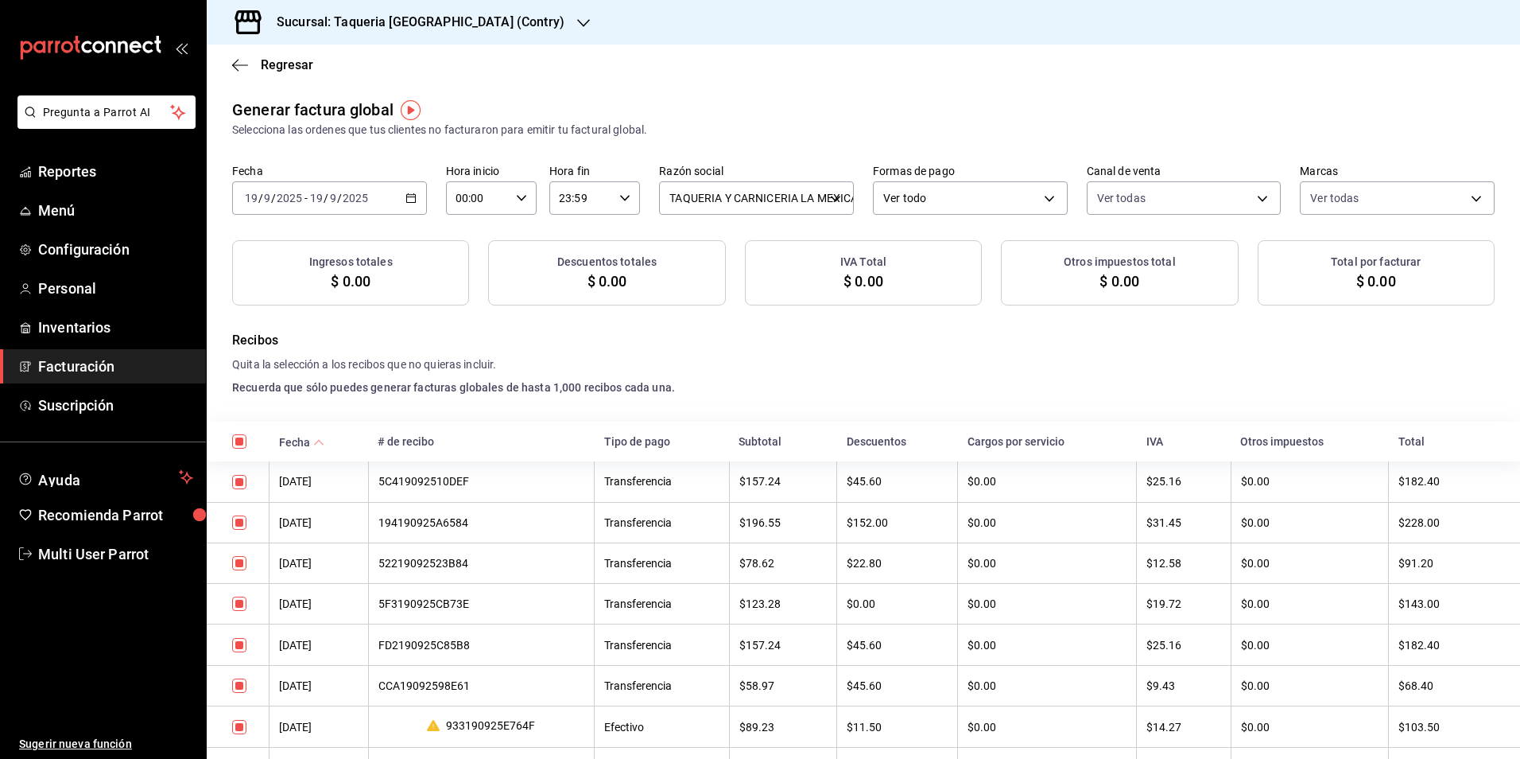
checkbox input "true"
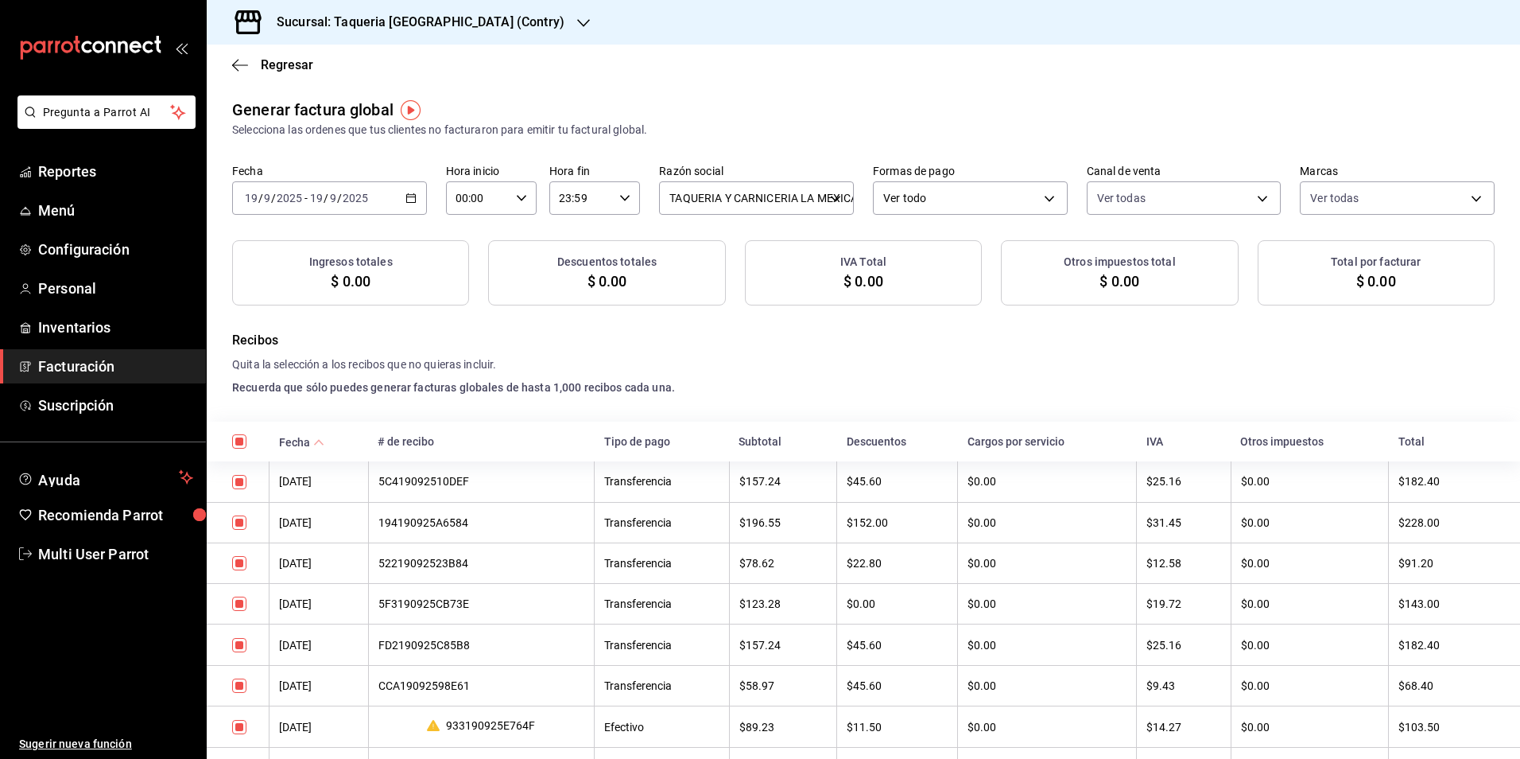
checkbox input "true"
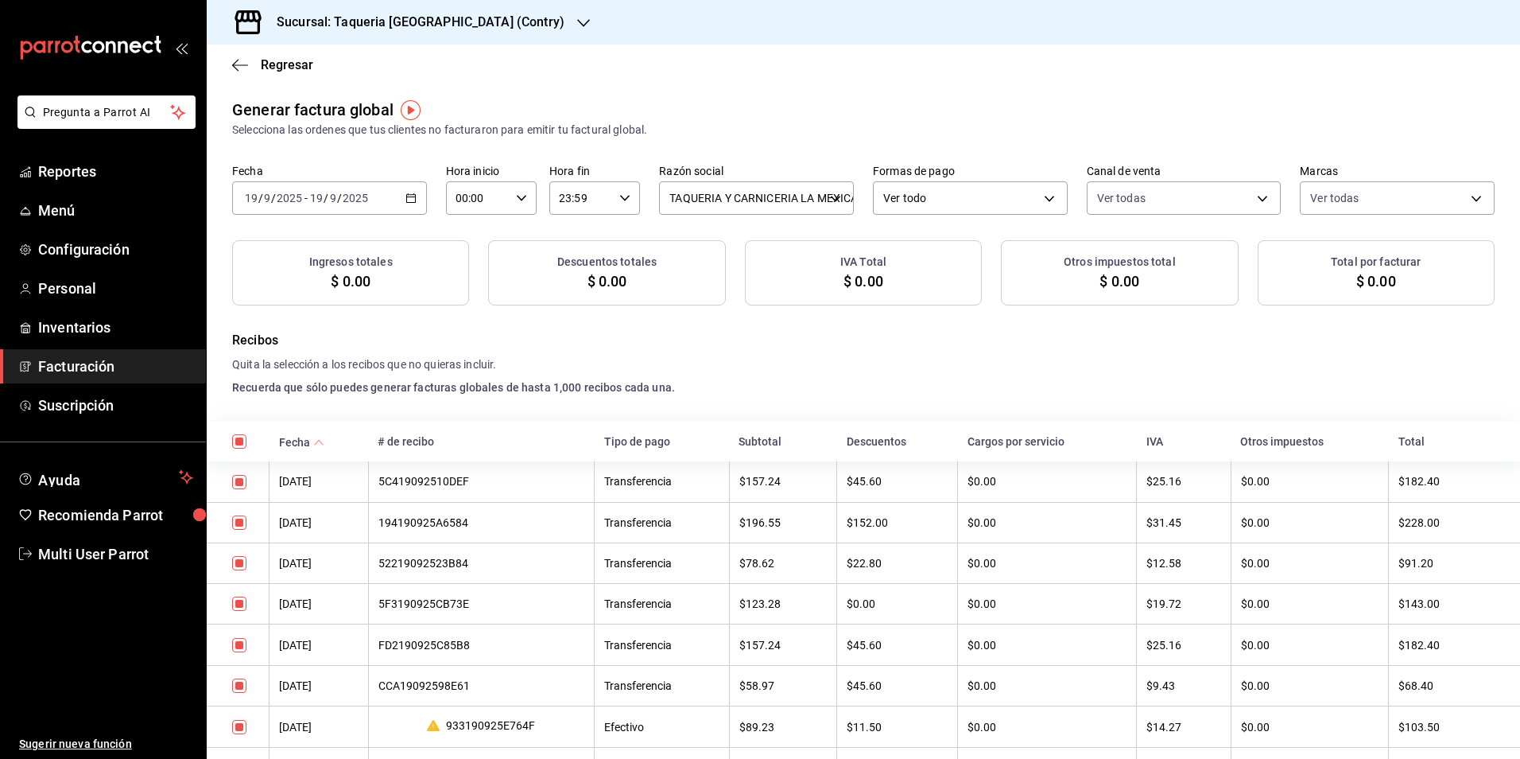
checkbox input "true"
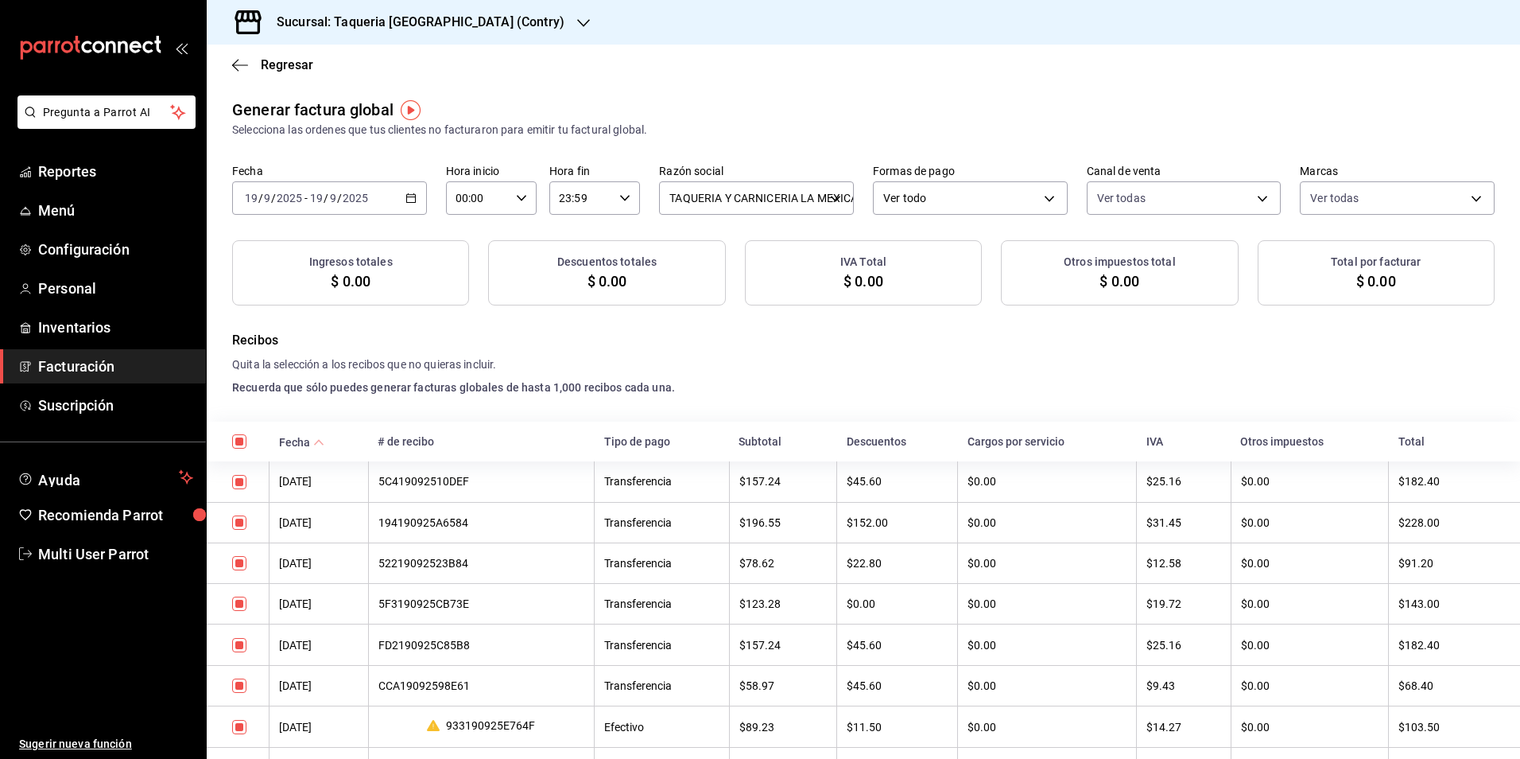
checkbox input "true"
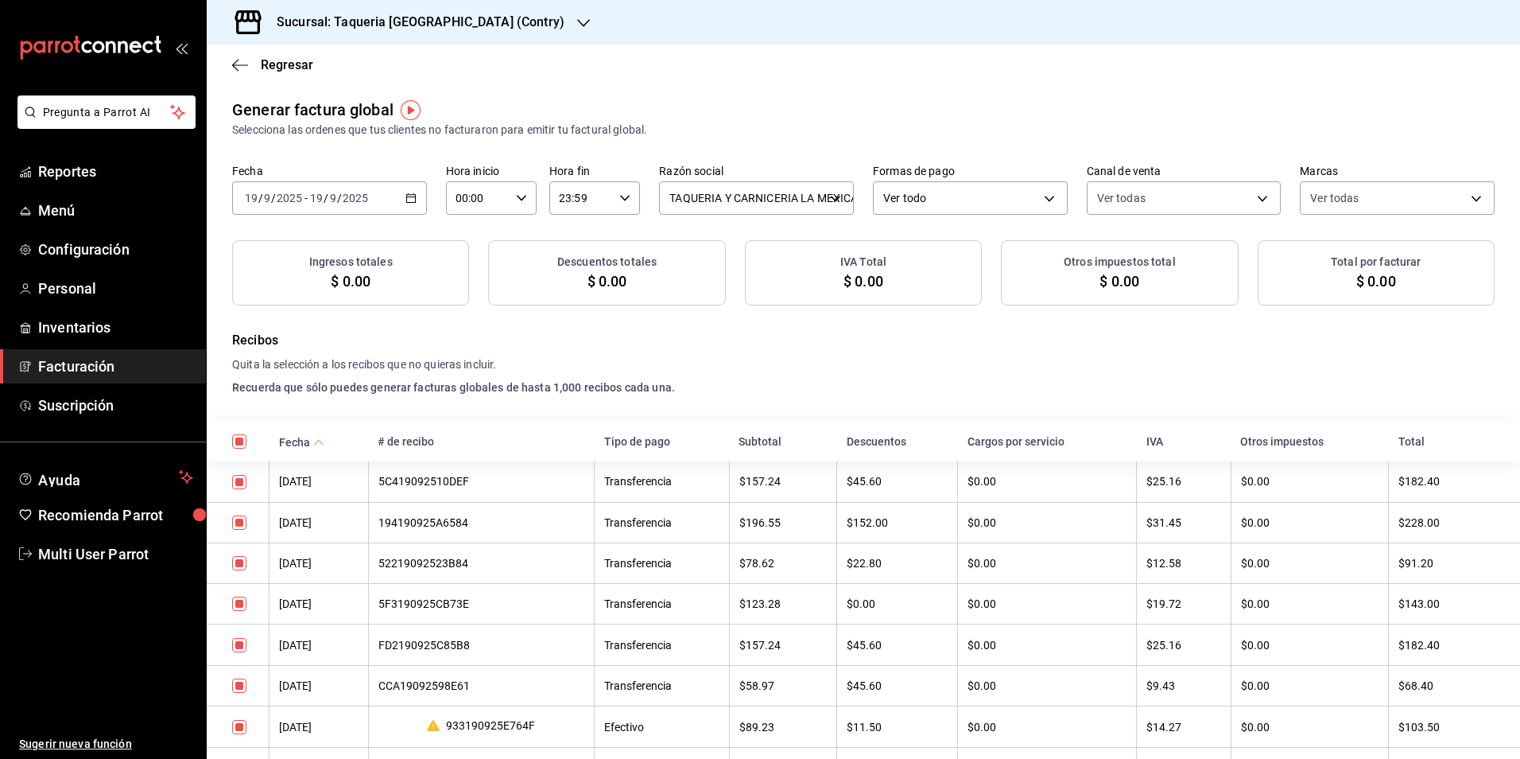
checkbox input "true"
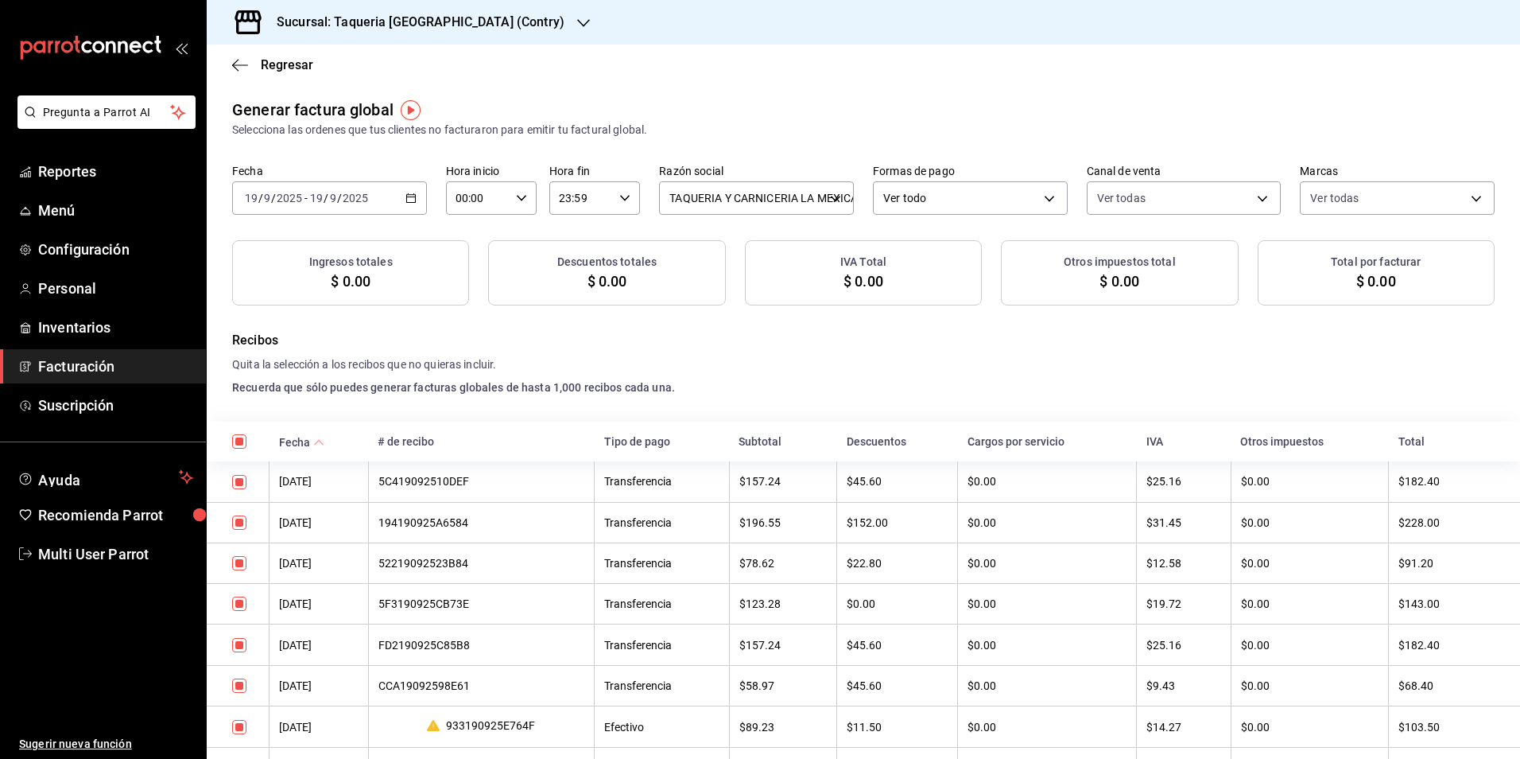
checkbox input "true"
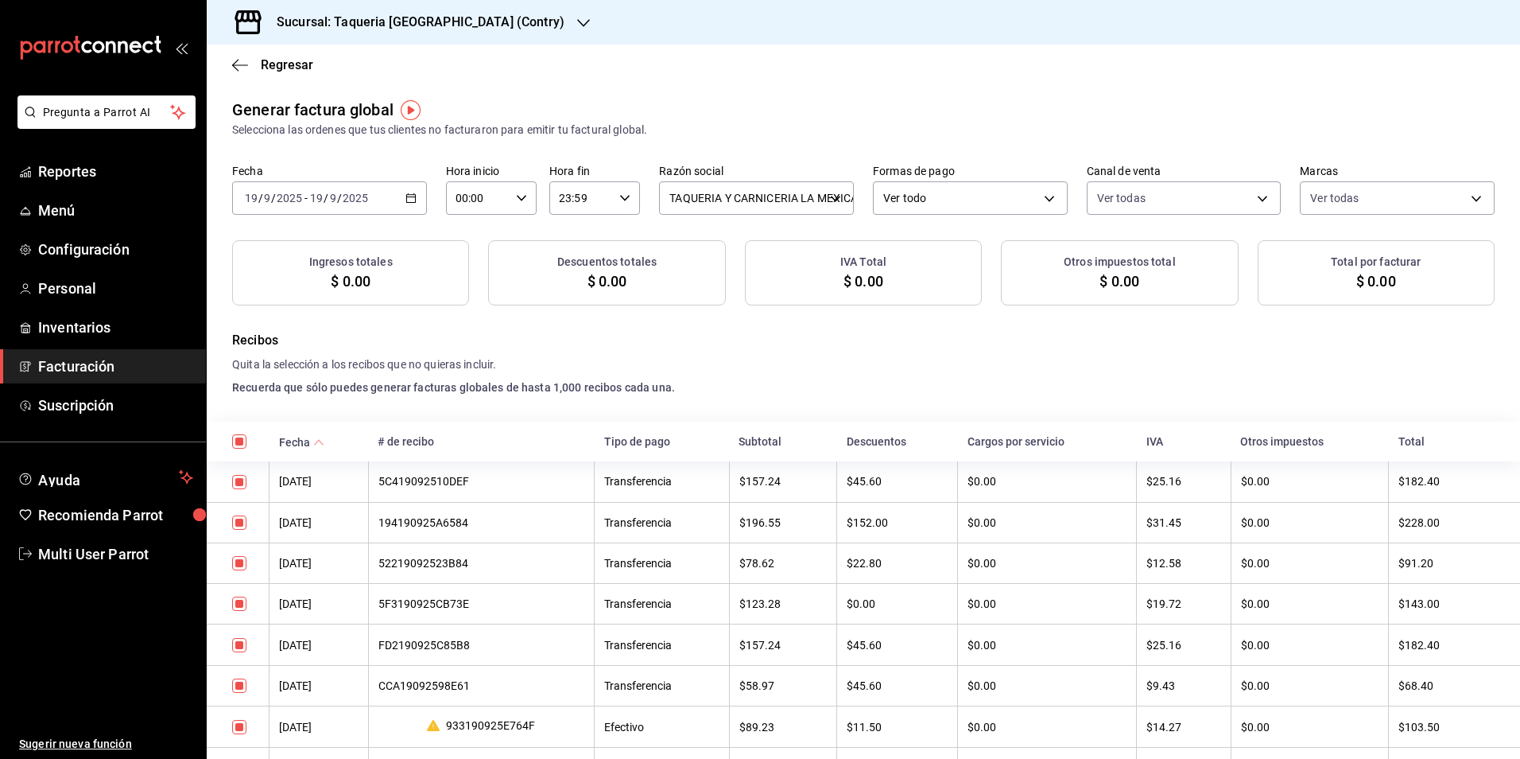
checkbox input "true"
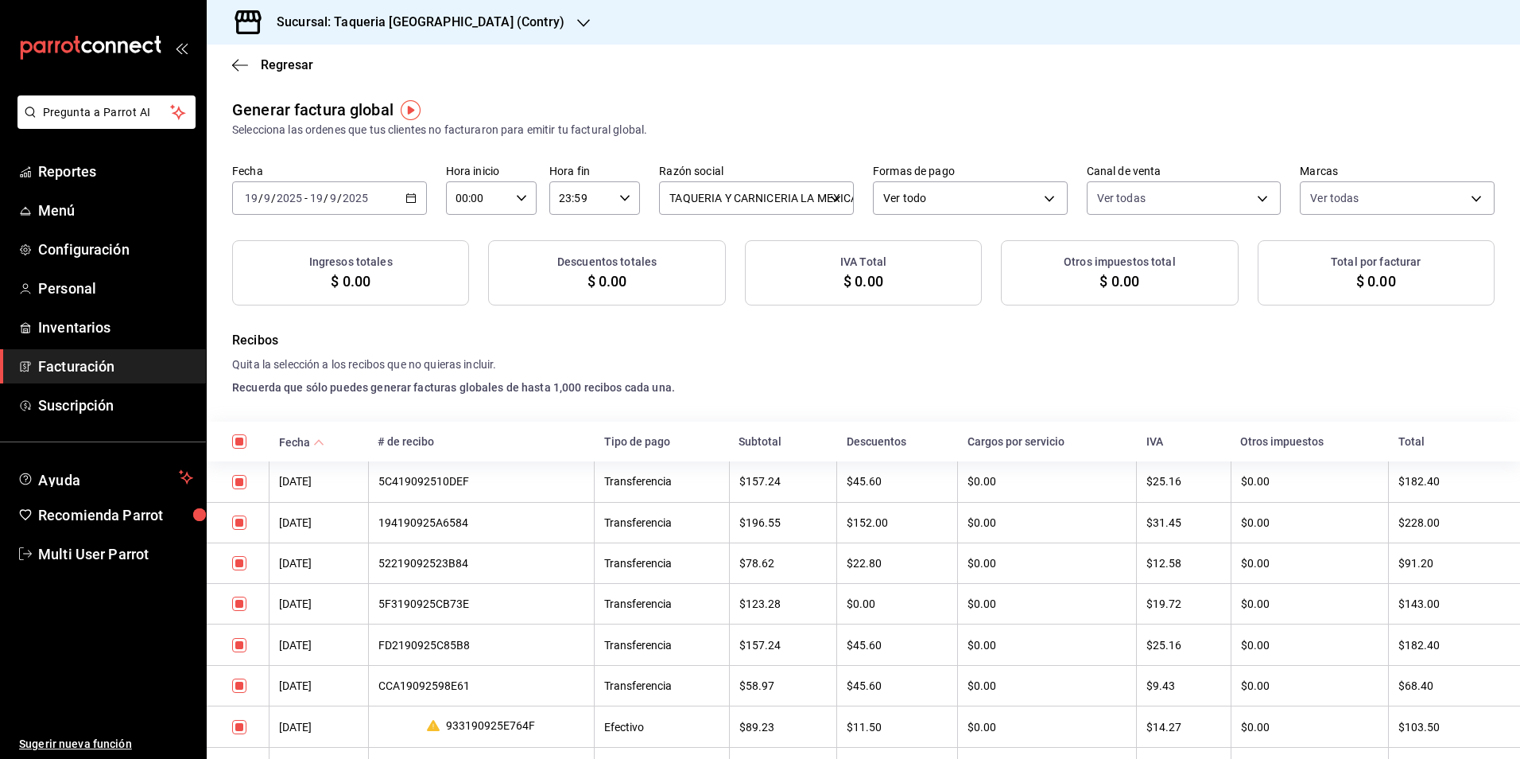
checkbox input "true"
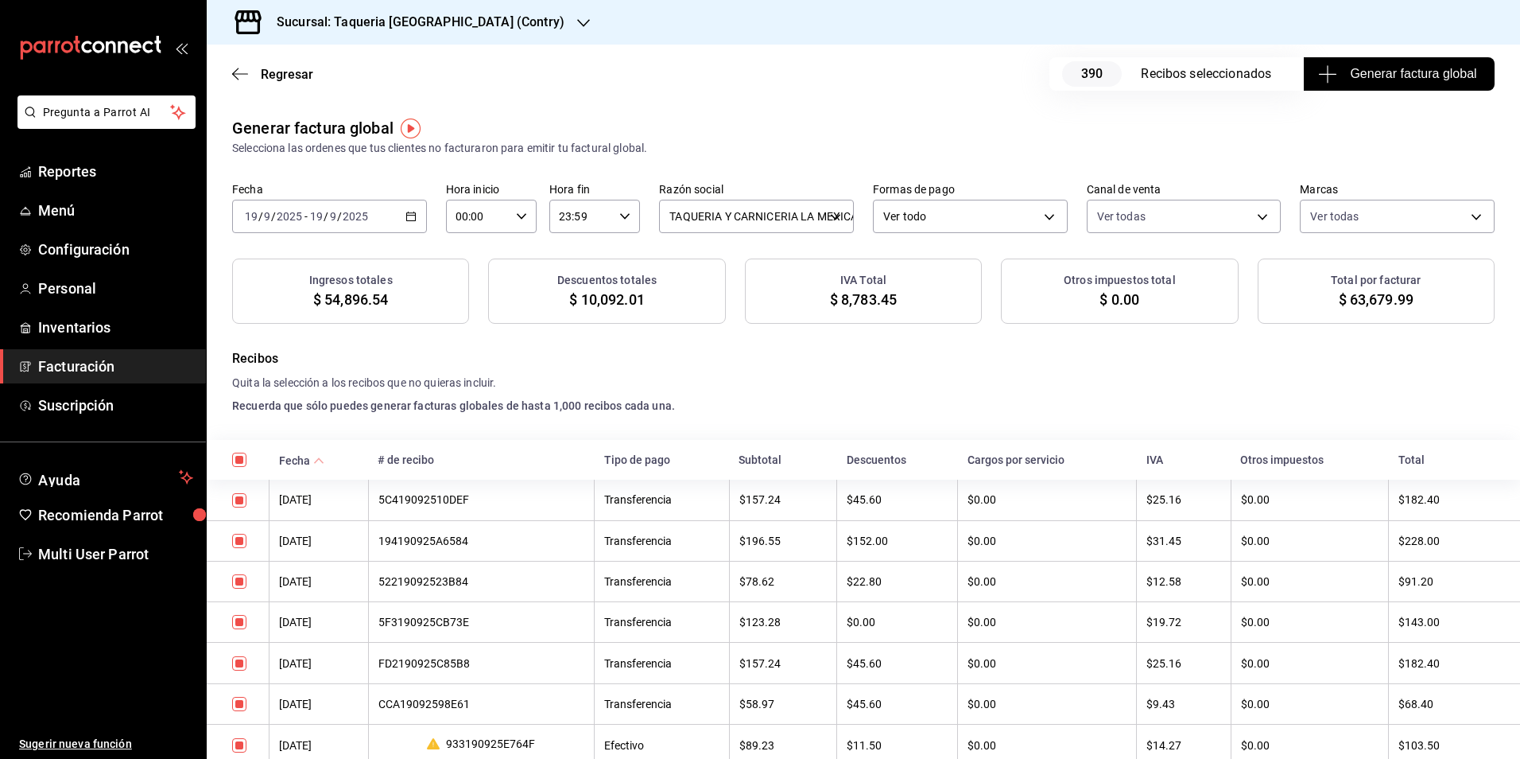
click at [1447, 87] on button "Generar factura global" at bounding box center [1399, 73] width 191 height 33
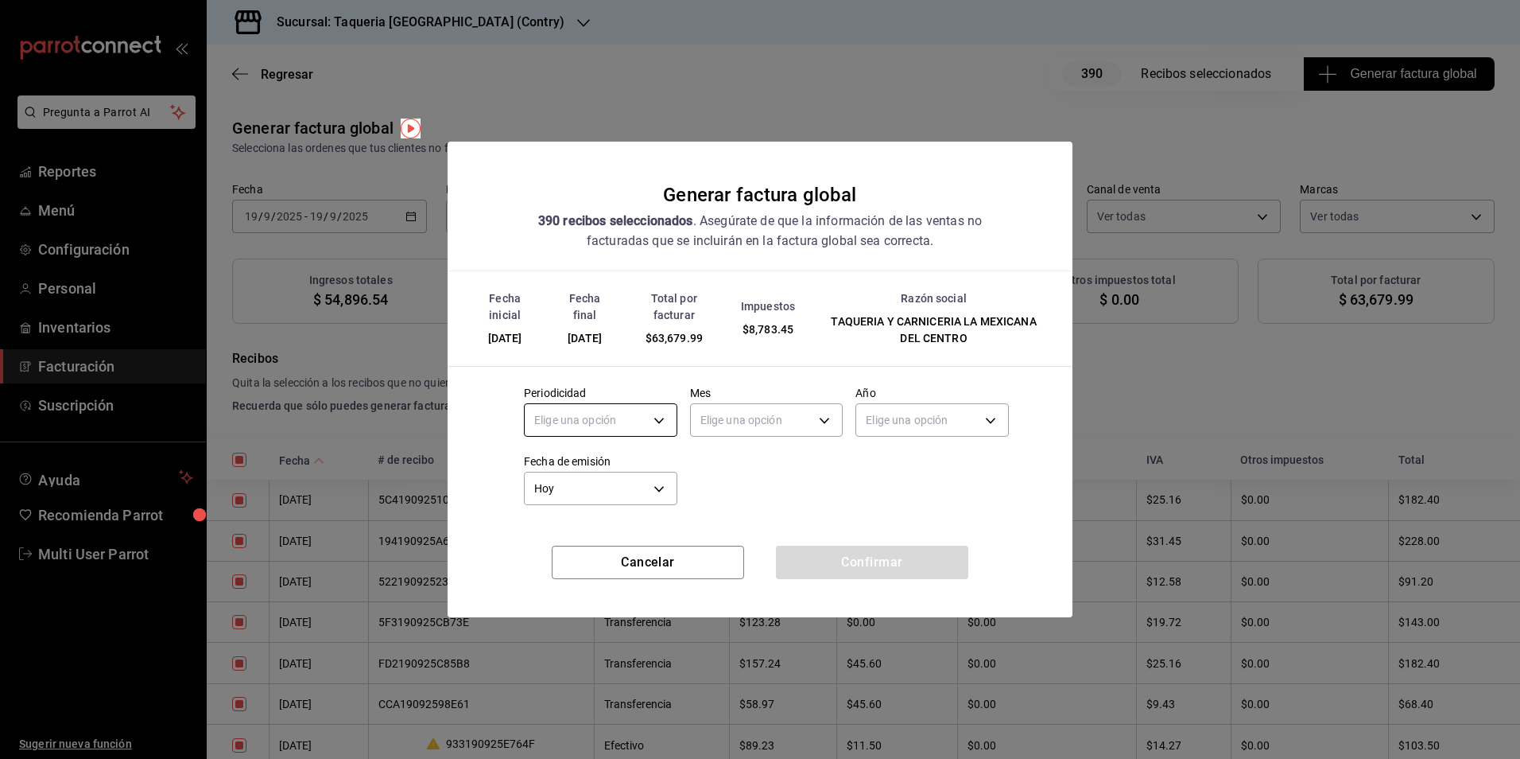
click at [631, 425] on body "Pregunta a Parrot AI Reportes Menú Configuración Personal Inventarios Facturaci…" at bounding box center [760, 379] width 1520 height 759
click at [588, 464] on li "Diario" at bounding box center [601, 469] width 152 height 26
click at [751, 425] on body "Pregunta a Parrot AI Reportes Menú Configuración Personal Inventarios Facturaci…" at bounding box center [760, 379] width 1520 height 759
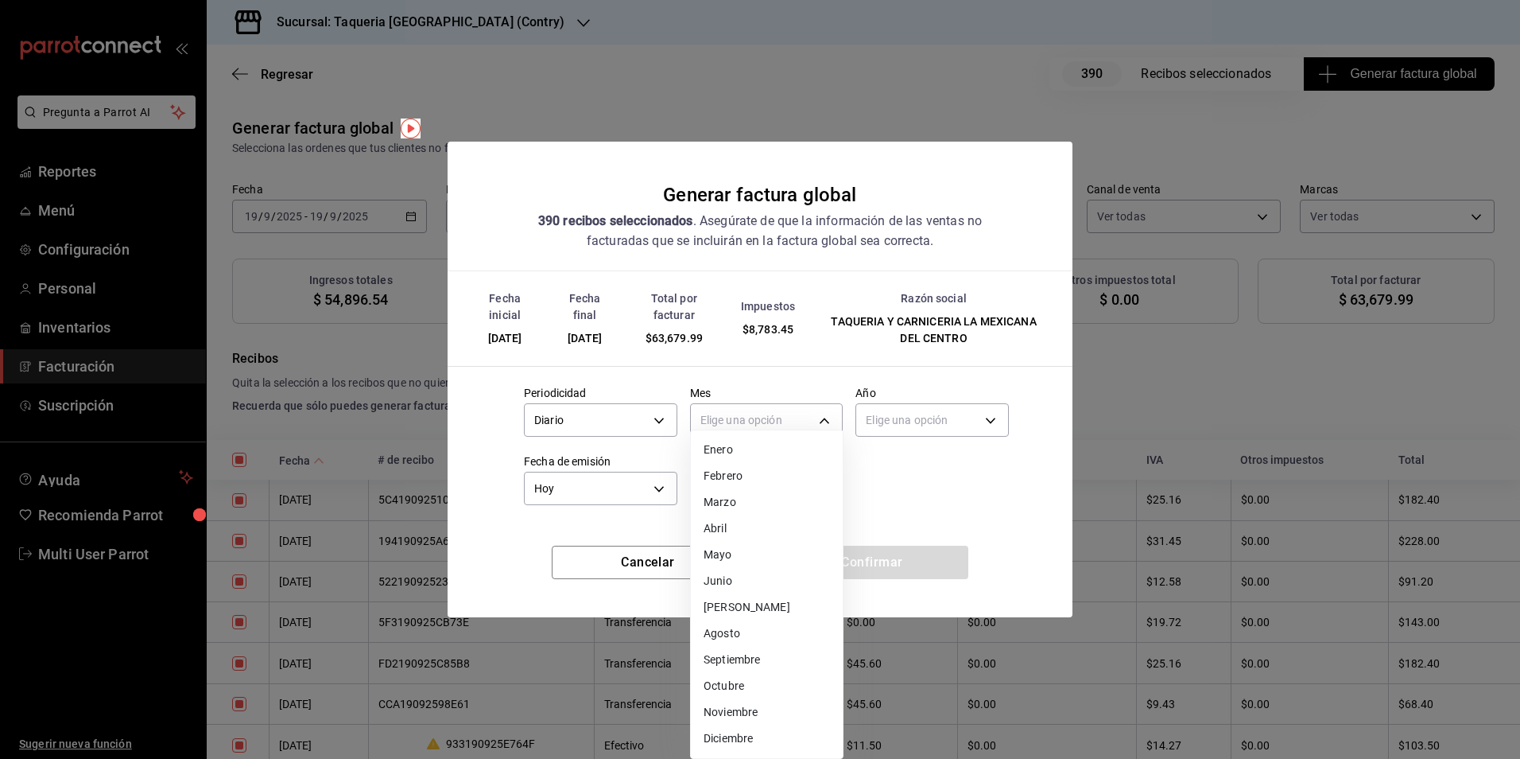
click at [740, 650] on li "Septiembre" at bounding box center [767, 659] width 152 height 26
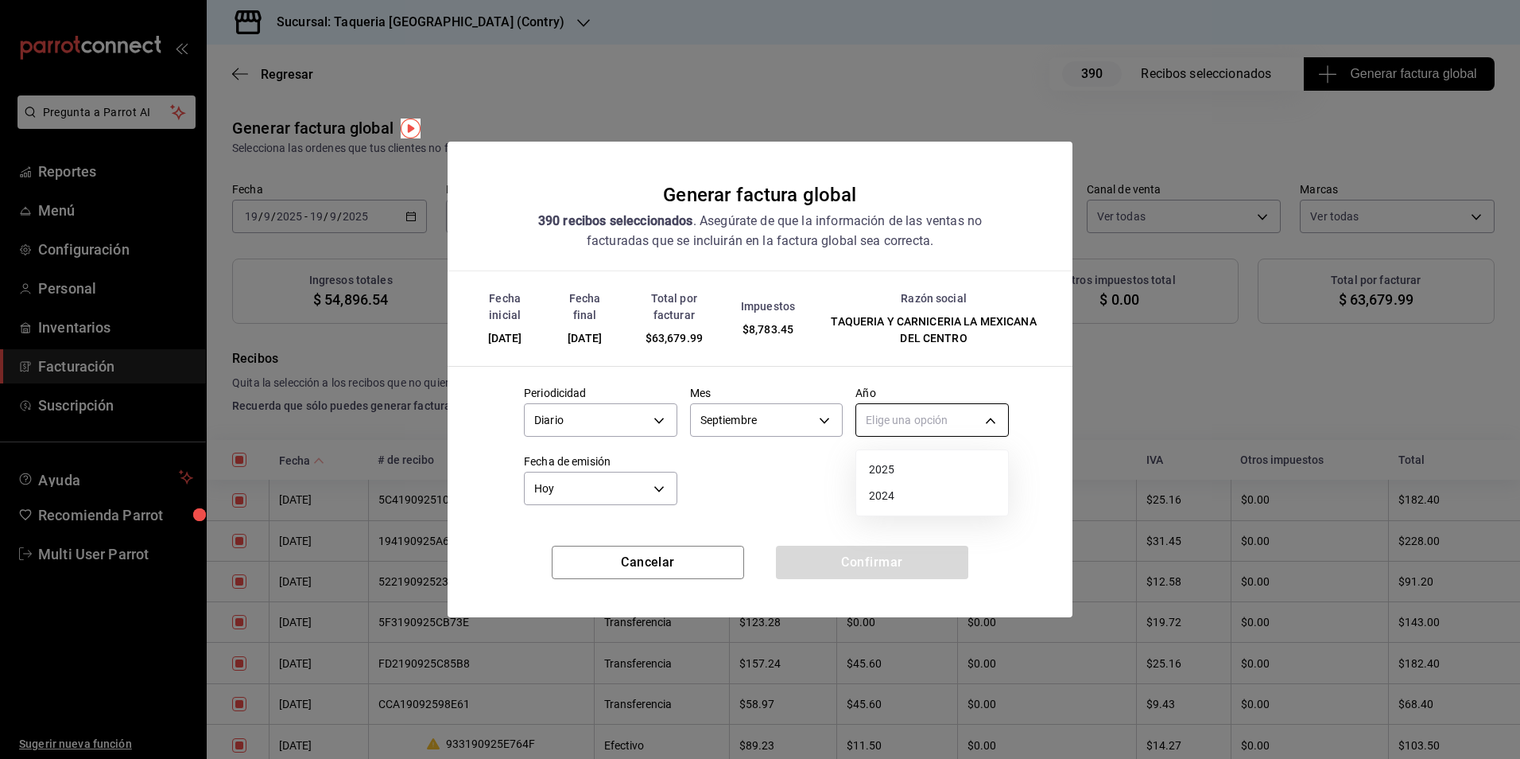
click at [916, 417] on body "Pregunta a Parrot AI Reportes Menú Configuración Personal Inventarios Facturaci…" at bounding box center [760, 379] width 1520 height 759
click at [902, 468] on li "2025" at bounding box center [932, 469] width 152 height 26
click at [919, 574] on button "Confirmar" at bounding box center [872, 561] width 192 height 33
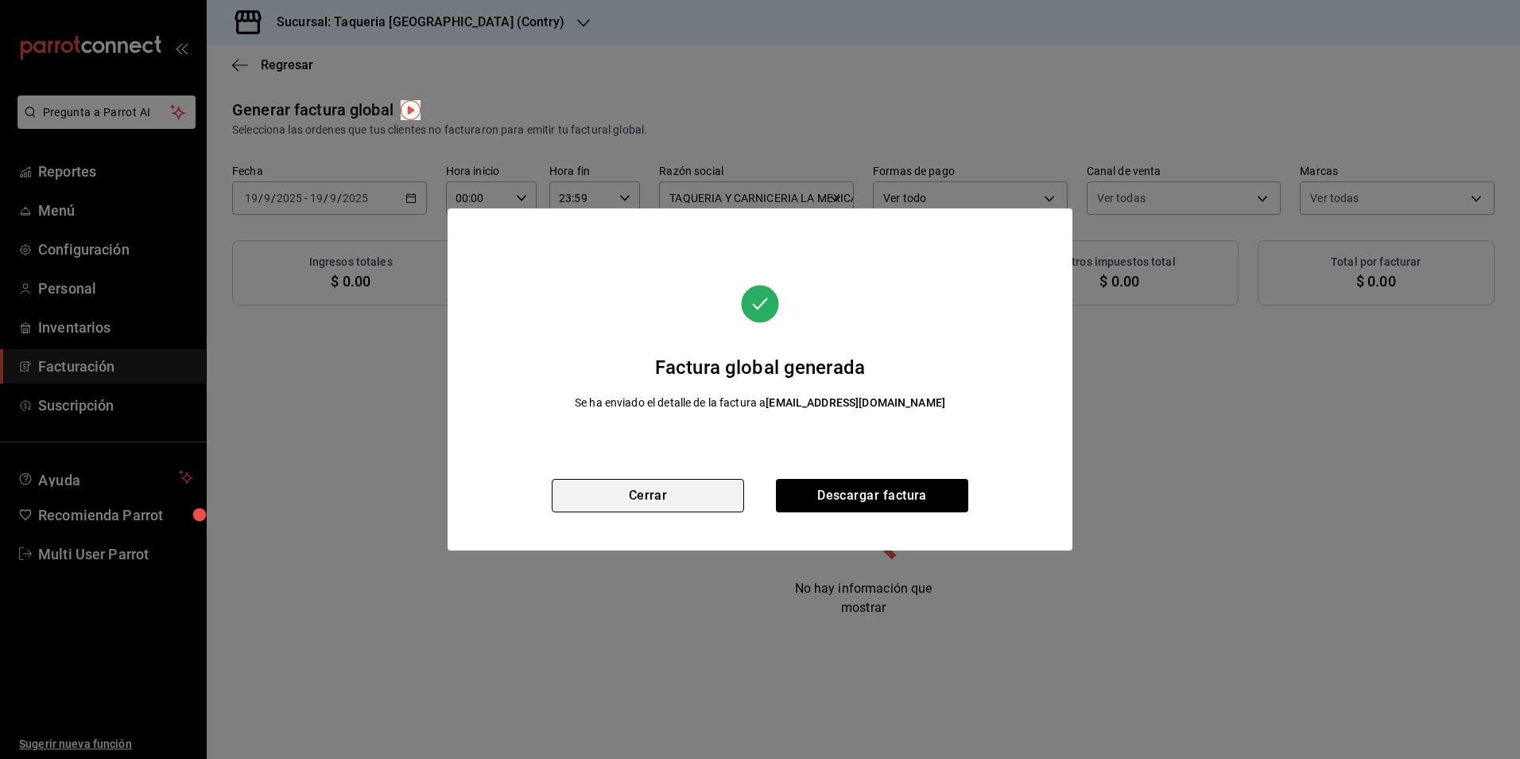
click at [666, 505] on button "Cerrar" at bounding box center [648, 495] width 192 height 33
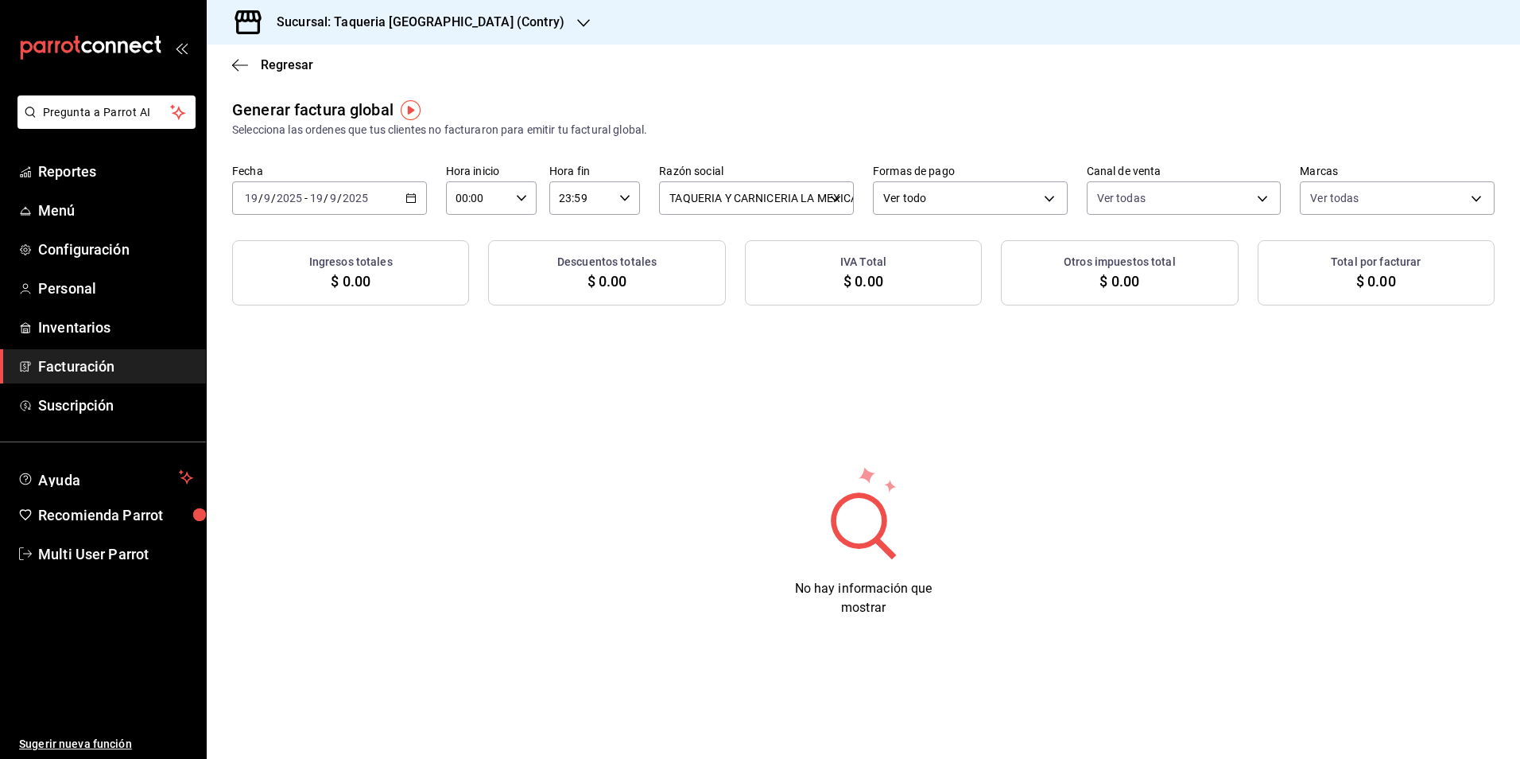
click at [362, 199] on input "2025" at bounding box center [355, 198] width 27 height 13
click at [485, 37] on div "Sucursal: Taqueria [GEOGRAPHIC_DATA] (Contry)" at bounding box center [407, 22] width 377 height 45
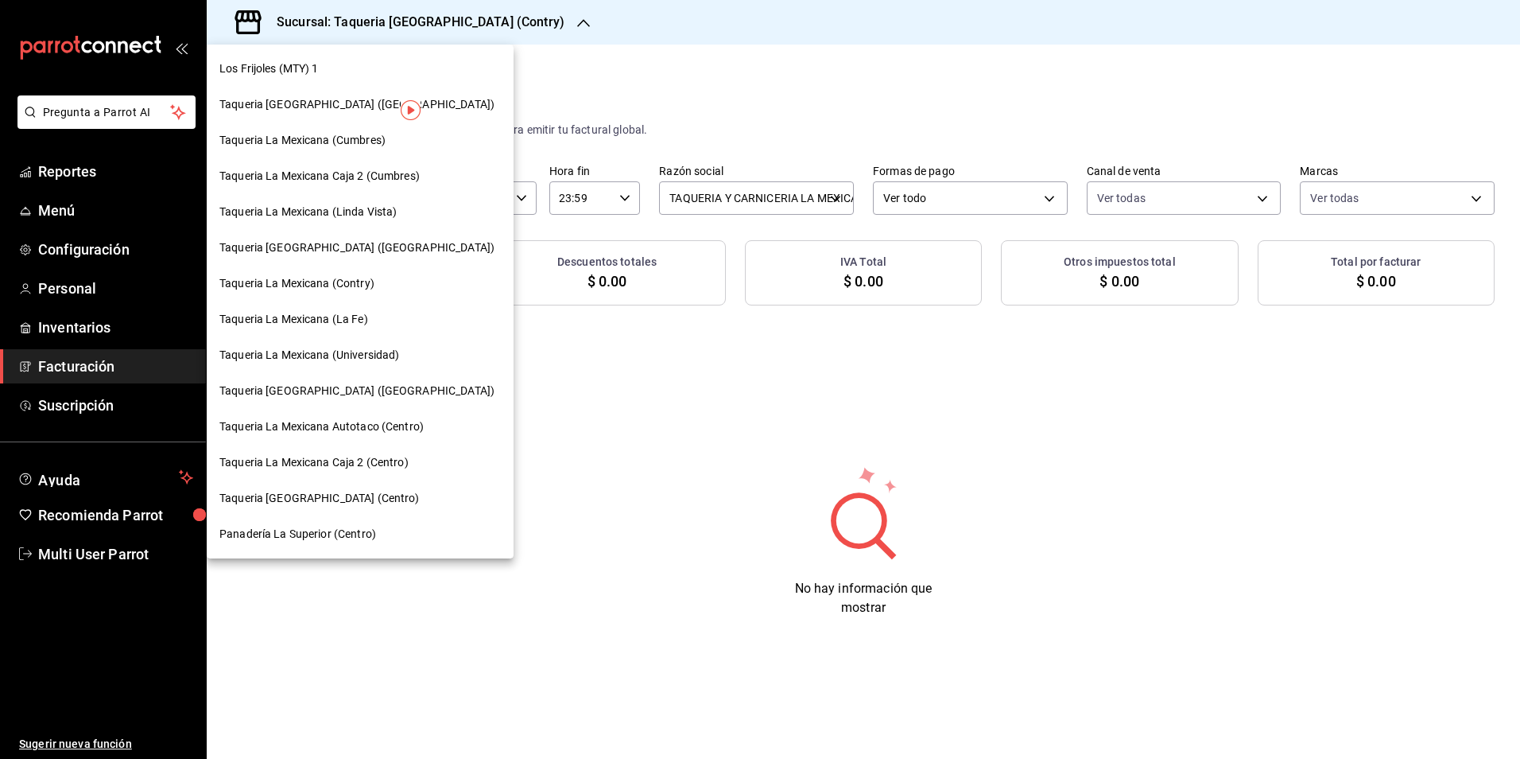
click at [405, 389] on div "Taqueria [GEOGRAPHIC_DATA] ([GEOGRAPHIC_DATA])" at bounding box center [359, 390] width 281 height 17
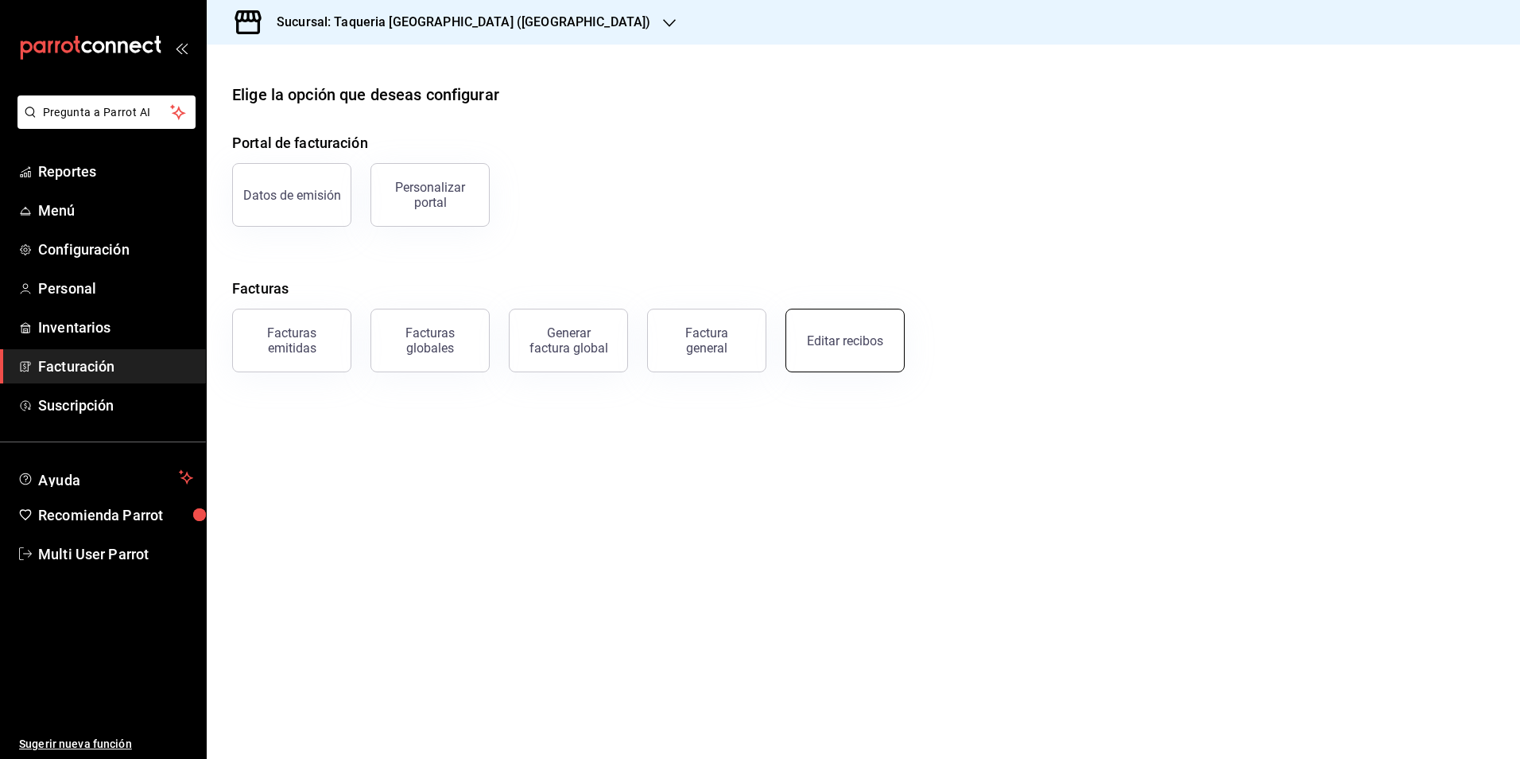
click at [838, 328] on button "Editar recibos" at bounding box center [845, 340] width 119 height 64
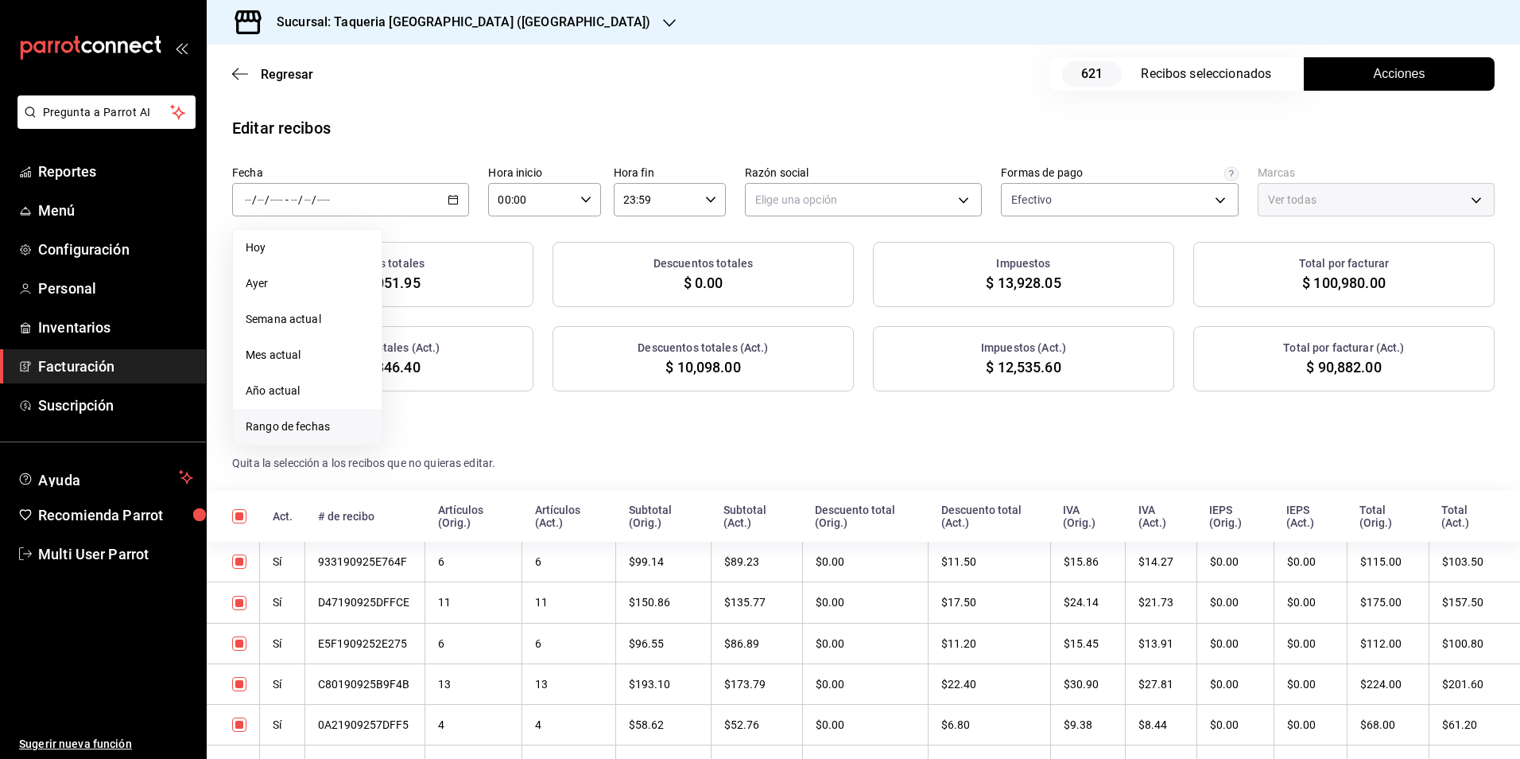
click at [323, 432] on span "Rango de fechas" at bounding box center [307, 426] width 123 height 17
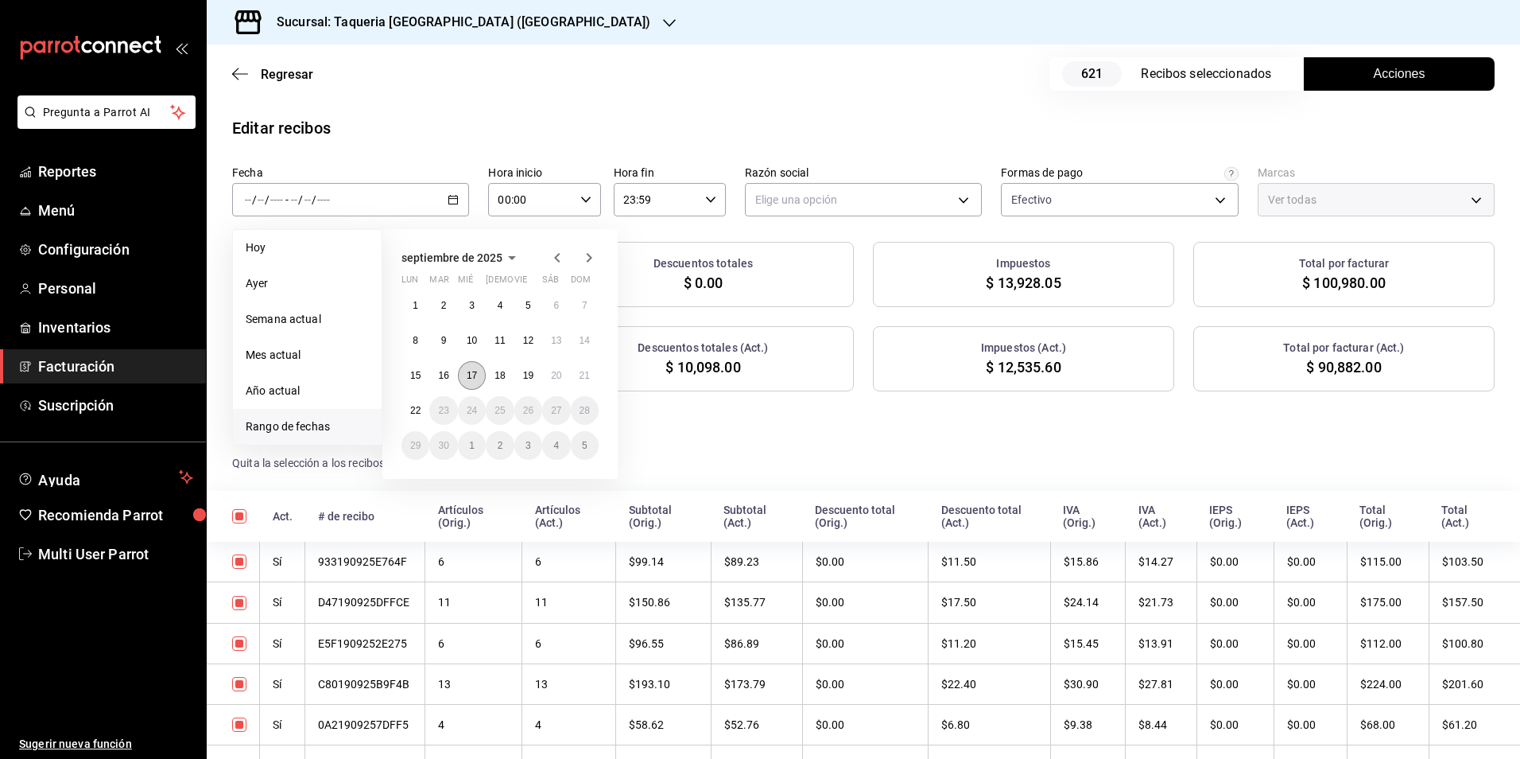
click at [472, 381] on button "17" at bounding box center [472, 375] width 28 height 29
click at [530, 375] on abbr "19" at bounding box center [528, 375] width 10 height 11
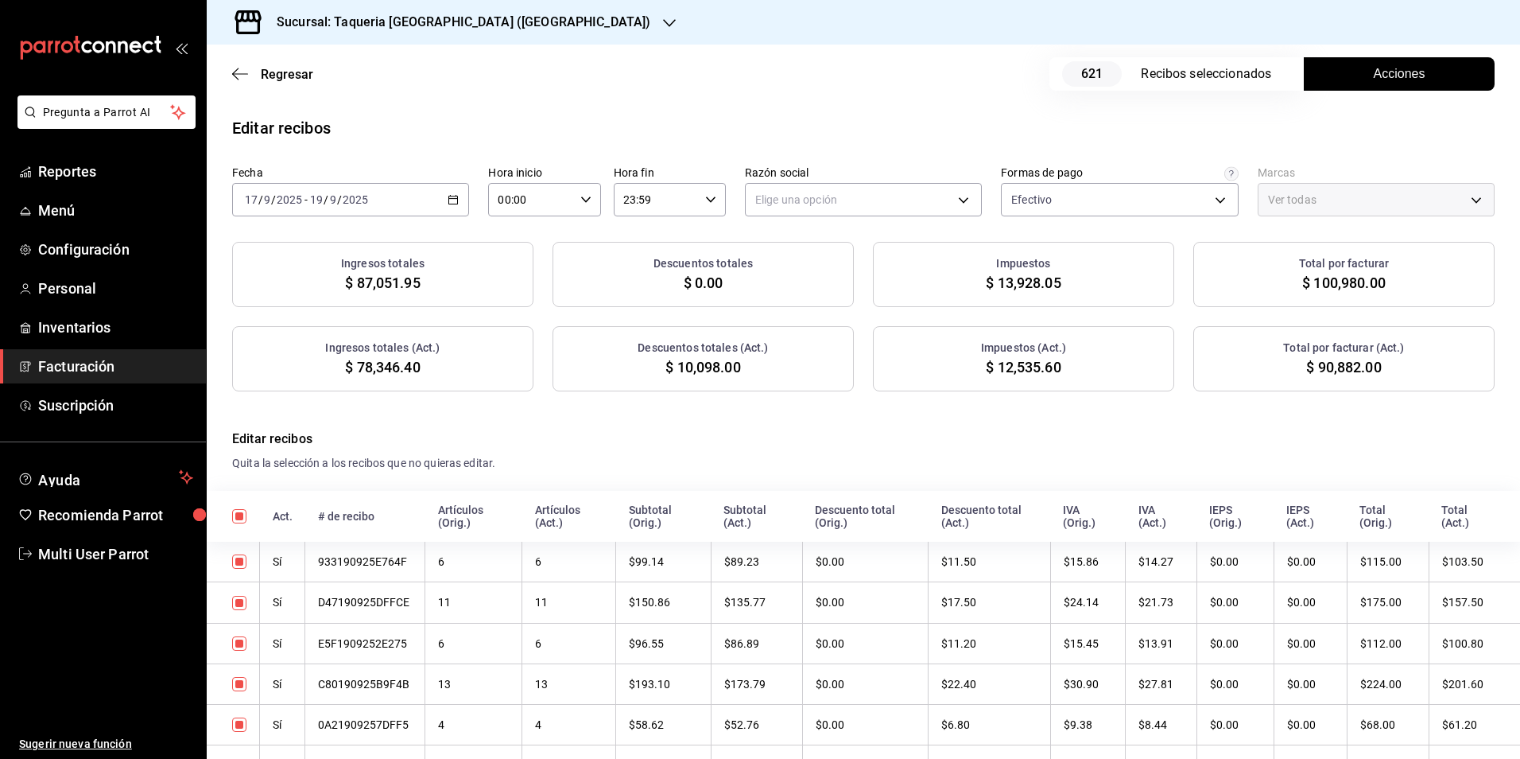
click at [843, 192] on body "Pregunta a Parrot AI Reportes Menú Configuración Personal Inventarios Facturaci…" at bounding box center [760, 379] width 1520 height 759
click at [824, 275] on li "TAQUERIA Y CARNICERIA LA MEXICANA DEL CENTRO" at bounding box center [885, 280] width 289 height 29
click at [1060, 217] on div "Fecha 2025-09-17 17 / 9 / 2025 - 2025-09-19 19 / 9 / 2025 Hora inicio 00:00 Hor…" at bounding box center [863, 278] width 1313 height 226
click at [1082, 197] on body "Pregunta a Parrot AI Reportes Menú Configuración Personal Inventarios Facturaci…" at bounding box center [760, 379] width 1520 height 759
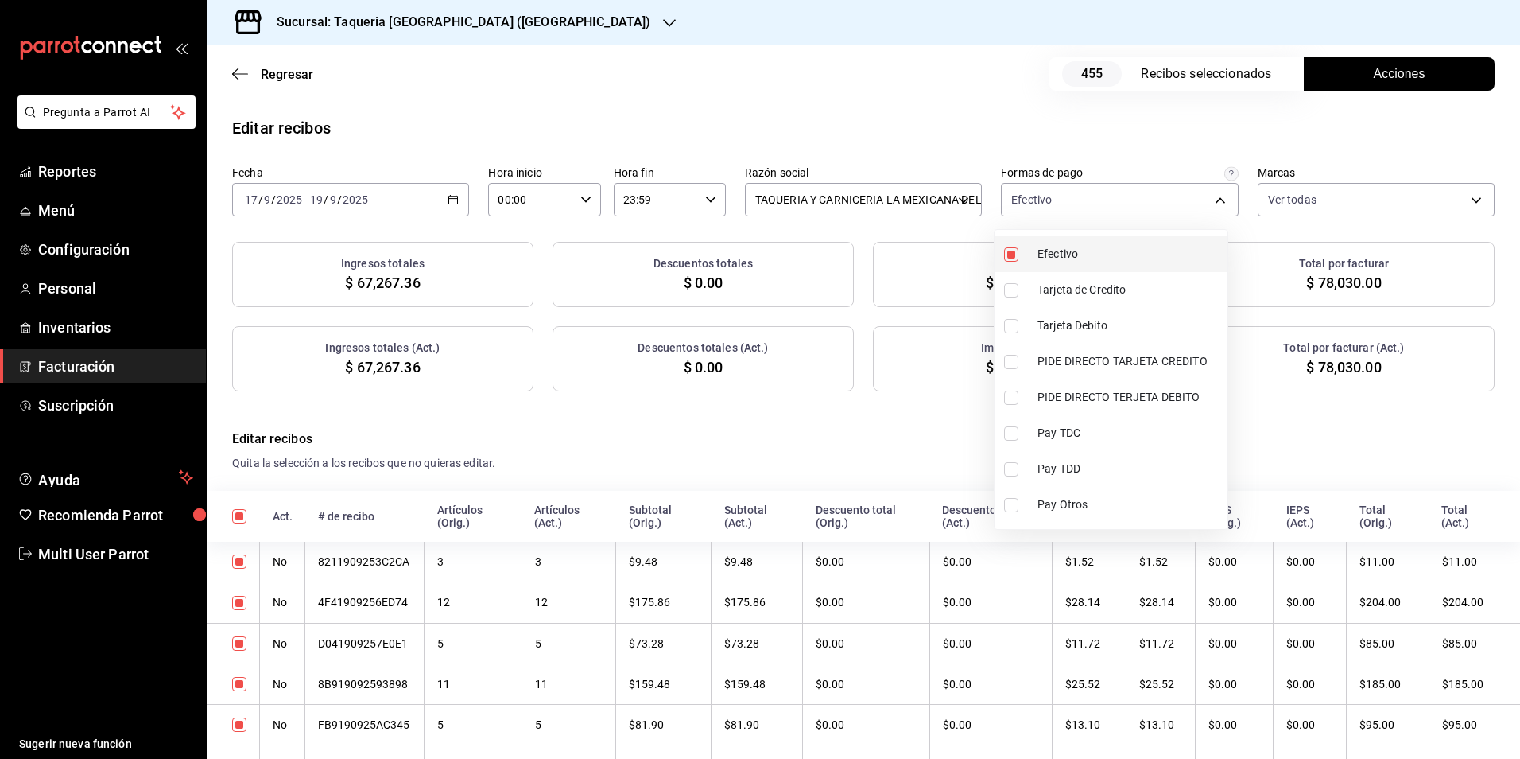
click at [1070, 254] on span "Efectivo" at bounding box center [1130, 254] width 184 height 17
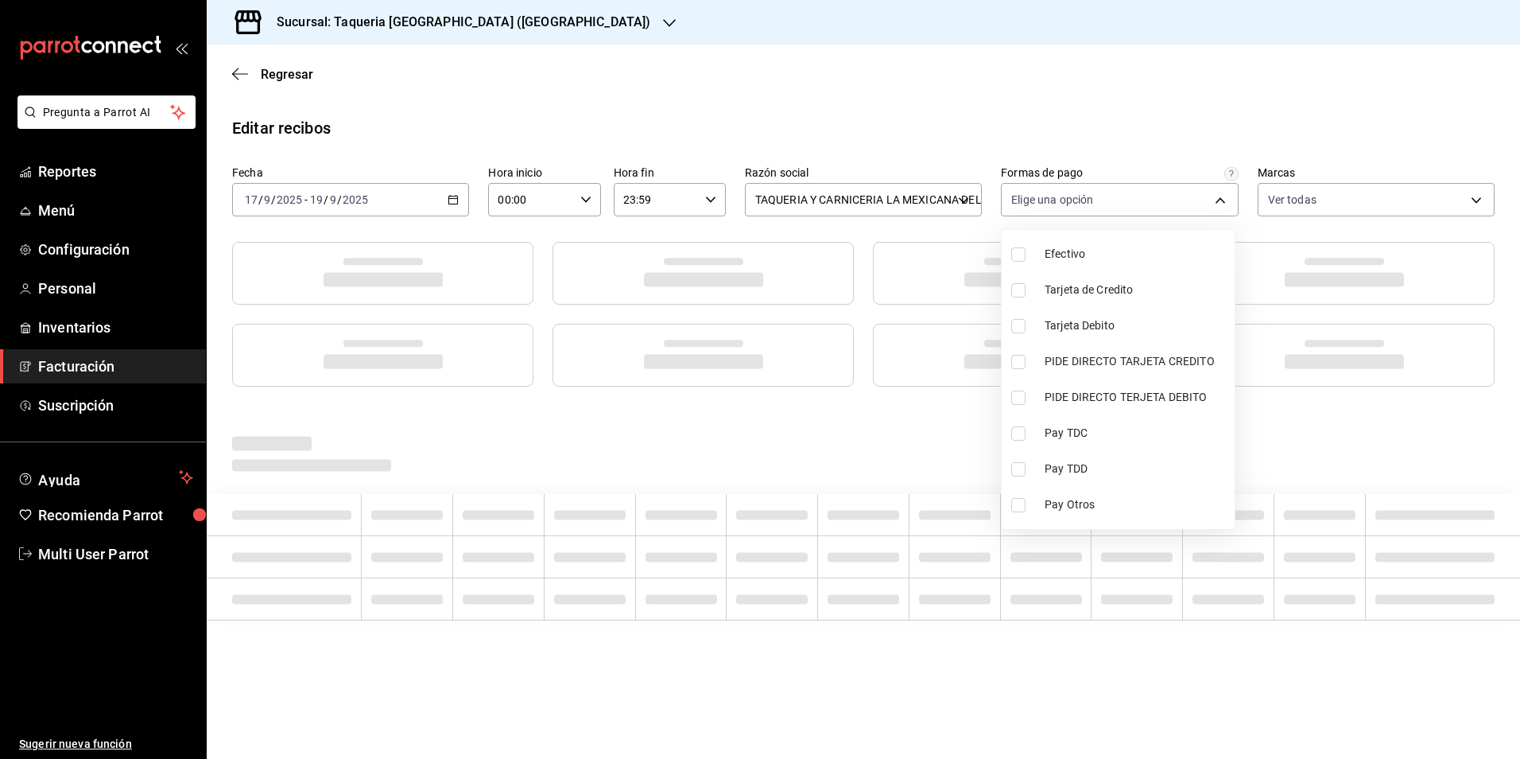
click at [968, 134] on div at bounding box center [760, 379] width 1520 height 759
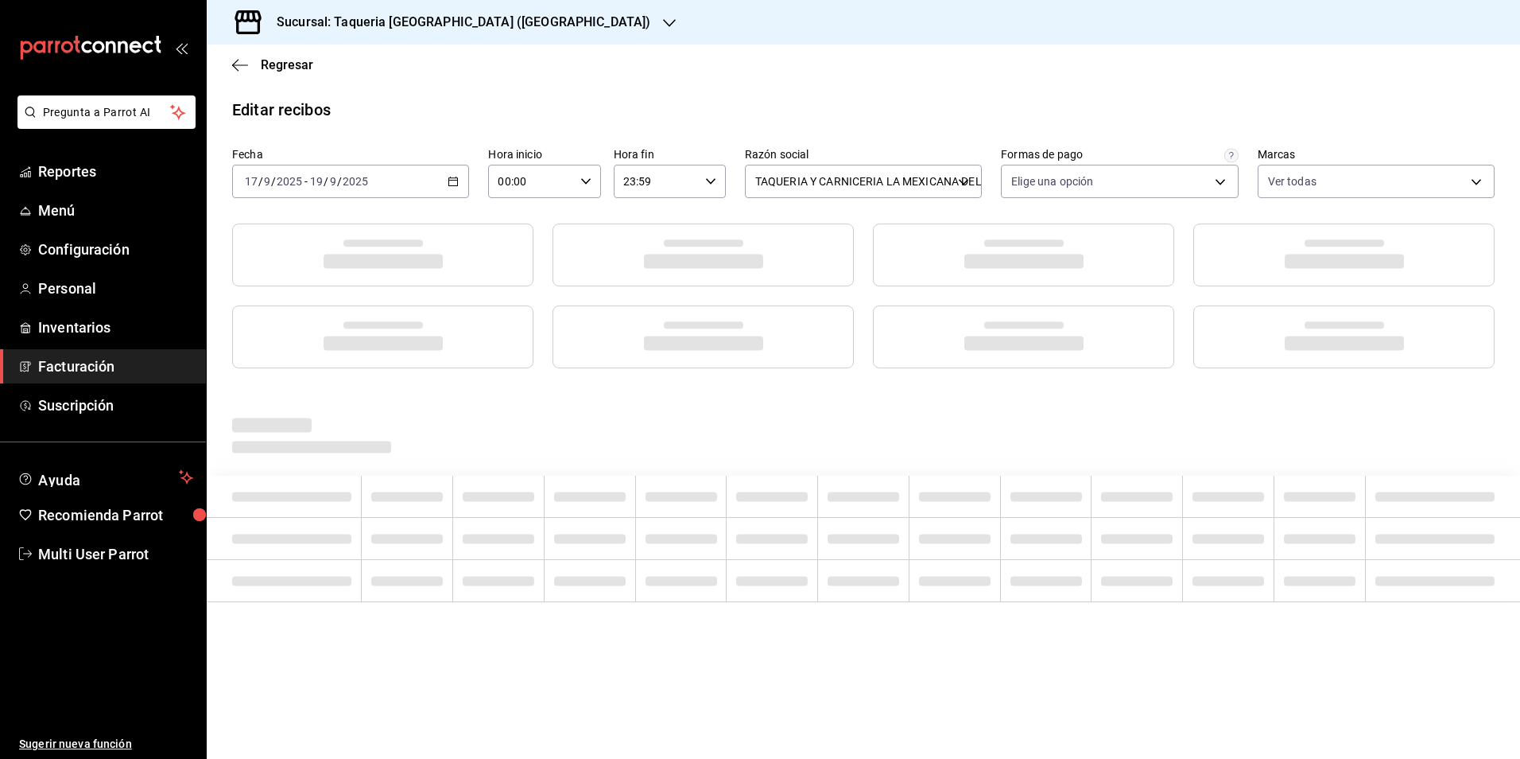
click at [971, 120] on div "Editar recibos" at bounding box center [863, 110] width 1313 height 24
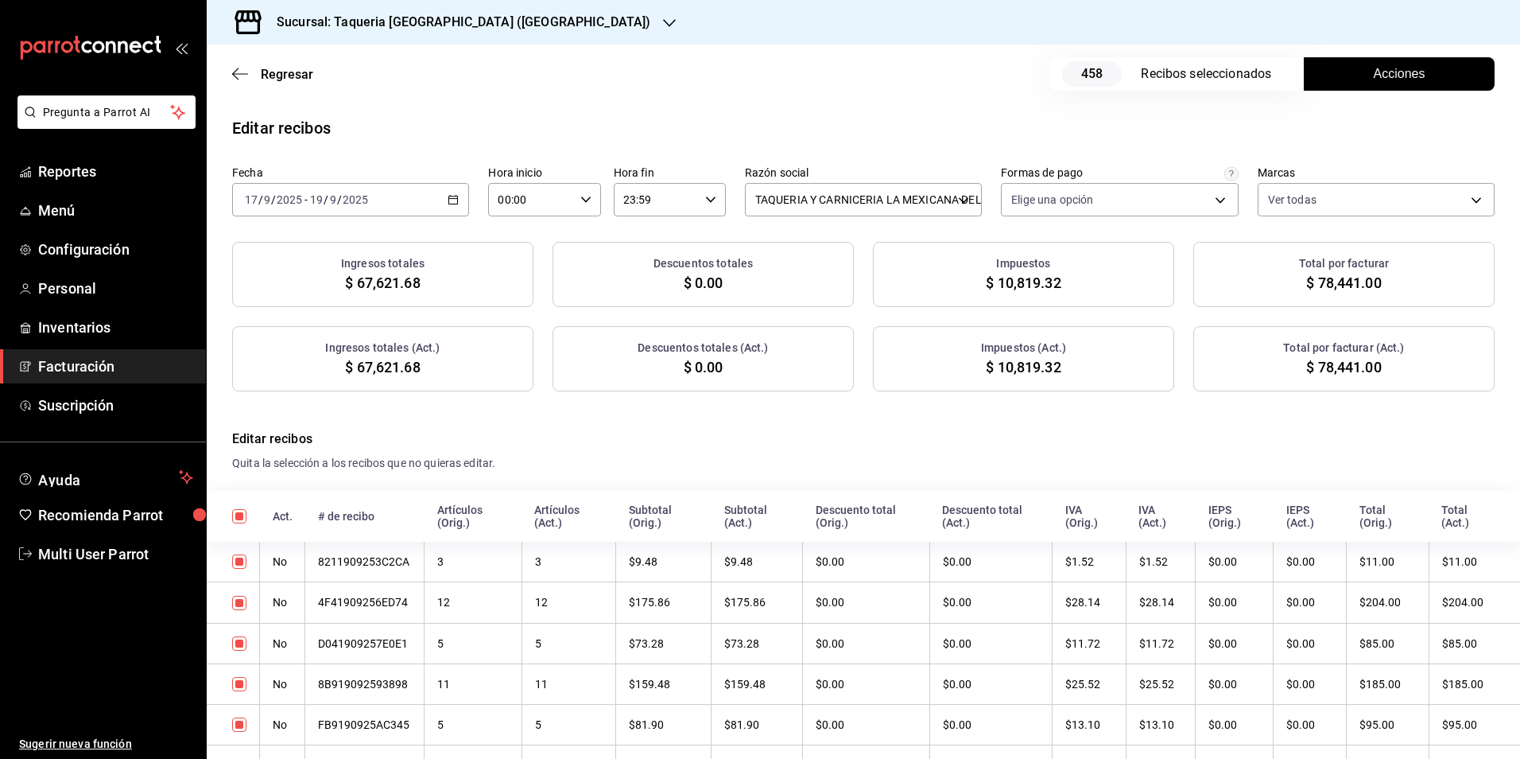
click at [1407, 65] on span "Acciones" at bounding box center [1400, 73] width 52 height 19
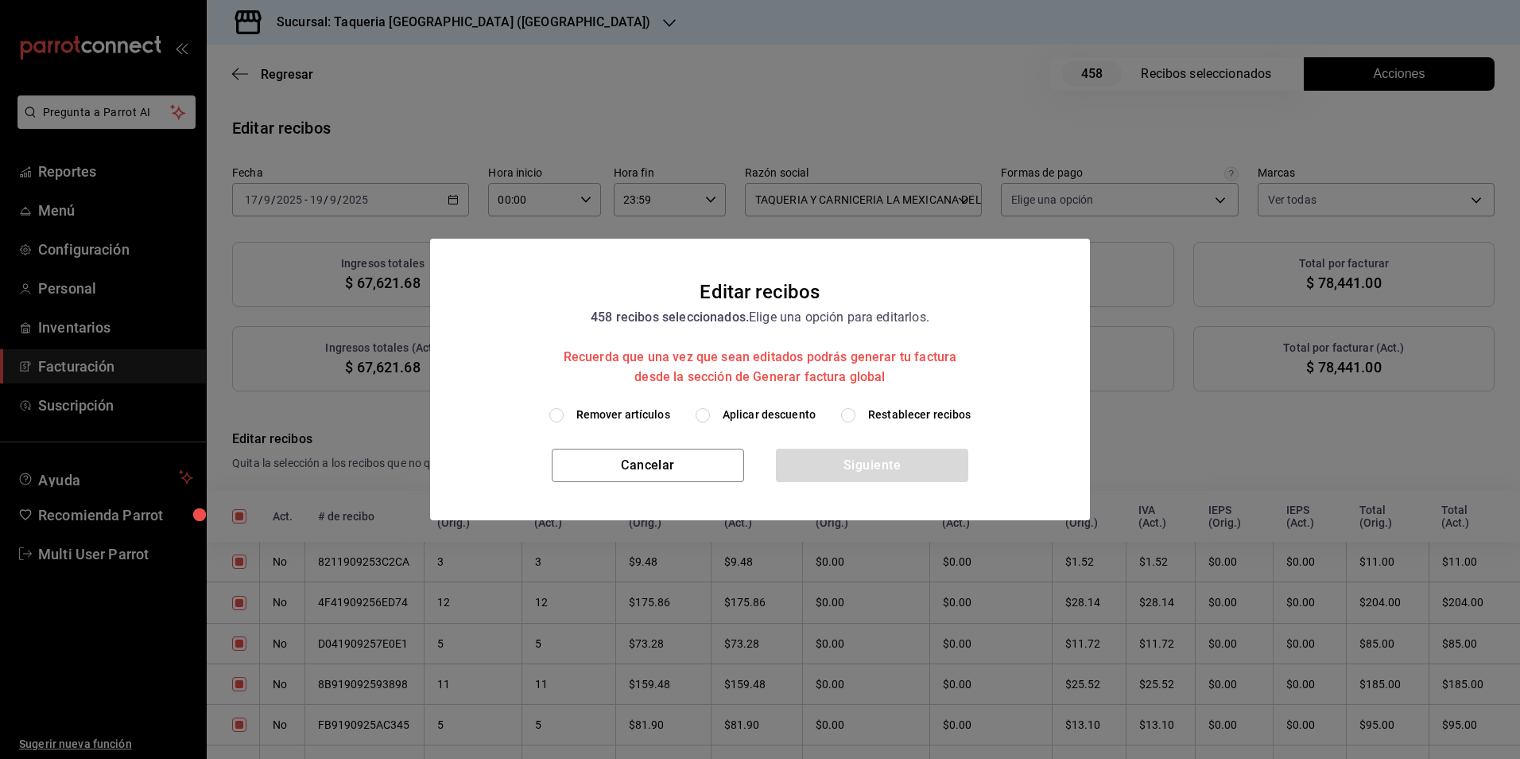
click at [759, 403] on h2 "Editar recibos 458 recibos seleccionados. Elige una opción para editarlos. Recu…" at bounding box center [760, 323] width 660 height 168
click at [759, 421] on span "Aplicar descuento" at bounding box center [769, 414] width 93 height 17
click at [710, 421] on input "Aplicar descuento" at bounding box center [703, 415] width 14 height 14
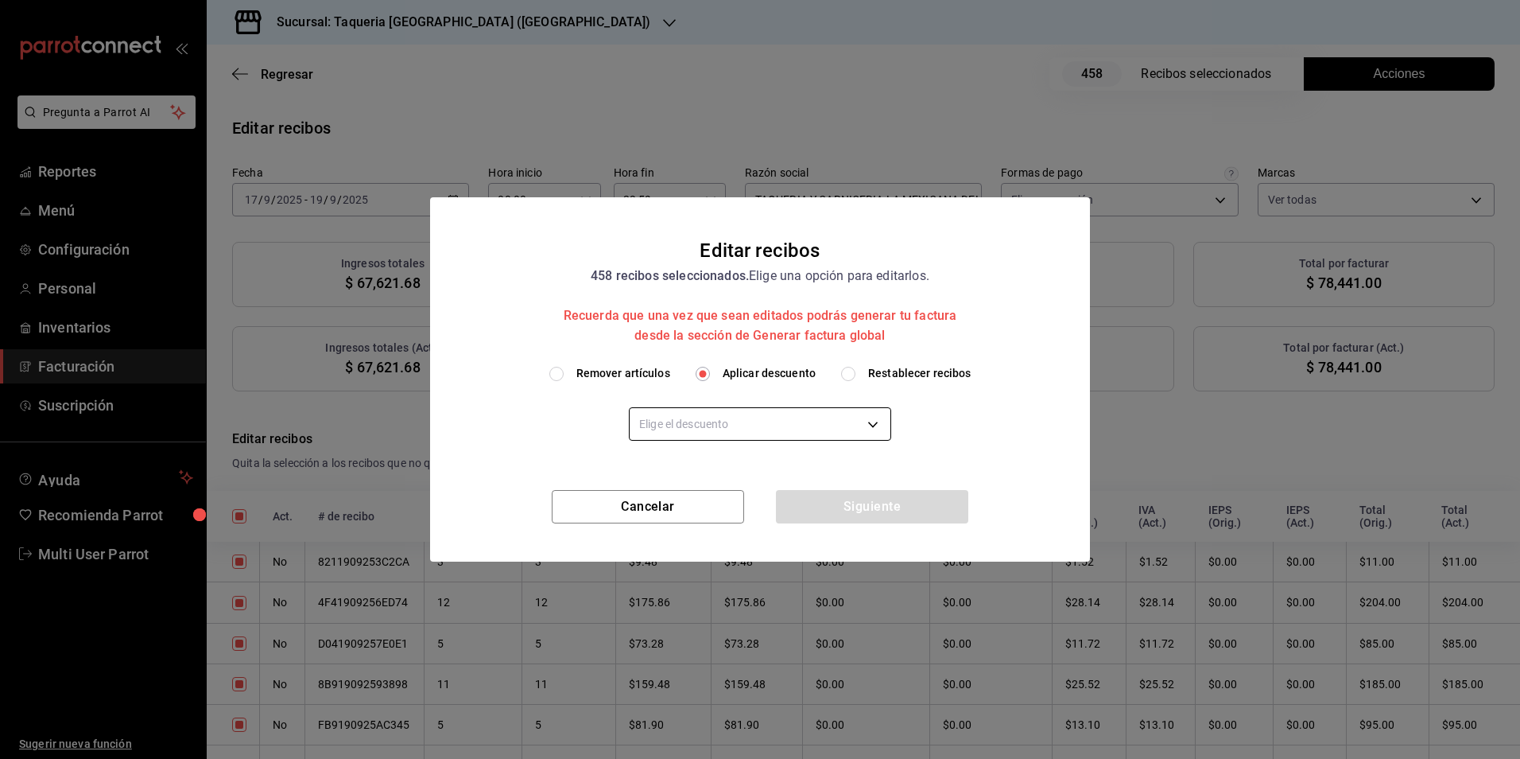
click at [759, 418] on body "Pregunta a Parrot AI Reportes Menú Configuración Personal Inventarios Facturaci…" at bounding box center [760, 379] width 1520 height 759
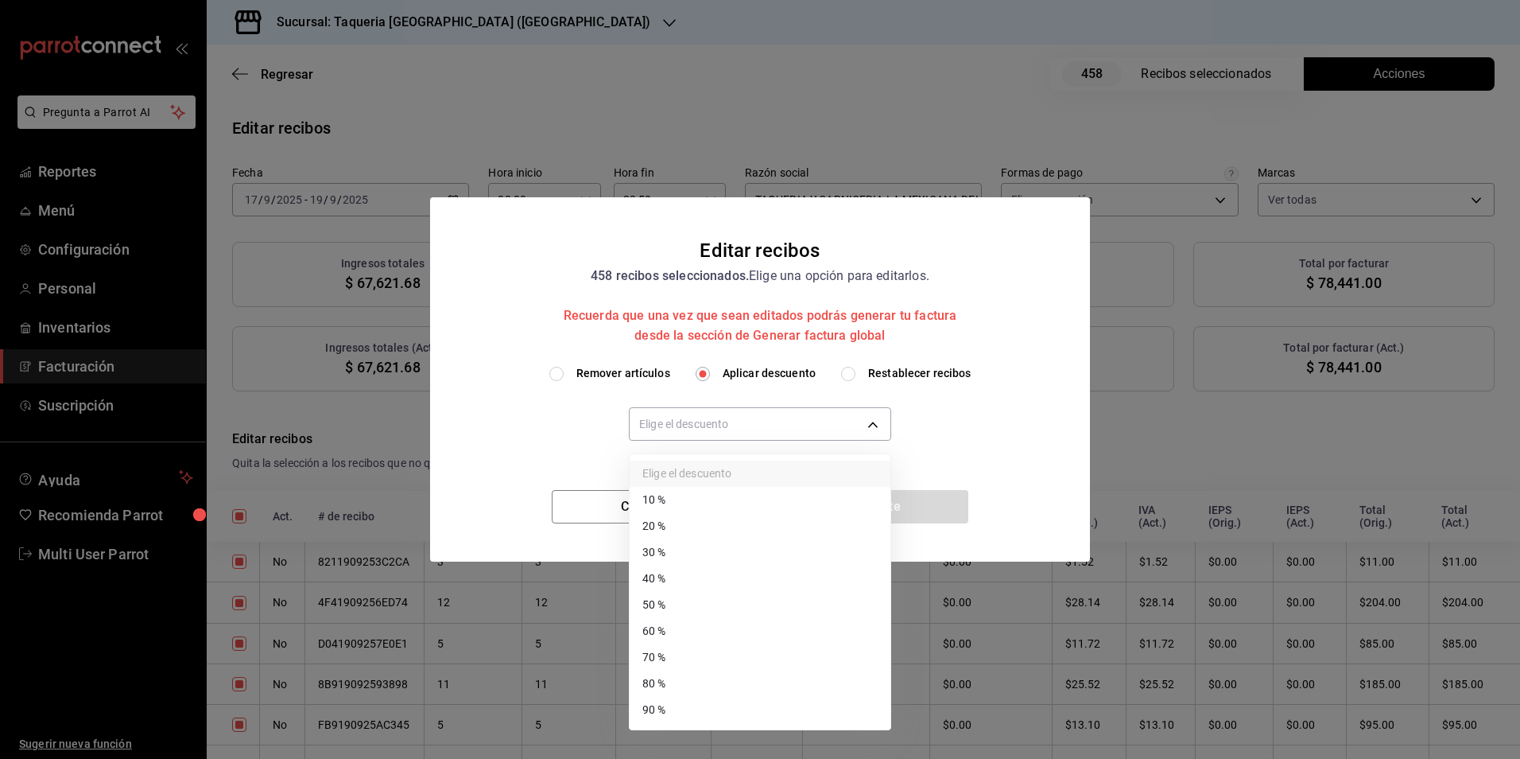
click at [673, 503] on li "10 %" at bounding box center [760, 500] width 261 height 26
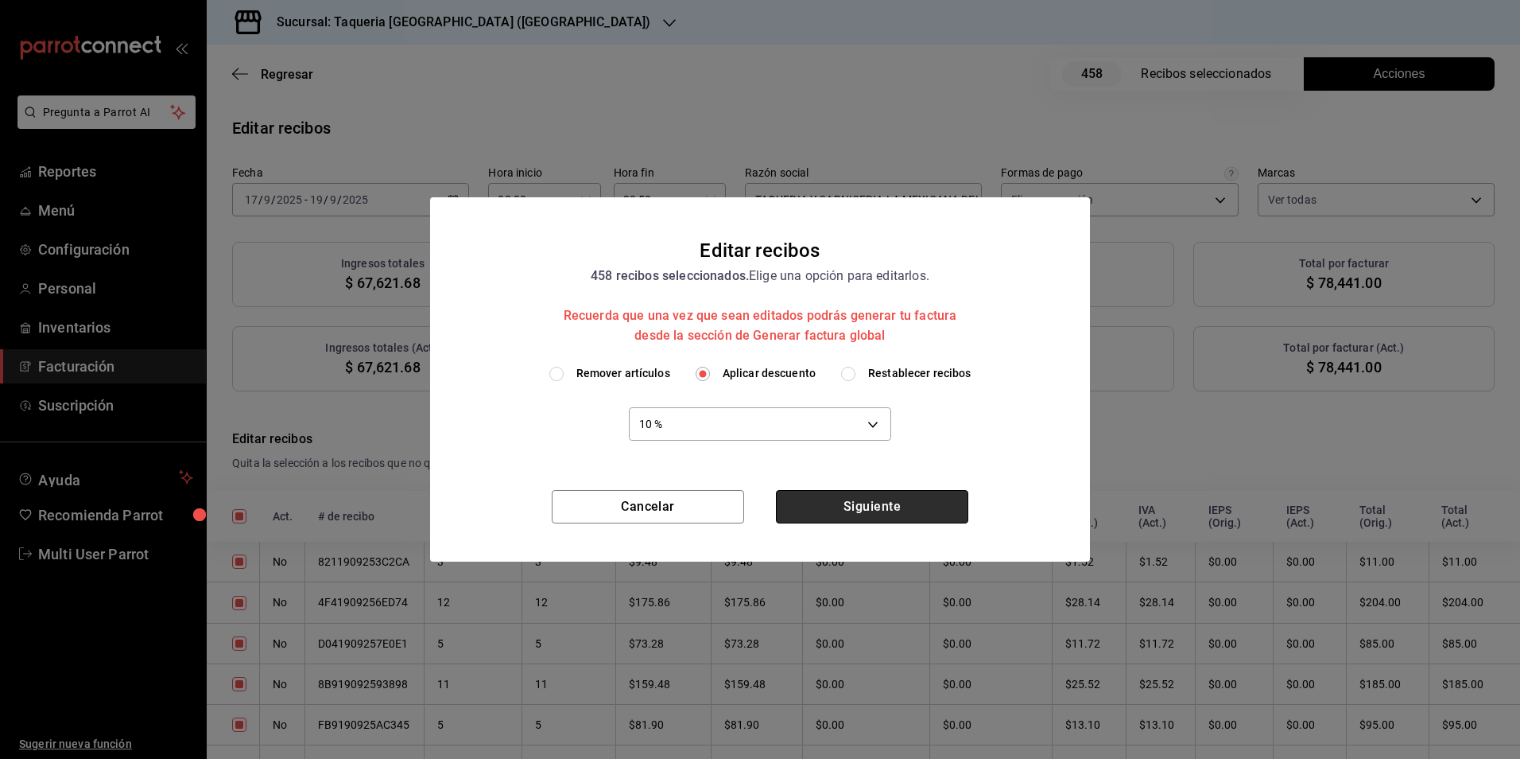
click at [894, 494] on button "Siguiente" at bounding box center [872, 506] width 192 height 33
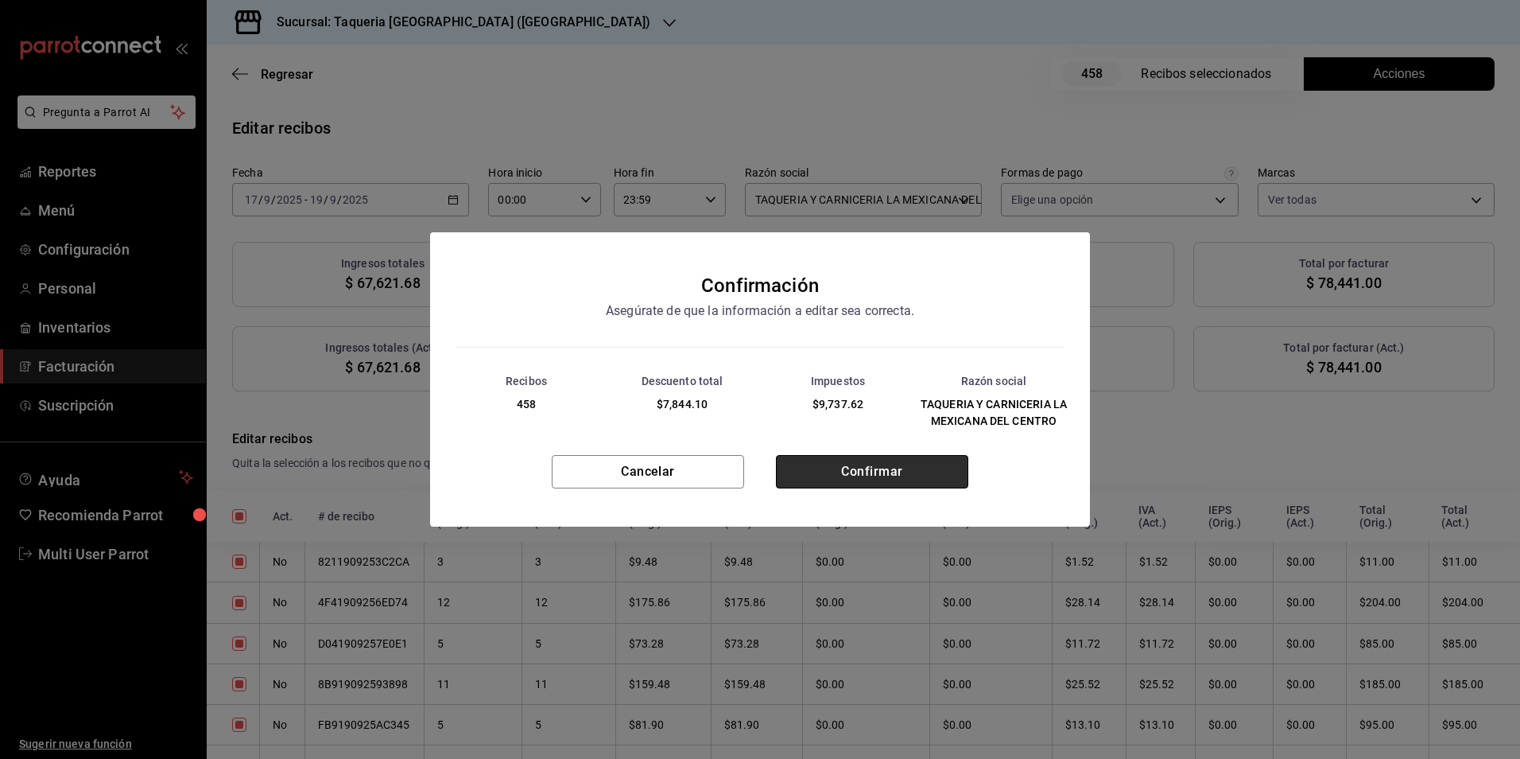
click at [919, 471] on button "Confirmar" at bounding box center [872, 471] width 192 height 33
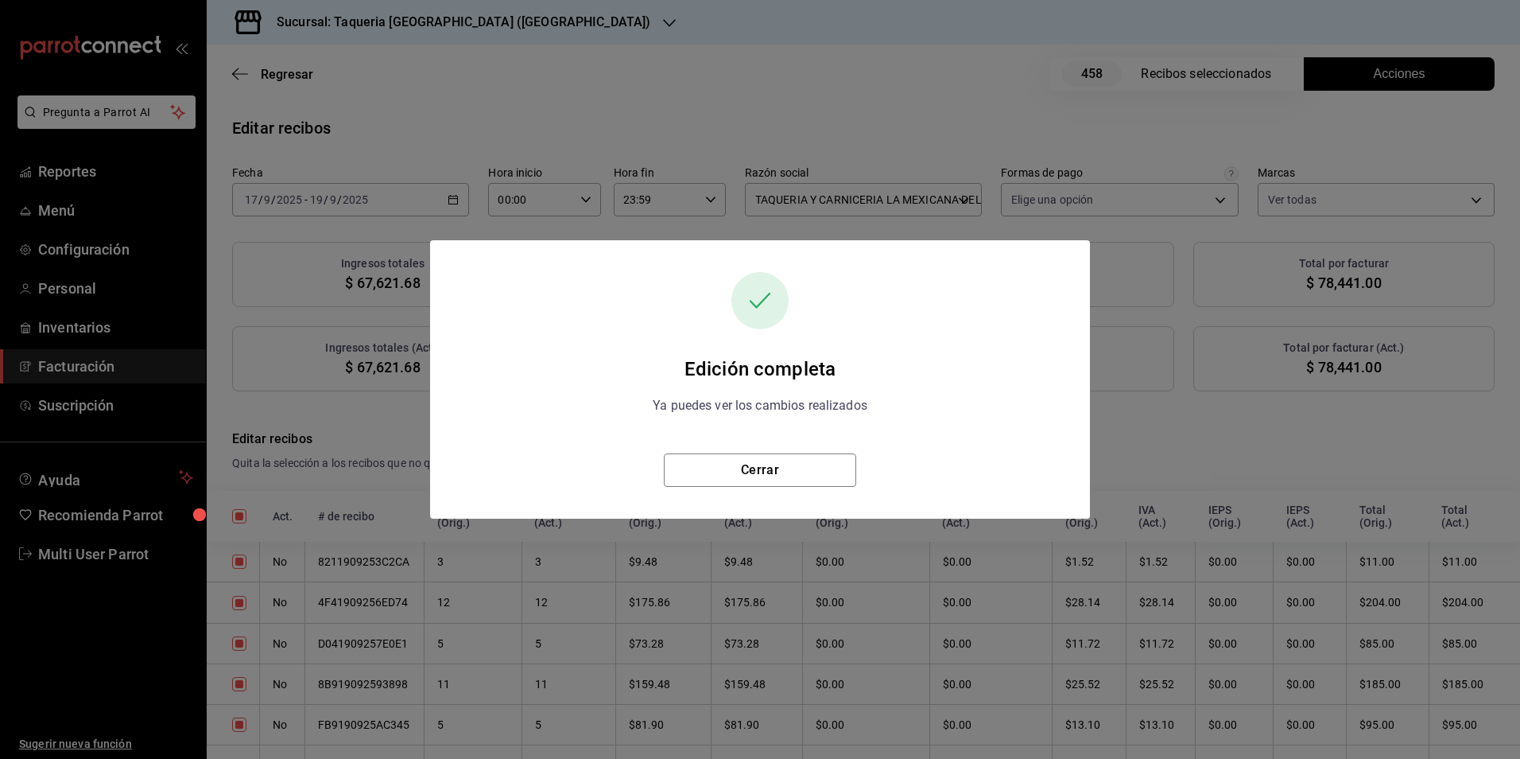
click at [692, 490] on div "Edición completa Ya puedes ver los cambios realizados Cerrar" at bounding box center [760, 379] width 660 height 278
click at [700, 481] on button "Cerrar" at bounding box center [760, 469] width 192 height 33
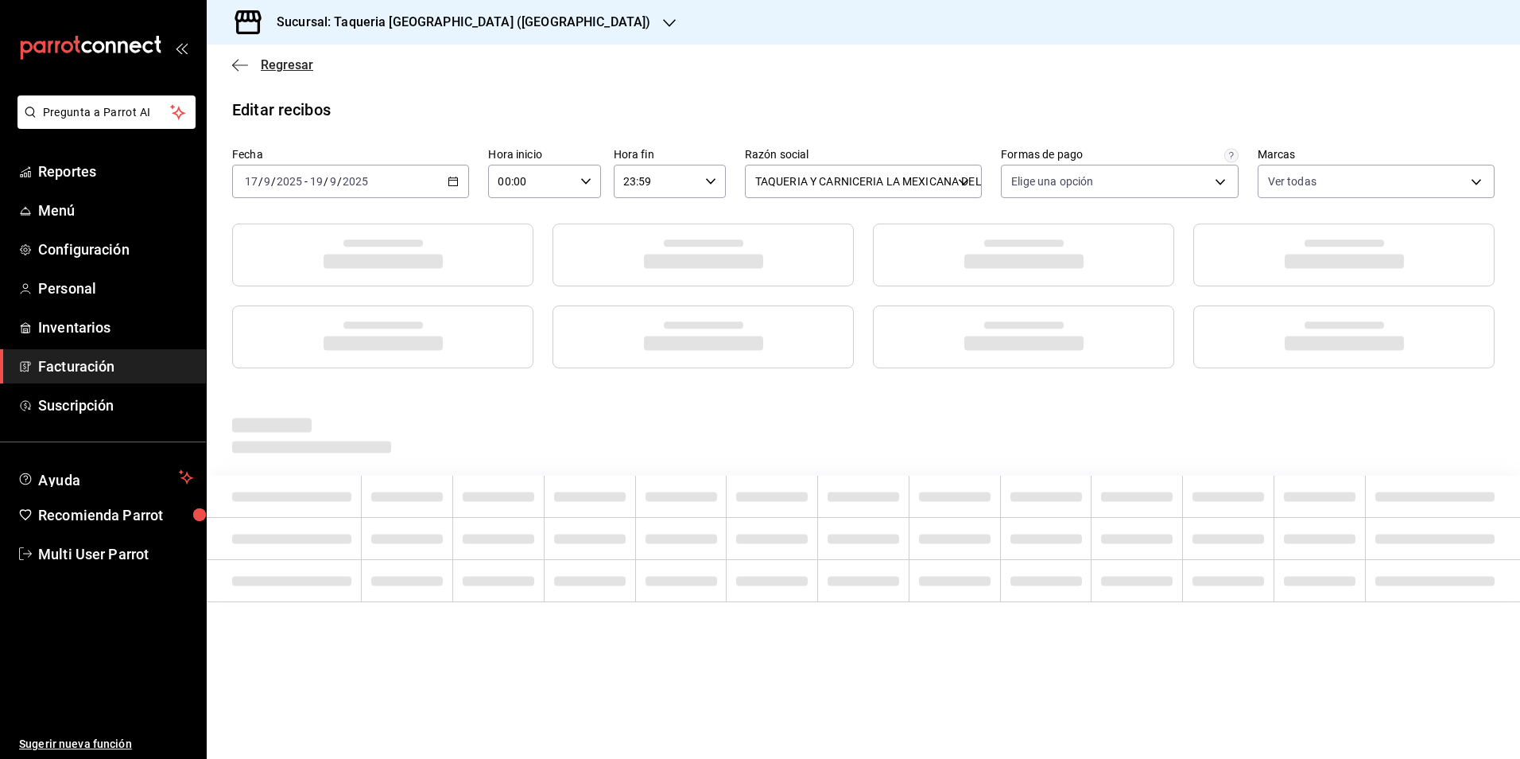
click at [299, 70] on span "Regresar" at bounding box center [287, 64] width 52 height 15
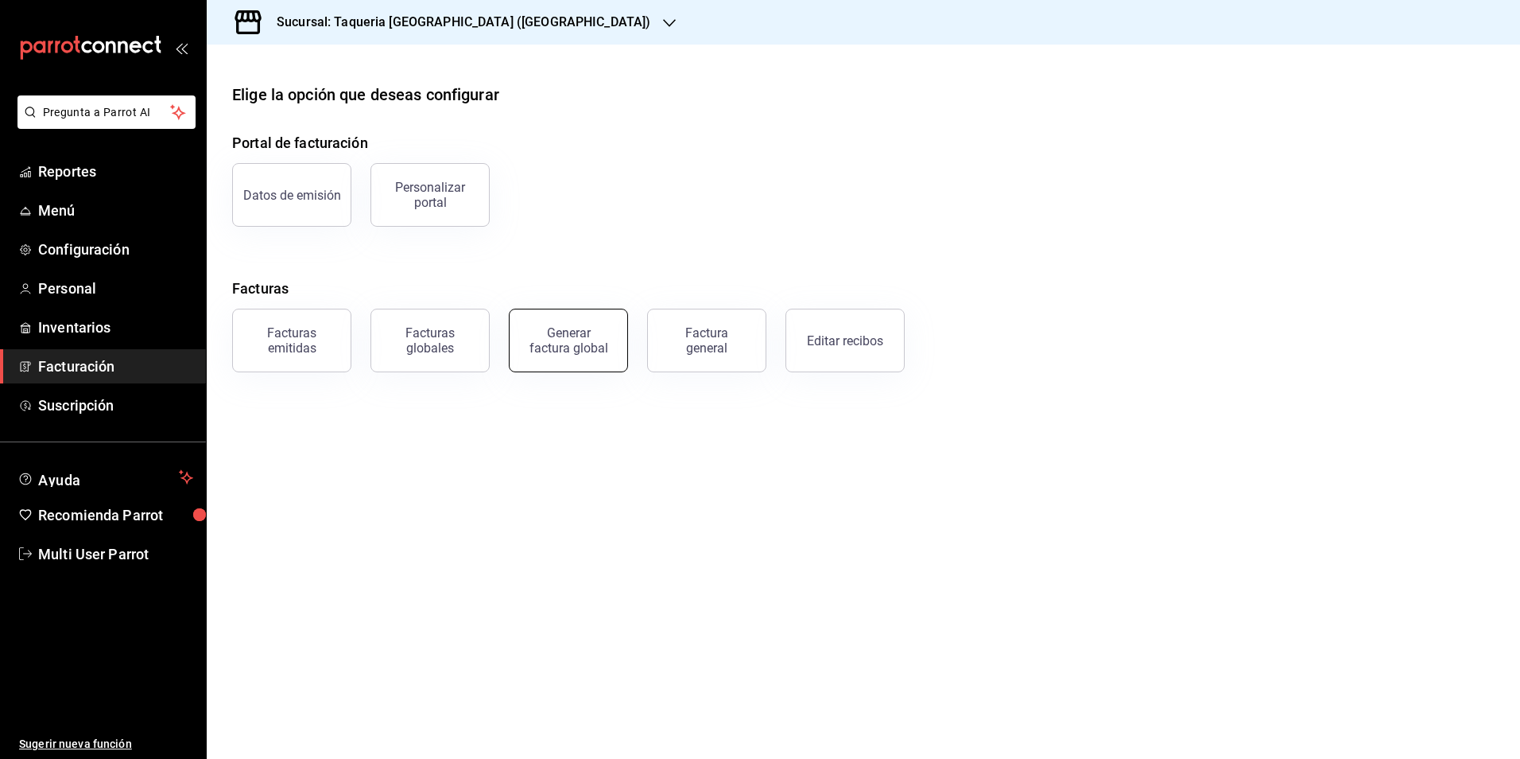
click at [610, 335] on button "Generar factura global" at bounding box center [568, 340] width 119 height 64
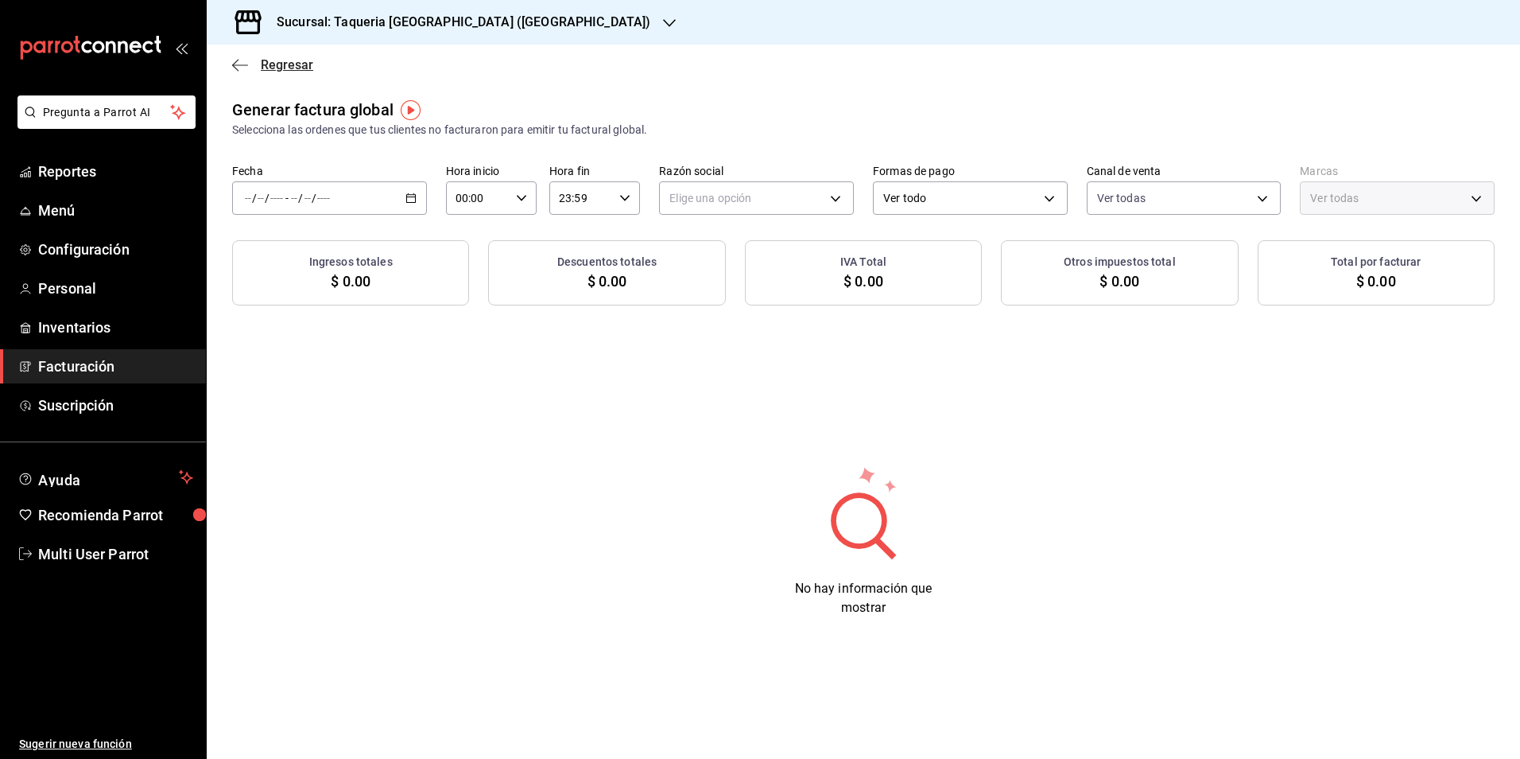
click at [246, 70] on icon "button" at bounding box center [240, 65] width 16 height 14
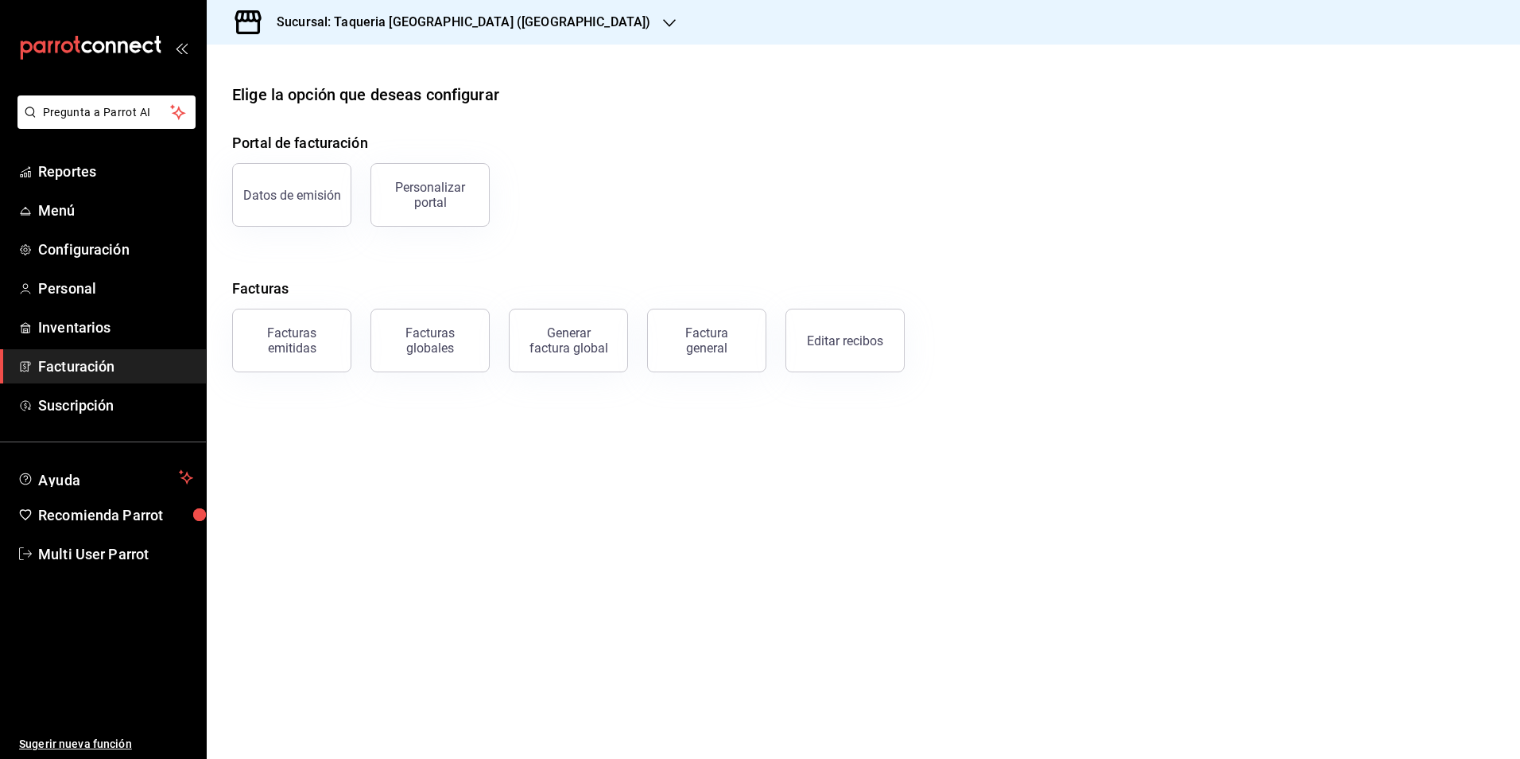
click at [89, 345] on ul "Reportes Menú Configuración Personal Inventarios Facturación Suscripción" at bounding box center [103, 288] width 206 height 268
click at [586, 341] on div "Generar factura global" at bounding box center [569, 340] width 80 height 30
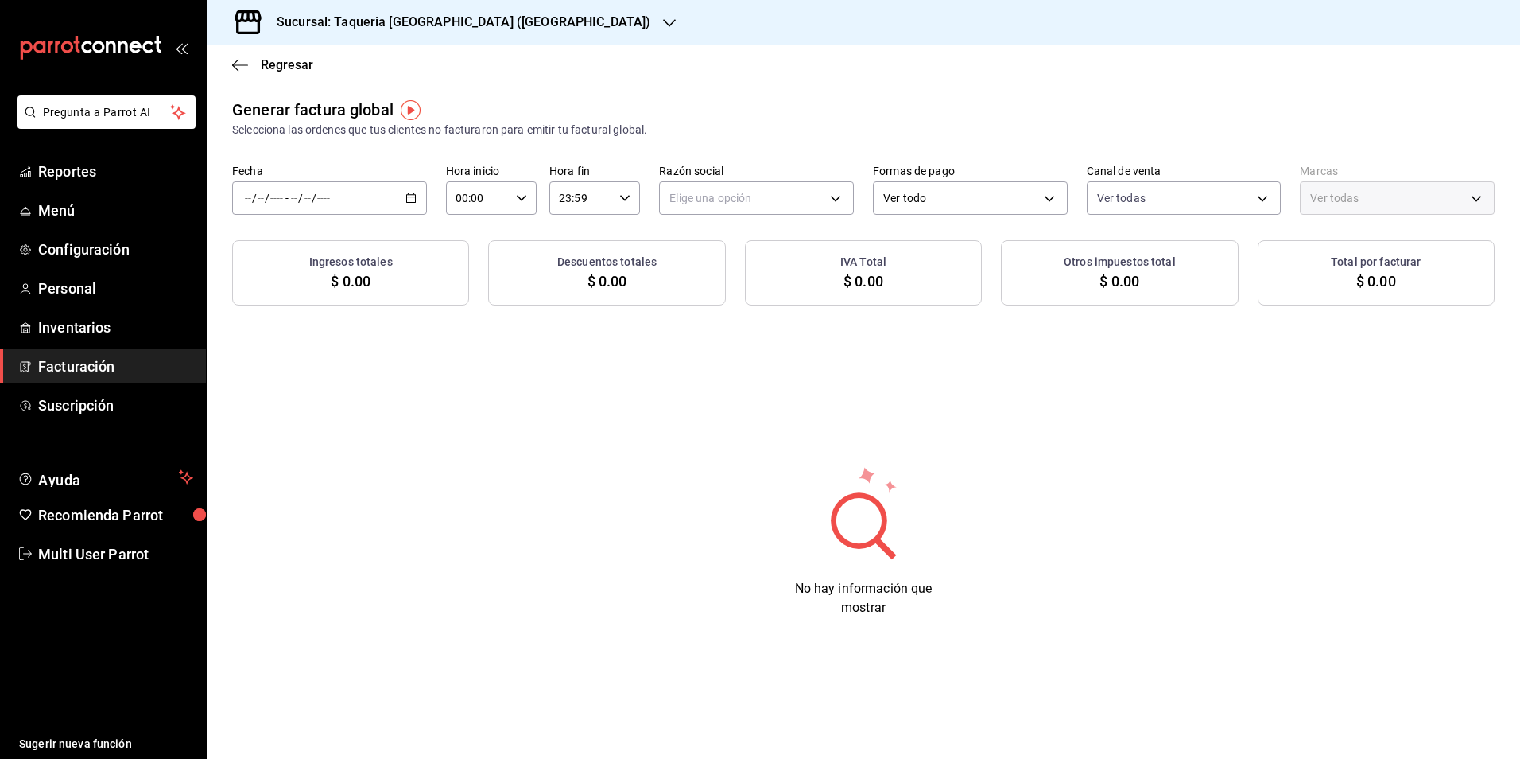
click at [371, 210] on div "/ / - / /" at bounding box center [329, 197] width 195 height 33
click at [332, 236] on li "Rango de fechas" at bounding box center [307, 246] width 149 height 36
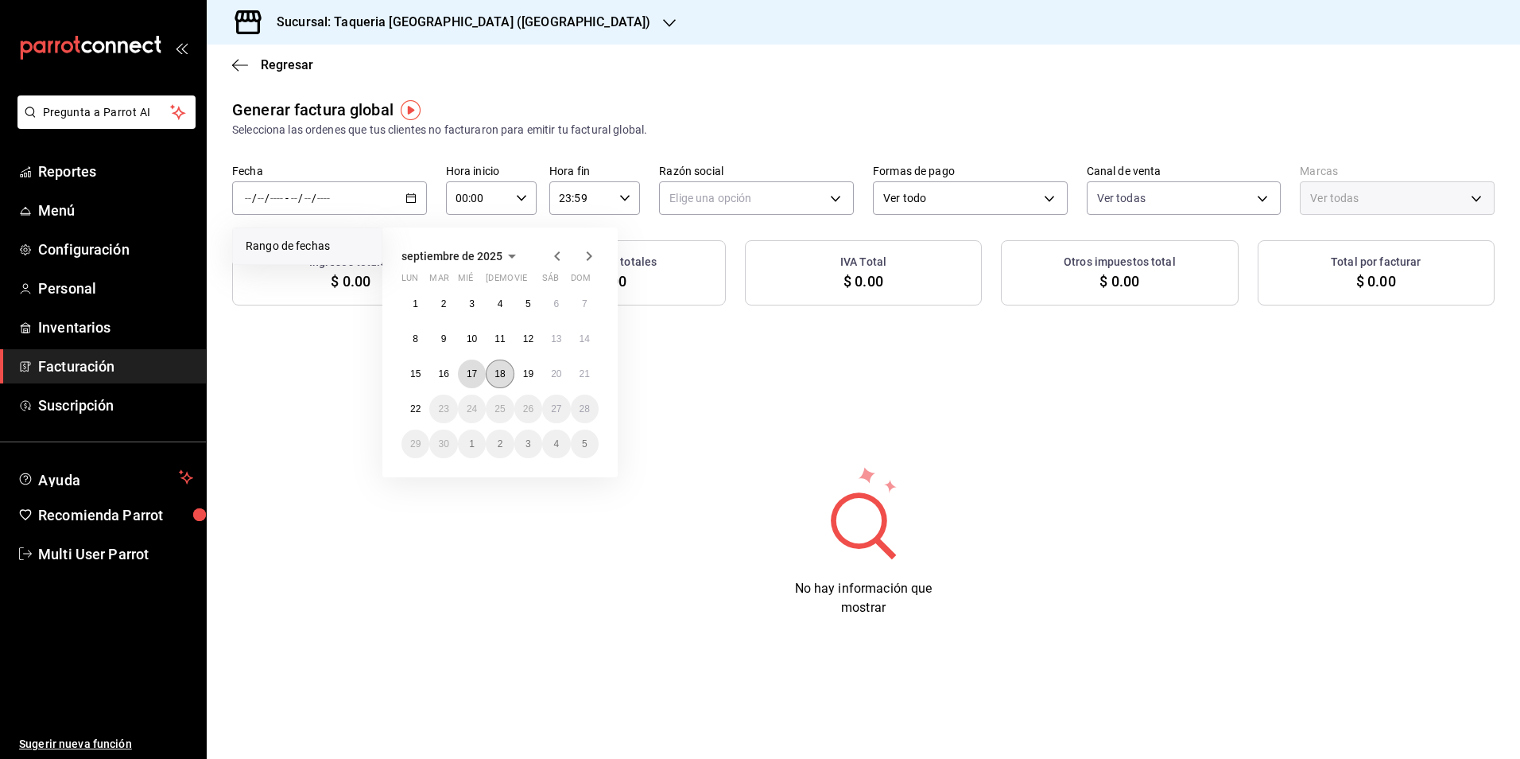
drag, startPoint x: 469, startPoint y: 367, endPoint x: 506, endPoint y: 371, distance: 37.5
click at [469, 367] on button "17" at bounding box center [472, 373] width 28 height 29
click at [530, 374] on abbr "19" at bounding box center [528, 373] width 10 height 11
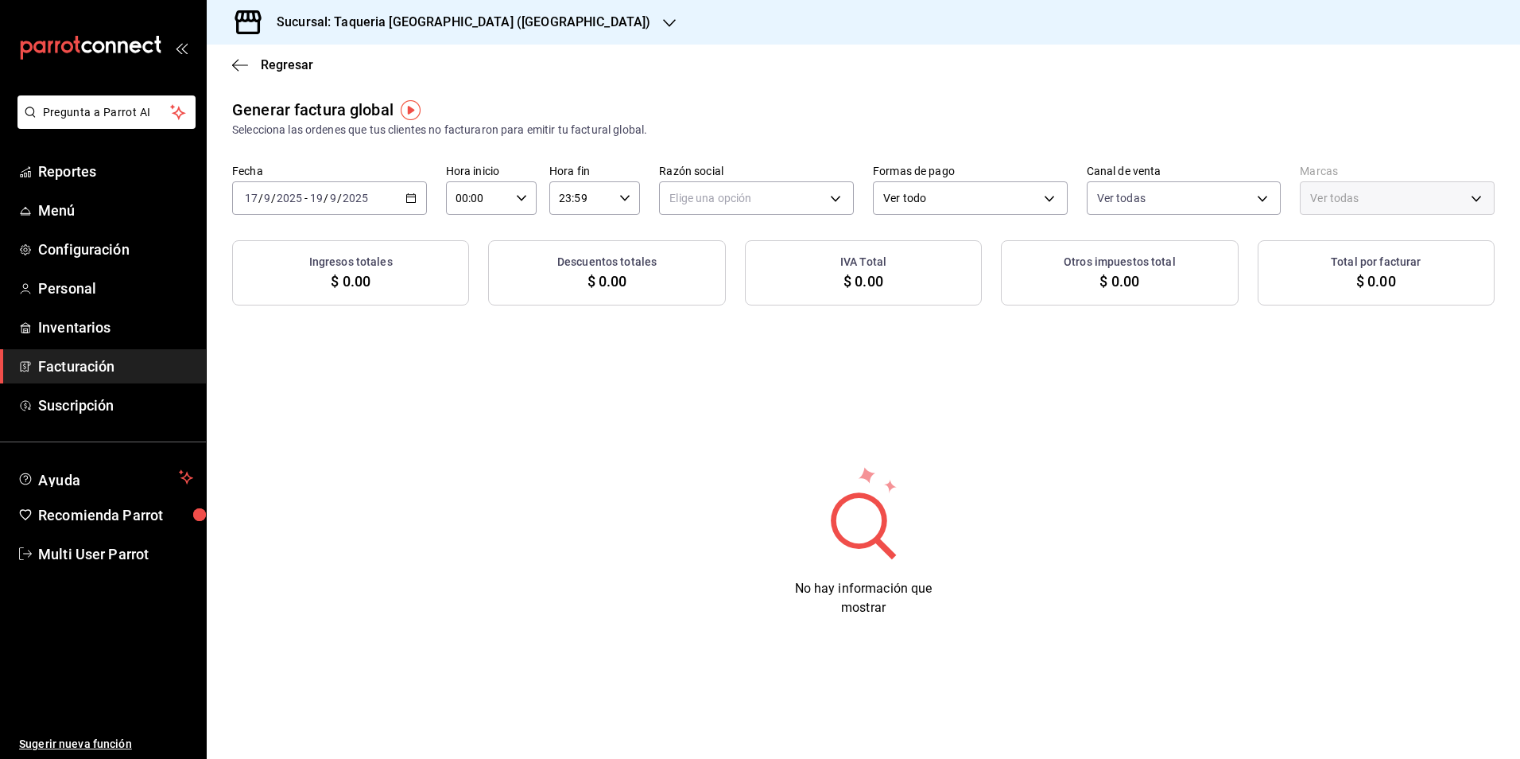
click at [500, 103] on div "Generar factura global Selecciona las ordenes que tus clientes no facturaron pa…" at bounding box center [863, 118] width 1263 height 41
click at [336, 216] on div "Generar factura global Selecciona las ordenes que tus clientes no facturaron pa…" at bounding box center [863, 202] width 1313 height 208
click at [339, 207] on div "2025-09-17 17 / 9 / 2025 - 2025-09-19 19 / 9 / 2025" at bounding box center [329, 197] width 195 height 33
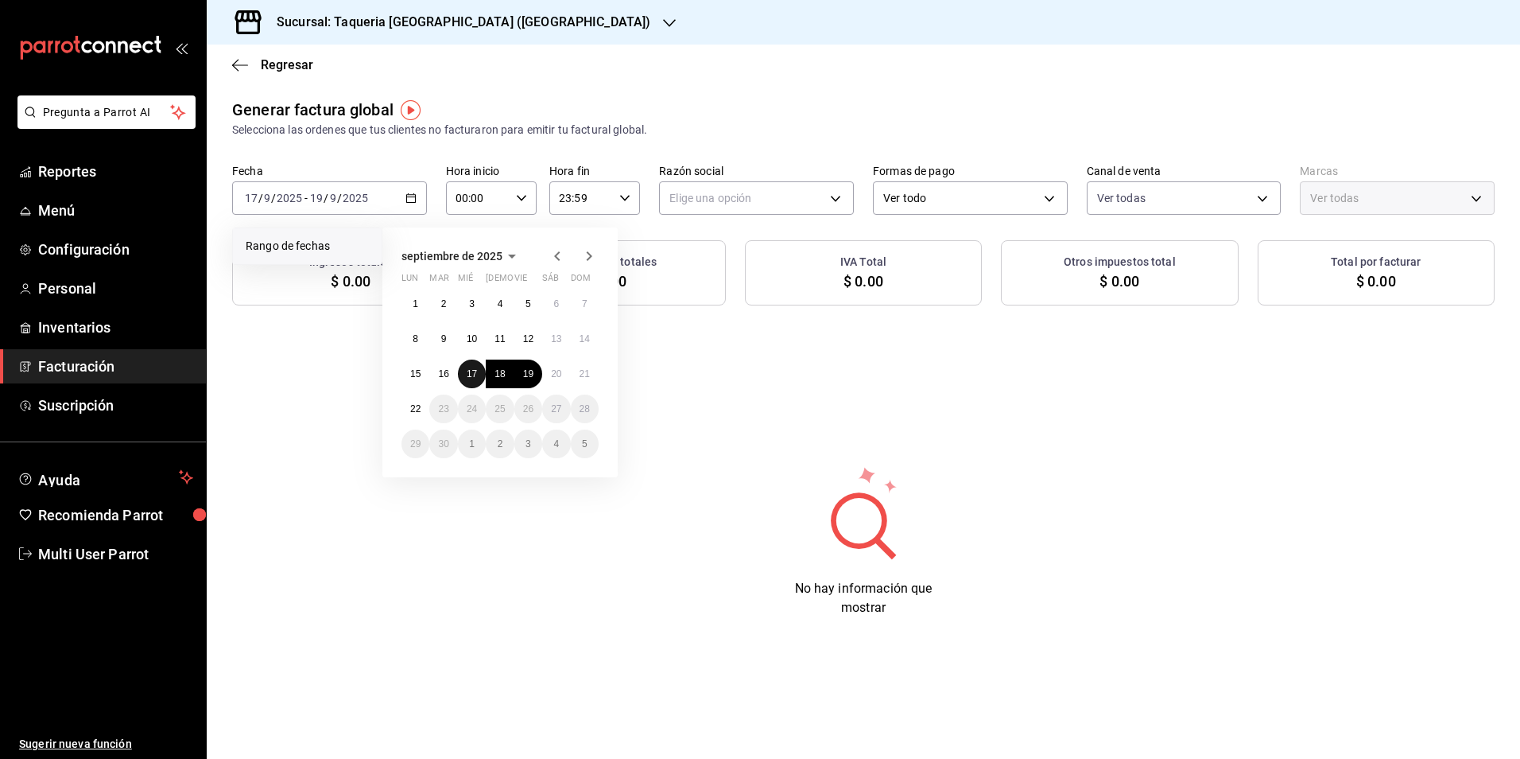
click at [481, 373] on button "17" at bounding box center [472, 373] width 28 height 29
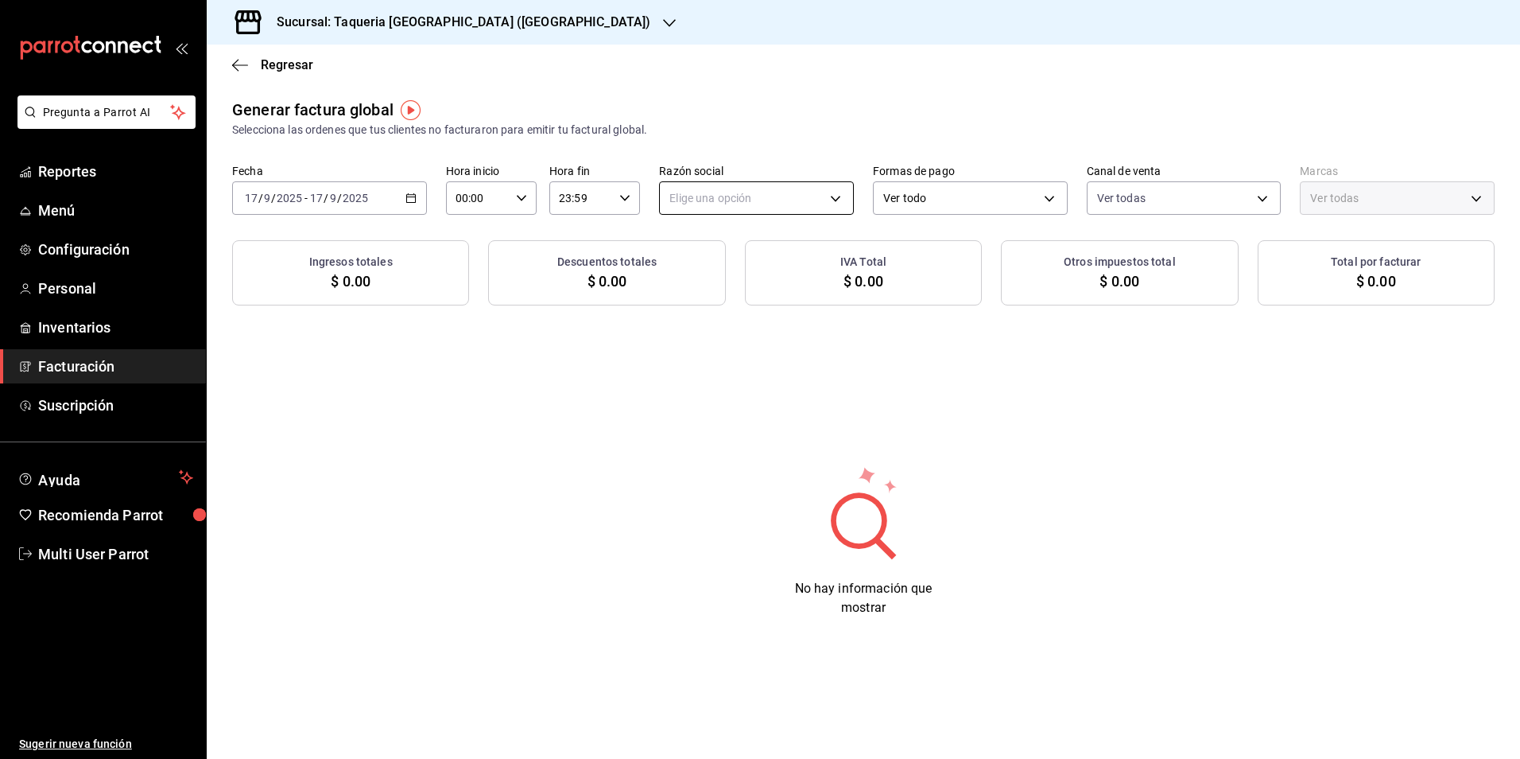
click at [738, 188] on body "Pregunta a Parrot AI Reportes Menú Configuración Personal Inventarios Facturaci…" at bounding box center [760, 379] width 1520 height 759
click at [735, 268] on li "TAQUERIA Y CARNICERIA LA MEXICANA DEL CENTRO" at bounding box center [804, 278] width 289 height 29
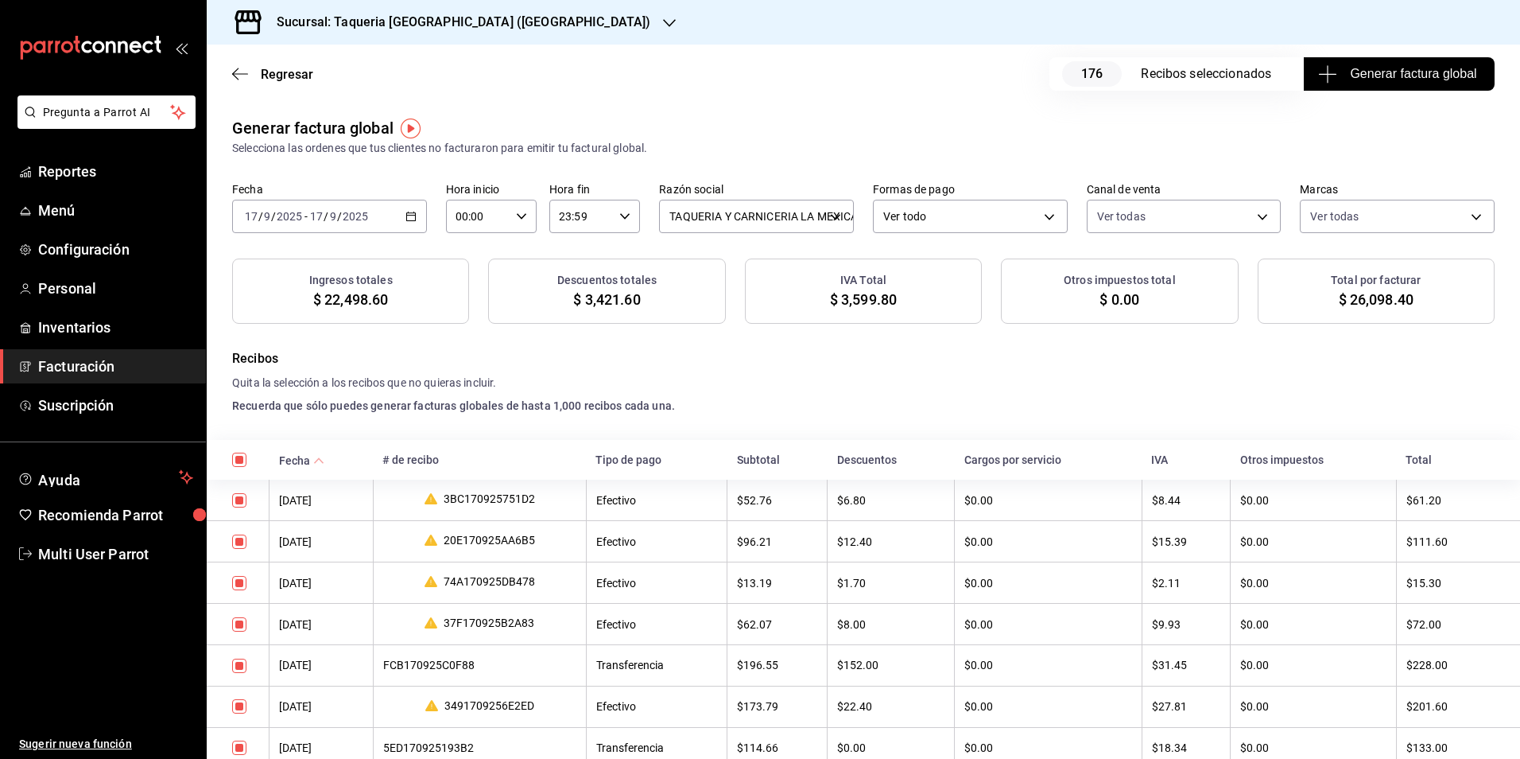
click at [1378, 66] on span "Generar factura global" at bounding box center [1398, 73] width 155 height 19
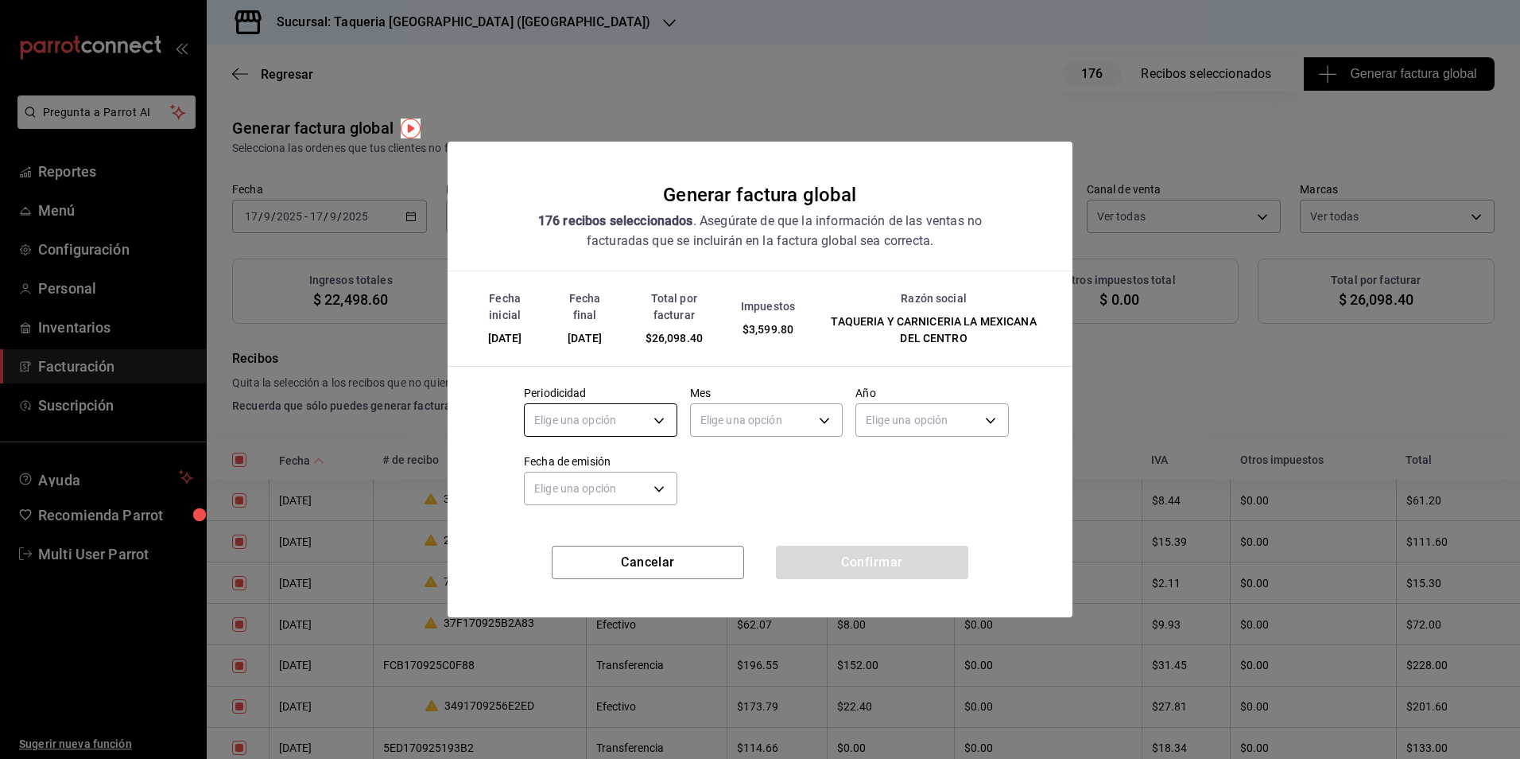
click at [646, 428] on body "Pregunta a Parrot AI Reportes Menú Configuración Personal Inventarios Facturaci…" at bounding box center [760, 379] width 1520 height 759
click at [596, 474] on li "Diario" at bounding box center [601, 469] width 152 height 26
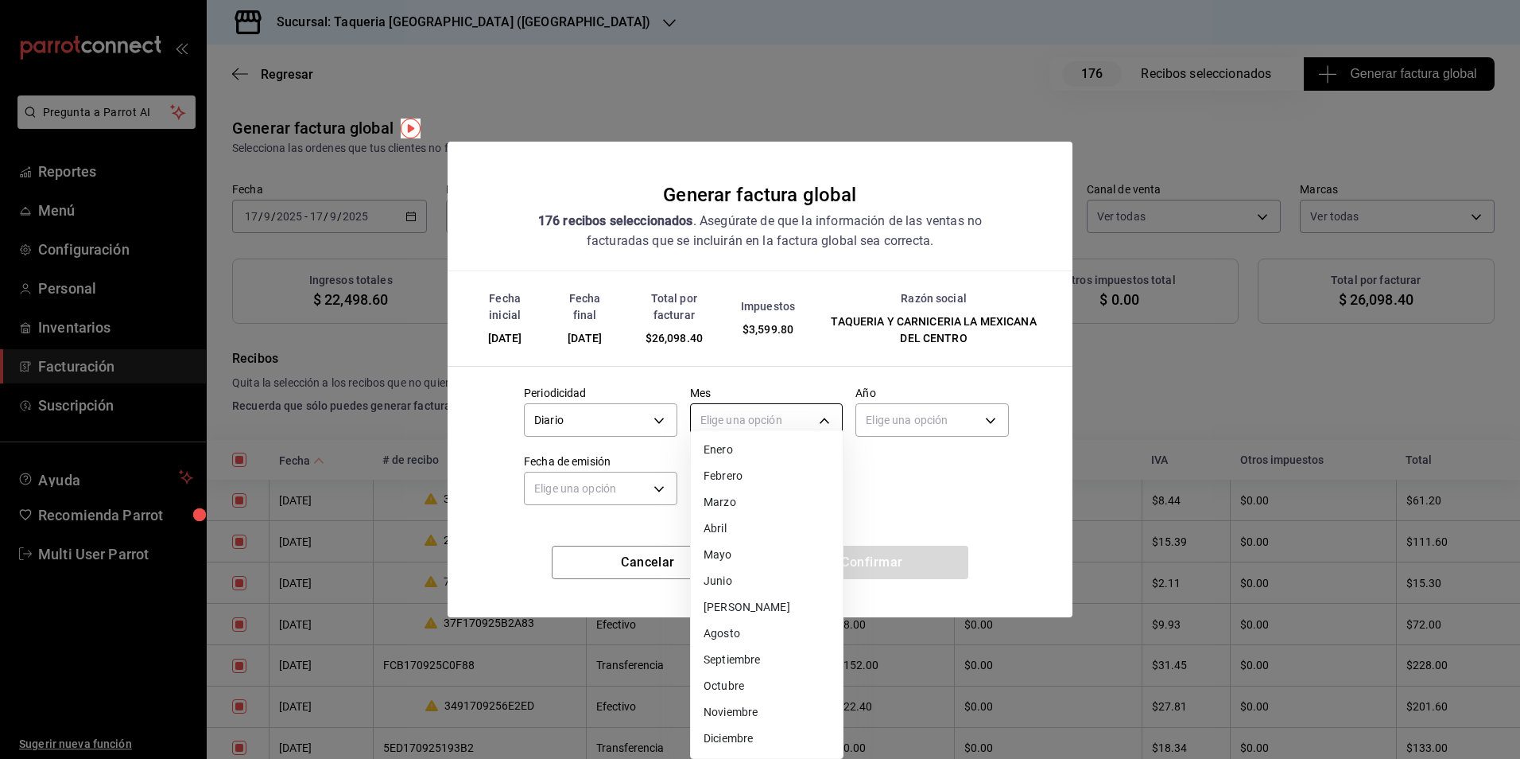
click at [780, 407] on body "Pregunta a Parrot AI Reportes Menú Configuración Personal Inventarios Facturaci…" at bounding box center [760, 379] width 1520 height 759
click at [757, 659] on li "Septiembre" at bounding box center [767, 659] width 152 height 26
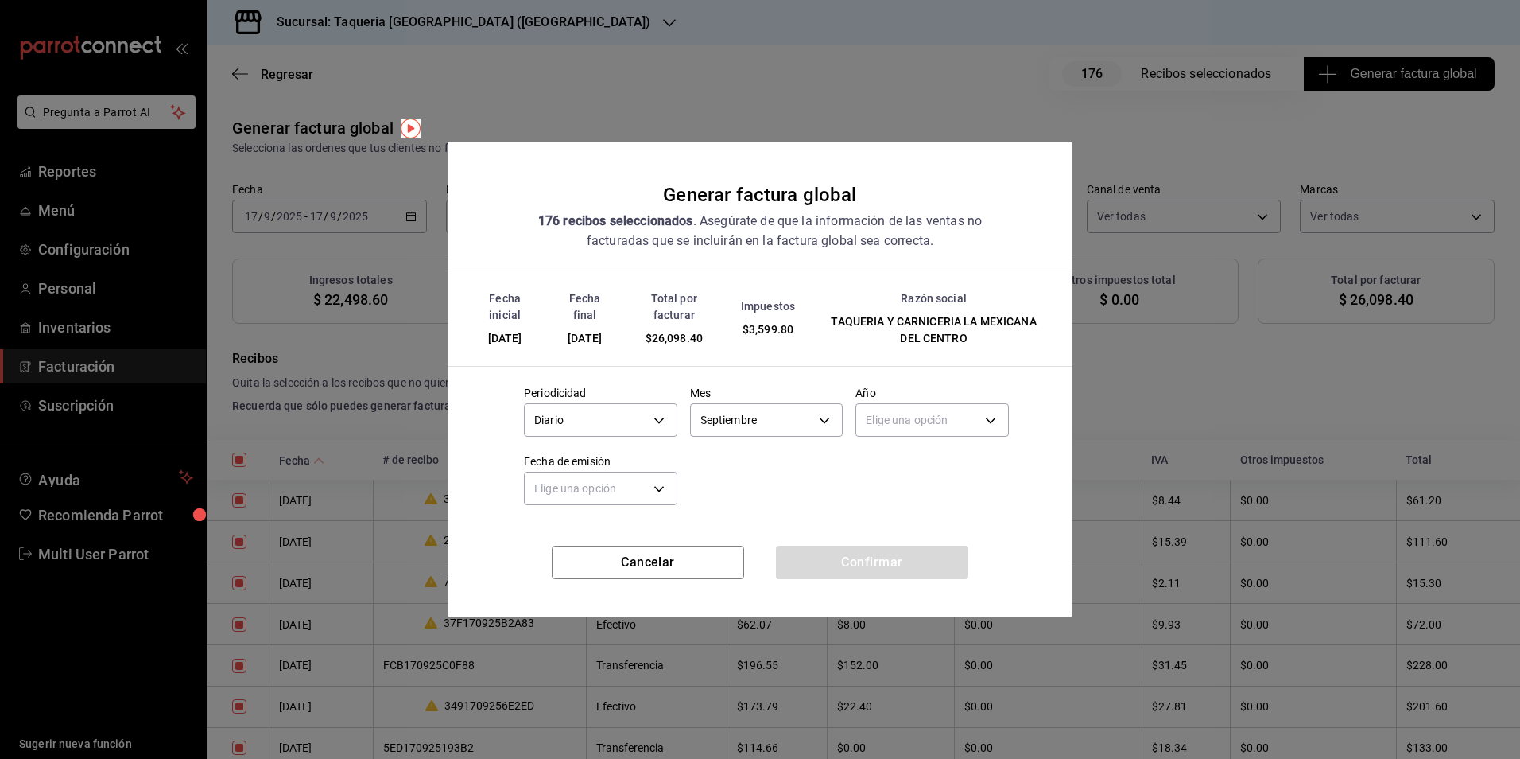
click at [942, 427] on body "Pregunta a Parrot AI Reportes Menú Configuración Personal Inventarios Facturaci…" at bounding box center [760, 379] width 1520 height 759
click at [910, 473] on li "2025" at bounding box center [932, 469] width 152 height 26
click at [617, 500] on body "Pregunta a Parrot AI Reportes Menú Configuración Personal Inventarios Facturaci…" at bounding box center [760, 379] width 1520 height 759
click at [580, 542] on li "Hoy" at bounding box center [601, 538] width 152 height 26
click at [766, 555] on div "Cancelar Confirmar" at bounding box center [760, 581] width 625 height 72
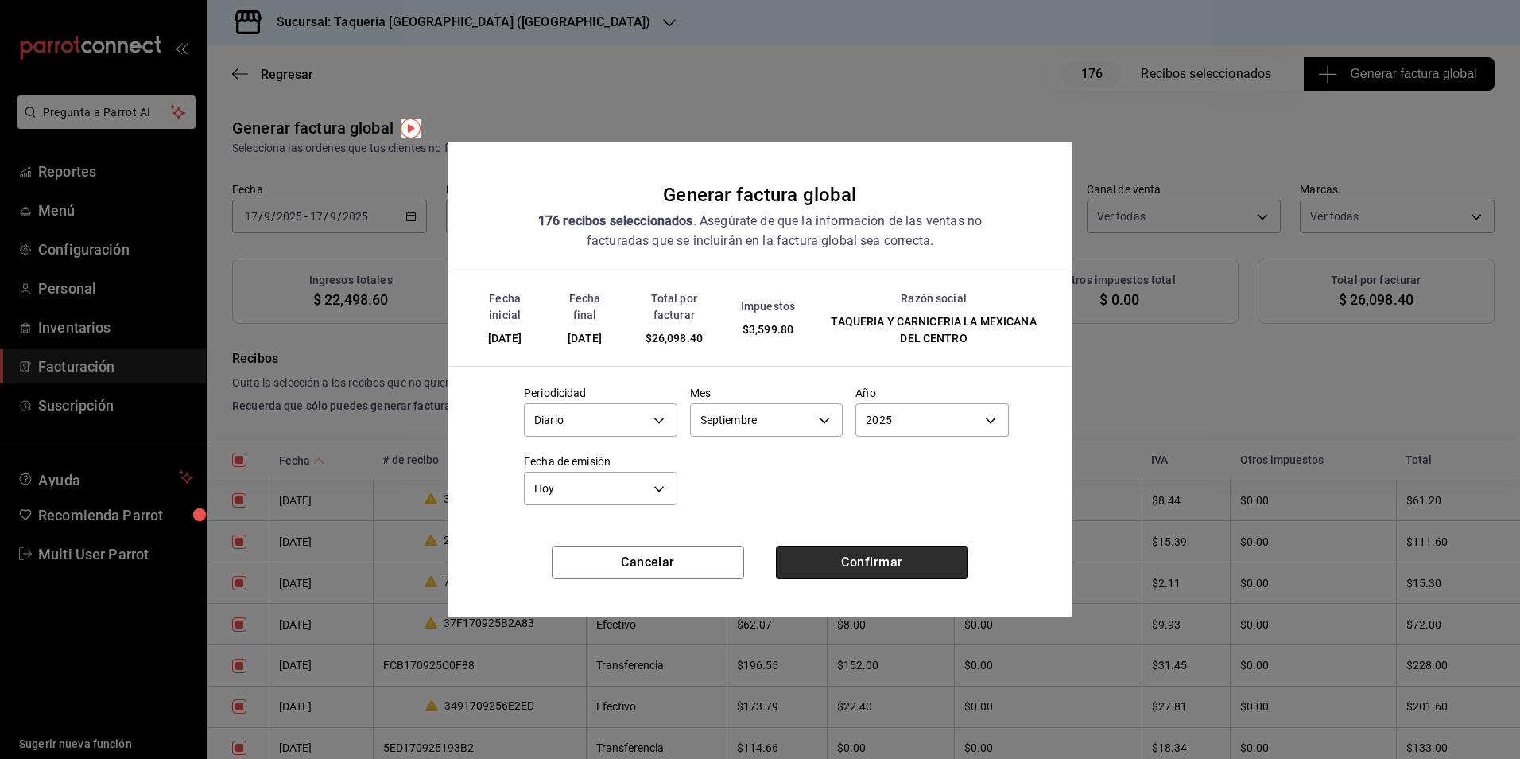
click at [842, 551] on button "Confirmar" at bounding box center [872, 561] width 192 height 33
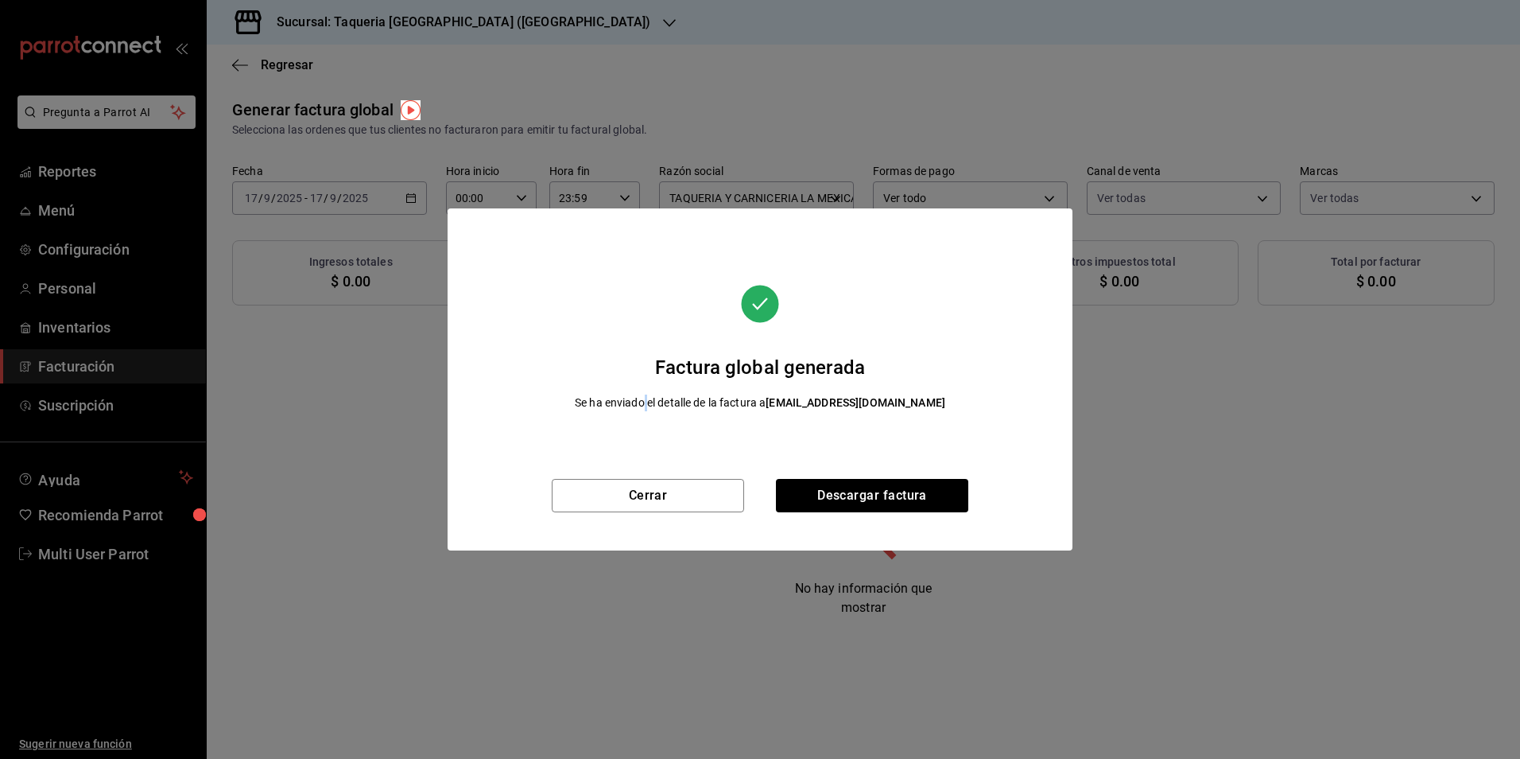
click at [659, 460] on div "Factura global generada Se ha enviado el detalle de la factura a sinfacturar.me…" at bounding box center [760, 343] width 625 height 270
click at [668, 488] on button "Cerrar" at bounding box center [648, 495] width 192 height 33
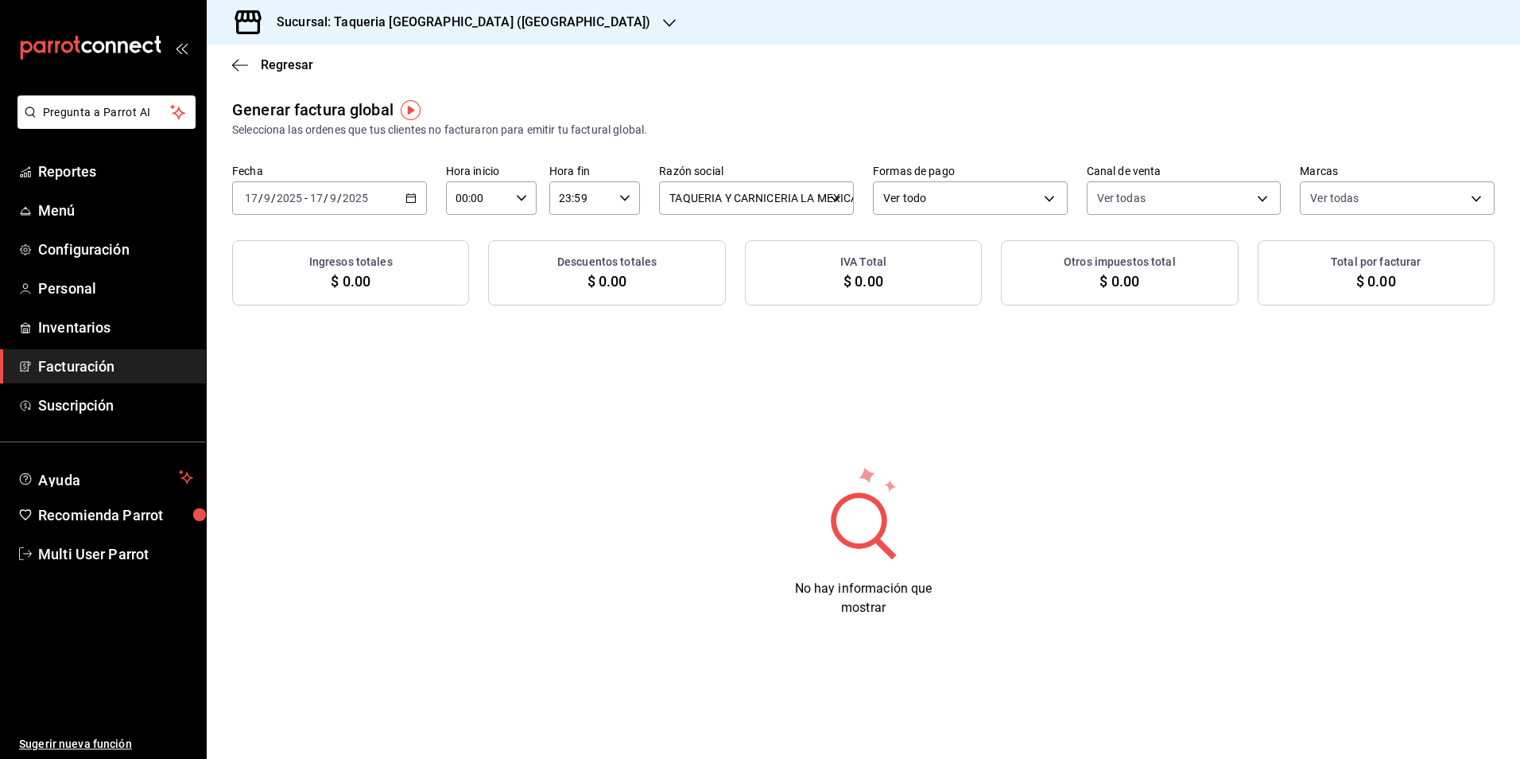
click at [367, 196] on input "2025" at bounding box center [355, 198] width 27 height 13
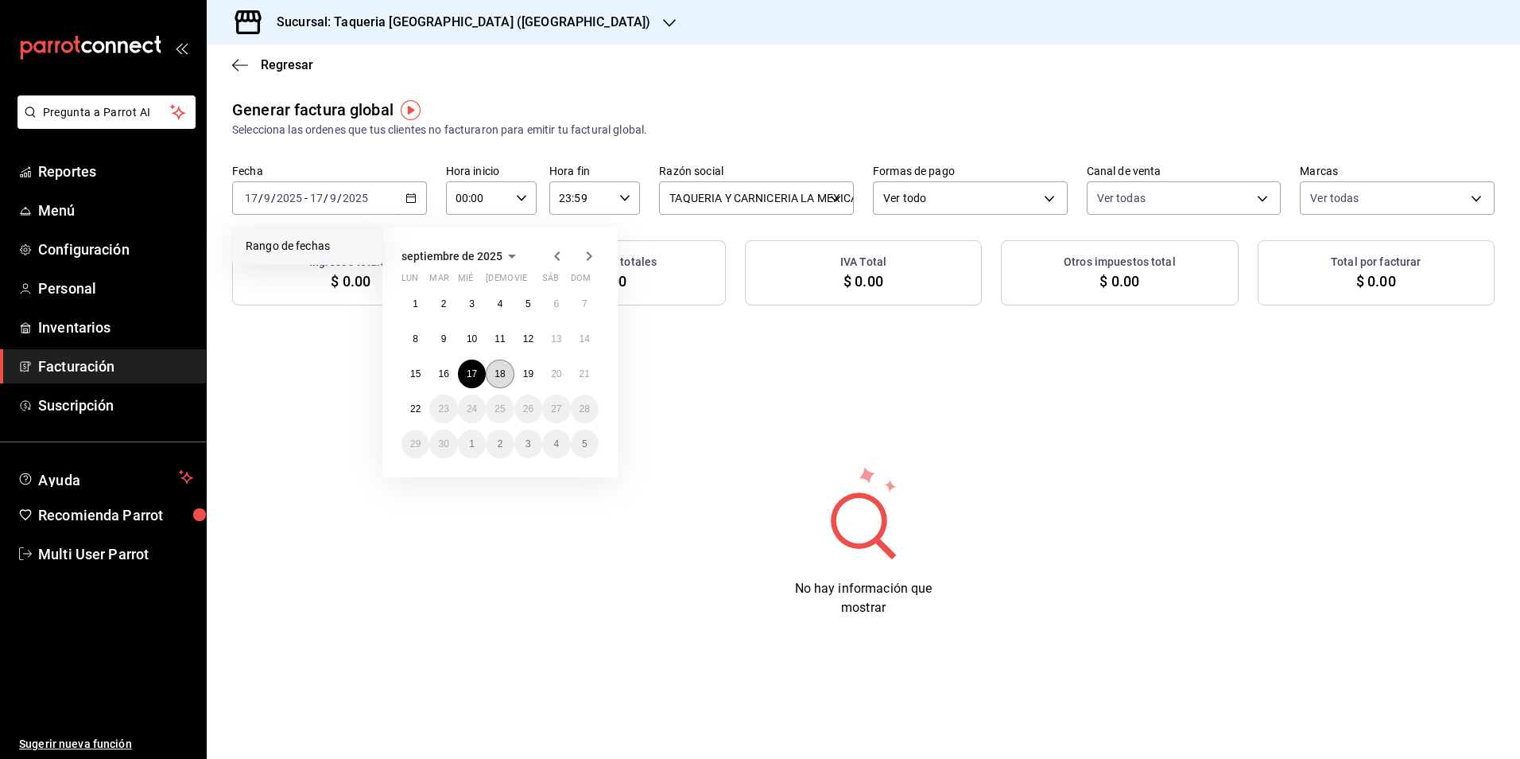
click at [508, 365] on button "18" at bounding box center [500, 373] width 28 height 29
click at [508, 364] on button "18" at bounding box center [500, 373] width 28 height 29
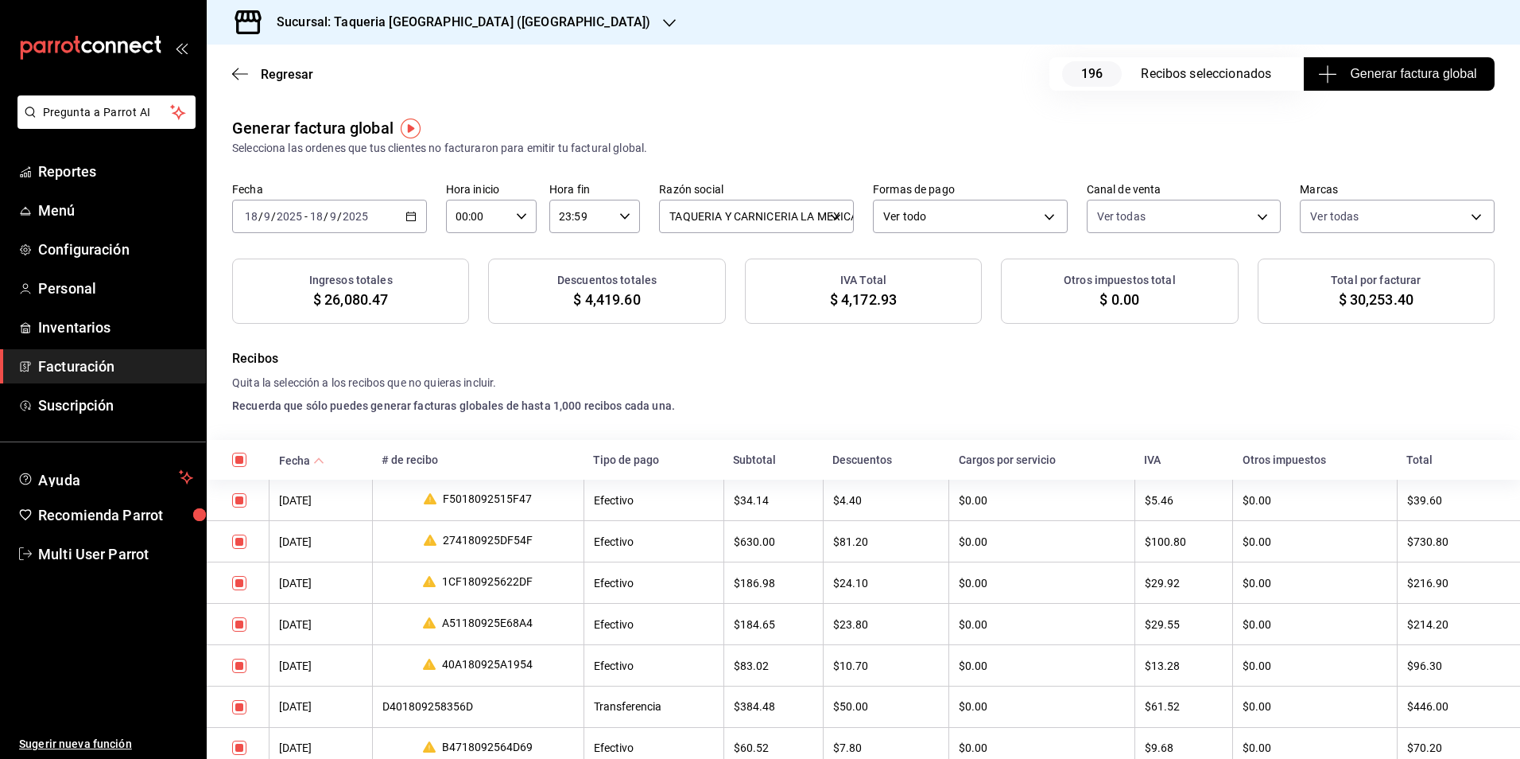
click at [1363, 68] on span "Generar factura global" at bounding box center [1398, 73] width 155 height 19
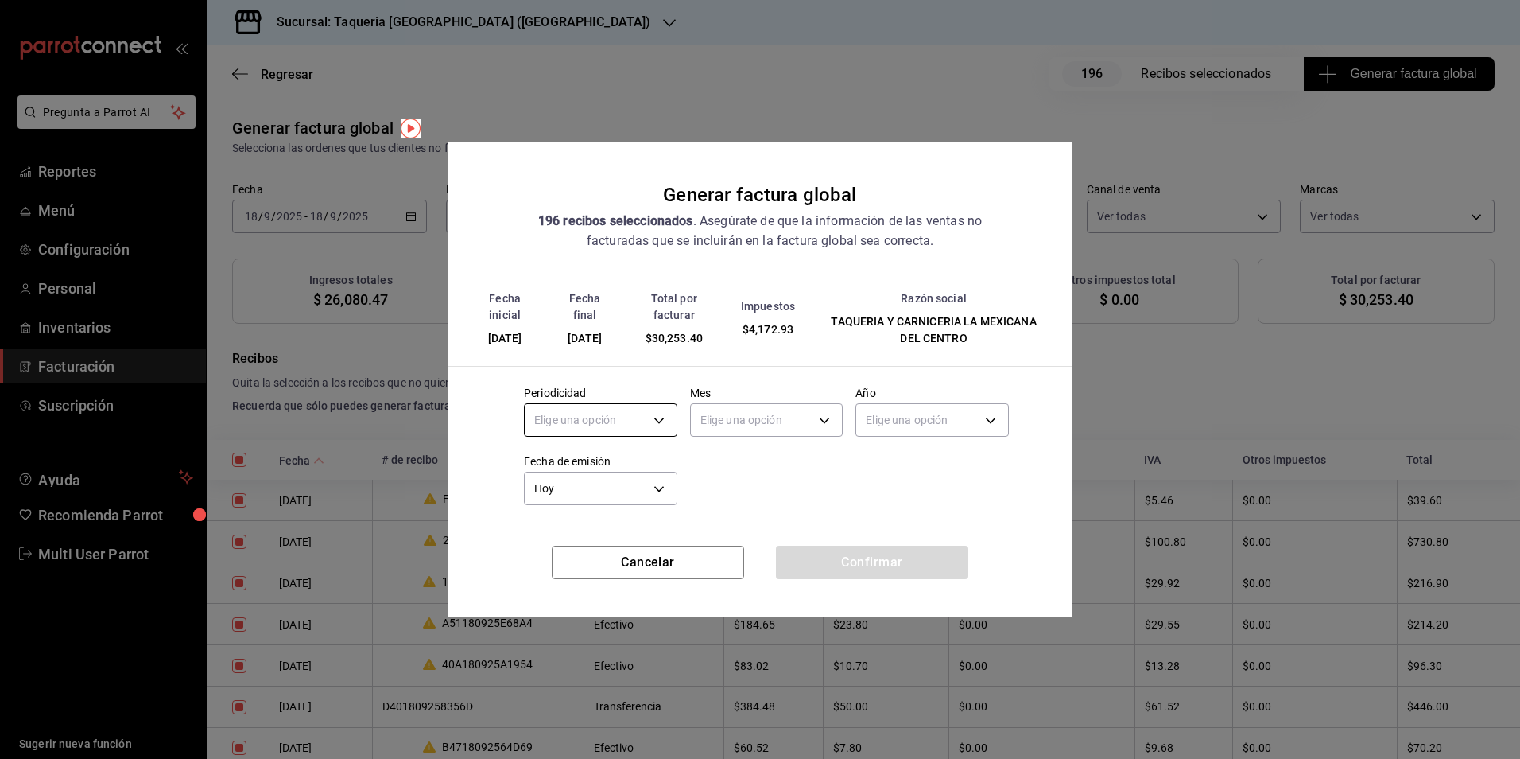
click at [649, 417] on body "Pregunta a Parrot AI Reportes Menú Configuración Personal Inventarios Facturaci…" at bounding box center [760, 379] width 1520 height 759
click at [609, 463] on li "Diario" at bounding box center [601, 469] width 152 height 26
click at [790, 420] on body "Pregunta a Parrot AI Reportes Menú Configuración Personal Inventarios Facturaci…" at bounding box center [760, 379] width 1520 height 759
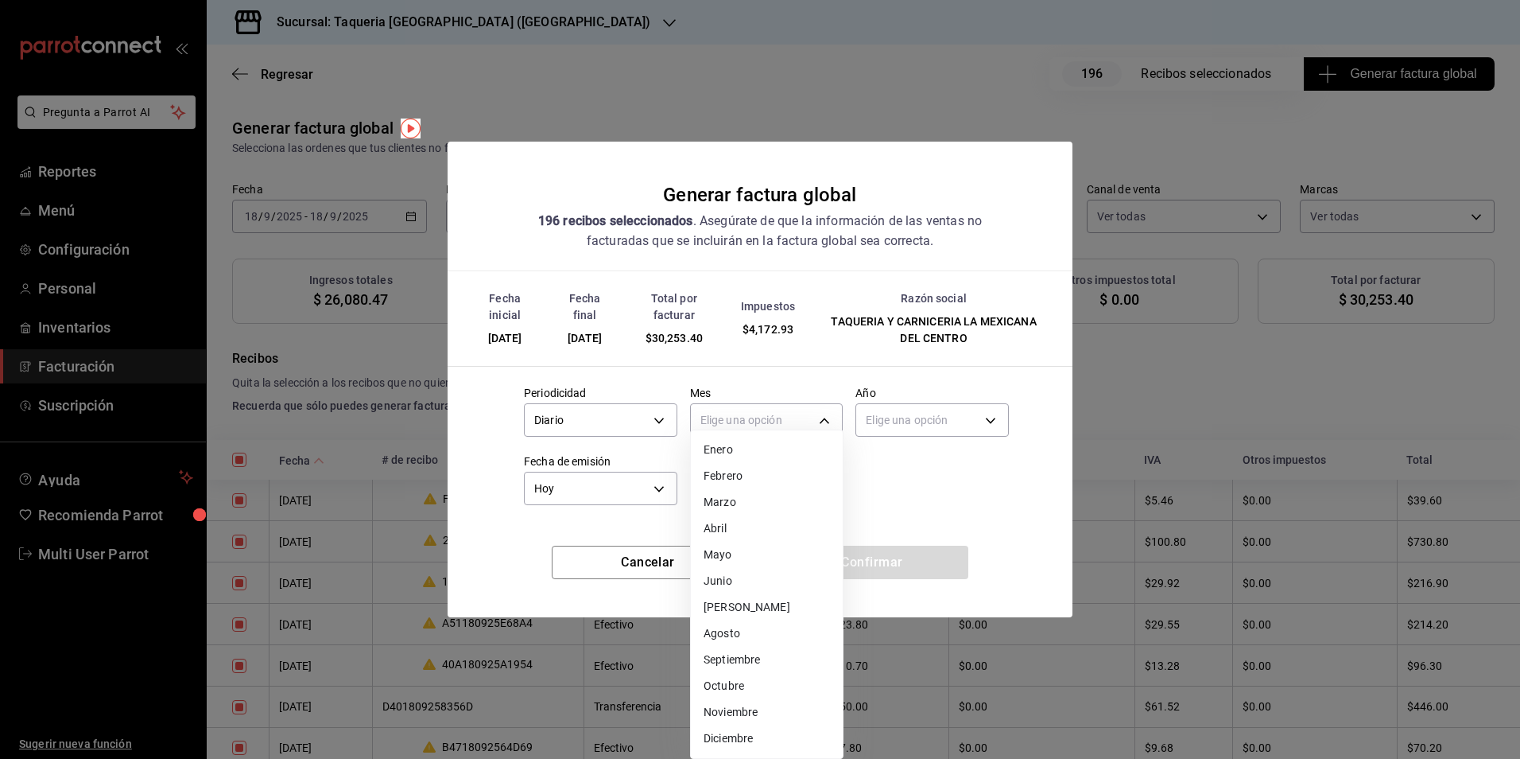
click at [761, 664] on li "Septiembre" at bounding box center [767, 659] width 152 height 26
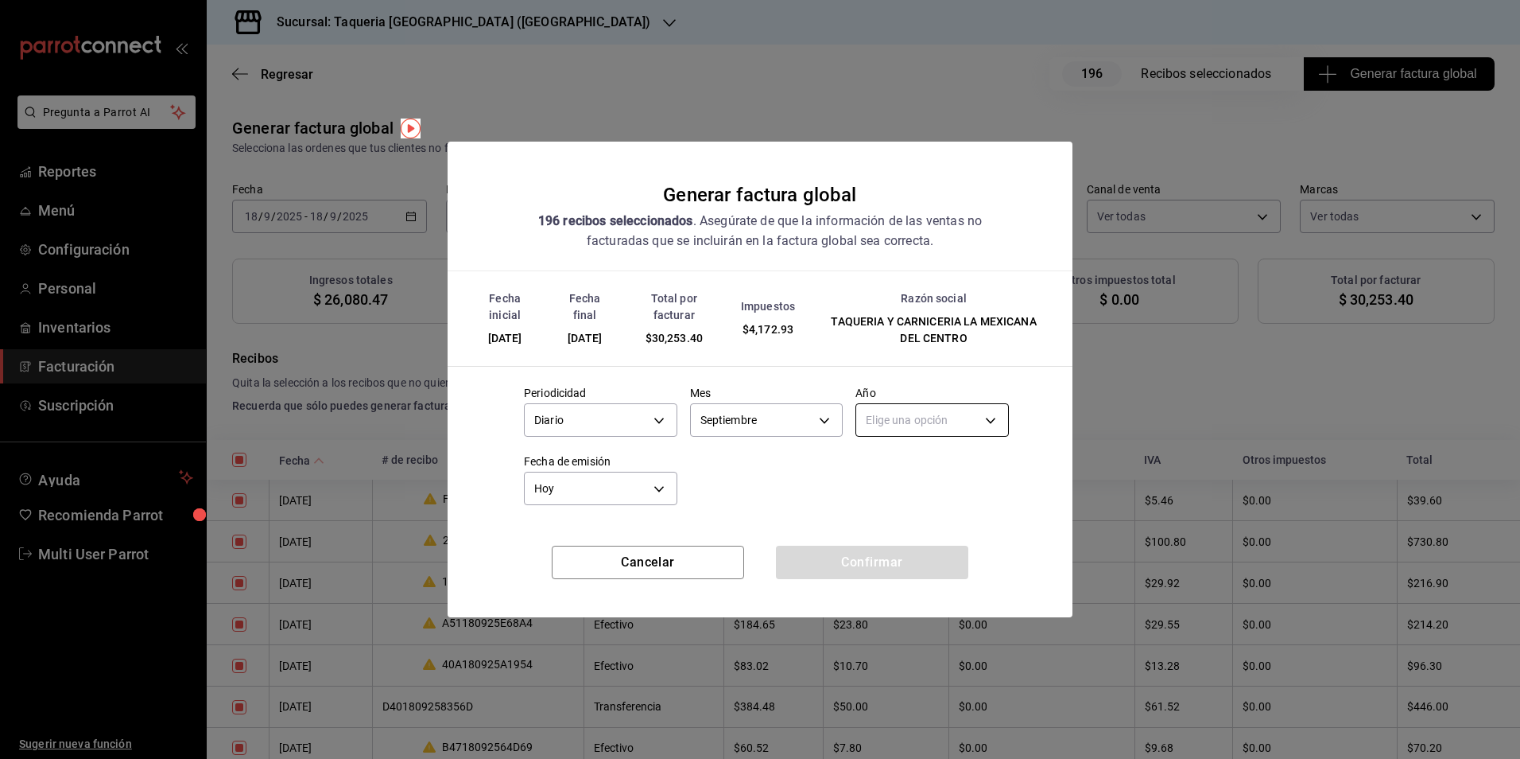
click at [964, 423] on body "Pregunta a Parrot AI Reportes Menú Configuración Personal Inventarios Facturaci…" at bounding box center [760, 379] width 1520 height 759
click at [933, 469] on li "2025" at bounding box center [932, 469] width 152 height 26
click at [902, 558] on button "Confirmar" at bounding box center [872, 561] width 192 height 33
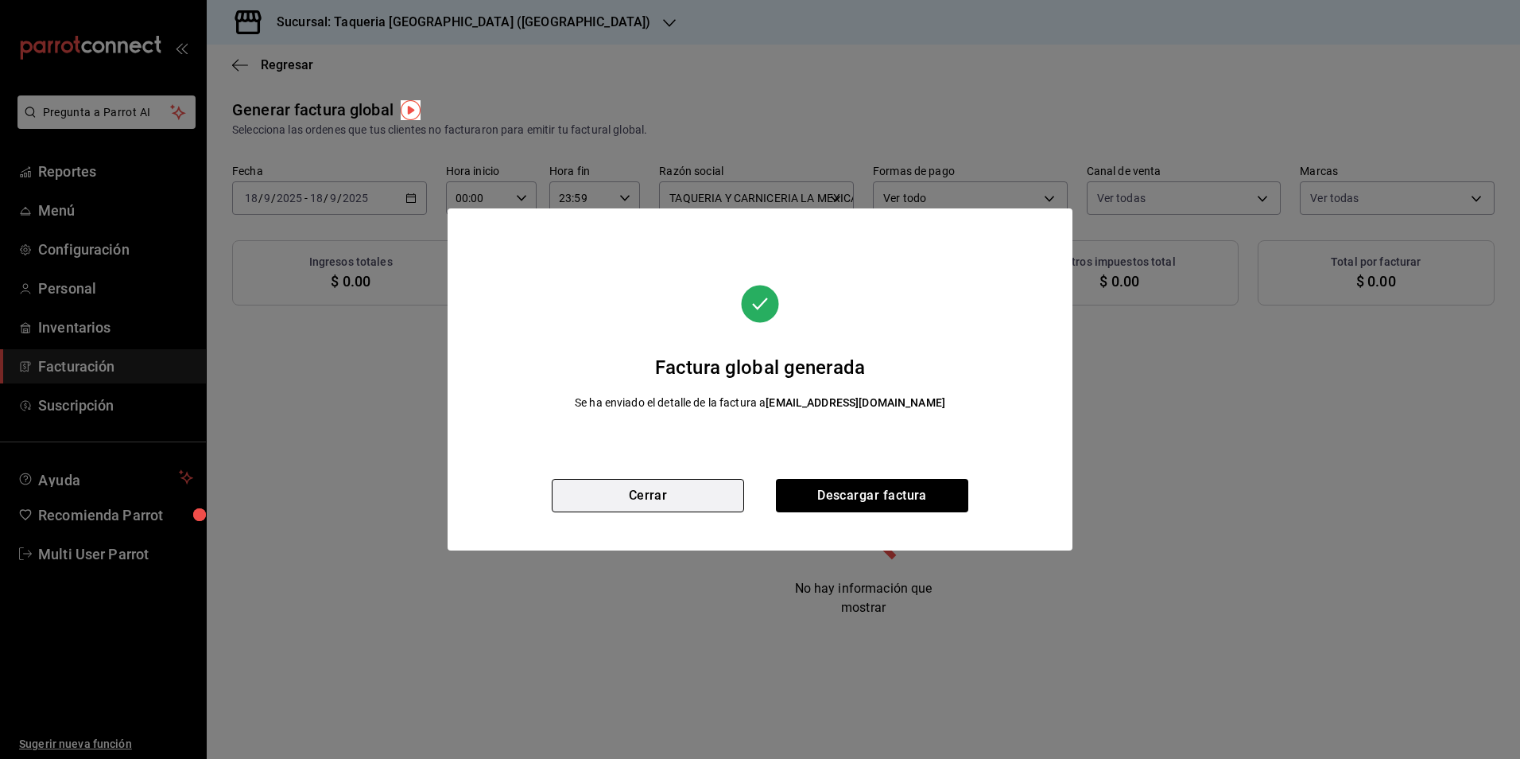
click at [570, 491] on button "Cerrar" at bounding box center [648, 495] width 192 height 33
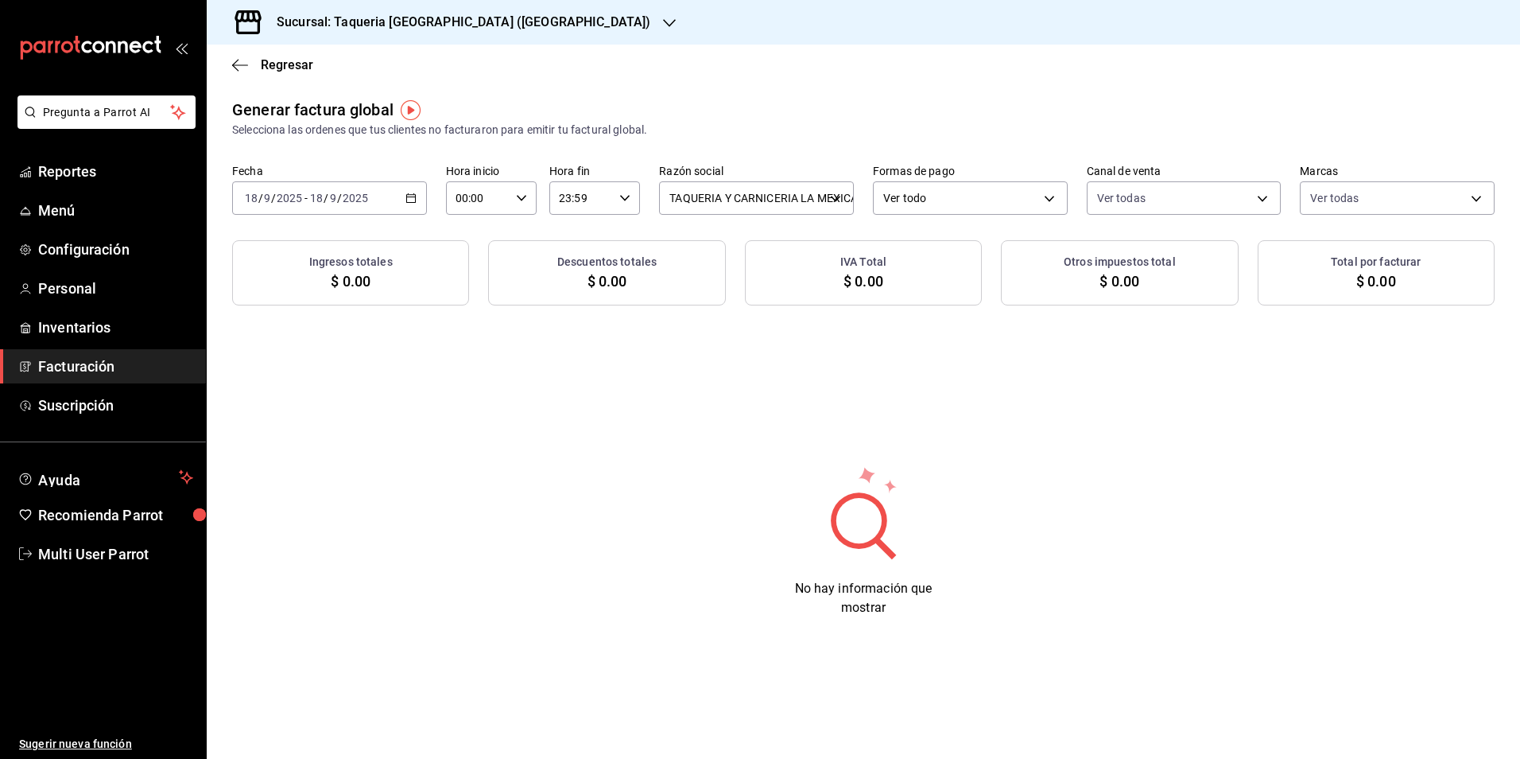
click at [394, 216] on div "Generar factura global Selecciona las ordenes que tus clientes no facturaron pa…" at bounding box center [863, 202] width 1313 height 208
click at [402, 192] on div "[DATE] [DATE] - [DATE] [DATE]" at bounding box center [329, 197] width 195 height 33
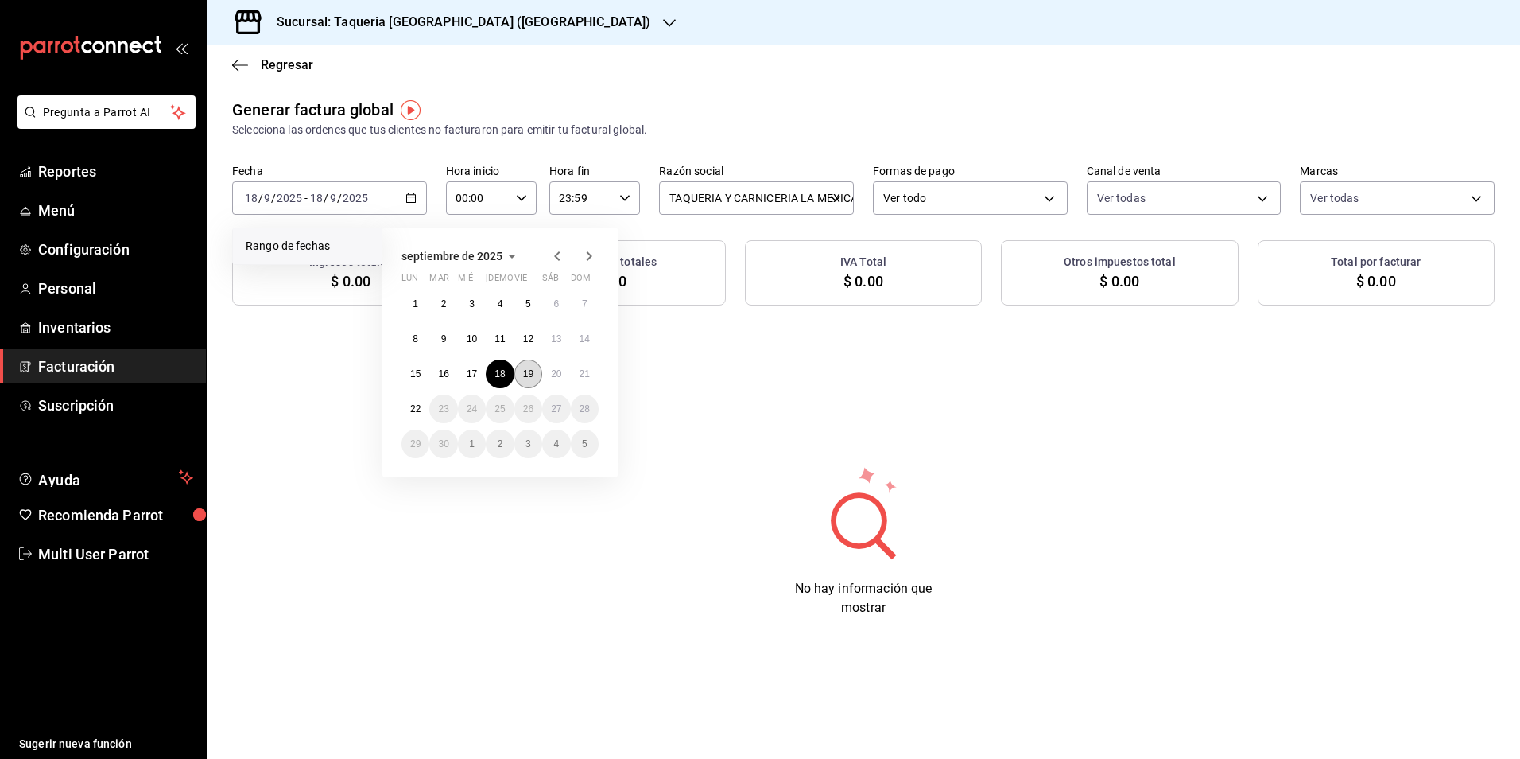
click at [533, 379] on button "19" at bounding box center [528, 373] width 28 height 29
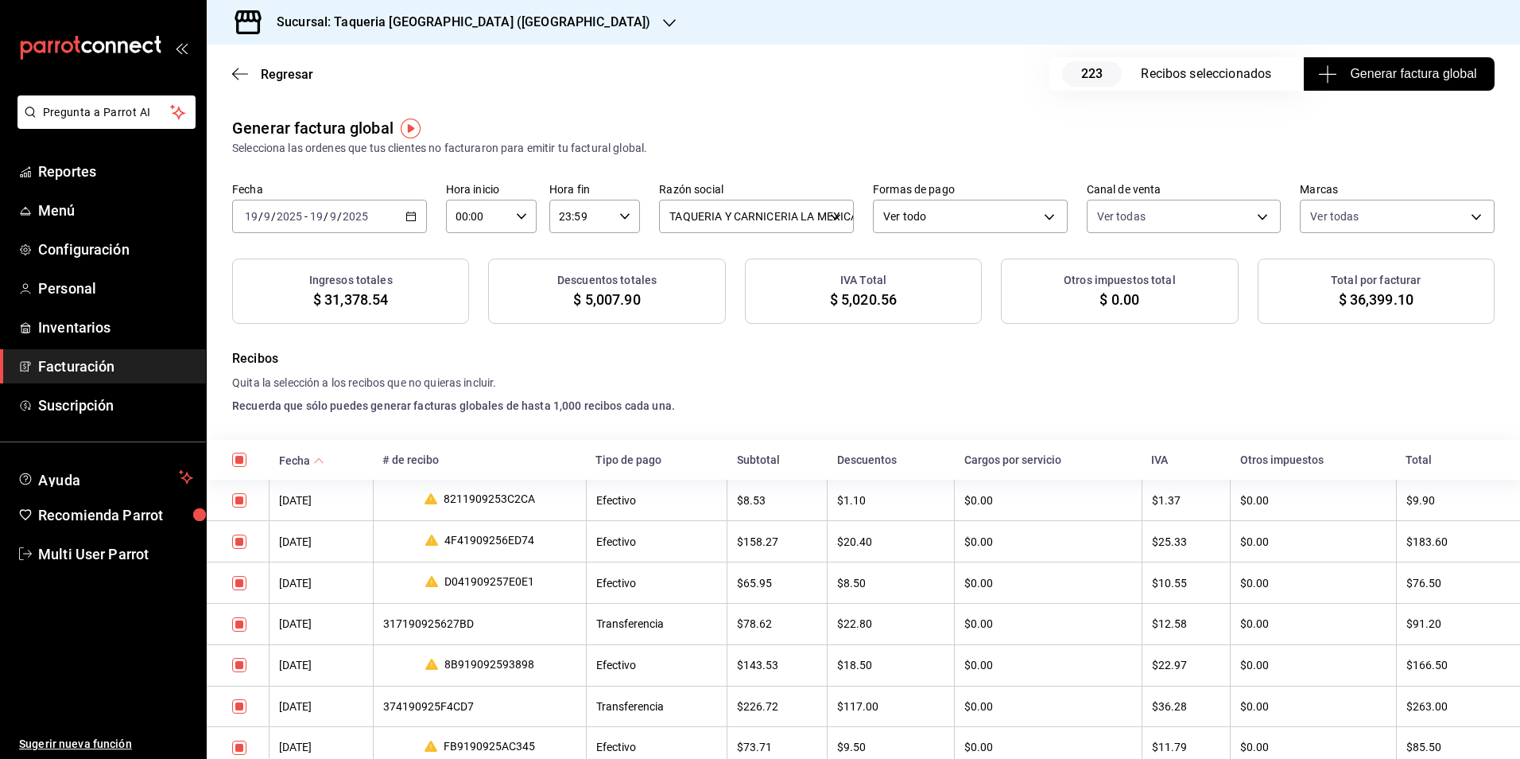
click at [1388, 65] on span "Generar factura global" at bounding box center [1398, 73] width 155 height 19
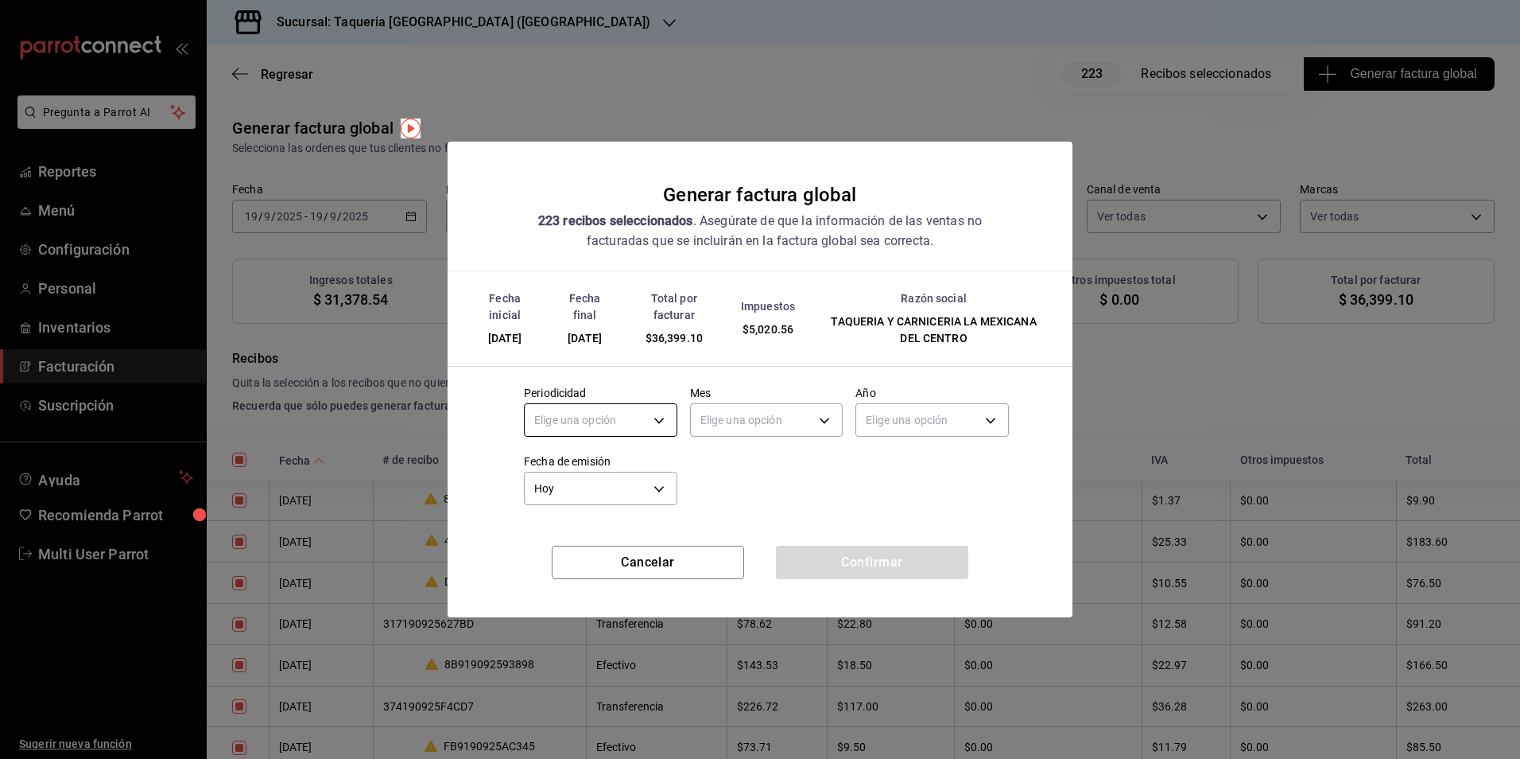
click at [638, 413] on body "Pregunta a Parrot AI Reportes Menú Configuración Personal Inventarios Facturaci…" at bounding box center [760, 379] width 1520 height 759
click at [599, 473] on li "Diario" at bounding box center [601, 469] width 152 height 26
click at [751, 448] on div "Periodicidad Diario DAILY Mes Elige una opción Año Elige una opción Fecha de em…" at bounding box center [760, 441] width 498 height 137
click at [762, 418] on body "Pregunta a Parrot AI Reportes Menú Configuración Personal Inventarios Facturaci…" at bounding box center [760, 379] width 1520 height 759
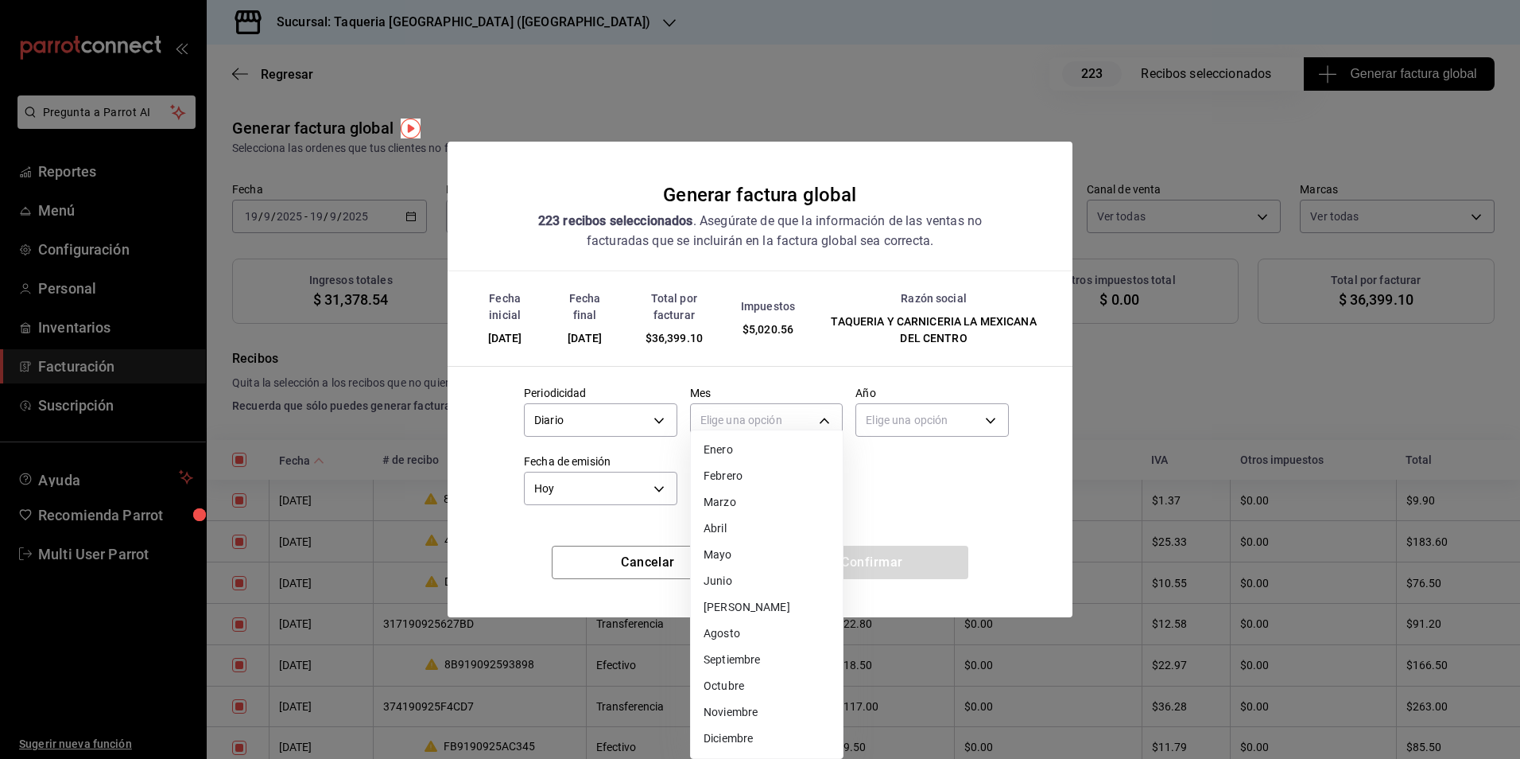
click at [755, 665] on li "Septiembre" at bounding box center [767, 659] width 152 height 26
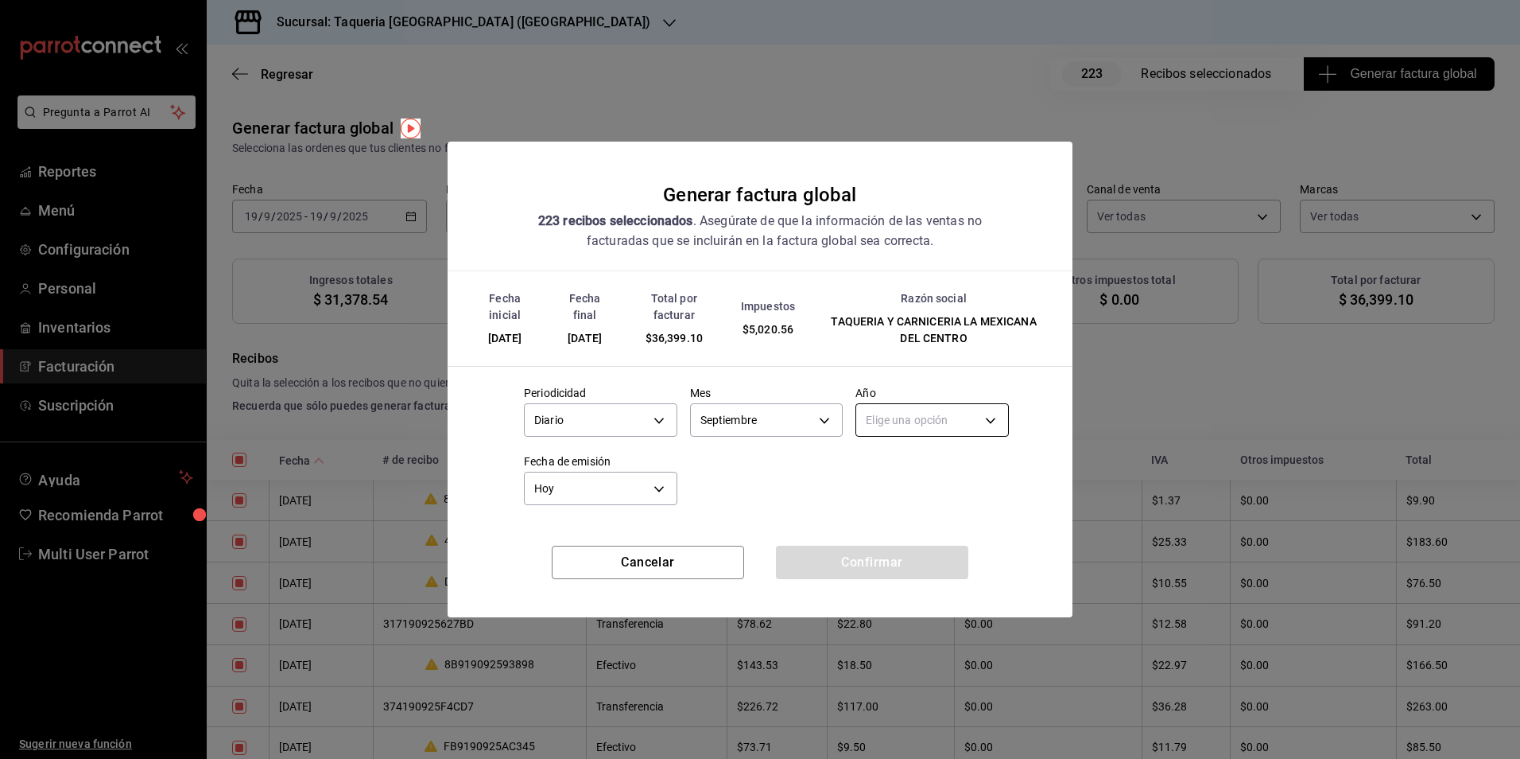
click at [923, 414] on body "Pregunta a Parrot AI Reportes Menú Configuración Personal Inventarios Facturaci…" at bounding box center [760, 379] width 1520 height 759
click at [887, 490] on li "2024" at bounding box center [932, 496] width 152 height 26
click at [911, 418] on body "Pregunta a Parrot AI Reportes Menú Configuración Personal Inventarios Facturaci…" at bounding box center [760, 379] width 1520 height 759
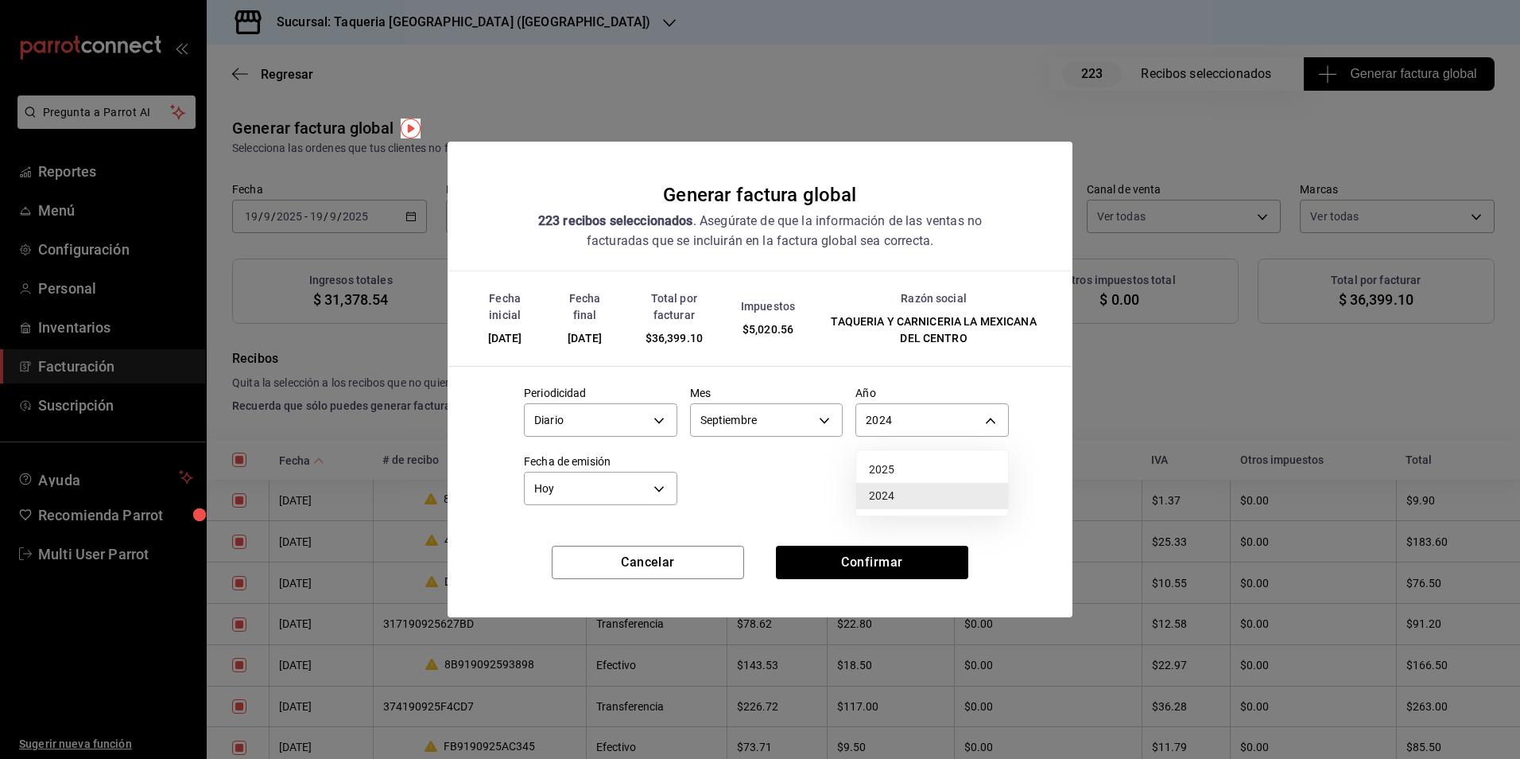
click at [899, 471] on li "2025" at bounding box center [932, 469] width 152 height 26
click at [898, 565] on button "Confirmar" at bounding box center [872, 561] width 192 height 33
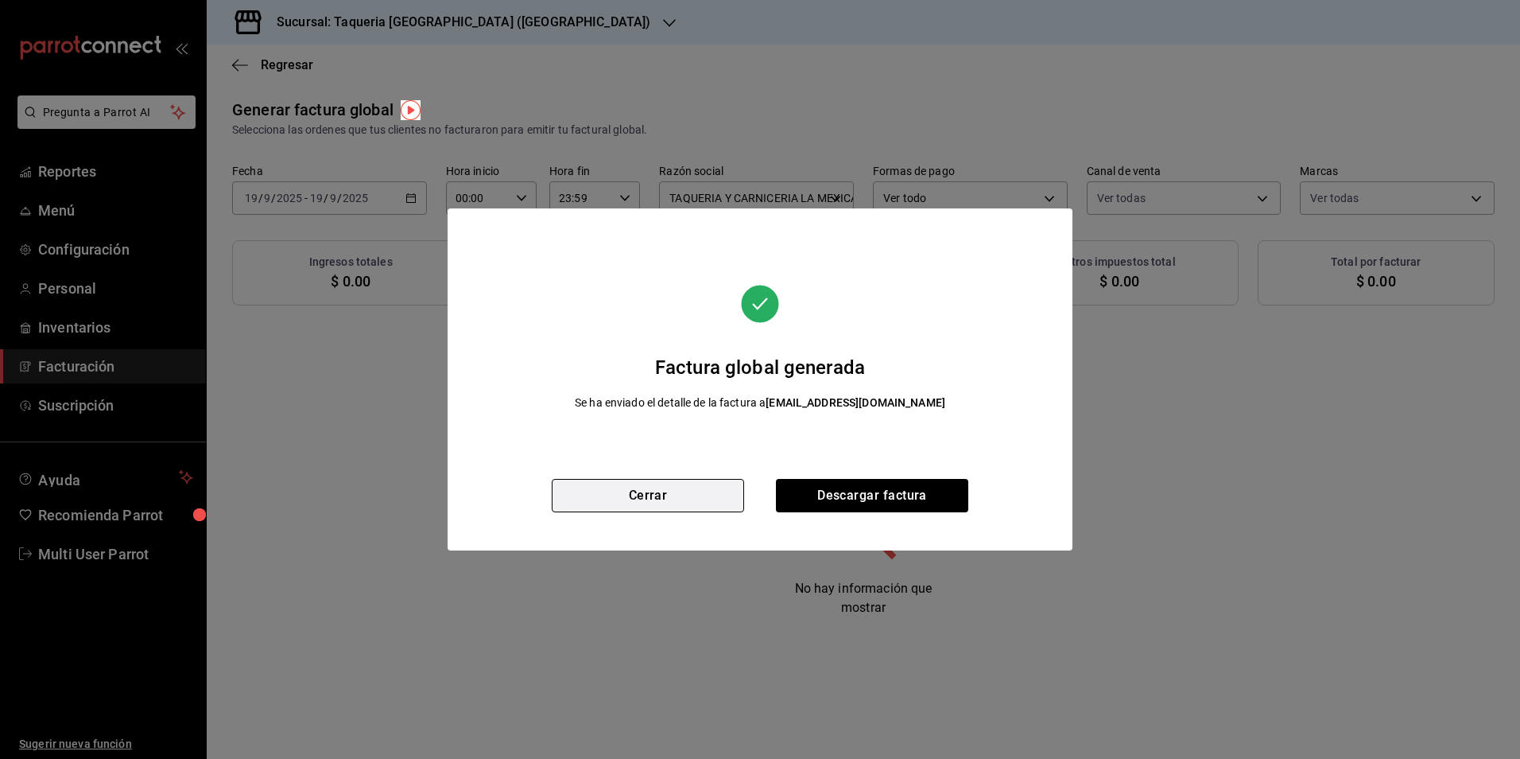
click at [696, 492] on button "Cerrar" at bounding box center [648, 495] width 192 height 33
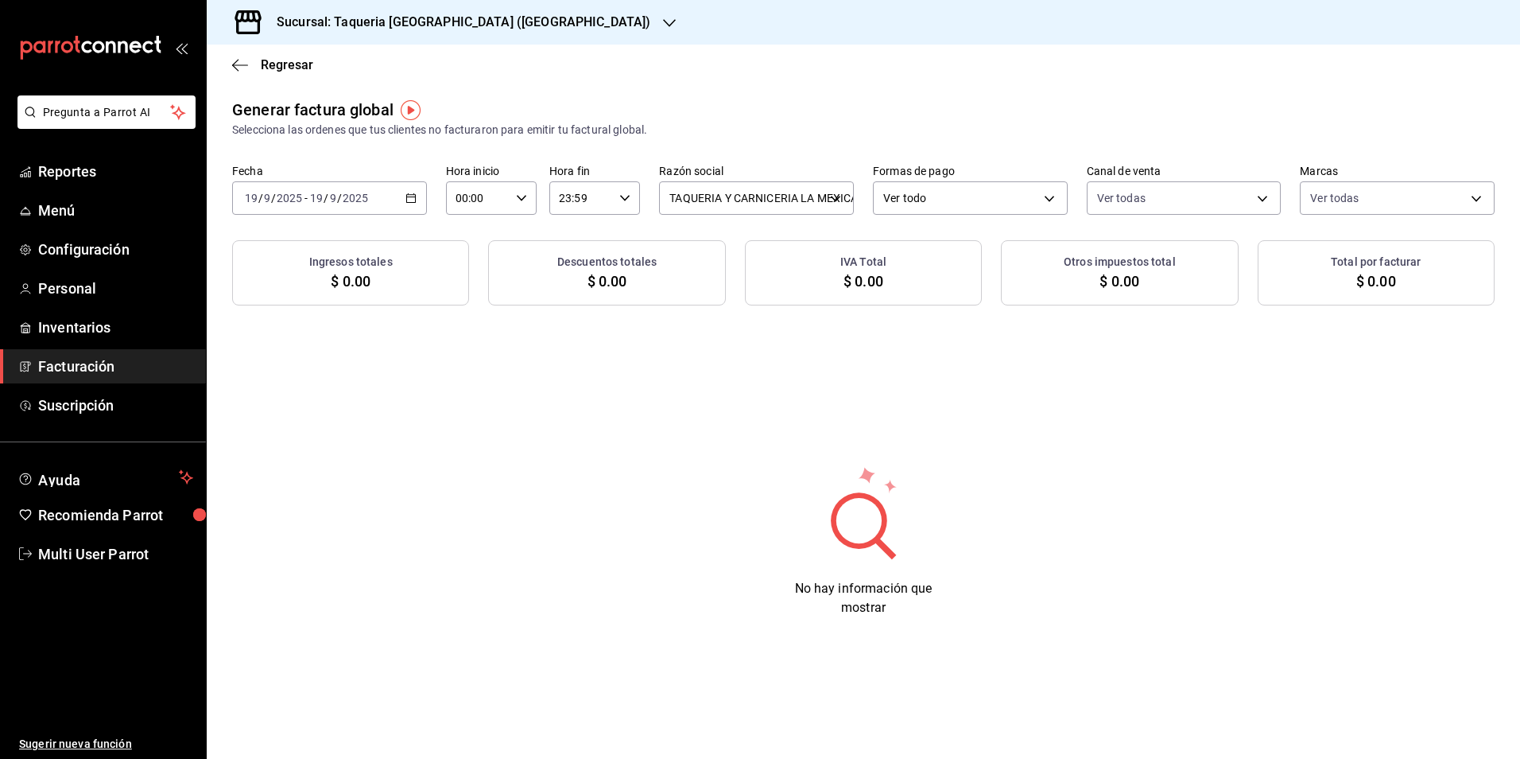
click at [347, 198] on input "2025" at bounding box center [355, 198] width 27 height 13
click at [445, 28] on h3 "Sucursal: Taqueria La Mexicana (Chapultepec)" at bounding box center [457, 22] width 386 height 19
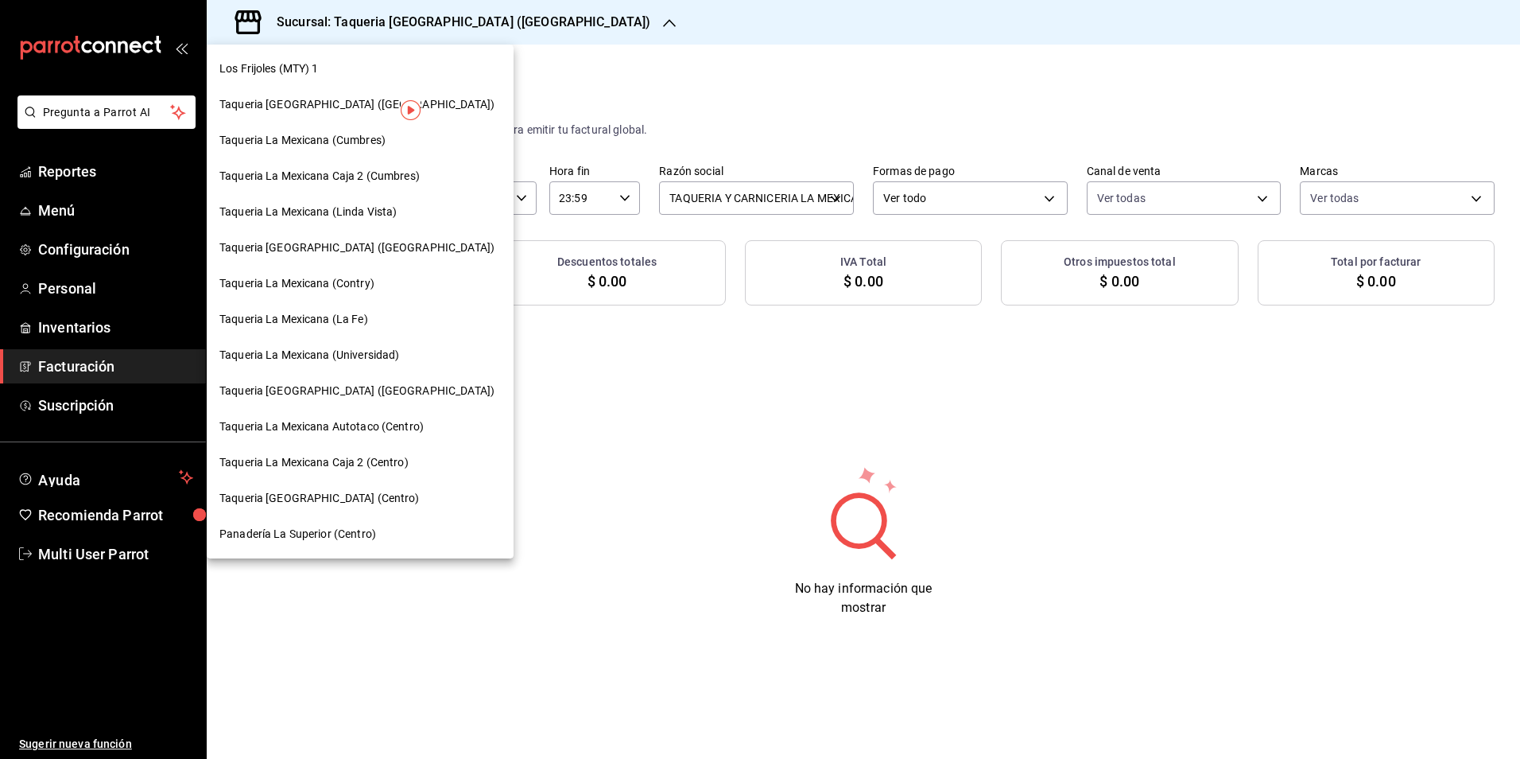
click at [292, 529] on span "Panadería La Superior (Centro)" at bounding box center [297, 534] width 157 height 17
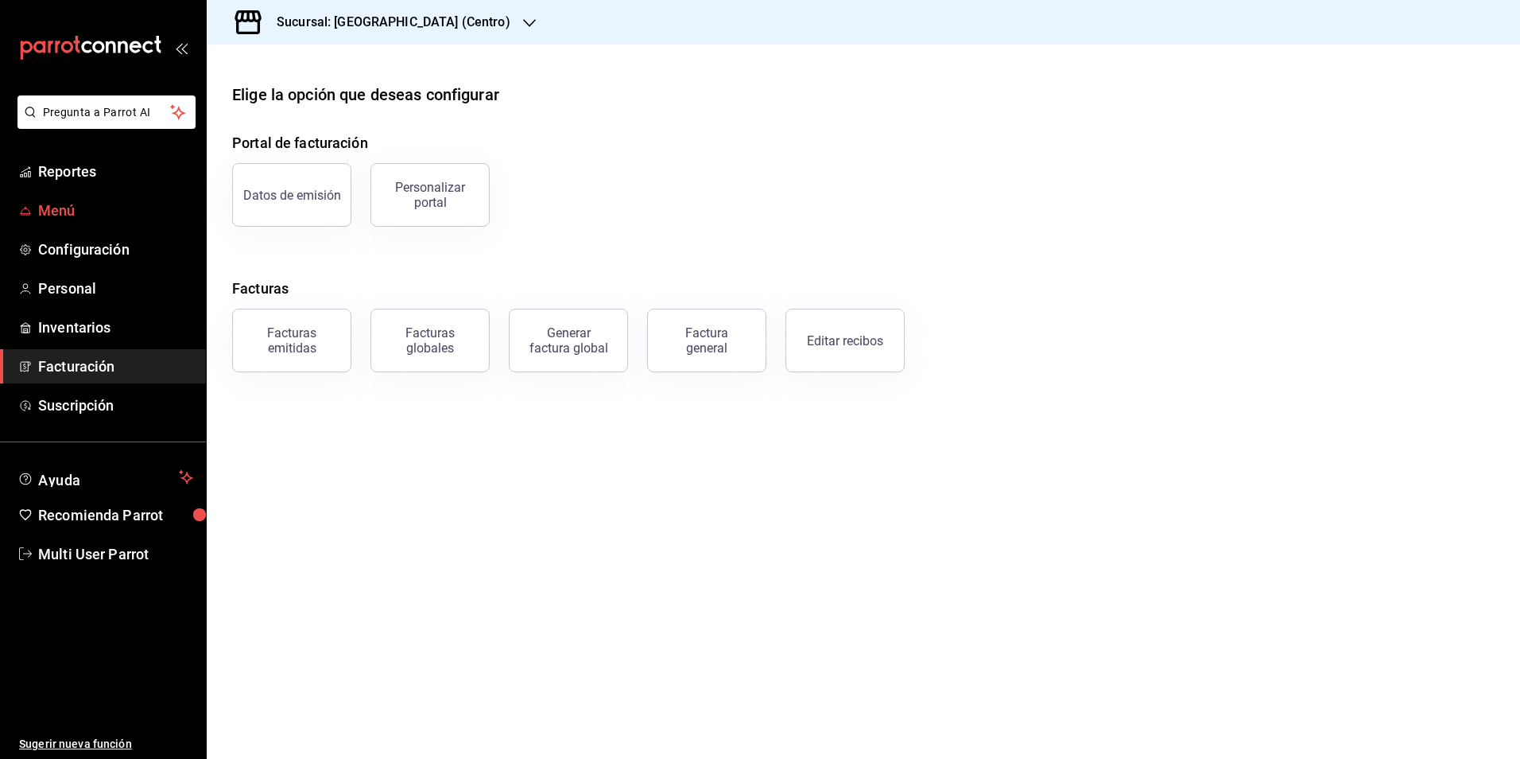
click at [156, 193] on link "Menú" at bounding box center [103, 210] width 206 height 34
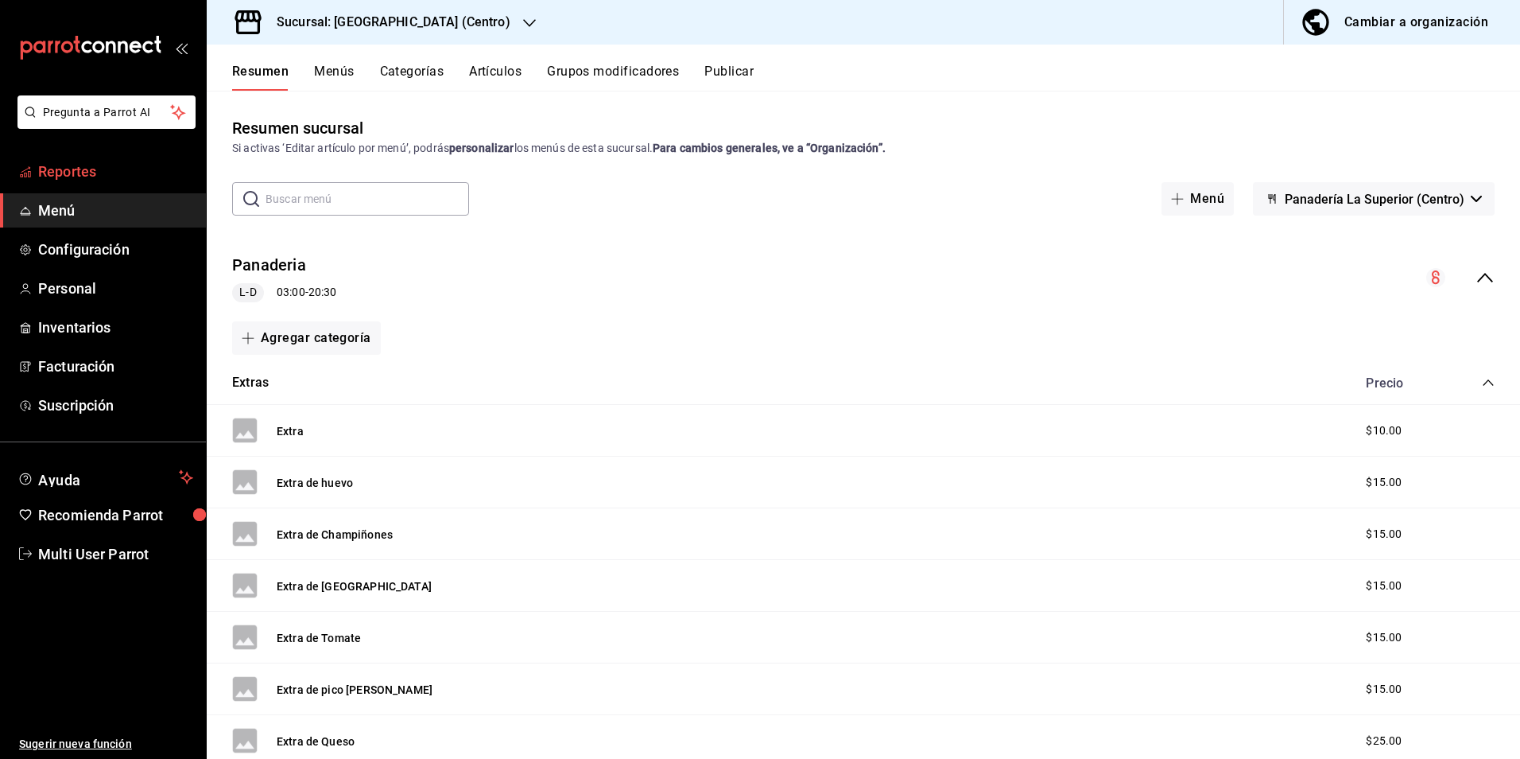
click at [181, 169] on span "Reportes" at bounding box center [115, 171] width 155 height 21
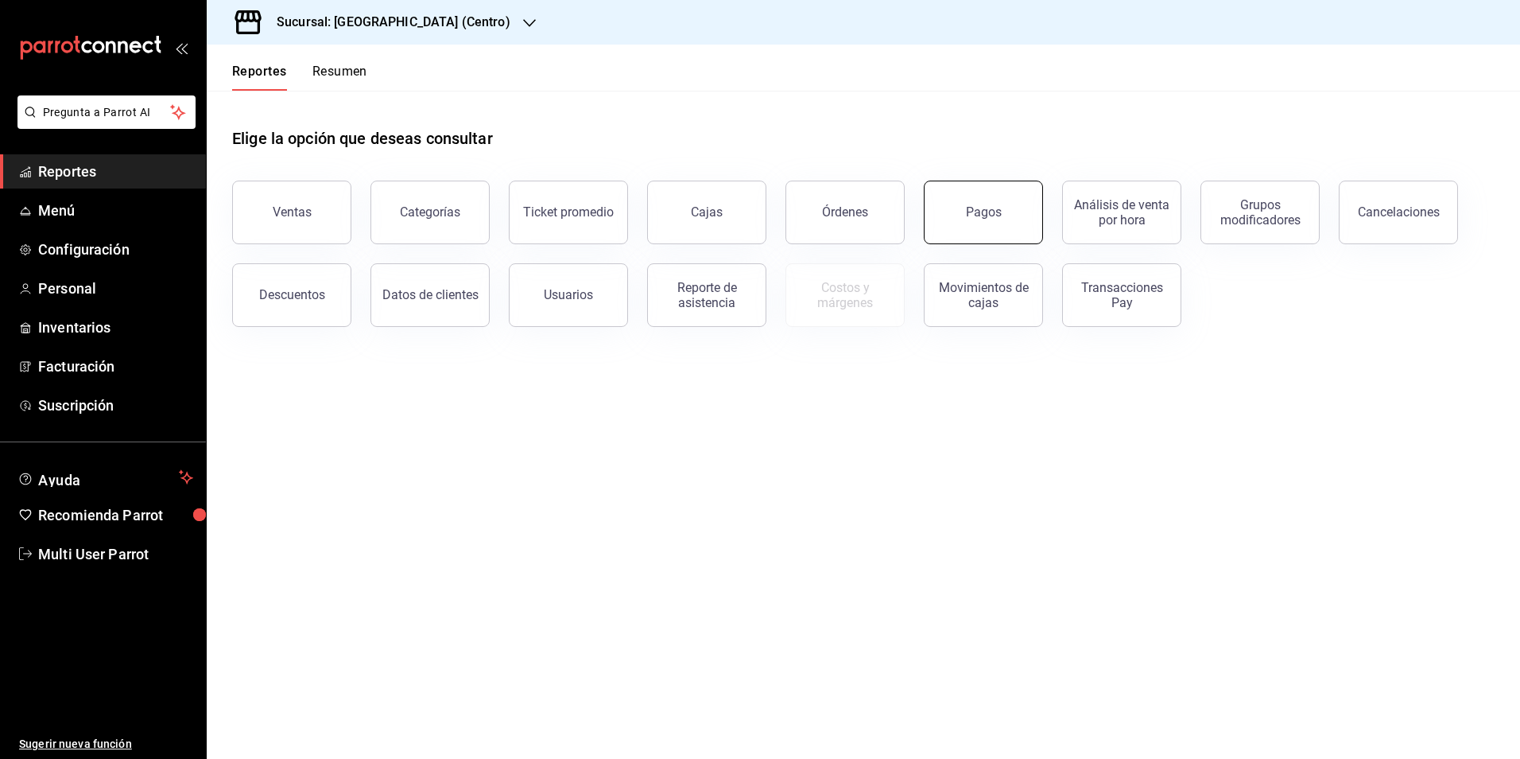
click at [972, 222] on button "Pagos" at bounding box center [983, 212] width 119 height 64
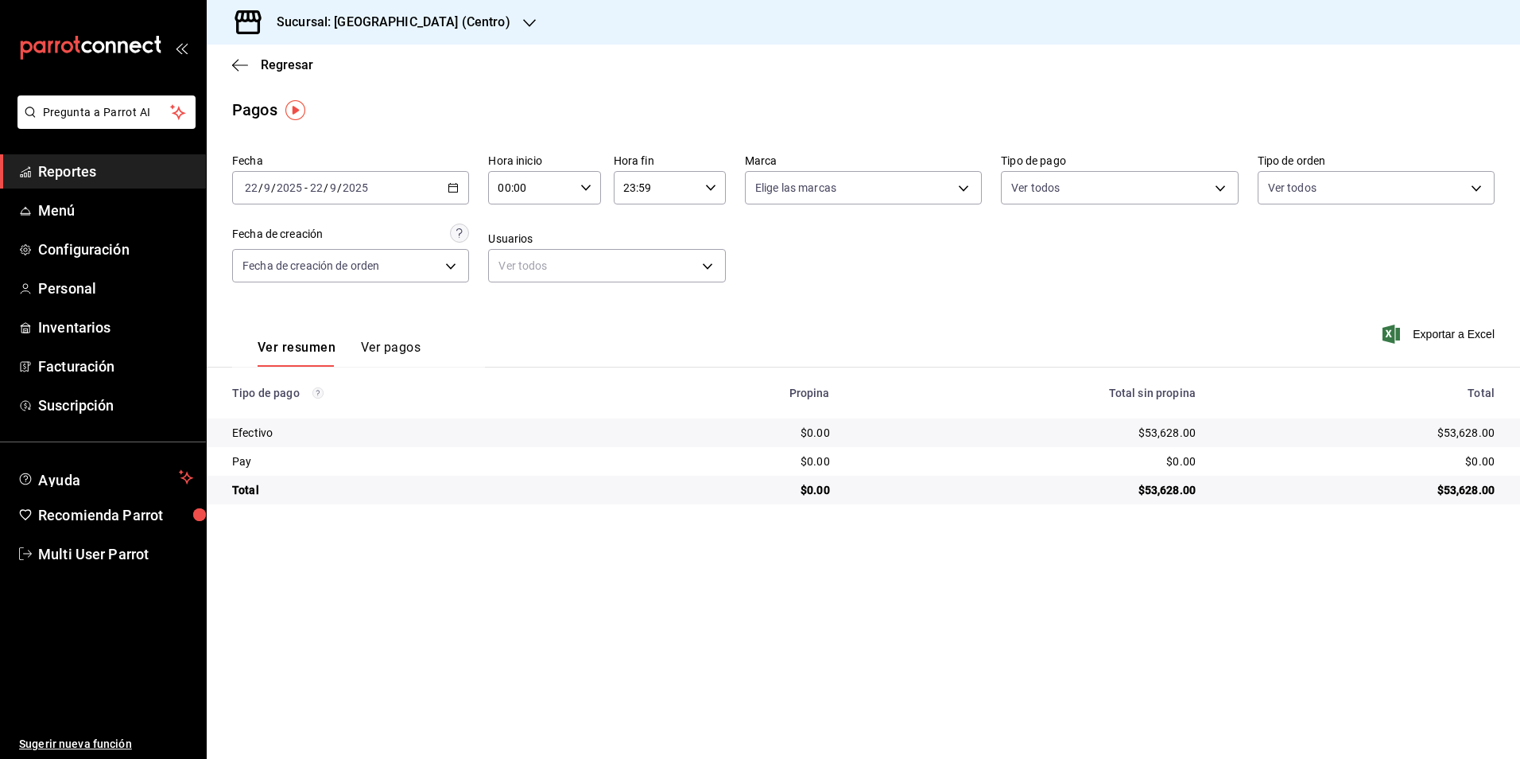
click at [423, 185] on div "2025-09-22 22 / 9 / 2025 - 2025-09-22 22 / 9 / 2025" at bounding box center [350, 187] width 237 height 33
click at [293, 413] on span "Rango de fechas" at bounding box center [307, 414] width 123 height 17
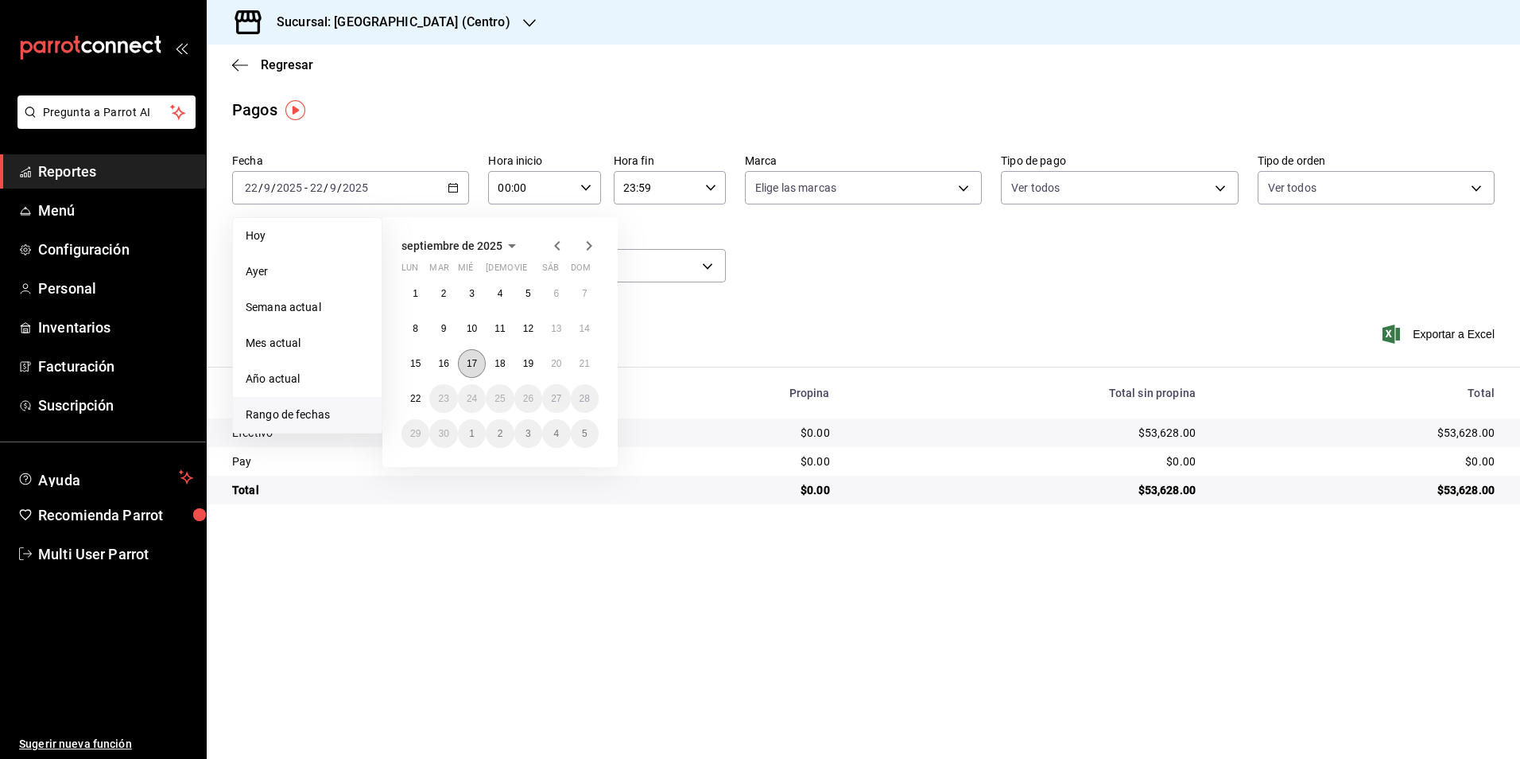
click at [475, 361] on abbr "17" at bounding box center [472, 363] width 10 height 11
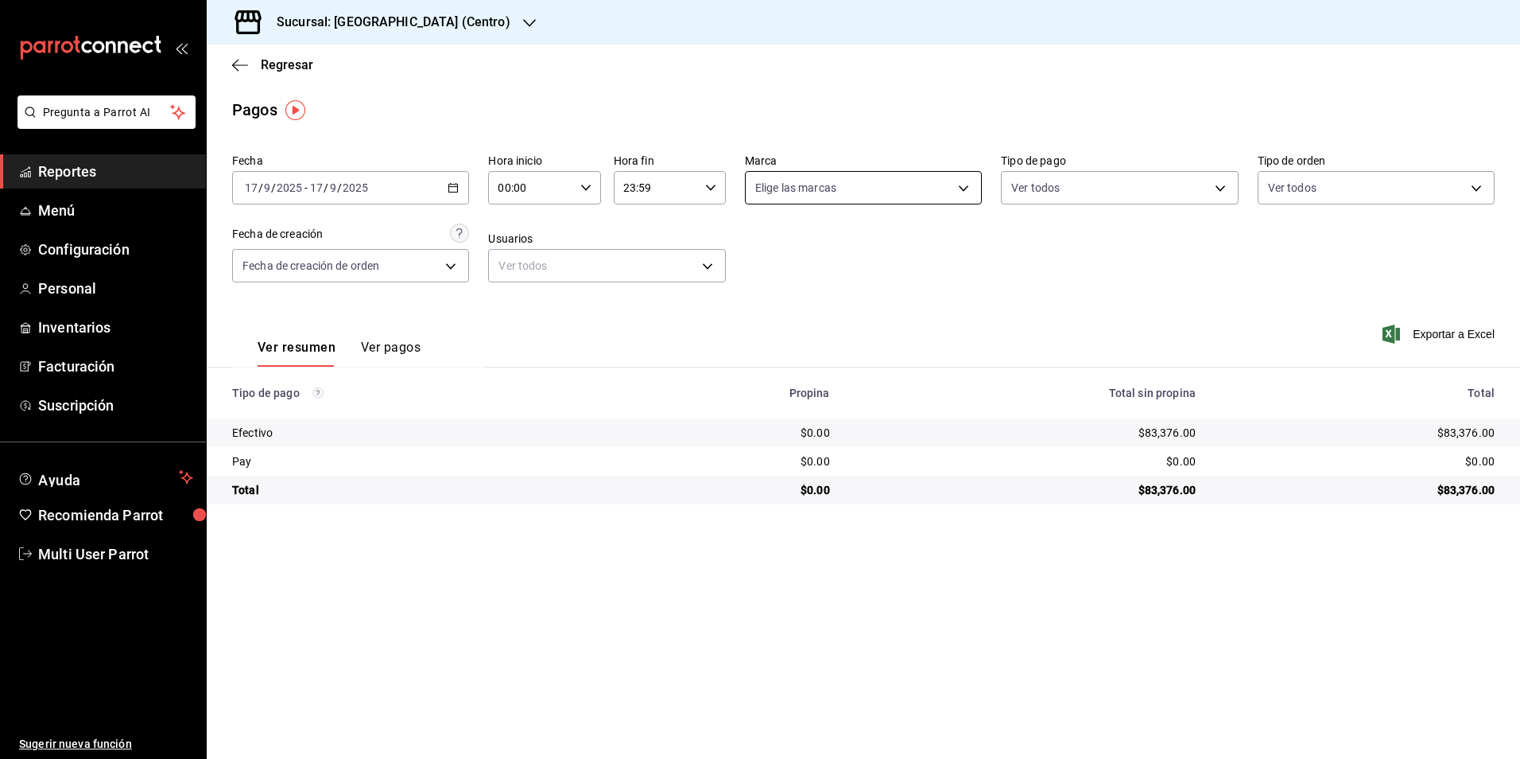
click at [971, 192] on body "Pregunta a Parrot AI Reportes Menú Configuración Personal Inventarios Facturaci…" at bounding box center [760, 379] width 1520 height 759
click at [911, 295] on span "Panadería La Superior (Centro)" at bounding box center [882, 302] width 186 height 17
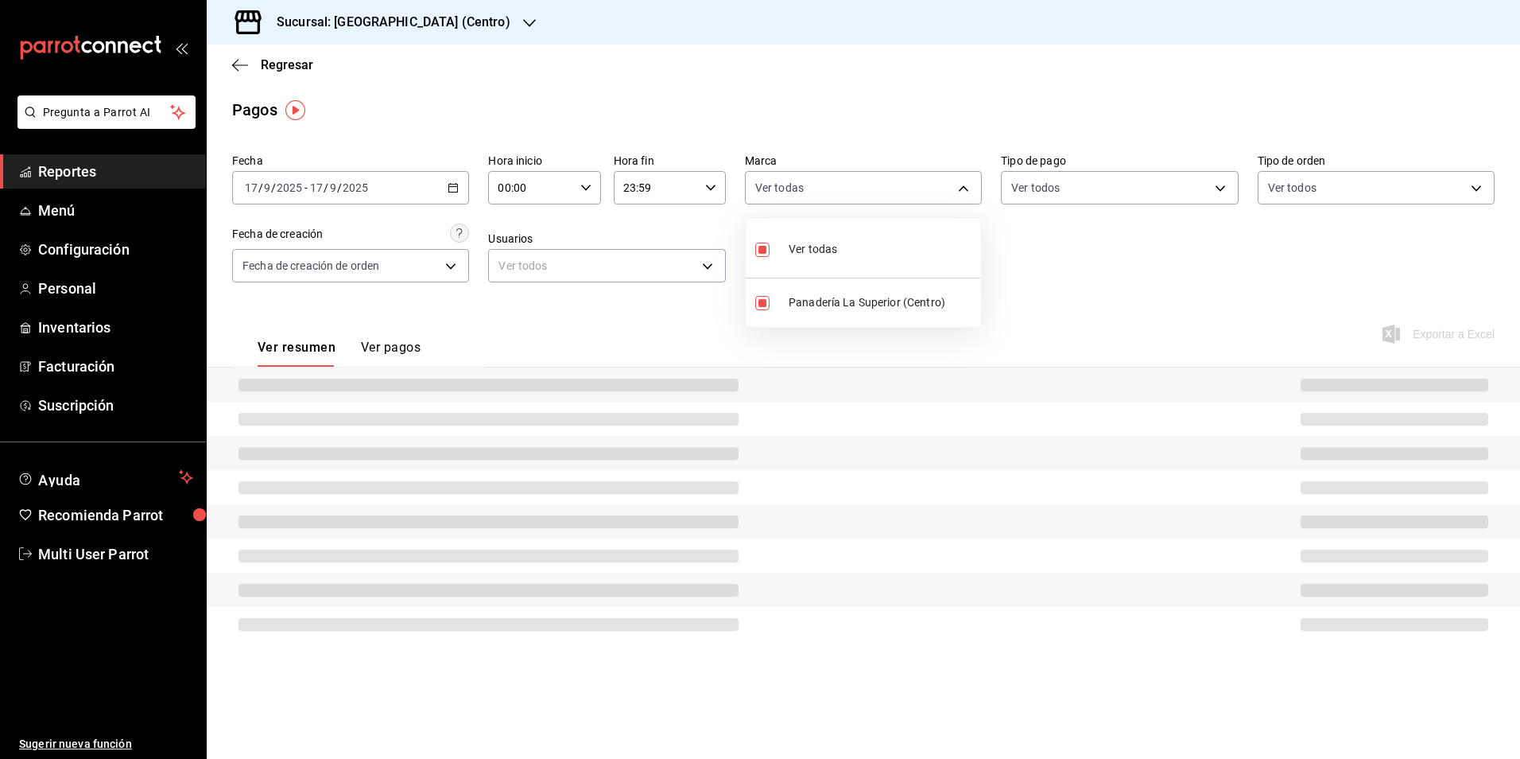
click at [915, 92] on div at bounding box center [760, 379] width 1520 height 759
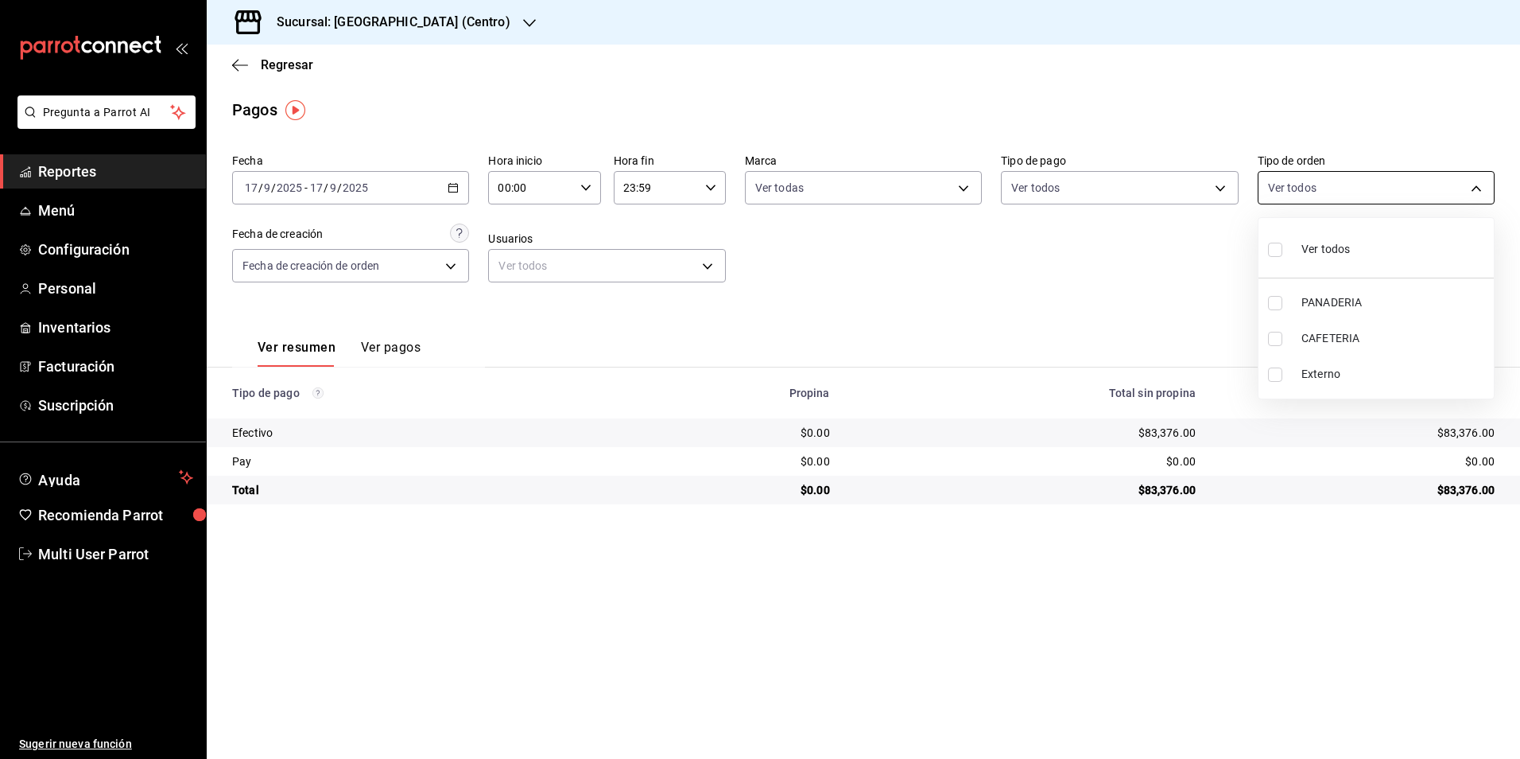
click at [1358, 186] on body "Pregunta a Parrot AI Reportes Menú Configuración Personal Inventarios Facturaci…" at bounding box center [760, 379] width 1520 height 759
click at [1164, 295] on div at bounding box center [760, 379] width 1520 height 759
click at [309, 193] on input "17" at bounding box center [316, 187] width 14 height 13
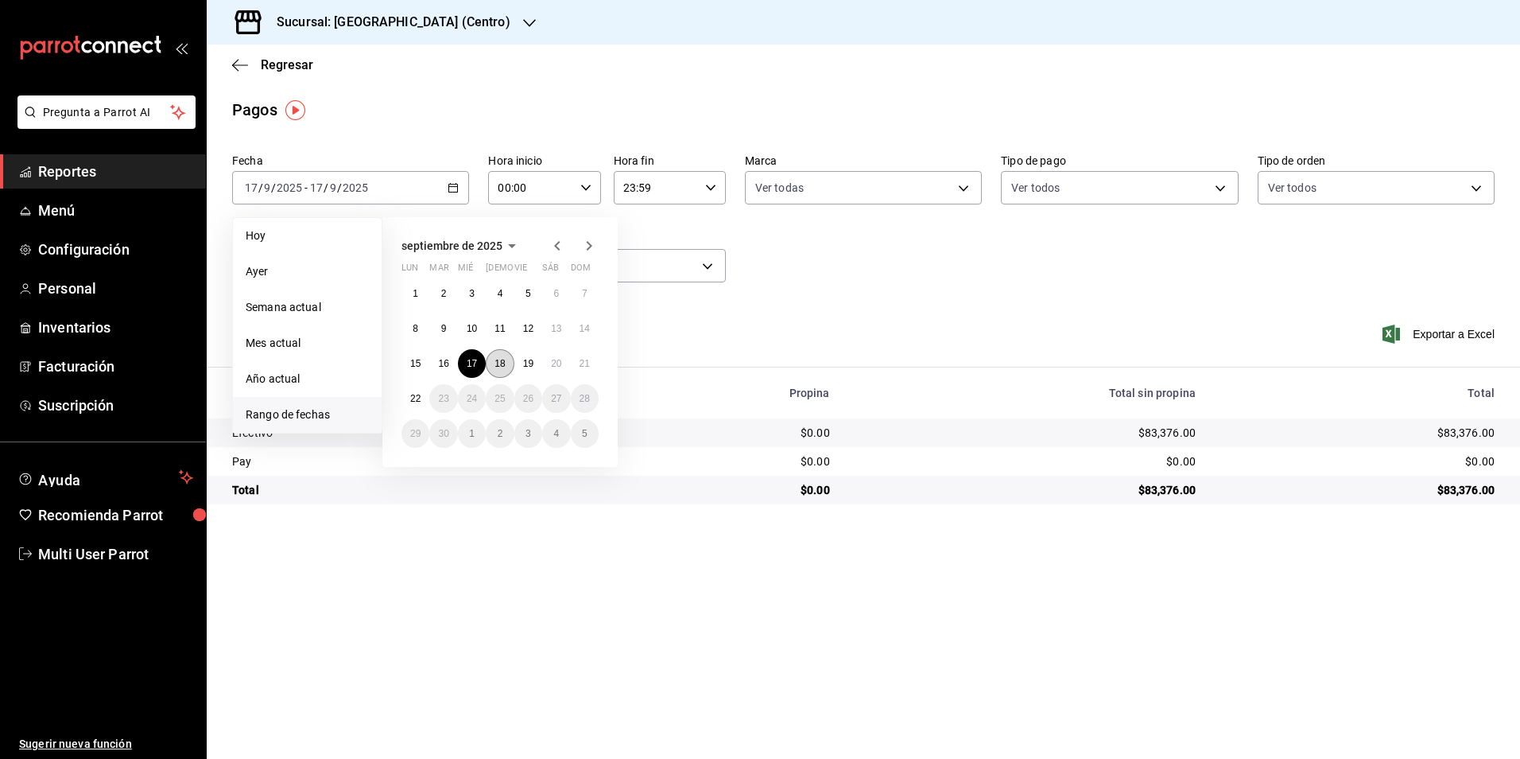
click at [506, 366] on button "18" at bounding box center [500, 363] width 28 height 29
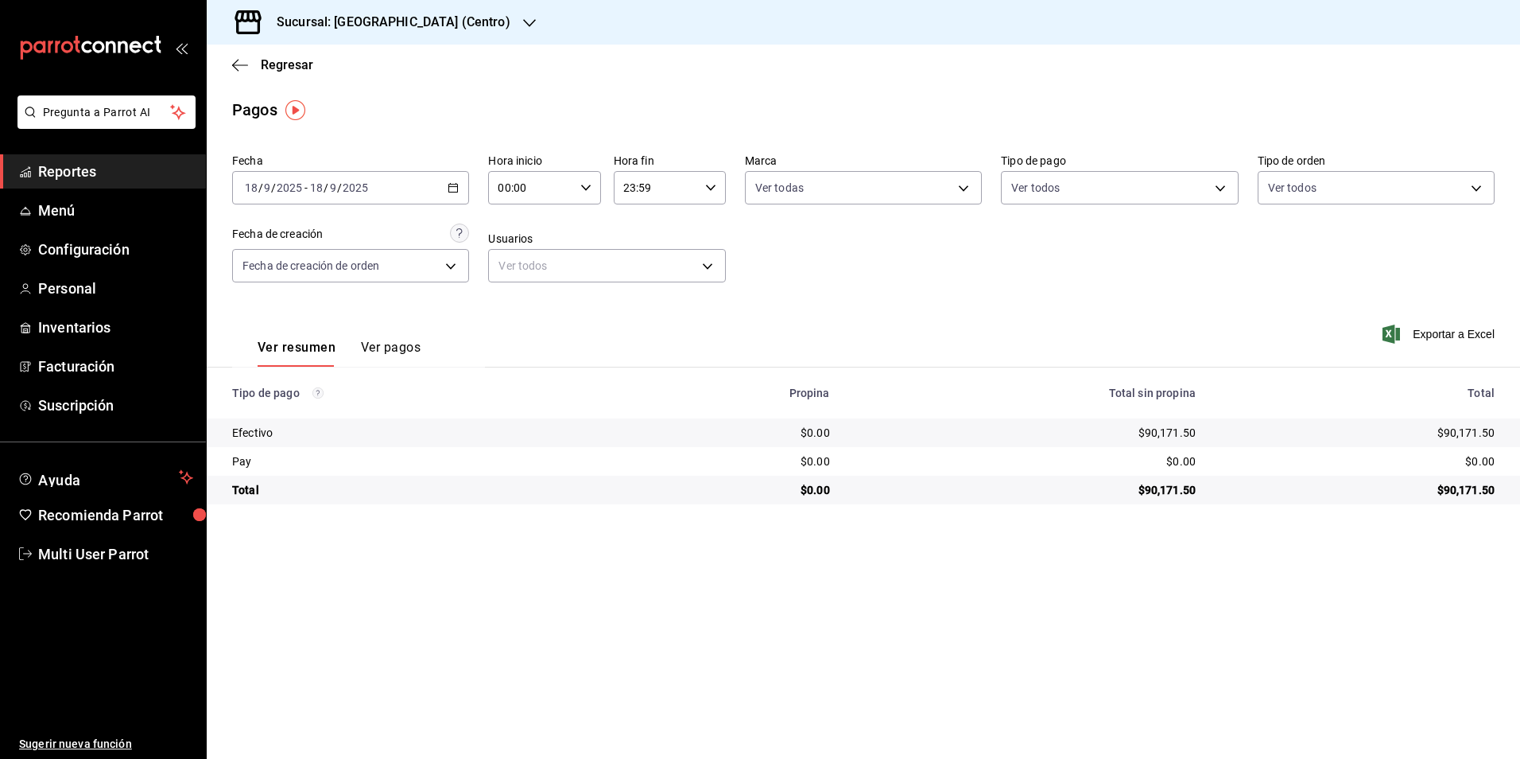
click at [382, 184] on div "[DATE] [DATE] - [DATE] [DATE]" at bounding box center [350, 187] width 237 height 33
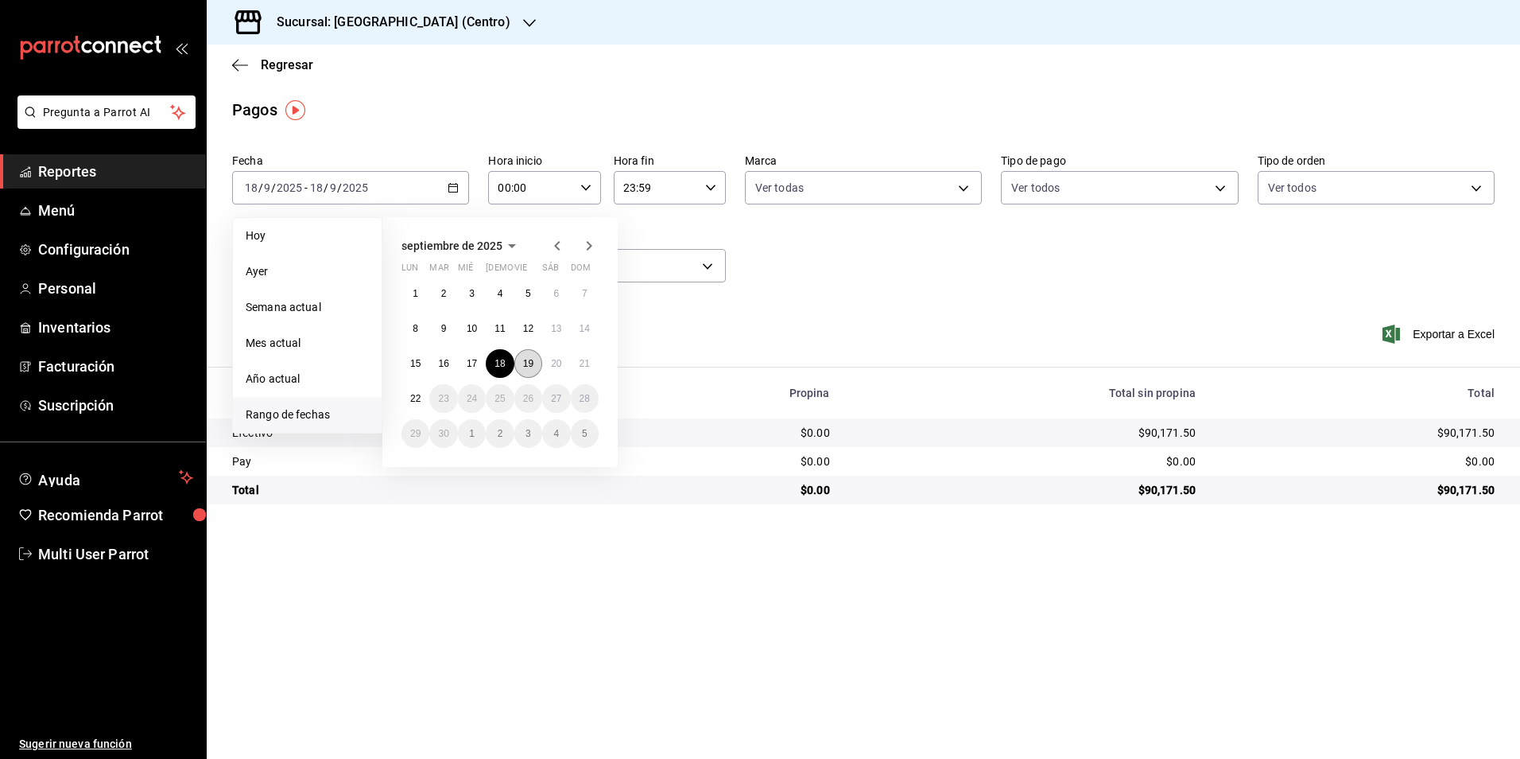
click at [530, 365] on abbr "19" at bounding box center [528, 363] width 10 height 11
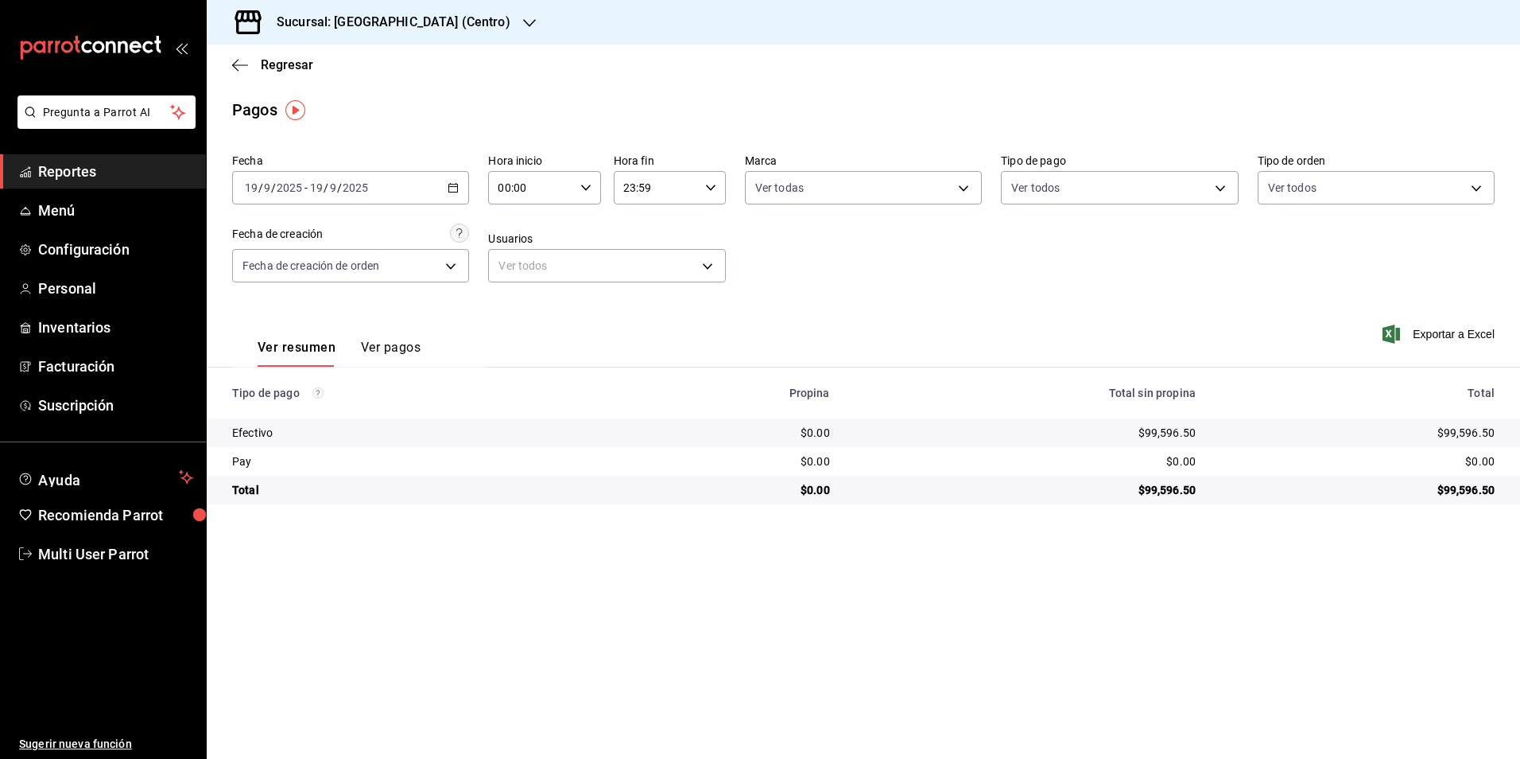
click at [404, 191] on div "[DATE] [DATE] - [DATE] [DATE]" at bounding box center [350, 187] width 237 height 33
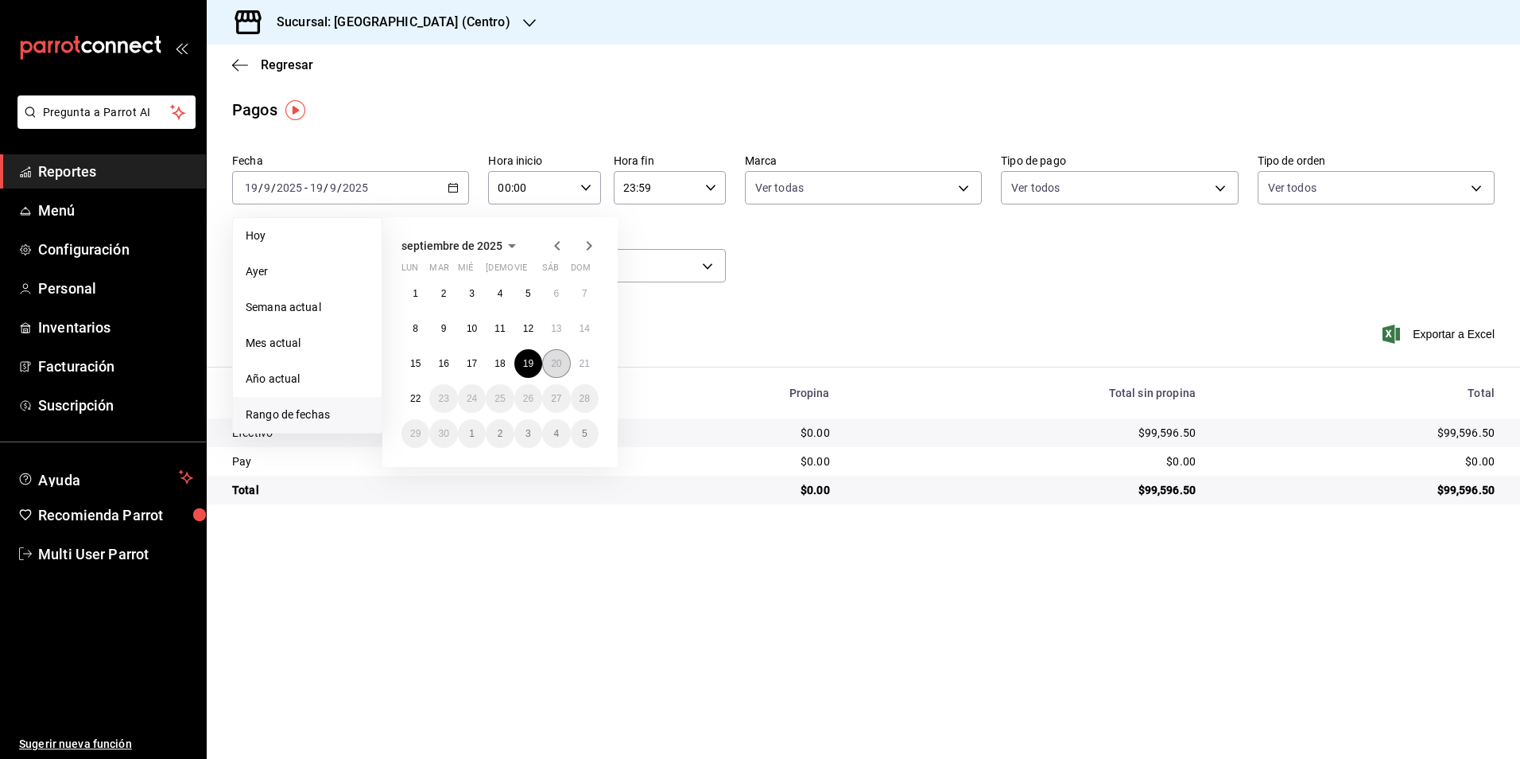
click at [554, 364] on abbr "20" at bounding box center [556, 363] width 10 height 11
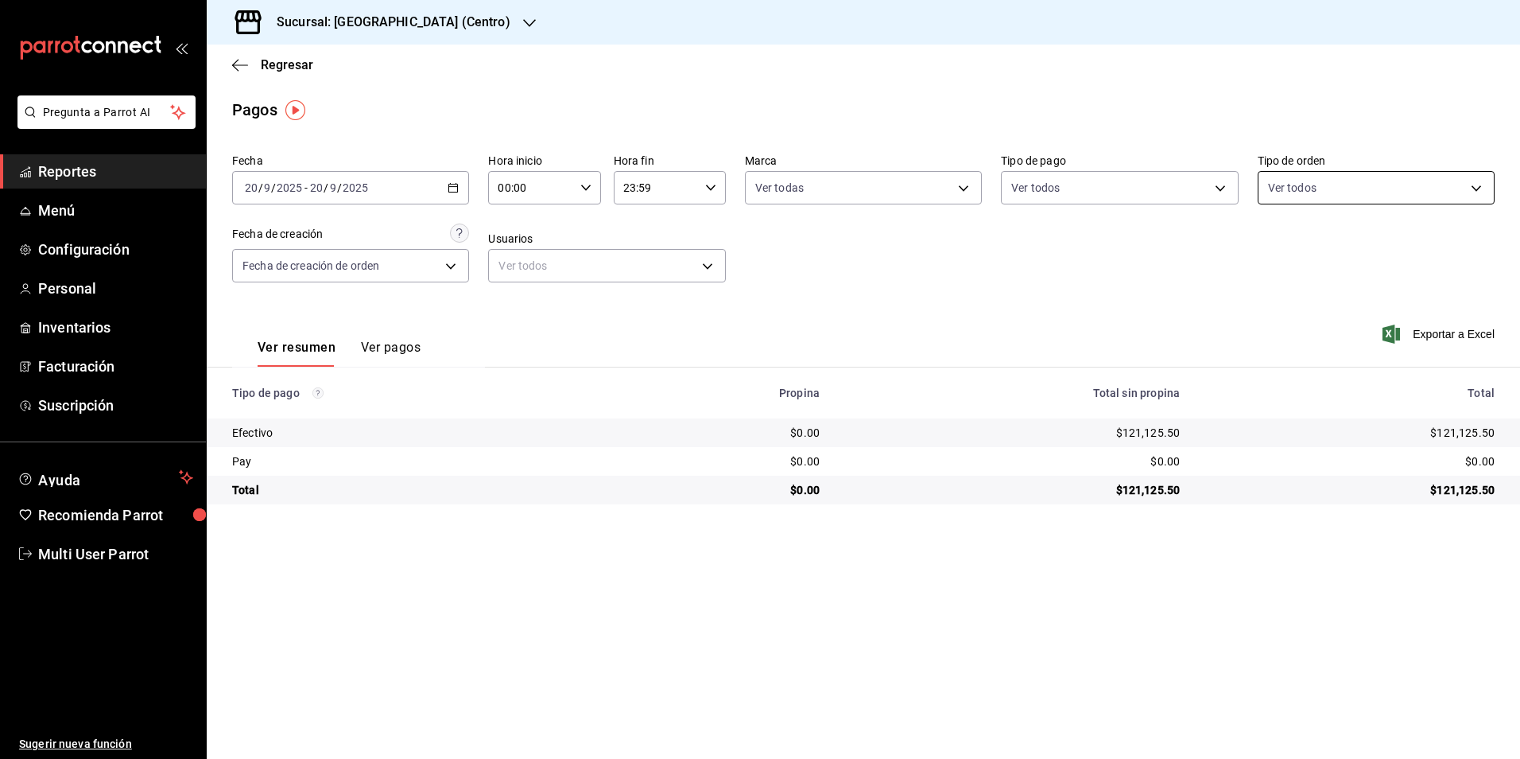
click at [1421, 190] on body "Pregunta a Parrot AI Reportes Menú Configuración Personal Inventarios Facturaci…" at bounding box center [760, 379] width 1520 height 759
click at [1334, 307] on span "PANADERIA" at bounding box center [1395, 302] width 186 height 17
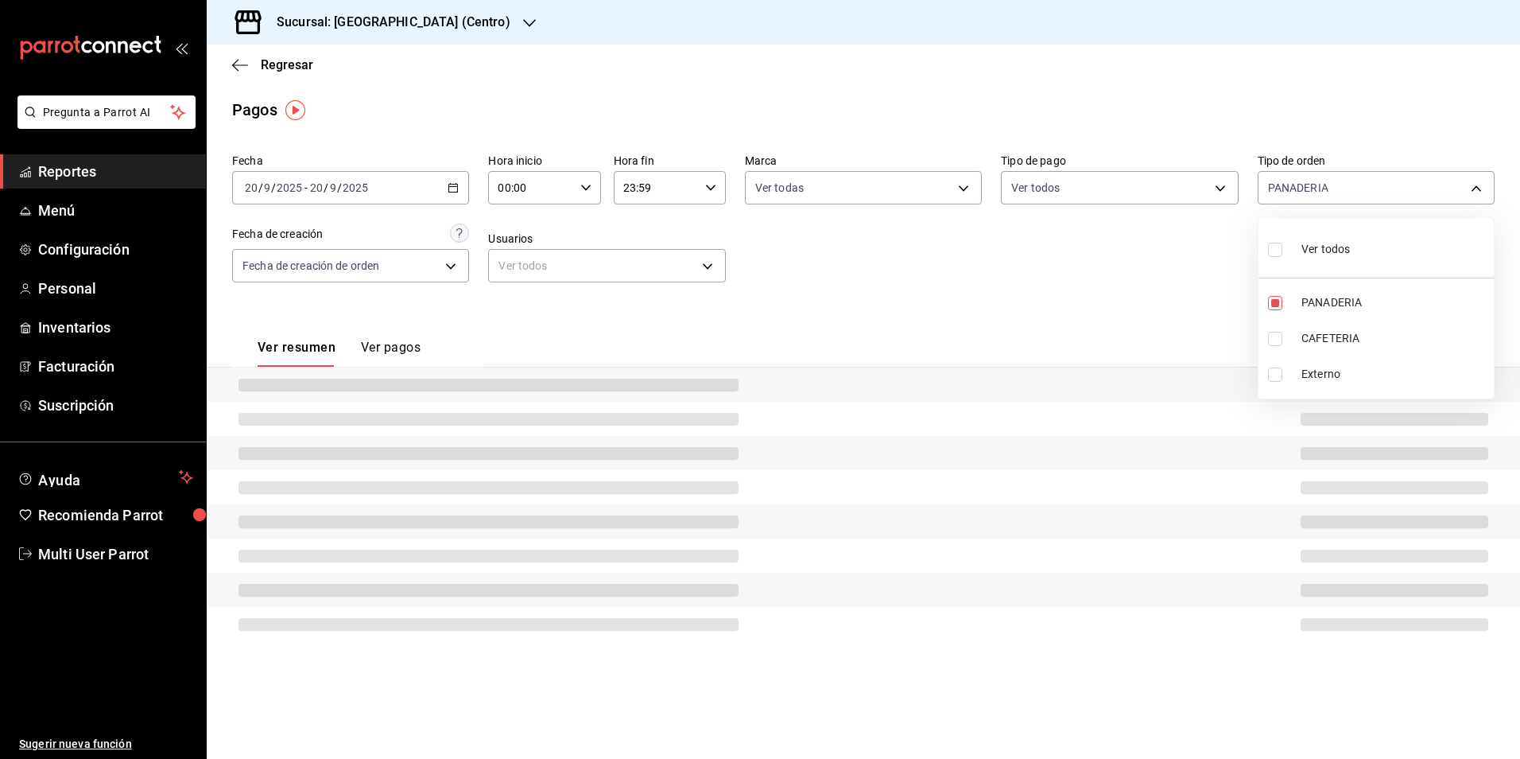
click at [1381, 134] on div at bounding box center [760, 379] width 1520 height 759
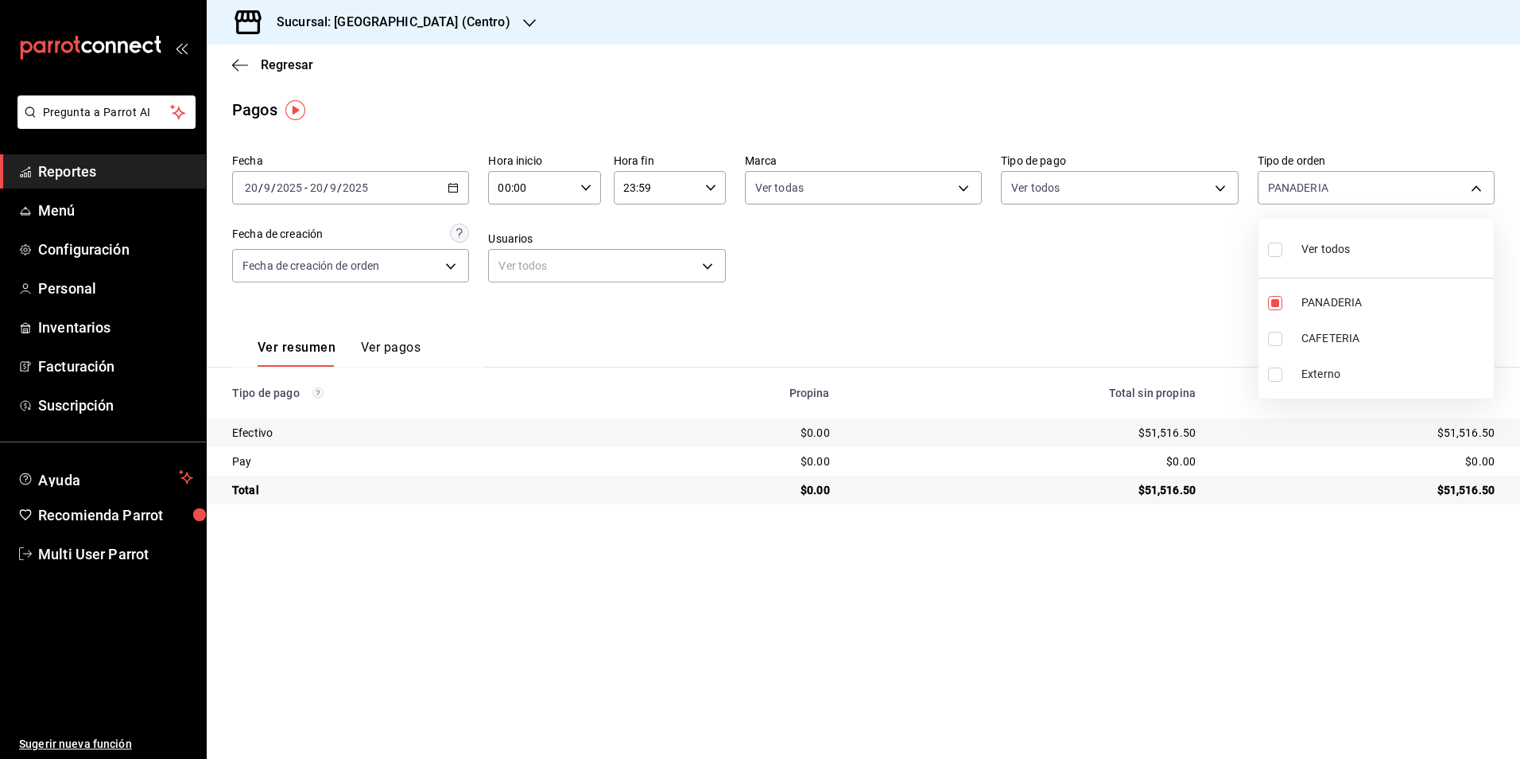
drag, startPoint x: 1364, startPoint y: 172, endPoint x: 1352, endPoint y: 217, distance: 46.9
click at [1365, 172] on body "Pregunta a Parrot AI Reportes Menú Configuración Personal Inventarios Facturaci…" at bounding box center [760, 379] width 1520 height 759
click at [1333, 299] on span "PANADERIA" at bounding box center [1395, 302] width 186 height 17
click at [1369, 25] on div at bounding box center [760, 379] width 1520 height 759
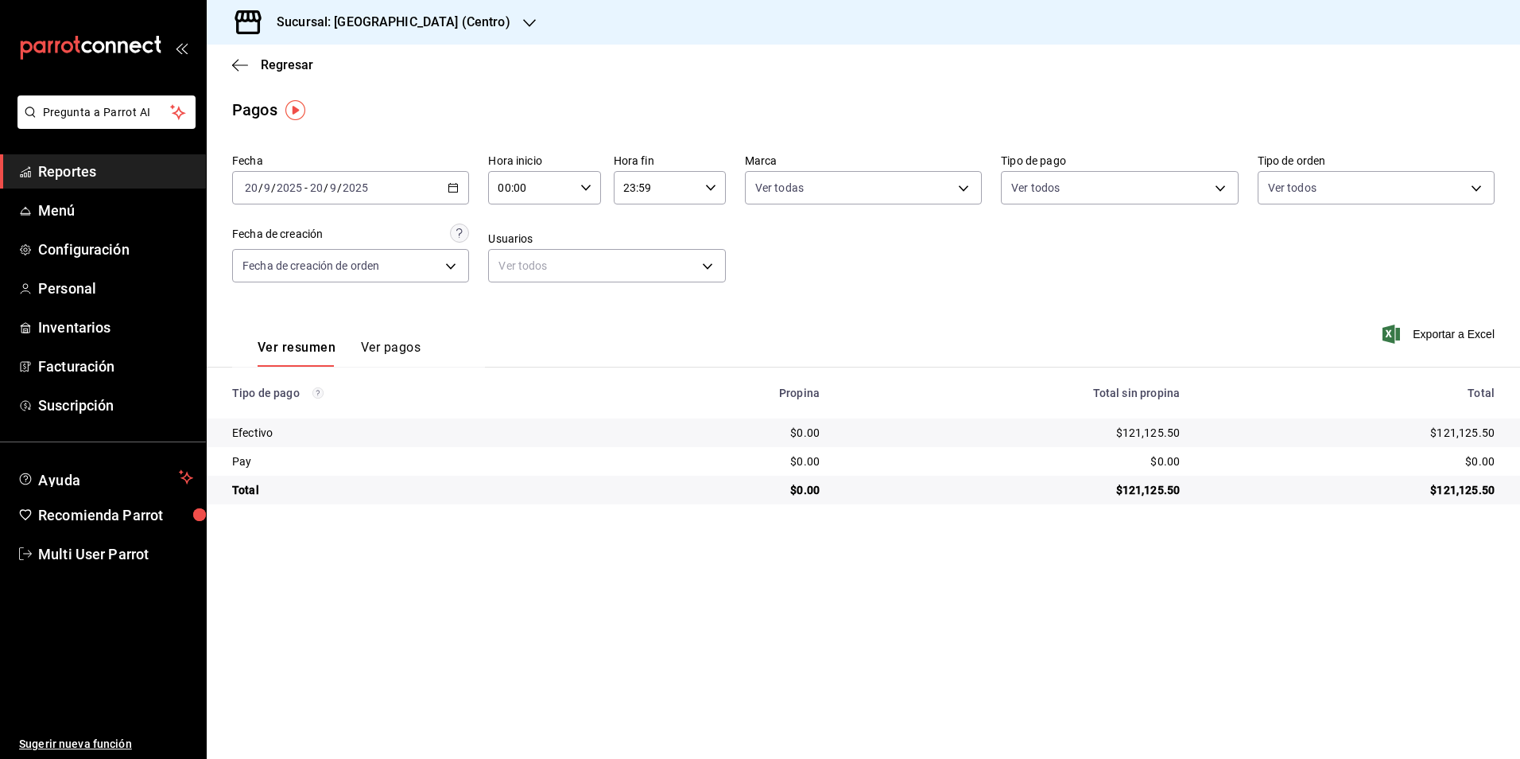
click at [1368, 170] on div "Ver todos" at bounding box center [1376, 185] width 237 height 40
click at [1352, 199] on body "Pregunta a Parrot AI Reportes Menú Configuración Personal Inventarios Facturaci…" at bounding box center [760, 379] width 1520 height 759
click at [1340, 325] on li "CAFETERIA" at bounding box center [1376, 338] width 235 height 36
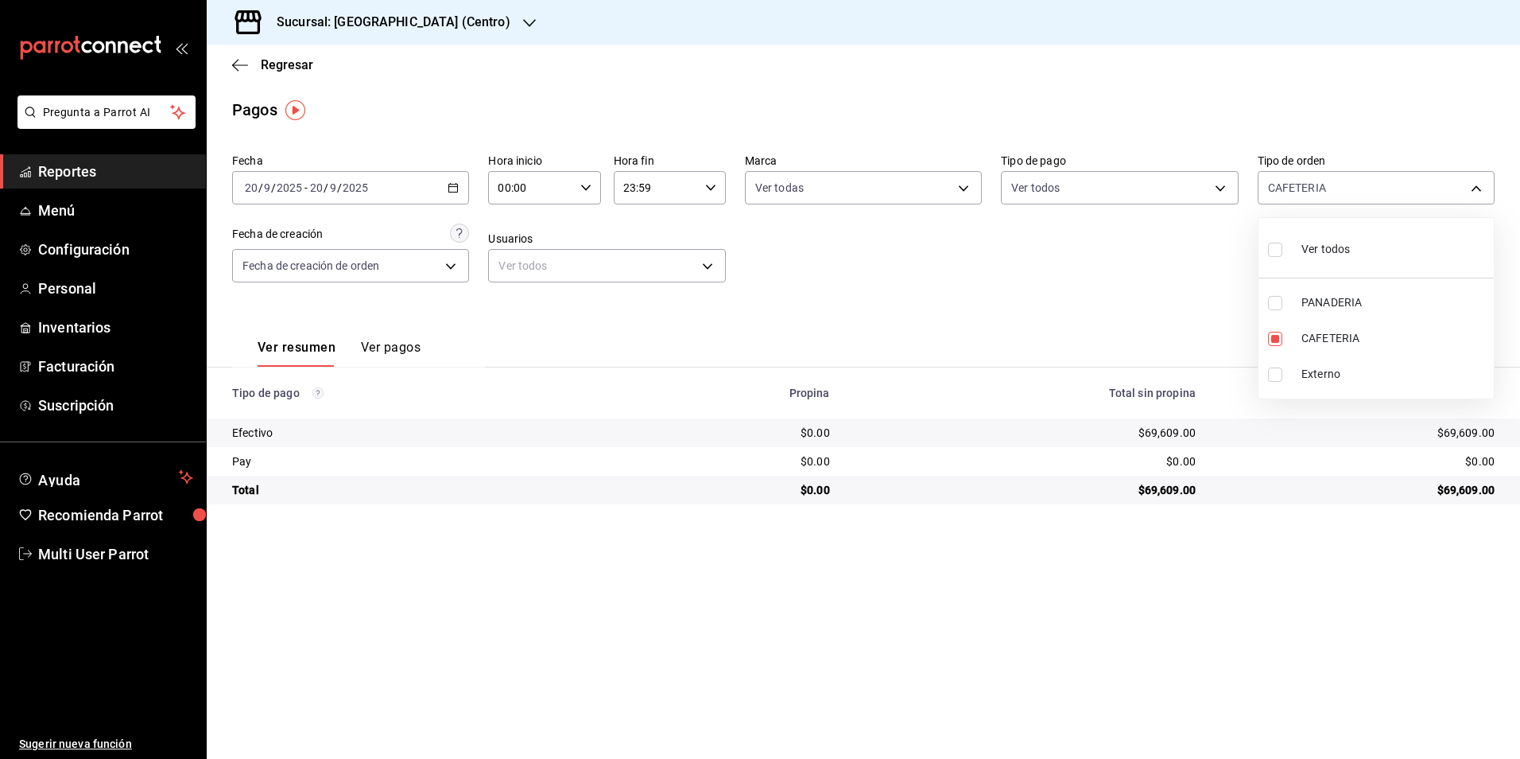
click at [964, 249] on div at bounding box center [760, 379] width 1520 height 759
click at [398, 187] on div "2025-09-20 20 / 9 / 2025 - 2025-09-20 20 / 9 / 2025" at bounding box center [350, 187] width 237 height 33
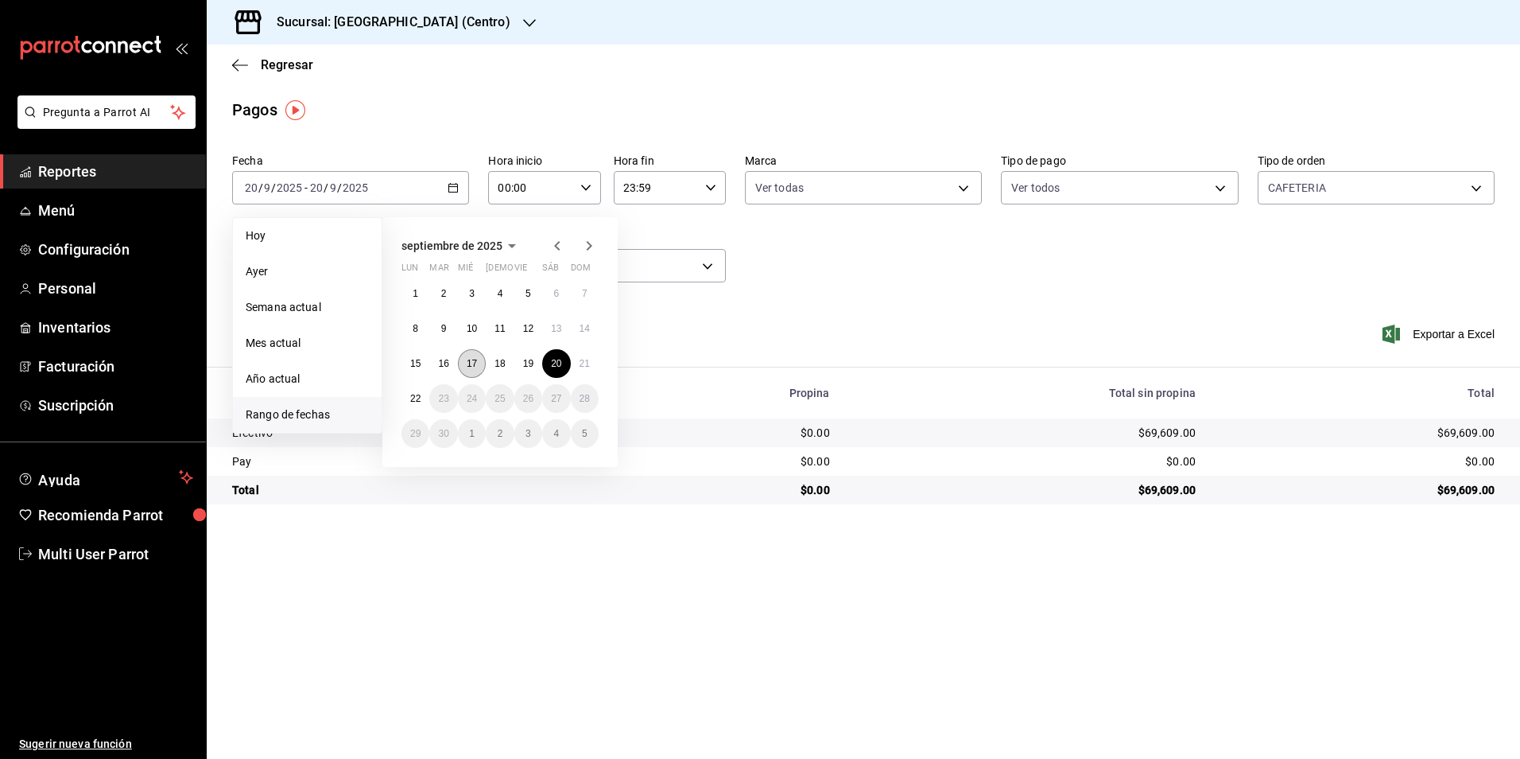
click at [470, 355] on button "17" at bounding box center [472, 363] width 28 height 29
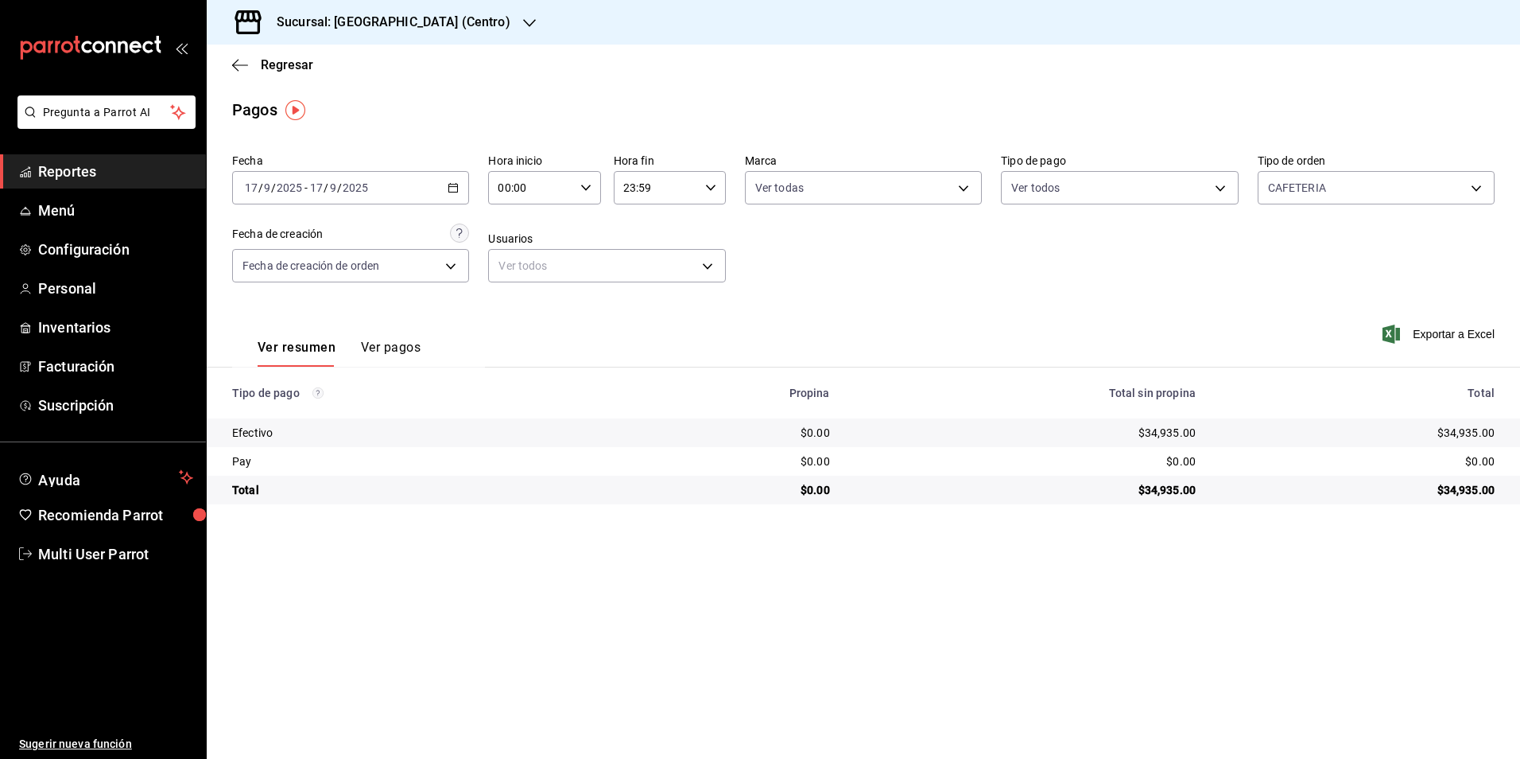
click at [444, 166] on div "Fecha 2025-09-17 17 / 9 / 2025 - 2025-09-17 17 / 9 / 2025" at bounding box center [350, 178] width 237 height 51
click at [449, 185] on \(Stroke\) "button" at bounding box center [453, 188] width 10 height 9
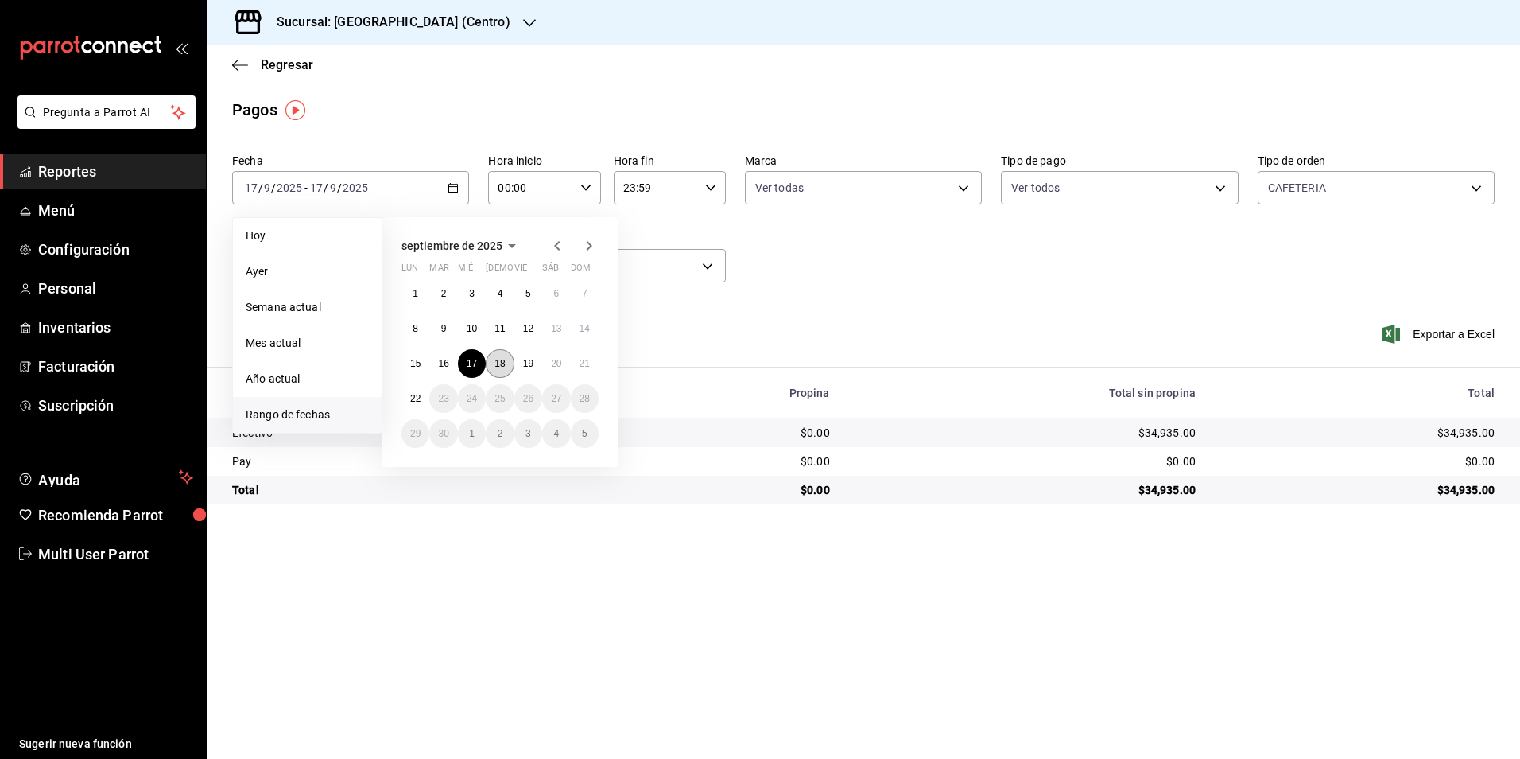
click at [506, 360] on button "18" at bounding box center [500, 363] width 28 height 29
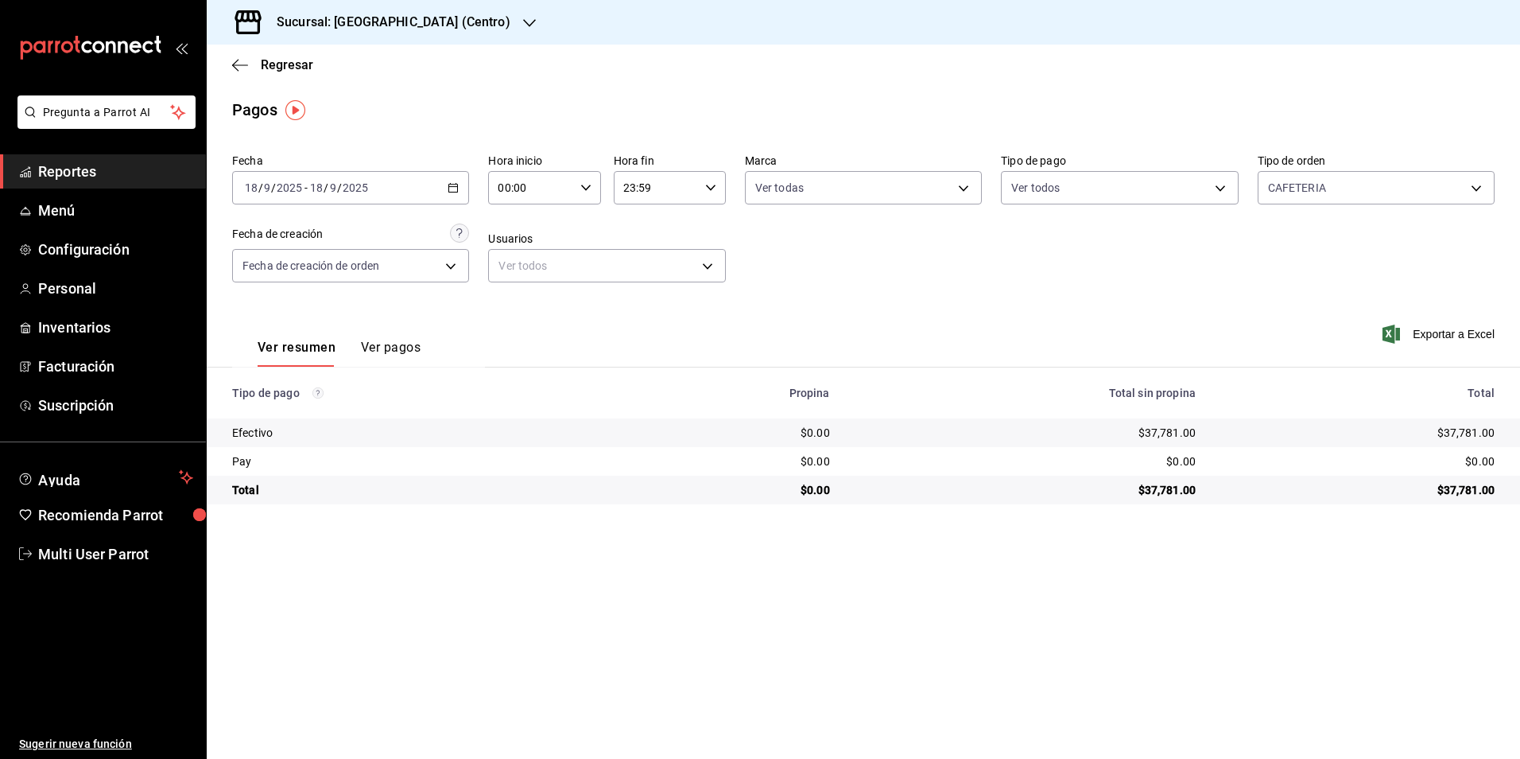
click at [439, 173] on div "[DATE] [DATE] - [DATE] [DATE]" at bounding box center [350, 187] width 237 height 33
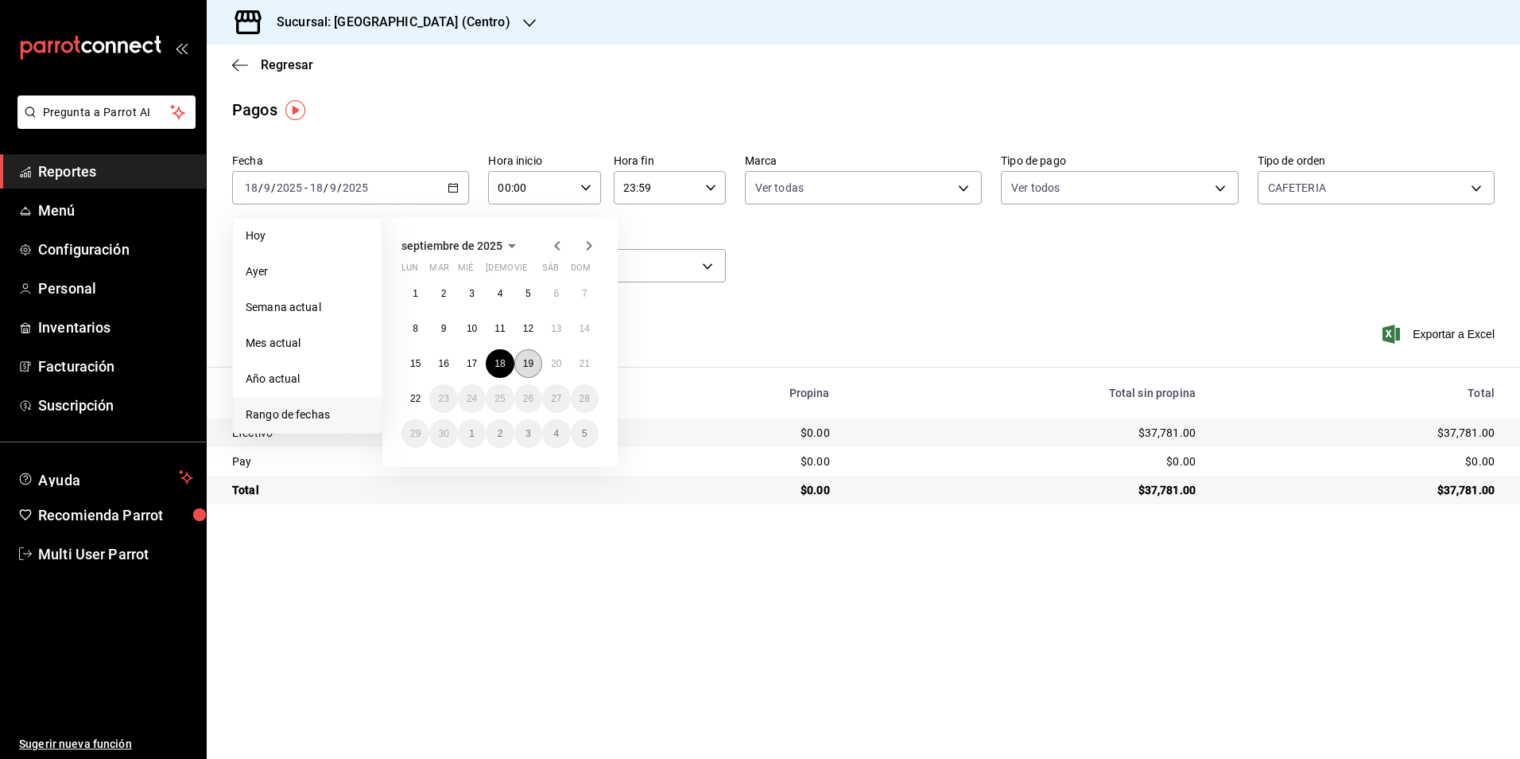
click at [529, 363] on abbr "19" at bounding box center [528, 363] width 10 height 11
